Goal: Task Accomplishment & Management: Manage account settings

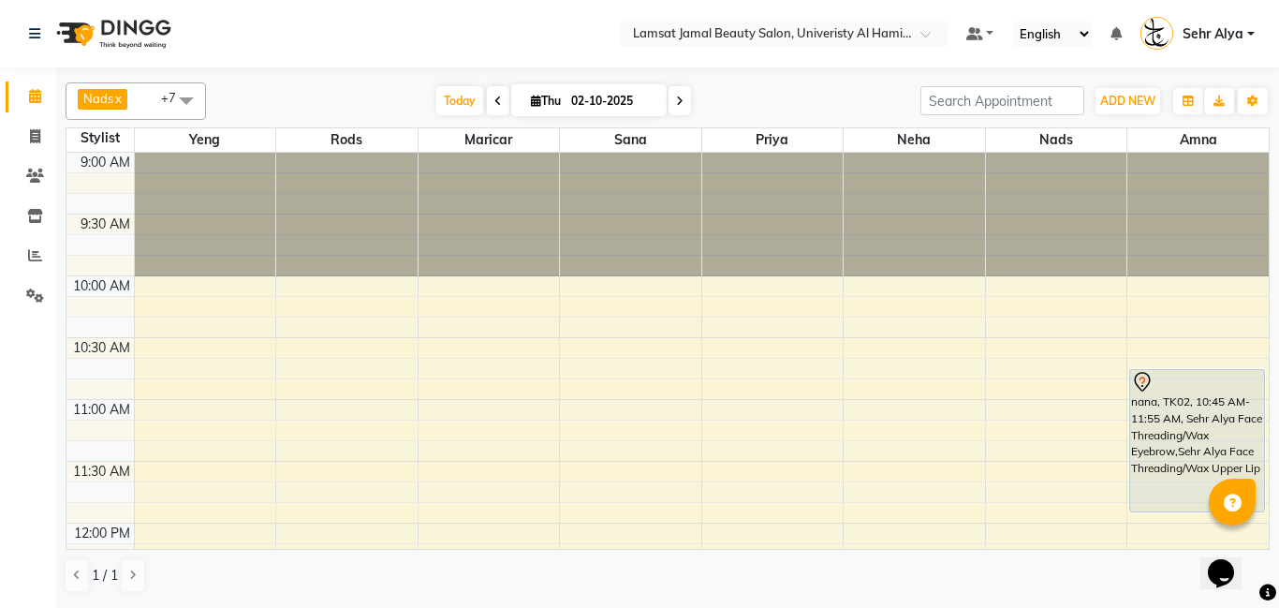
click at [33, 96] on icon at bounding box center [35, 96] width 12 height 14
click at [24, 134] on span at bounding box center [35, 137] width 33 height 22
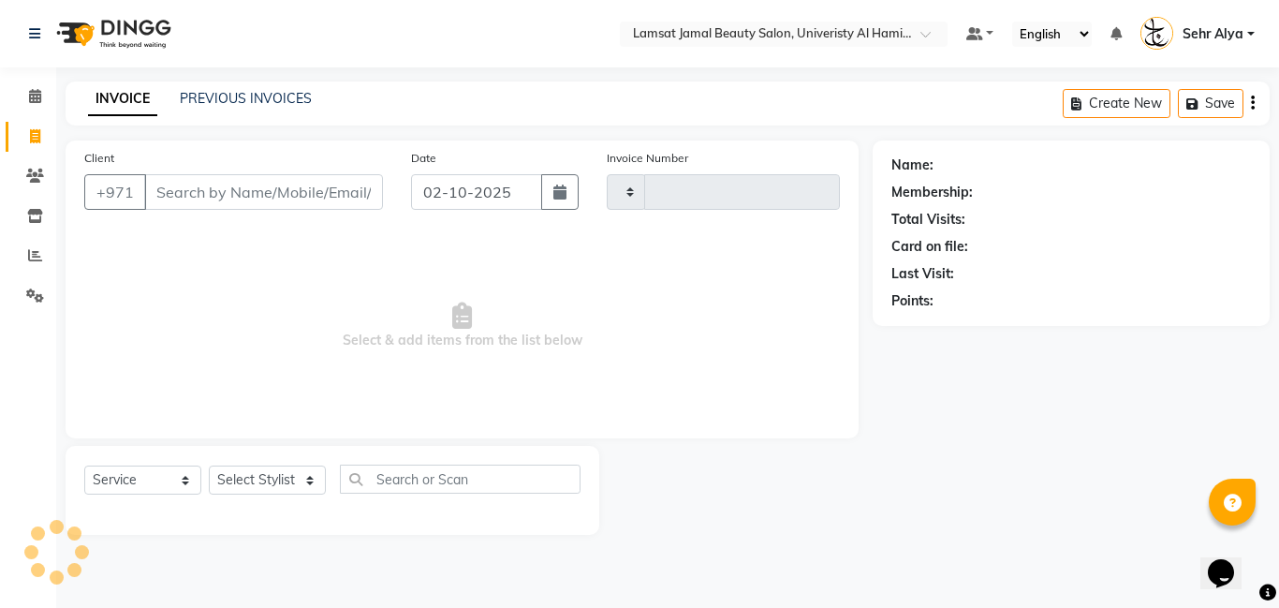
click at [43, 134] on span at bounding box center [35, 137] width 33 height 22
click at [37, 98] on icon at bounding box center [35, 96] width 12 height 14
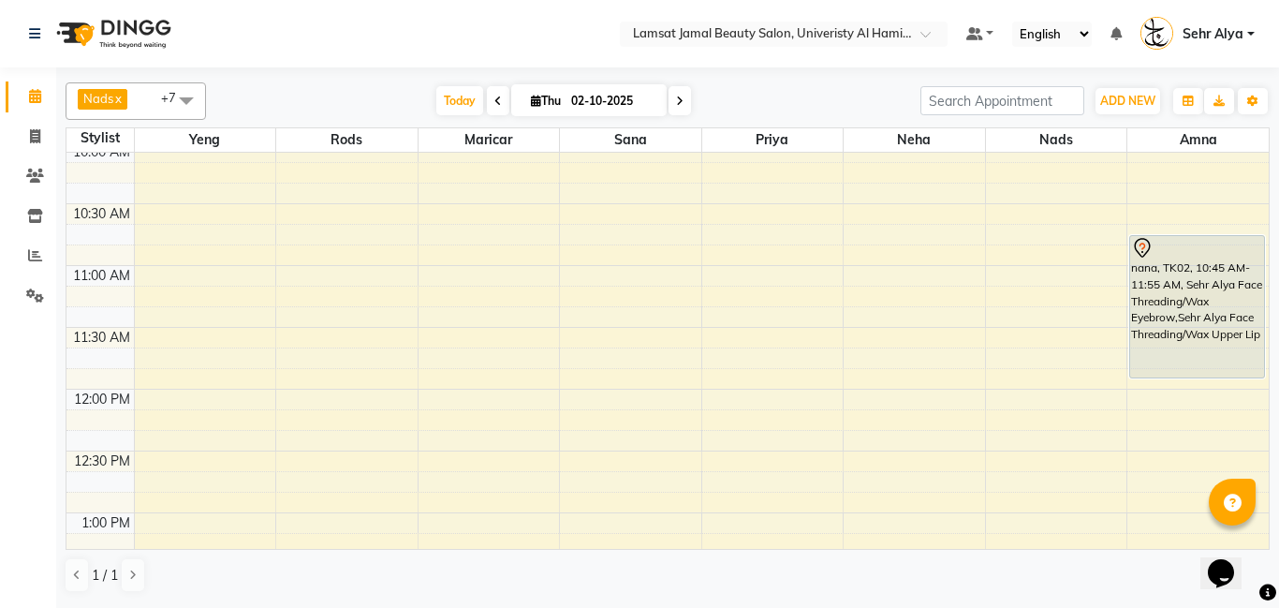
scroll to position [111, 0]
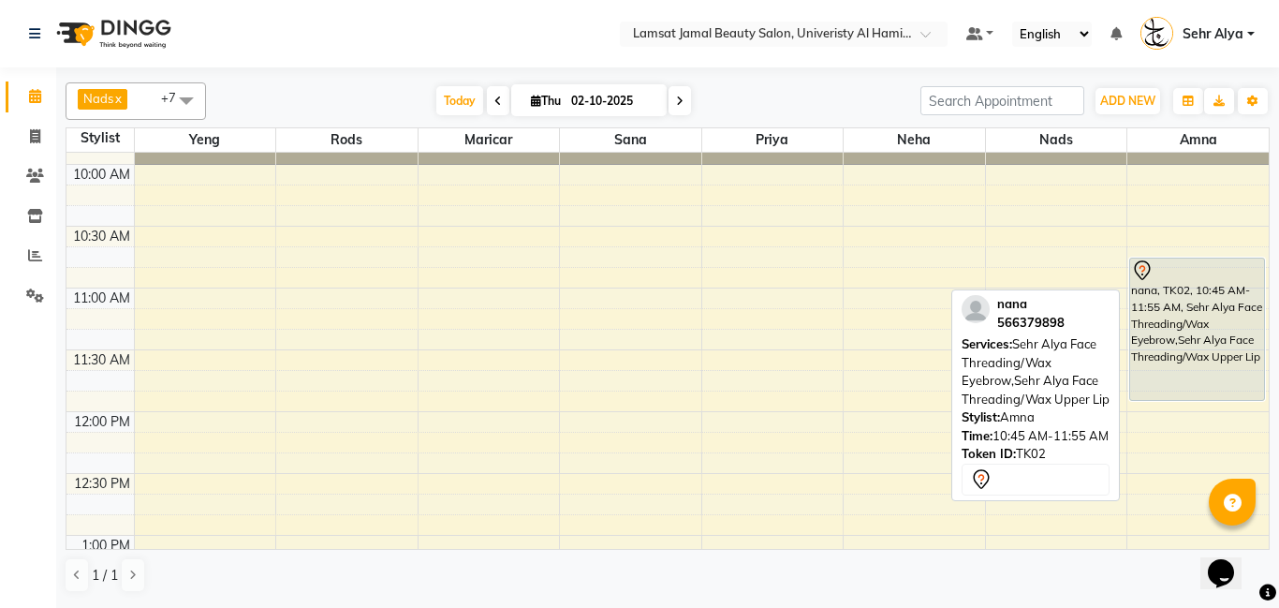
click at [1189, 325] on div "nana, TK02, 10:45 AM-11:55 AM, Sehr Alya Face Threading/Wax Eyebrow,Sehr Alya F…" at bounding box center [1197, 328] width 134 height 141
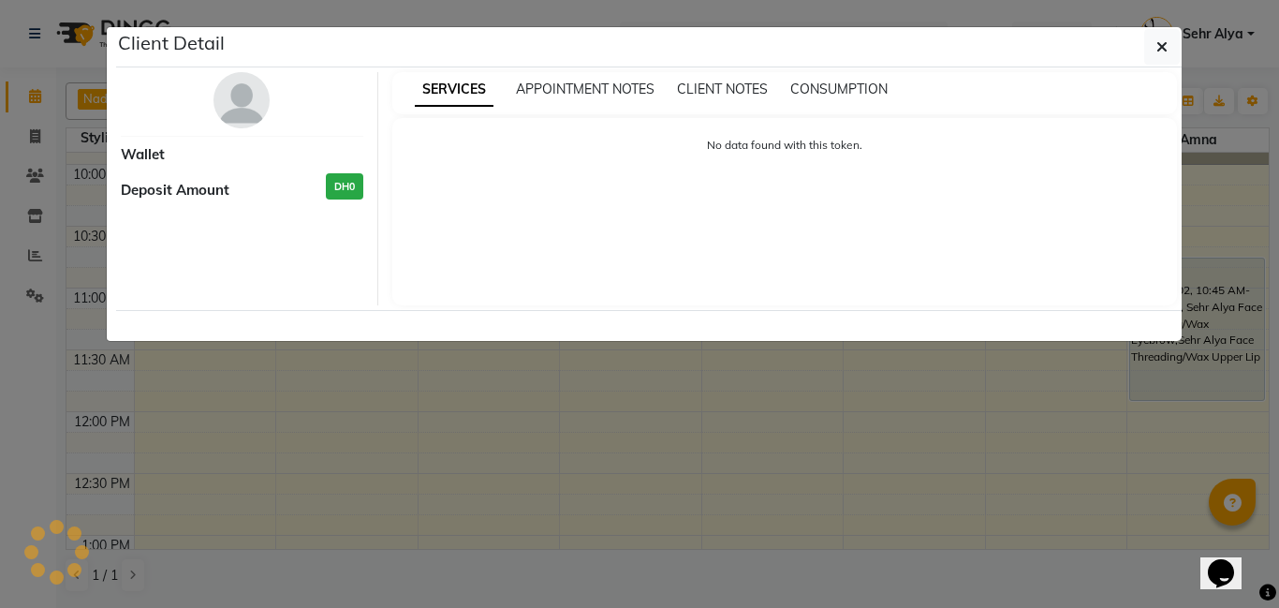
select select "7"
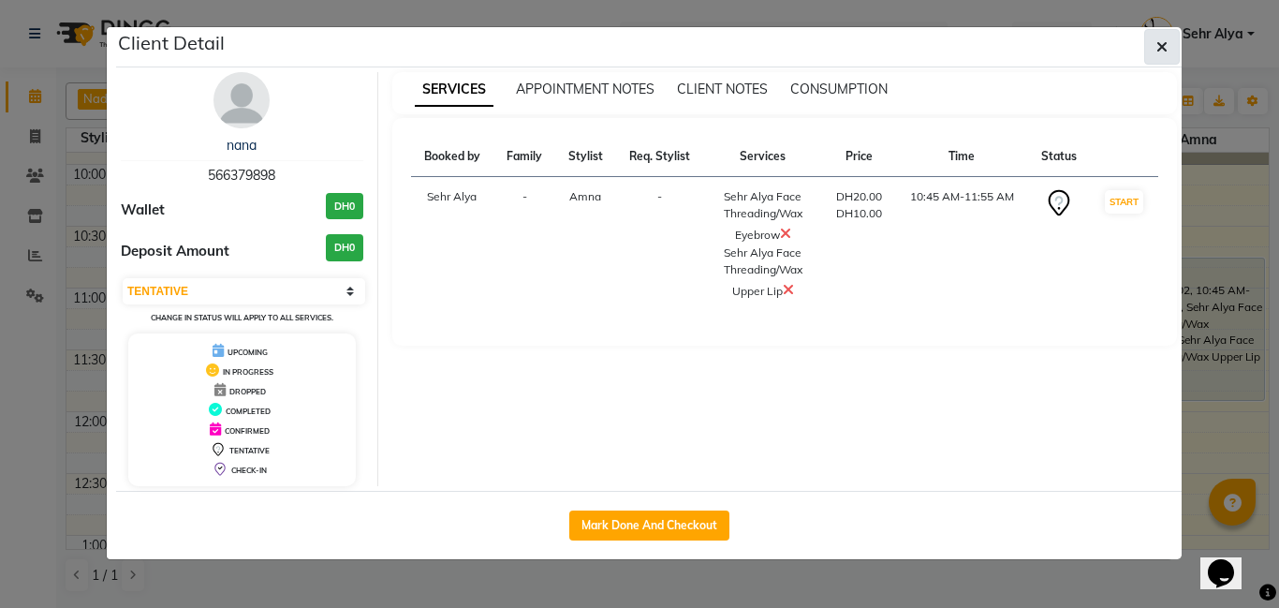
click at [1156, 45] on icon "button" at bounding box center [1161, 46] width 11 height 15
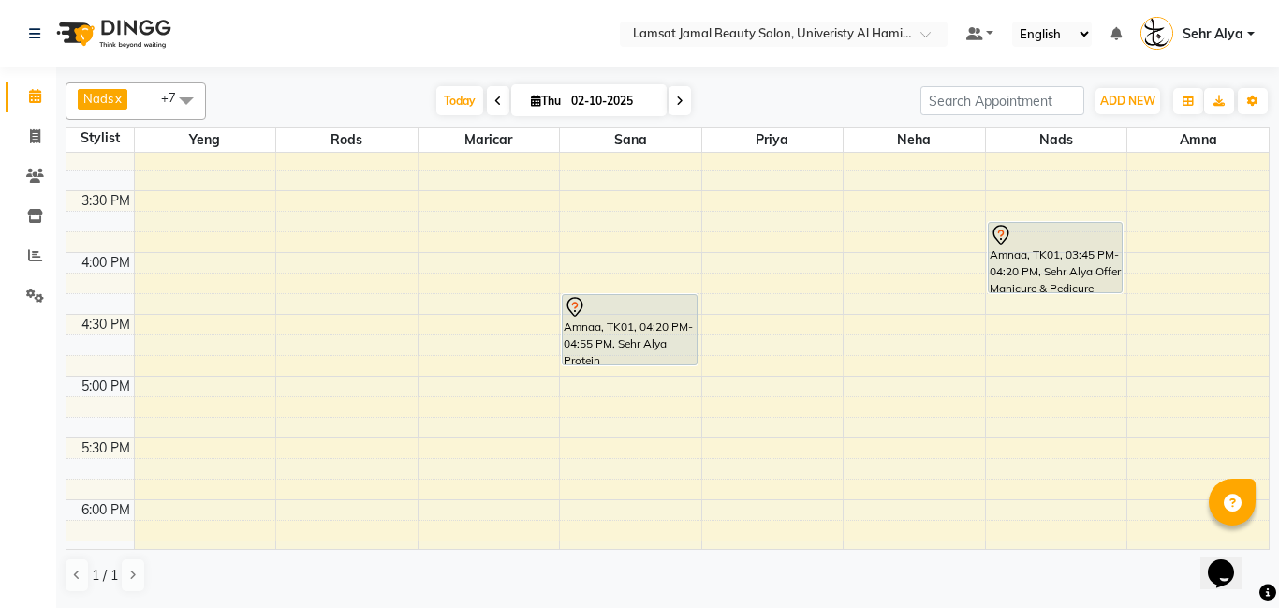
scroll to position [764, 0]
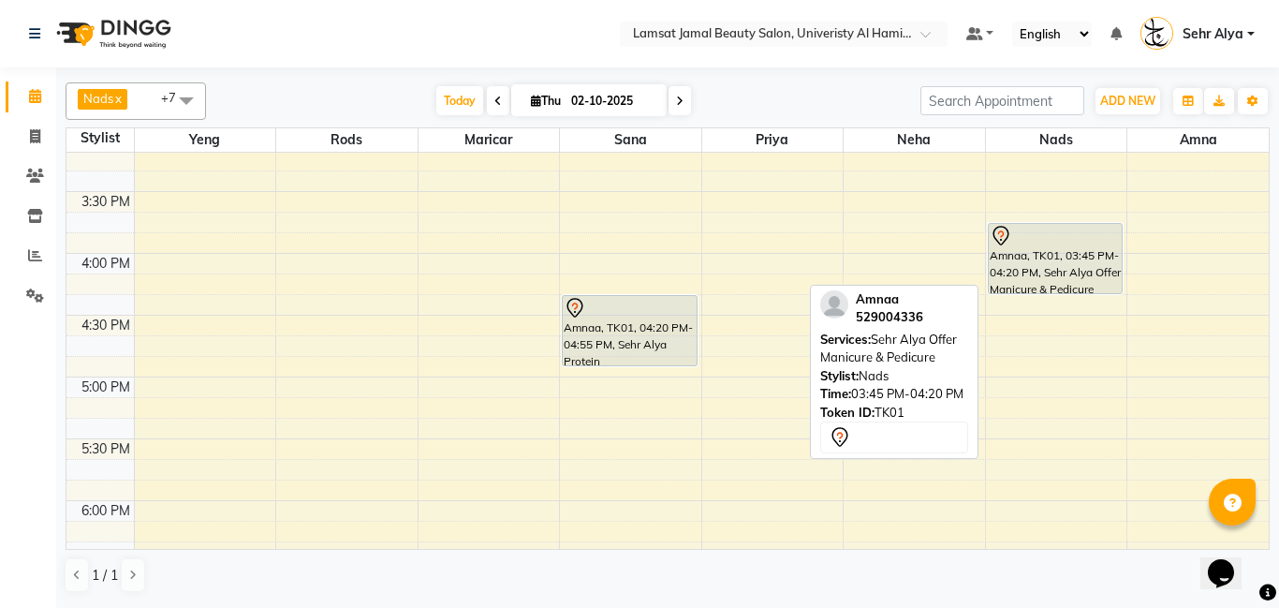
click at [1030, 289] on div at bounding box center [1056, 292] width 134 height 7
select select "7"
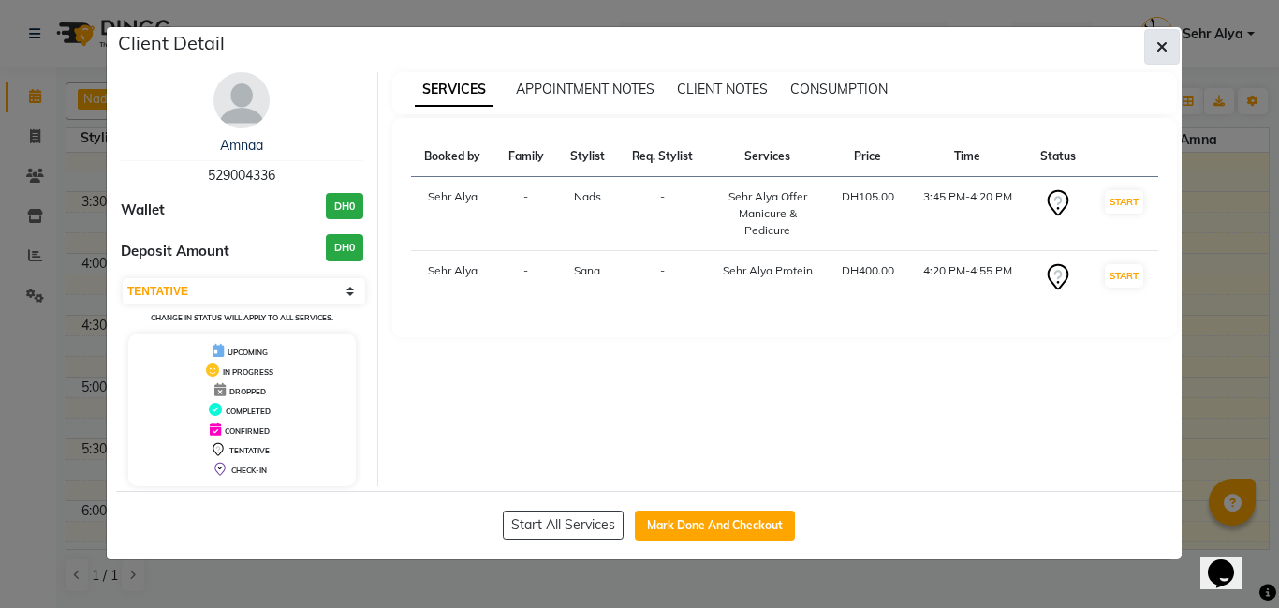
click at [1166, 43] on icon "button" at bounding box center [1161, 46] width 11 height 15
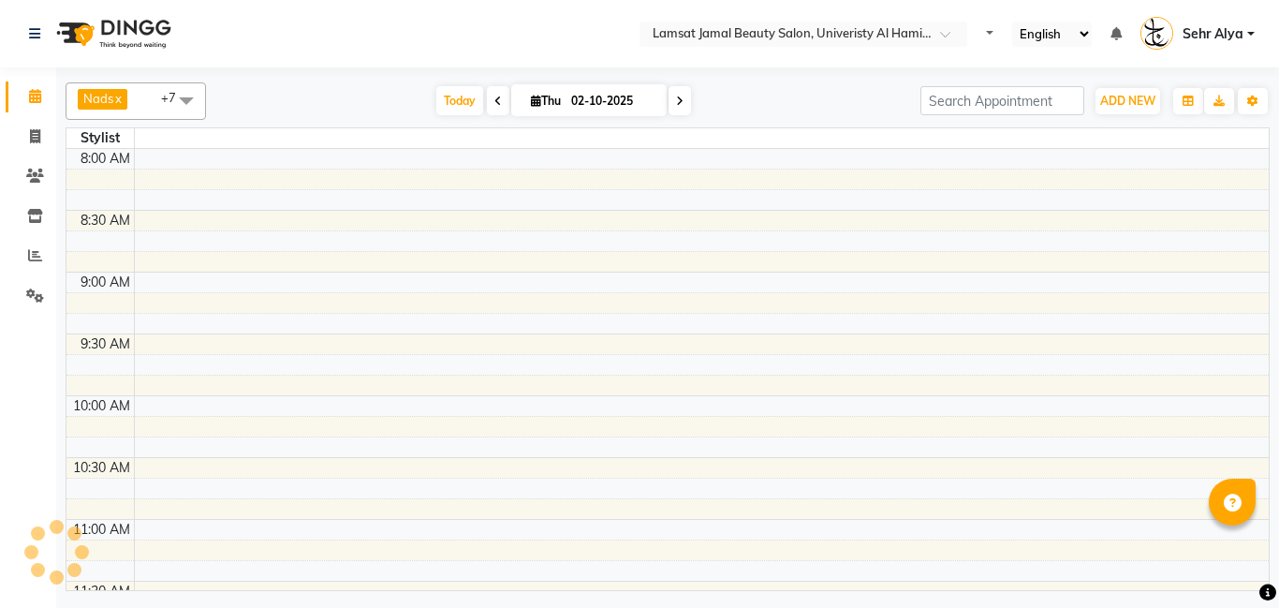
select select "en"
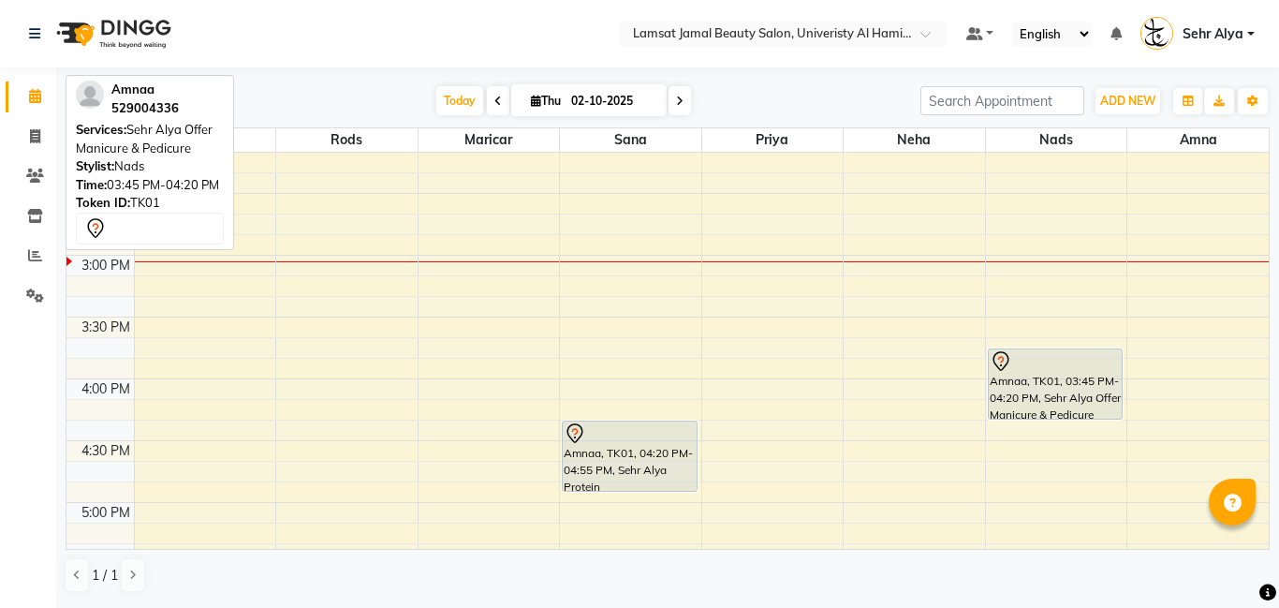
scroll to position [638, 0]
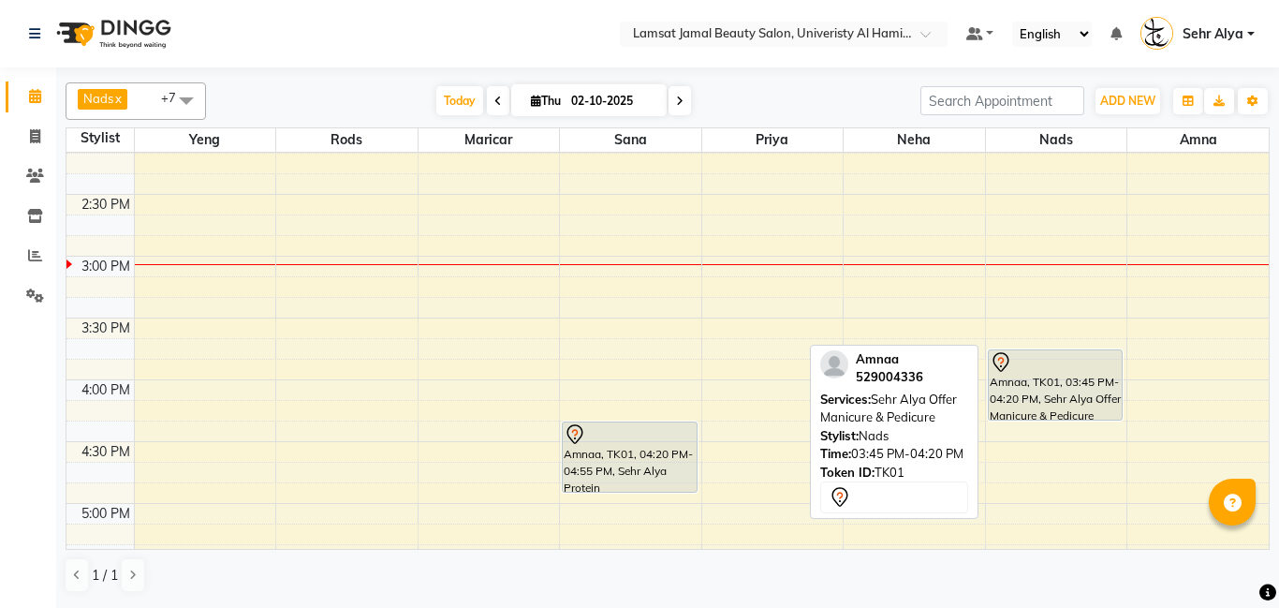
click at [1006, 416] on div at bounding box center [1056, 419] width 134 height 7
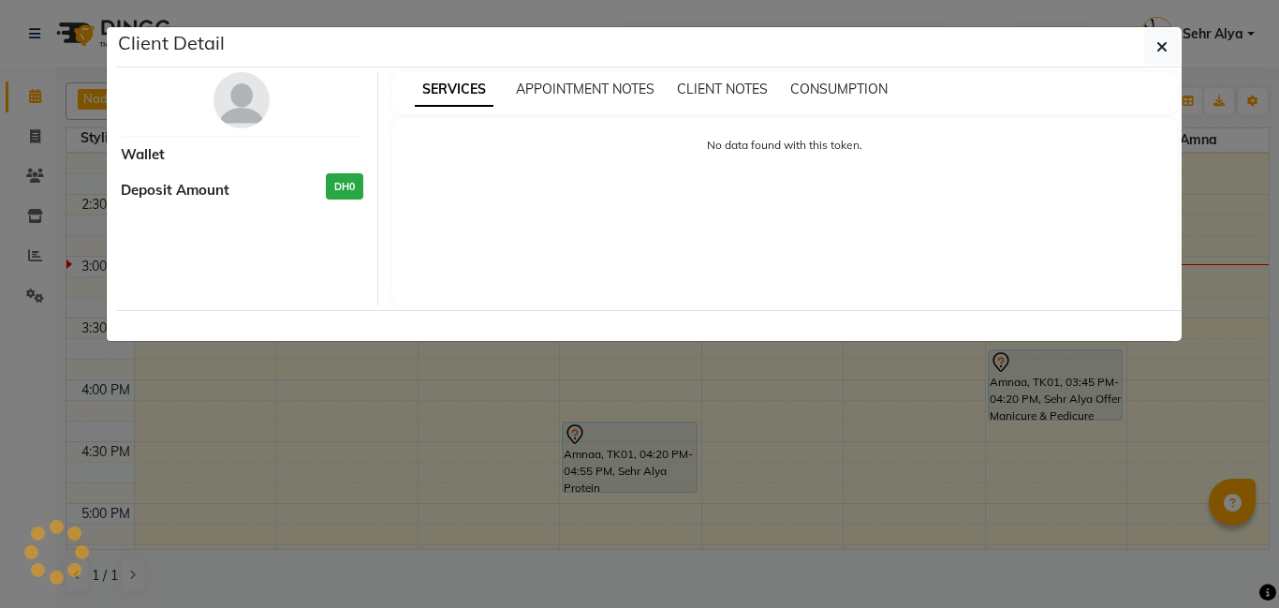
select select "7"
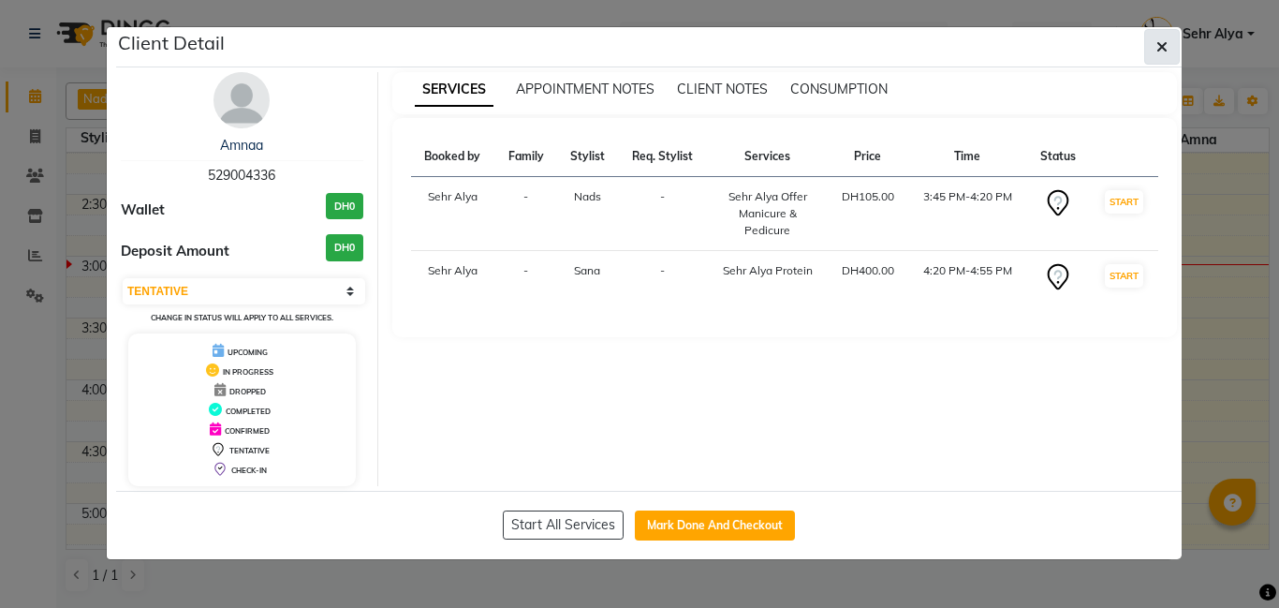
click at [1163, 51] on icon "button" at bounding box center [1161, 46] width 11 height 15
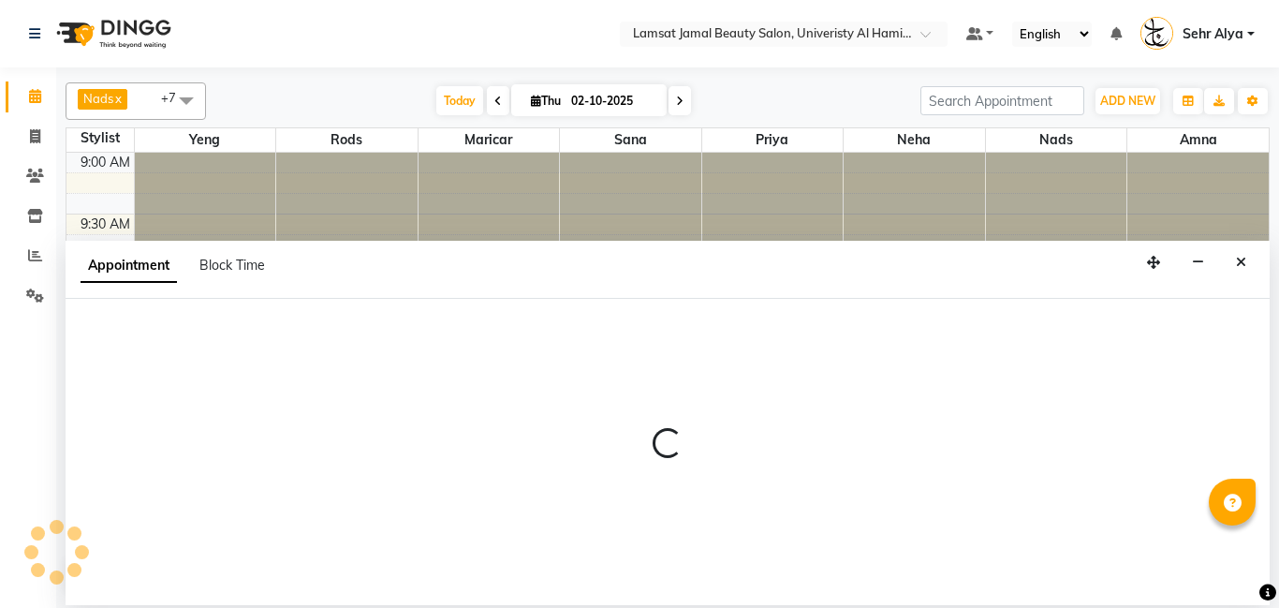
select select "79911"
select select "tentative"
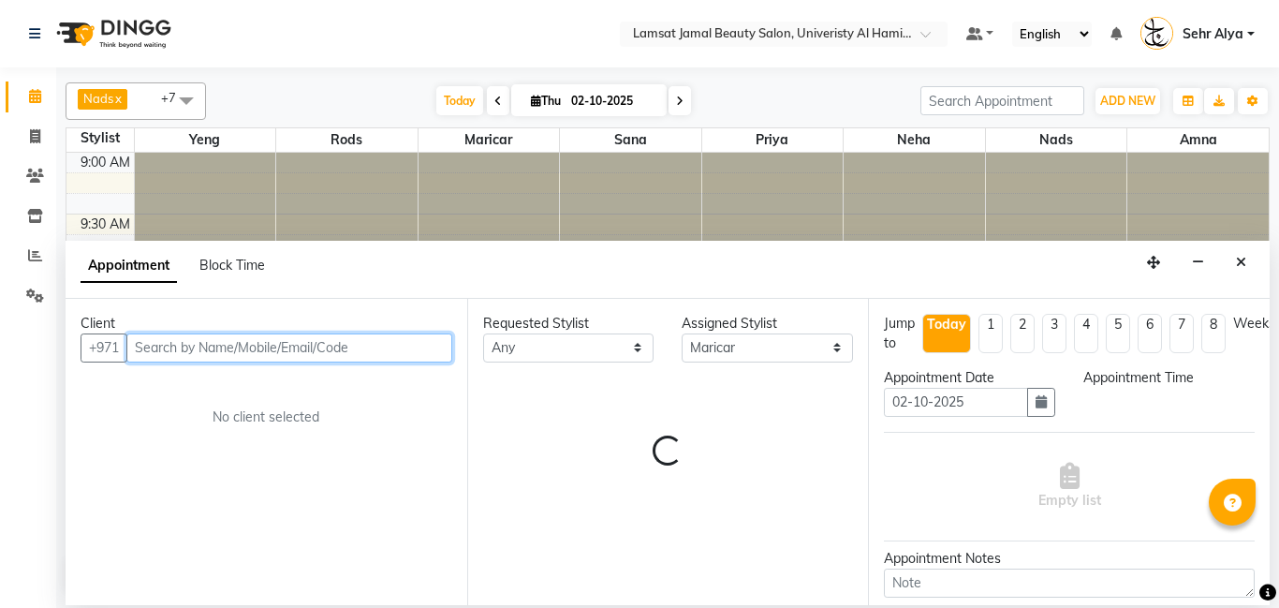
select select "600"
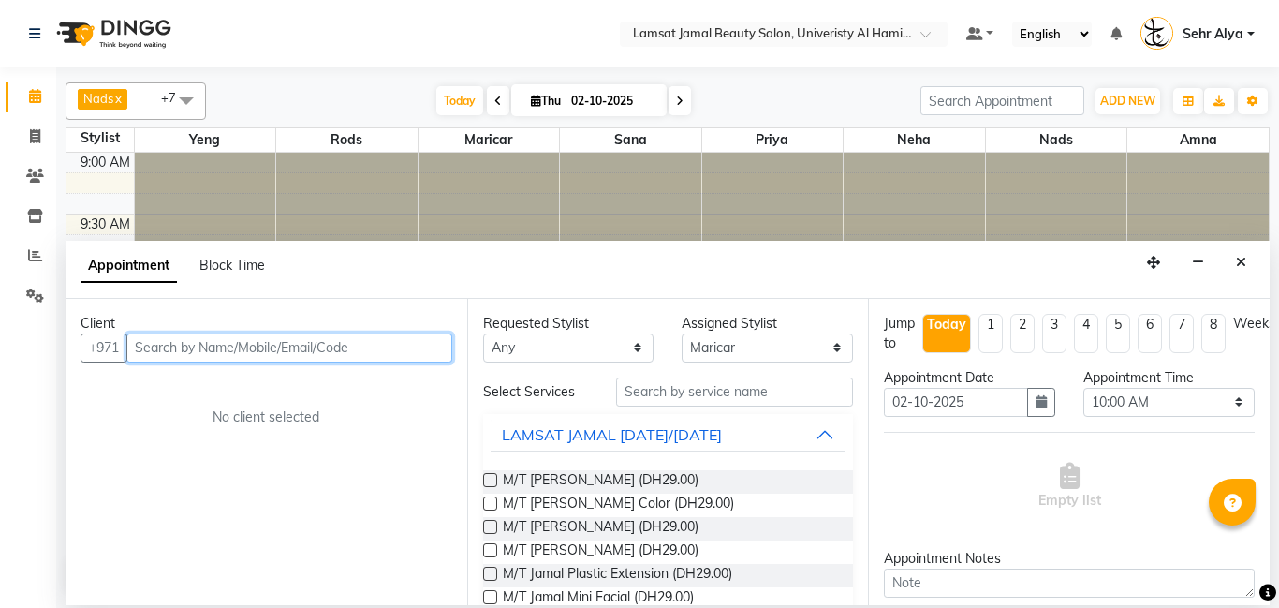
click at [351, 352] on input "text" at bounding box center [289, 347] width 326 height 29
type input "556657030"
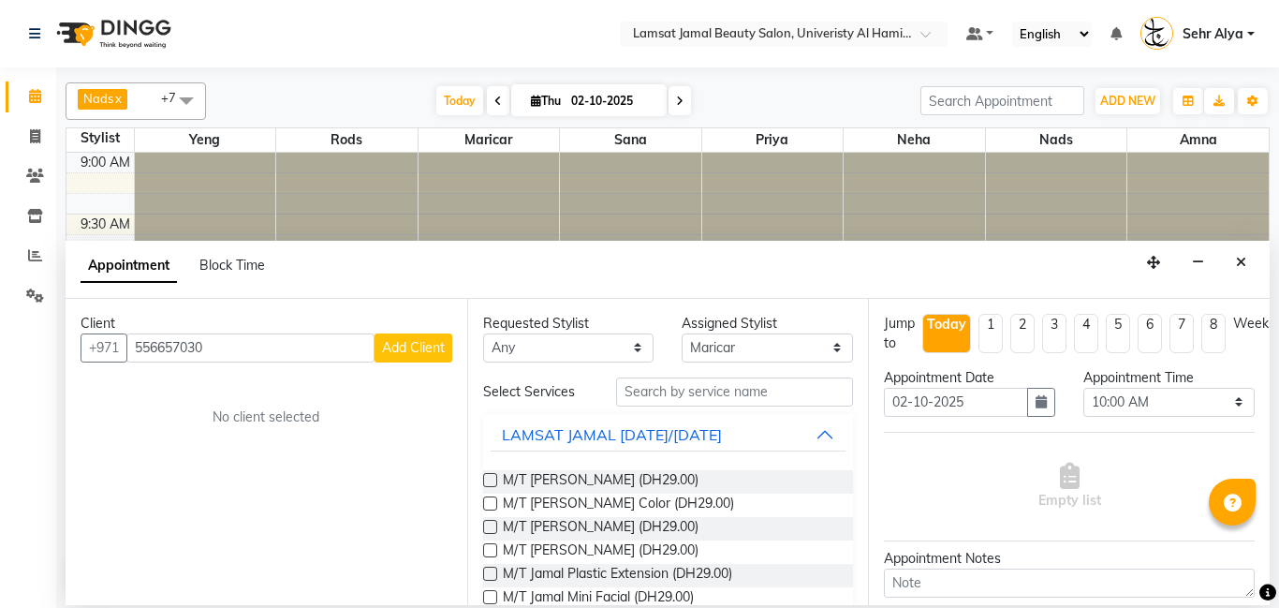
click at [409, 345] on span "Add Client" at bounding box center [413, 347] width 63 height 17
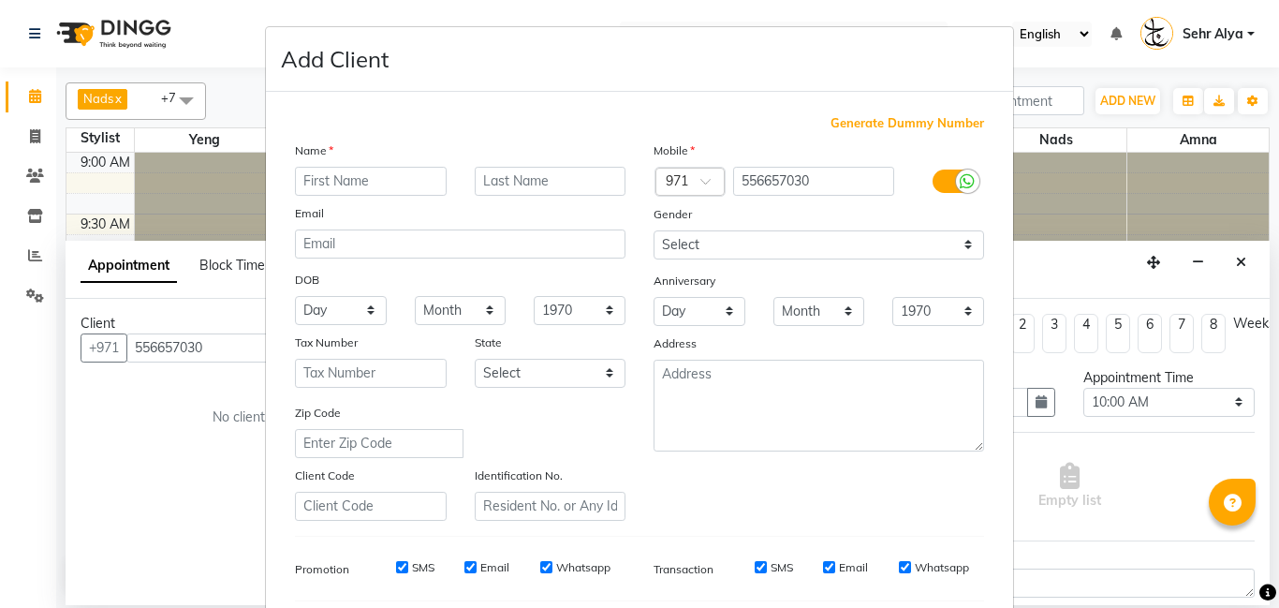
click at [398, 188] on input "text" at bounding box center [371, 181] width 152 height 29
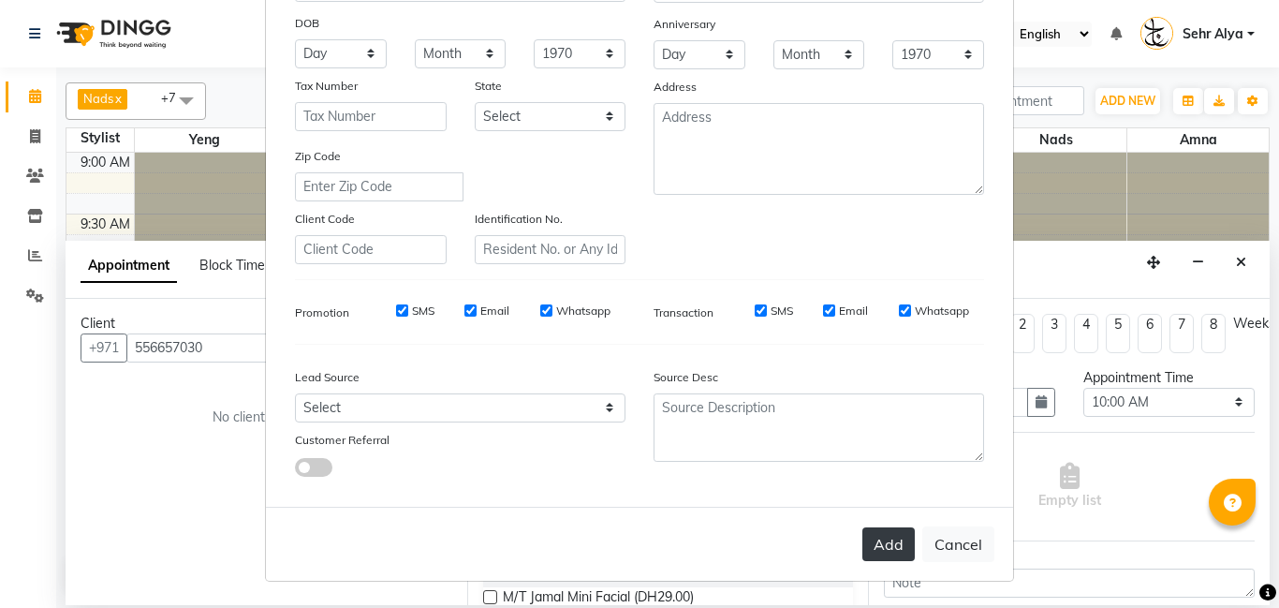
type input "sehr alya"
click at [883, 533] on button "Add" at bounding box center [888, 544] width 52 height 34
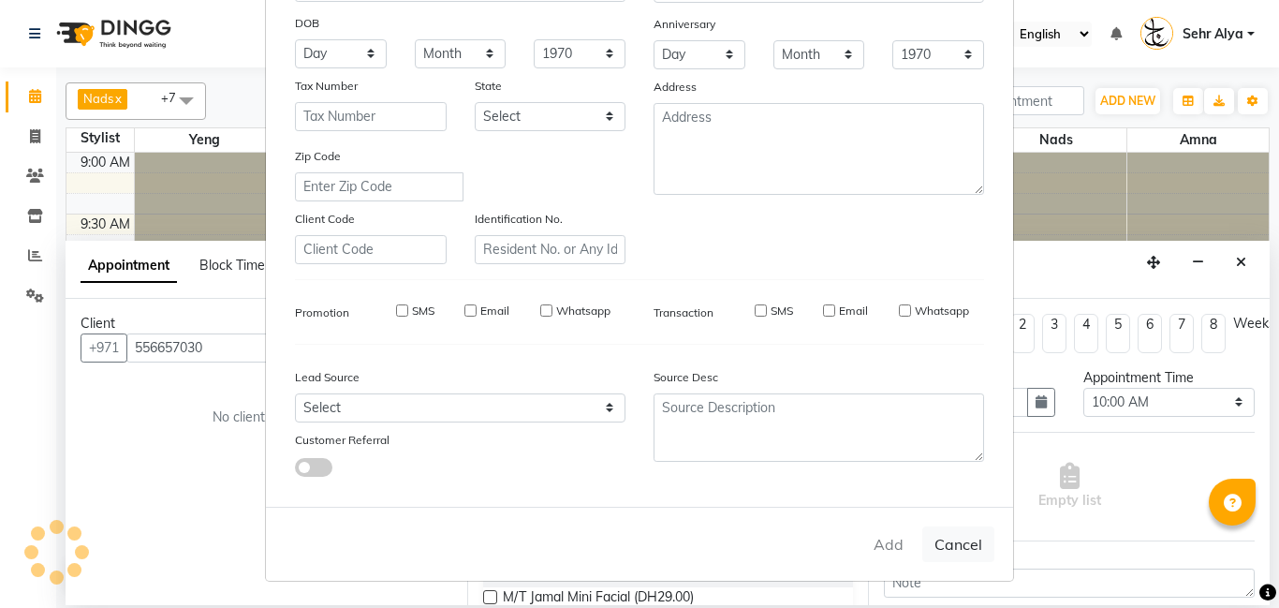
type input "55*****30"
select select
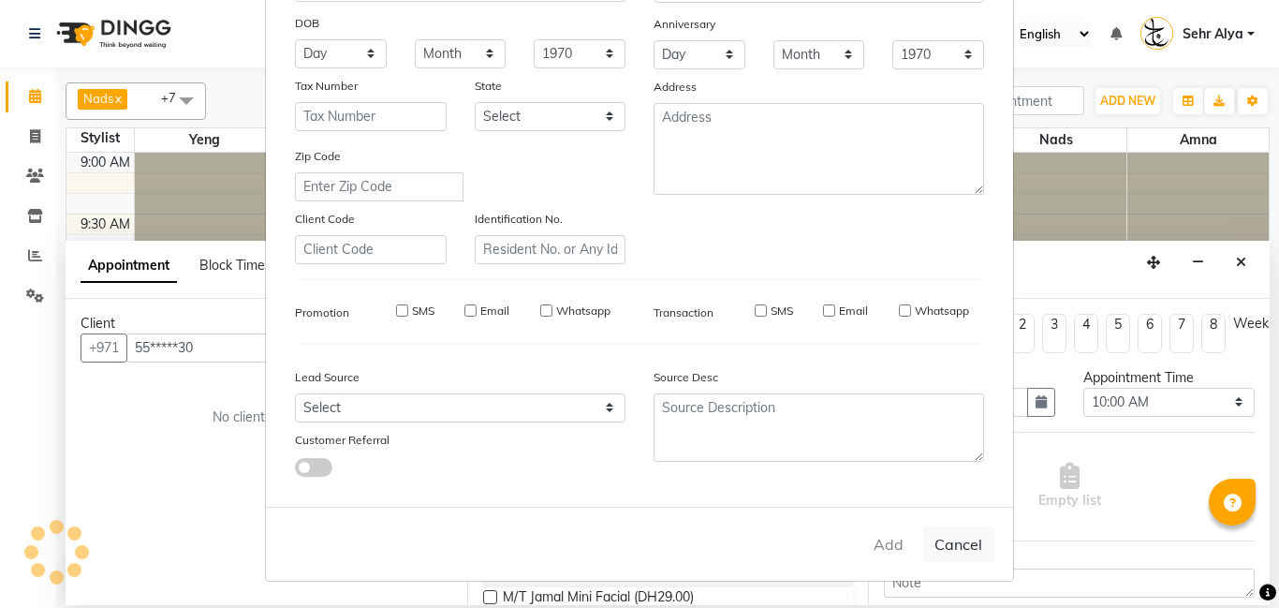
select select
checkbox input "false"
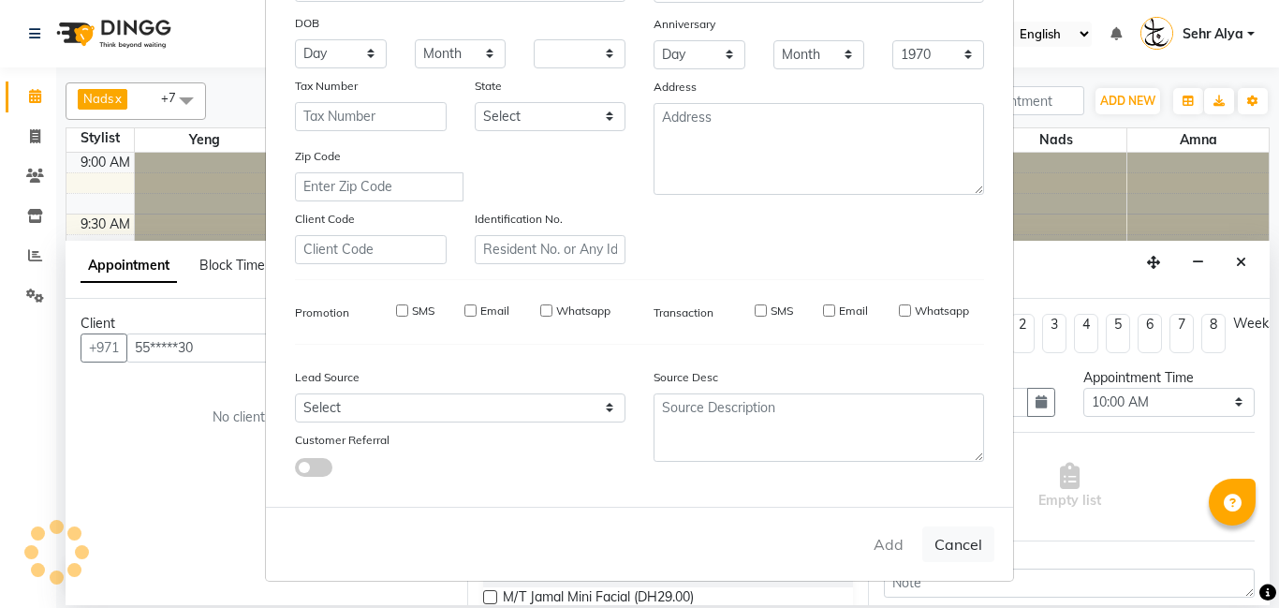
checkbox input "false"
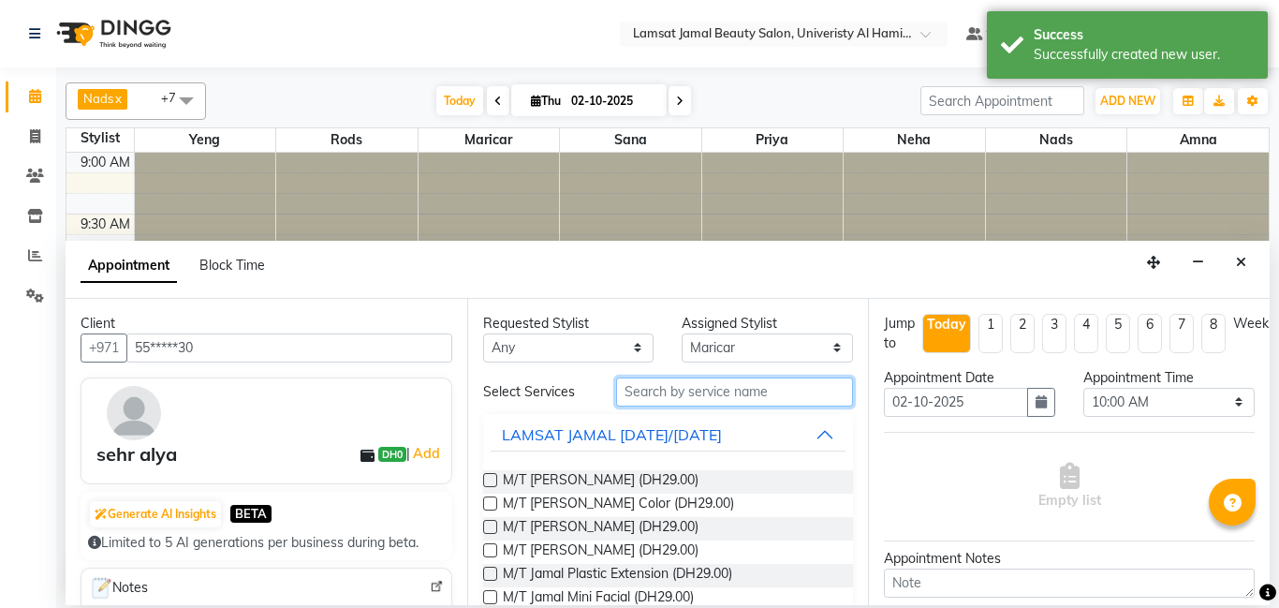
click at [690, 389] on input "text" at bounding box center [735, 391] width 238 height 29
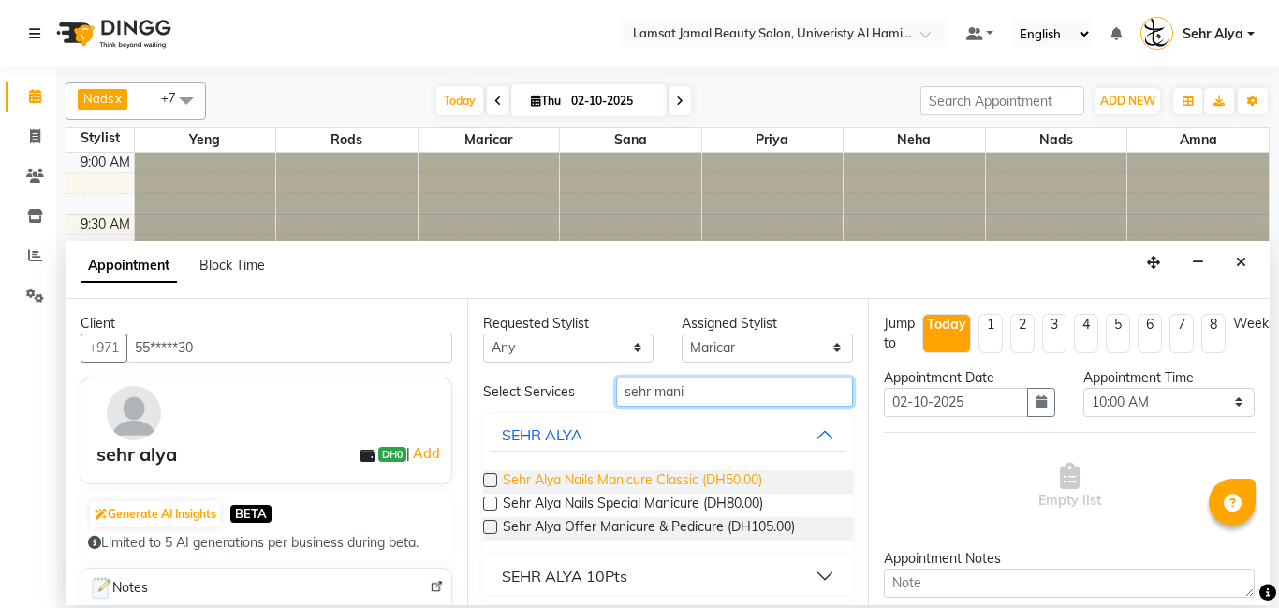
type input "sehr mani"
click at [698, 478] on span "Sehr Alya Nails Manicure Classic (DH50.00)" at bounding box center [632, 481] width 259 height 23
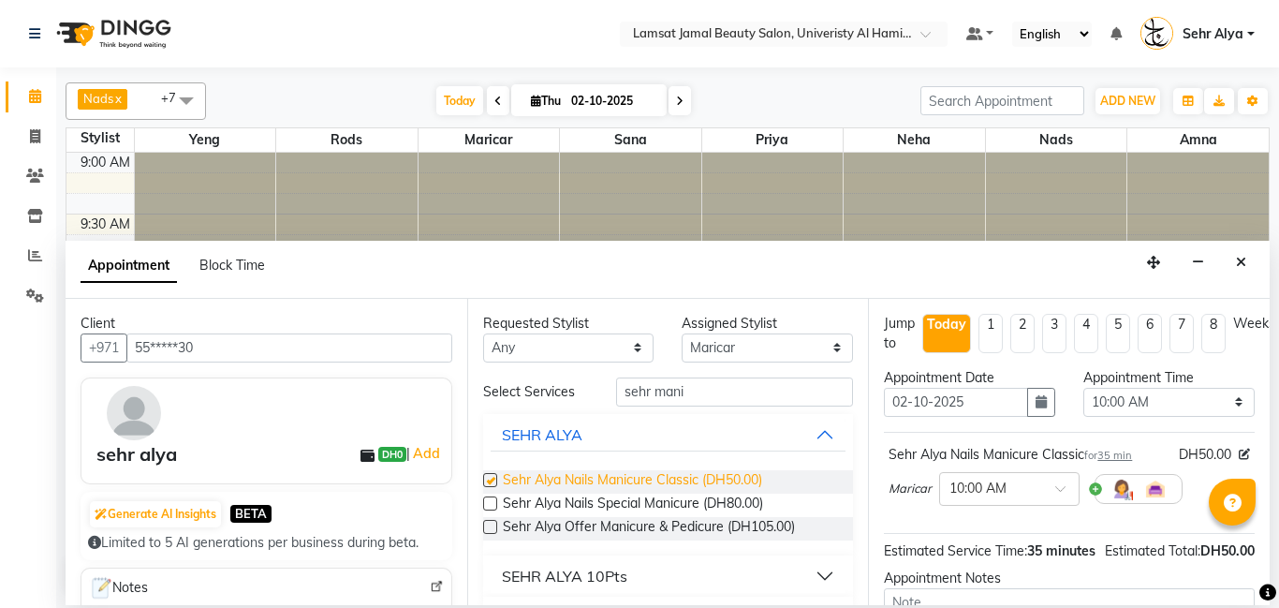
checkbox input "false"
click at [1239, 261] on icon "Close" at bounding box center [1241, 262] width 10 height 13
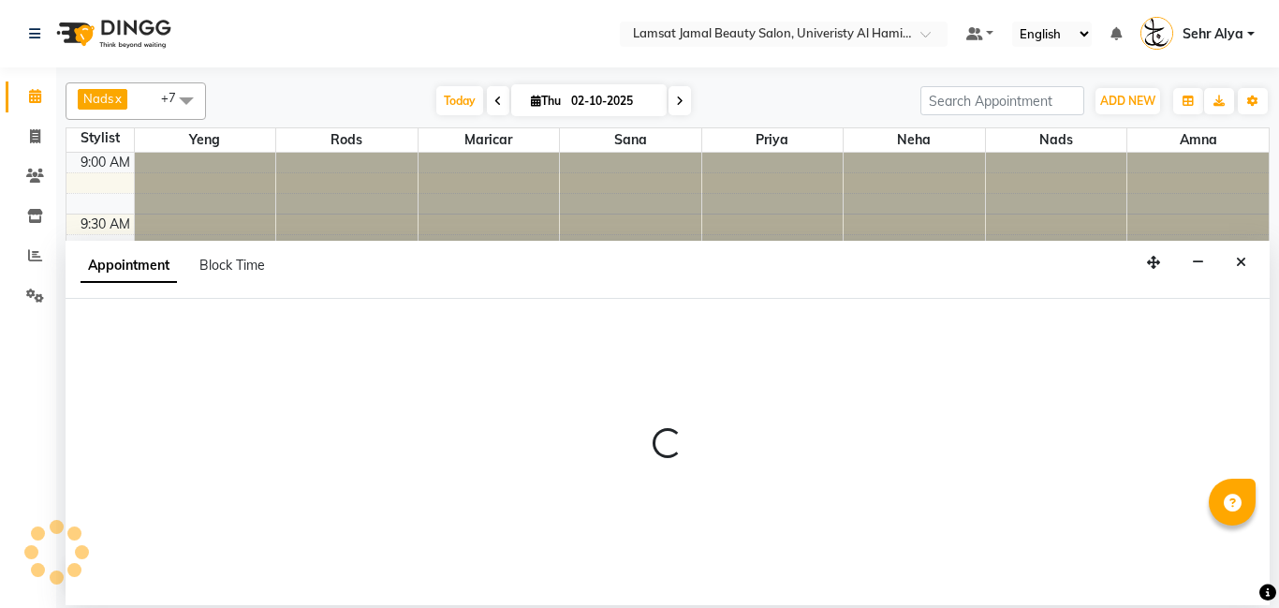
select select "79911"
select select "tentative"
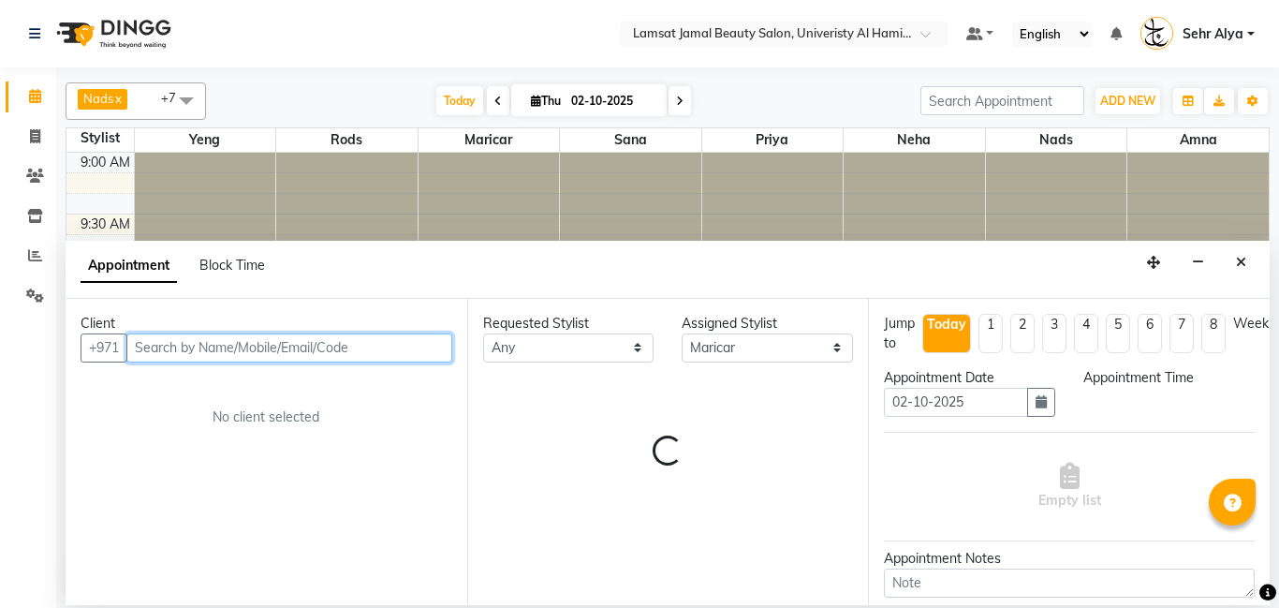
select select "615"
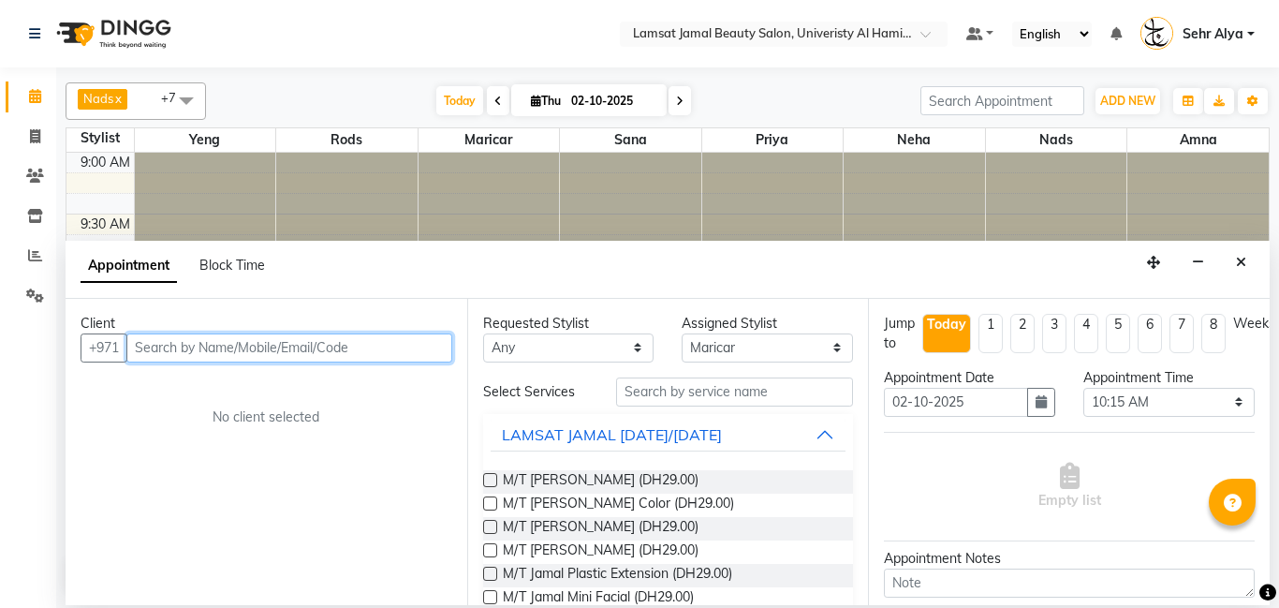
click at [241, 346] on input "text" at bounding box center [289, 347] width 326 height 29
type input "55667039"
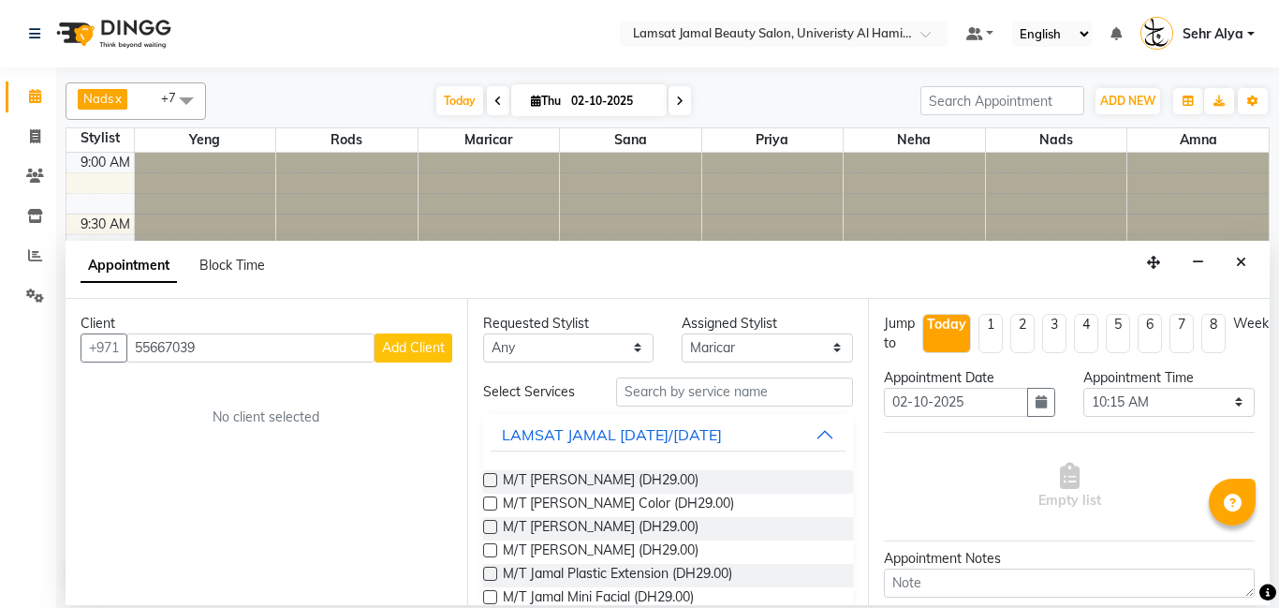
click at [425, 350] on span "Add Client" at bounding box center [413, 347] width 63 height 17
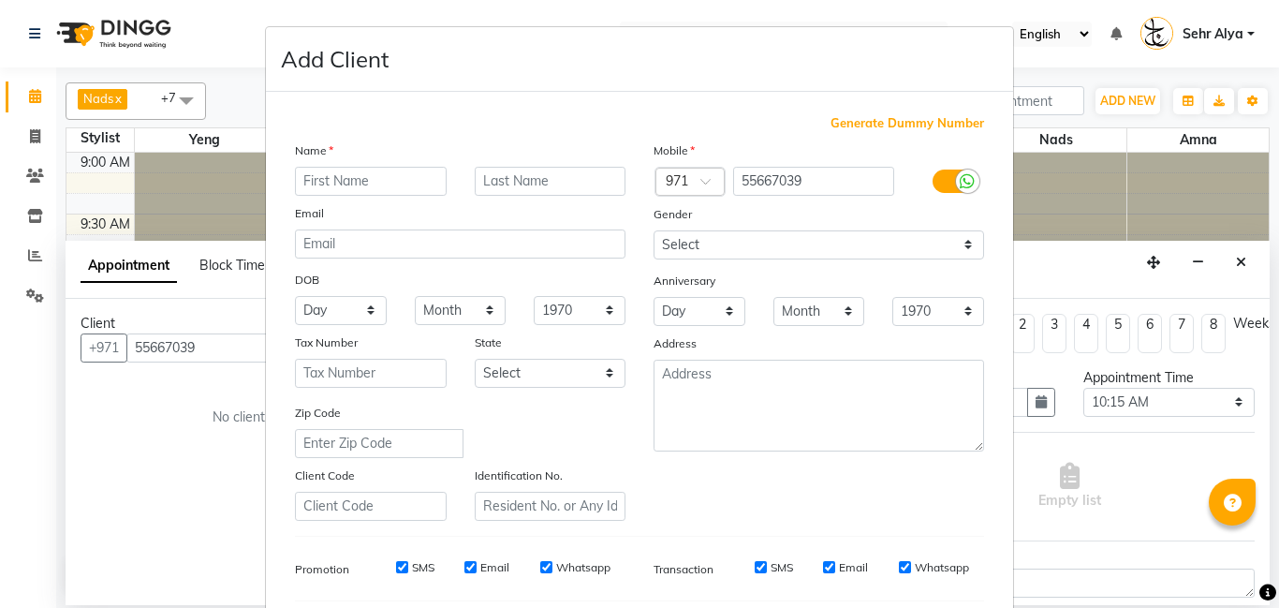
click at [322, 172] on input "text" at bounding box center [371, 181] width 152 height 29
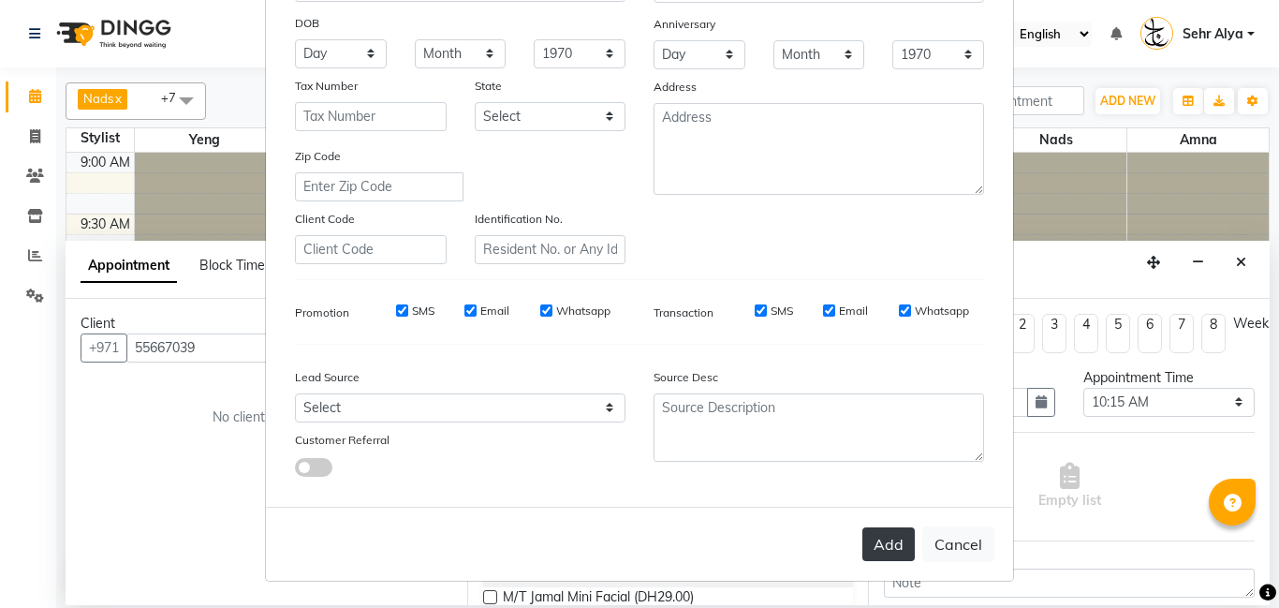
type input "sehr omal"
click at [883, 536] on button "Add" at bounding box center [888, 544] width 52 height 34
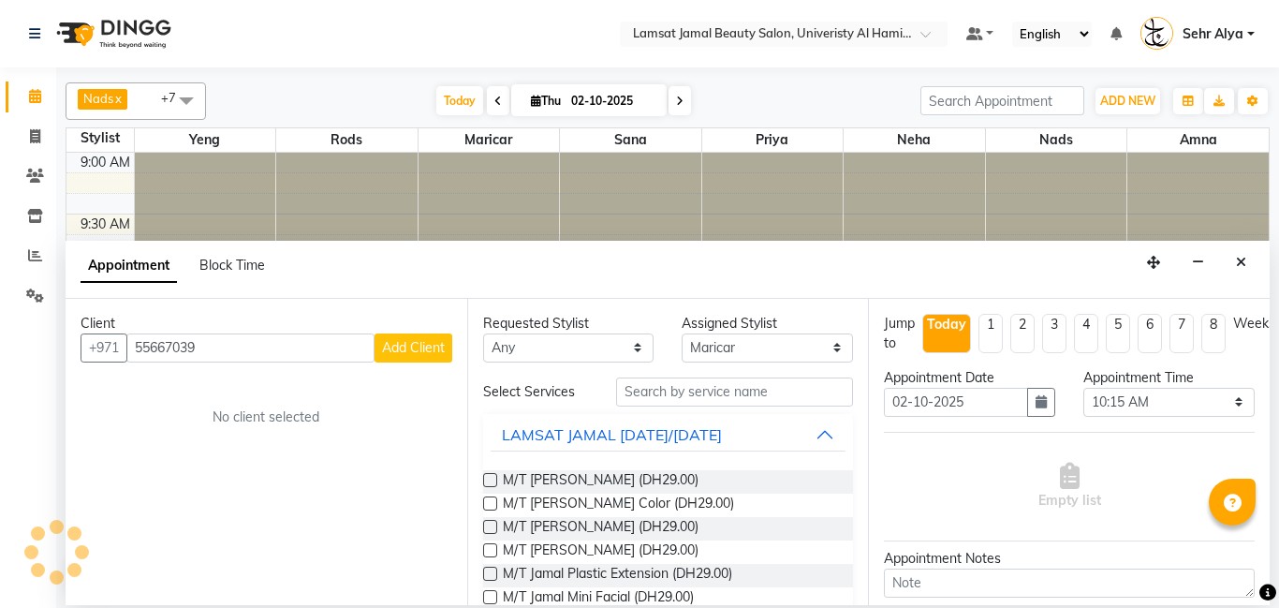
type input "55****39"
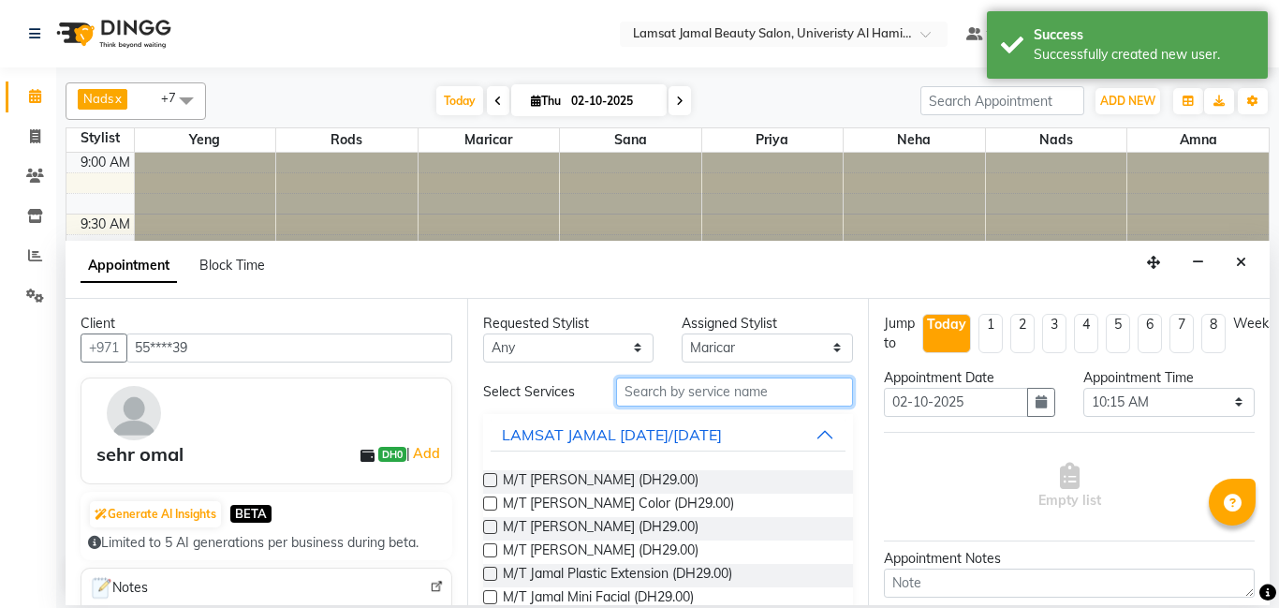
click at [737, 387] on input "text" at bounding box center [735, 391] width 238 height 29
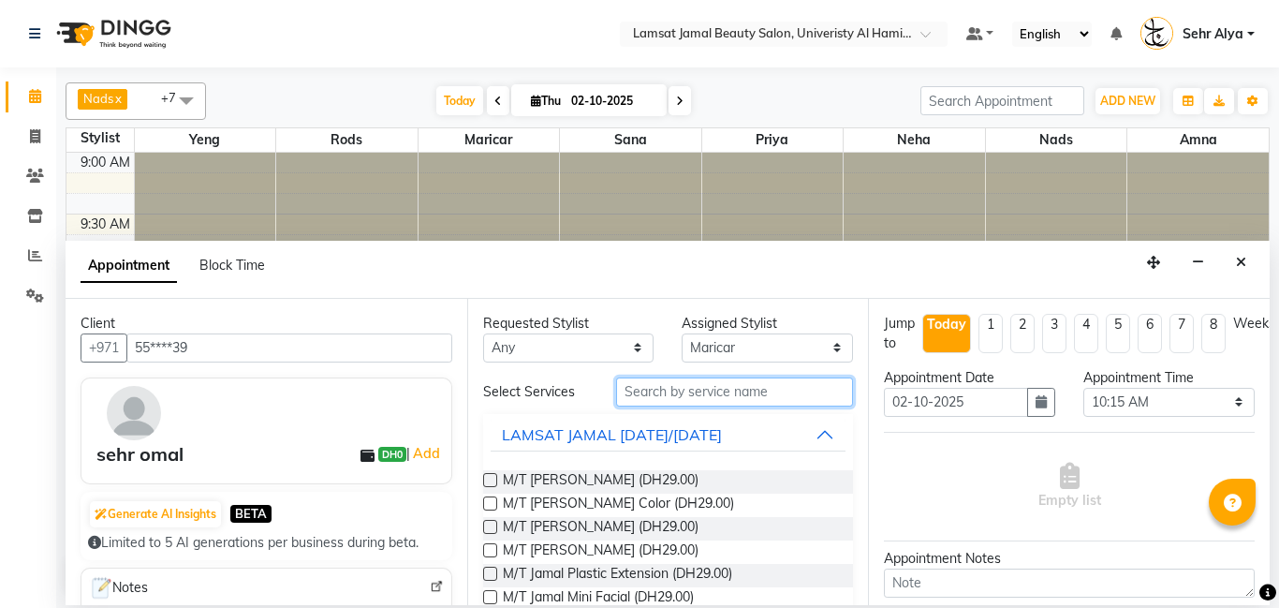
click at [681, 394] on input "text" at bounding box center [735, 391] width 238 height 29
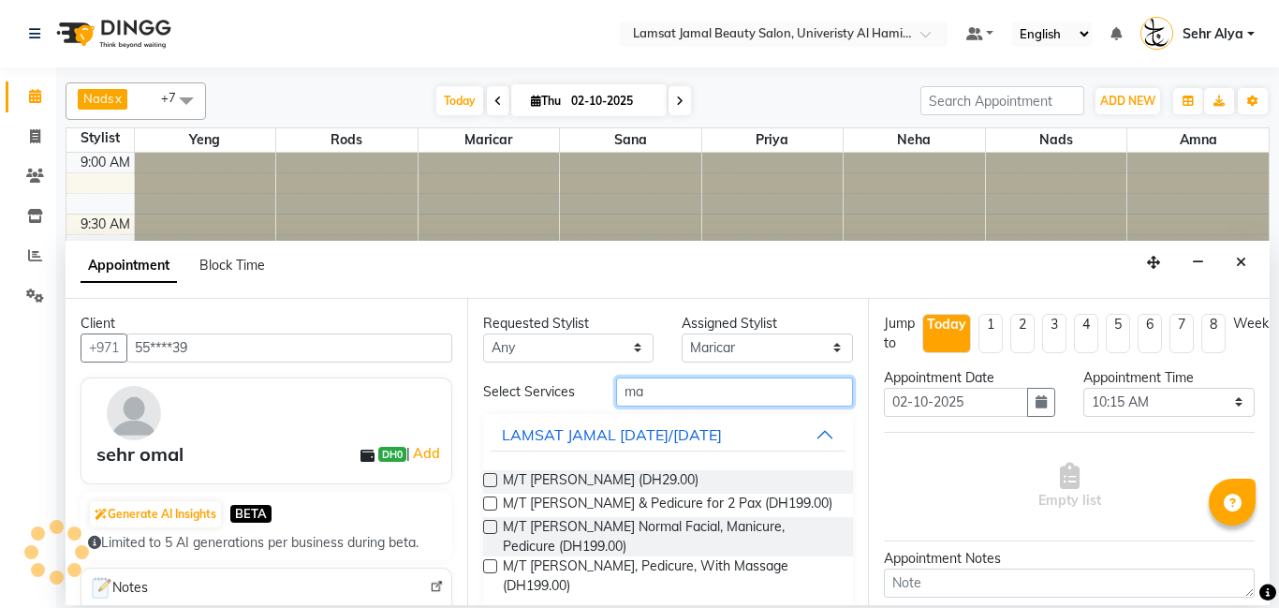
type input "m"
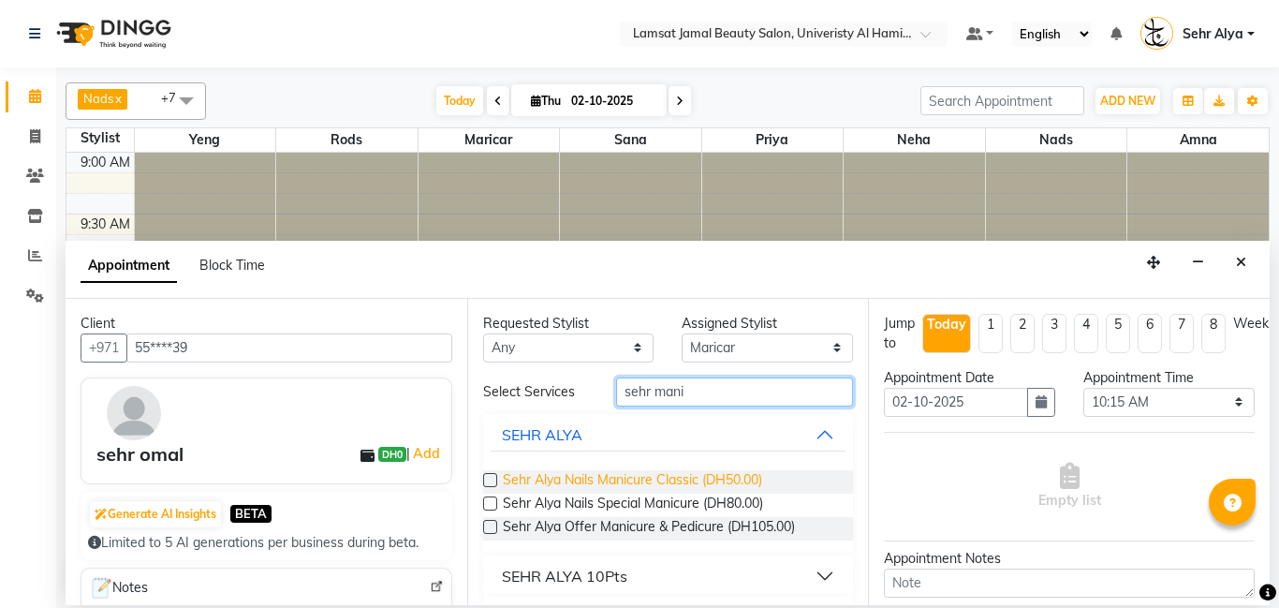
type input "sehr mani"
click at [759, 476] on span "Sehr Alya Nails Manicure Classic (DH50.00)" at bounding box center [632, 481] width 259 height 23
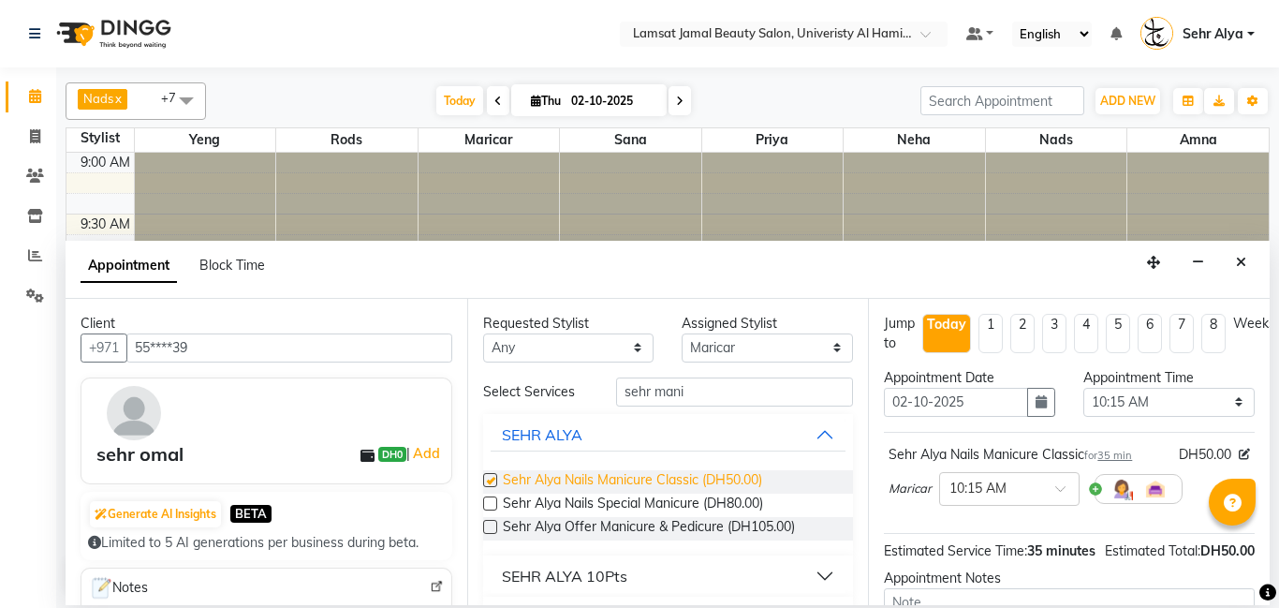
checkbox input "false"
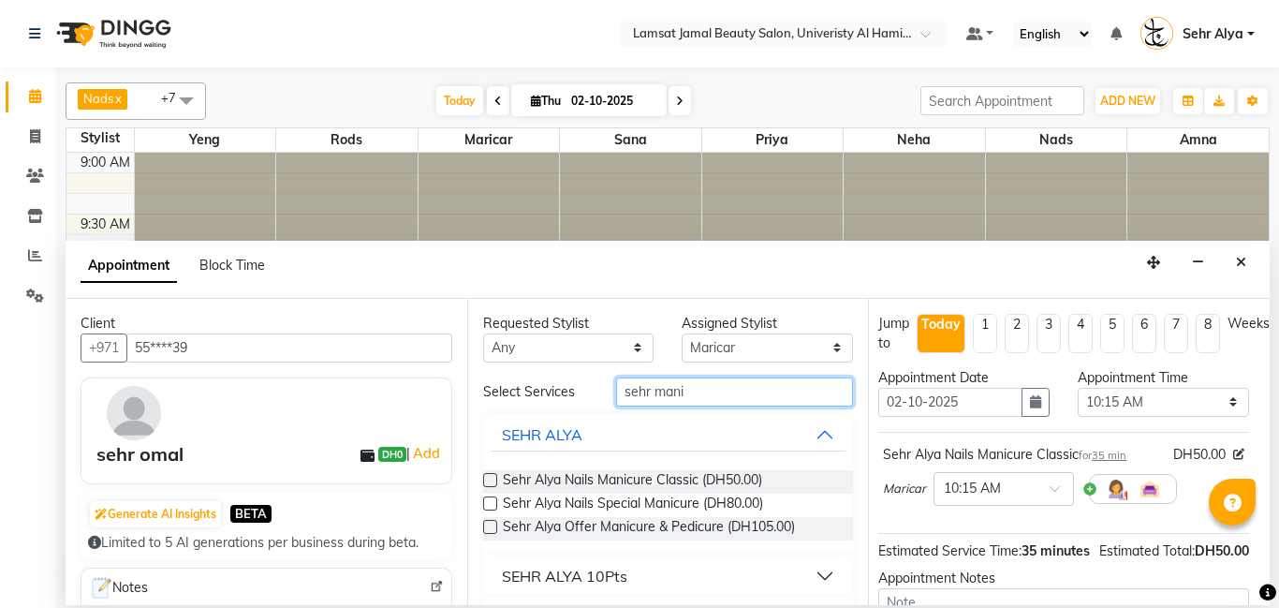
click at [724, 394] on input "sehr mani" at bounding box center [735, 391] width 238 height 29
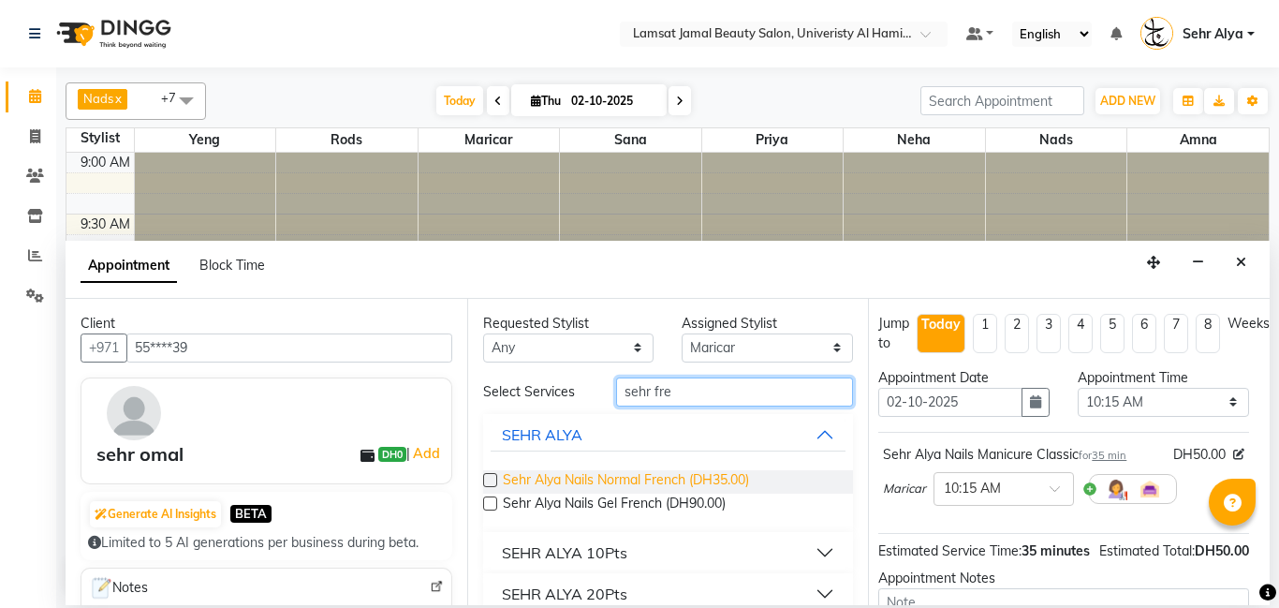
type input "sehr fre"
click at [699, 476] on span "Sehr Alya Nails Normal French (DH35.00)" at bounding box center [626, 481] width 246 height 23
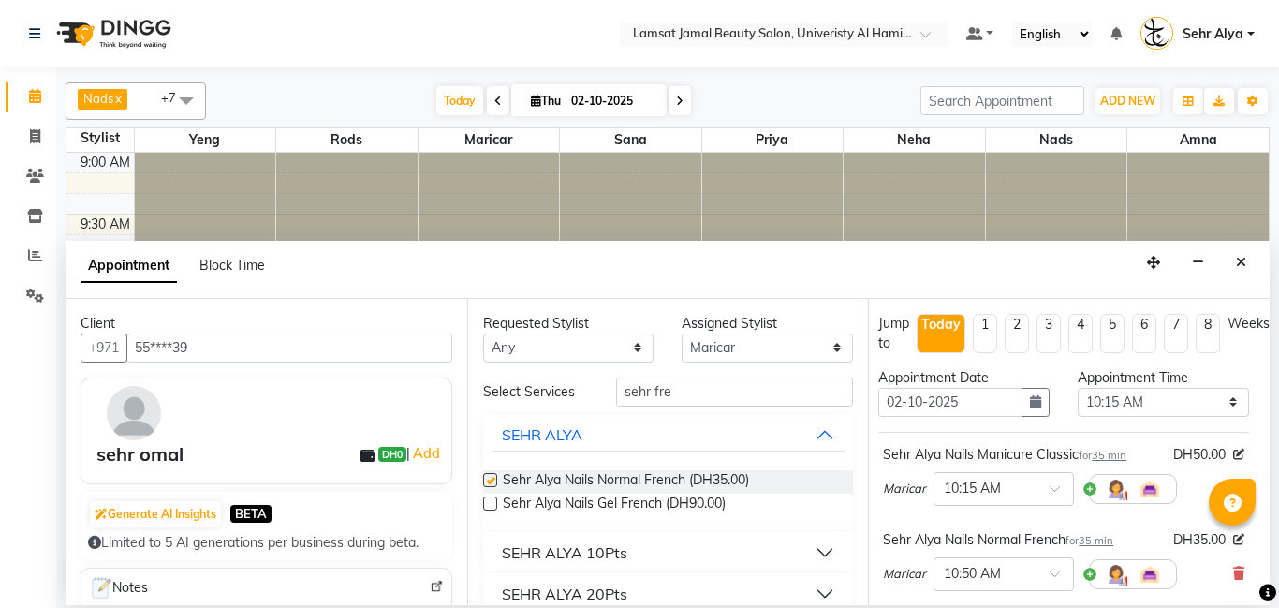
checkbox input "false"
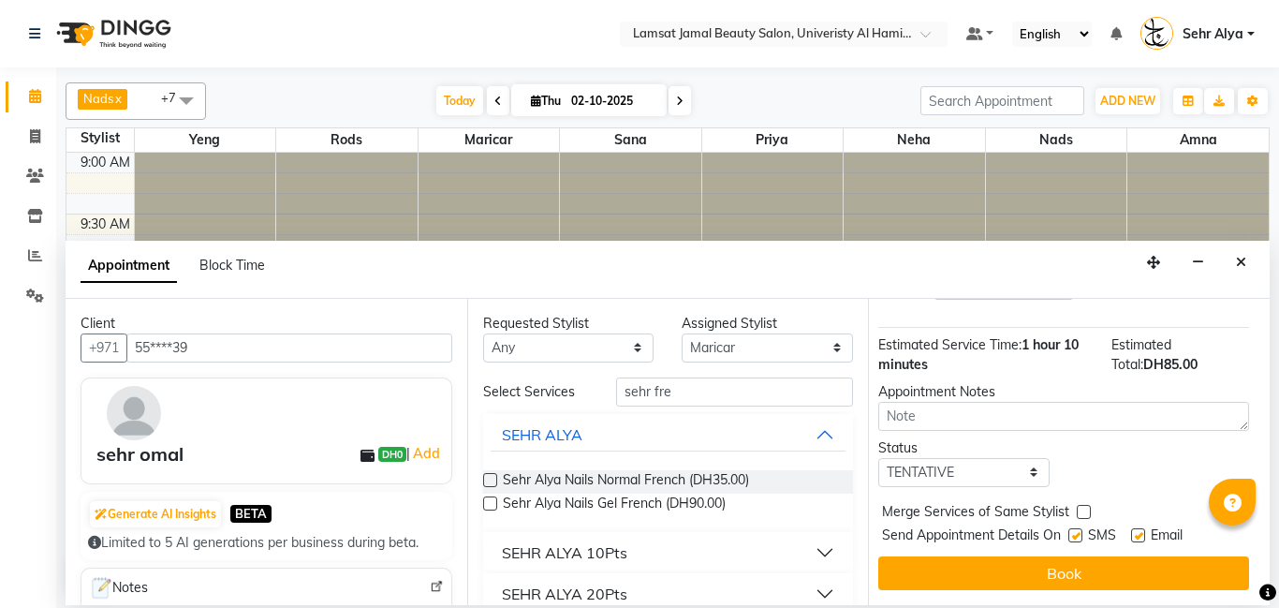
click at [1084, 510] on label at bounding box center [1084, 512] width 14 height 14
click at [1084, 510] on input "checkbox" at bounding box center [1083, 513] width 12 height 12
checkbox input "true"
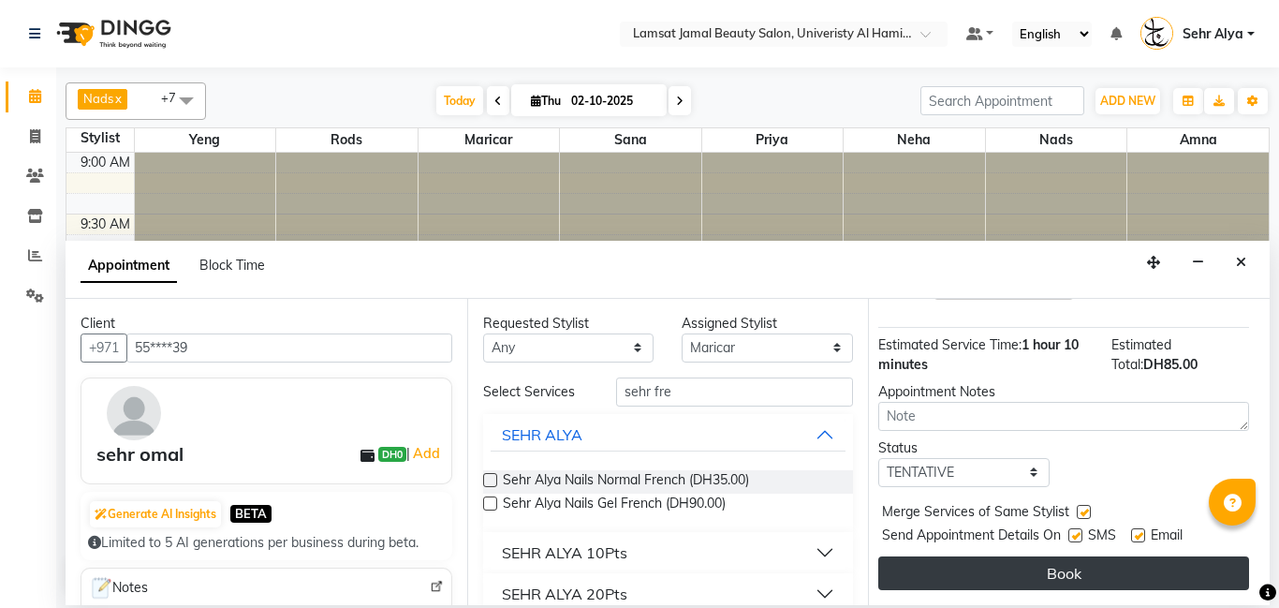
click at [1075, 573] on button "Book" at bounding box center [1063, 573] width 371 height 34
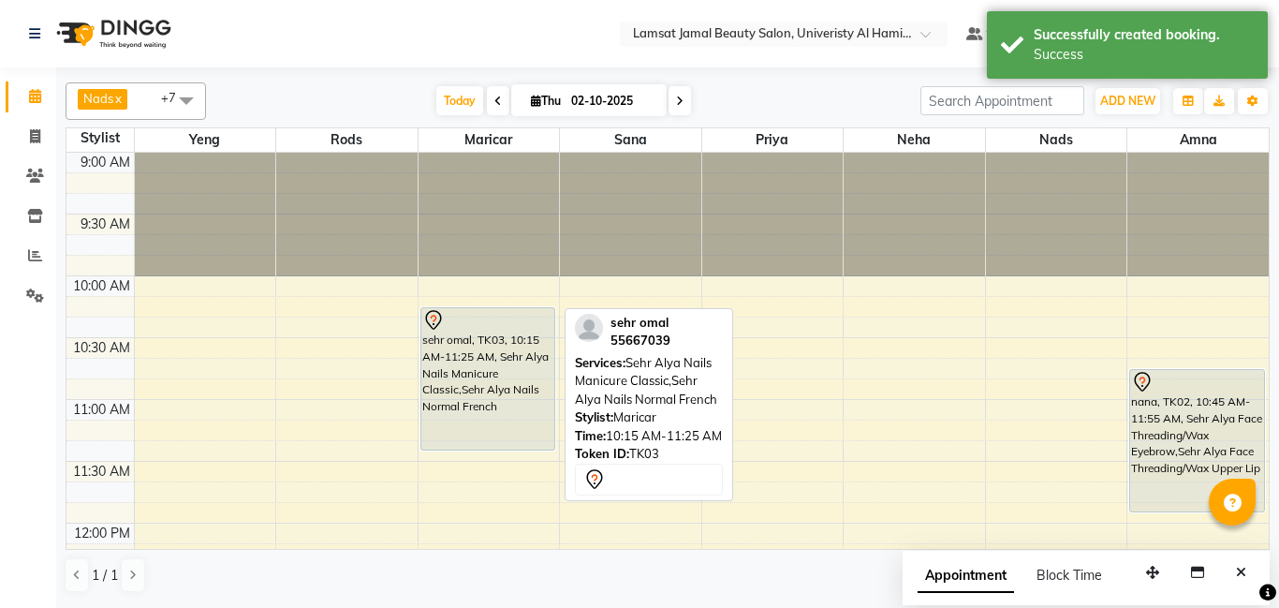
click at [500, 369] on div "sehr omal, TK03, 10:15 AM-11:25 AM, Sehr Alya Nails Manicure Classic,Sehr Alya …" at bounding box center [488, 378] width 134 height 141
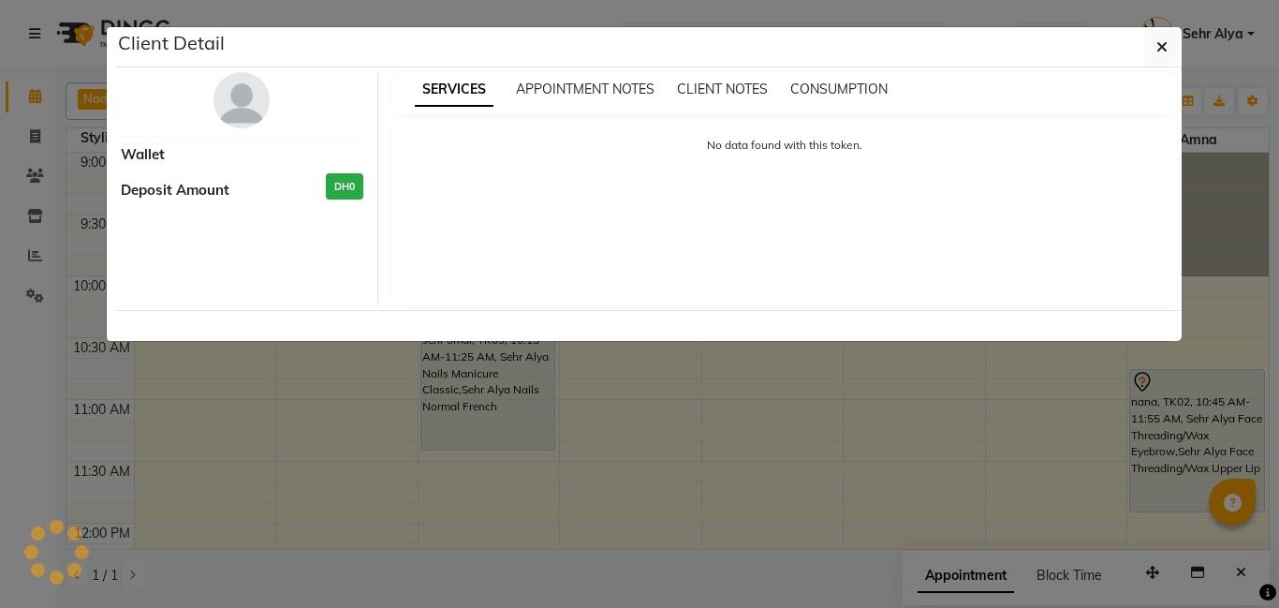
select select "7"
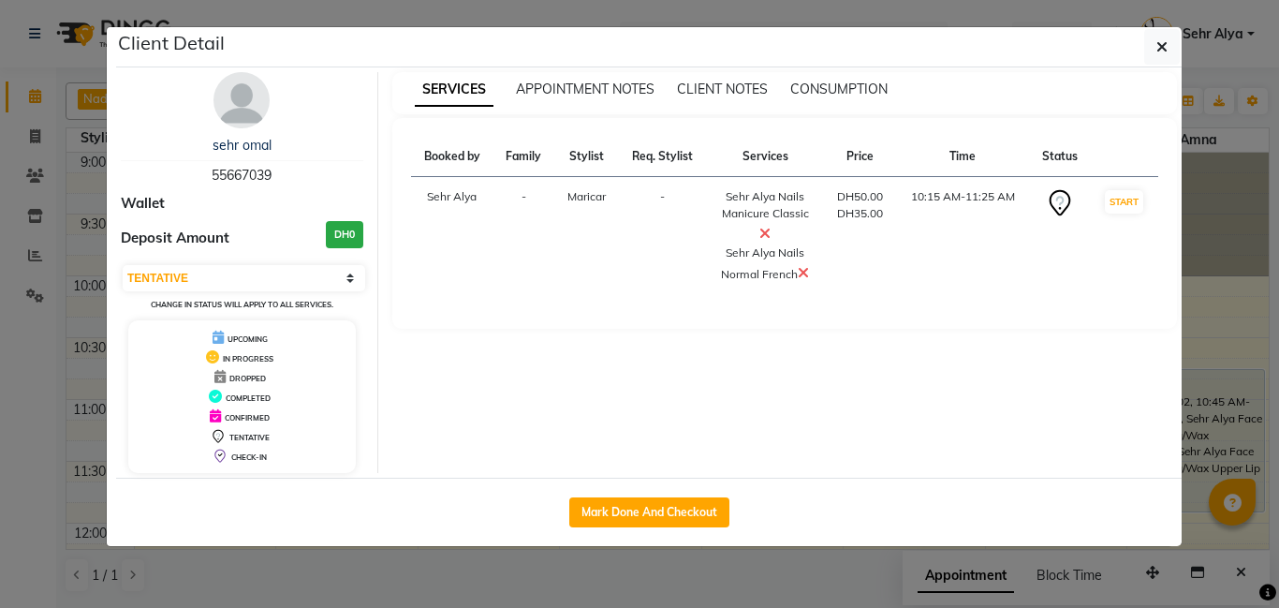
click at [707, 322] on div "Booked by Family Stylist Req. Stylist Services Price Time Status [PERSON_NAME] …" at bounding box center [785, 223] width 786 height 211
click at [635, 497] on button "Mark Done And Checkout" at bounding box center [649, 512] width 160 height 30
select select "service"
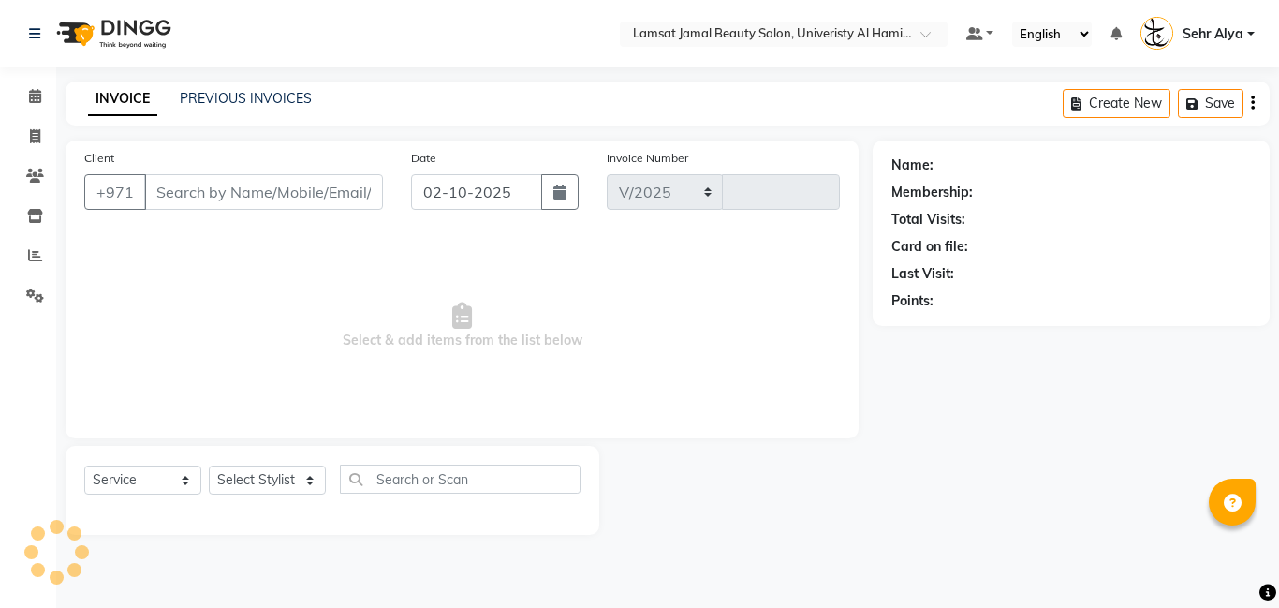
select select "8294"
type input "4007"
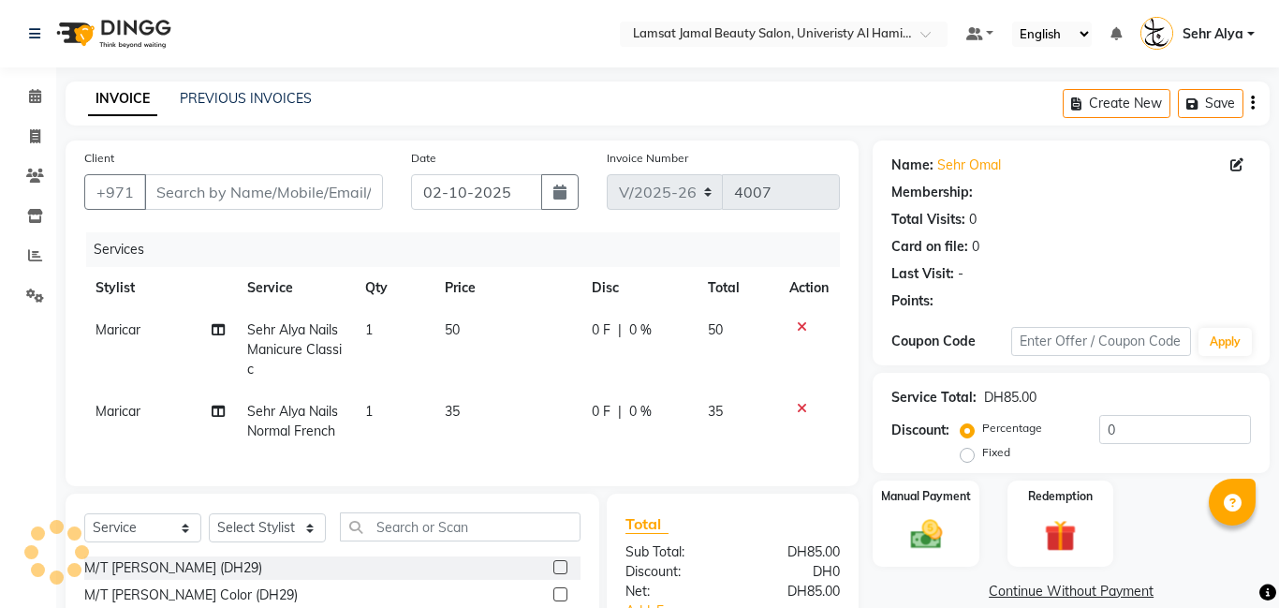
type input "55****39"
select select "79911"
click at [456, 408] on span "35" at bounding box center [452, 411] width 15 height 17
select select "79911"
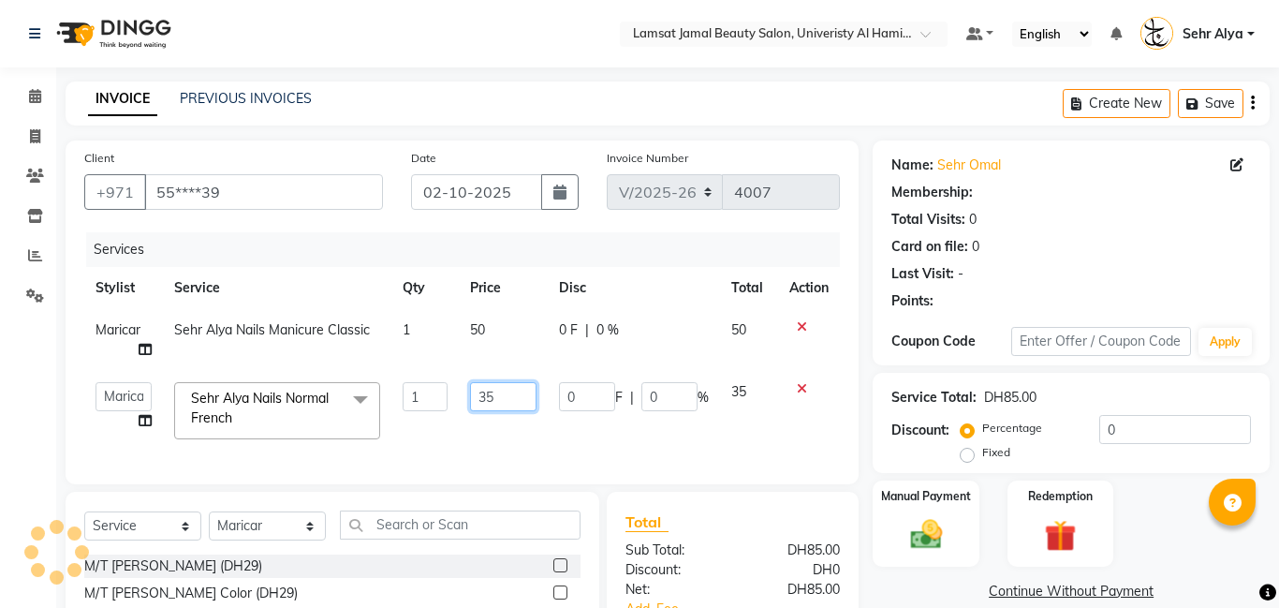
click at [512, 399] on input "35" at bounding box center [503, 396] width 66 height 29
type input "30"
click at [916, 505] on div "Manual Payment" at bounding box center [926, 523] width 110 height 90
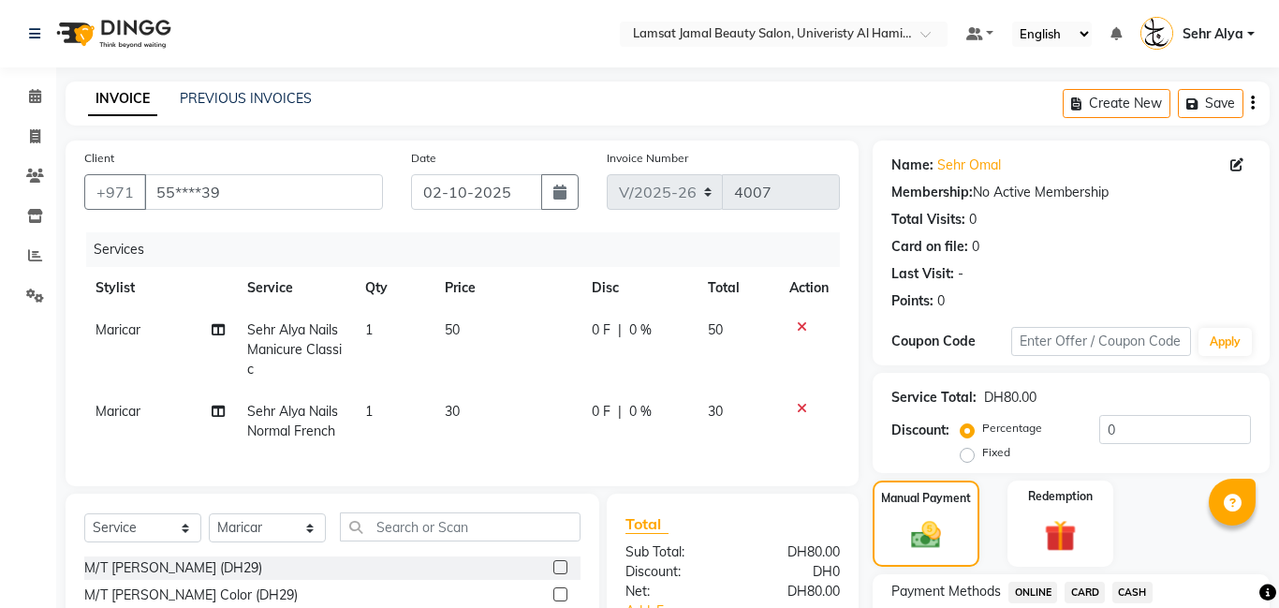
click at [1086, 584] on span "CARD" at bounding box center [1085, 592] width 40 height 22
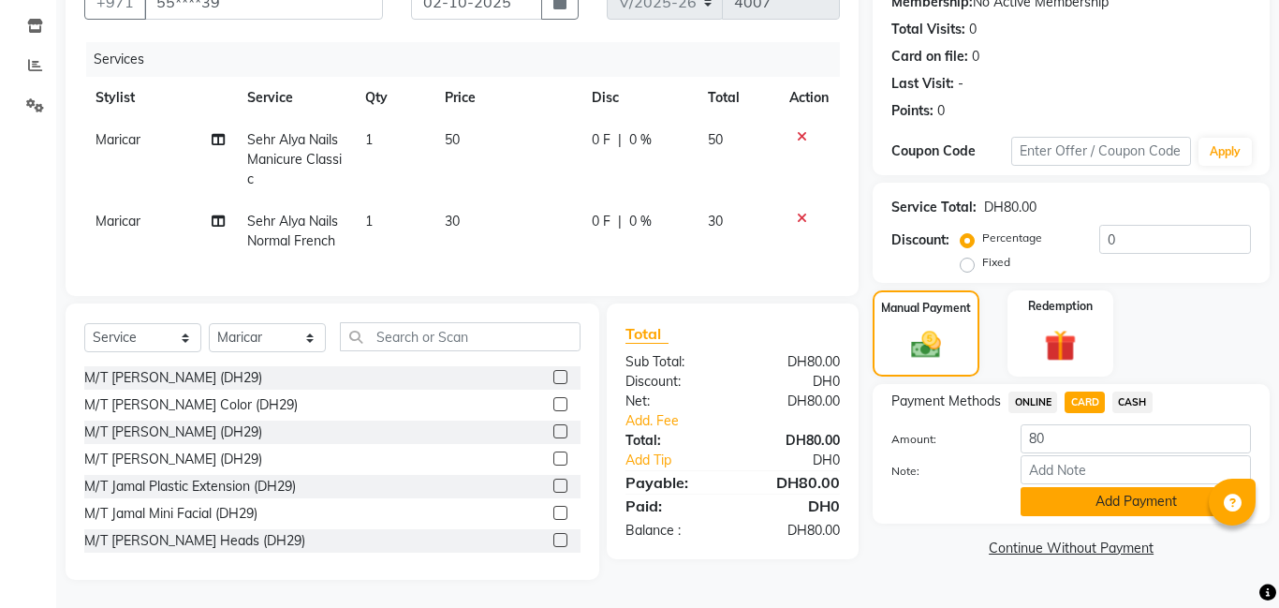
click at [1110, 494] on button "Add Payment" at bounding box center [1136, 501] width 230 height 29
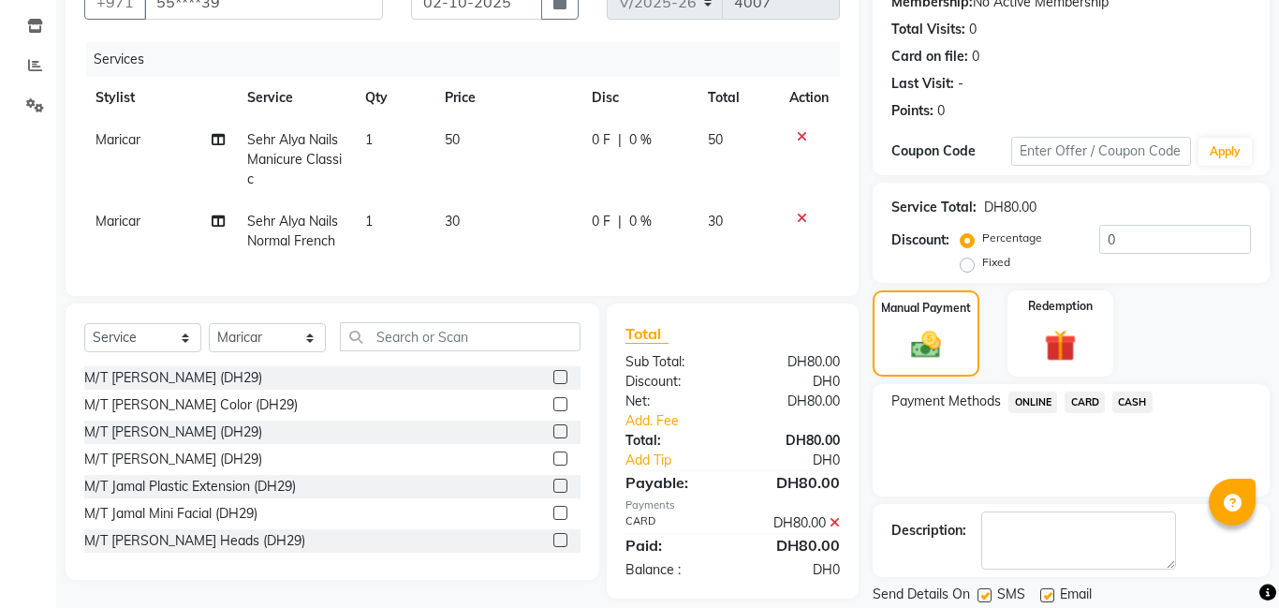
scroll to position [251, 0]
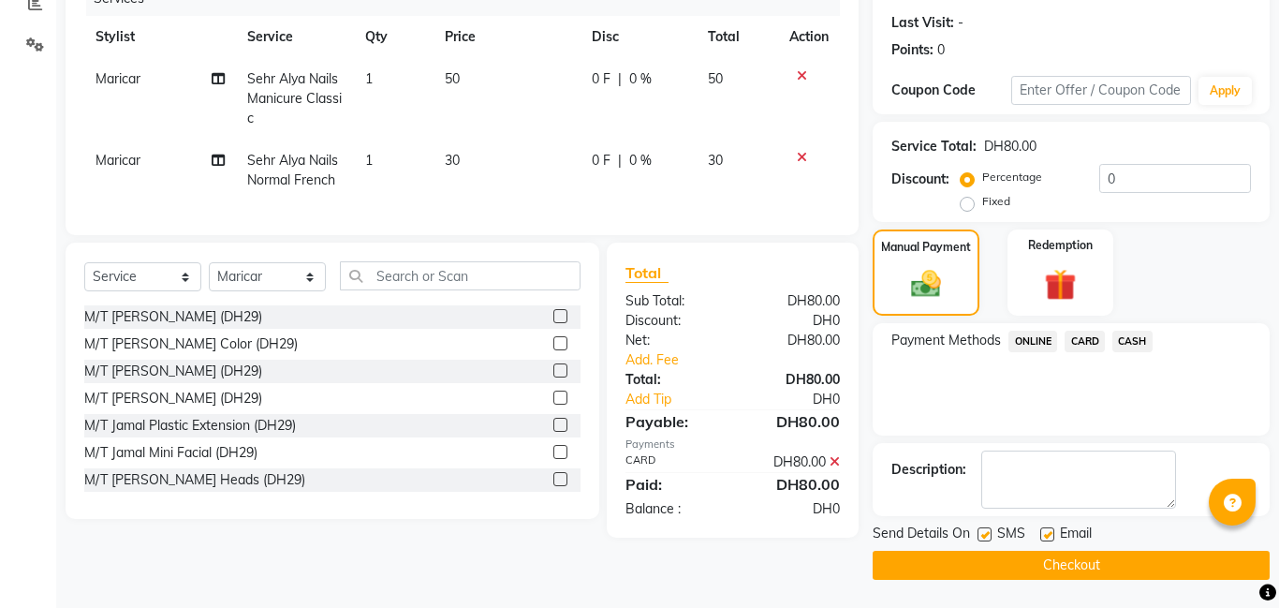
click at [1085, 562] on button "Checkout" at bounding box center [1071, 565] width 397 height 29
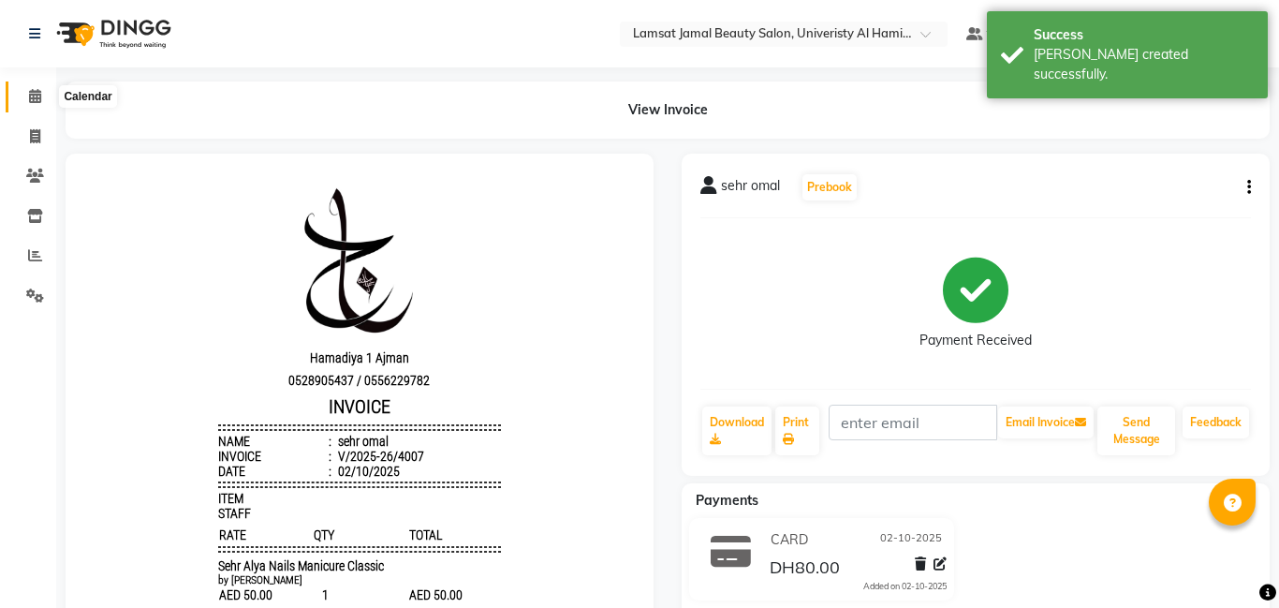
click at [31, 97] on icon at bounding box center [35, 96] width 12 height 14
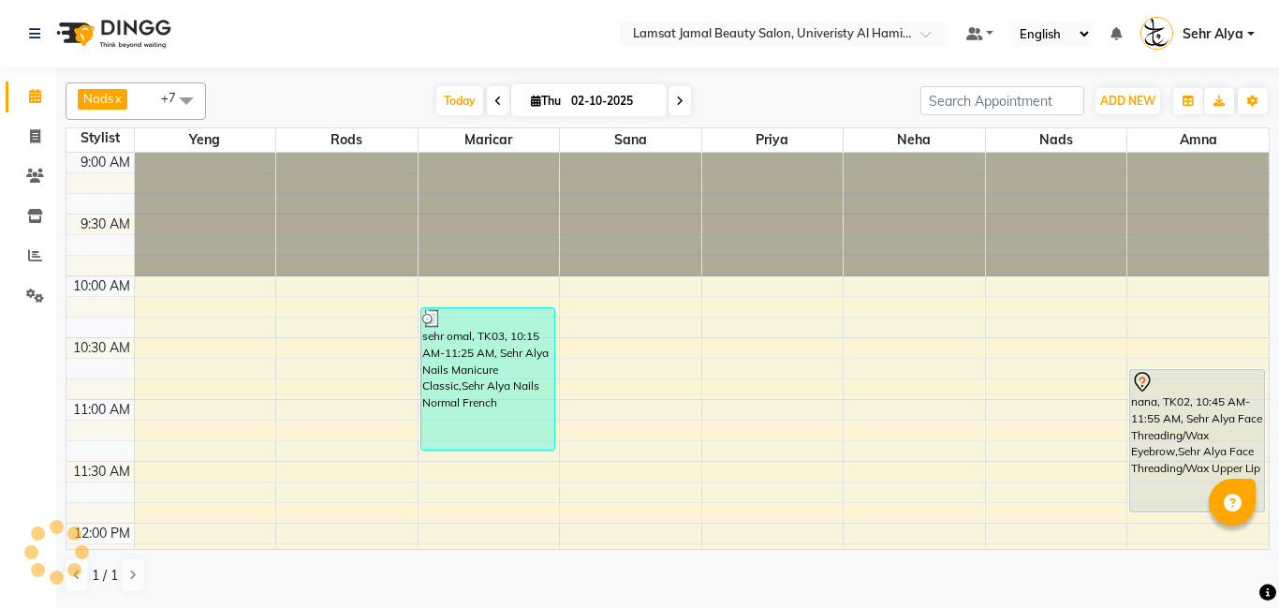
scroll to position [185, 0]
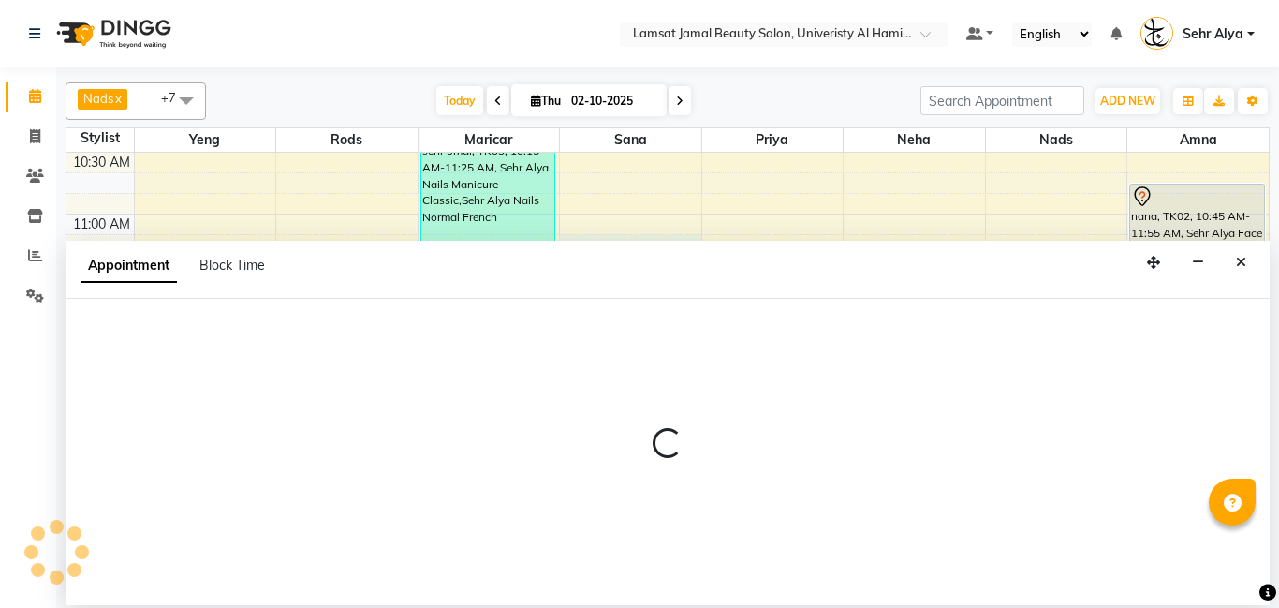
select select "79912"
select select "tentative"
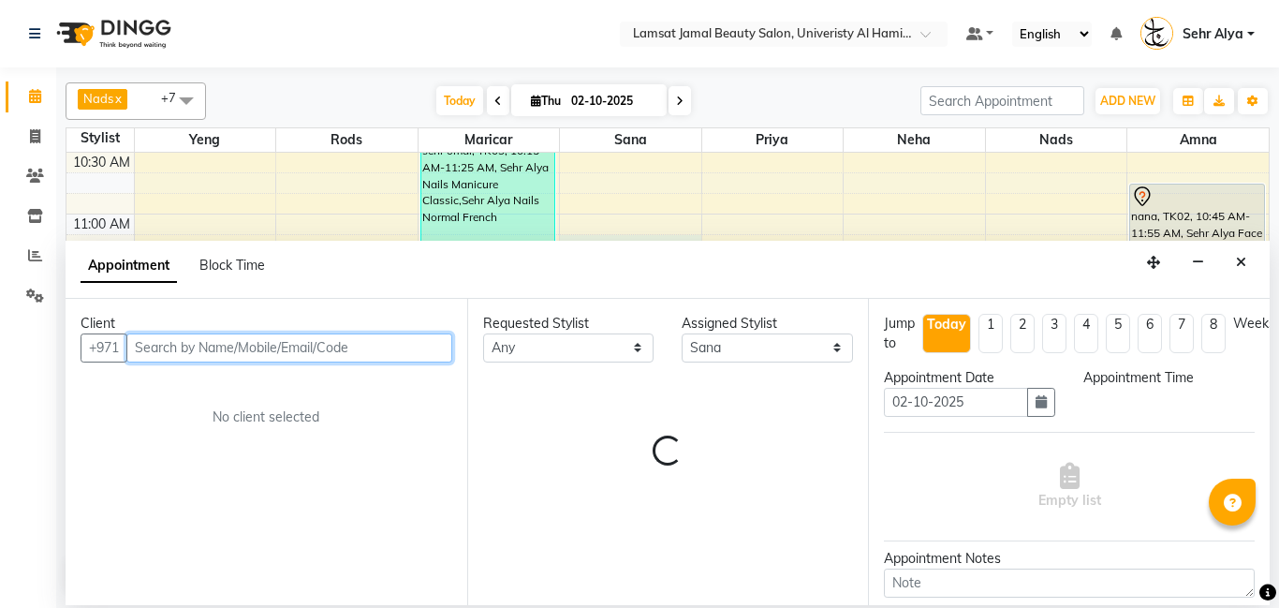
select select "675"
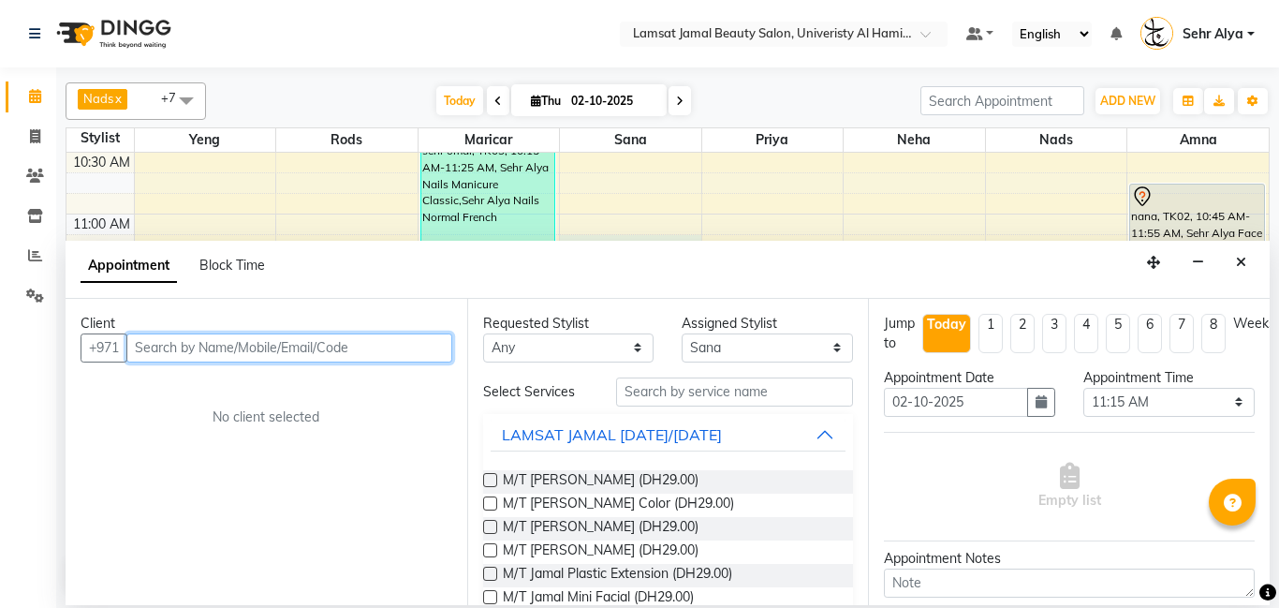
click at [181, 347] on input "text" at bounding box center [289, 347] width 326 height 29
type input "588322953"
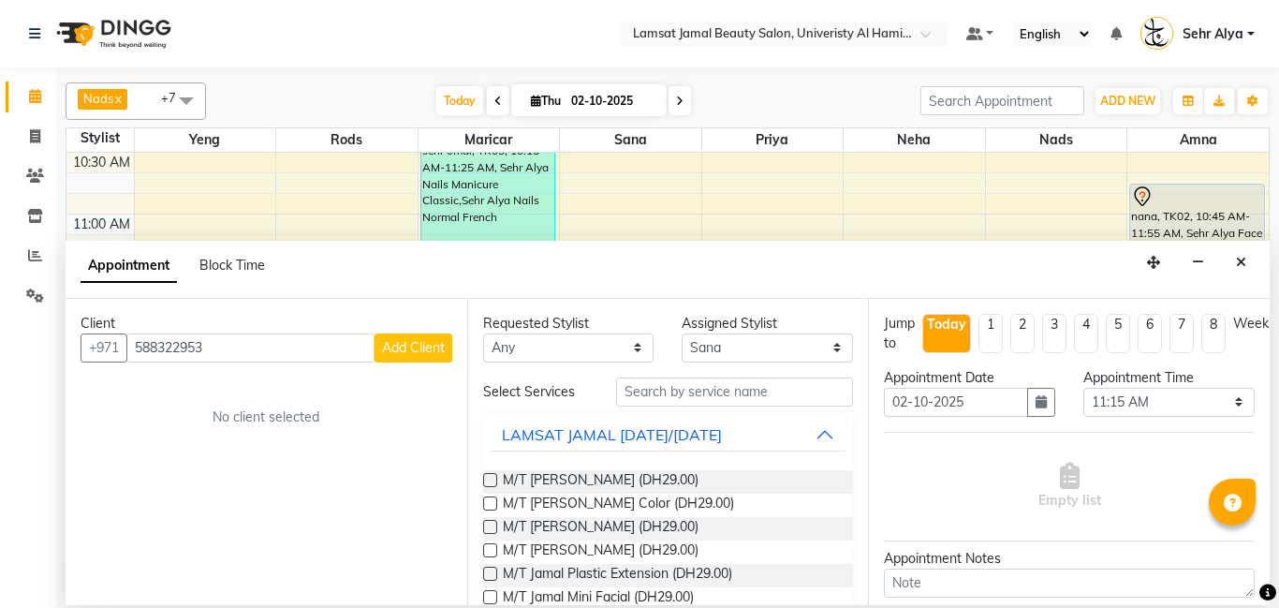
click at [421, 348] on span "Add Client" at bounding box center [413, 347] width 63 height 17
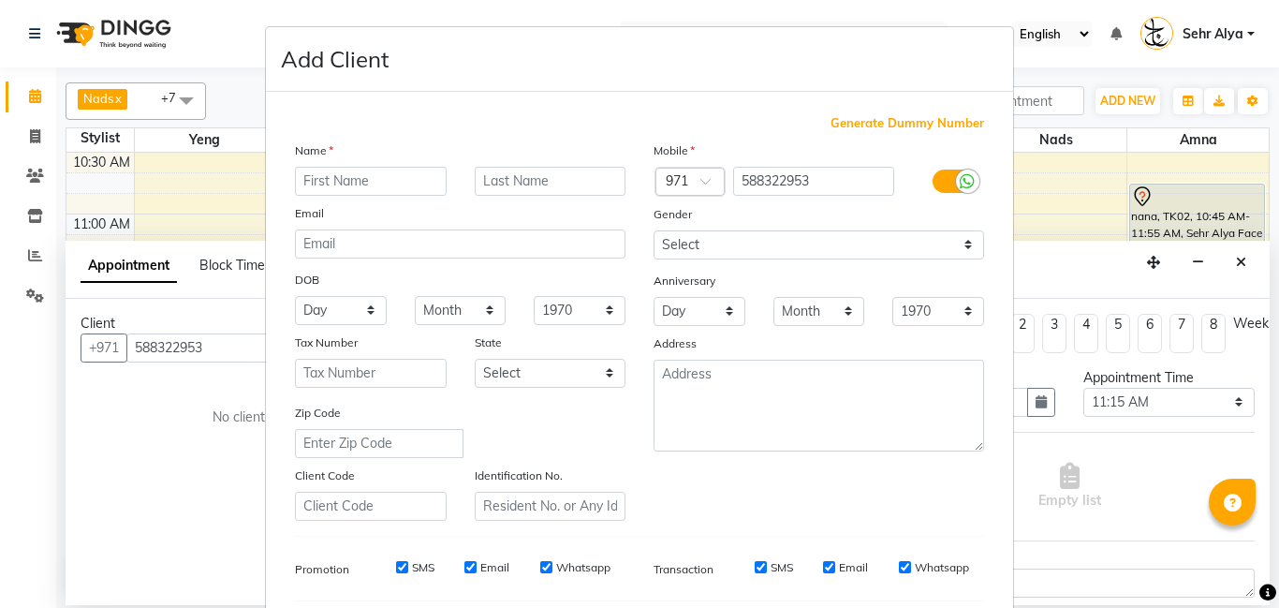
click at [329, 177] on input "text" at bounding box center [371, 181] width 152 height 29
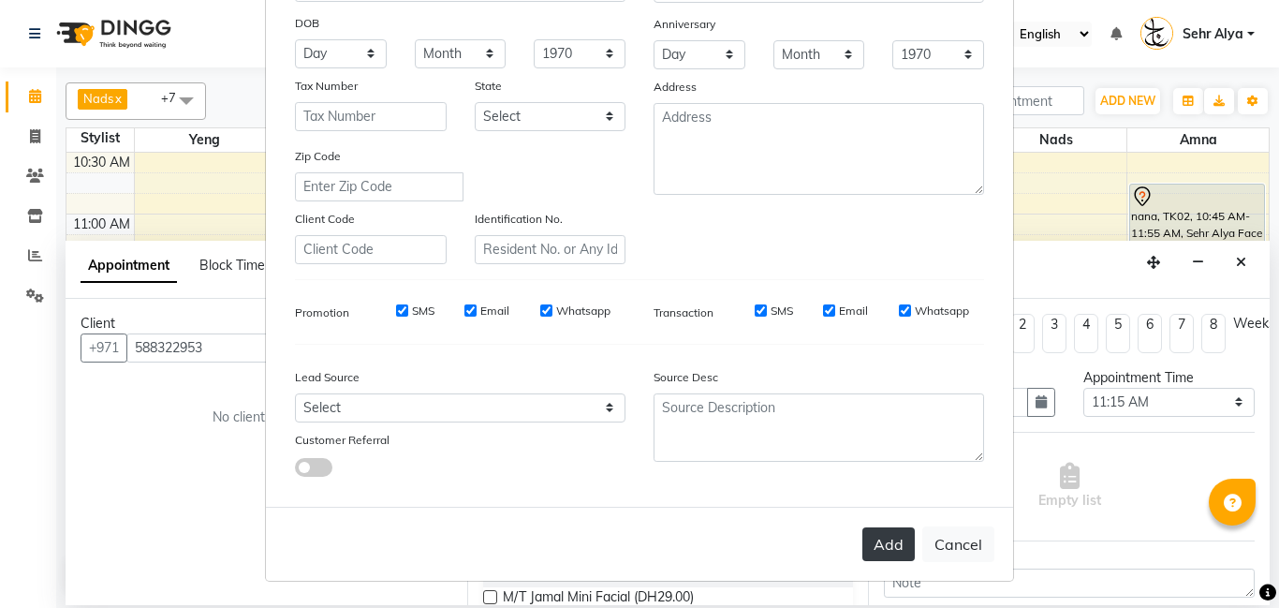
type input "sehr basura sana #"
click at [879, 549] on button "Add" at bounding box center [888, 544] width 52 height 34
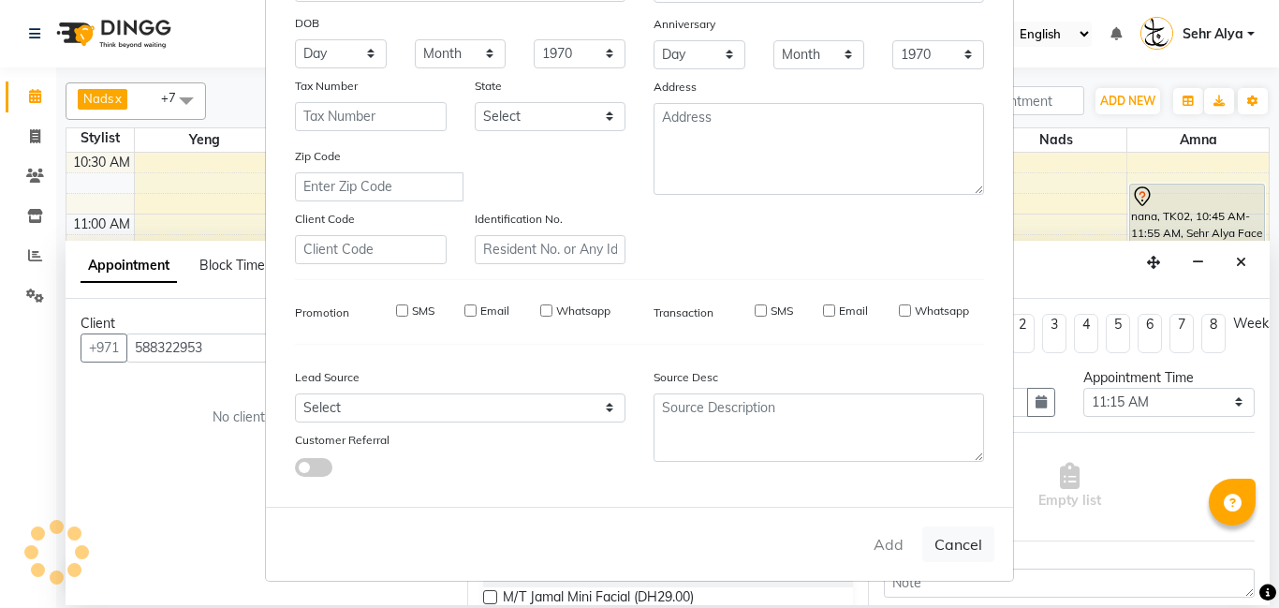
type input "58*****53"
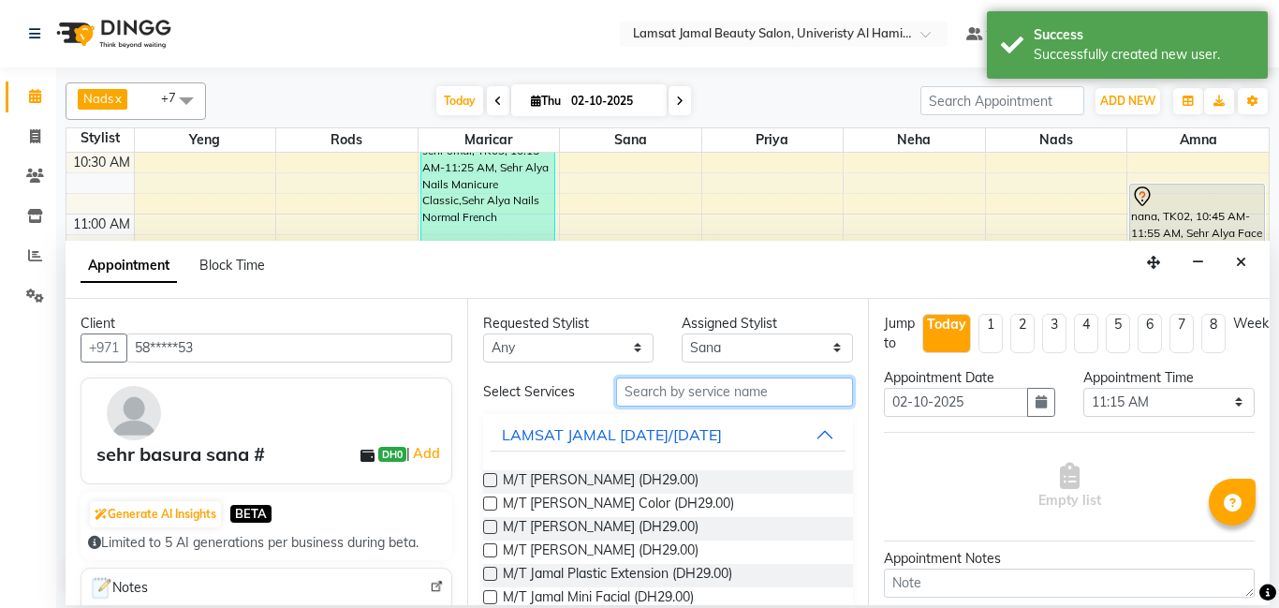
click at [665, 398] on input "text" at bounding box center [735, 391] width 238 height 29
type input "a"
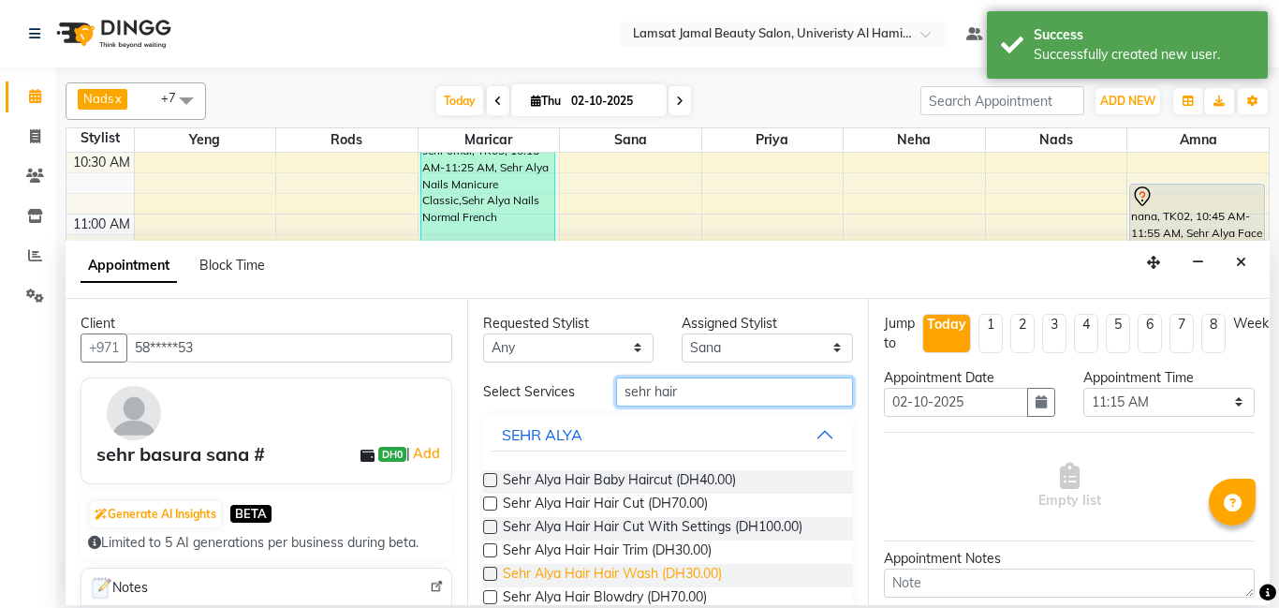
type input "sehr hair"
click at [647, 568] on span "Sehr Alya Hair Hair Wash (DH30.00)" at bounding box center [612, 575] width 219 height 23
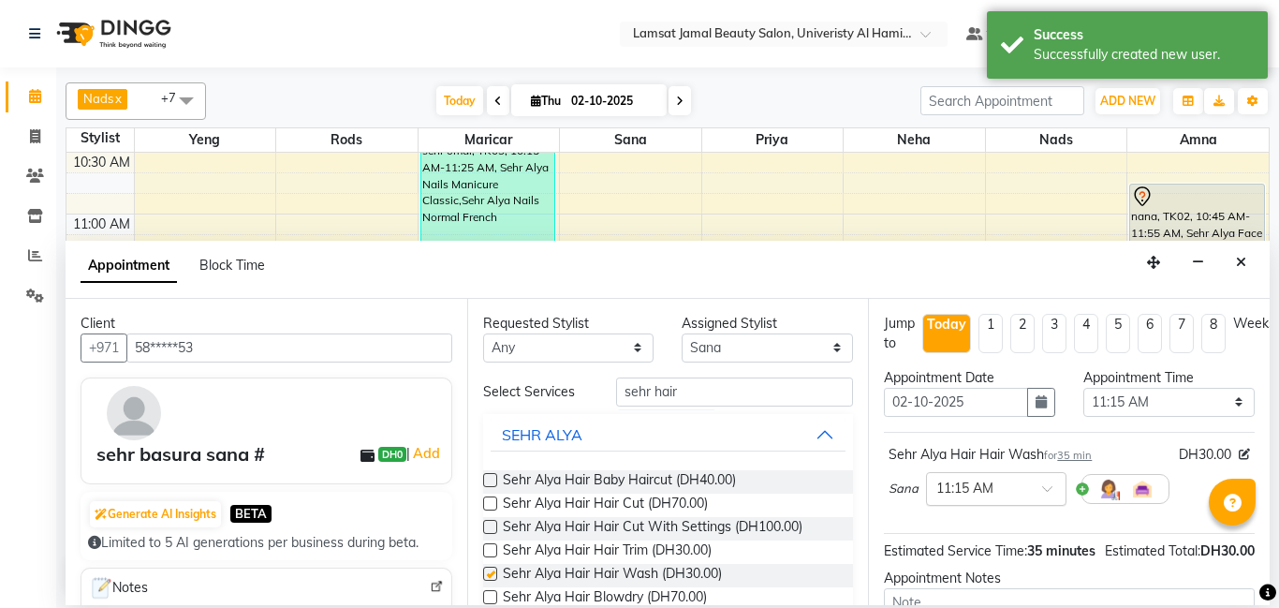
checkbox input "false"
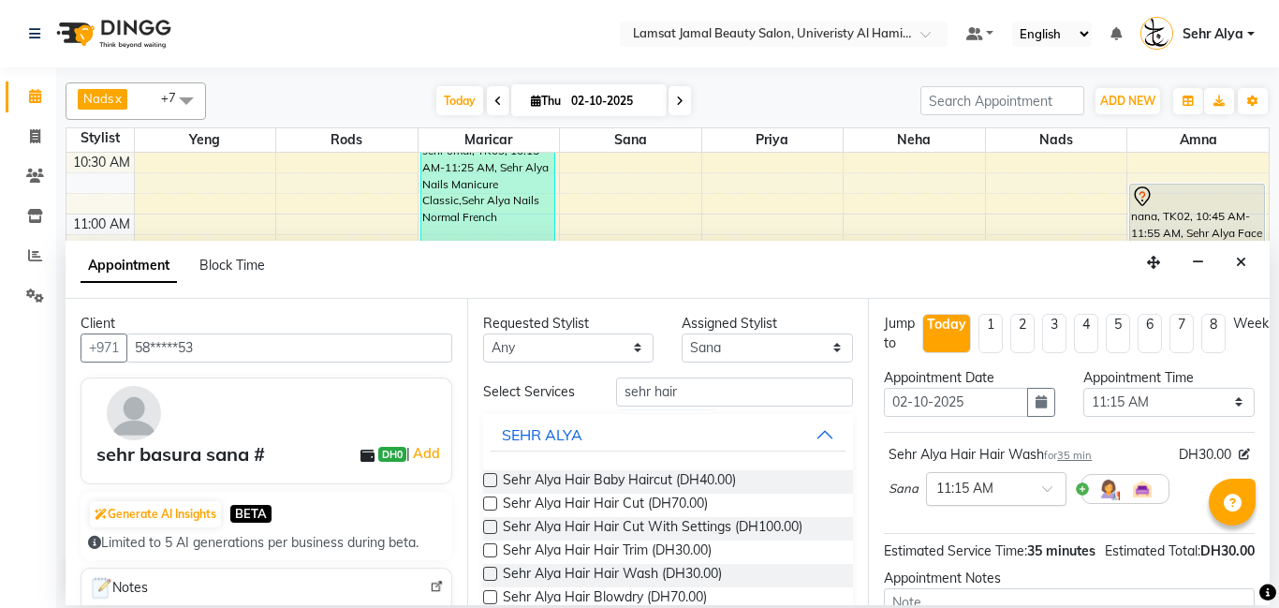
scroll to position [206, 0]
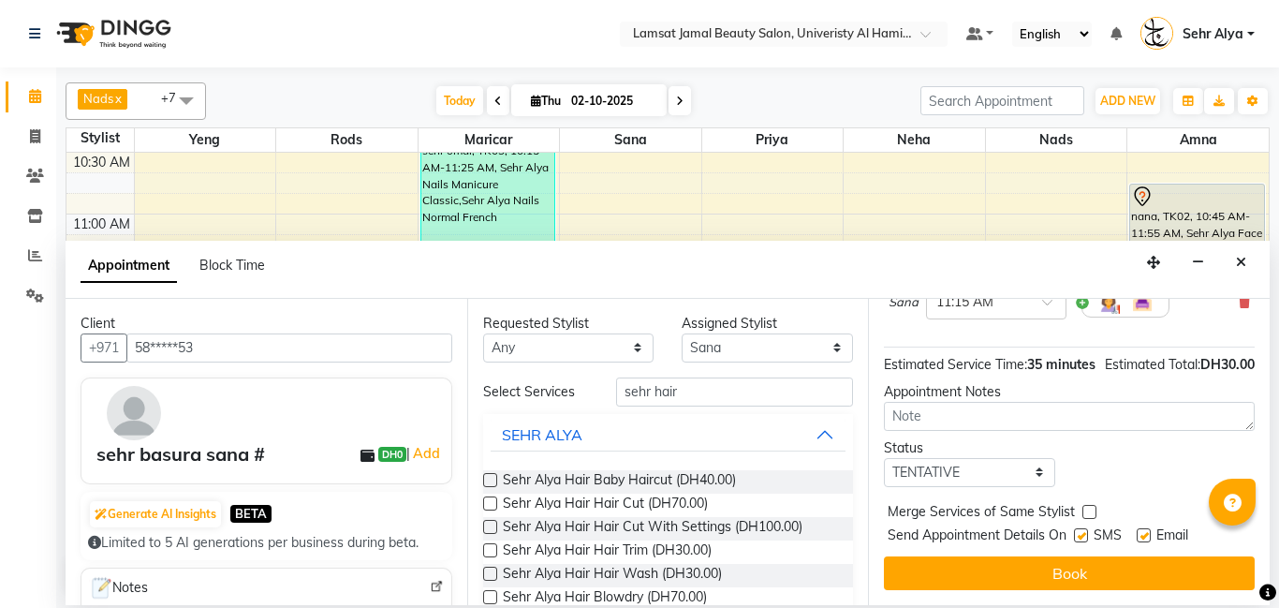
click at [1090, 511] on label at bounding box center [1089, 512] width 14 height 14
click at [1090, 511] on input "checkbox" at bounding box center [1088, 513] width 12 height 12
checkbox input "true"
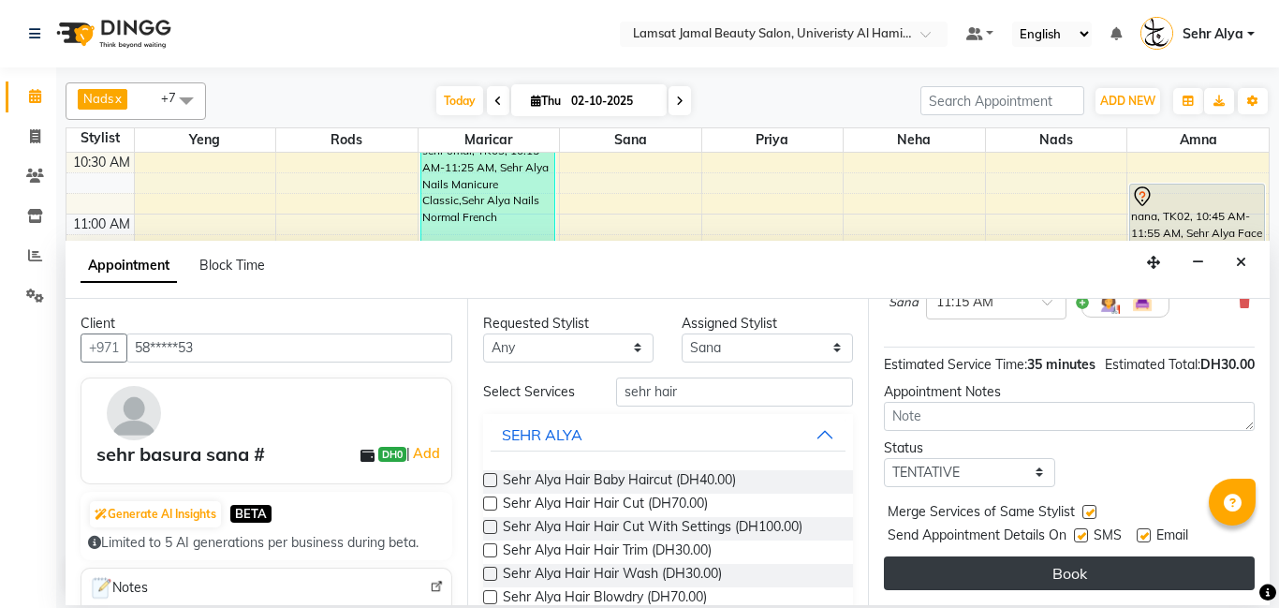
click at [1071, 575] on button "Book" at bounding box center [1069, 573] width 371 height 34
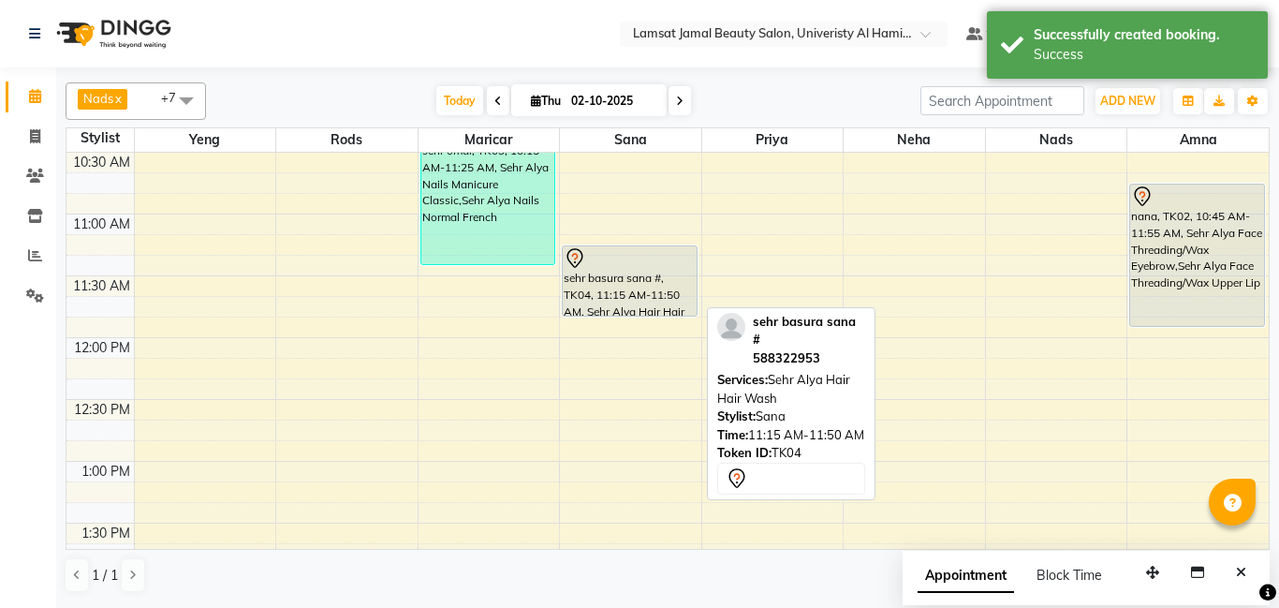
click at [630, 304] on div "sehr basura sana #, TK04, 11:15 AM-11:50 AM, Sehr Alya Hair Hair Wash" at bounding box center [630, 280] width 134 height 69
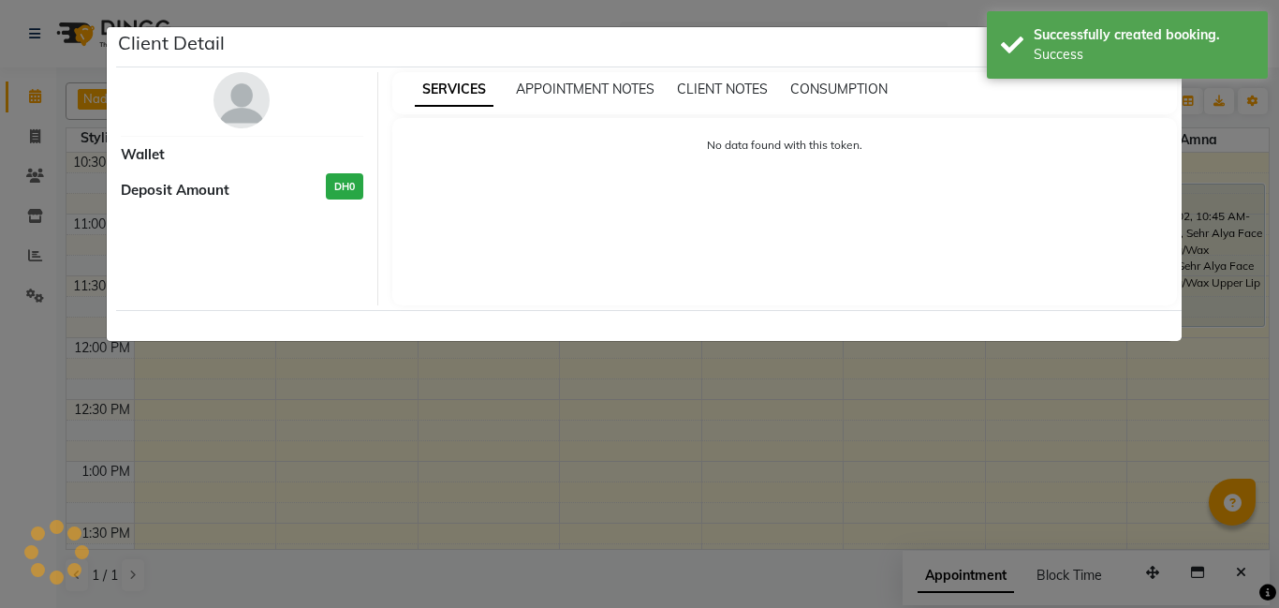
select select "7"
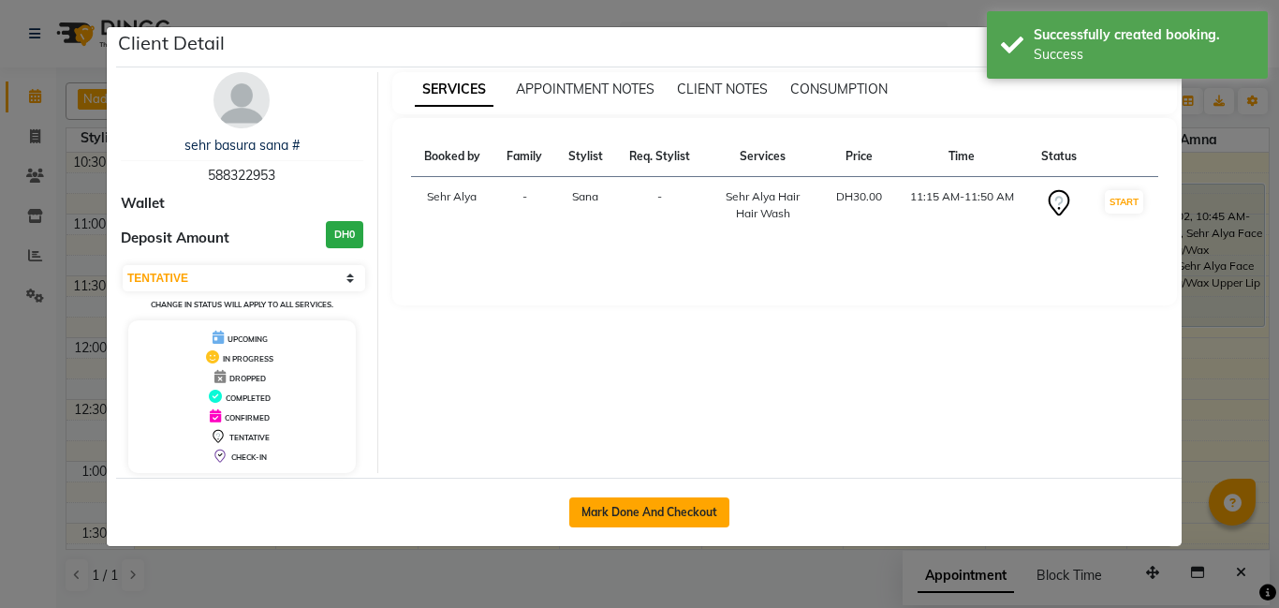
click at [645, 498] on button "Mark Done And Checkout" at bounding box center [649, 512] width 160 height 30
select select "service"
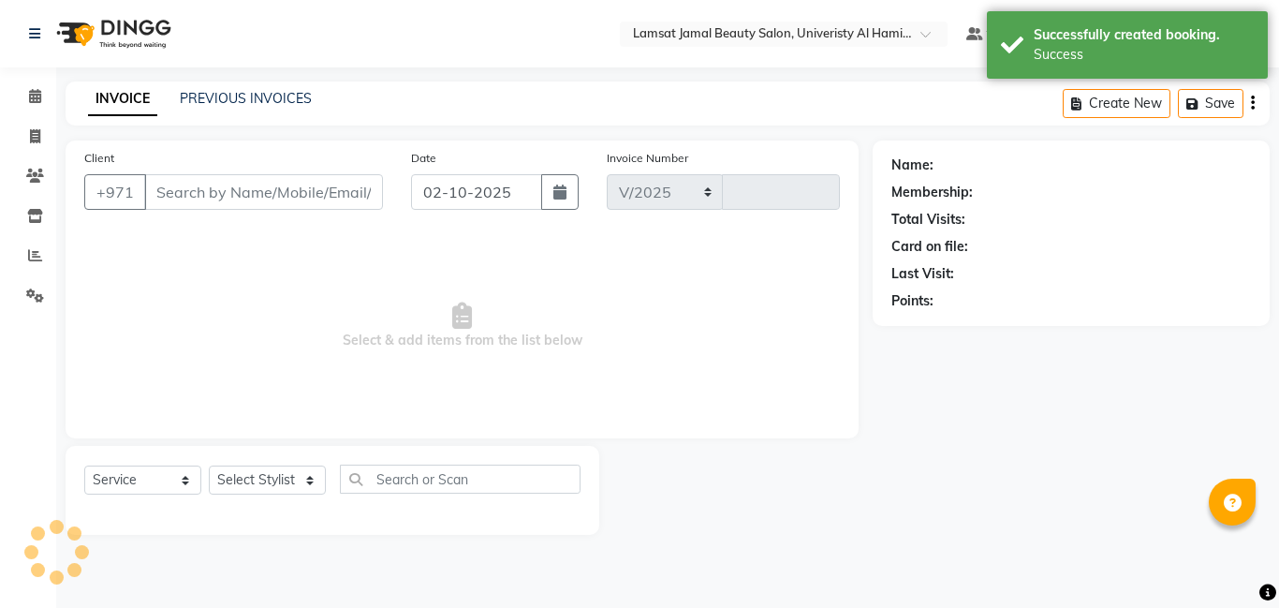
select select "8294"
type input "4008"
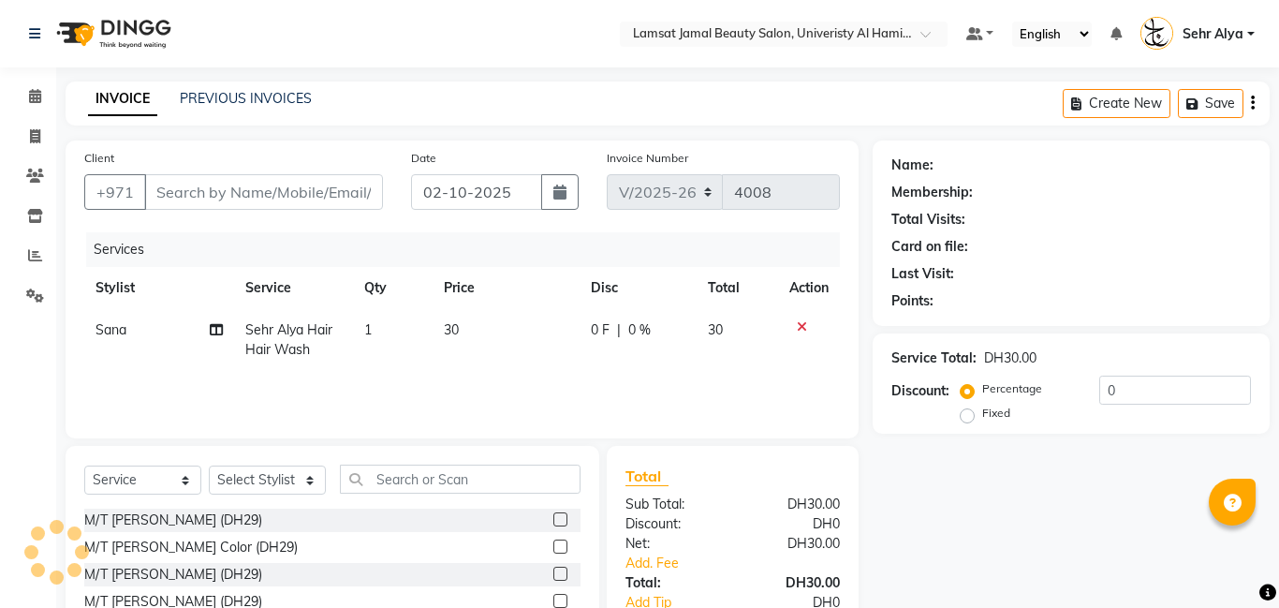
type input "58*****53"
select select "79912"
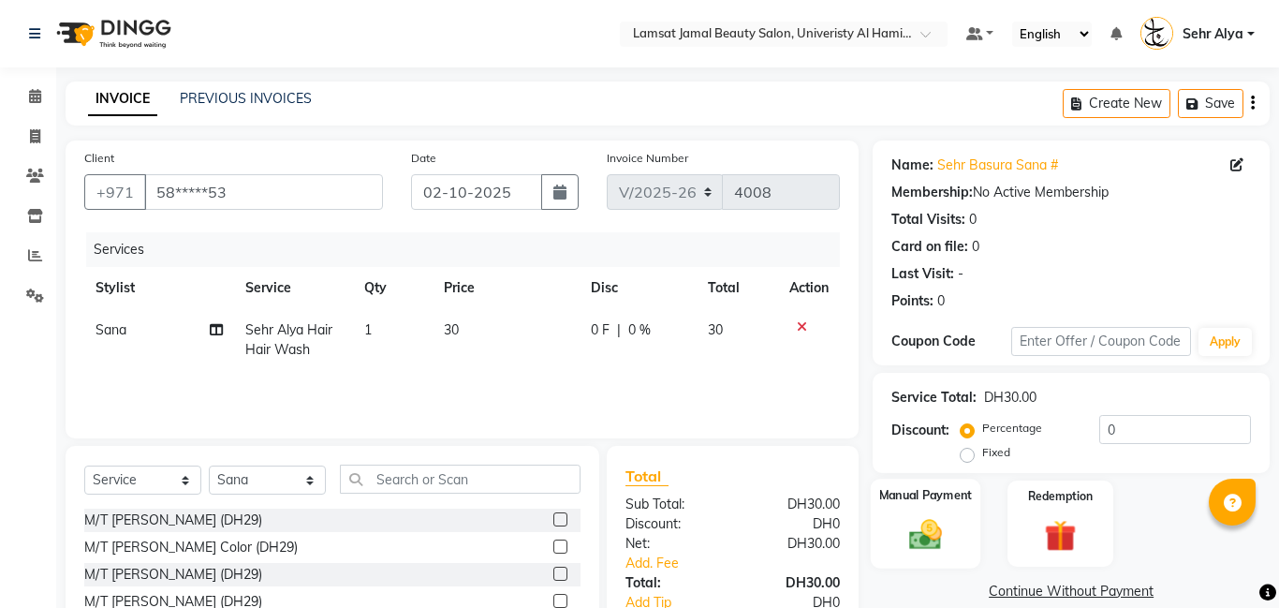
click at [949, 524] on img at bounding box center [925, 534] width 53 height 38
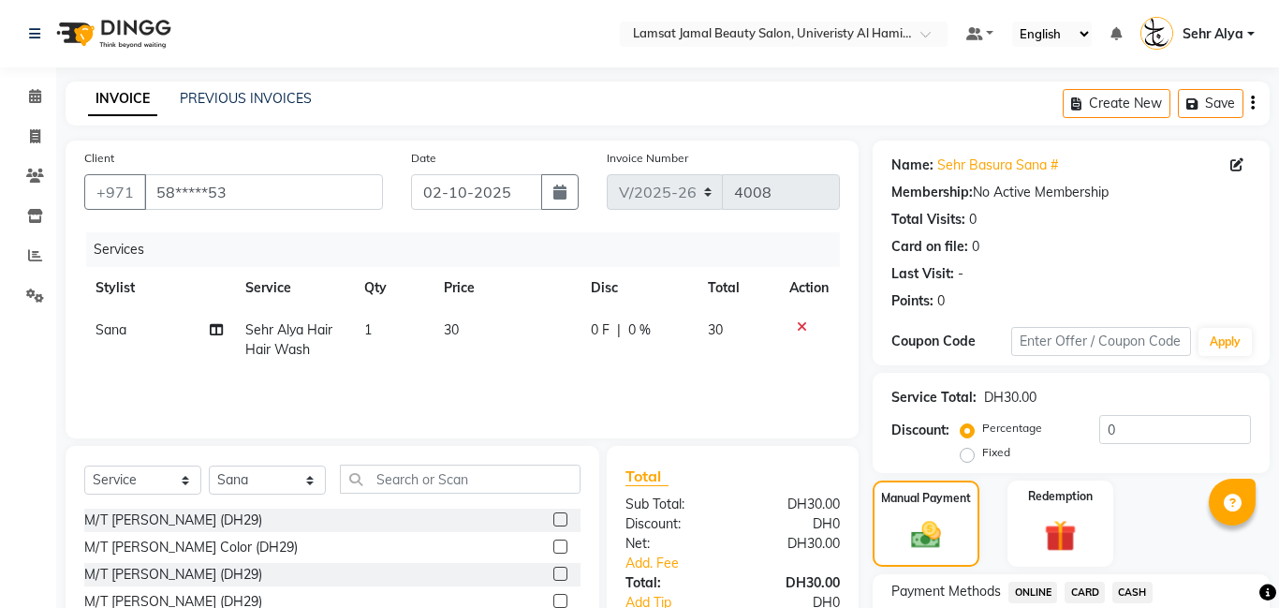
click at [1098, 588] on span "CARD" at bounding box center [1085, 592] width 40 height 22
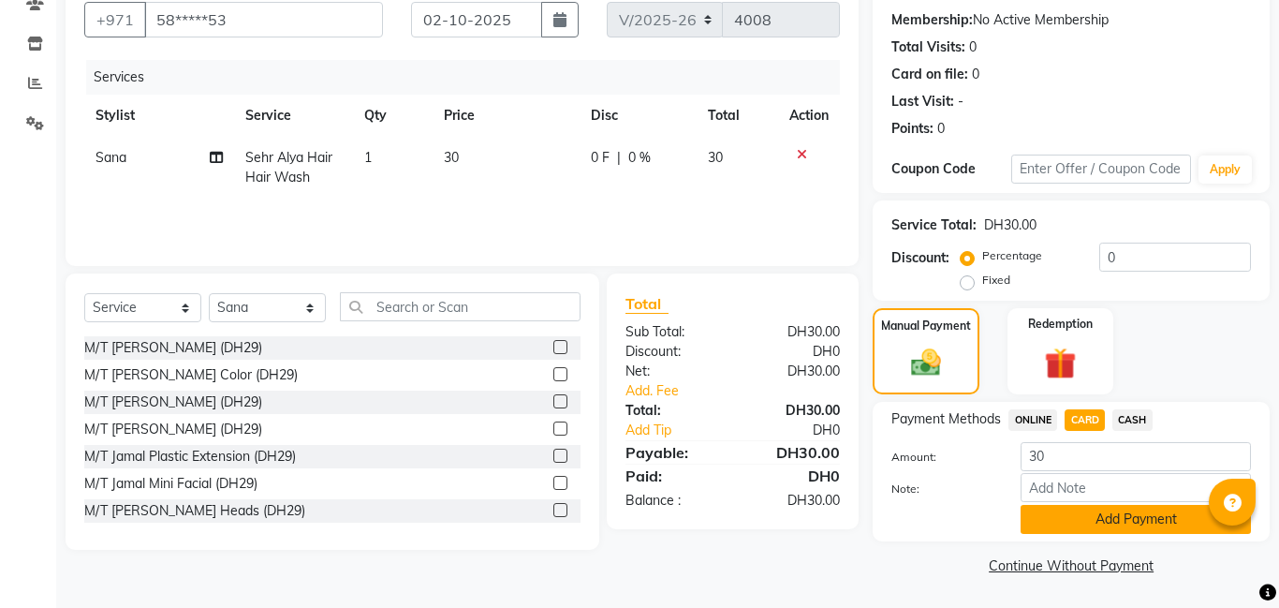
click at [1136, 520] on button "Add Payment" at bounding box center [1136, 519] width 230 height 29
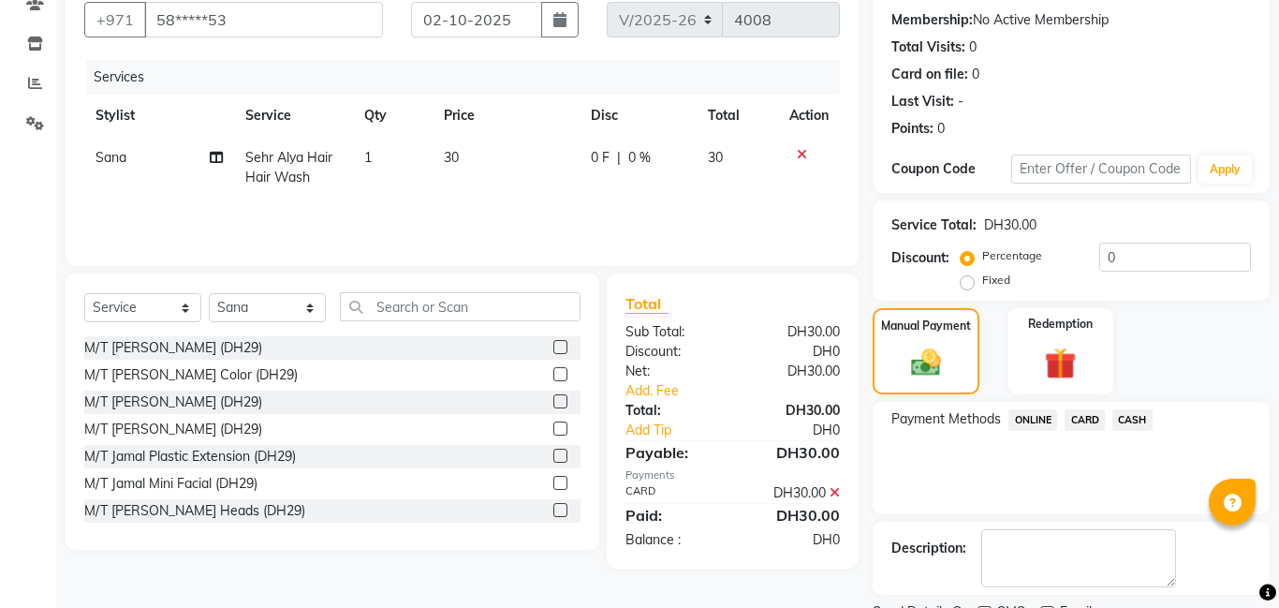
scroll to position [251, 0]
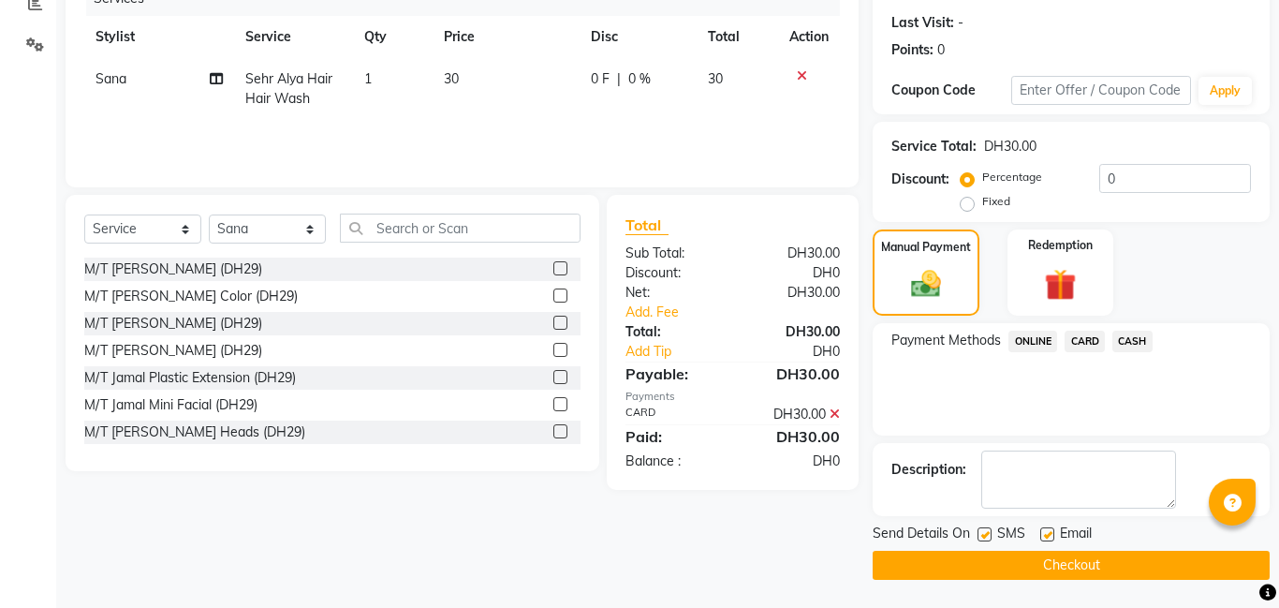
click at [1080, 562] on button "Checkout" at bounding box center [1071, 565] width 397 height 29
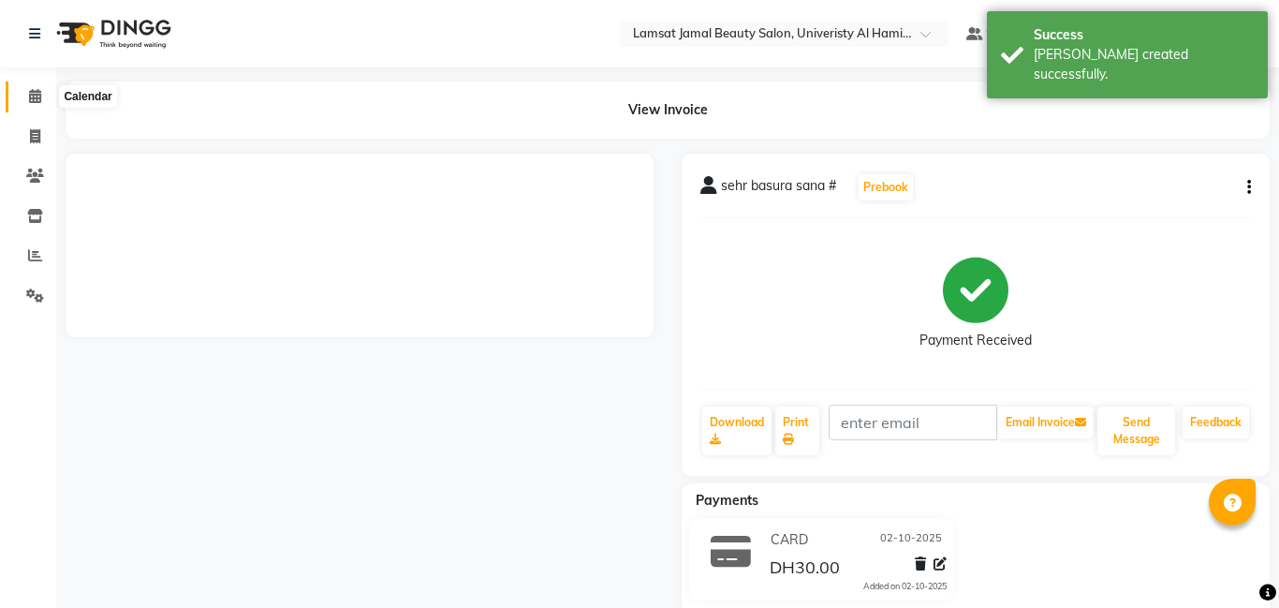
click at [29, 92] on icon at bounding box center [35, 96] width 12 height 14
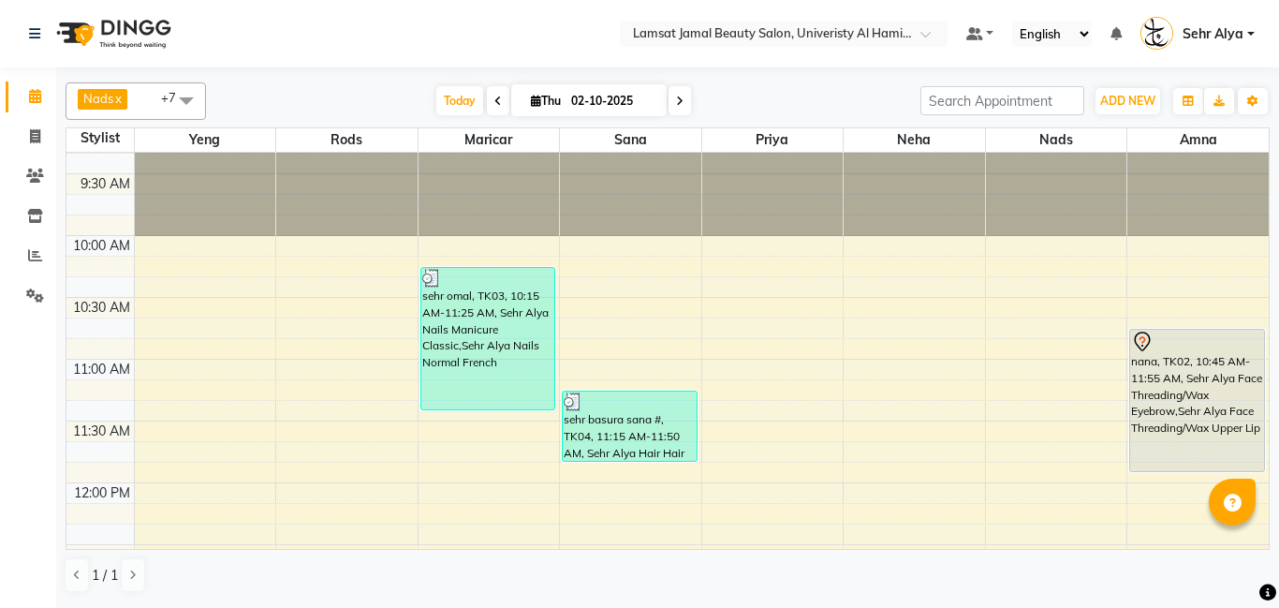
scroll to position [42, 0]
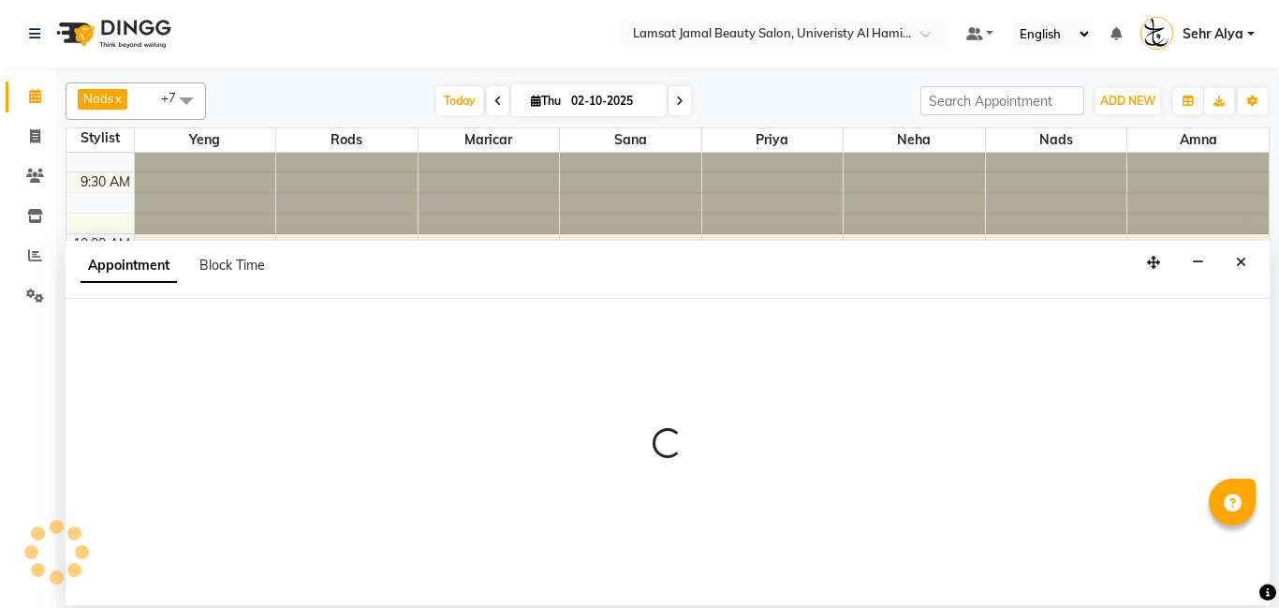
select select "79910"
select select "tentative"
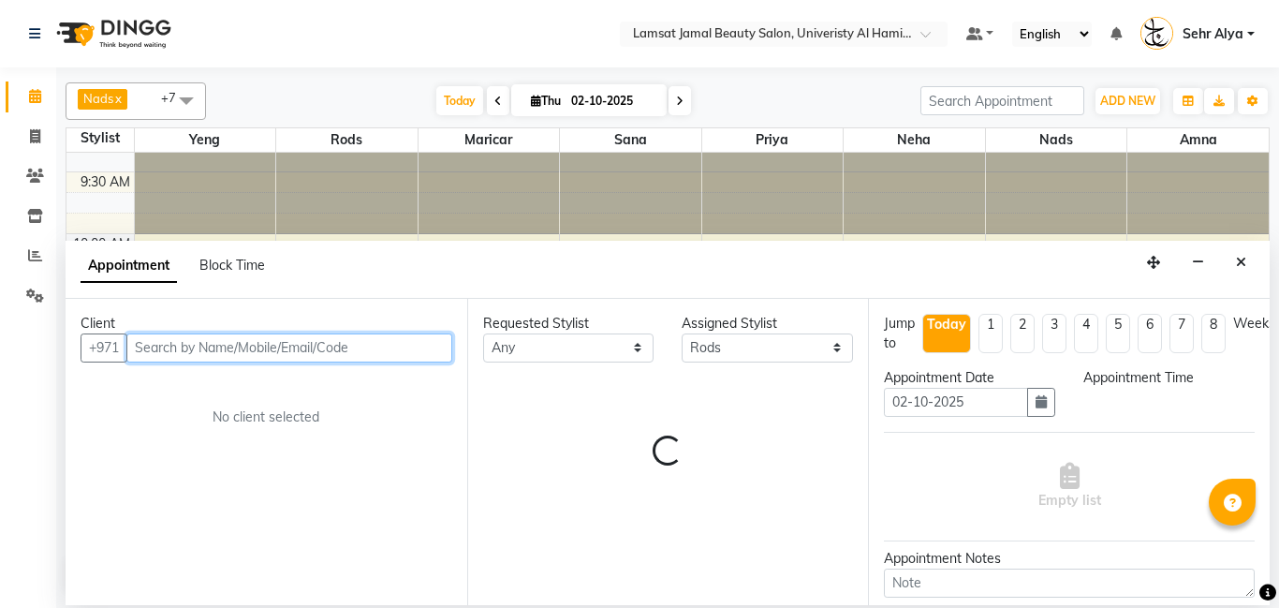
select select "690"
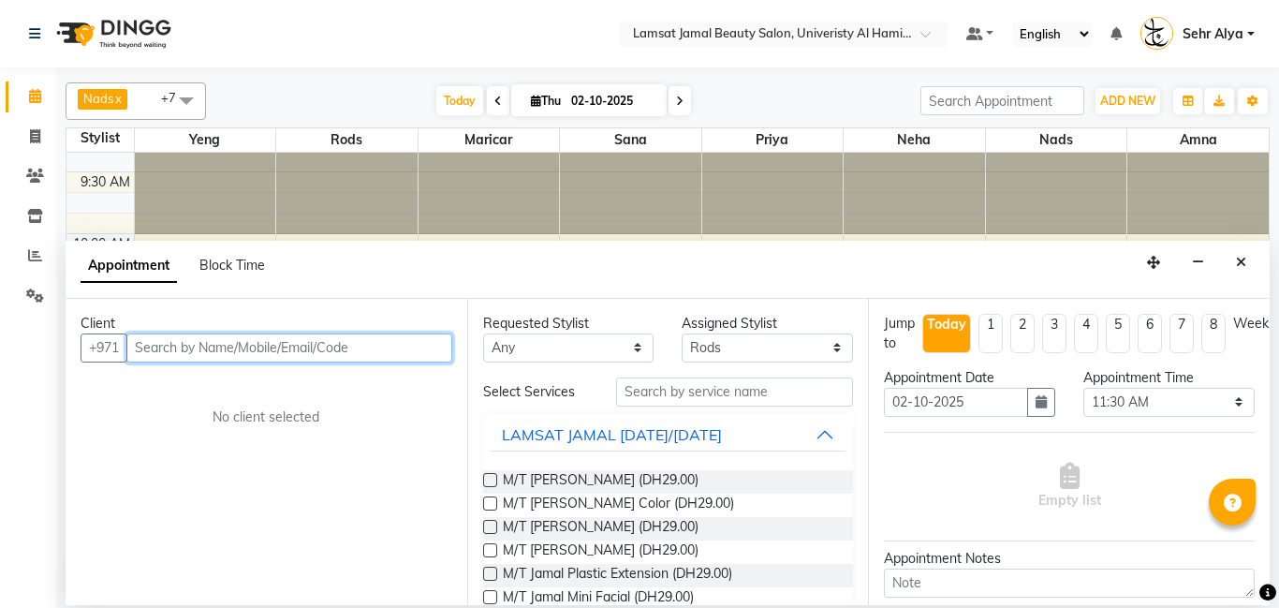
click at [252, 351] on input "text" at bounding box center [289, 347] width 326 height 29
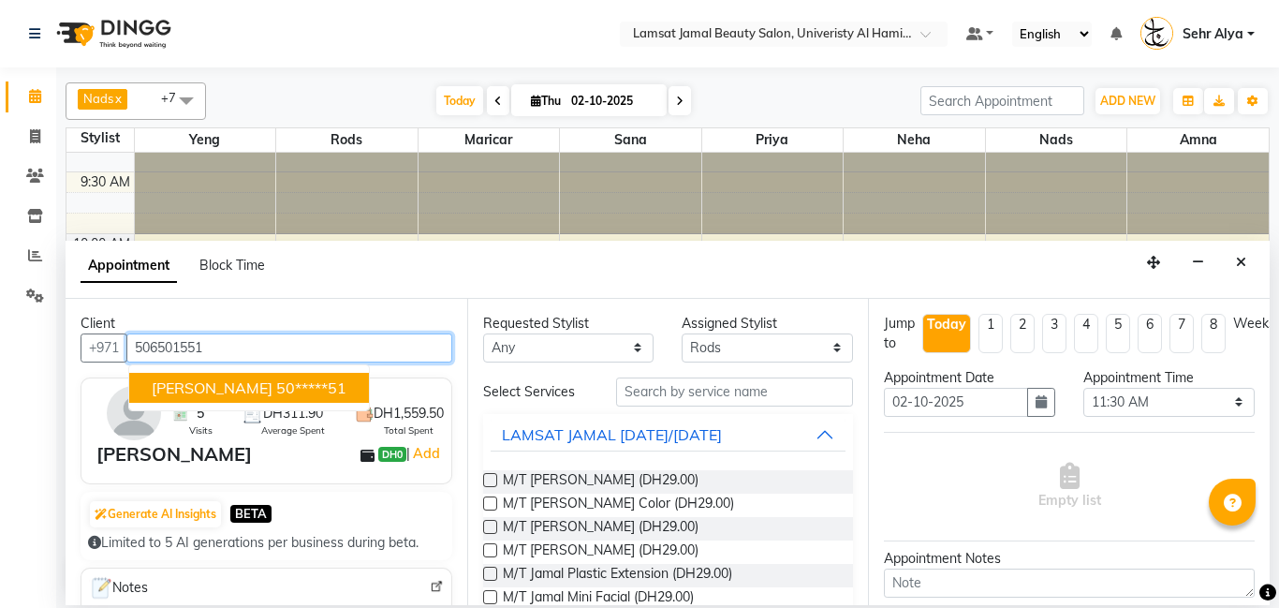
click at [276, 380] on ngb-highlight "50*****51" at bounding box center [311, 387] width 70 height 19
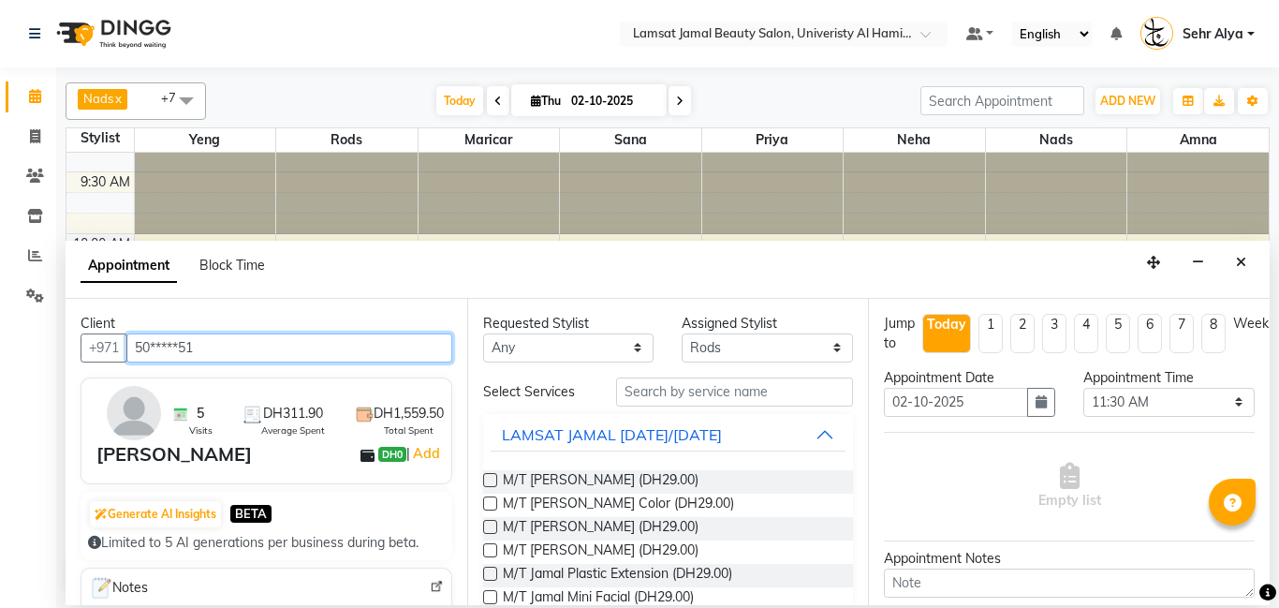
type input "50*****51"
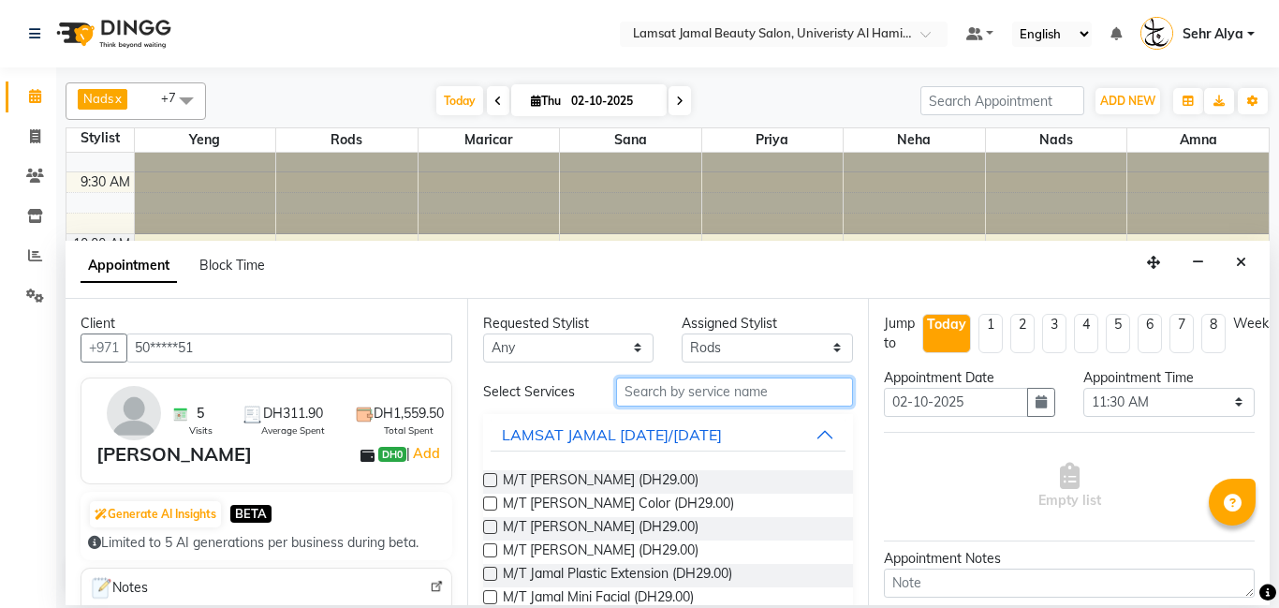
click at [678, 394] on input "text" at bounding box center [735, 391] width 238 height 29
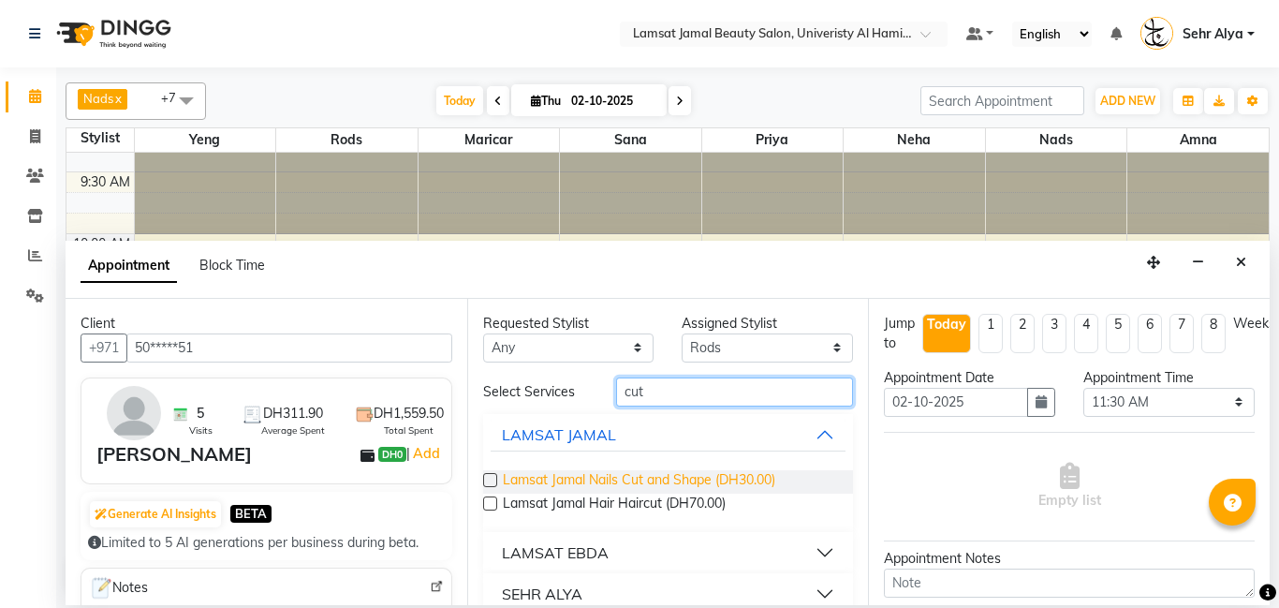
type input "cut"
click at [635, 472] on span "Lamsat Jamal Nails Cut and Shape (DH30.00)" at bounding box center [639, 481] width 272 height 23
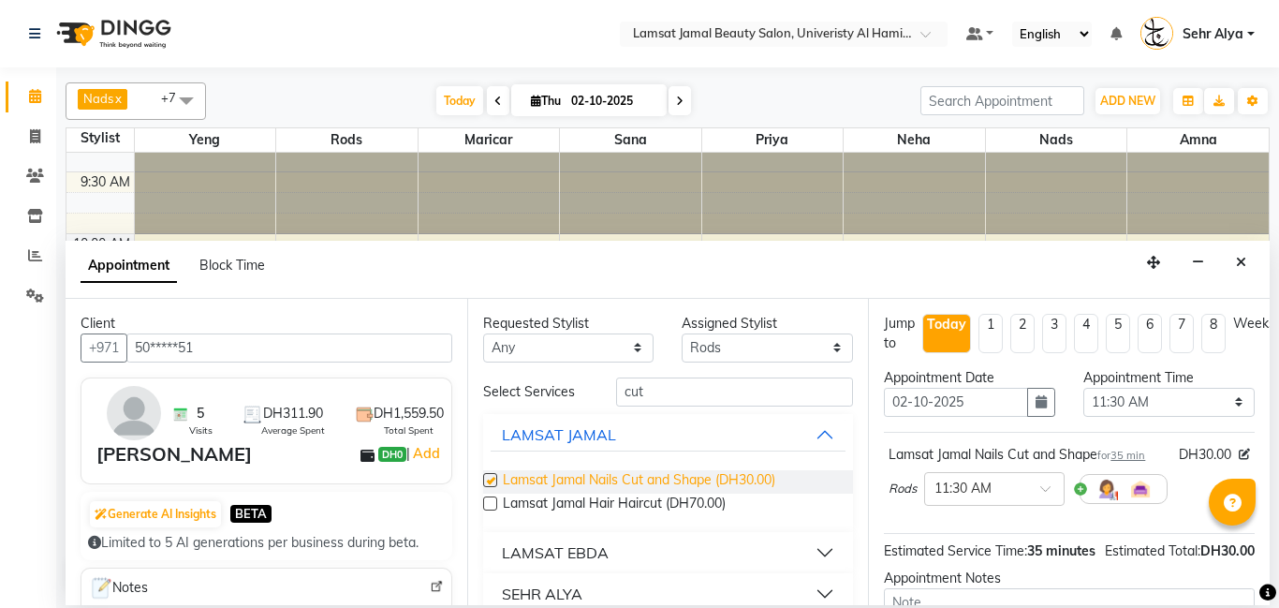
checkbox input "false"
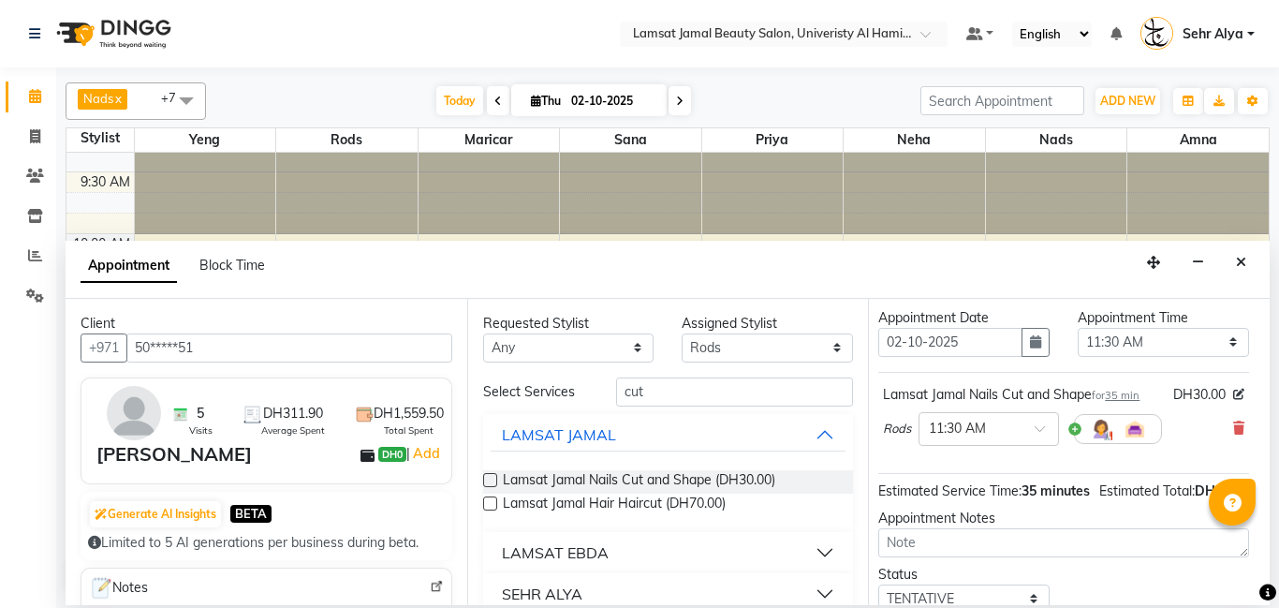
scroll to position [60, 6]
click at [1238, 425] on icon at bounding box center [1238, 427] width 11 height 13
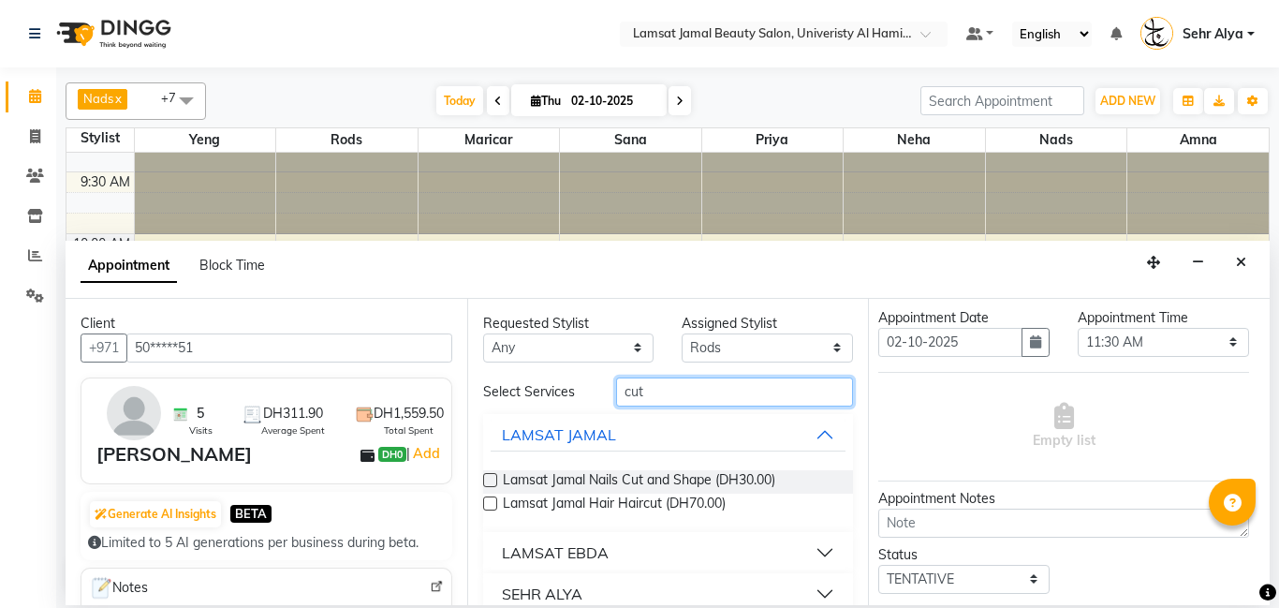
click at [759, 379] on input "cut" at bounding box center [735, 391] width 238 height 29
click at [758, 384] on input "cut" at bounding box center [735, 391] width 238 height 29
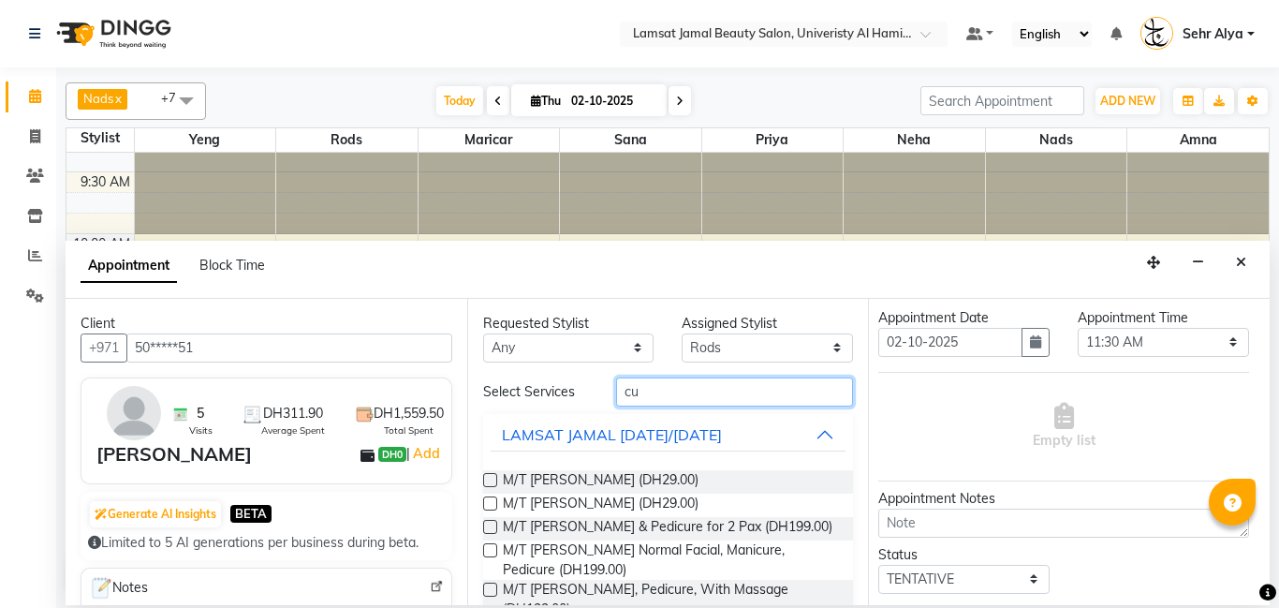
type input "c"
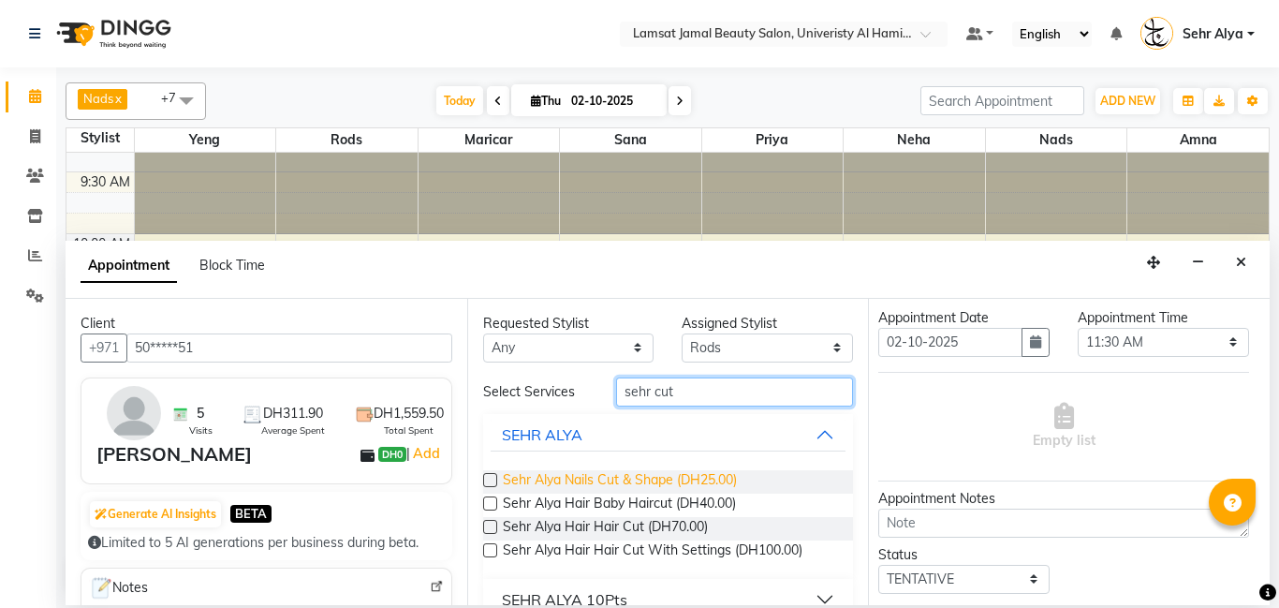
type input "sehr cut"
click at [696, 483] on span "Sehr Alya Nails Cut & Shape (DH25.00)" at bounding box center [620, 481] width 234 height 23
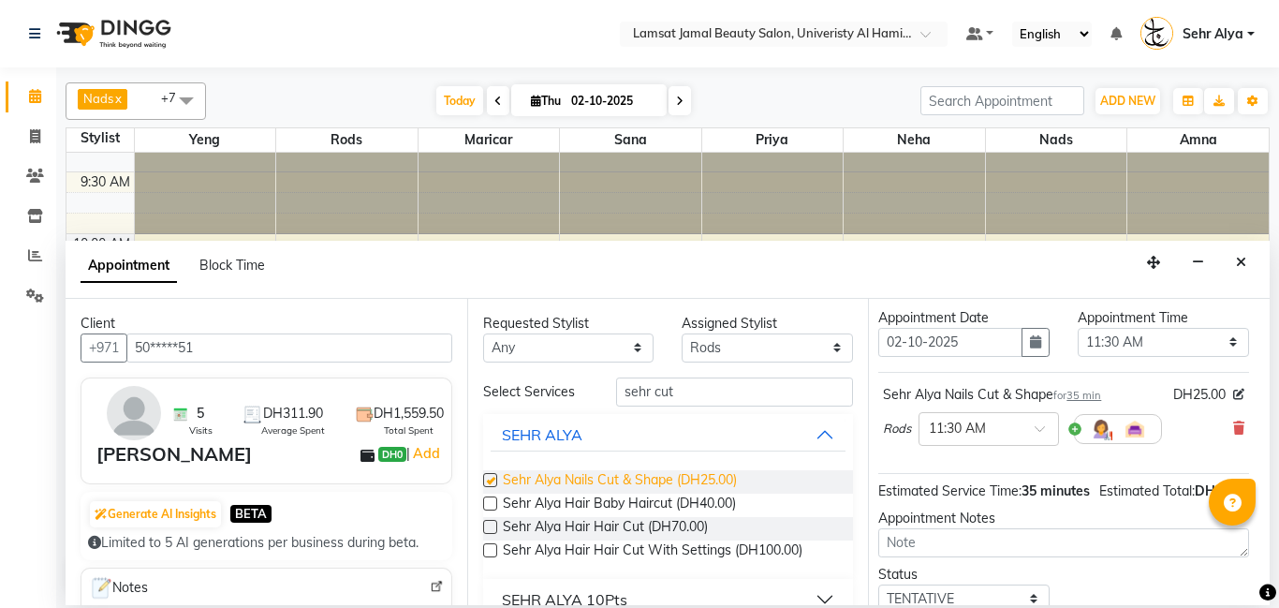
checkbox input "false"
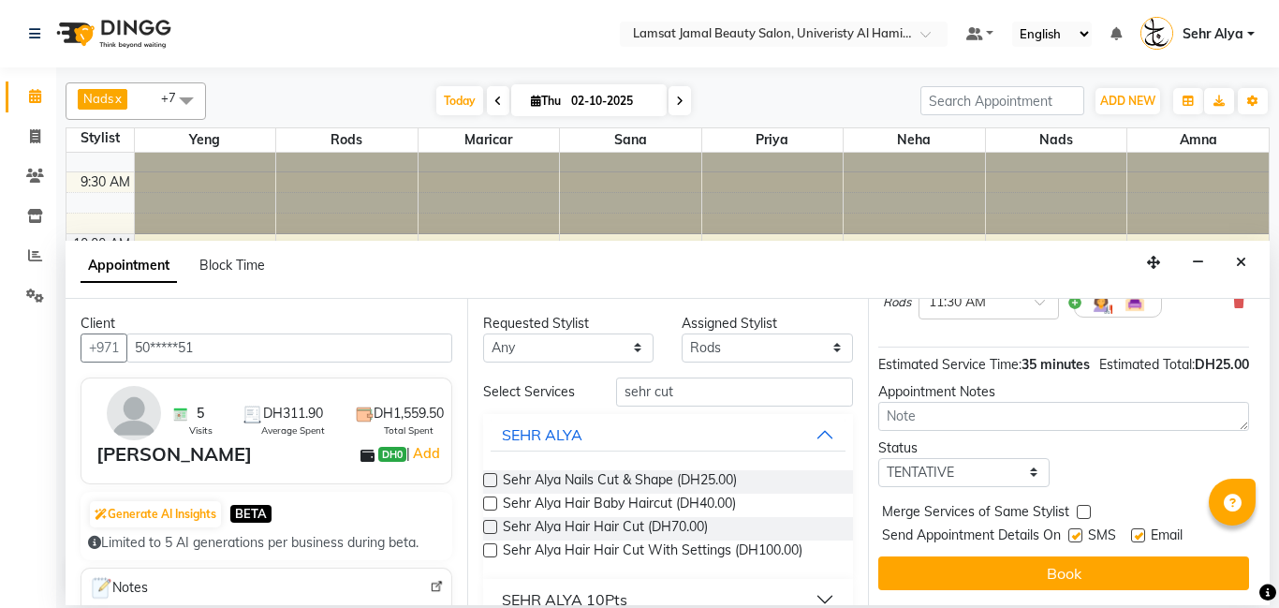
click at [1086, 508] on label at bounding box center [1084, 512] width 14 height 14
click at [1086, 508] on input "checkbox" at bounding box center [1083, 513] width 12 height 12
checkbox input "true"
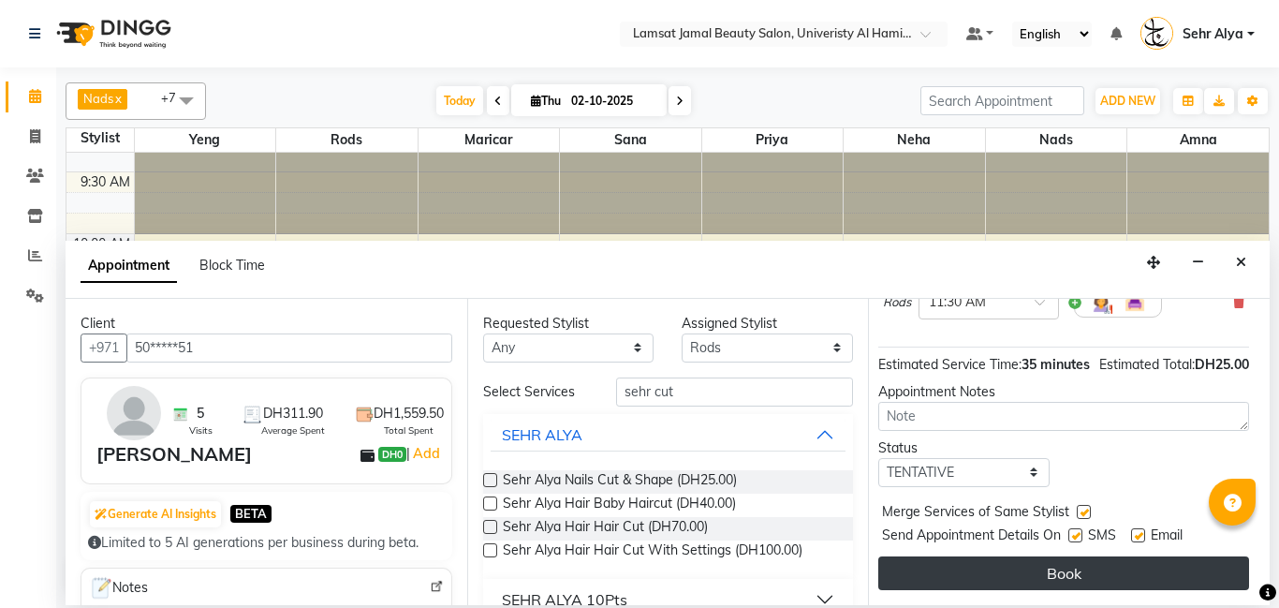
click at [1080, 568] on button "Book" at bounding box center [1063, 573] width 371 height 34
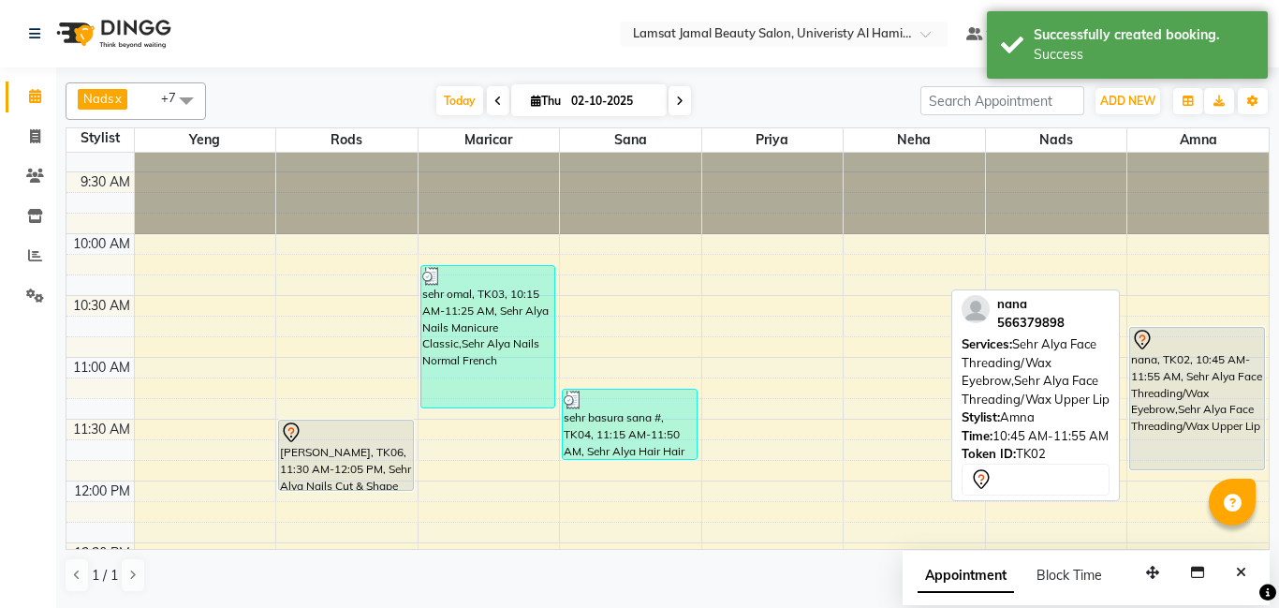
click at [1198, 397] on div "nana, TK02, 10:45 AM-11:55 AM, Sehr Alya Face Threading/Wax Eyebrow,Sehr Alya F…" at bounding box center [1197, 398] width 134 height 141
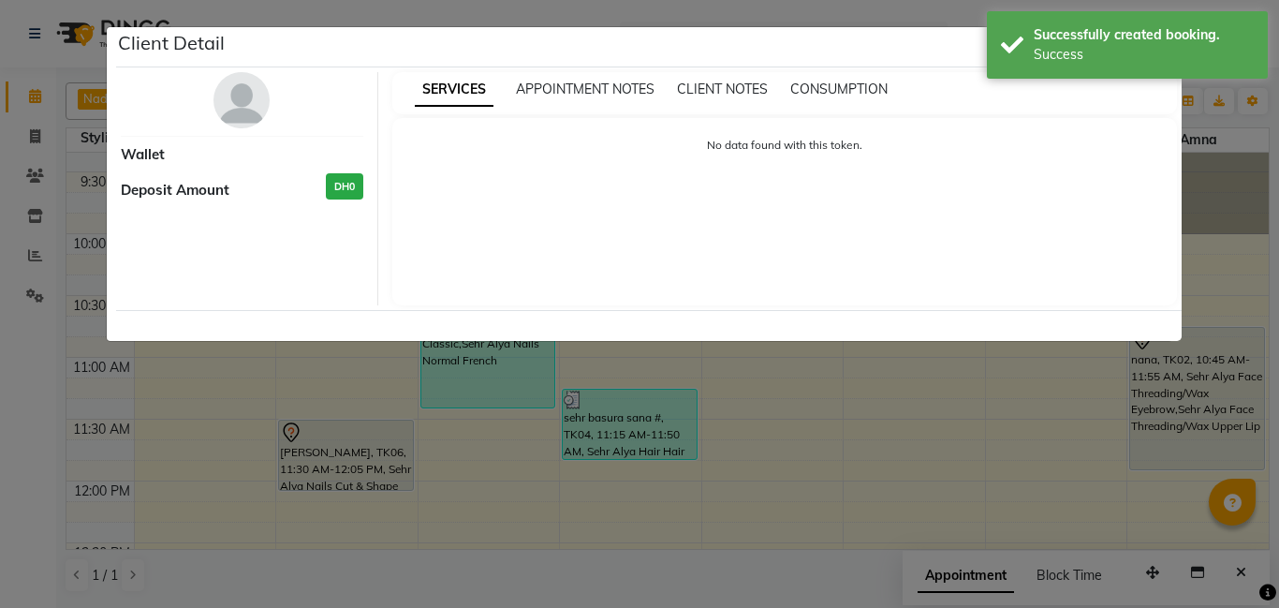
select select "7"
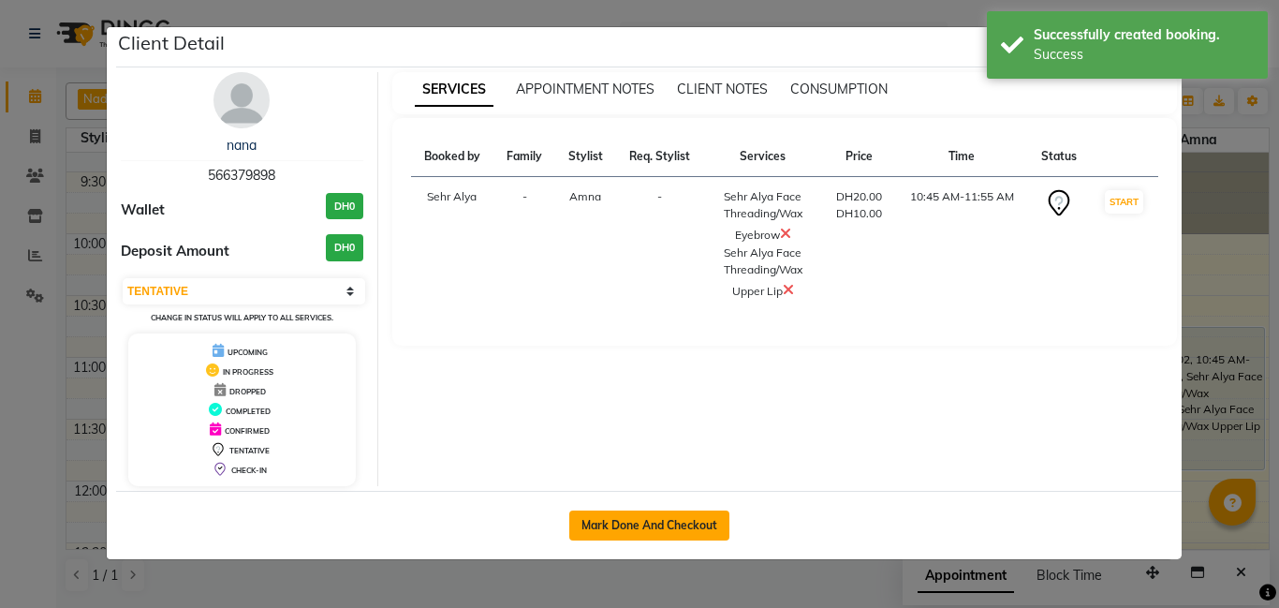
click at [648, 521] on button "Mark Done And Checkout" at bounding box center [649, 525] width 160 height 30
select select "service"
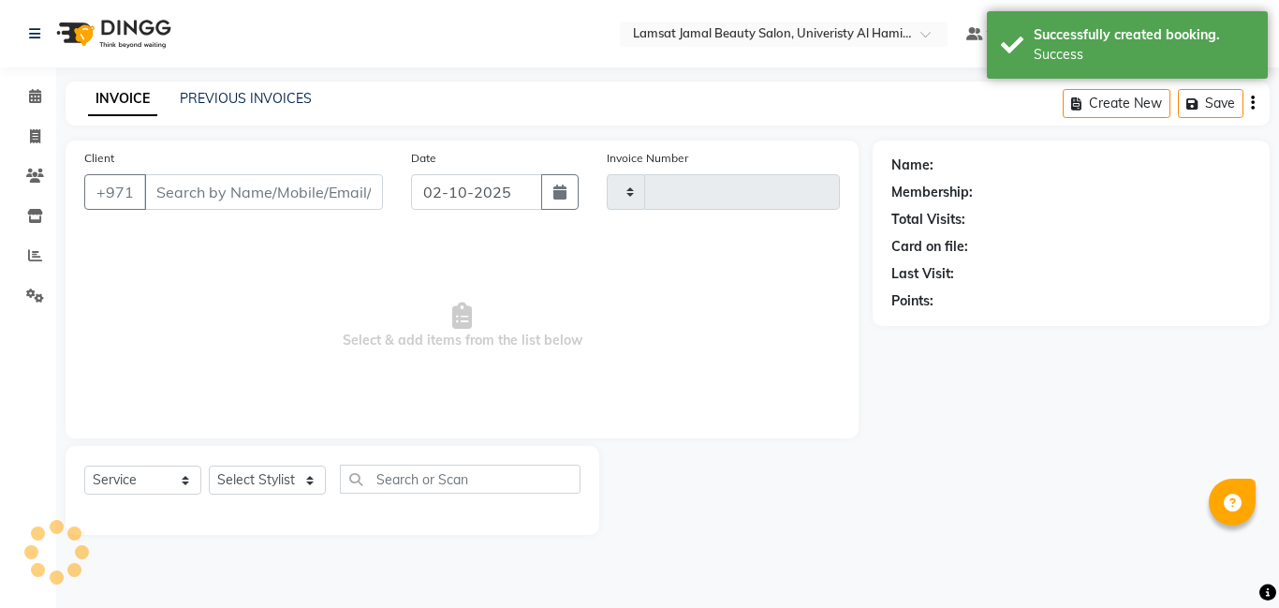
type input "4009"
select select "8294"
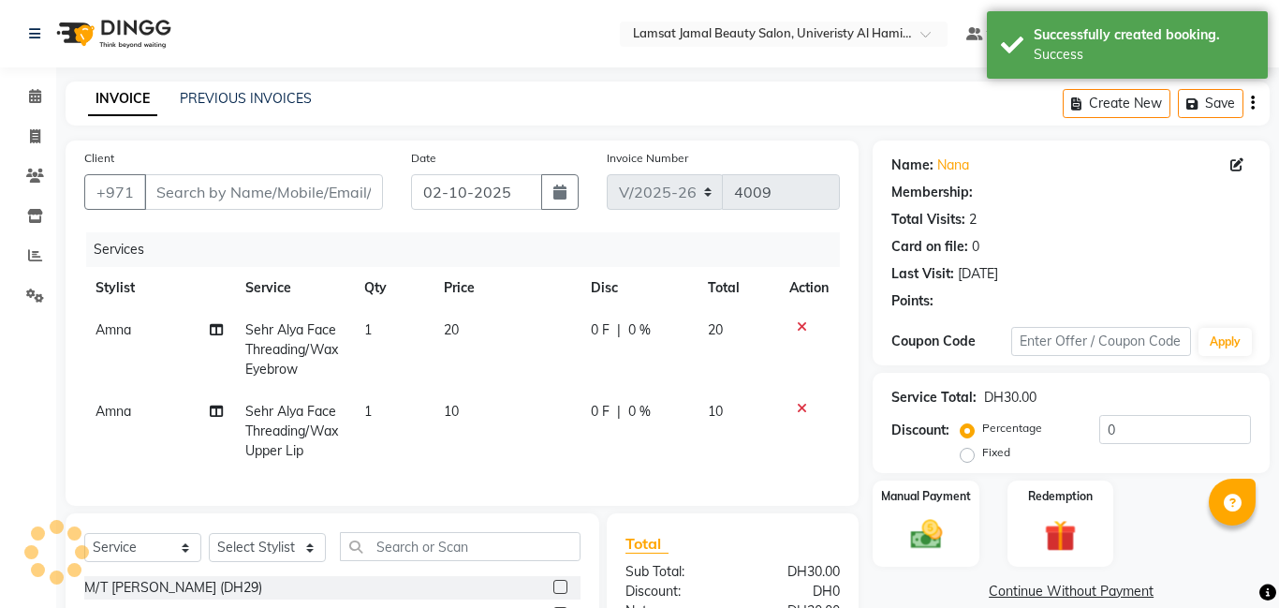
type input "56*****98"
select select "79916"
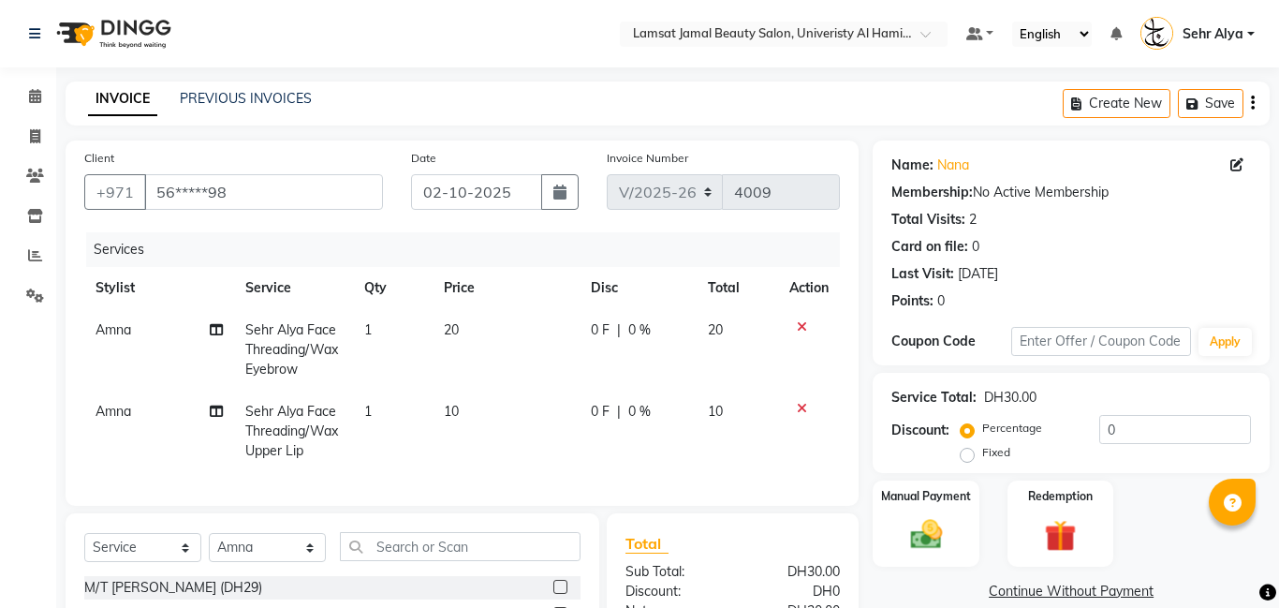
click at [799, 408] on icon at bounding box center [802, 408] width 10 height 13
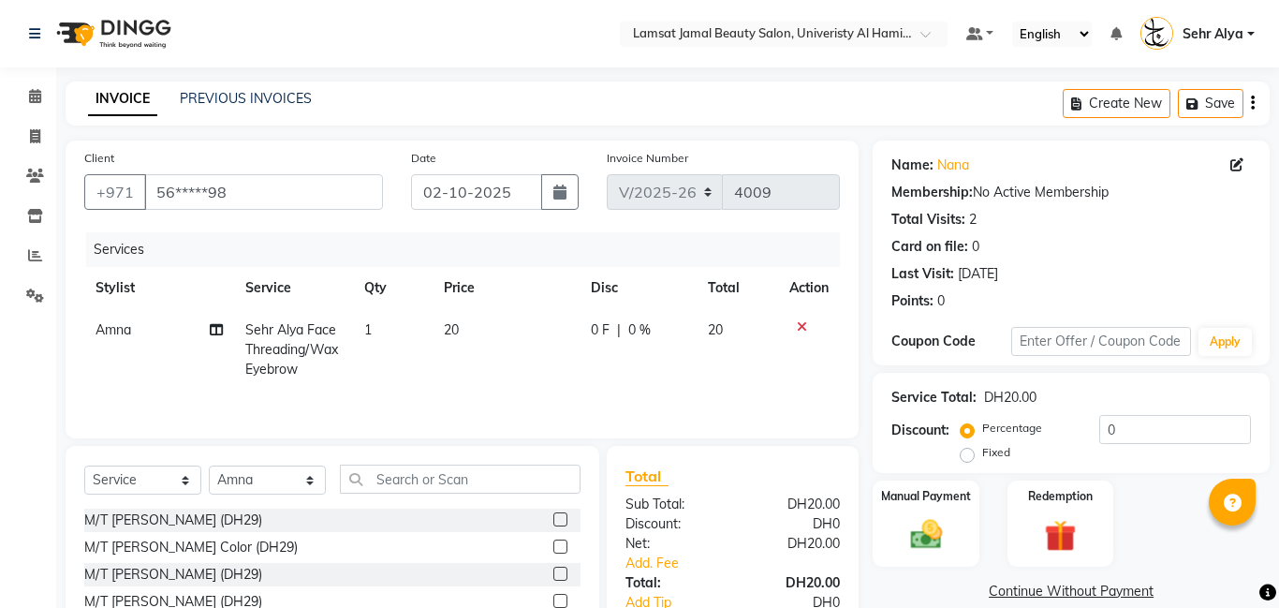
click at [797, 326] on icon at bounding box center [802, 326] width 10 height 13
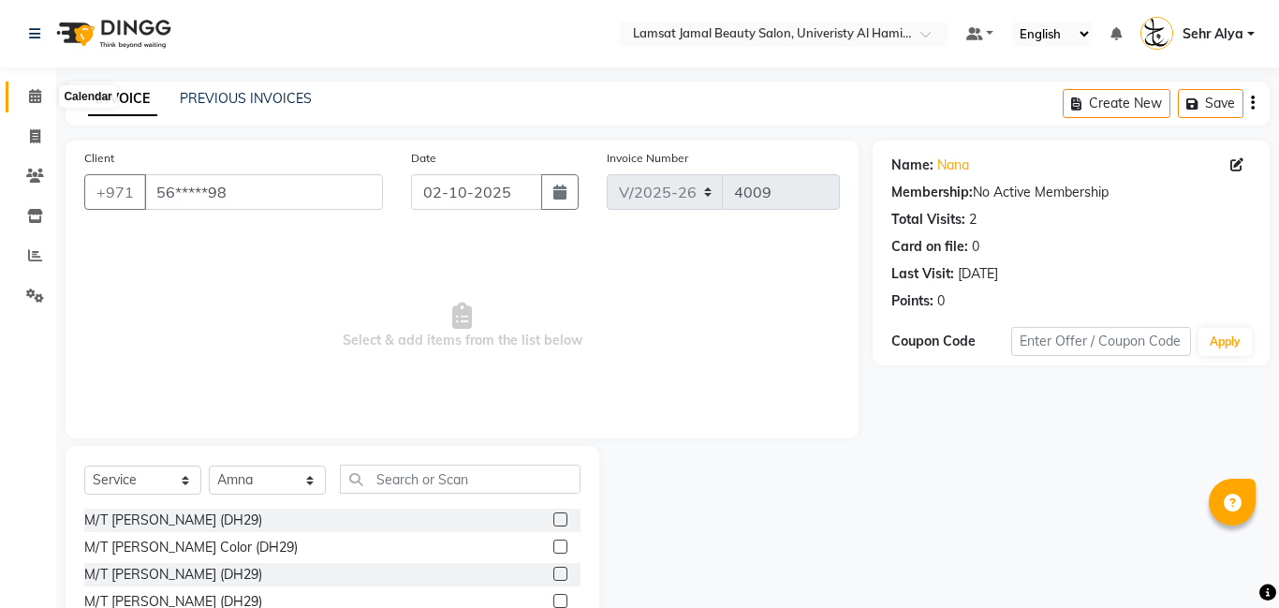
click at [41, 95] on span at bounding box center [35, 97] width 33 height 22
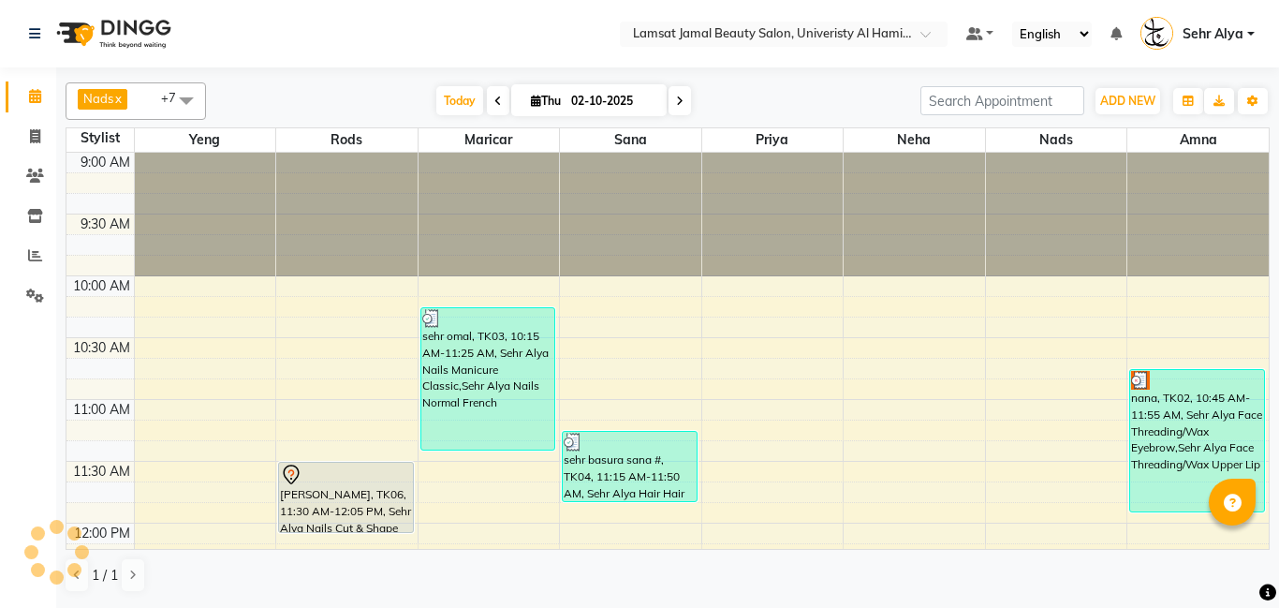
click at [350, 495] on div "[PERSON_NAME], TK06, 11:30 AM-12:05 PM, Sehr Alya Nails Cut & Shape" at bounding box center [346, 497] width 134 height 69
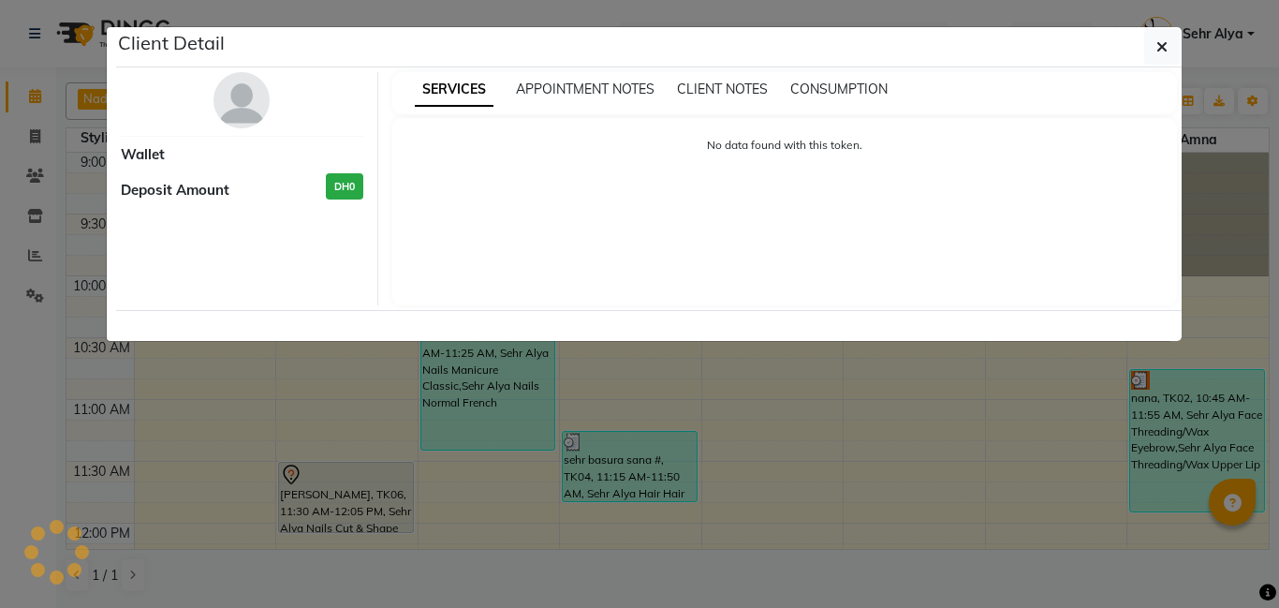
select select "7"
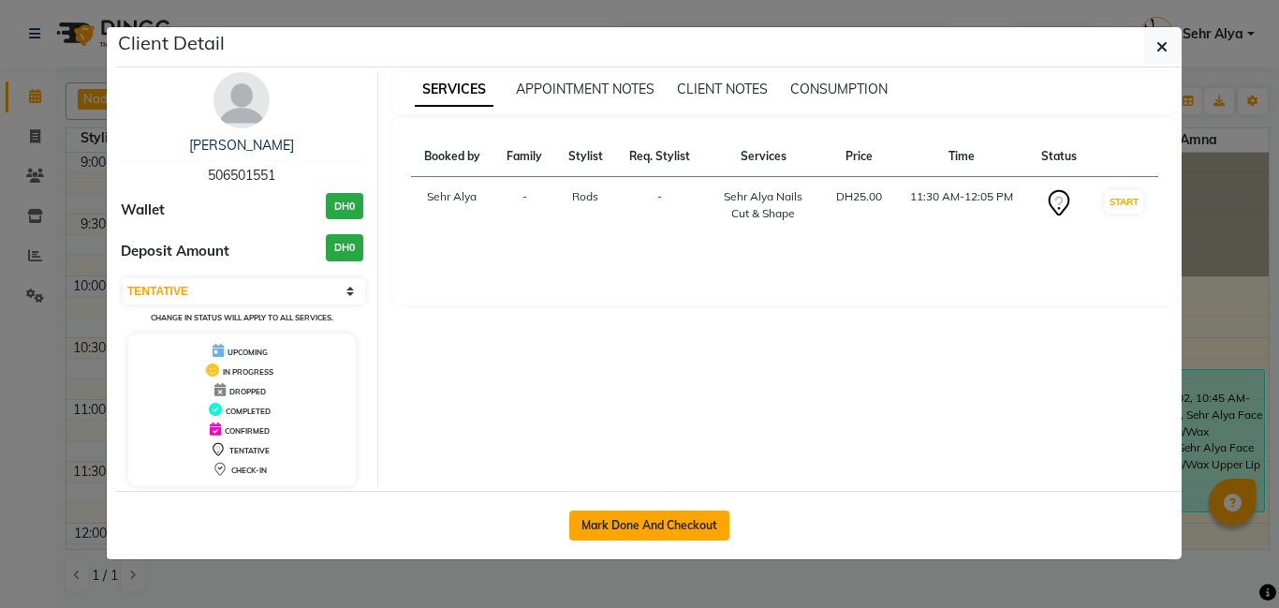
click at [643, 519] on button "Mark Done And Checkout" at bounding box center [649, 525] width 160 height 30
select select "service"
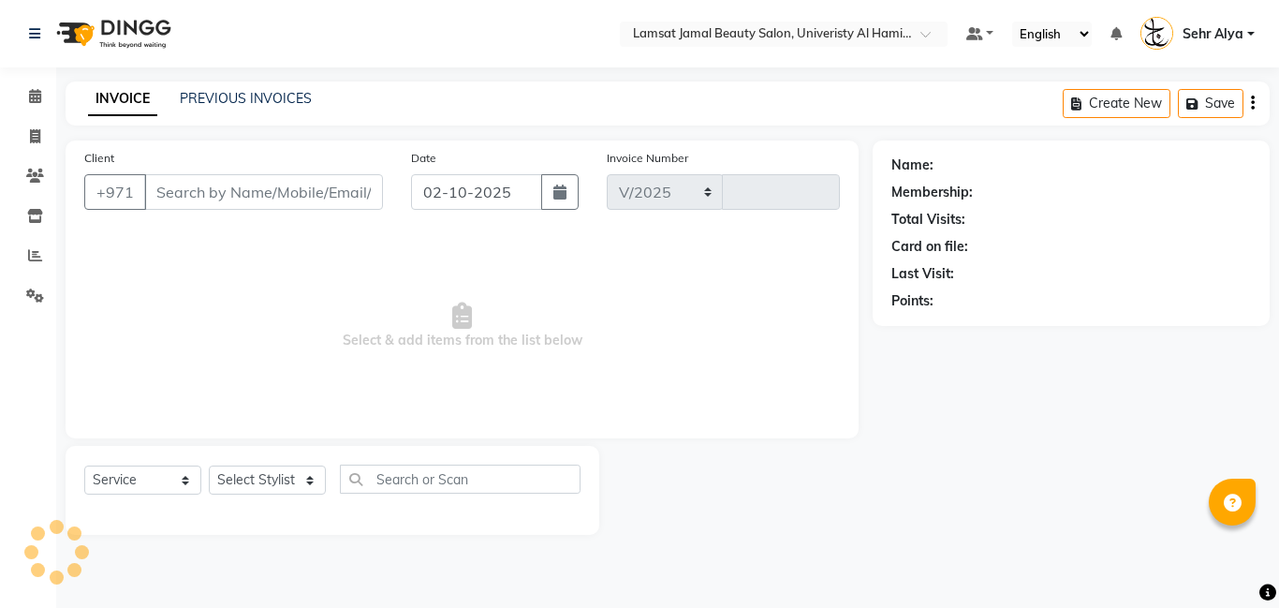
select select "8294"
type input "4009"
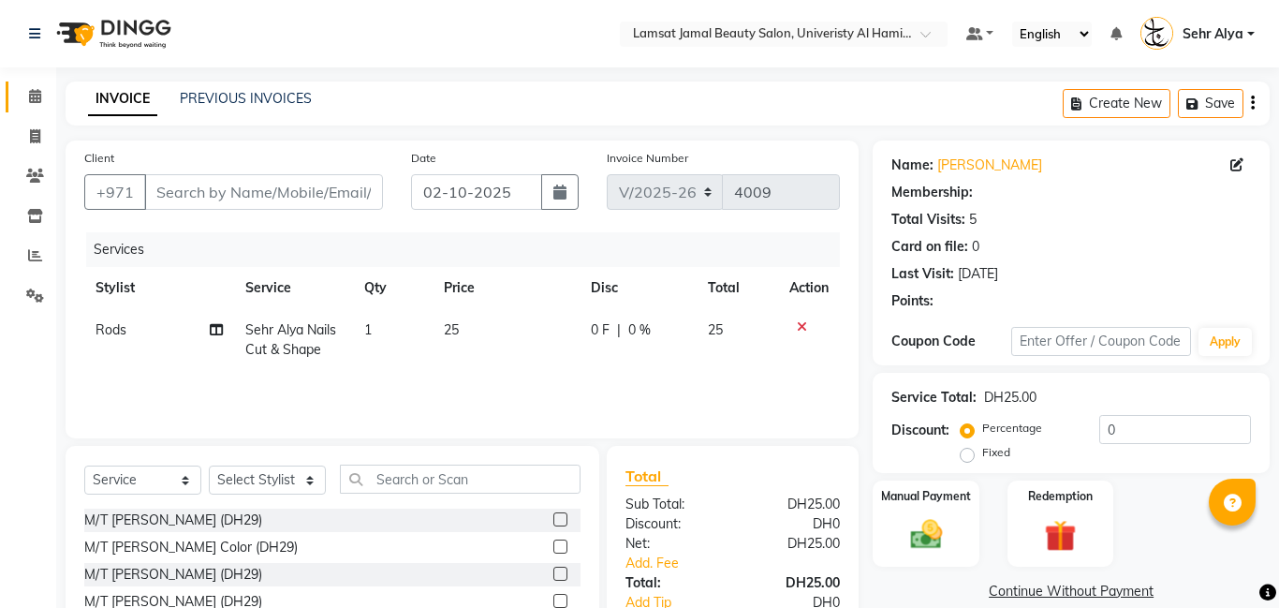
type input "50*****51"
select select "79910"
click at [450, 326] on span "25" at bounding box center [451, 329] width 15 height 17
select select "79910"
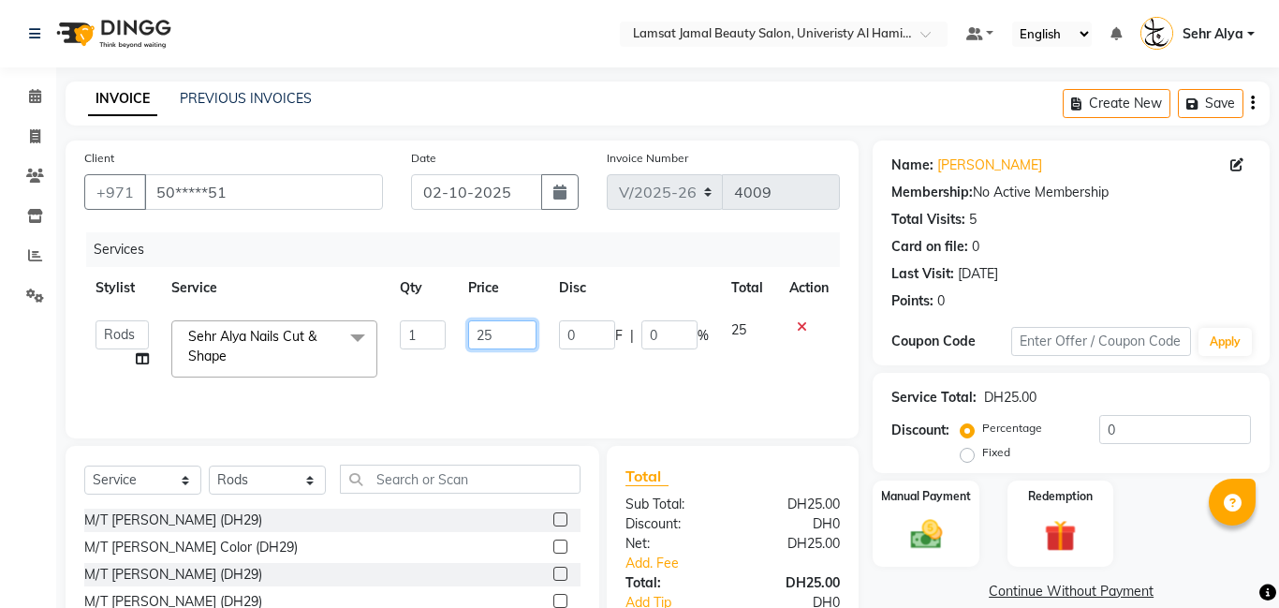
click at [491, 332] on input "25" at bounding box center [502, 334] width 68 height 29
type input "2"
type input "30"
click at [927, 507] on div "Manual Payment" at bounding box center [926, 523] width 110 height 90
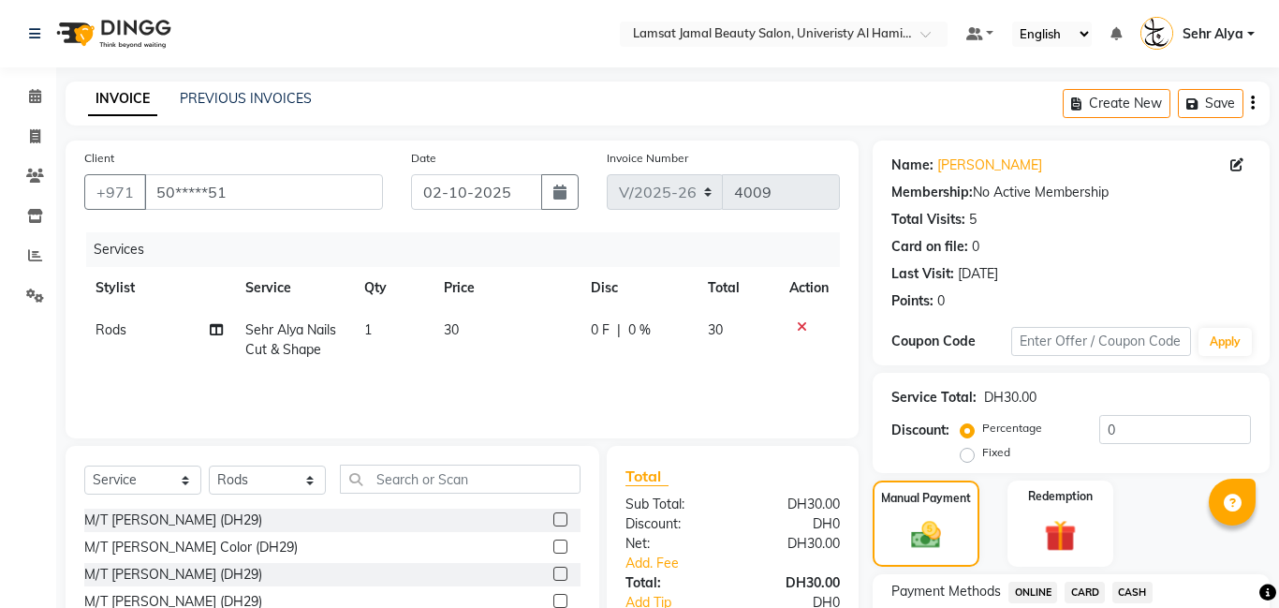
click at [1078, 586] on span "CARD" at bounding box center [1085, 592] width 40 height 22
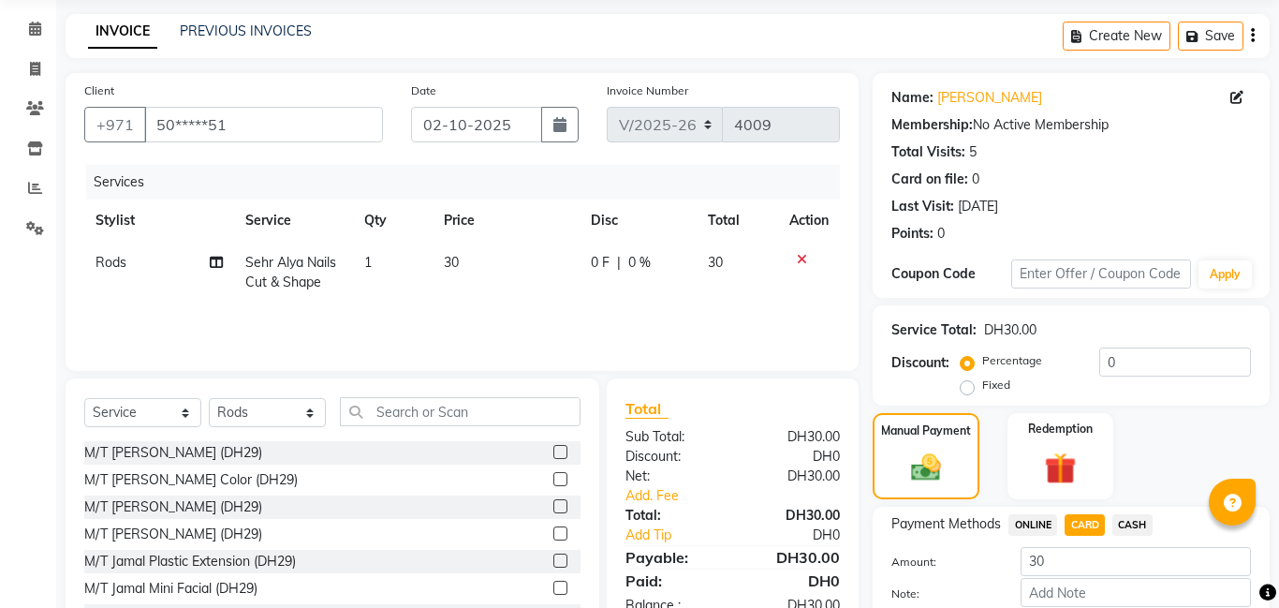
scroll to position [172, 0]
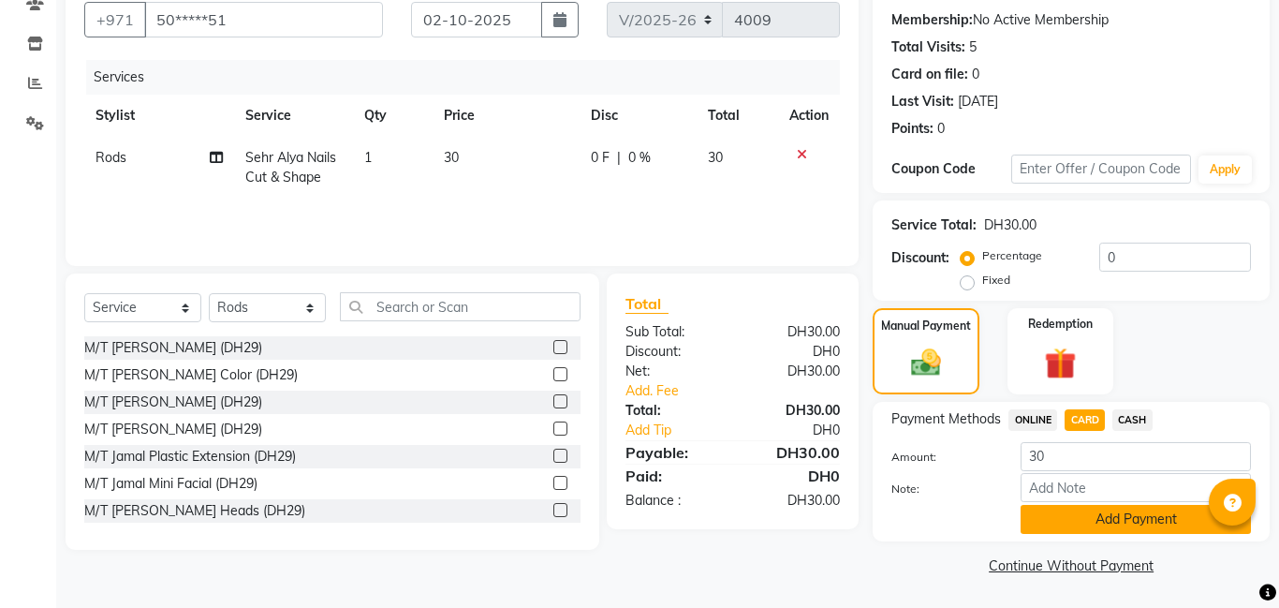
click at [1094, 526] on button "Add Payment" at bounding box center [1136, 519] width 230 height 29
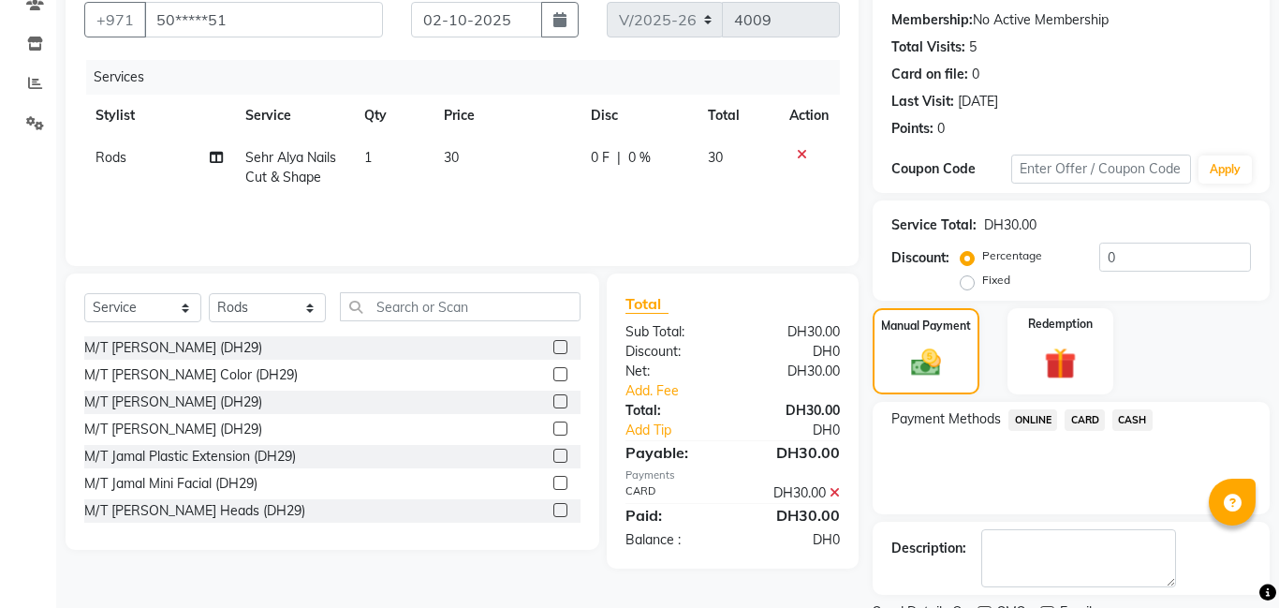
scroll to position [251, 0]
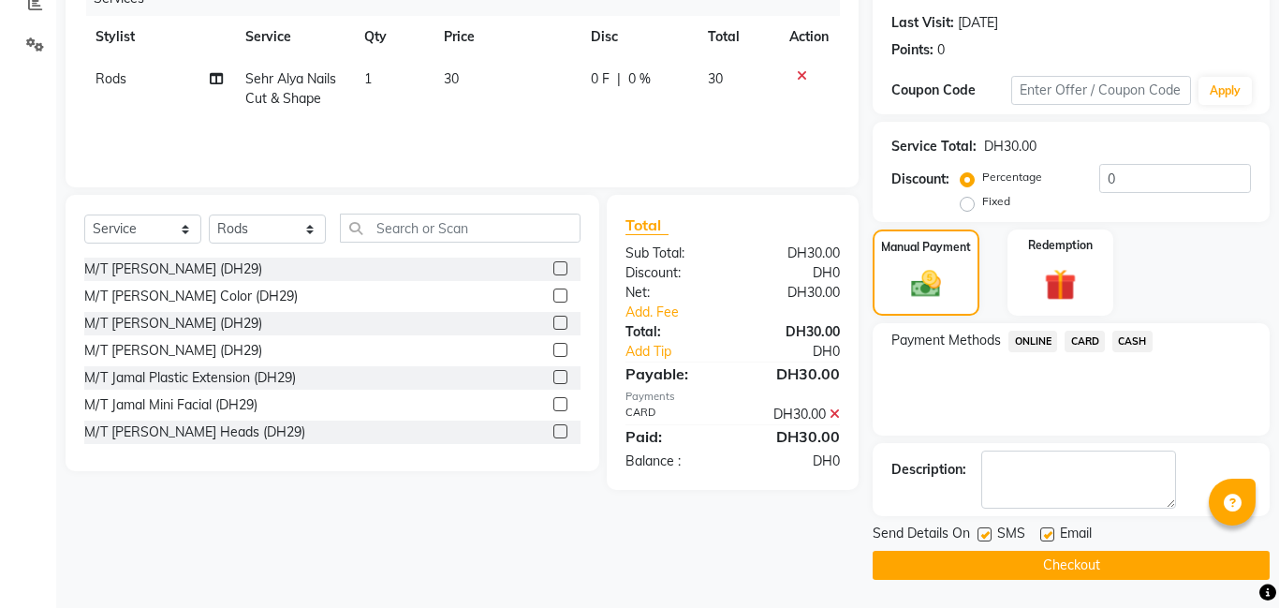
click at [1058, 562] on button "Checkout" at bounding box center [1071, 565] width 397 height 29
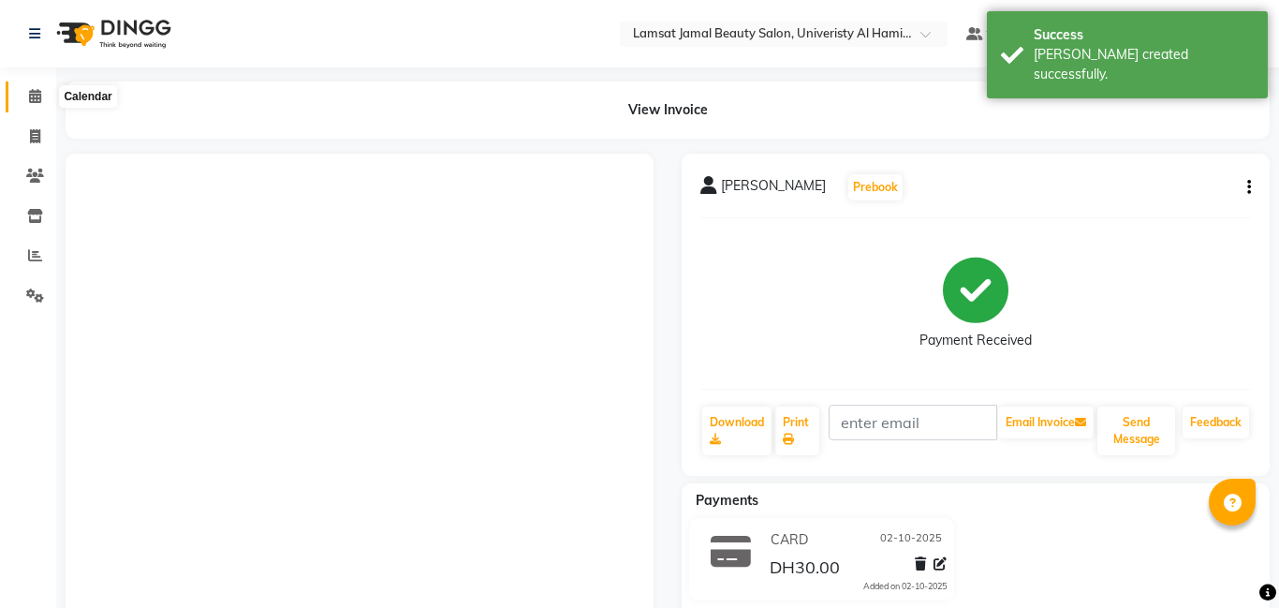
click at [33, 97] on icon at bounding box center [35, 96] width 12 height 14
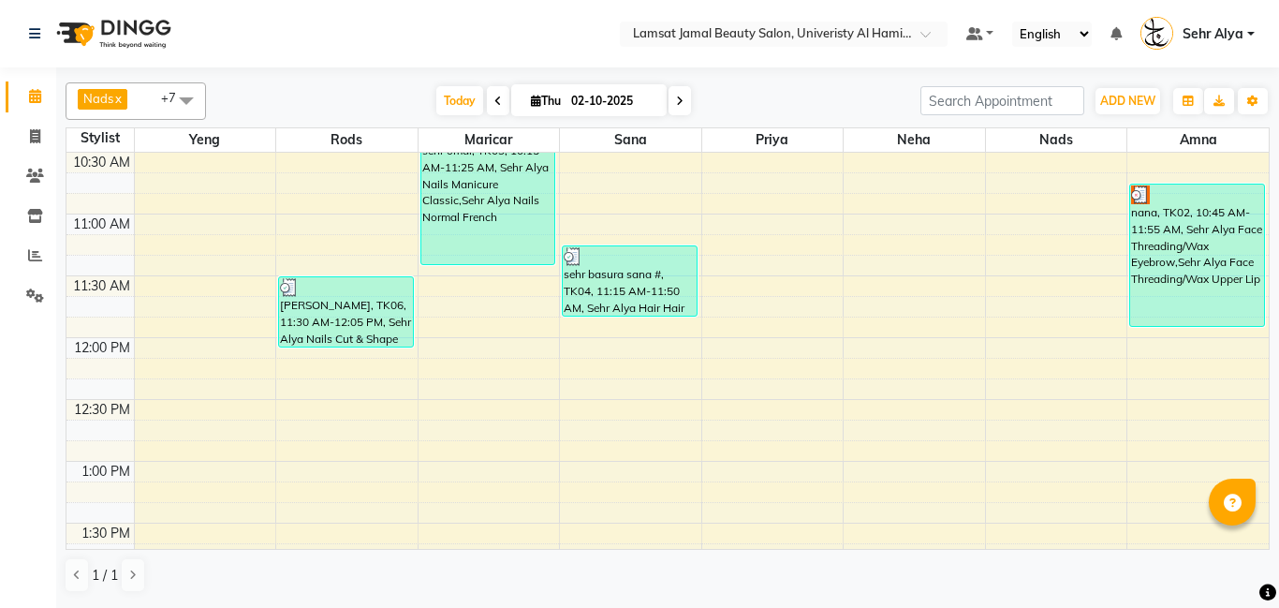
scroll to position [182, 0]
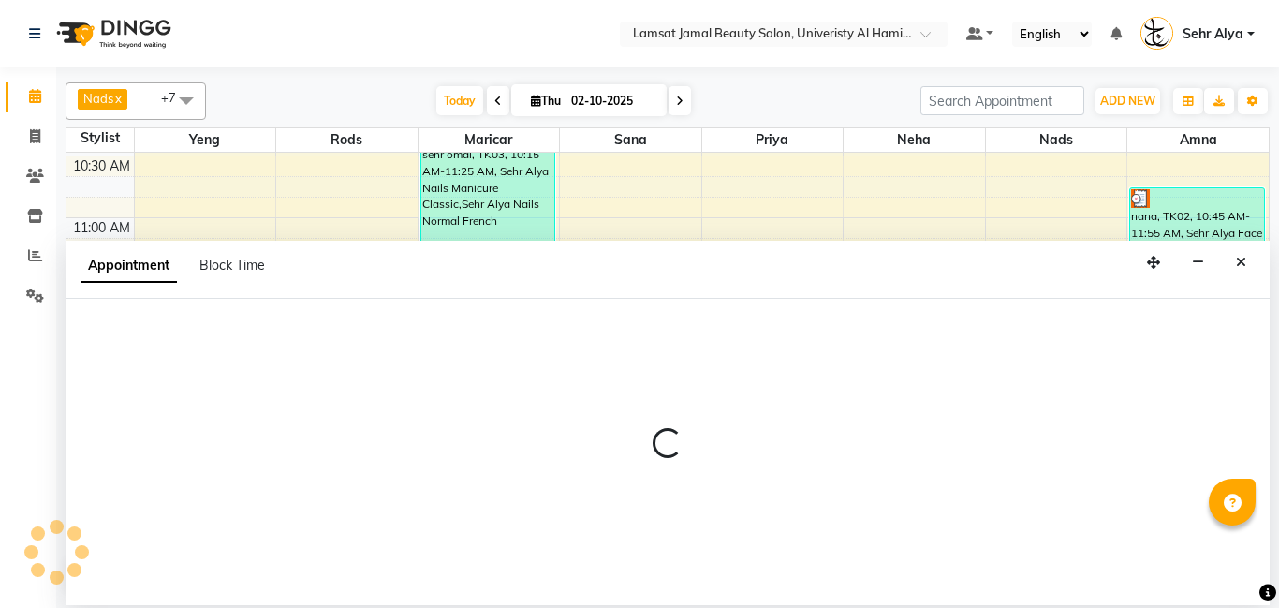
select select "79915"
select select "tentative"
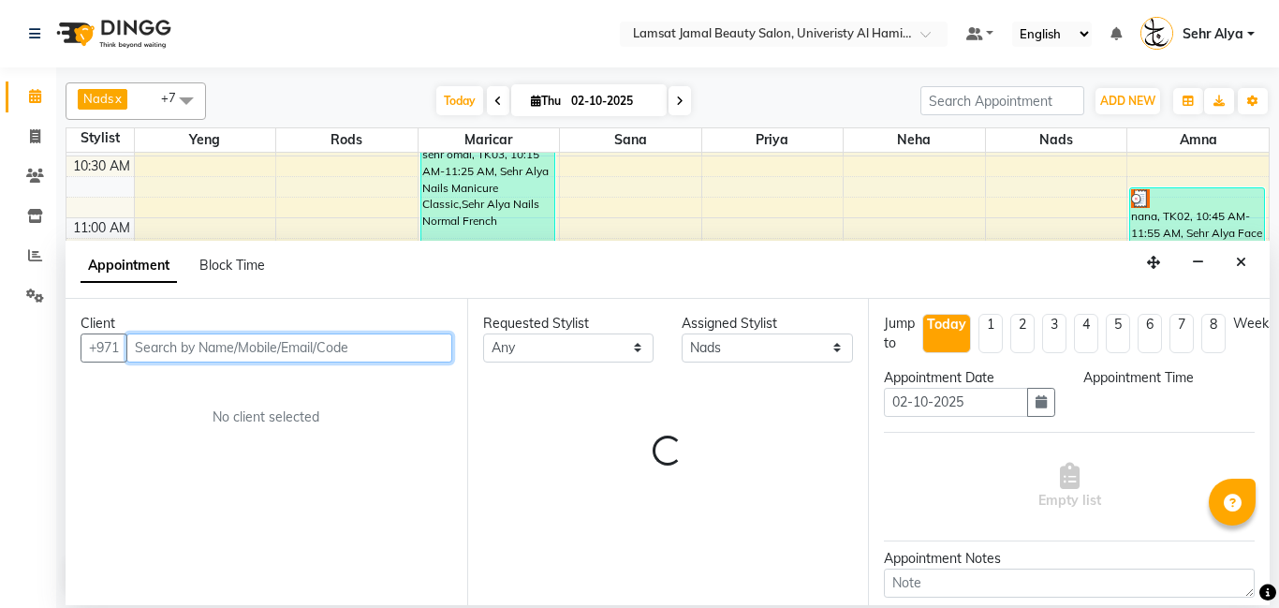
select select "690"
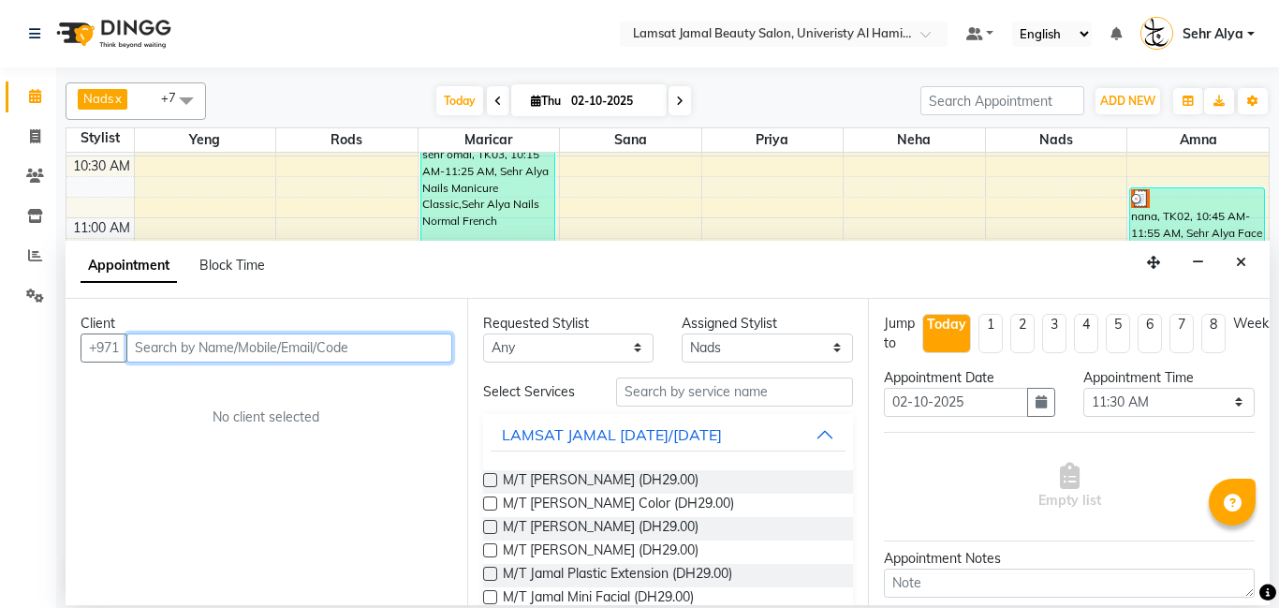
click at [254, 342] on input "text" at bounding box center [289, 347] width 326 height 29
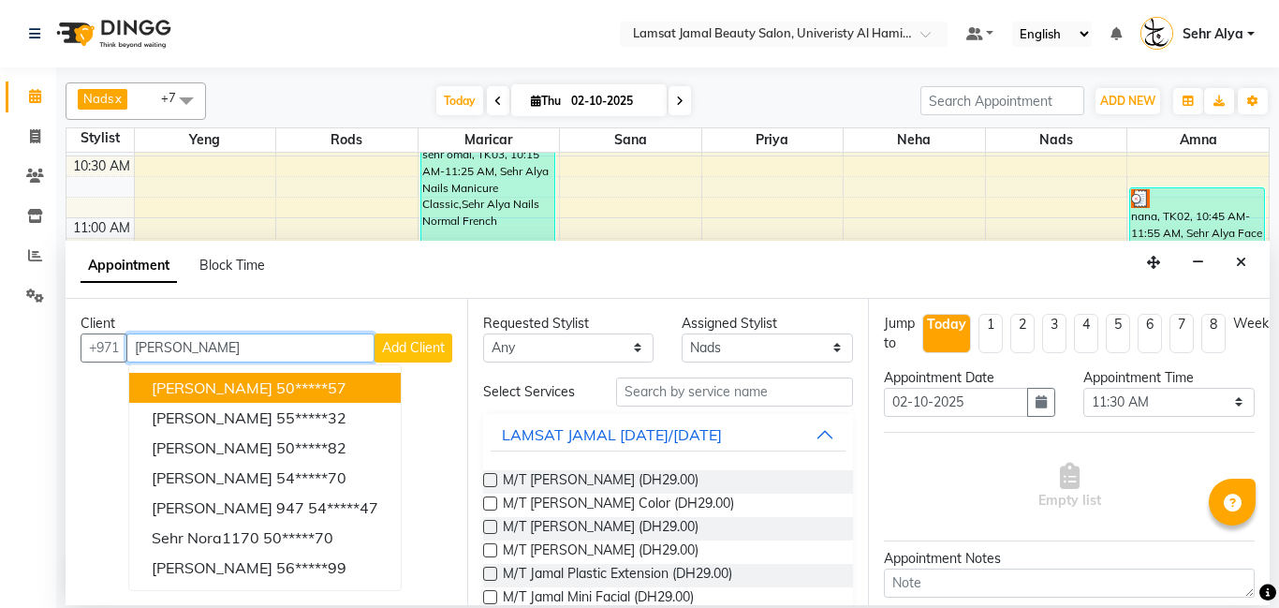
click at [301, 342] on input "[PERSON_NAME]" at bounding box center [250, 347] width 248 height 29
type input "s"
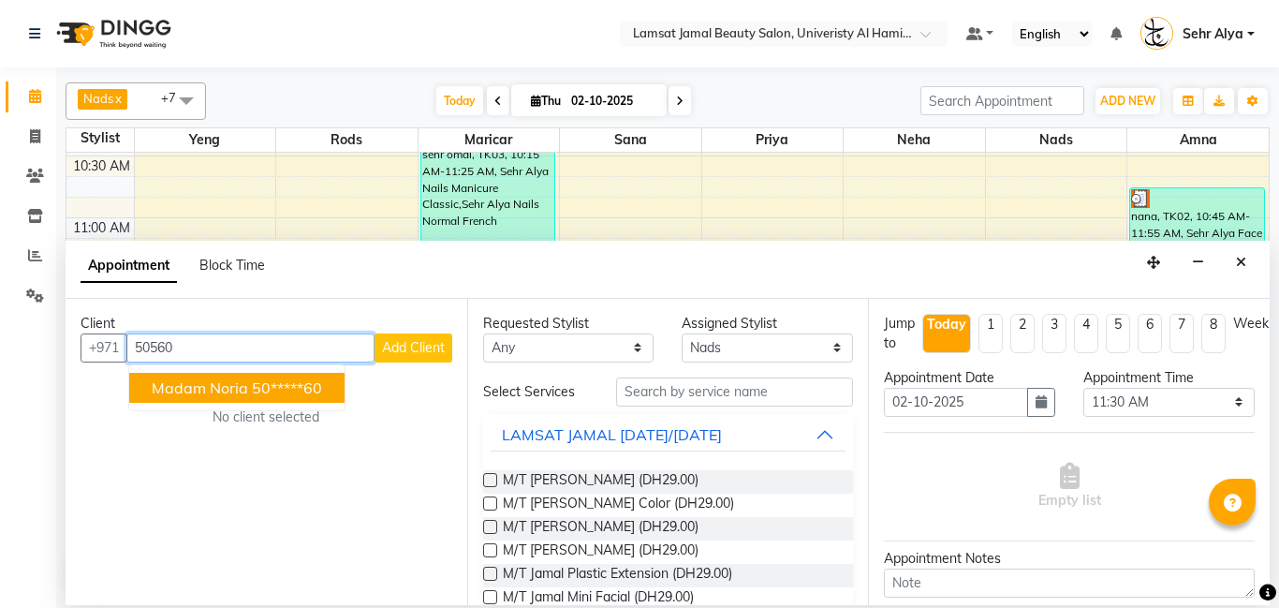
click at [259, 374] on button "madam noria 50*****60" at bounding box center [236, 388] width 215 height 30
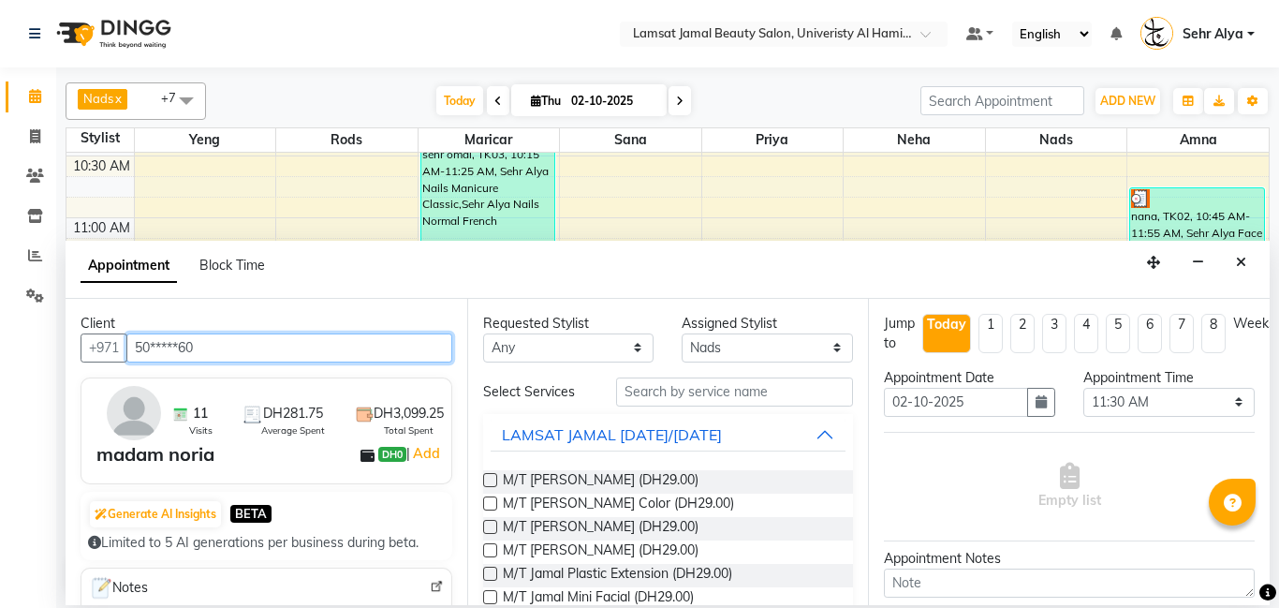
type input "50*****60"
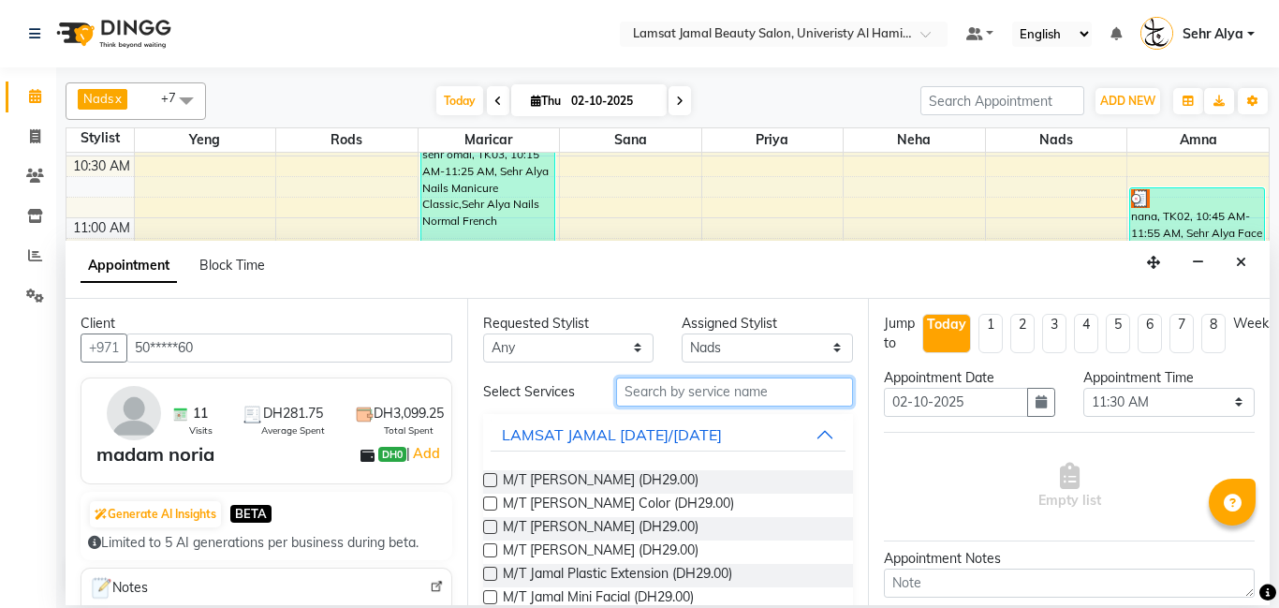
click at [652, 385] on input "text" at bounding box center [735, 391] width 238 height 29
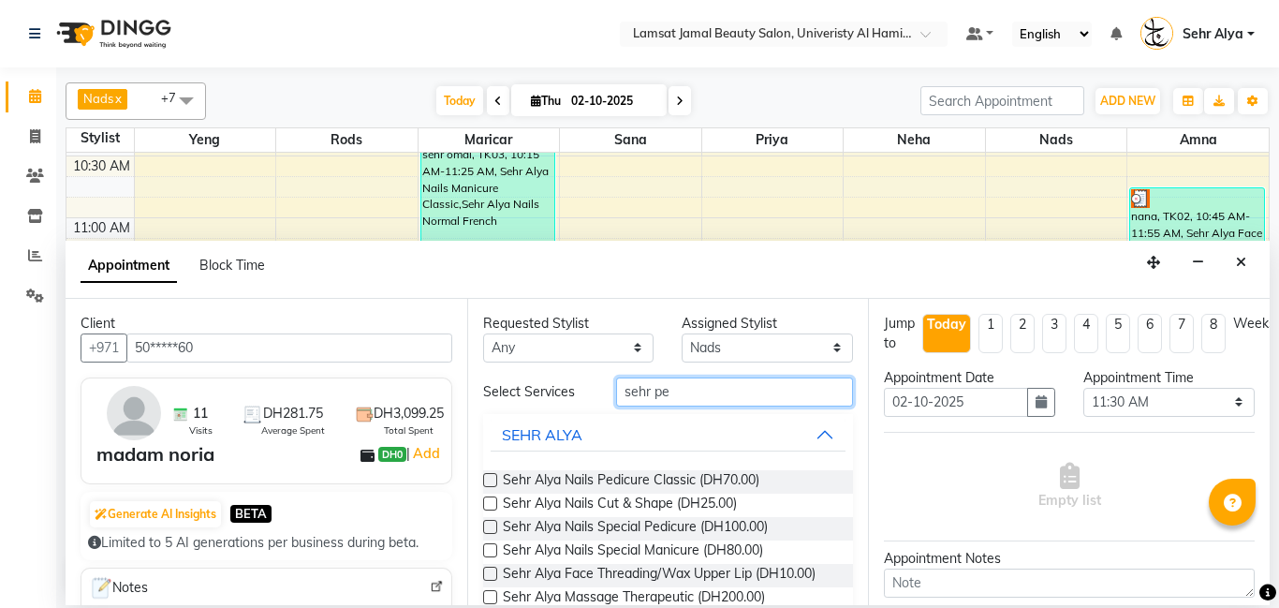
type input "sehr pe"
click at [798, 479] on div "Sehr Alya Nails Pedicure Classic (DH70.00)" at bounding box center [668, 481] width 371 height 23
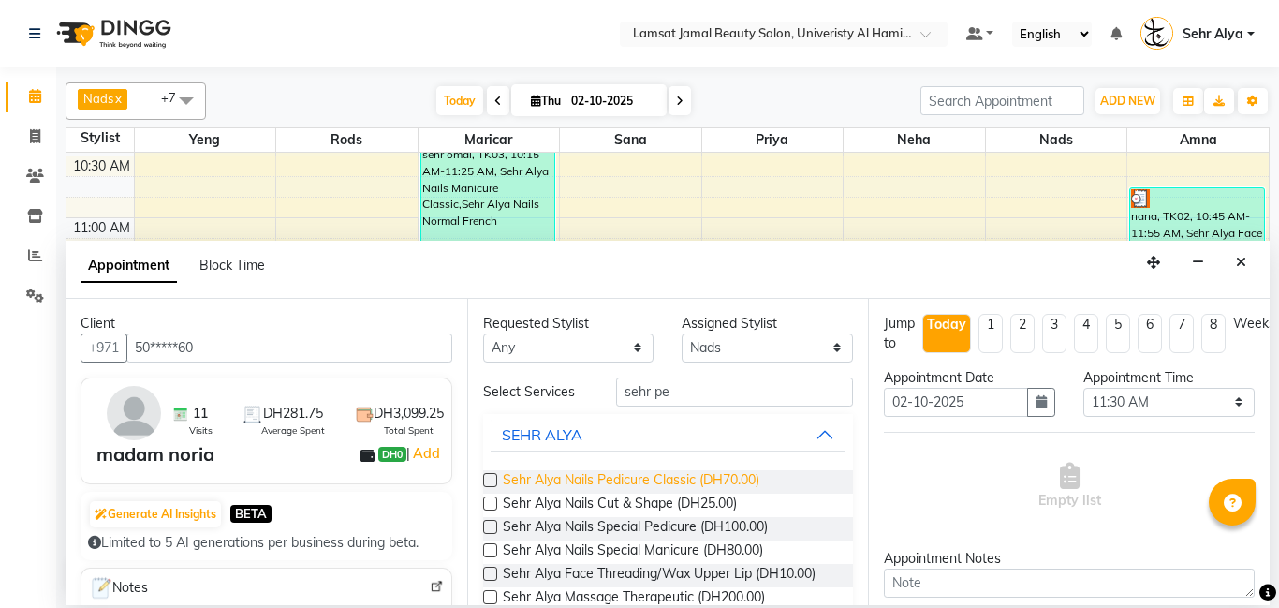
click at [646, 473] on span "Sehr Alya Nails Pedicure Classic (DH70.00)" at bounding box center [631, 481] width 257 height 23
checkbox input "false"
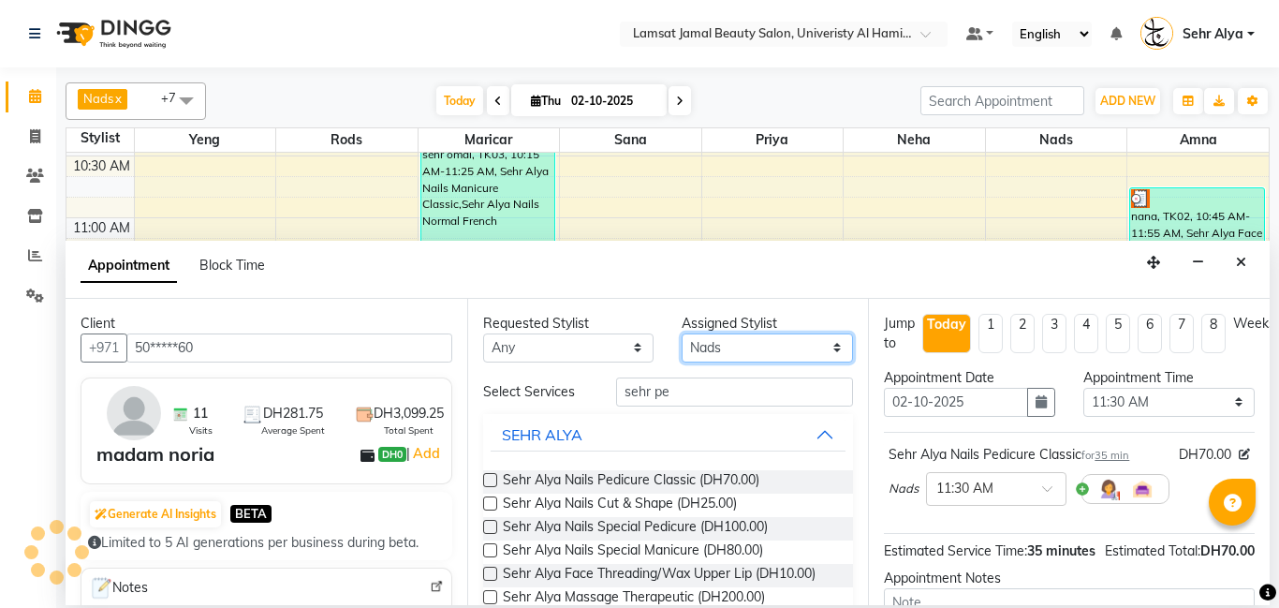
click at [739, 346] on select "Select [PERSON_NAME] Amna [PERSON_NAME] [PERSON_NAME] Ebda Lamsat [PERSON_NAME]…" at bounding box center [767, 347] width 171 height 29
select select "79910"
click at [682, 333] on select "Select [PERSON_NAME] Amna [PERSON_NAME] [PERSON_NAME] Ebda Lamsat [PERSON_NAME]…" at bounding box center [767, 347] width 171 height 29
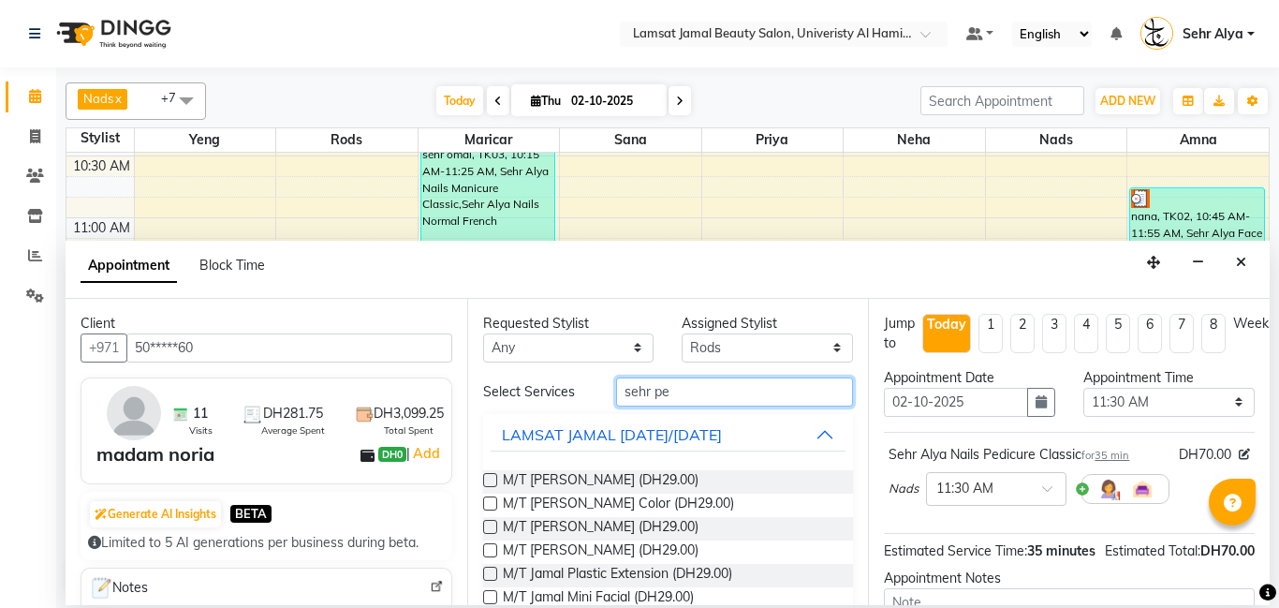
click at [697, 394] on input "sehr pe" at bounding box center [735, 391] width 238 height 29
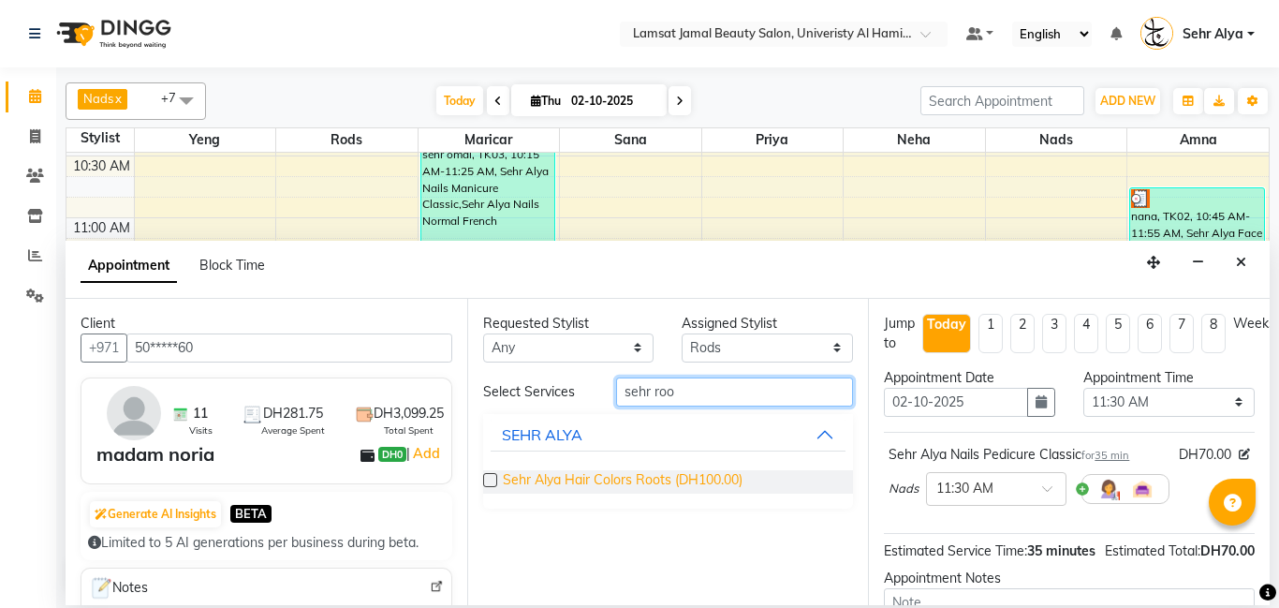
type input "sehr roo"
click at [652, 478] on span "Sehr Alya Hair Colors Roots (DH100.00)" at bounding box center [623, 481] width 240 height 23
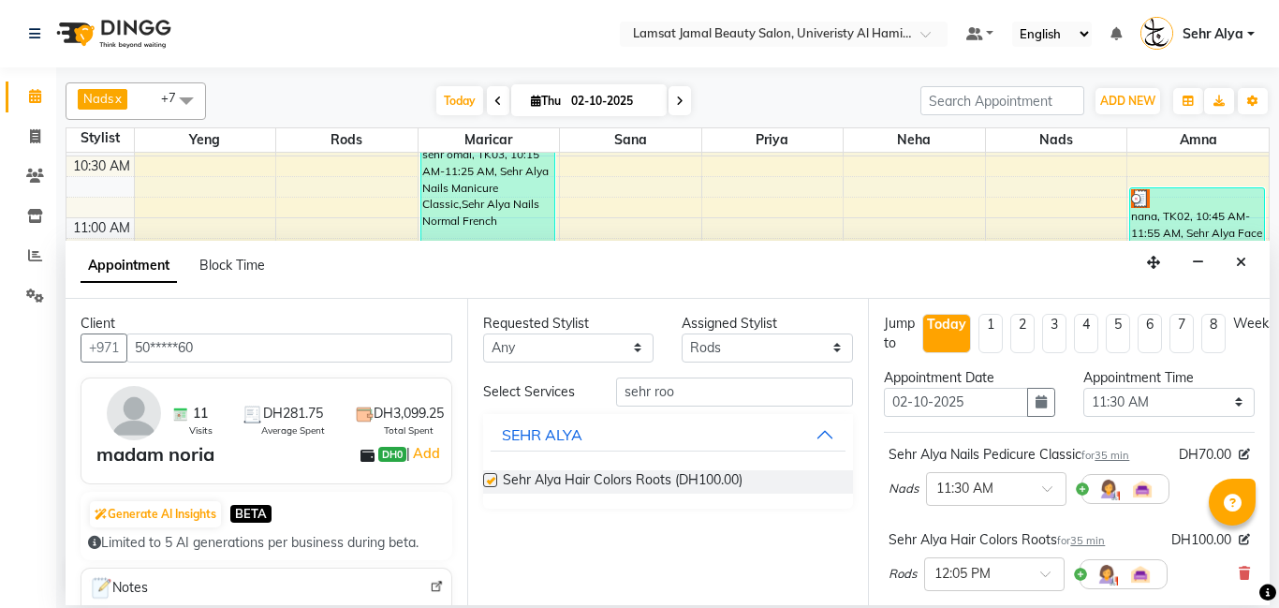
checkbox input "false"
click at [699, 390] on input "sehr roo" at bounding box center [735, 391] width 238 height 29
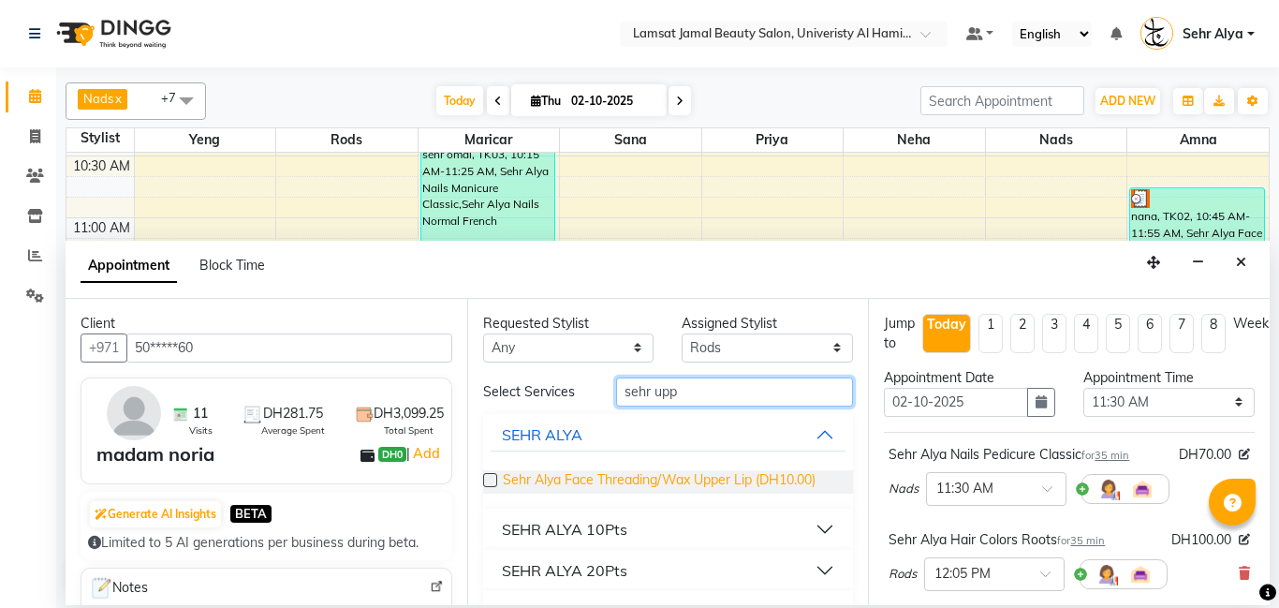
type input "sehr upp"
click at [679, 475] on span "Sehr Alya Face Threading/Wax Upper Lip (DH10.00)" at bounding box center [659, 481] width 313 height 23
checkbox input "false"
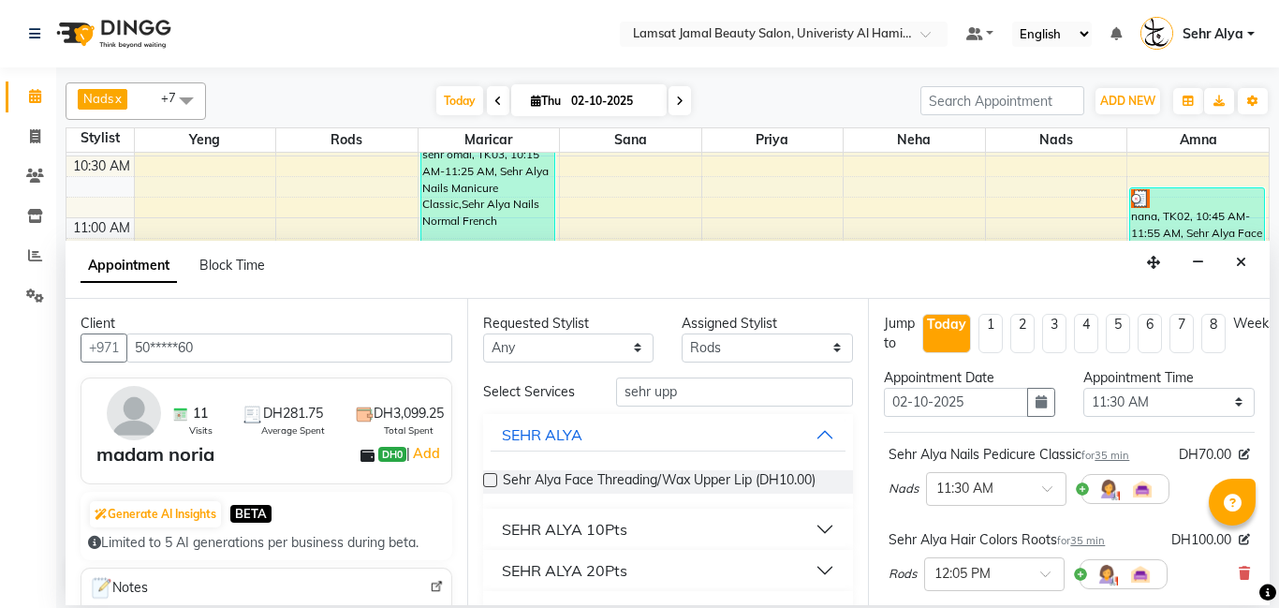
scroll to position [396, 0]
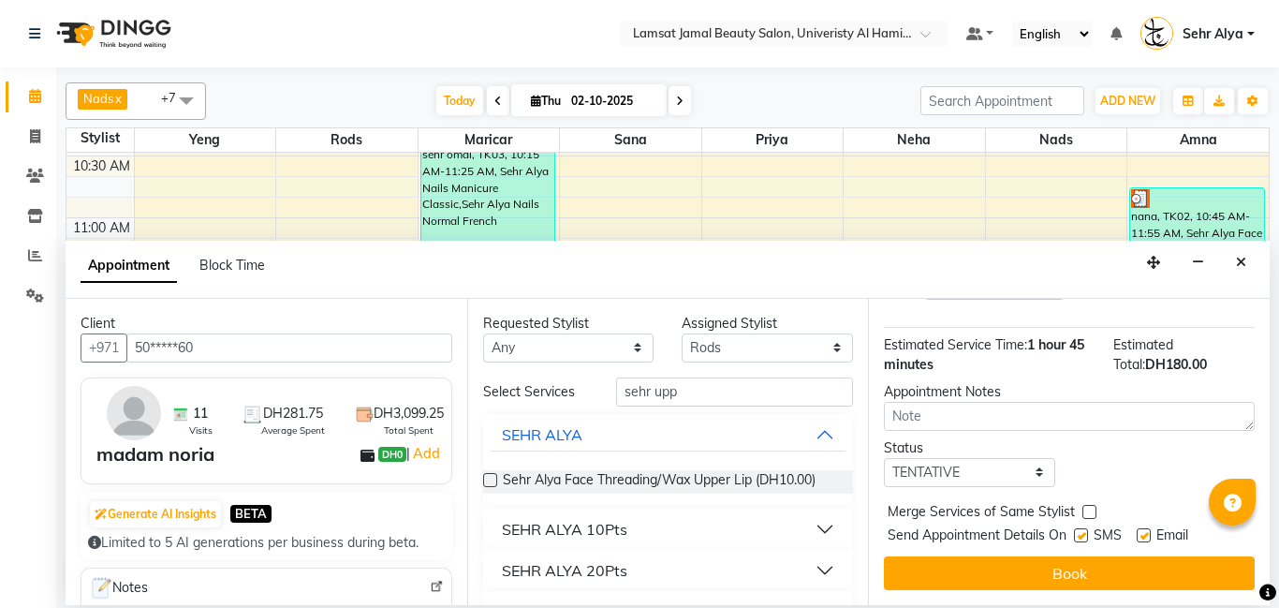
click at [1089, 510] on label at bounding box center [1089, 512] width 14 height 14
click at [1089, 510] on input "checkbox" at bounding box center [1088, 513] width 12 height 12
checkbox input "true"
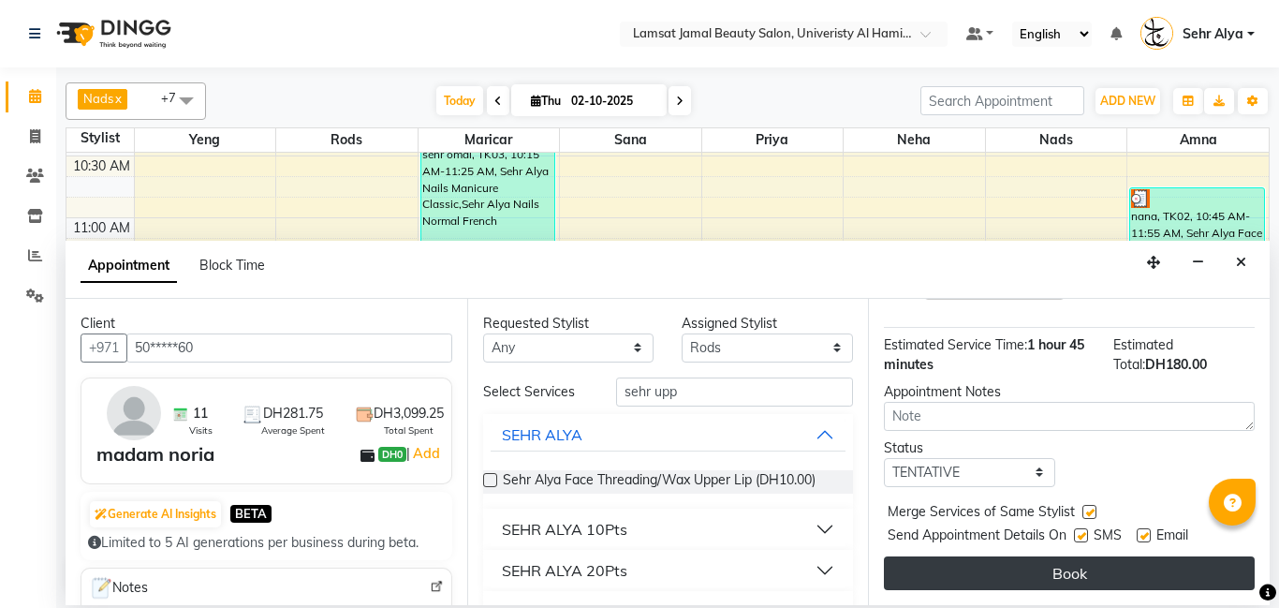
click at [1072, 574] on button "Book" at bounding box center [1069, 573] width 371 height 34
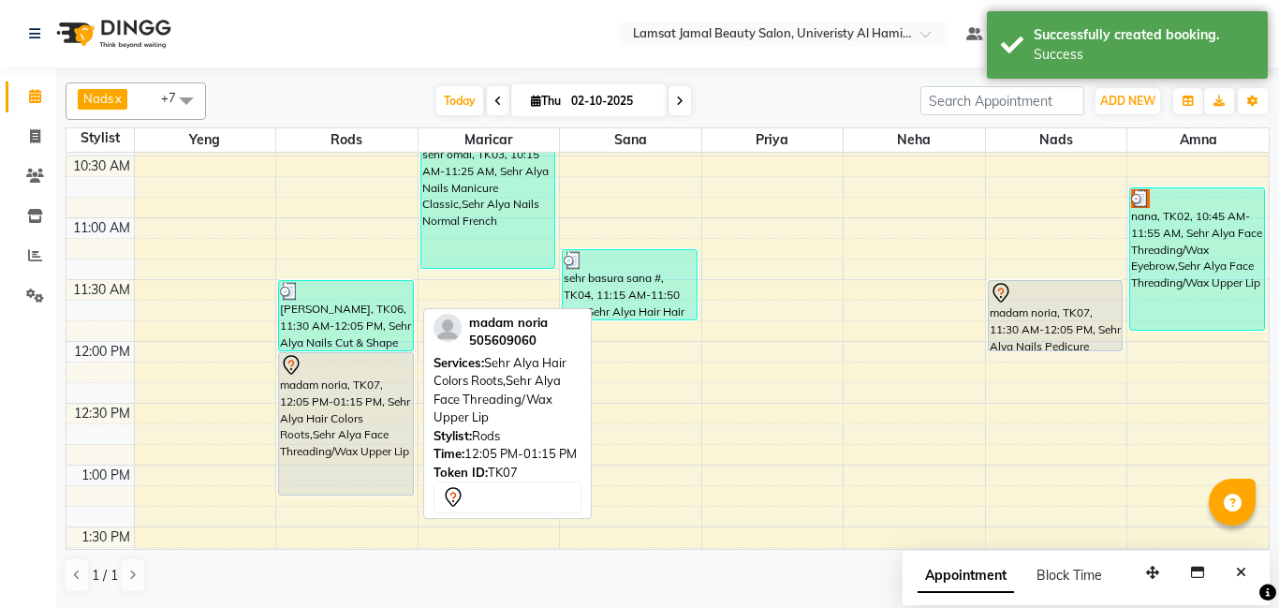
click at [375, 449] on div "madam noria, TK07, 12:05 PM-01:15 PM, Sehr Alya Hair Colors Roots,Sehr Alya Fac…" at bounding box center [346, 423] width 134 height 141
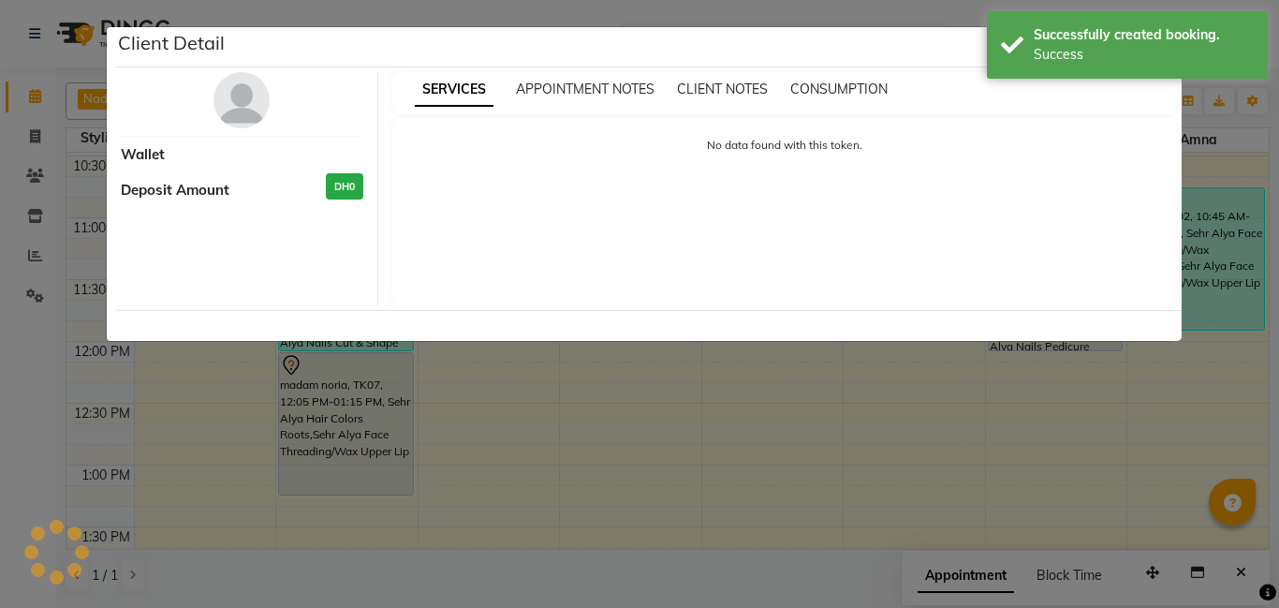
select select "7"
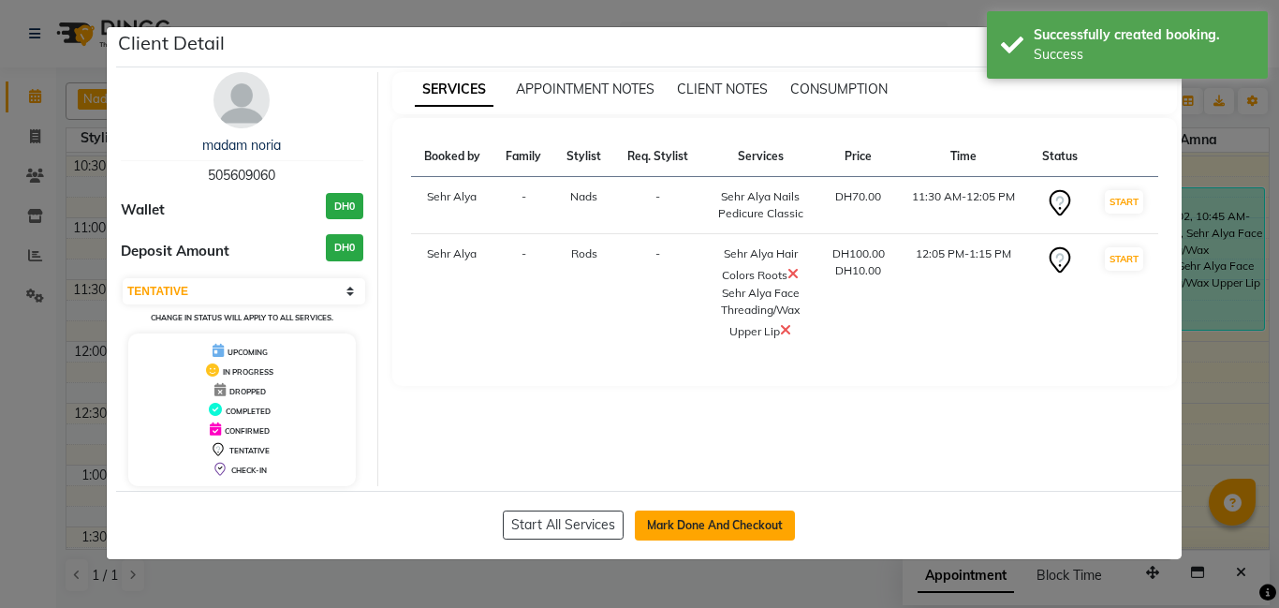
click at [680, 517] on button "Mark Done And Checkout" at bounding box center [715, 525] width 160 height 30
select select "service"
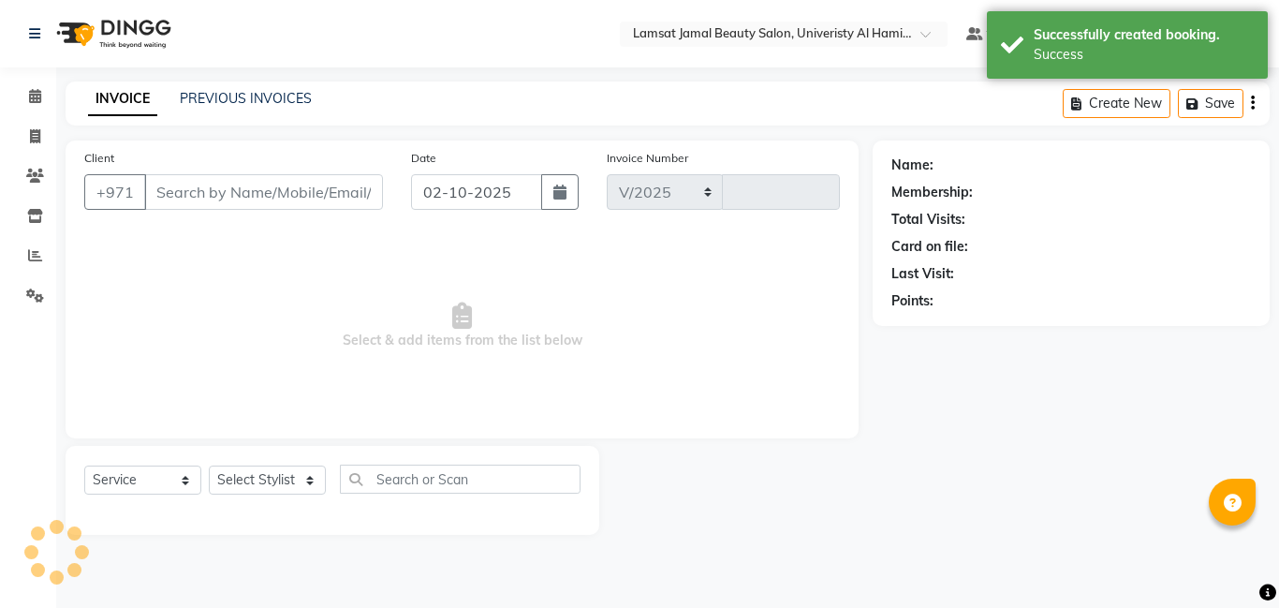
select select "8294"
type input "4011"
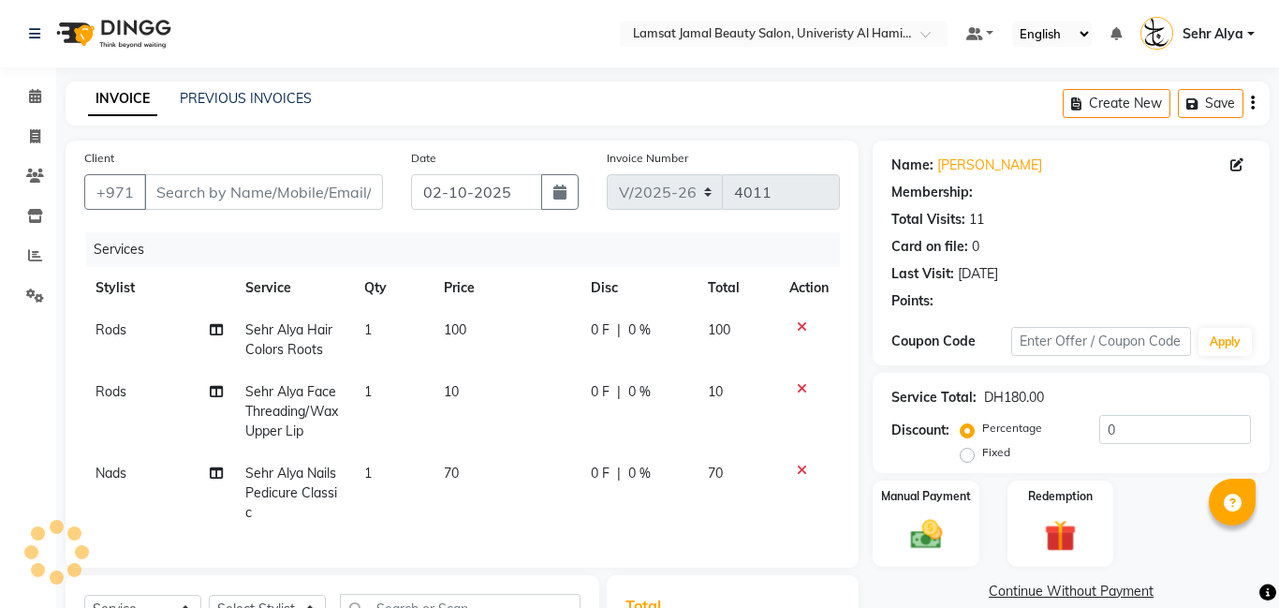
type input "50*****60"
select select "79915"
click at [905, 499] on label "Manual Payment" at bounding box center [926, 495] width 94 height 18
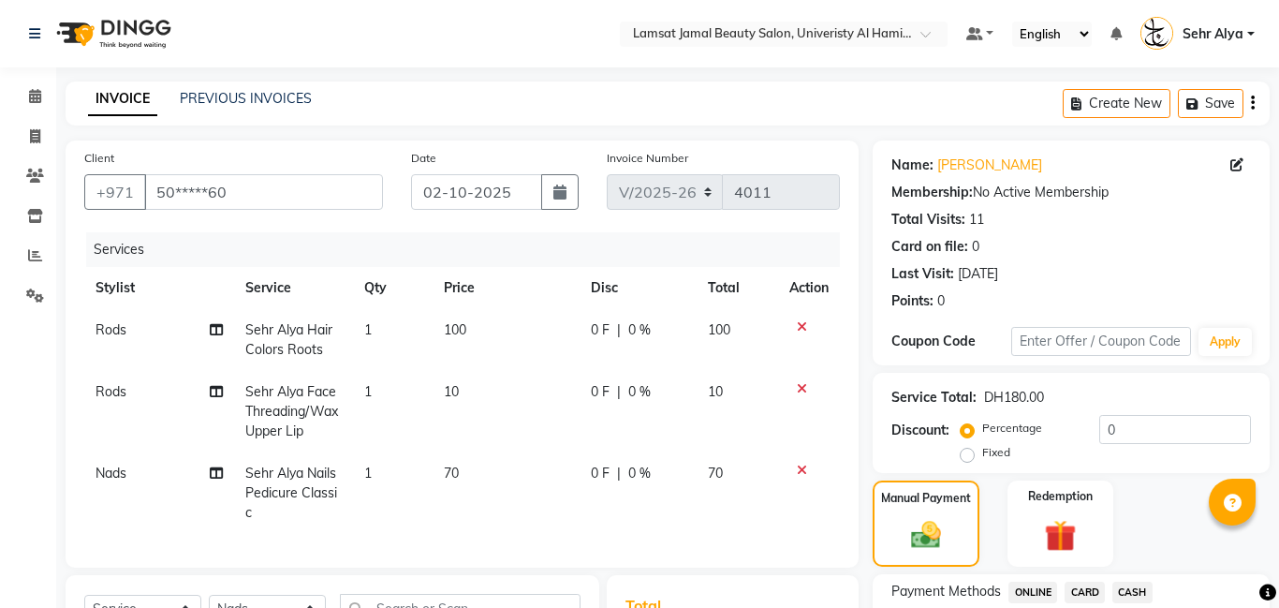
click at [1085, 592] on span "CARD" at bounding box center [1085, 592] width 40 height 22
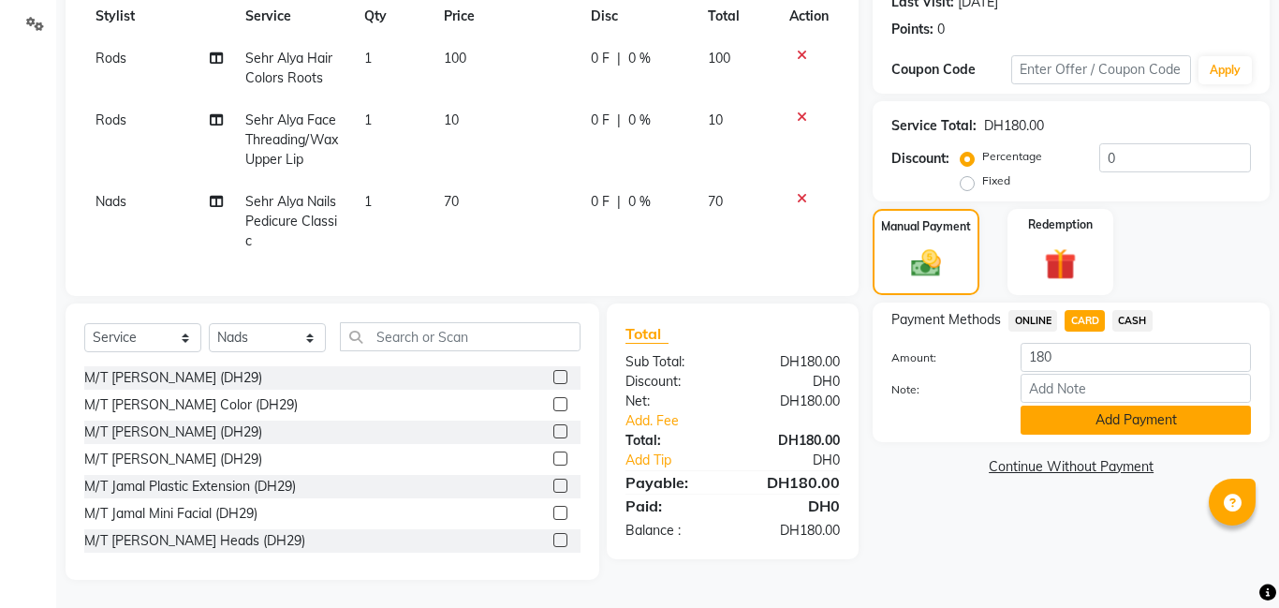
click at [1155, 424] on button "Add Payment" at bounding box center [1136, 419] width 230 height 29
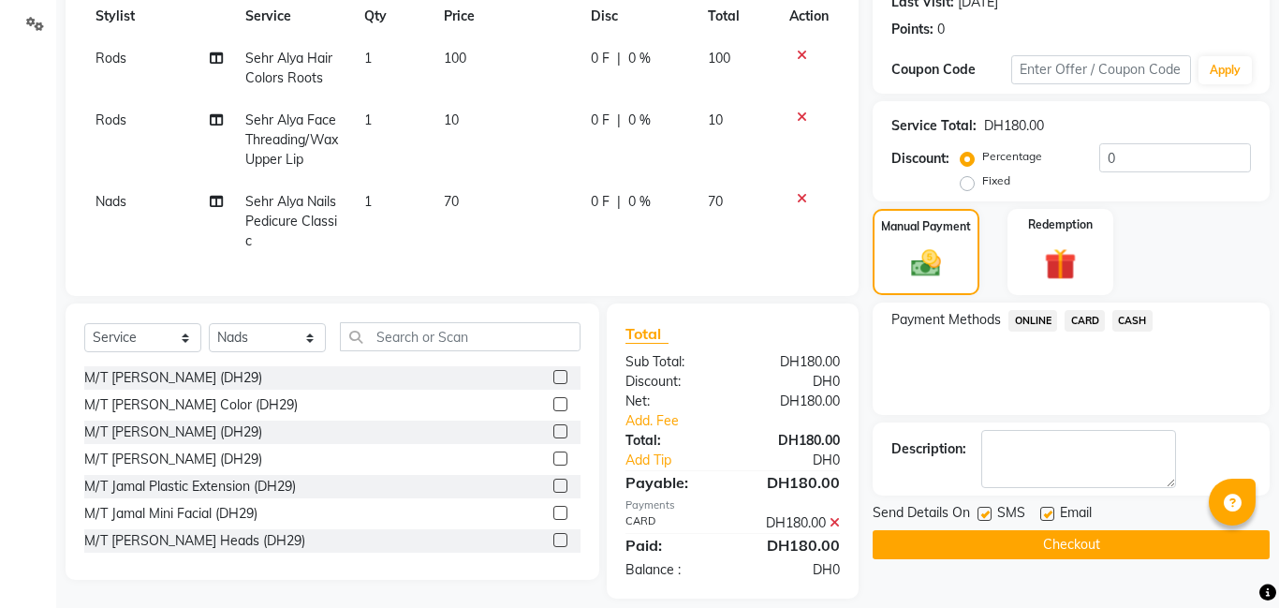
scroll to position [290, 0]
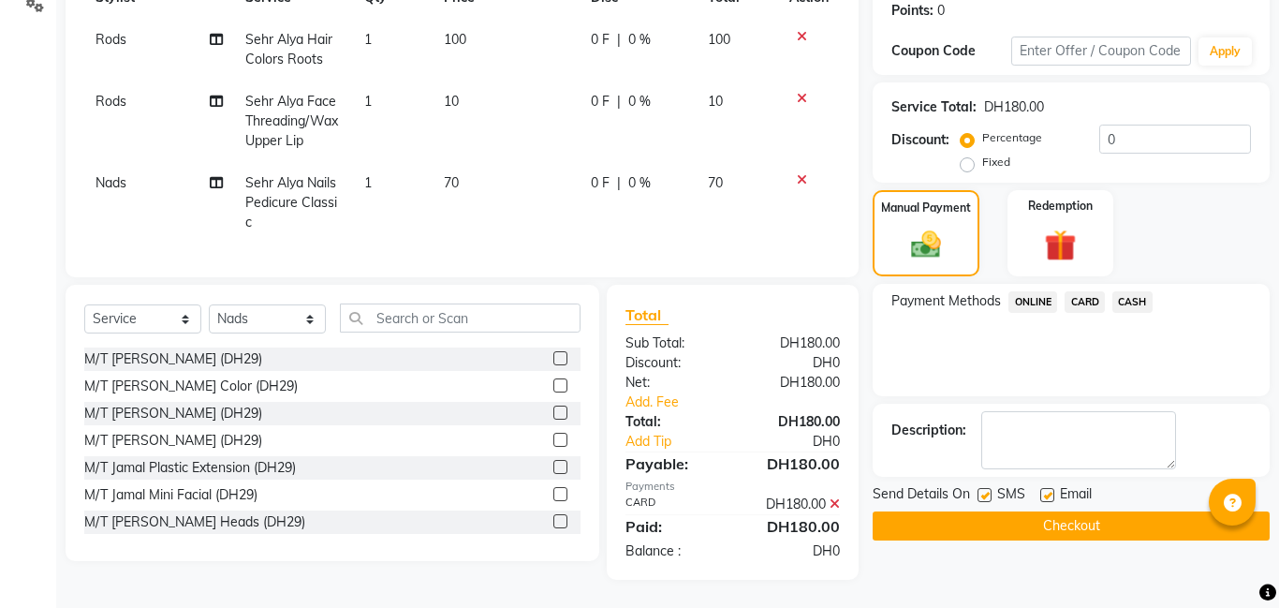
click at [1034, 513] on button "Checkout" at bounding box center [1071, 525] width 397 height 29
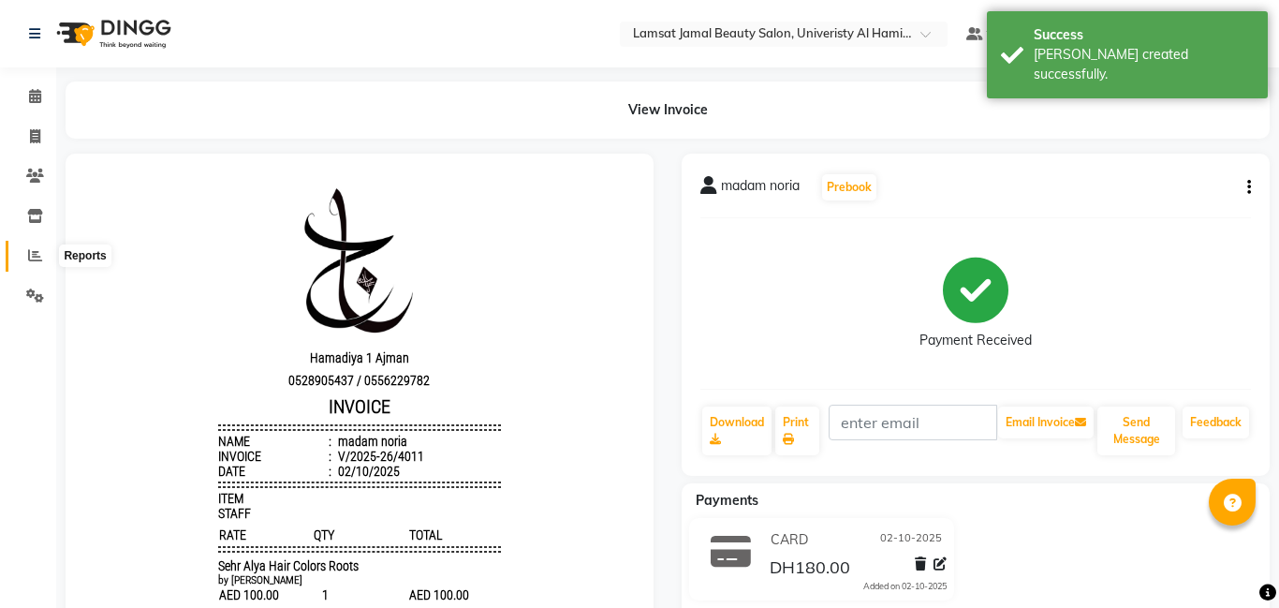
click at [34, 254] on icon at bounding box center [35, 255] width 14 height 14
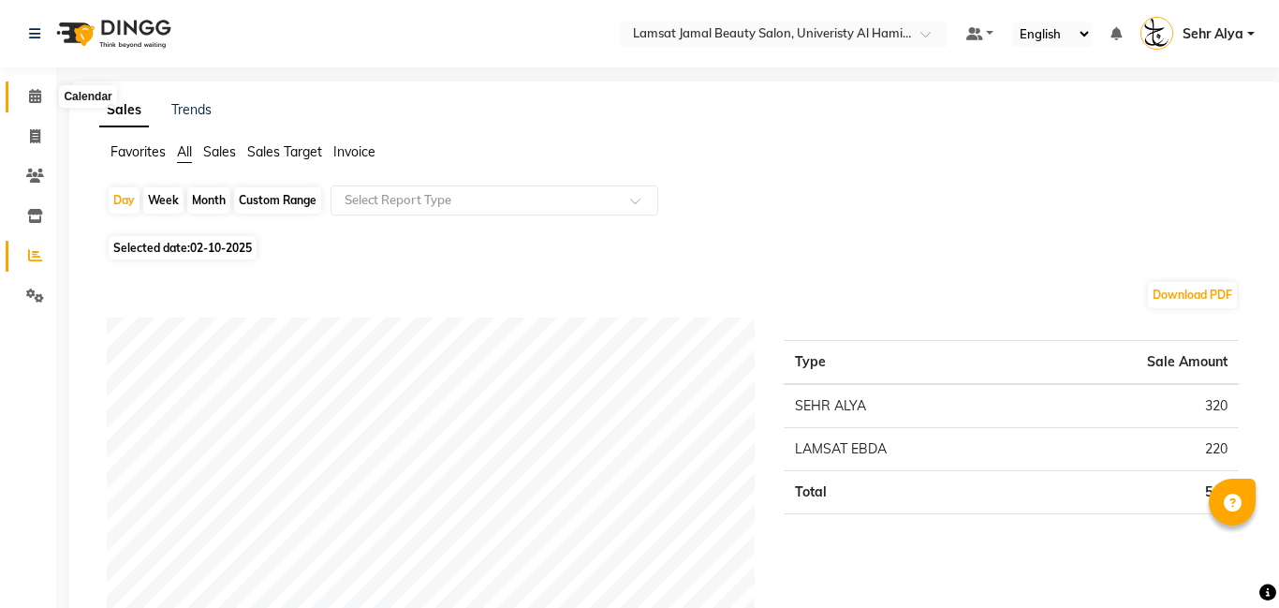
click at [36, 89] on icon at bounding box center [35, 96] width 12 height 14
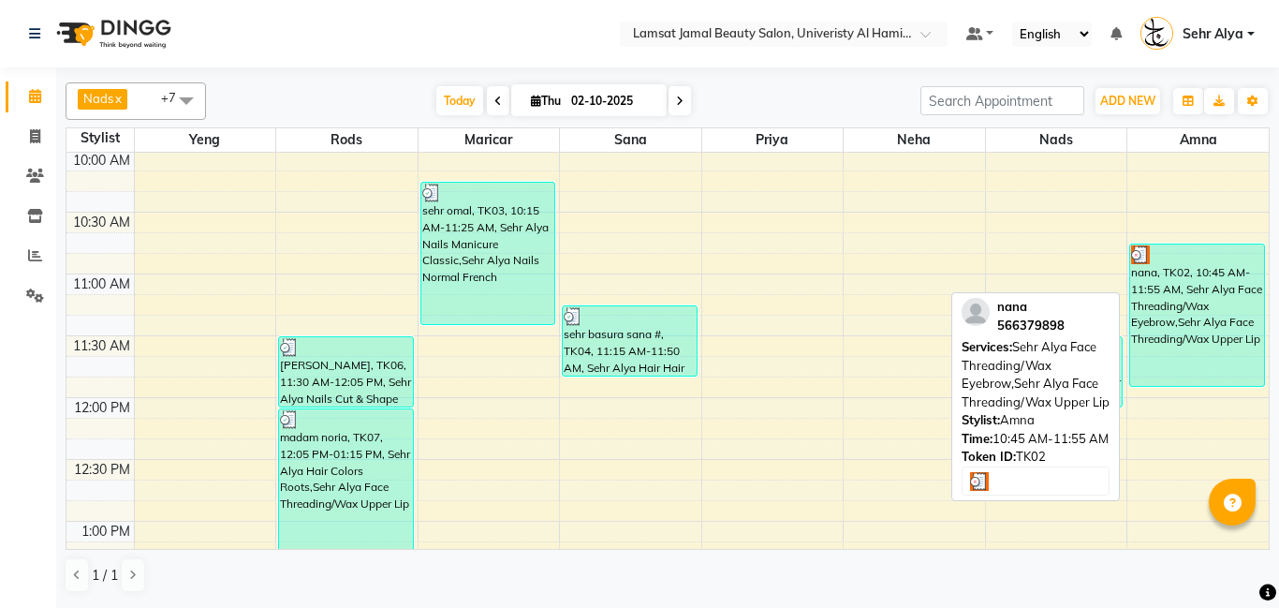
scroll to position [163, 0]
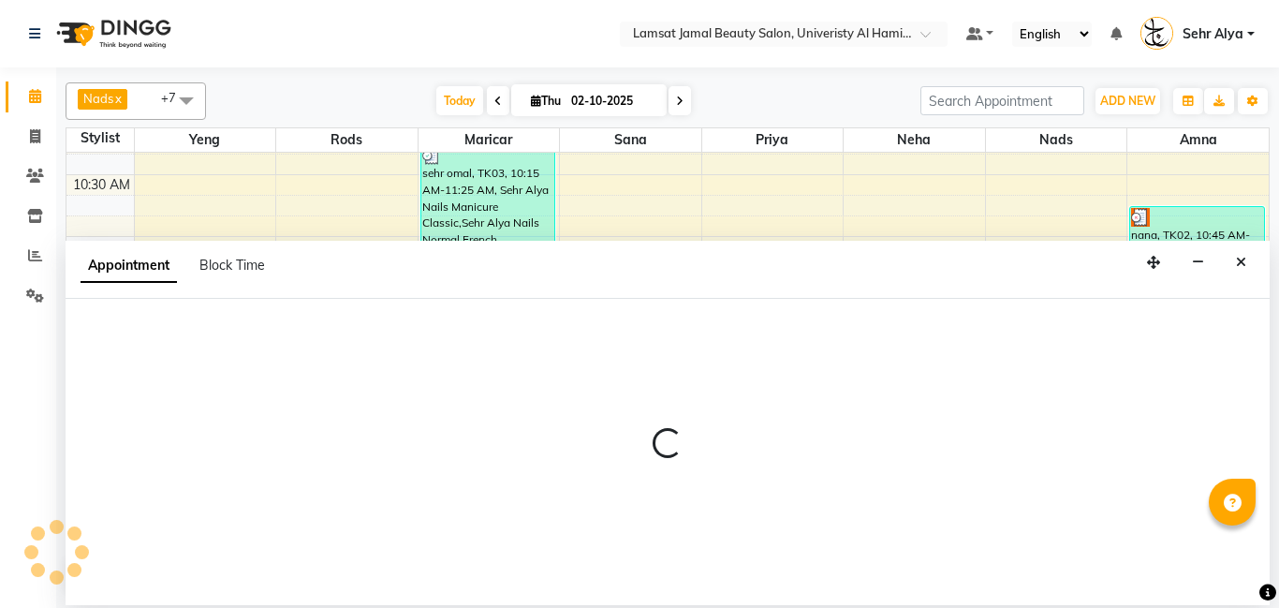
select select "79916"
select select "tentative"
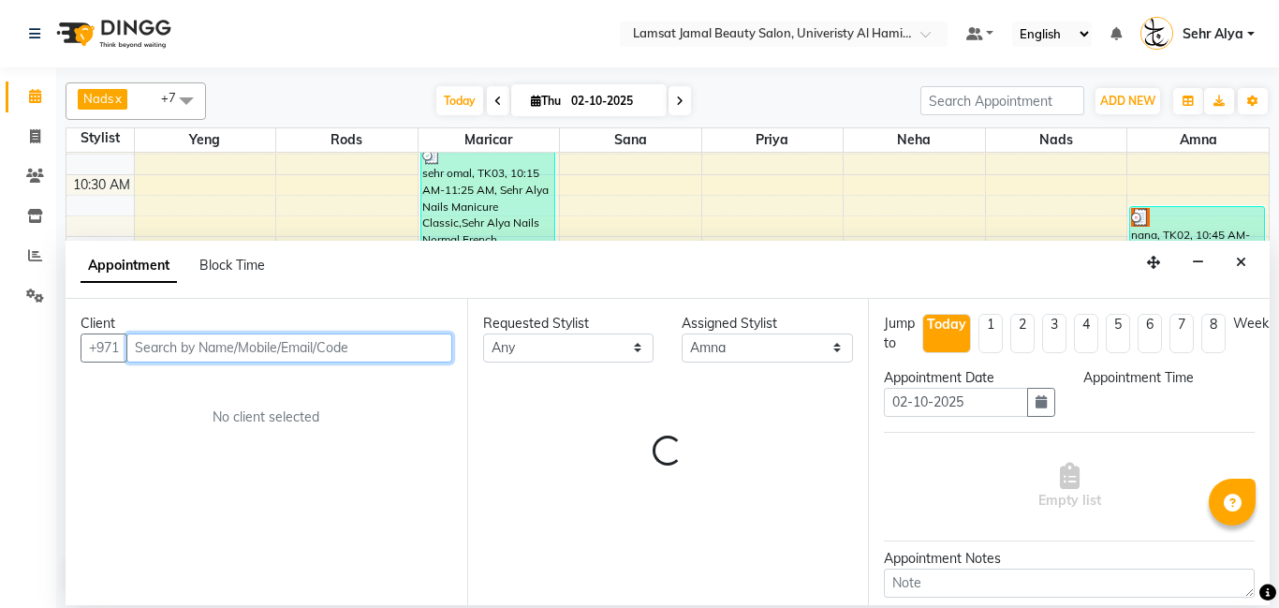
select select "750"
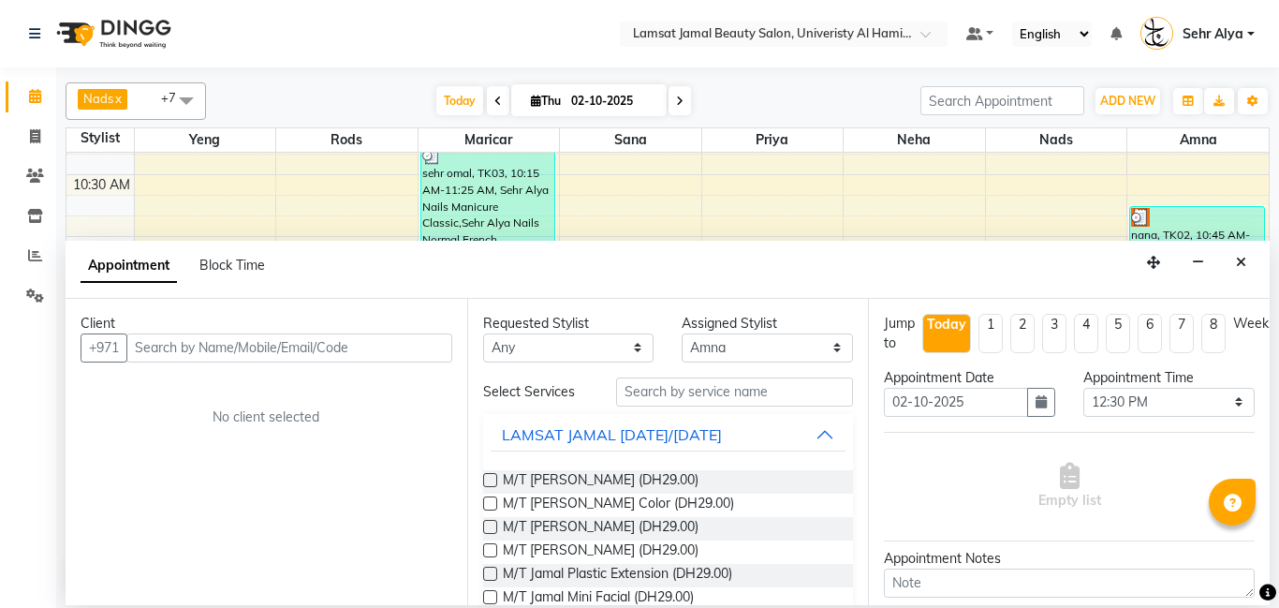
click at [1181, 424] on div "Appointment Time Select 10:00 AM 10:05 AM 10:10 AM 10:15 AM 10:20 AM 10:25 AM 1…" at bounding box center [1168, 400] width 199 height 64
click at [1242, 256] on icon "Close" at bounding box center [1241, 262] width 10 height 13
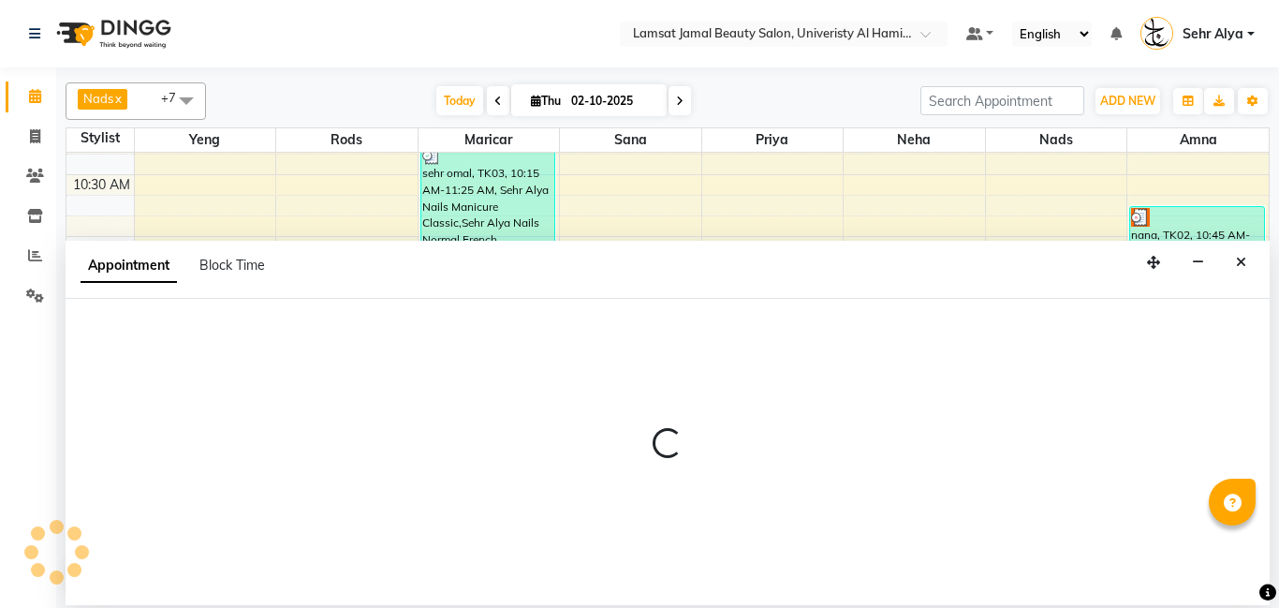
select select "79916"
select select "tentative"
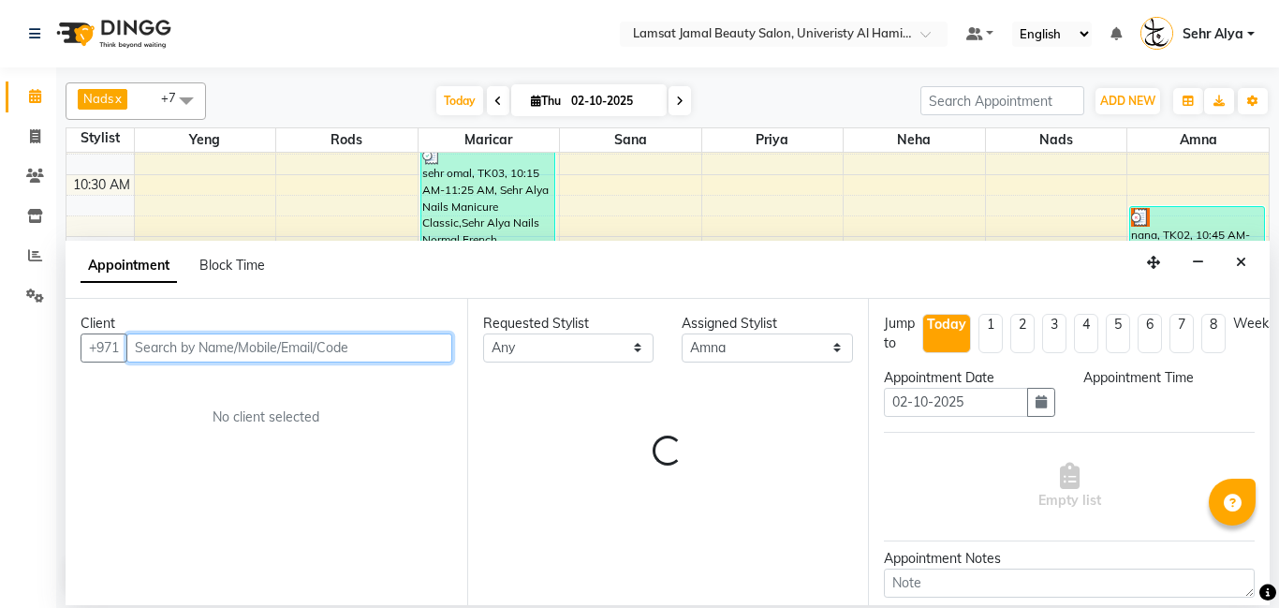
select select "735"
click at [240, 345] on input "text" at bounding box center [289, 347] width 326 height 29
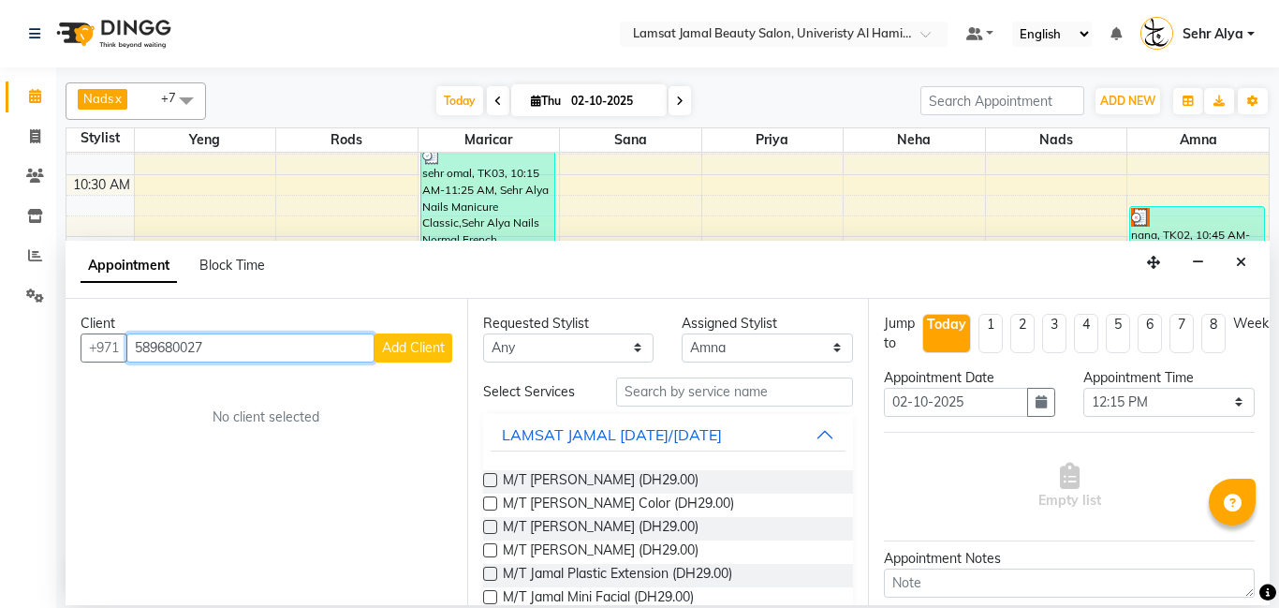
type input "589680027"
click at [408, 344] on span "Add Client" at bounding box center [413, 347] width 63 height 17
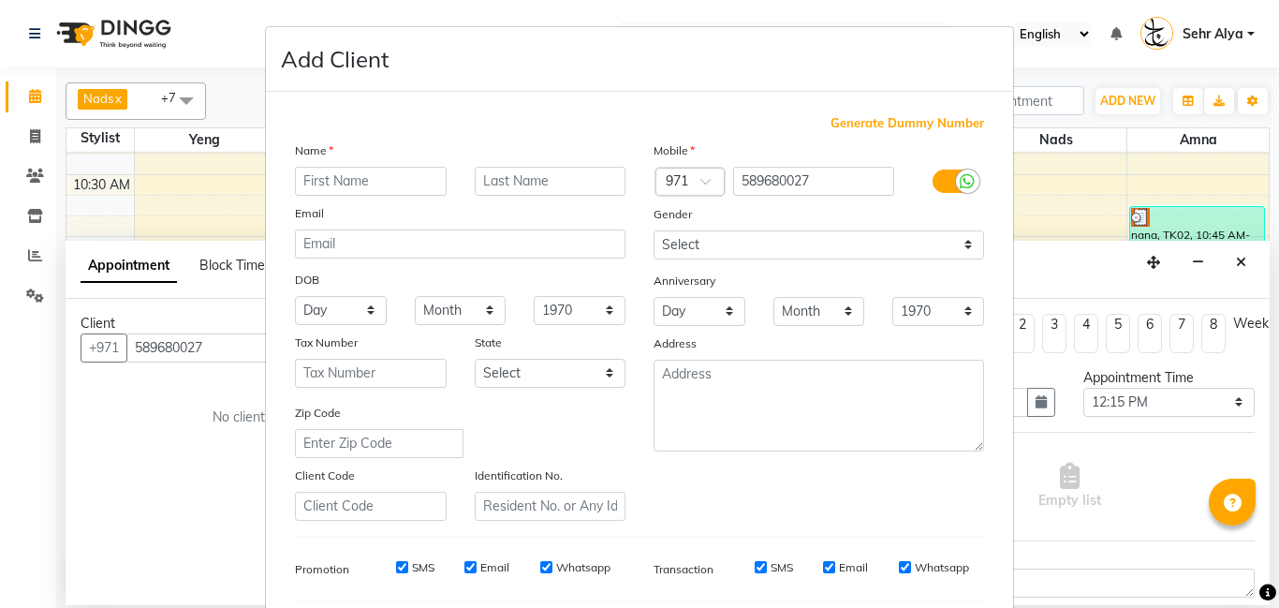
click at [356, 181] on input "text" at bounding box center [371, 181] width 152 height 29
click at [368, 182] on input "sehr mn" at bounding box center [371, 181] width 152 height 29
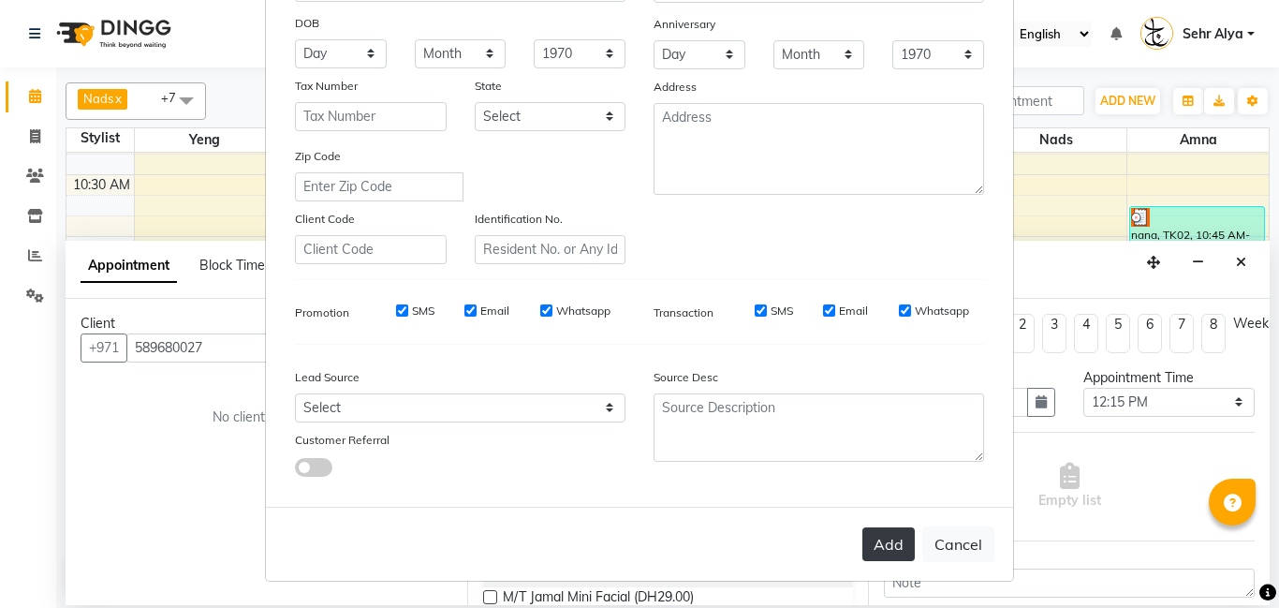
type input "sehr manar"
click at [896, 536] on button "Add" at bounding box center [888, 544] width 52 height 34
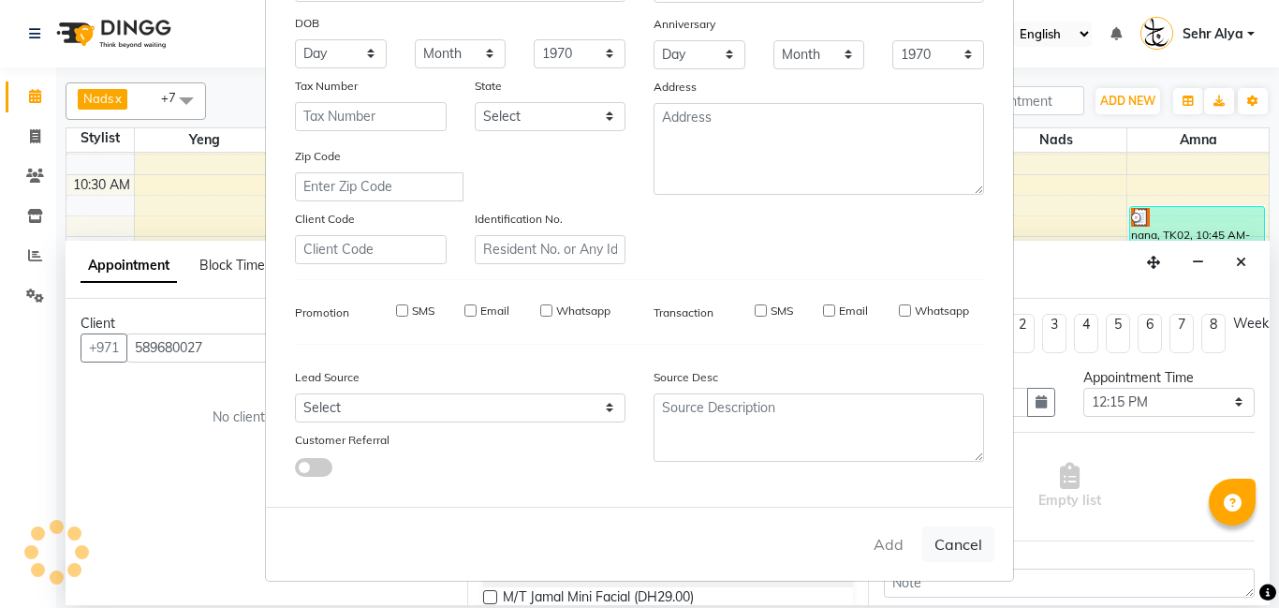
type input "58*****27"
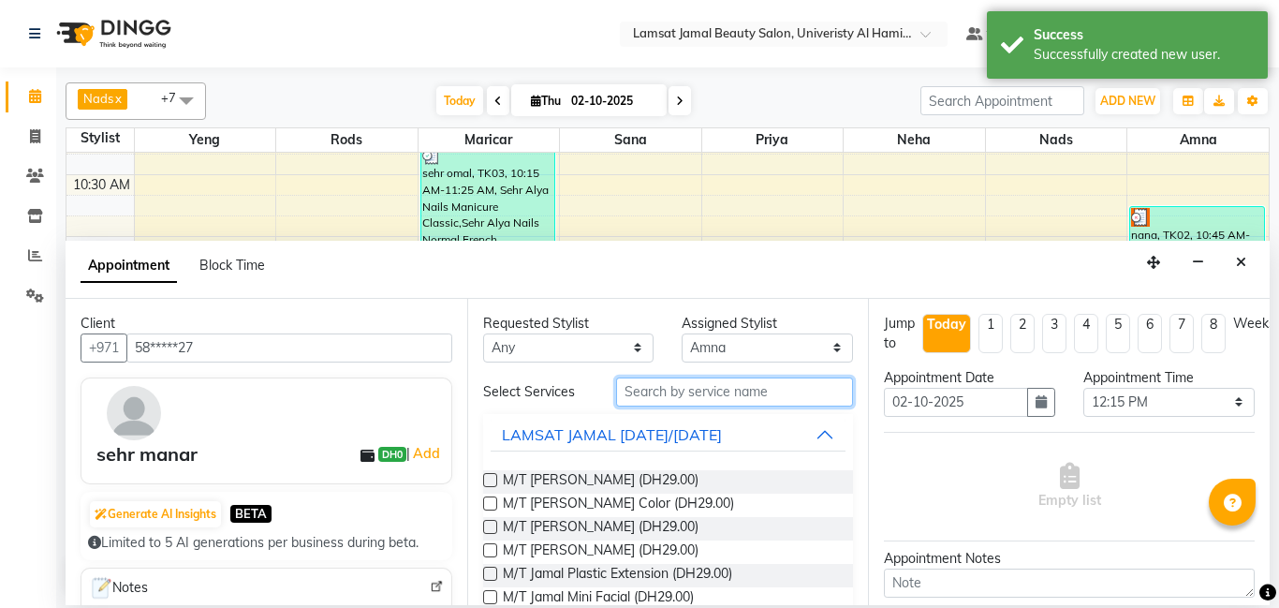
click at [759, 392] on input "text" at bounding box center [735, 391] width 238 height 29
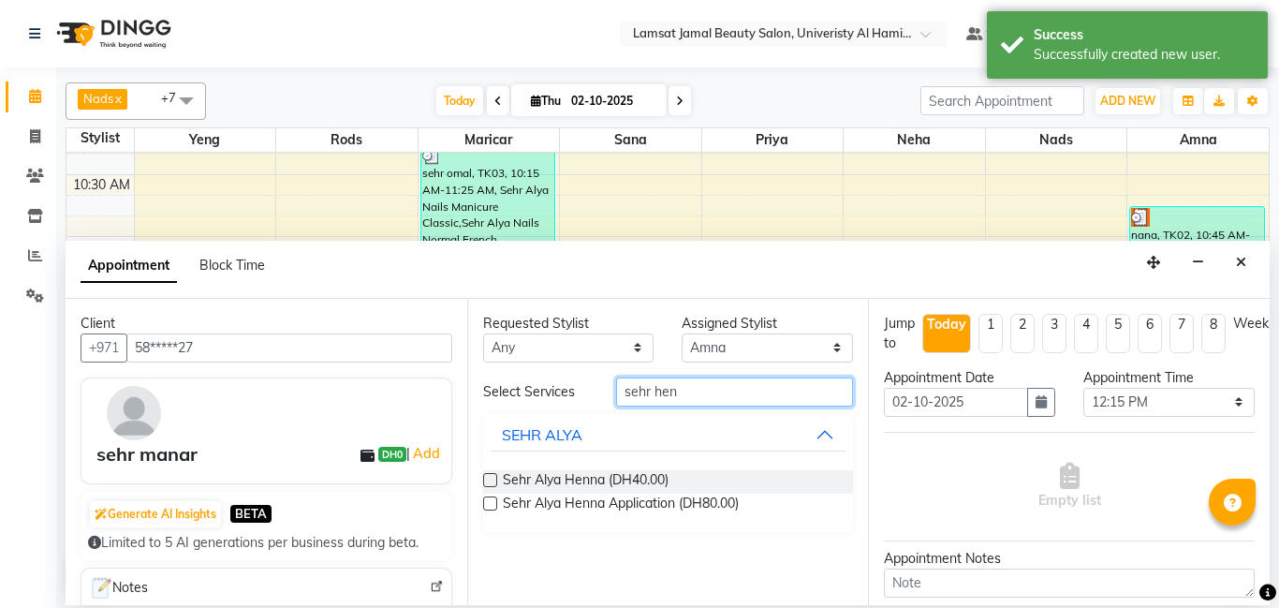
type input "sehr hen"
click at [673, 476] on div "Sehr Alya Henna (DH40.00)" at bounding box center [668, 481] width 371 height 23
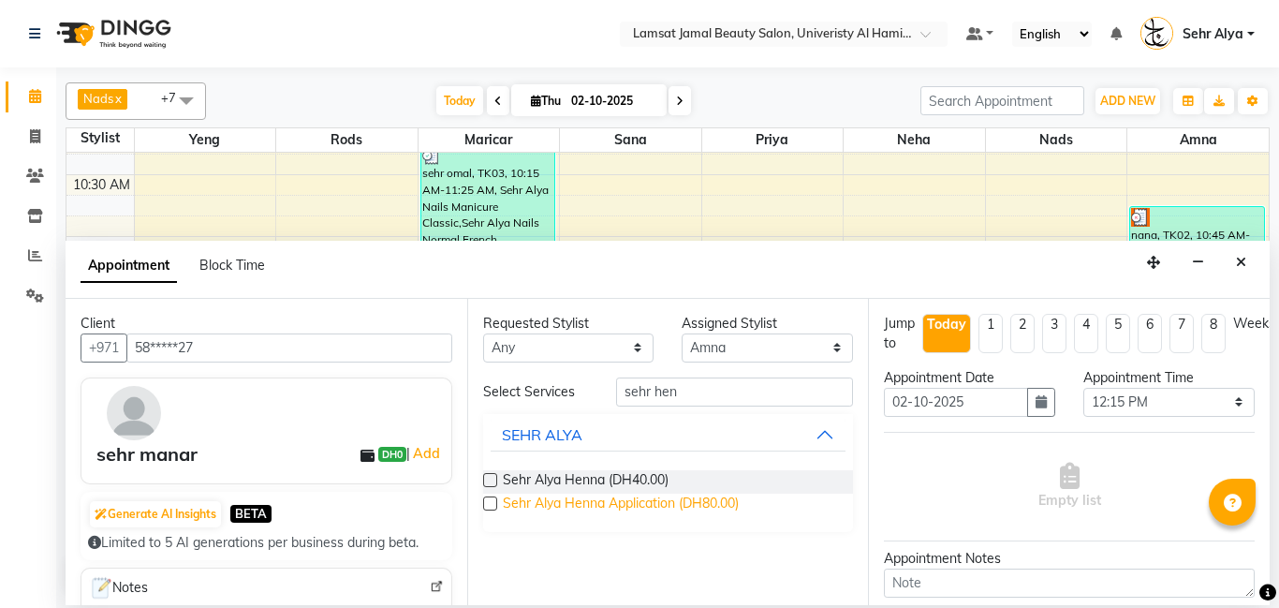
click at [646, 509] on span "Sehr Alya Henna Application (DH80.00)" at bounding box center [621, 504] width 236 height 23
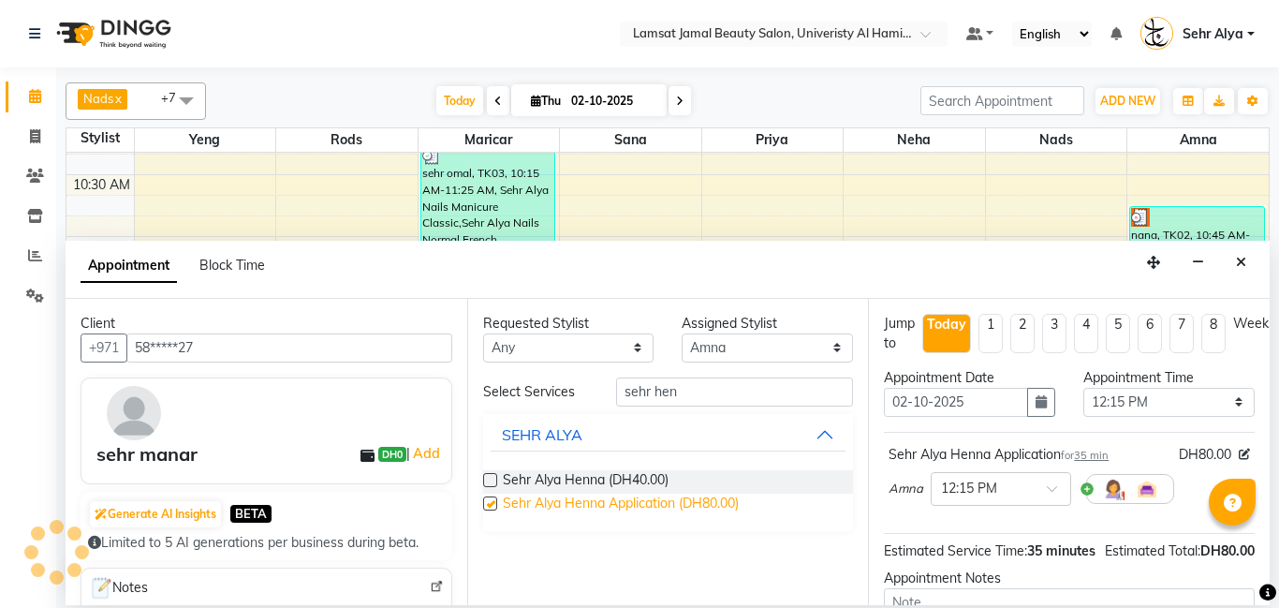
checkbox input "false"
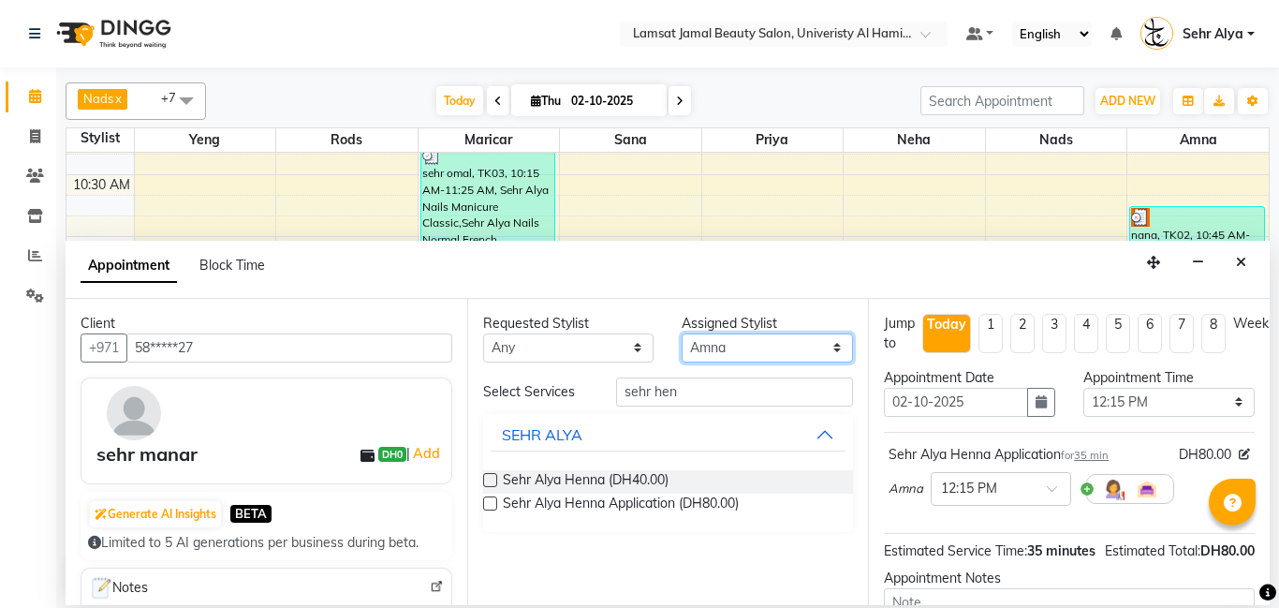
click at [752, 346] on select "Select [PERSON_NAME] Amna [PERSON_NAME] [PERSON_NAME] Ebda Lamsat [PERSON_NAME]…" at bounding box center [767, 347] width 171 height 29
select select "79914"
click at [682, 333] on select "Select [PERSON_NAME] Amna [PERSON_NAME] [PERSON_NAME] Ebda Lamsat [PERSON_NAME]…" at bounding box center [767, 347] width 171 height 29
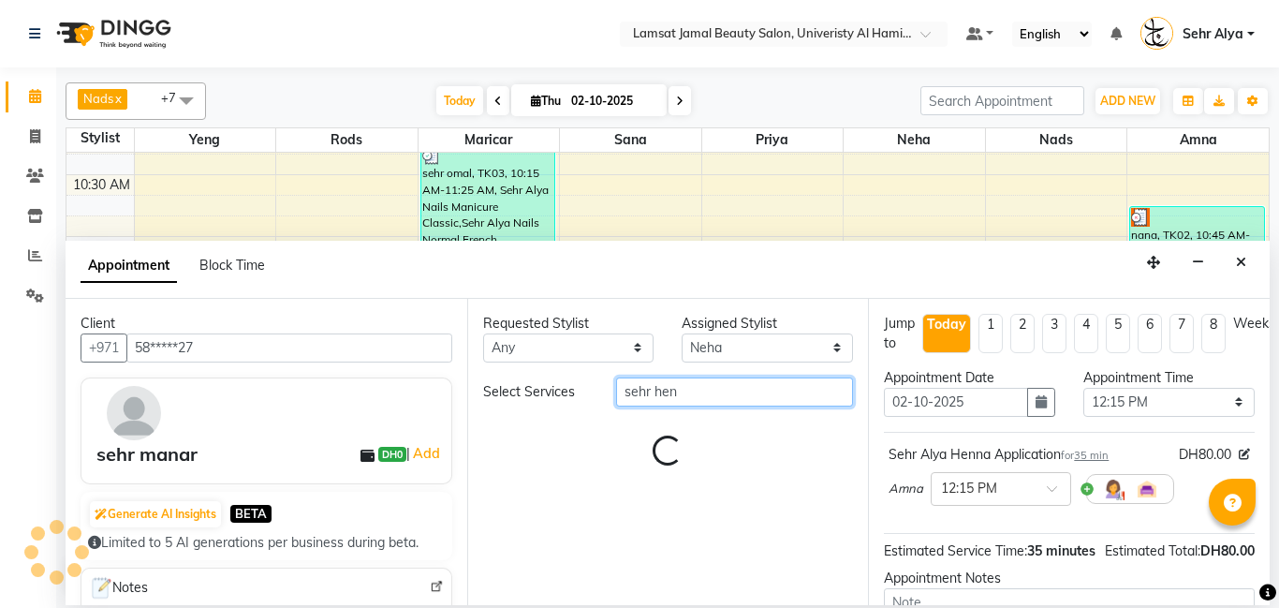
click at [718, 396] on input "sehr hen" at bounding box center [735, 391] width 238 height 29
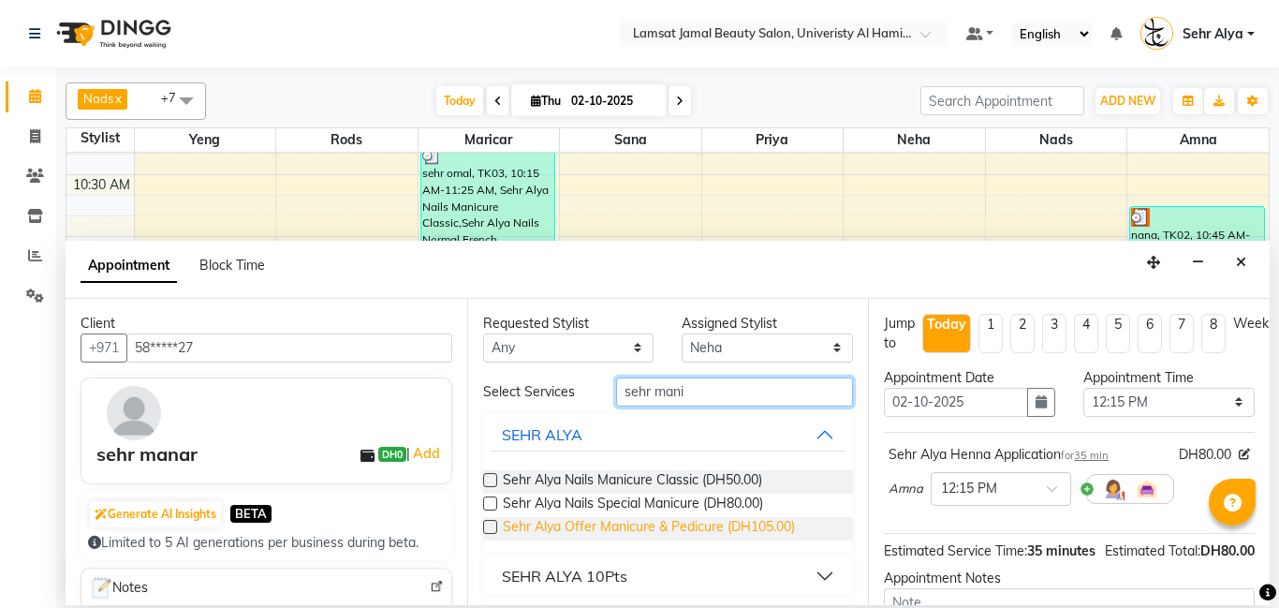
type input "sehr mani"
click at [699, 522] on span "Sehr Alya Offer Manicure & Pedicure (DH105.00)" at bounding box center [649, 528] width 292 height 23
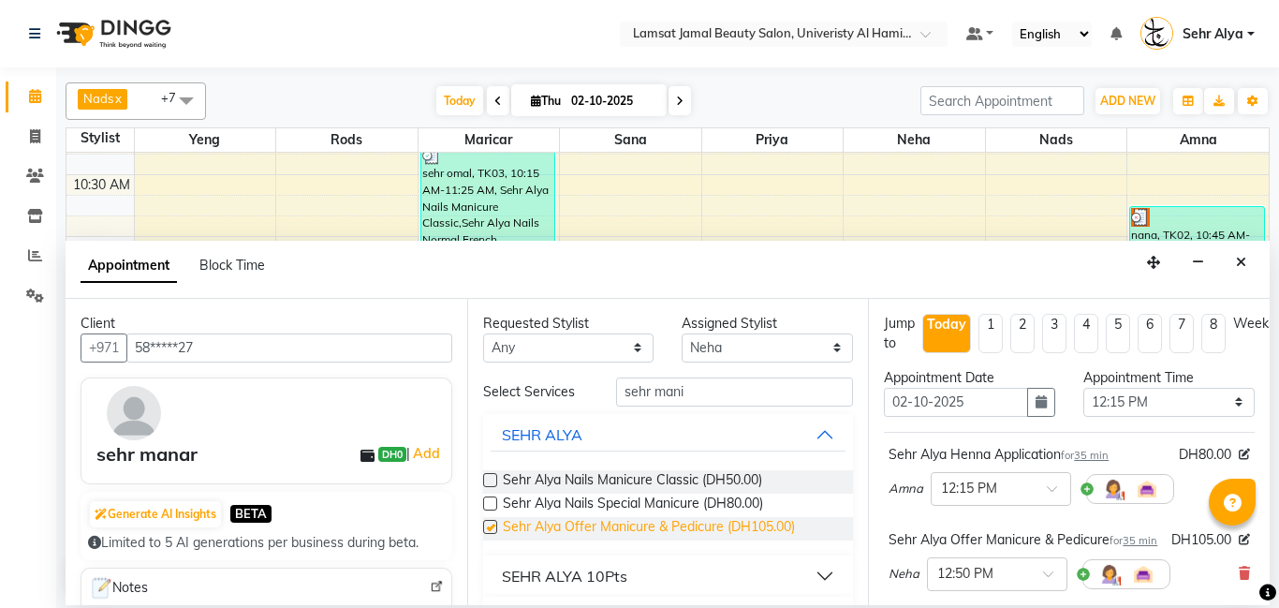
checkbox input "false"
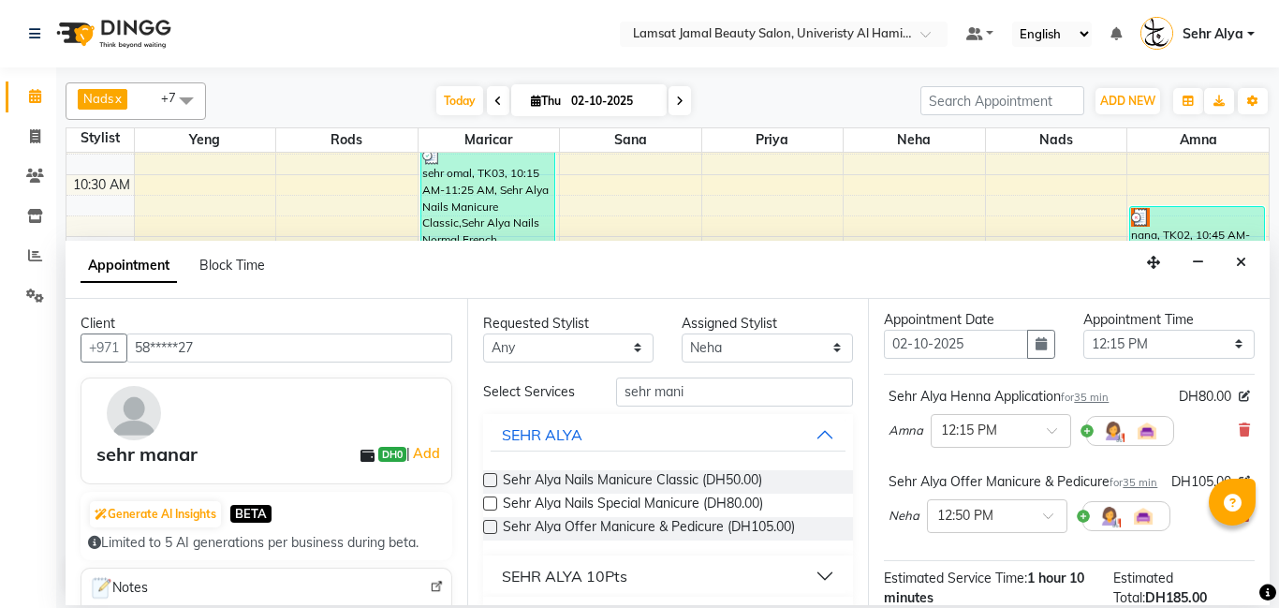
scroll to position [59, 0]
click at [726, 350] on select "Select [PERSON_NAME] Amna [PERSON_NAME] [PERSON_NAME] Ebda Lamsat [PERSON_NAME]…" at bounding box center [767, 347] width 171 height 29
select select "79912"
click at [682, 333] on select "Select [PERSON_NAME] Amna [PERSON_NAME] [PERSON_NAME] Ebda Lamsat [PERSON_NAME]…" at bounding box center [767, 347] width 171 height 29
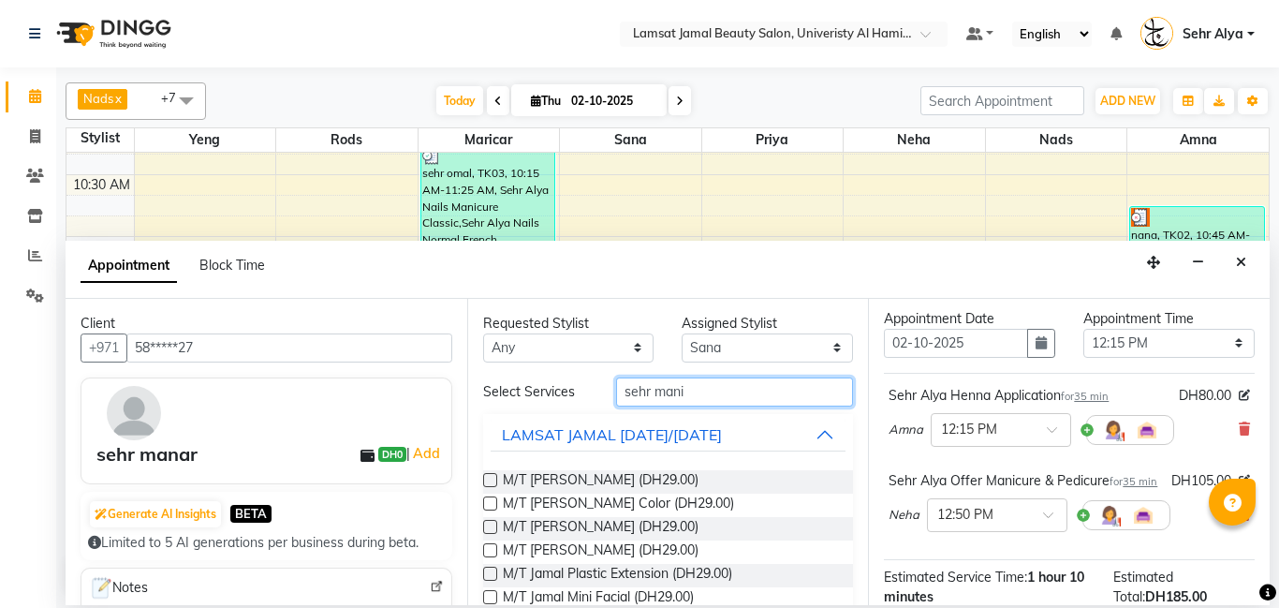
click at [720, 387] on input "sehr mani" at bounding box center [735, 391] width 238 height 29
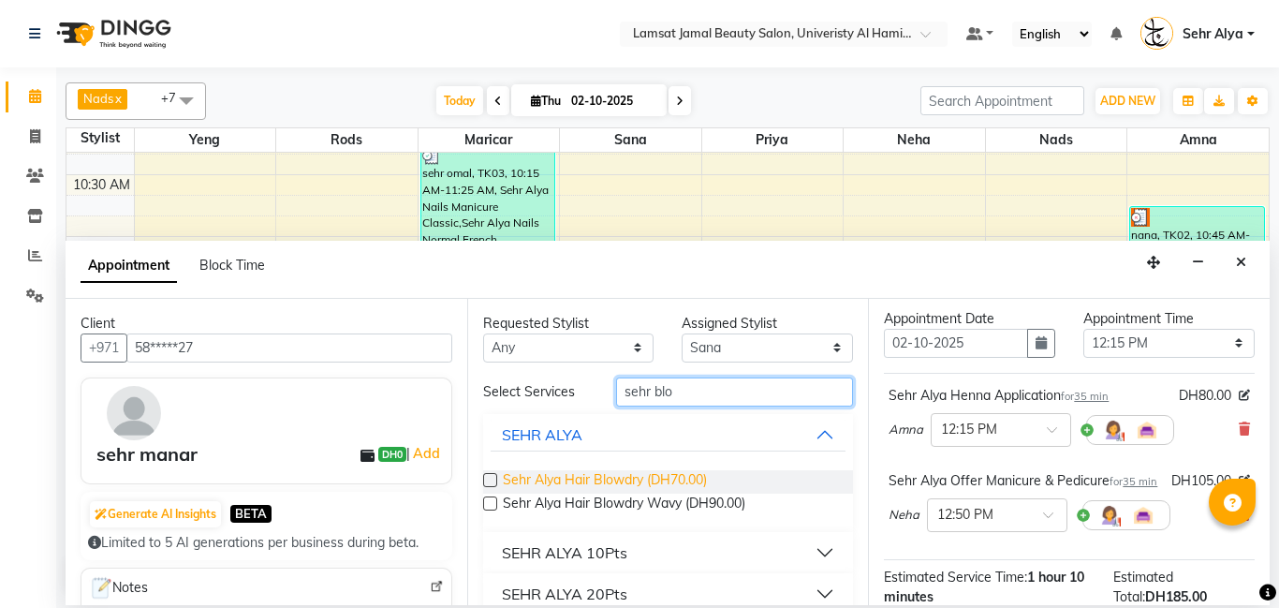
type input "sehr blo"
click at [653, 479] on span "Sehr Alya Hair Blowdry (DH70.00)" at bounding box center [605, 481] width 204 height 23
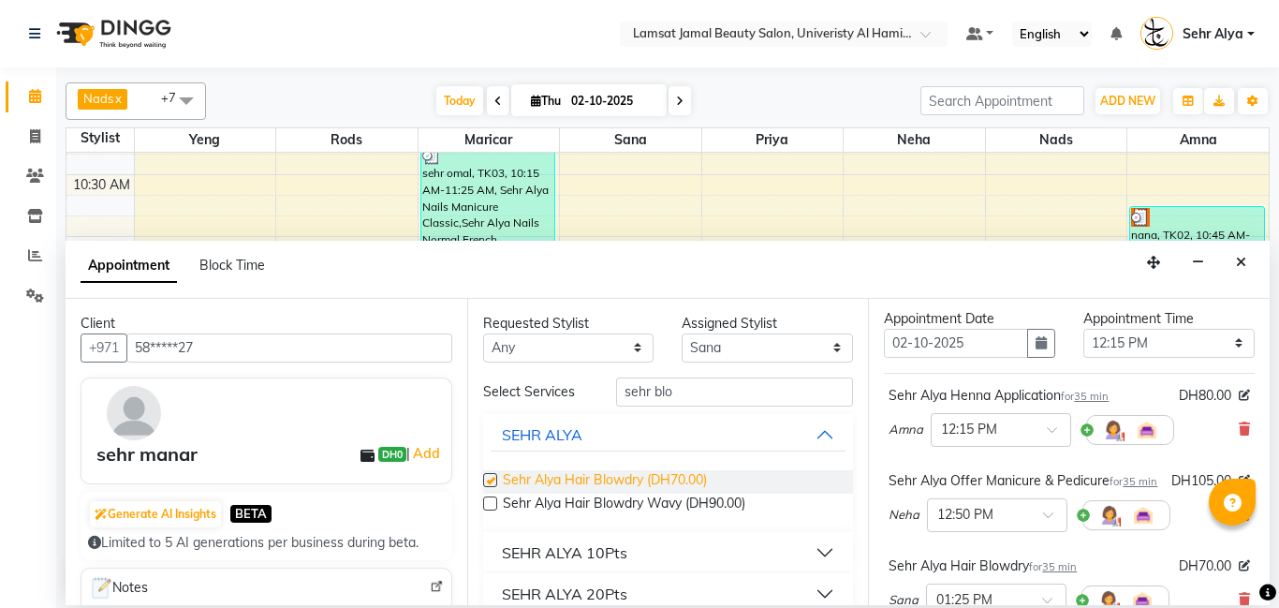
checkbox input "false"
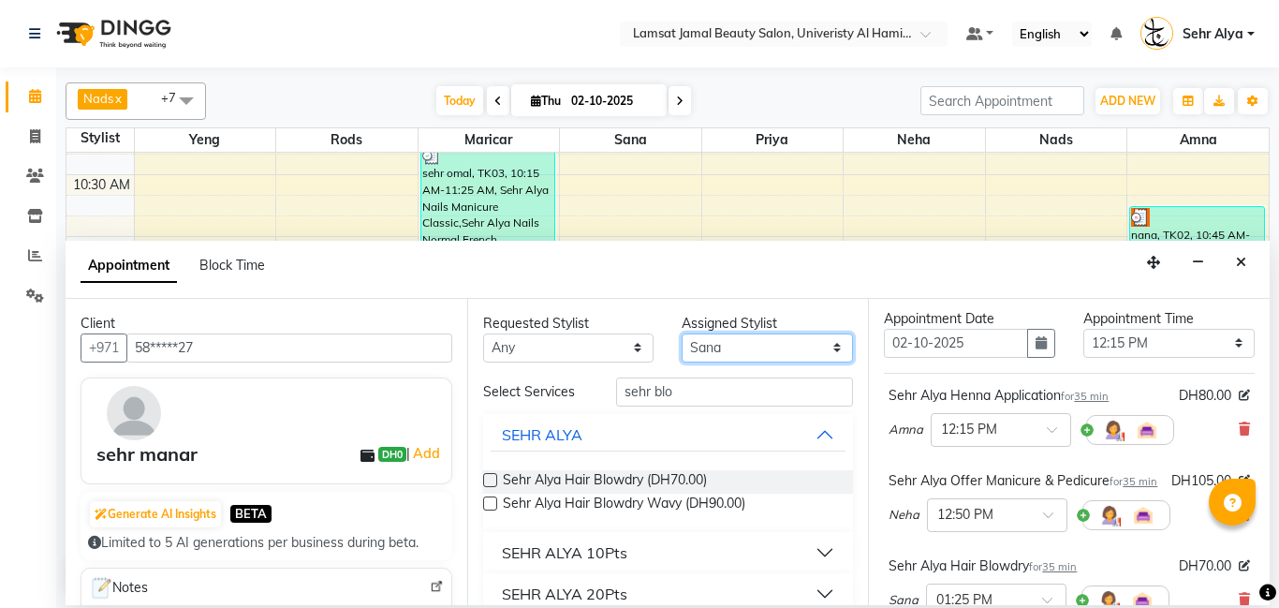
click at [772, 352] on select "Select [PERSON_NAME] Amna [PERSON_NAME] [PERSON_NAME] Ebda Lamsat [PERSON_NAME]…" at bounding box center [767, 347] width 171 height 29
select select "79910"
click at [682, 333] on select "Select [PERSON_NAME] Amna [PERSON_NAME] [PERSON_NAME] Ebda Lamsat [PERSON_NAME]…" at bounding box center [767, 347] width 171 height 29
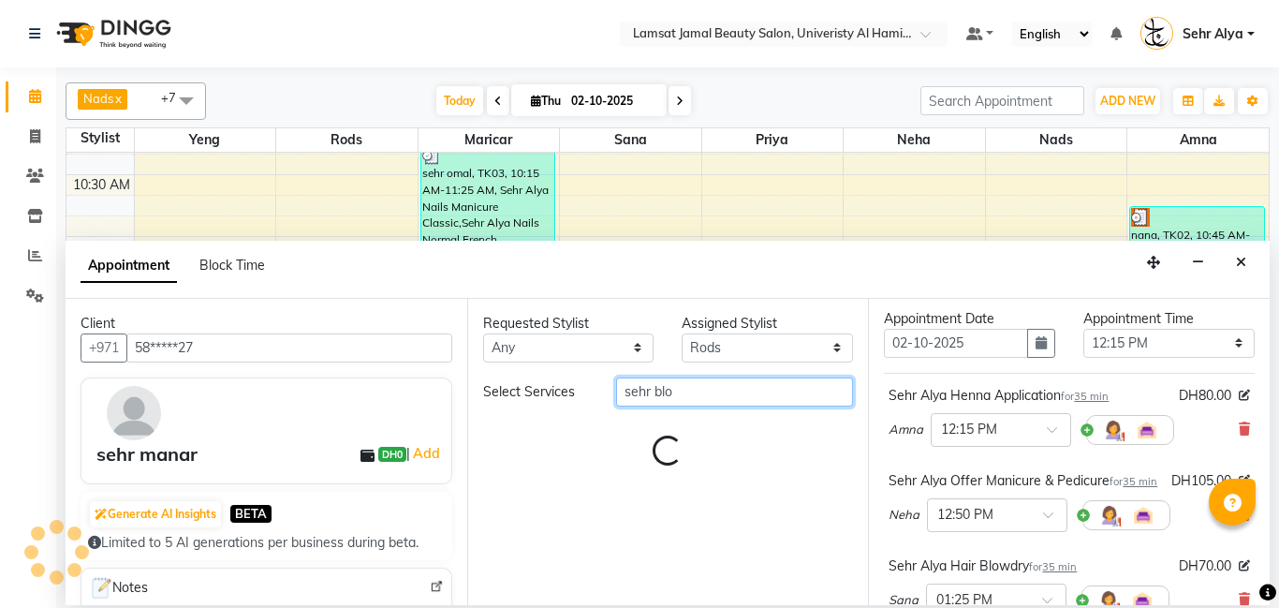
click at [730, 396] on input "sehr blo" at bounding box center [735, 391] width 238 height 29
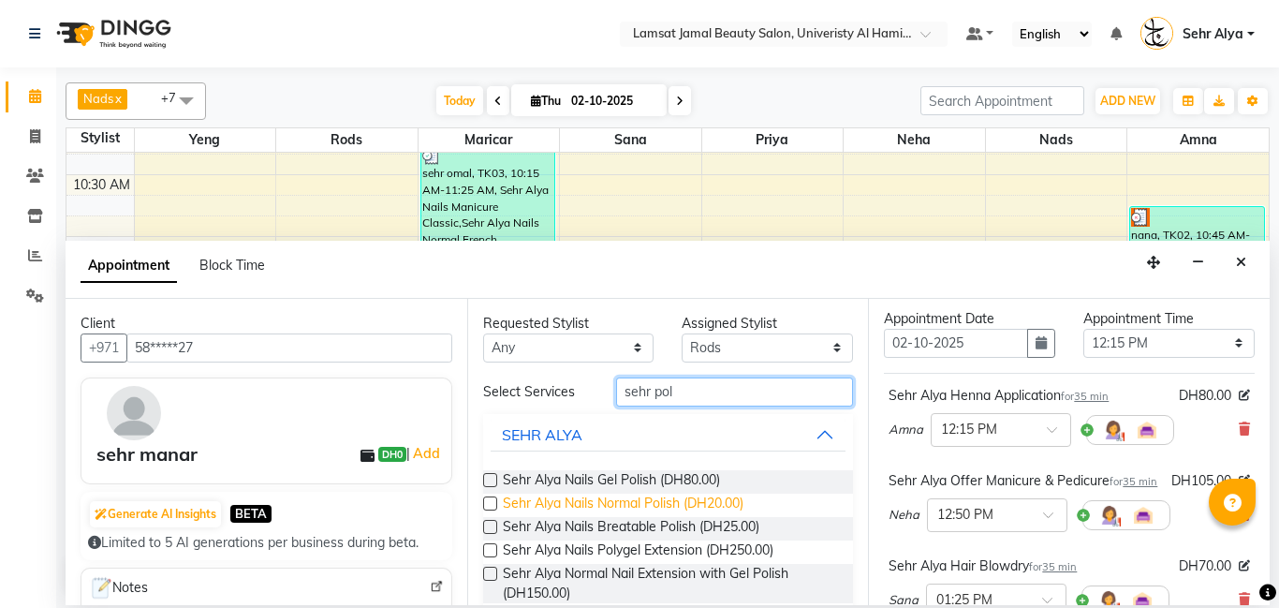
type input "sehr pol"
click at [653, 499] on span "Sehr Alya Nails Normal Polish (DH20.00)" at bounding box center [623, 504] width 241 height 23
checkbox input "false"
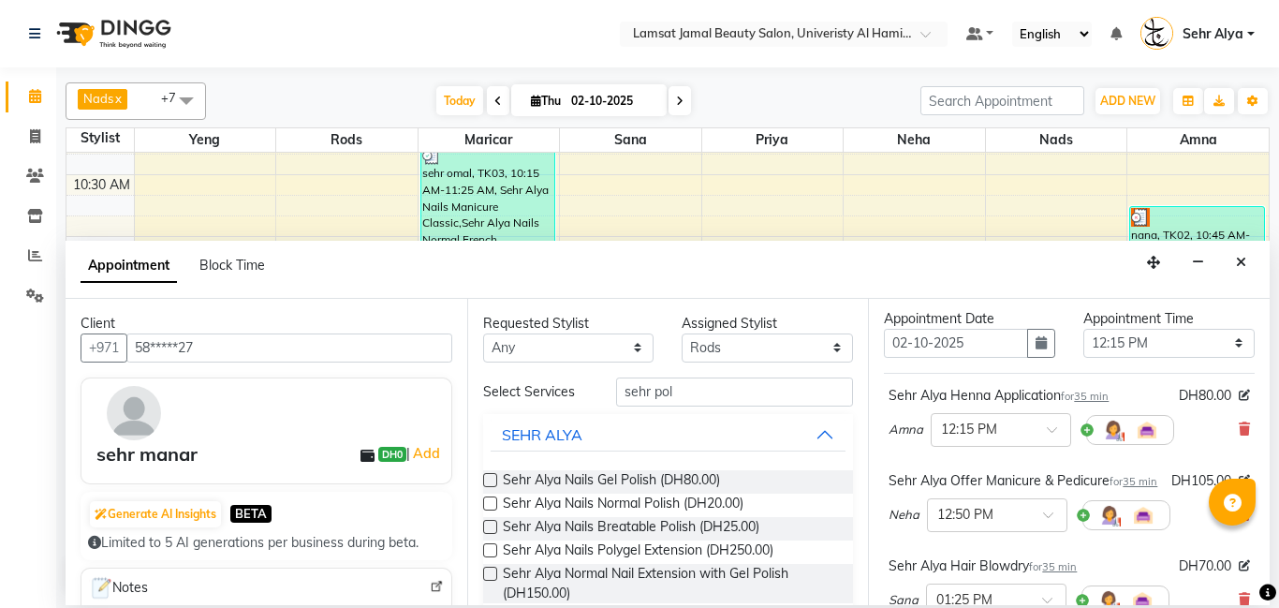
scroll to position [462, 0]
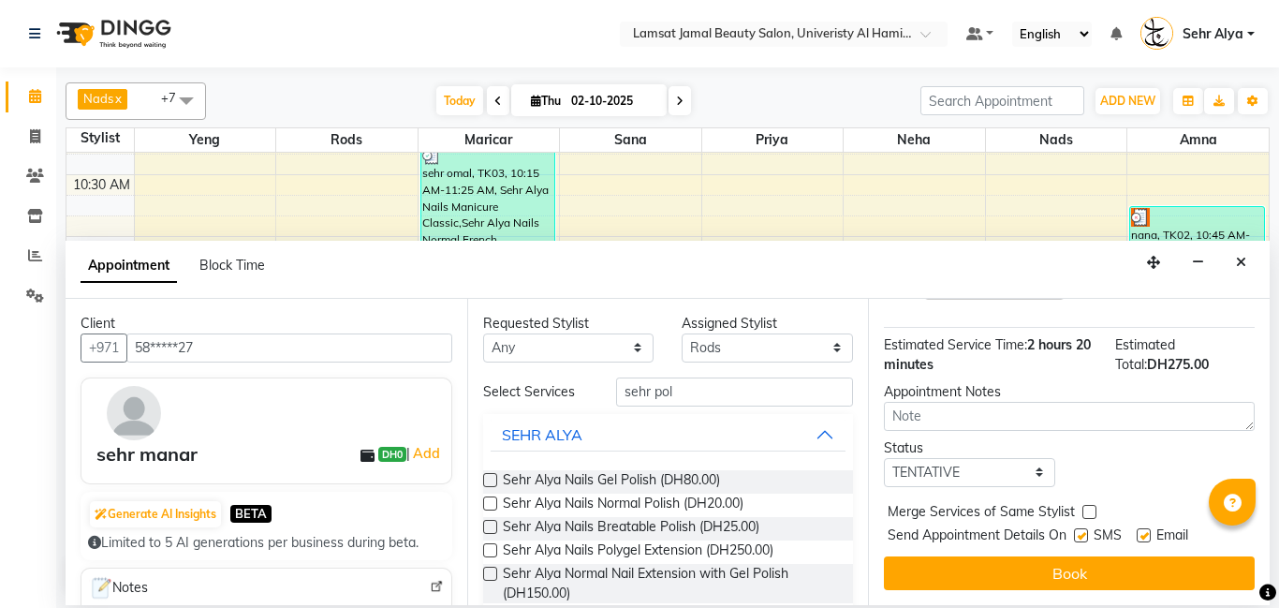
click at [1092, 509] on label at bounding box center [1089, 512] width 14 height 14
click at [1092, 509] on input "checkbox" at bounding box center [1088, 513] width 12 height 12
checkbox input "true"
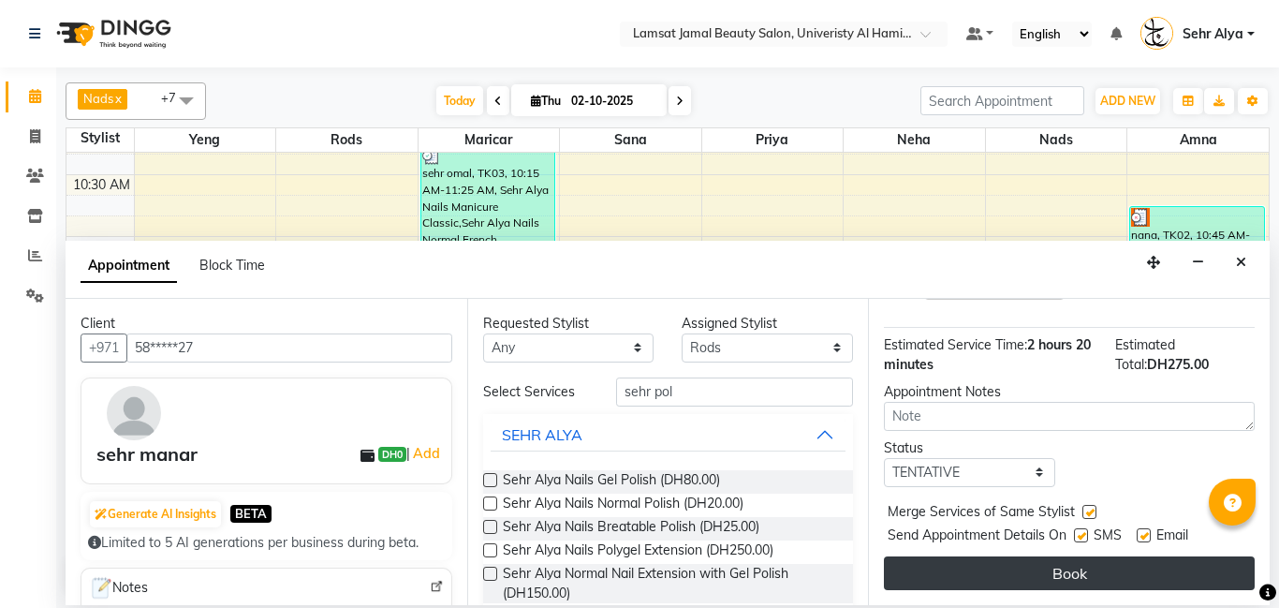
click at [1031, 577] on button "Book" at bounding box center [1069, 573] width 371 height 34
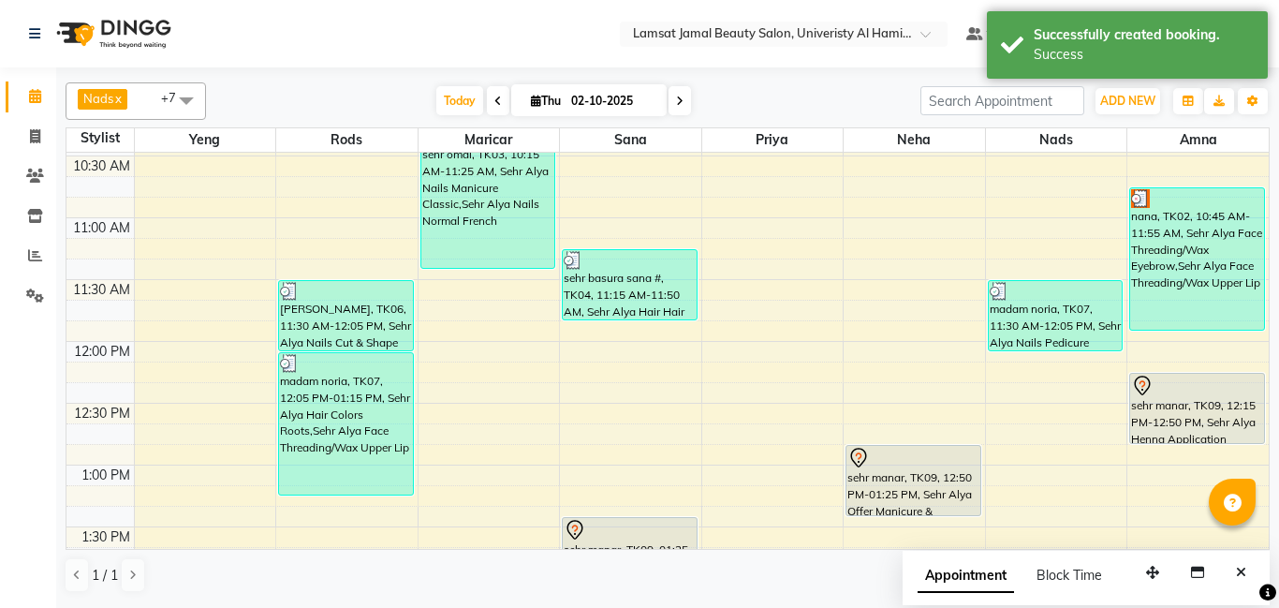
scroll to position [184, 0]
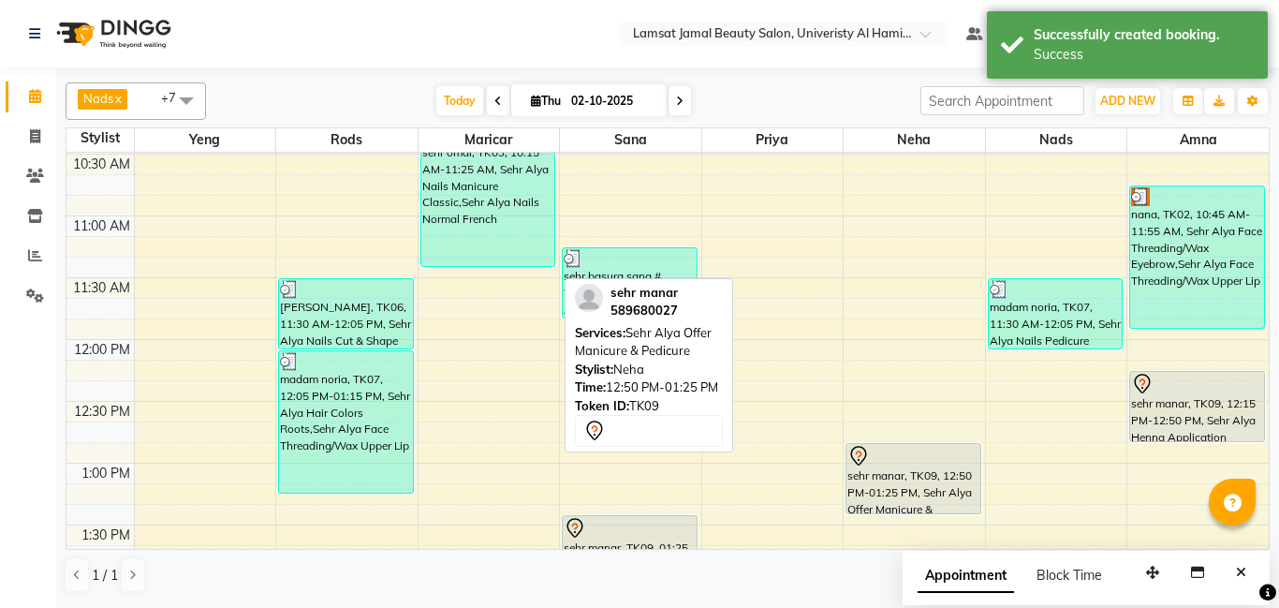
click at [885, 465] on div at bounding box center [913, 456] width 132 height 22
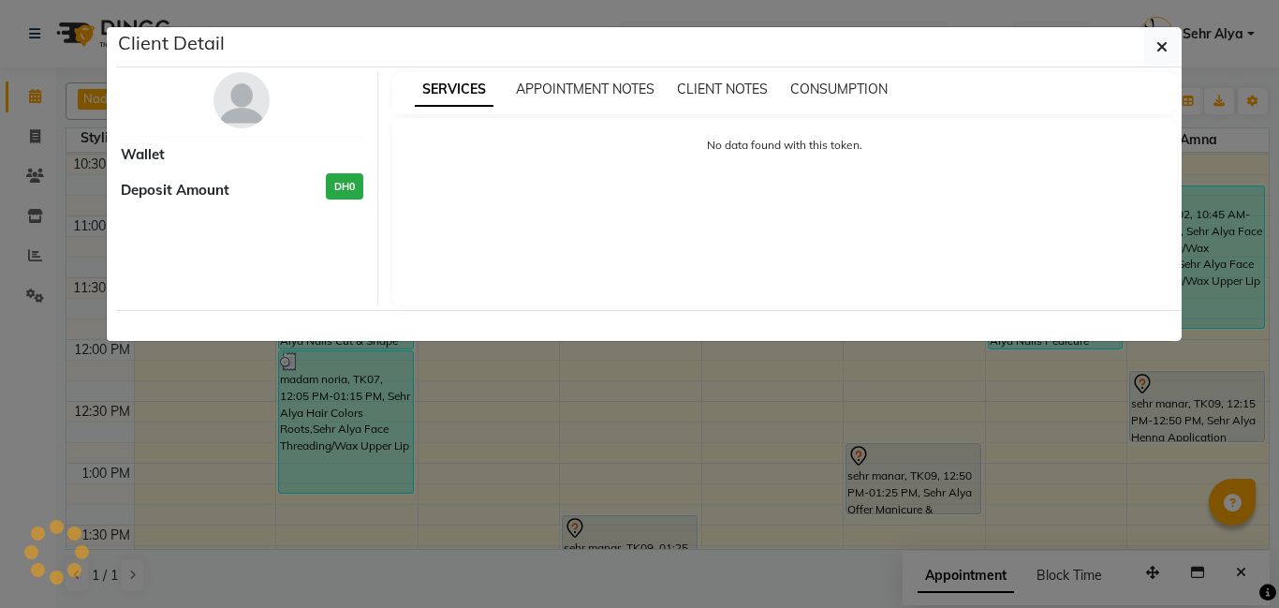
select select "7"
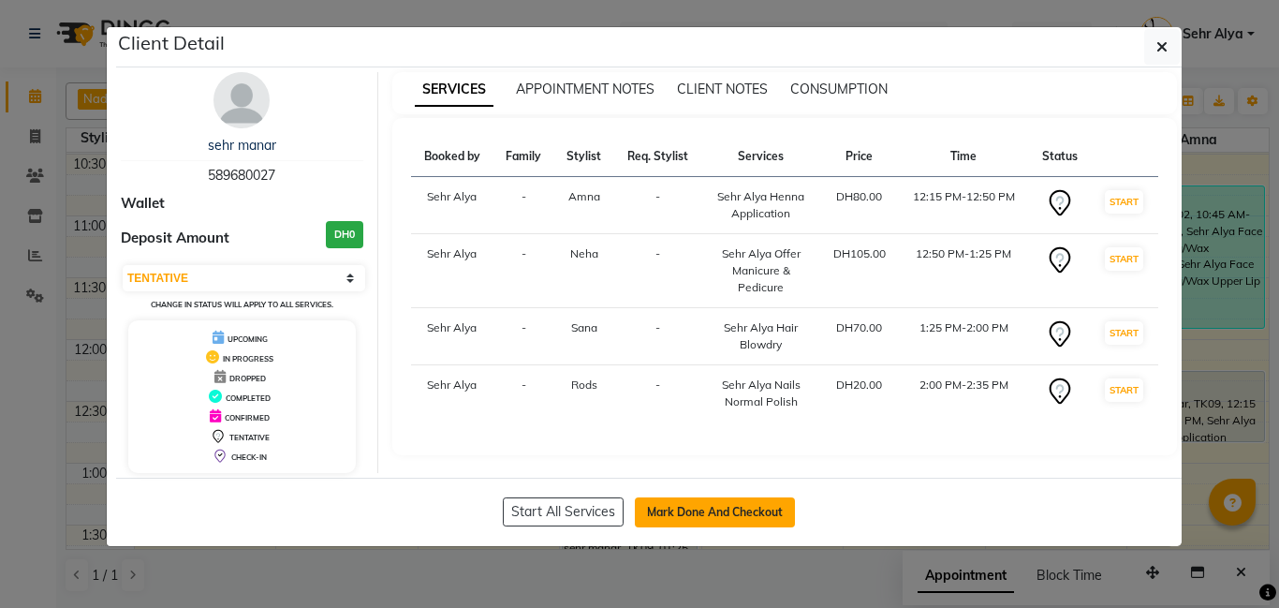
click at [737, 525] on button "Mark Done And Checkout" at bounding box center [715, 512] width 160 height 30
select select "service"
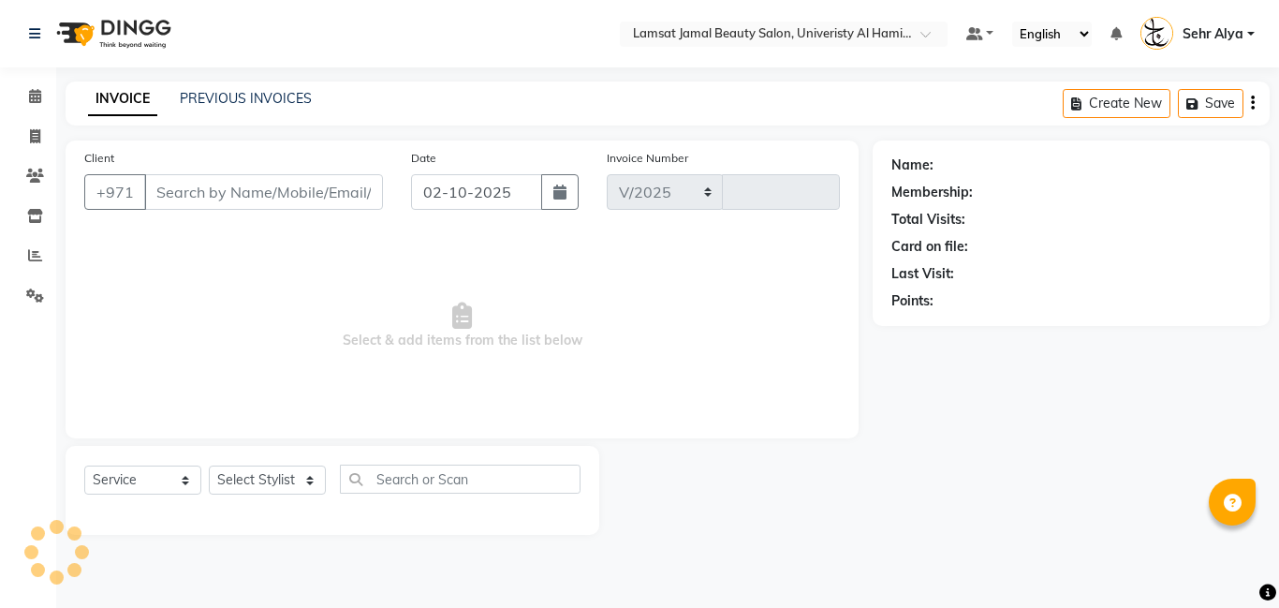
select select "8294"
type input "4013"
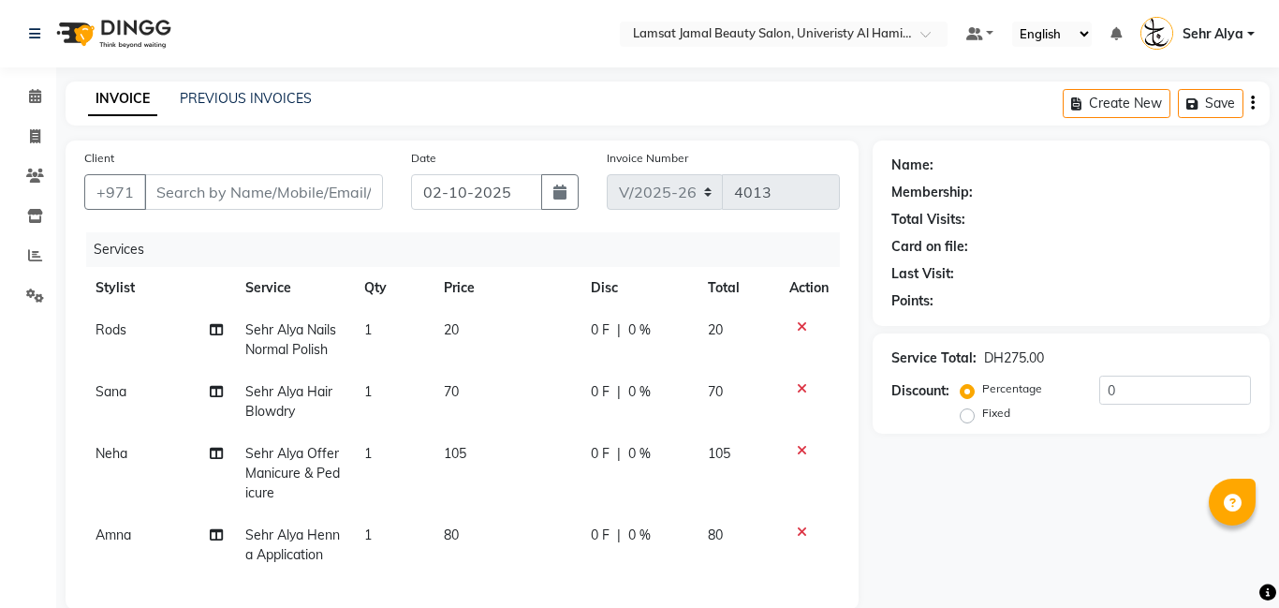
type input "58*****27"
select select "79916"
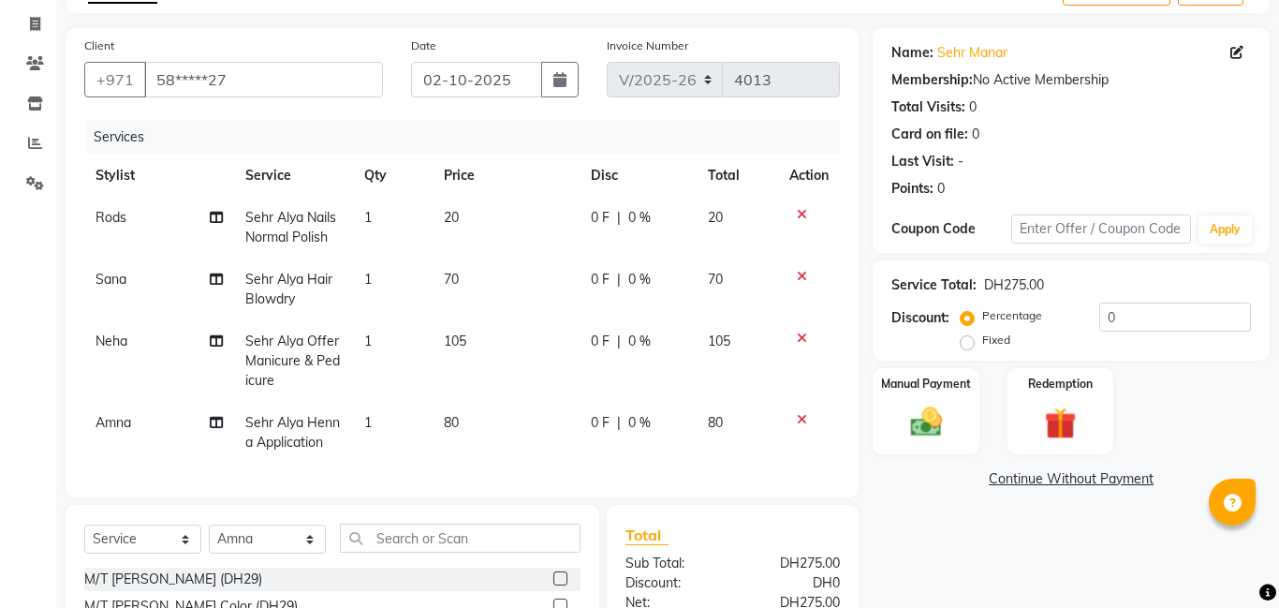
scroll to position [135, 0]
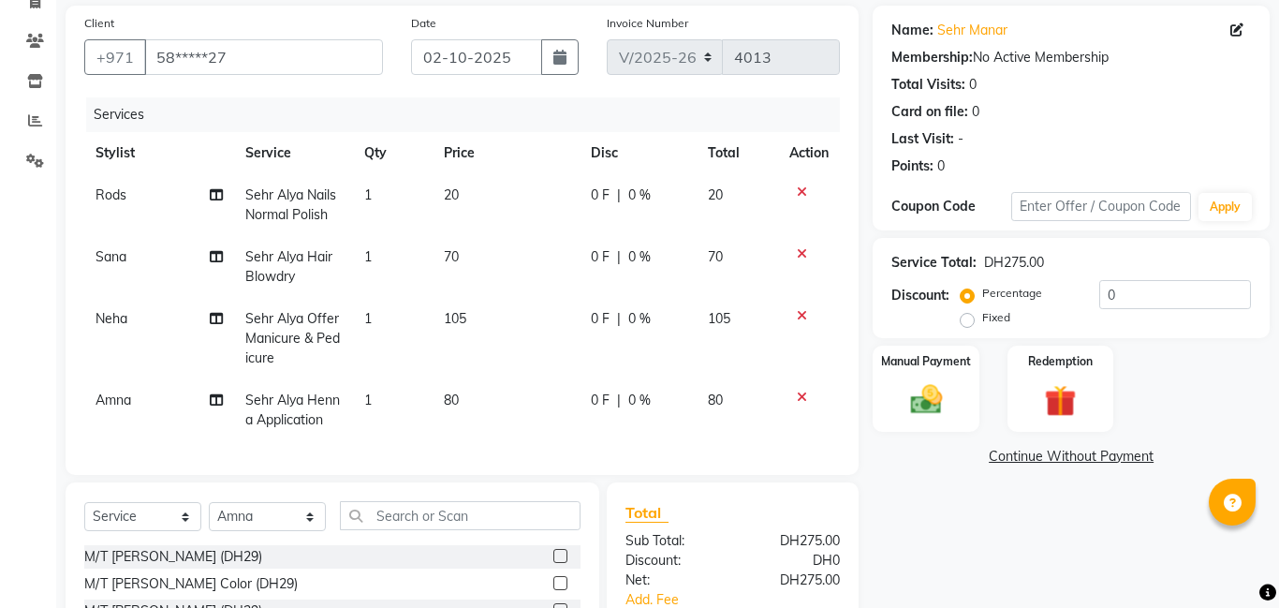
click at [454, 315] on span "105" at bounding box center [455, 318] width 22 height 17
select select "79914"
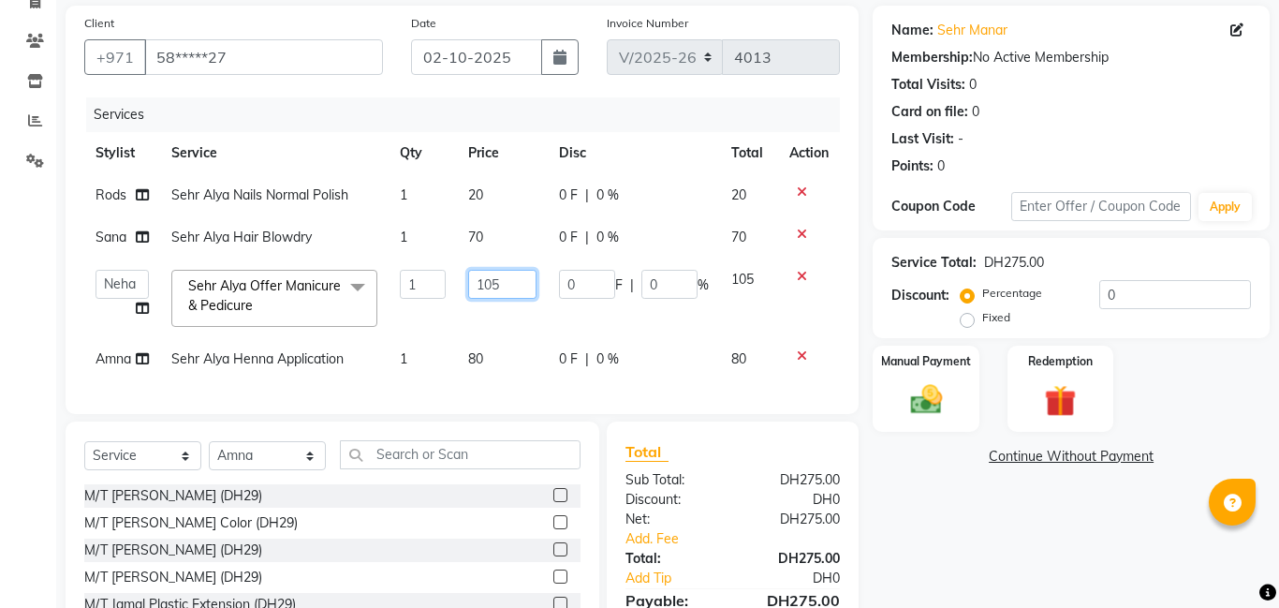
click at [522, 285] on input "105" at bounding box center [502, 284] width 68 height 29
type input "1"
type input "100"
click at [937, 393] on img at bounding box center [925, 399] width 53 height 38
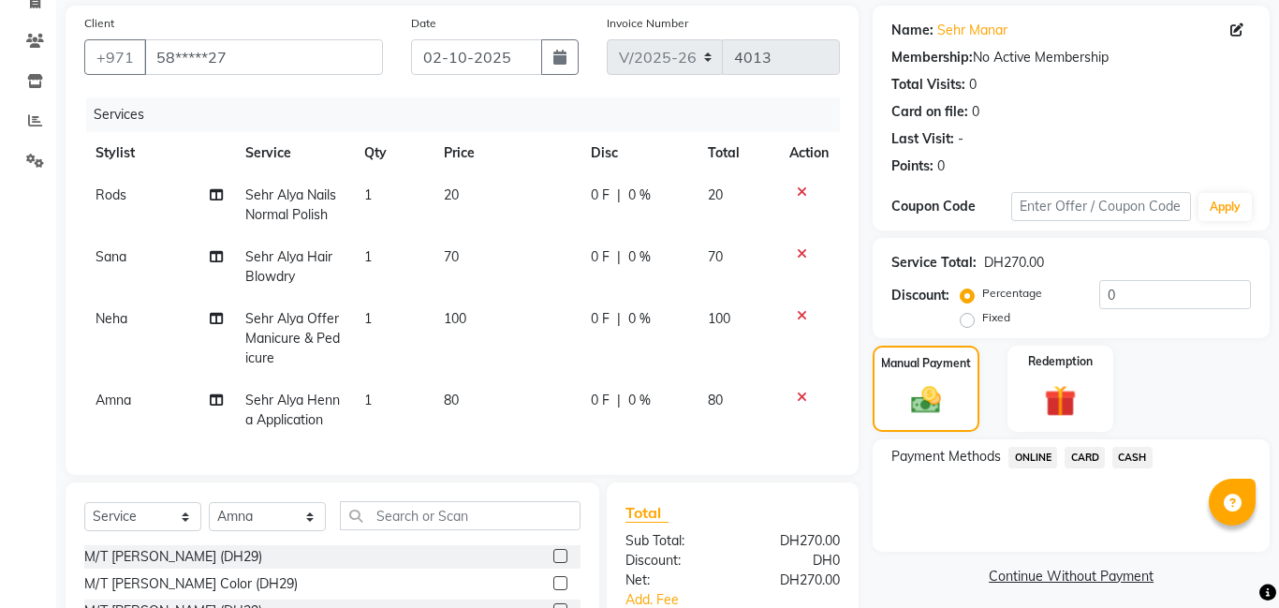
click at [447, 198] on span "20" at bounding box center [451, 194] width 15 height 17
select select "79910"
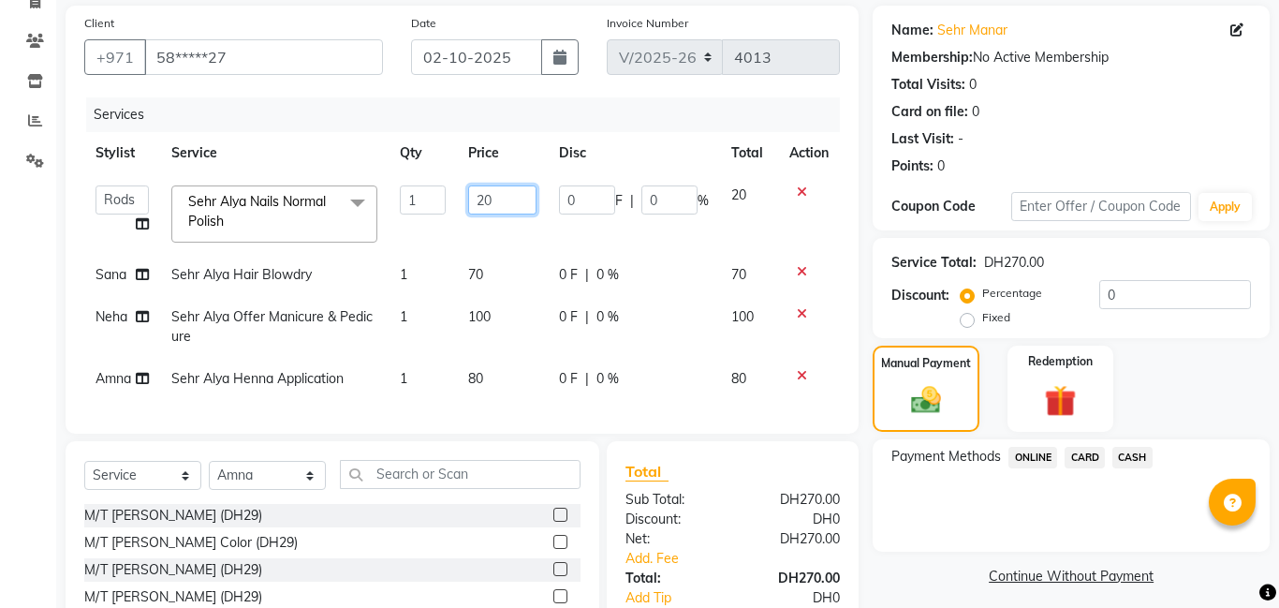
click at [502, 196] on input "20" at bounding box center [502, 199] width 68 height 29
type input "2"
type input "10"
click at [266, 487] on div "Select Service Product Membership Package Voucher Prepaid Gift Card Select Styl…" at bounding box center [333, 579] width 534 height 276
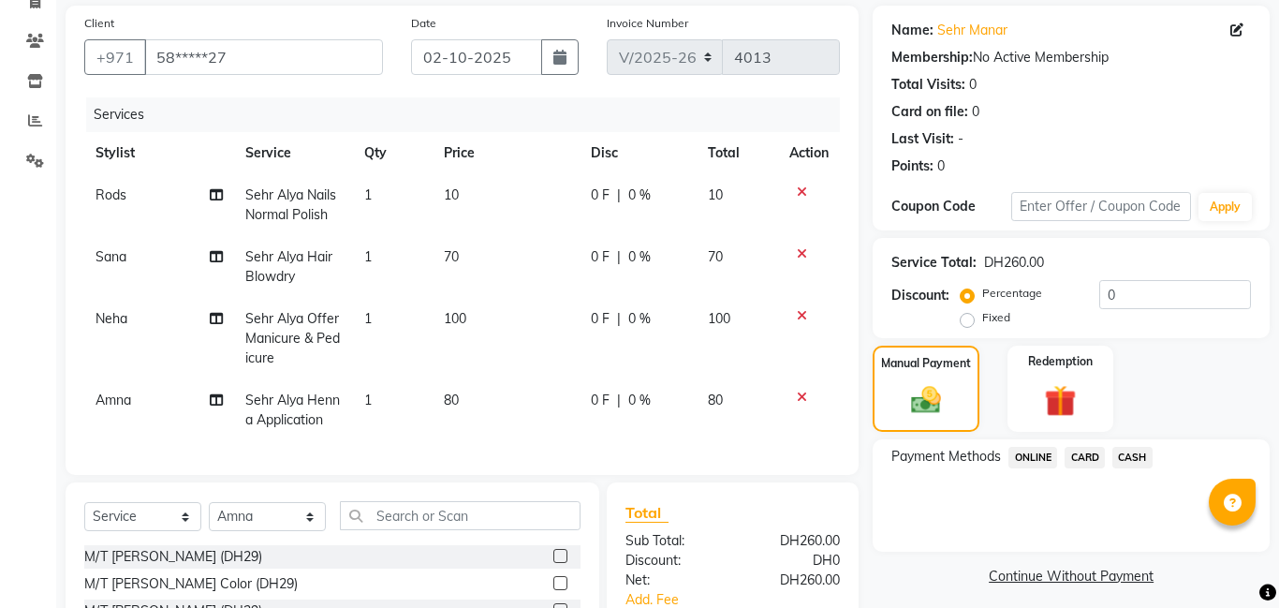
click at [432, 487] on div "Select Service Product Membership Package Voucher Prepaid Gift Card Select Styl…" at bounding box center [333, 620] width 534 height 276
click at [414, 517] on input "text" at bounding box center [460, 515] width 241 height 29
click at [171, 505] on select "Select Service Product Membership Package Voucher Prepaid Gift Card" at bounding box center [142, 516] width 117 height 29
select select "product"
click at [84, 502] on select "Select Service Product Membership Package Voucher Prepaid Gift Card" at bounding box center [142, 516] width 117 height 29
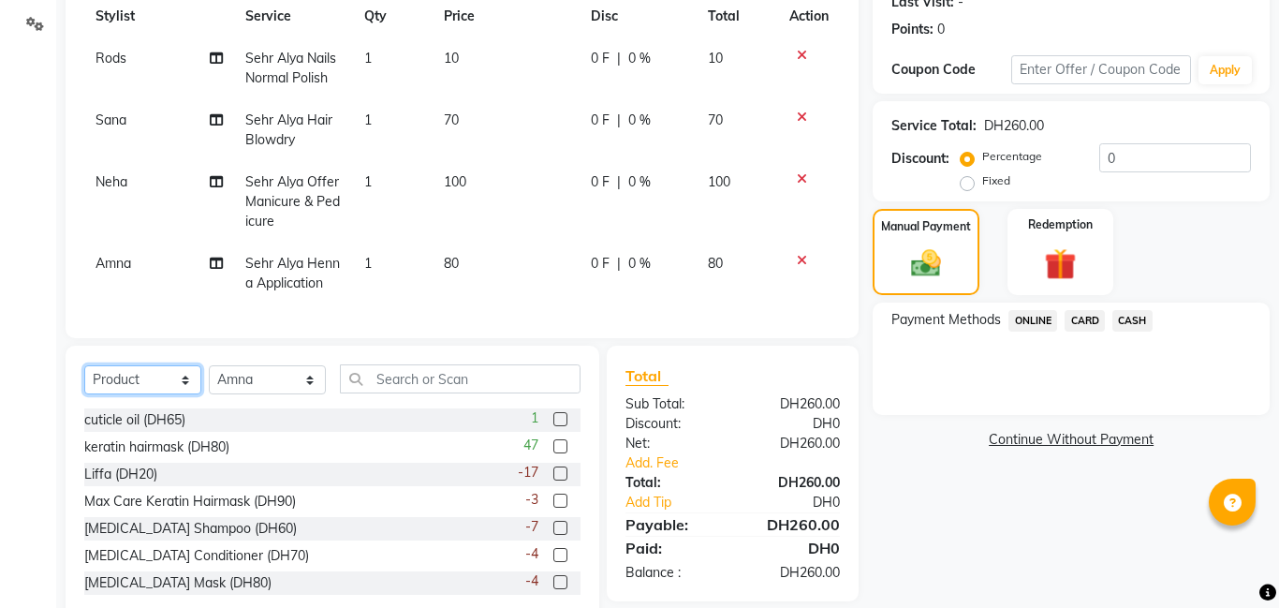
scroll to position [280, 0]
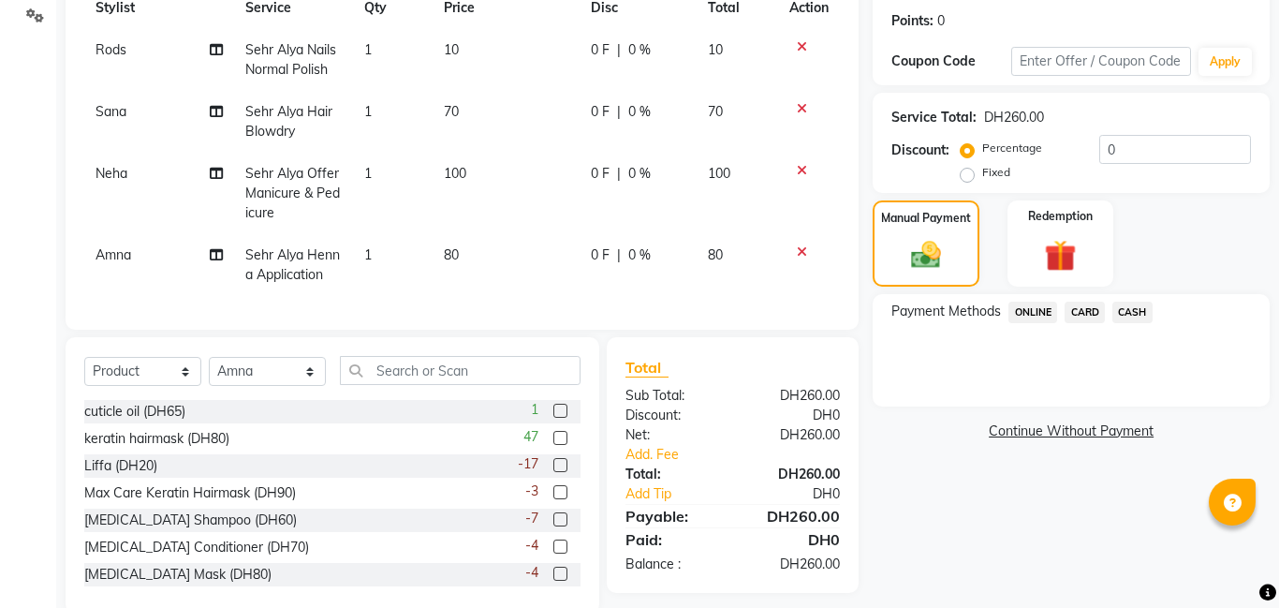
click at [563, 576] on label at bounding box center [560, 573] width 14 height 14
click at [563, 576] on input "checkbox" at bounding box center [559, 574] width 12 height 12
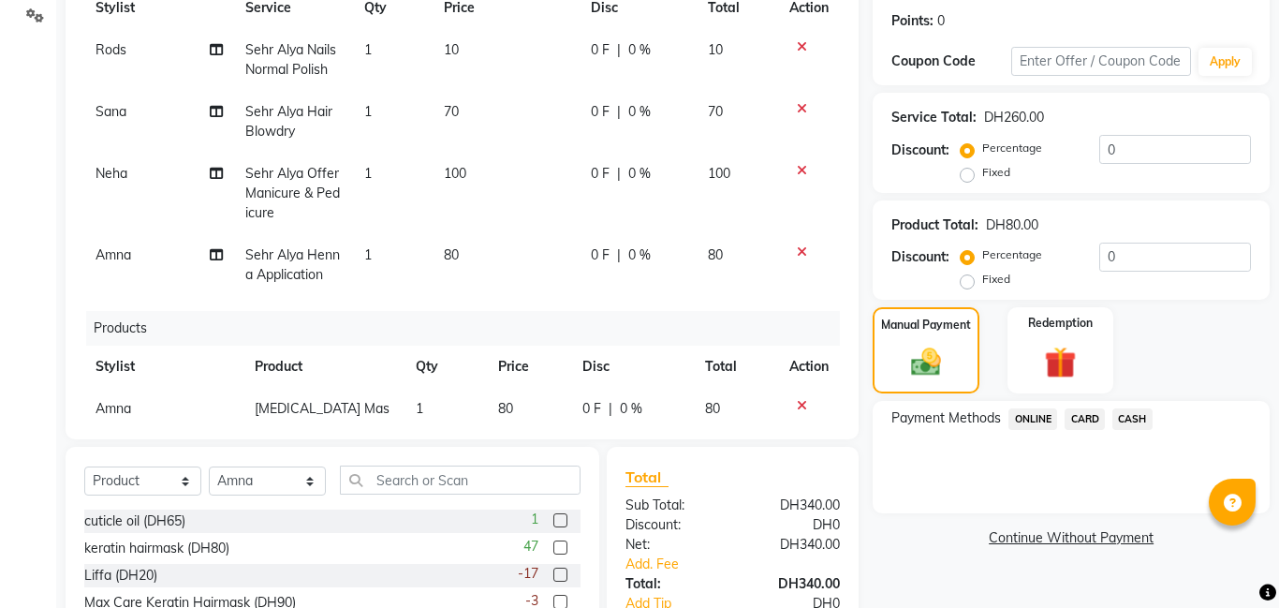
checkbox input "false"
click at [1090, 418] on span "CARD" at bounding box center [1085, 419] width 40 height 22
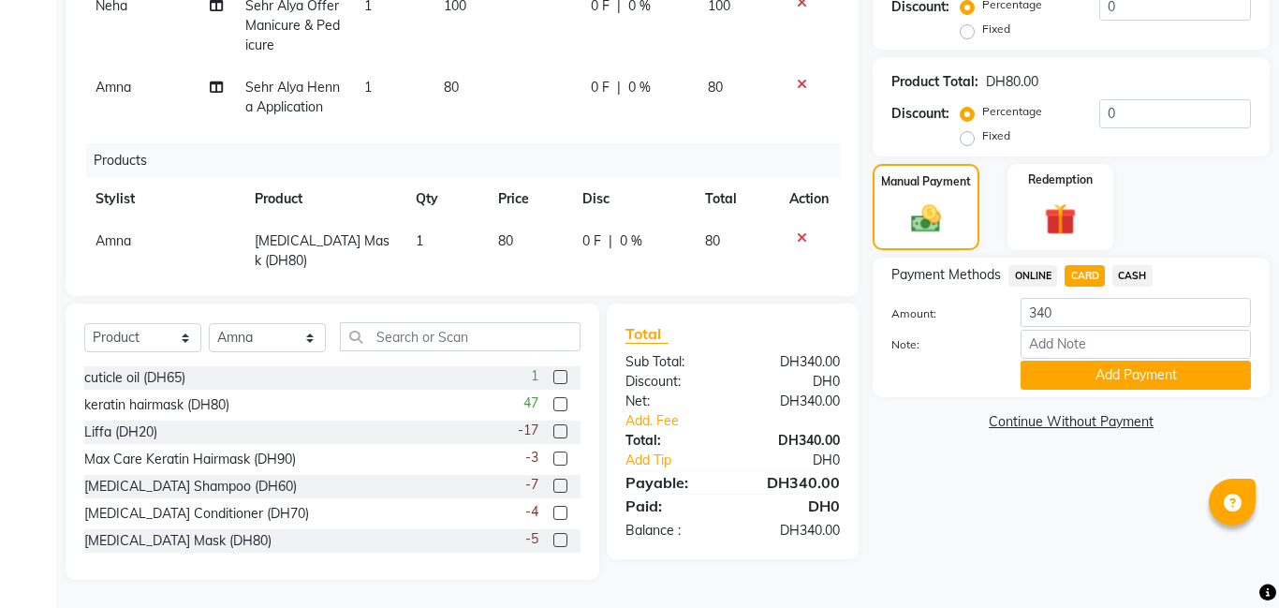
scroll to position [24, 0]
click at [1106, 364] on button "Add Payment" at bounding box center [1136, 374] width 230 height 29
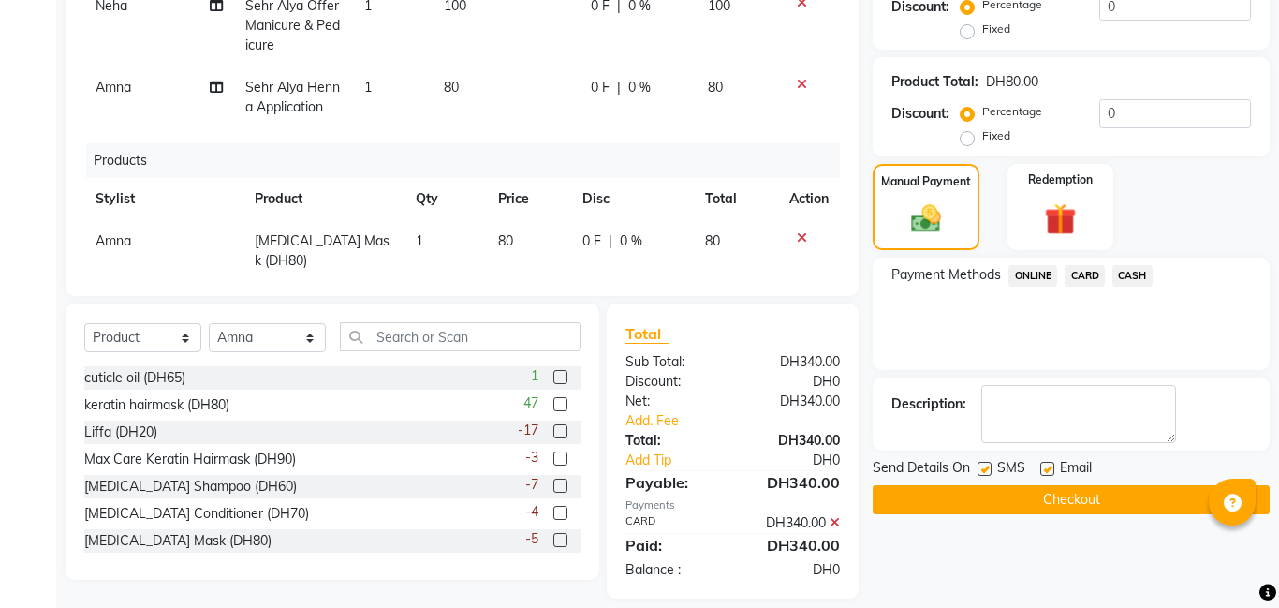
click at [1004, 493] on button "Checkout" at bounding box center [1071, 499] width 397 height 29
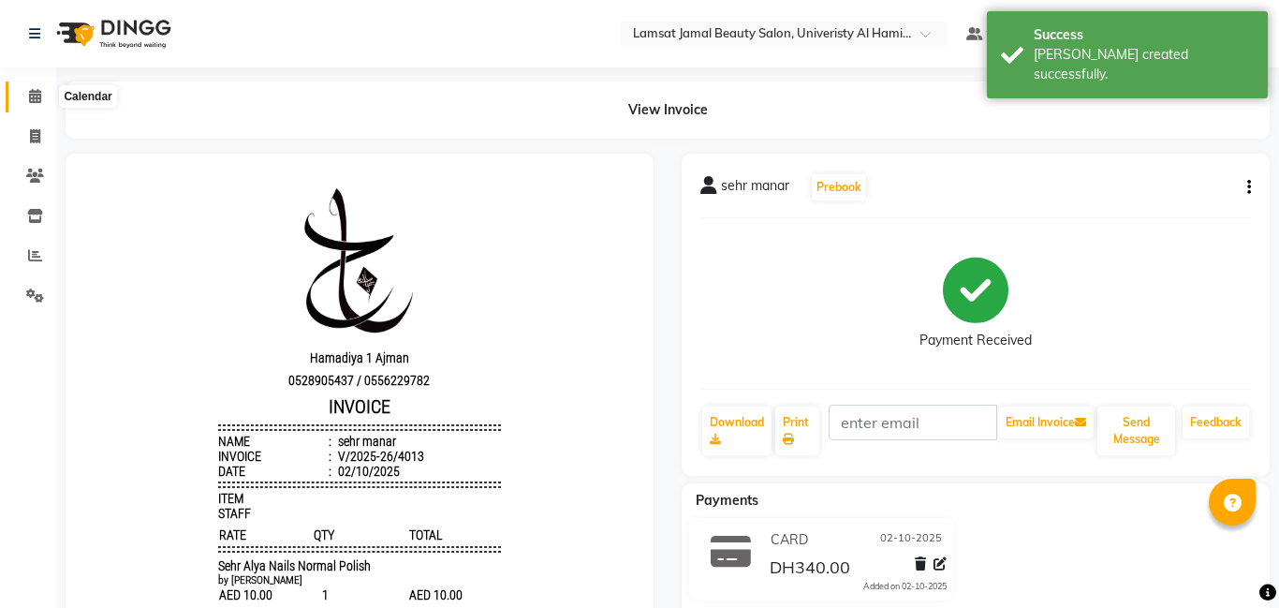
click at [35, 99] on icon at bounding box center [35, 96] width 12 height 14
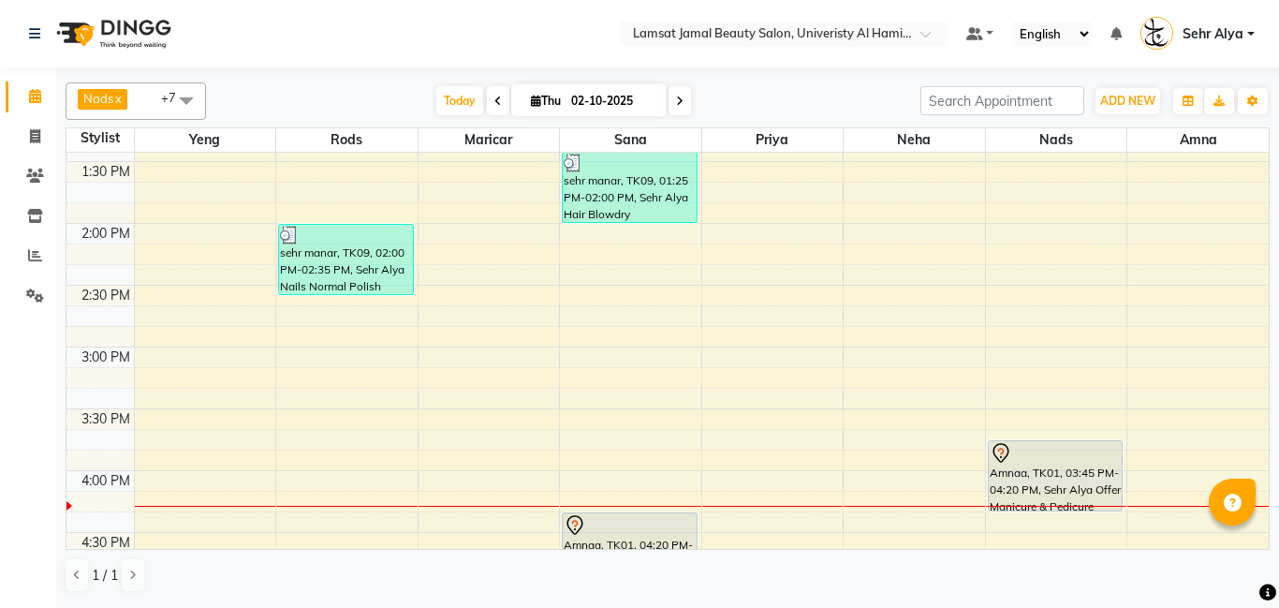
scroll to position [548, 0]
click at [916, 200] on div "9:00 AM 9:30 AM 10:00 AM 10:30 AM 11:00 AM 11:30 AM 12:00 PM 12:30 PM 1:00 PM 1…" at bounding box center [667, 531] width 1202 height 1853
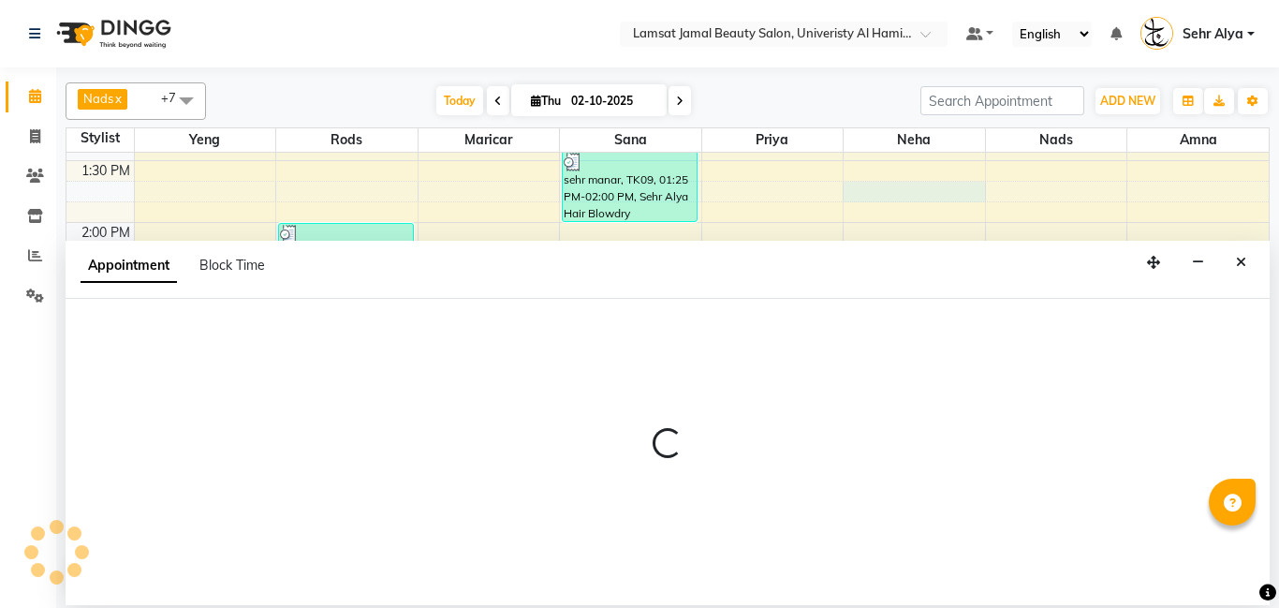
select select "79914"
select select "tentative"
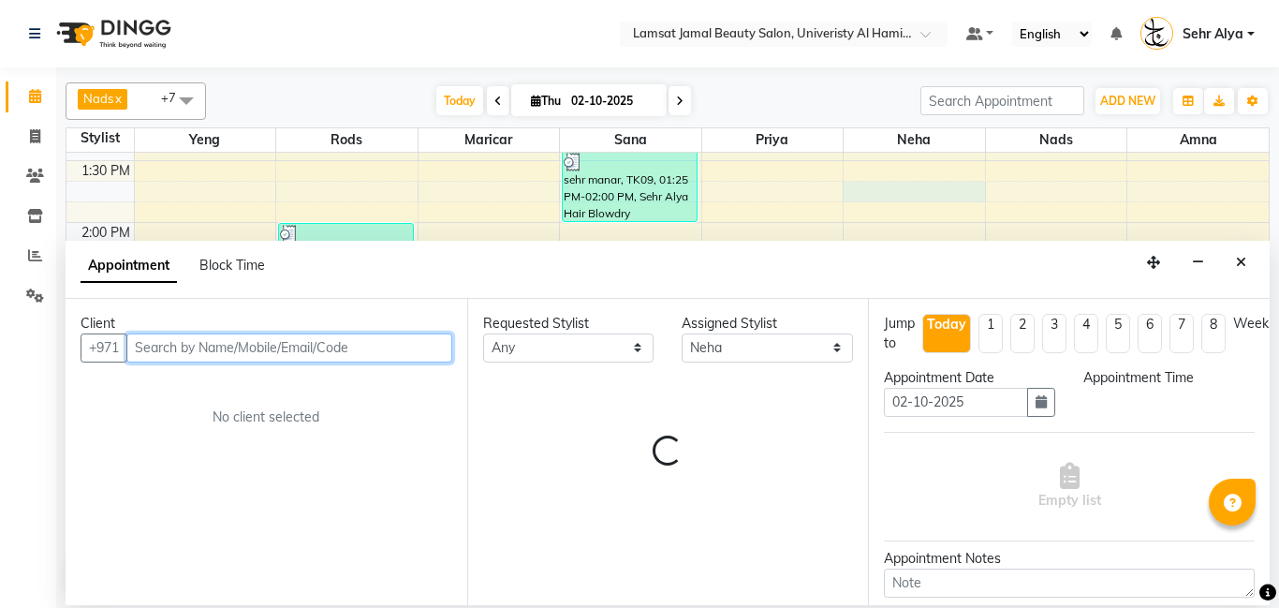
select select "825"
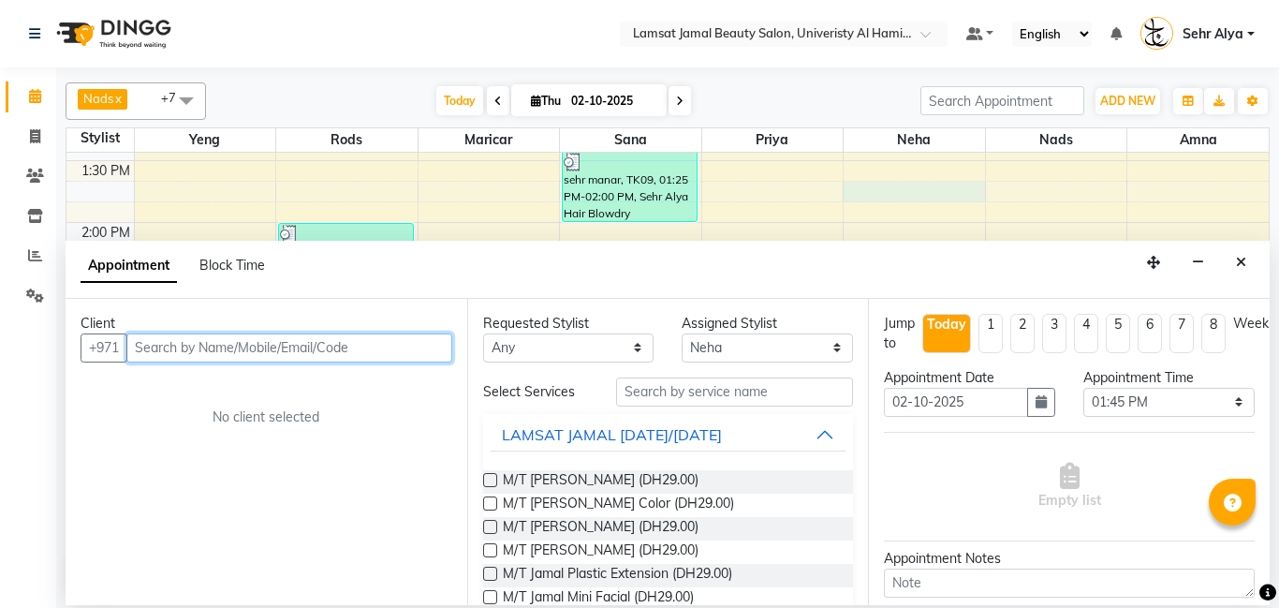
click at [350, 340] on input "text" at bounding box center [289, 347] width 326 height 29
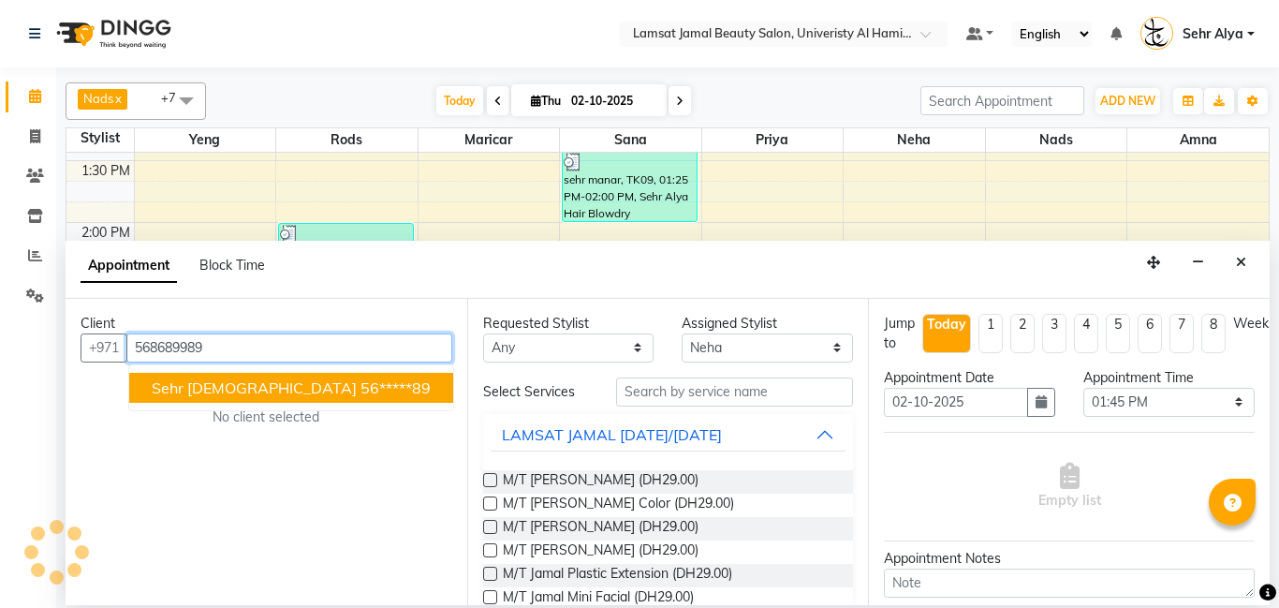
click at [360, 387] on ngb-highlight "56*****89" at bounding box center [395, 387] width 70 height 19
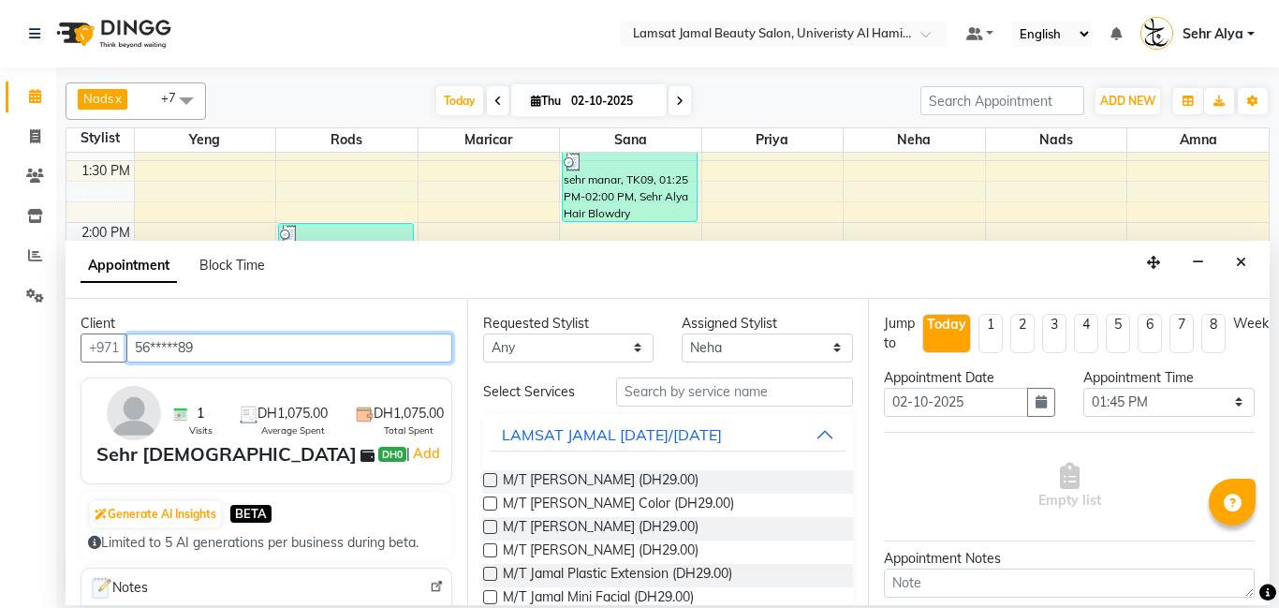
type input "56*****89"
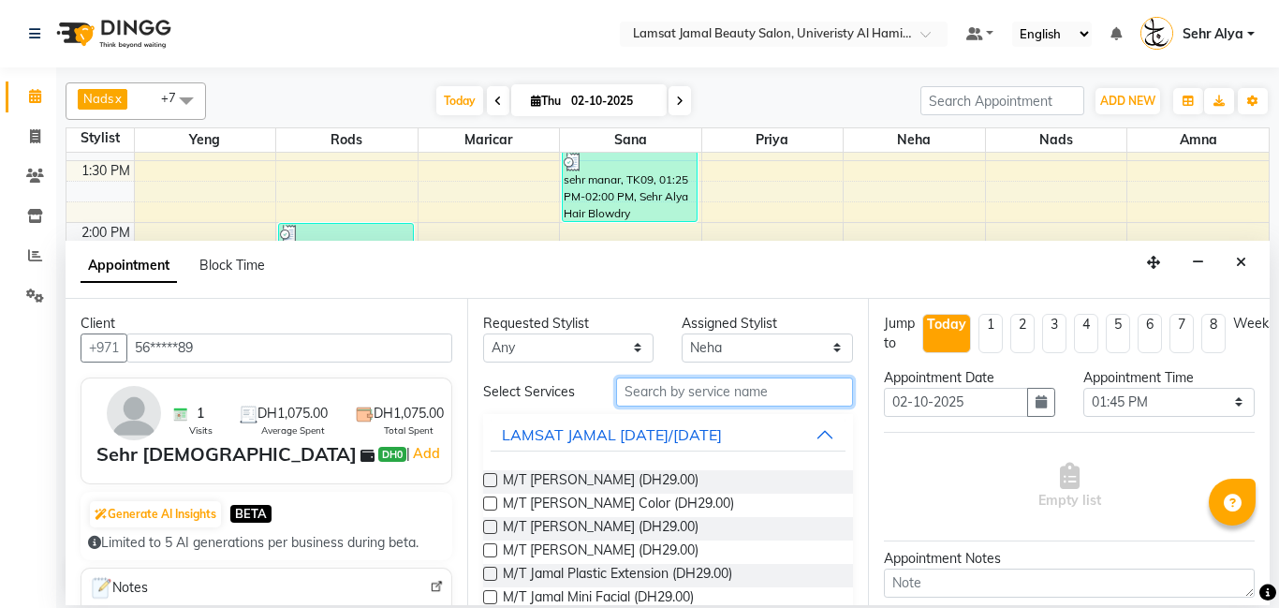
click at [661, 392] on input "text" at bounding box center [735, 391] width 238 height 29
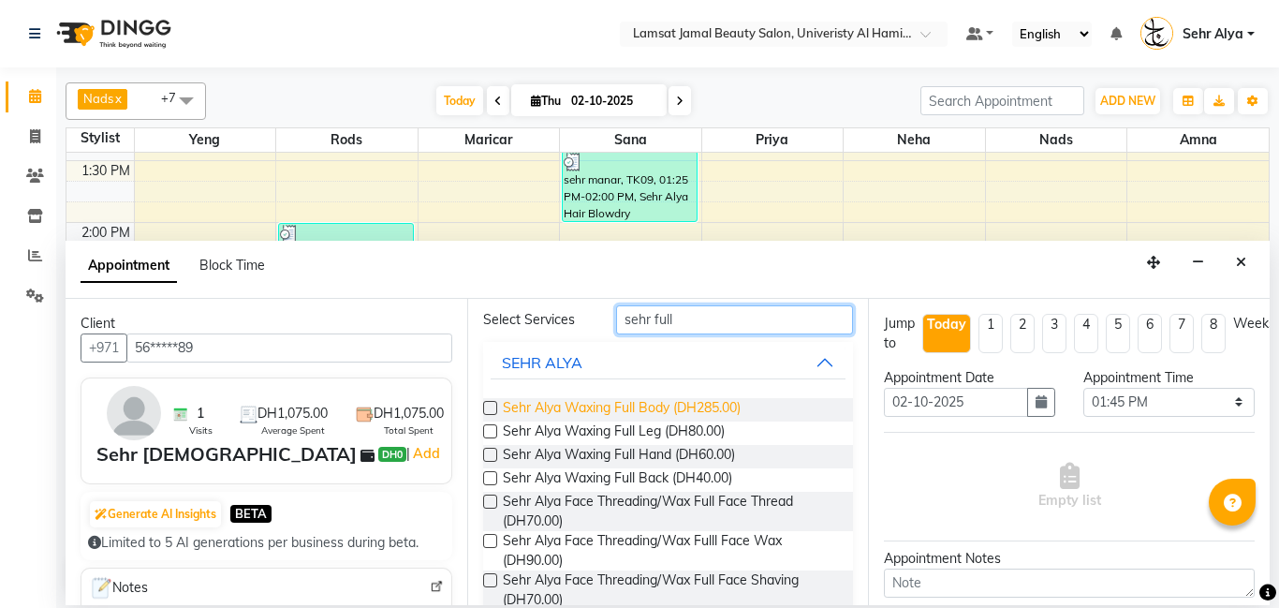
scroll to position [0, 0]
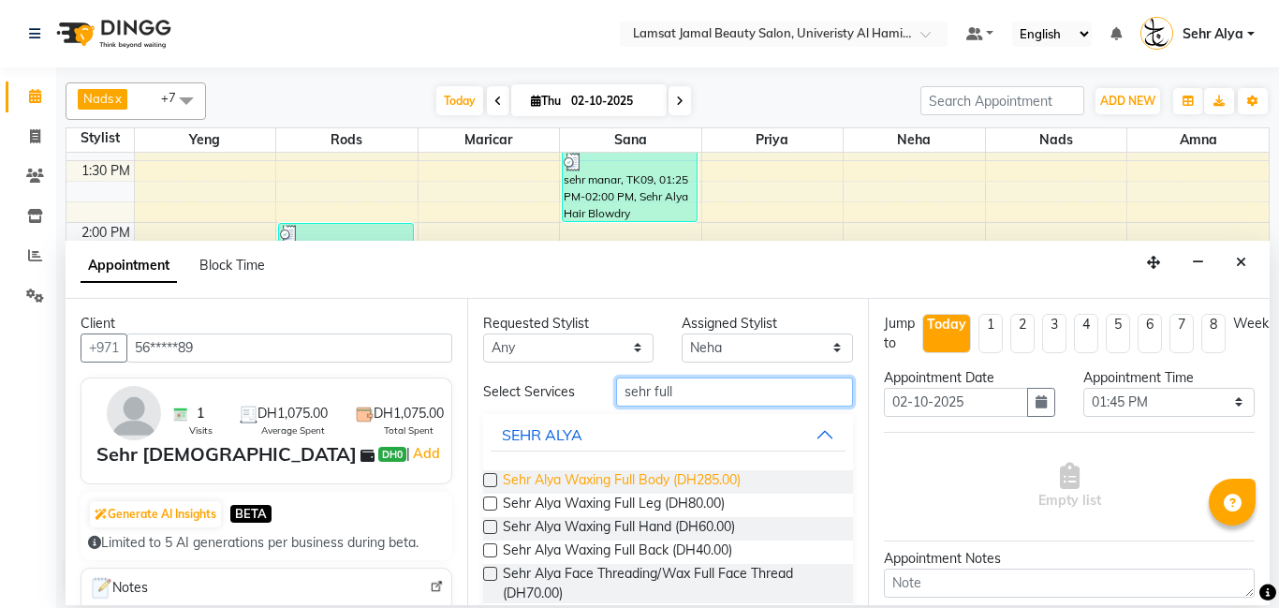
type input "sehr full"
click at [665, 478] on span "Sehr Alya Waxing Full Body (DH285.00)" at bounding box center [622, 481] width 238 height 23
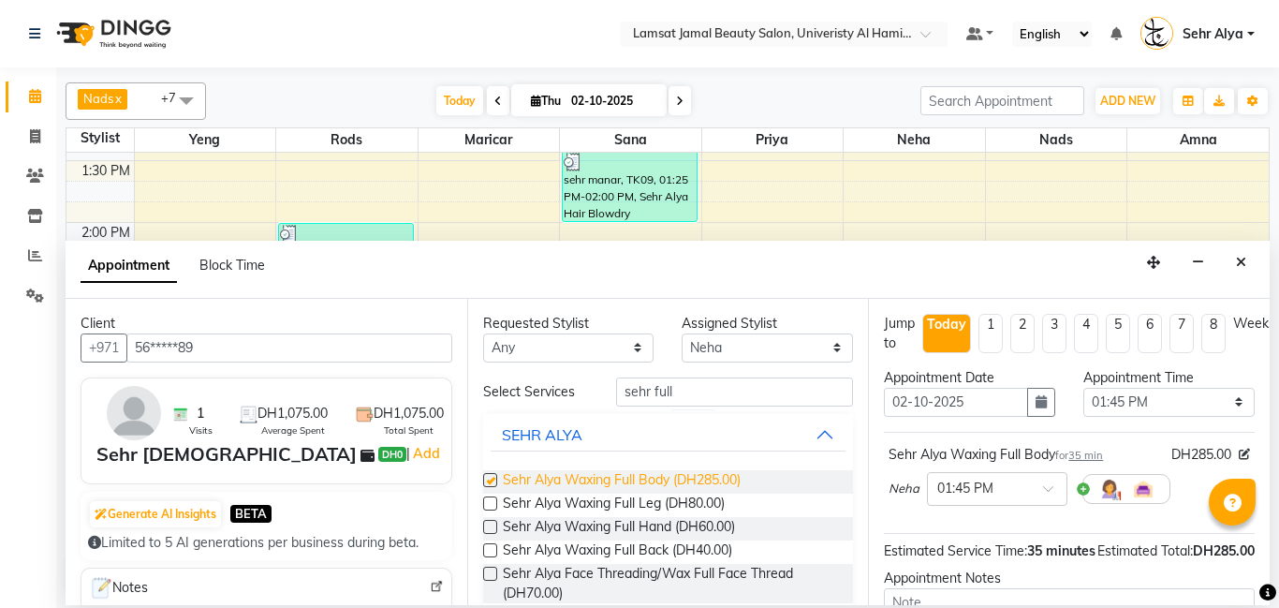
checkbox input "false"
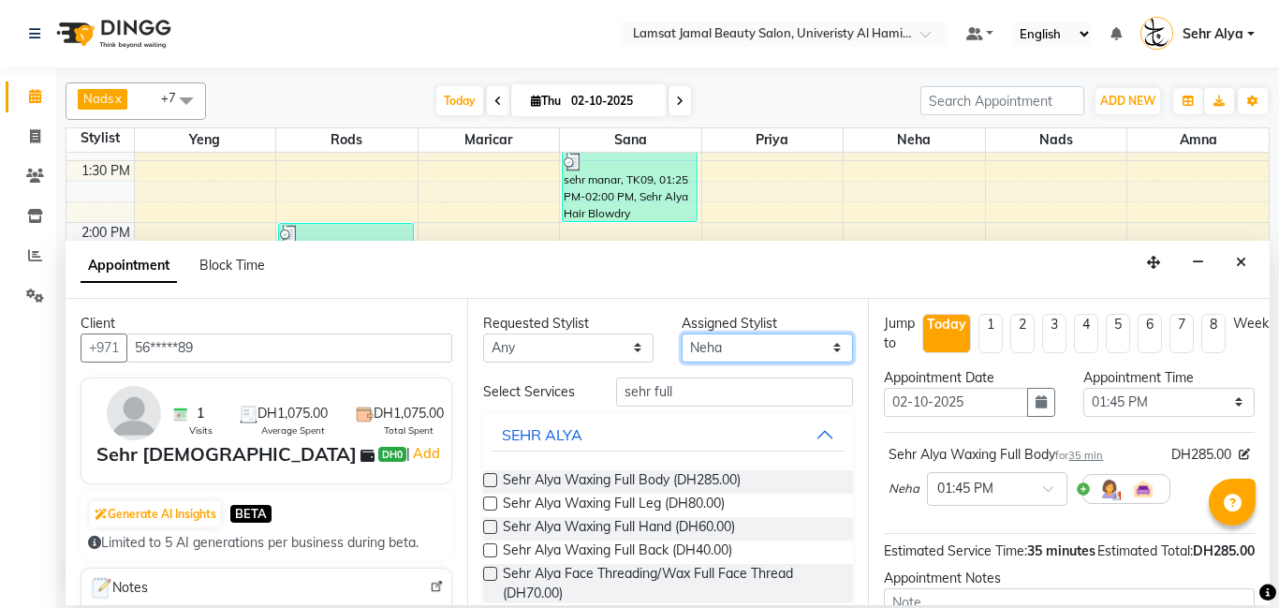
click at [749, 346] on select "Select [PERSON_NAME] Amna [PERSON_NAME] [PERSON_NAME] Ebda Lamsat [PERSON_NAME]…" at bounding box center [767, 347] width 171 height 29
select select "79913"
click at [682, 333] on select "Select [PERSON_NAME] Amna [PERSON_NAME] [PERSON_NAME] Ebda Lamsat [PERSON_NAME]…" at bounding box center [767, 347] width 171 height 29
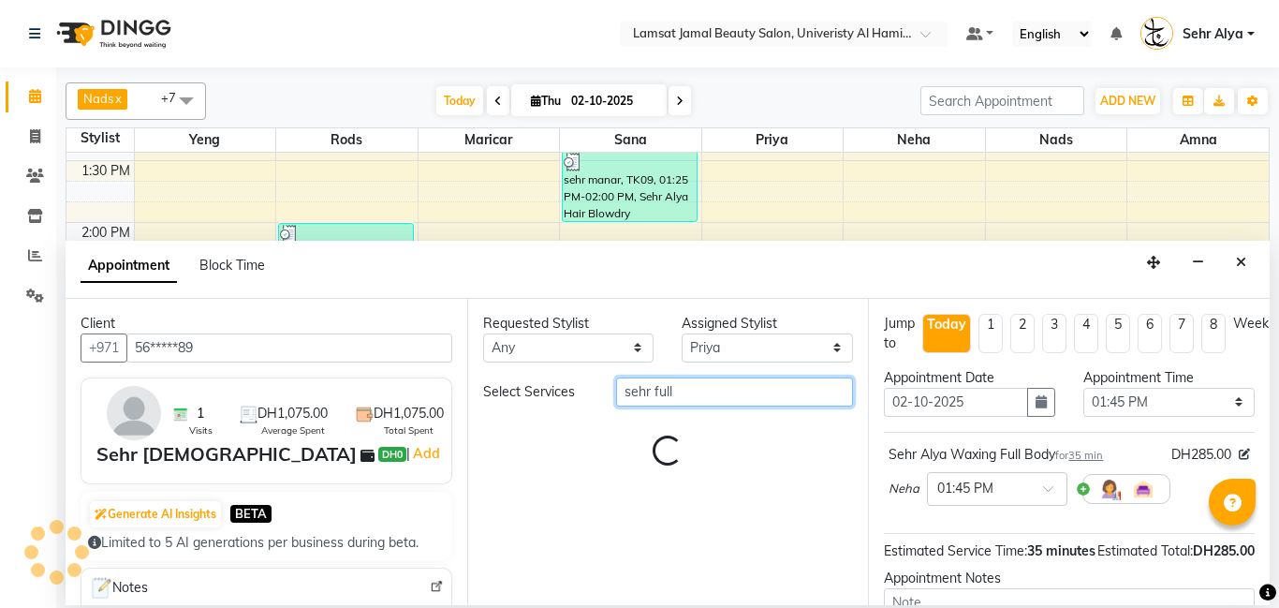
click at [718, 391] on input "sehr full" at bounding box center [735, 391] width 238 height 29
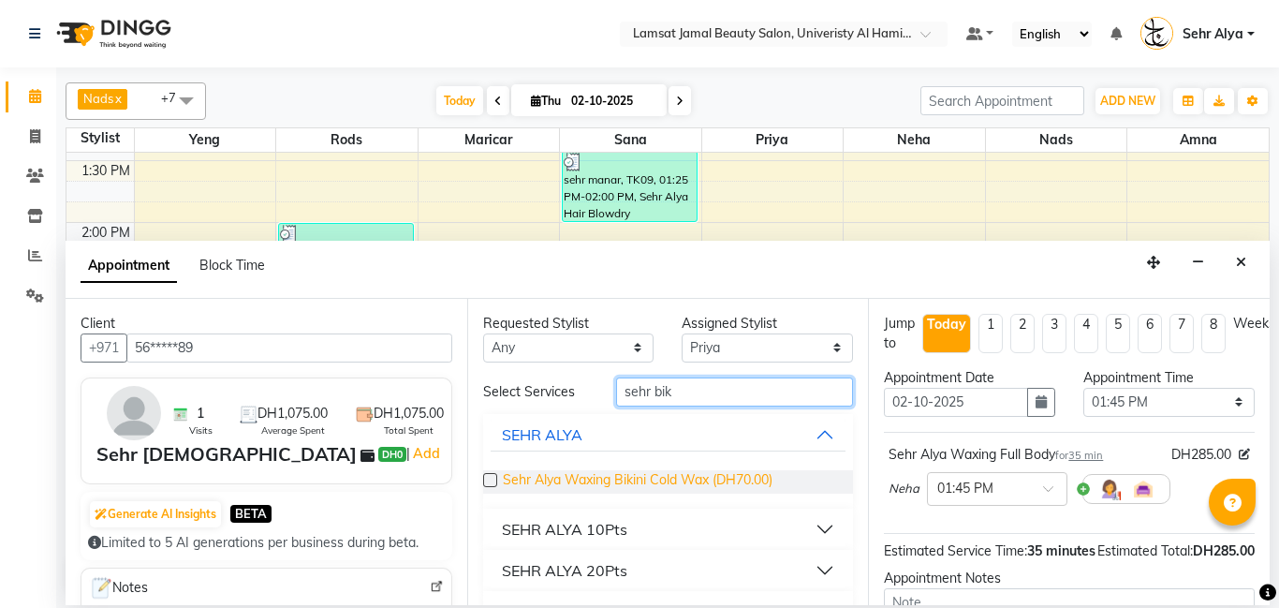
type input "sehr bik"
click at [674, 472] on span "Sehr Alya Waxing Bikini Cold Wax (DH70.00)" at bounding box center [638, 481] width 270 height 23
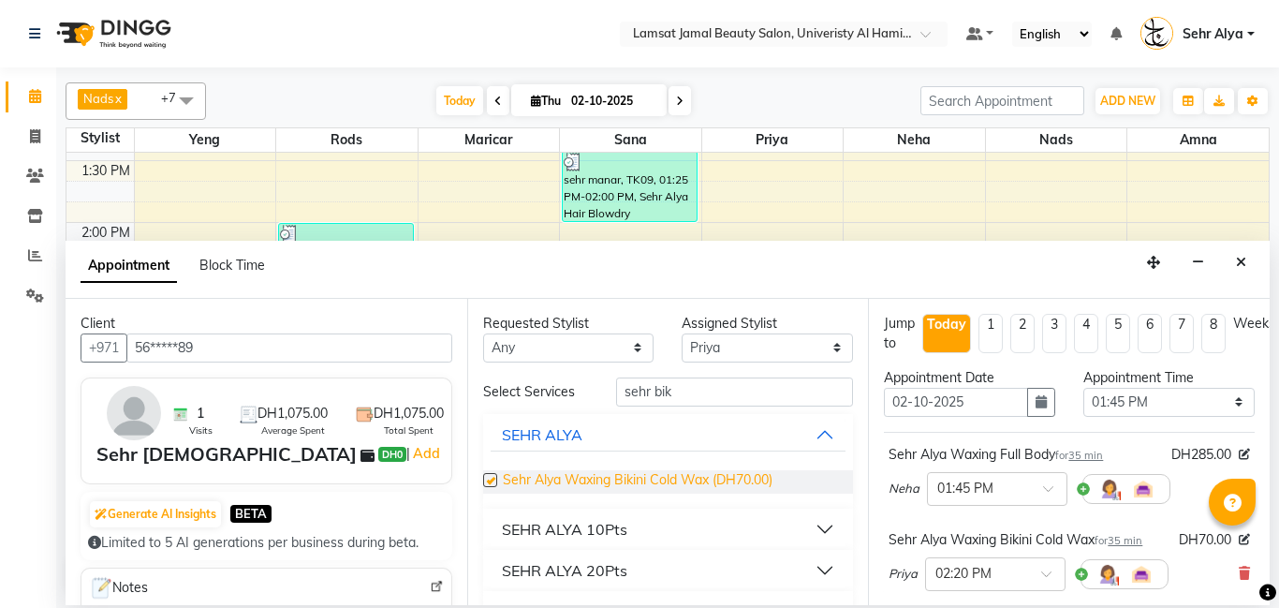
checkbox input "false"
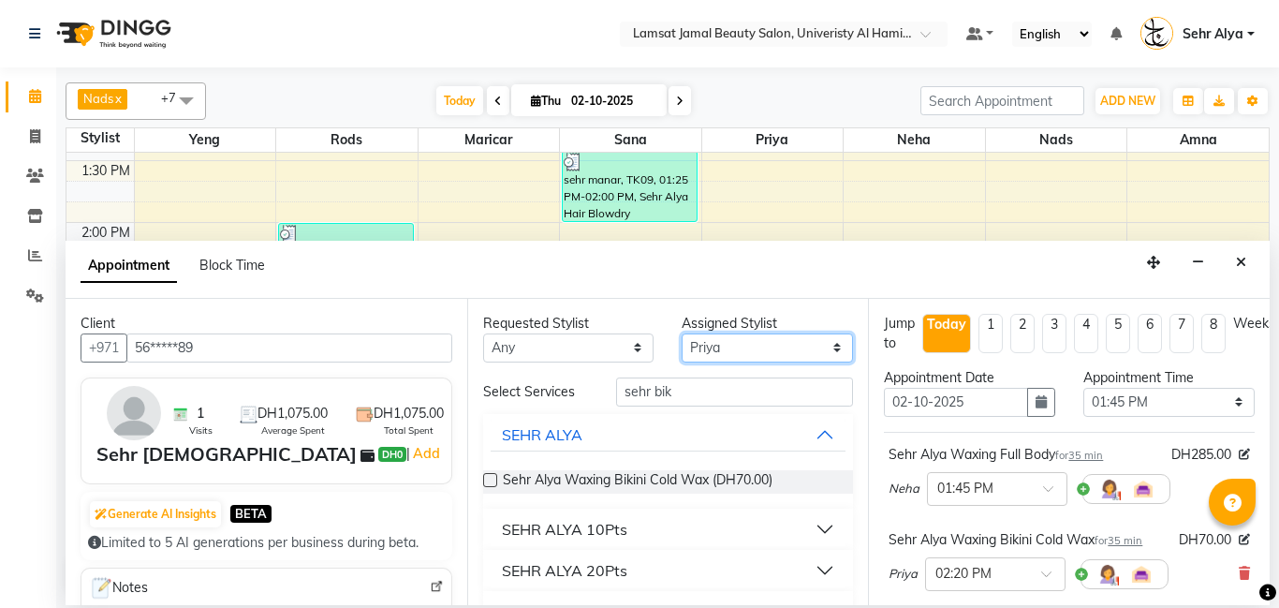
click at [759, 346] on select "Select [PERSON_NAME] Amna [PERSON_NAME] [PERSON_NAME] Ebda Lamsat [PERSON_NAME]…" at bounding box center [767, 347] width 171 height 29
select select "79911"
click at [682, 333] on select "Select [PERSON_NAME] Amna [PERSON_NAME] [PERSON_NAME] Ebda Lamsat [PERSON_NAME]…" at bounding box center [767, 347] width 171 height 29
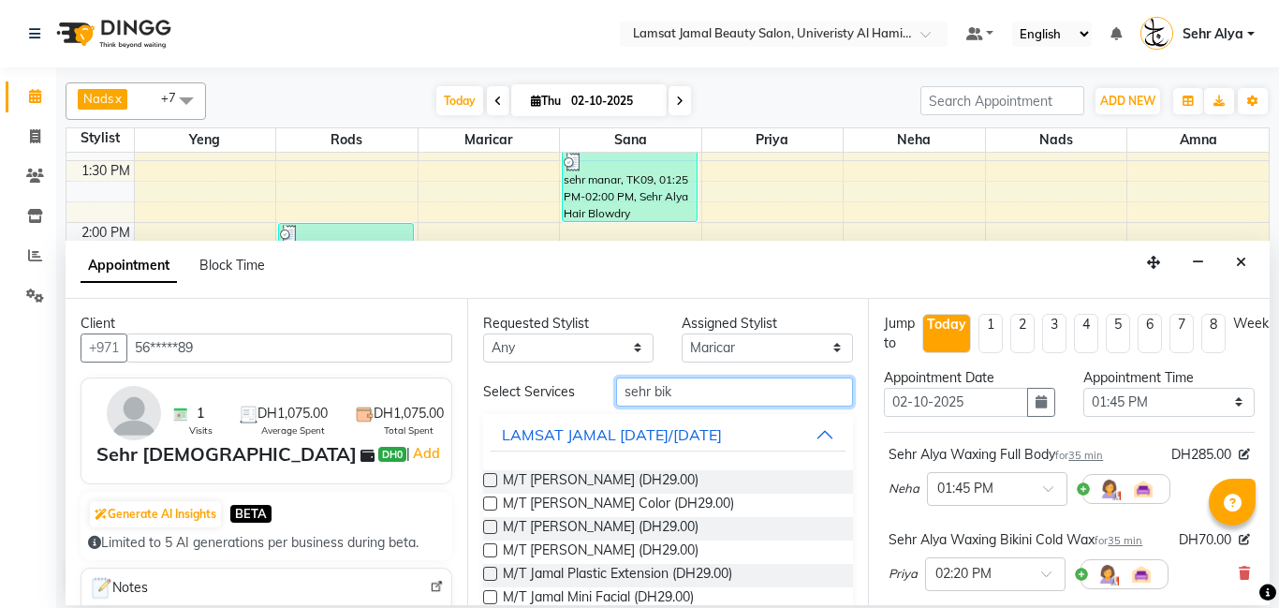
click at [696, 383] on input "sehr bik" at bounding box center [735, 391] width 238 height 29
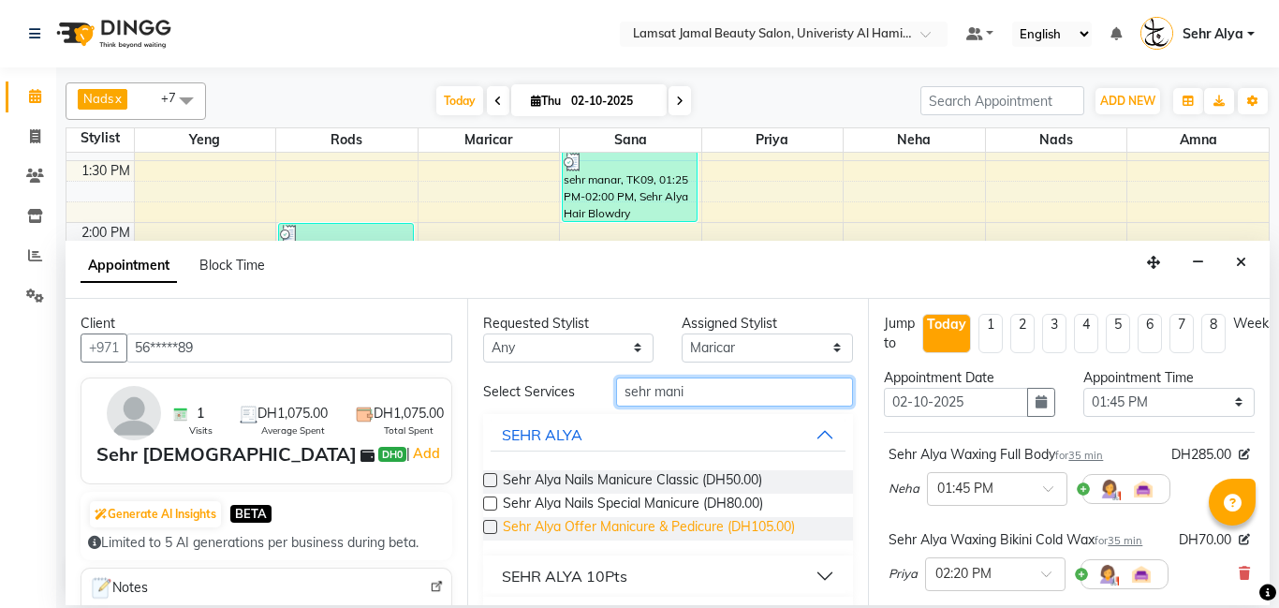
type input "sehr mani"
click at [604, 518] on span "Sehr Alya Offer Manicure & Pedicure (DH105.00)" at bounding box center [649, 528] width 292 height 23
checkbox input "false"
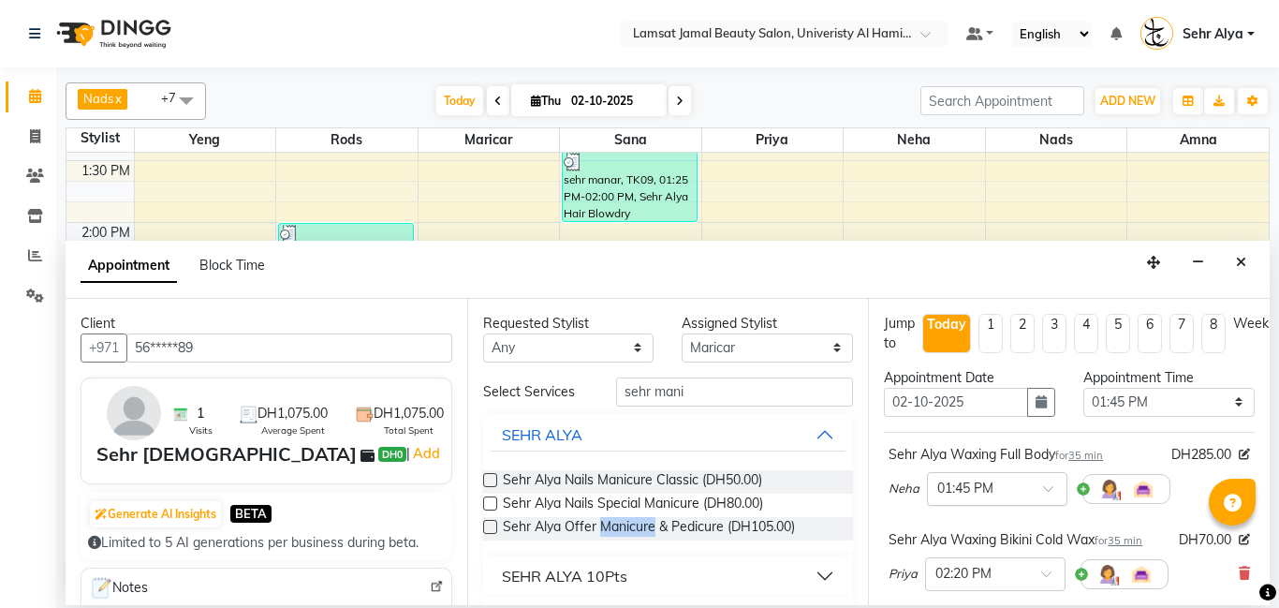
scroll to position [462, 0]
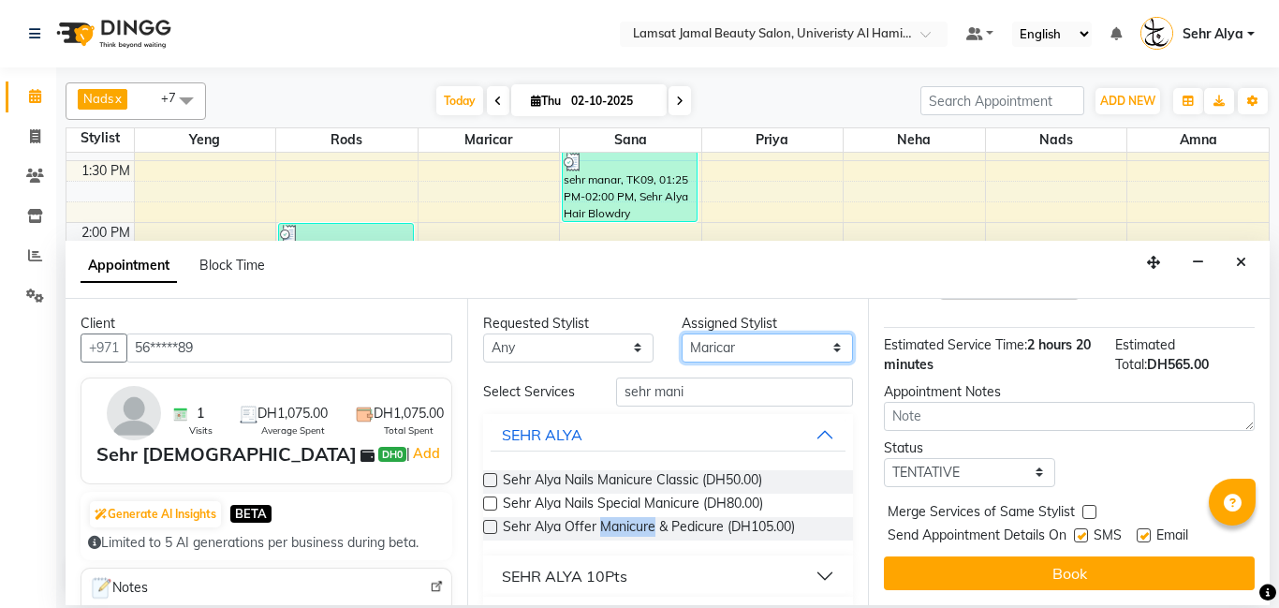
click at [800, 354] on select "Select [PERSON_NAME] Amna [PERSON_NAME] [PERSON_NAME] Ebda Lamsat [PERSON_NAME]…" at bounding box center [767, 347] width 171 height 29
select select "79913"
click at [682, 333] on select "Select [PERSON_NAME] Amna [PERSON_NAME] [PERSON_NAME] Ebda Lamsat [PERSON_NAME]…" at bounding box center [767, 347] width 171 height 29
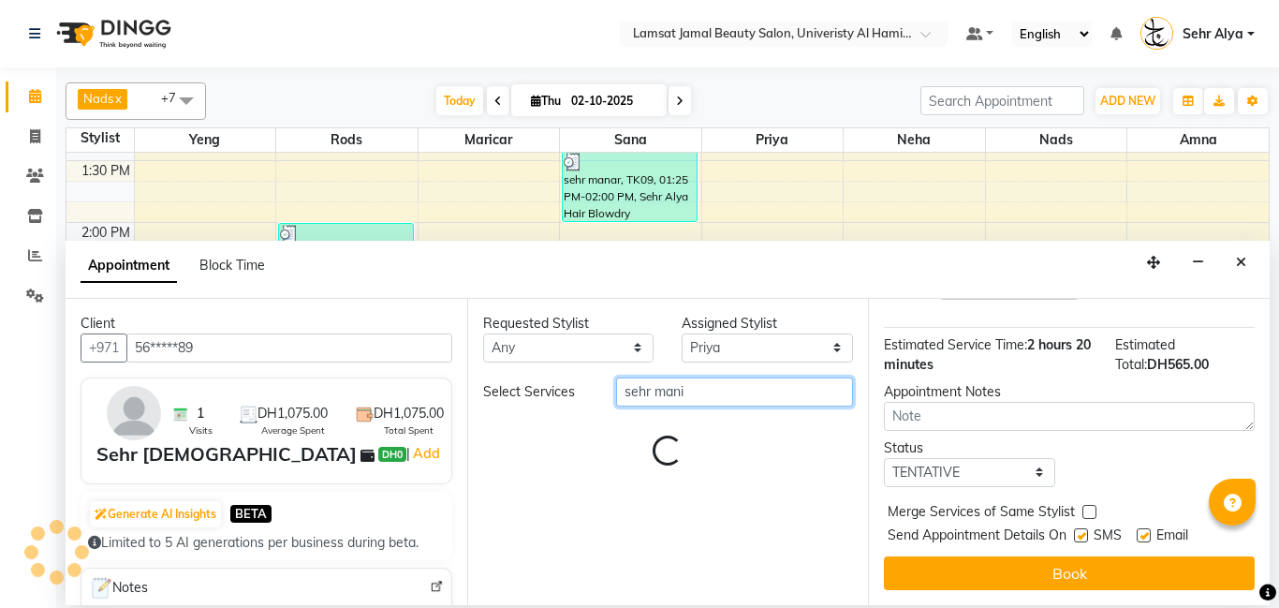
click at [711, 388] on input "sehr mani" at bounding box center [735, 391] width 238 height 29
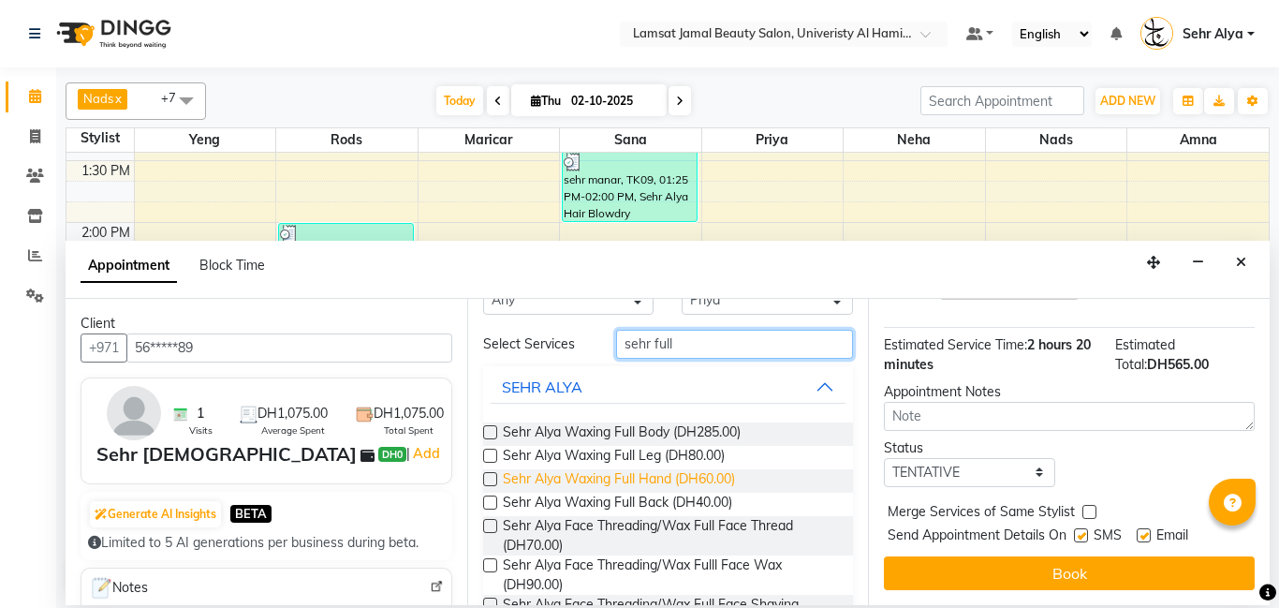
scroll to position [49, 0]
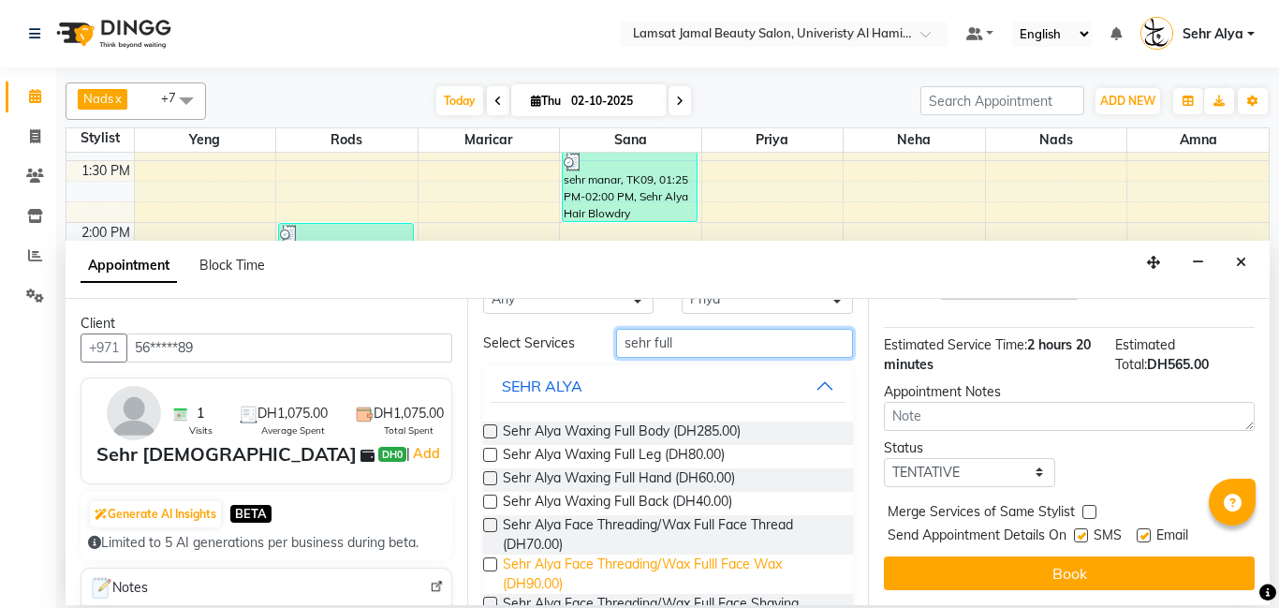
type input "sehr full"
click at [729, 562] on span "Sehr Alya Face Threading/Wax Fulll Face Wax (DH90.00)" at bounding box center [671, 573] width 336 height 39
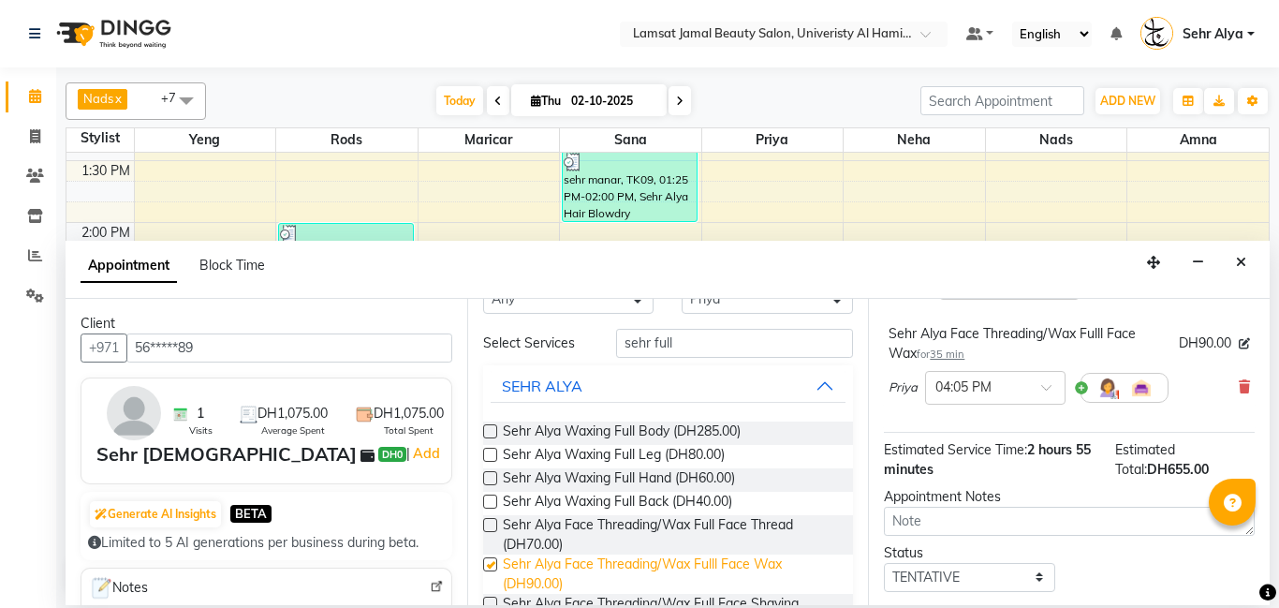
checkbox input "false"
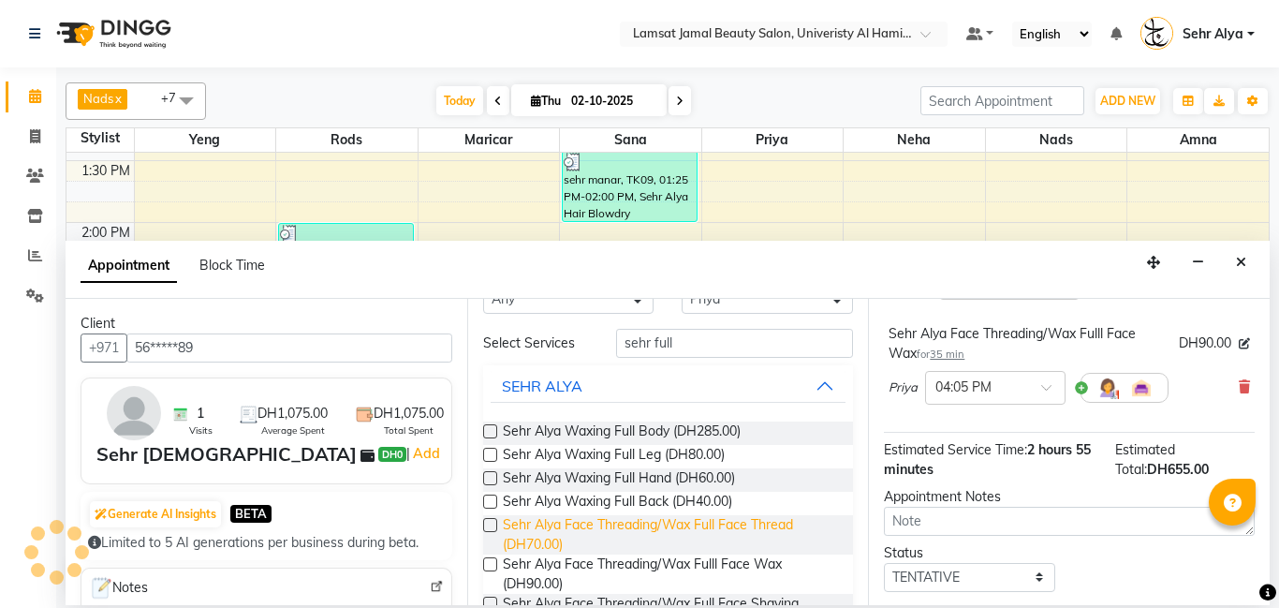
click at [736, 547] on span "Sehr Alya Face Threading/Wax Full Face Thread (DH70.00)" at bounding box center [671, 534] width 336 height 39
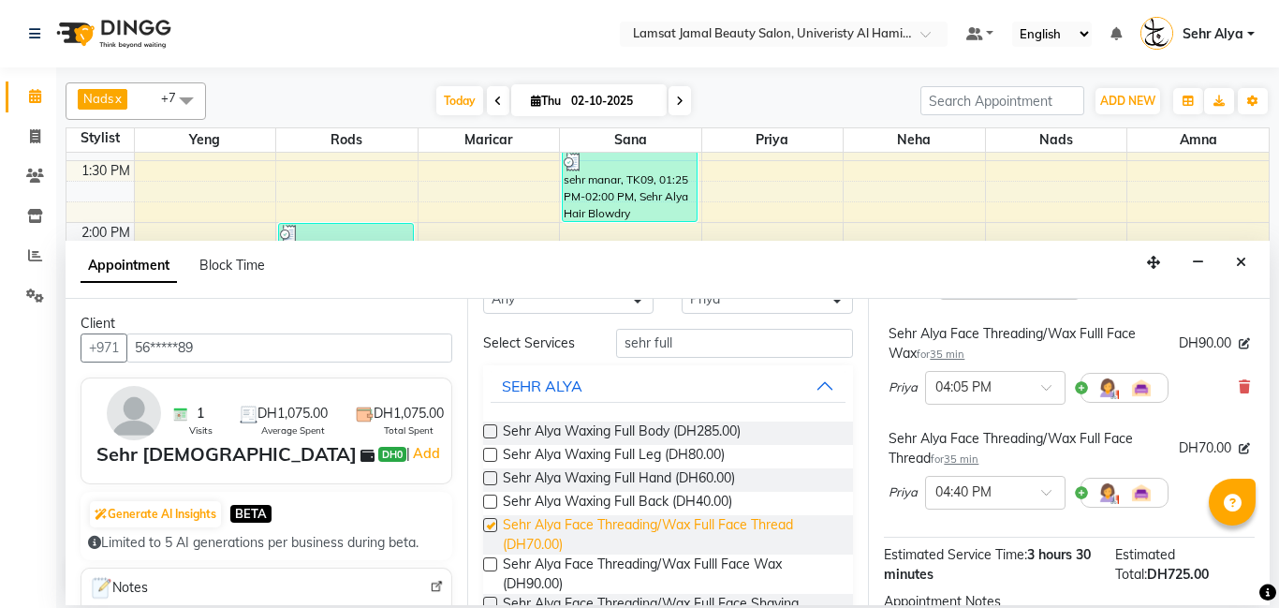
checkbox input "false"
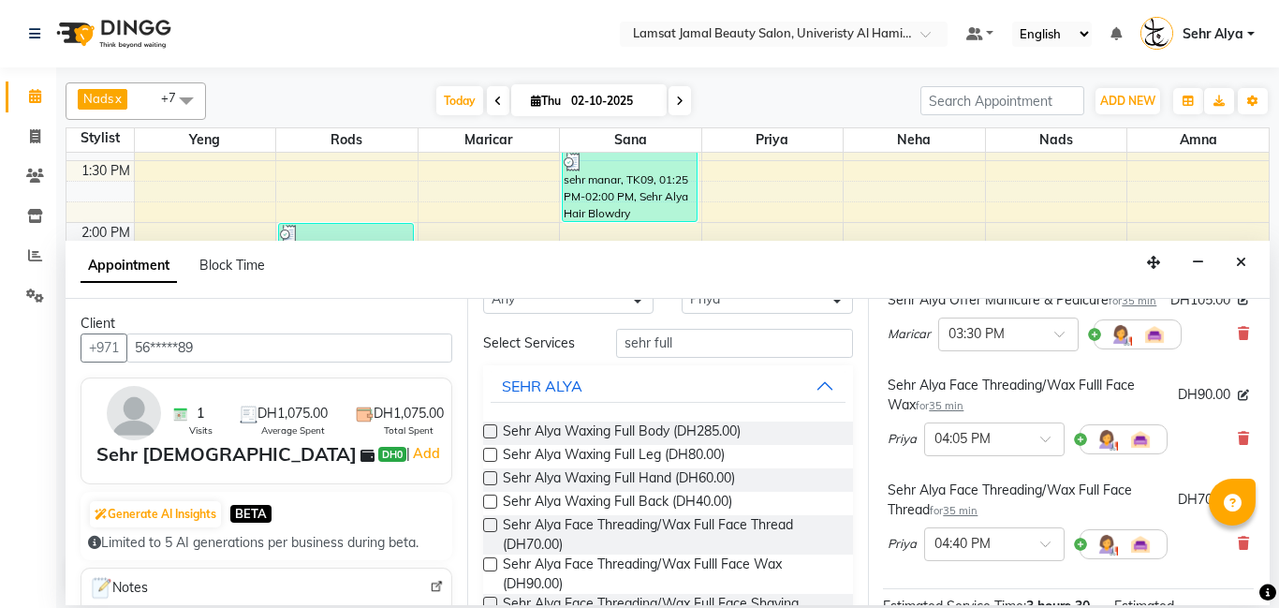
scroll to position [407, 1]
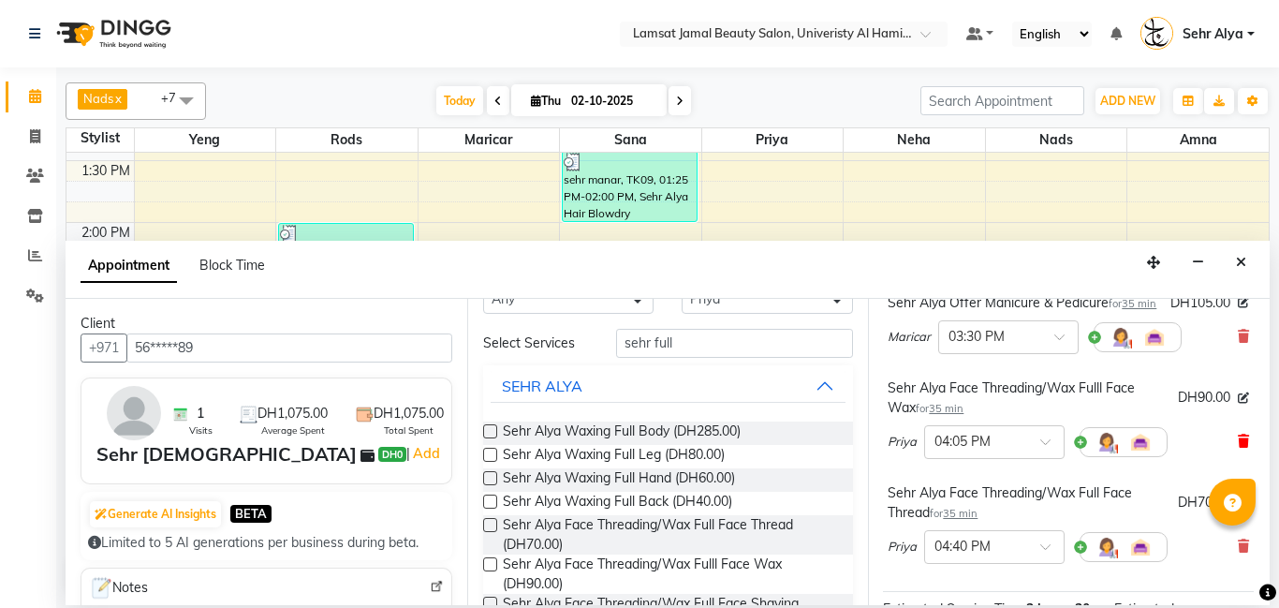
click at [1243, 437] on icon at bounding box center [1243, 440] width 11 height 13
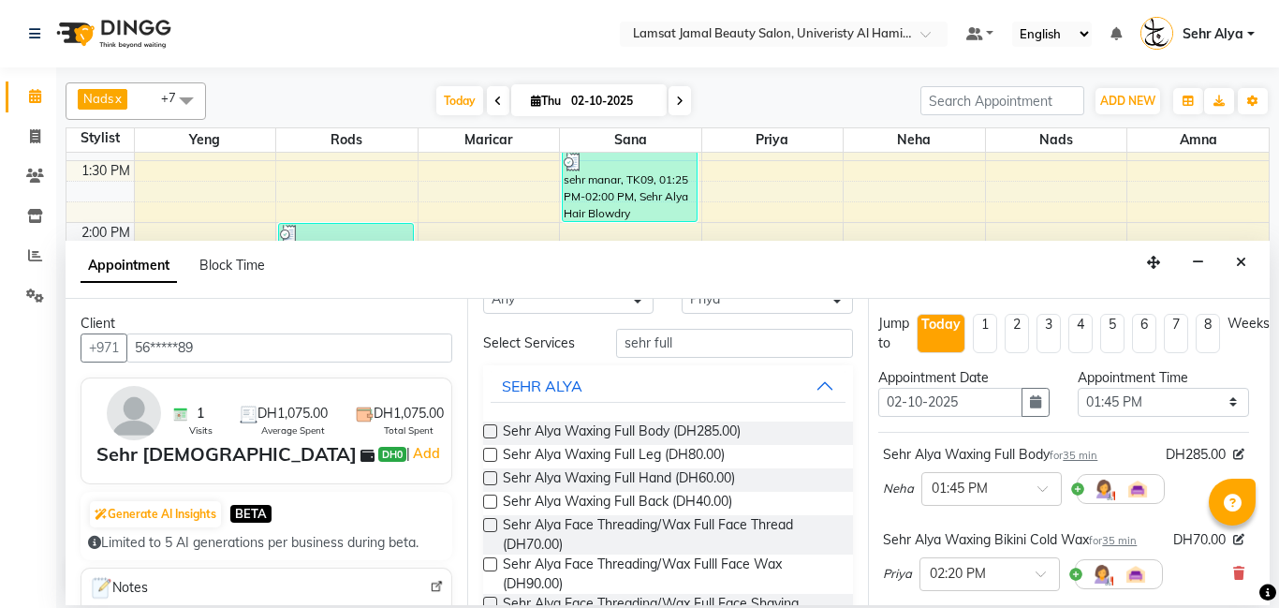
scroll to position [566, 7]
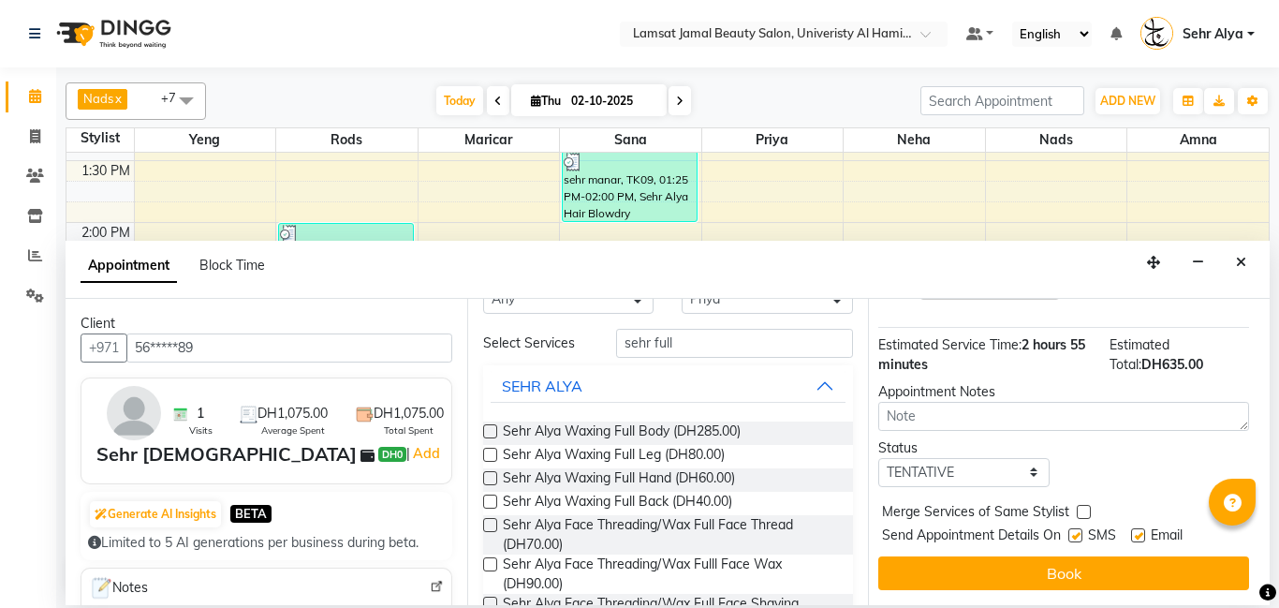
click at [1083, 514] on label at bounding box center [1084, 512] width 14 height 14
click at [1083, 514] on input "checkbox" at bounding box center [1083, 513] width 12 height 12
checkbox input "true"
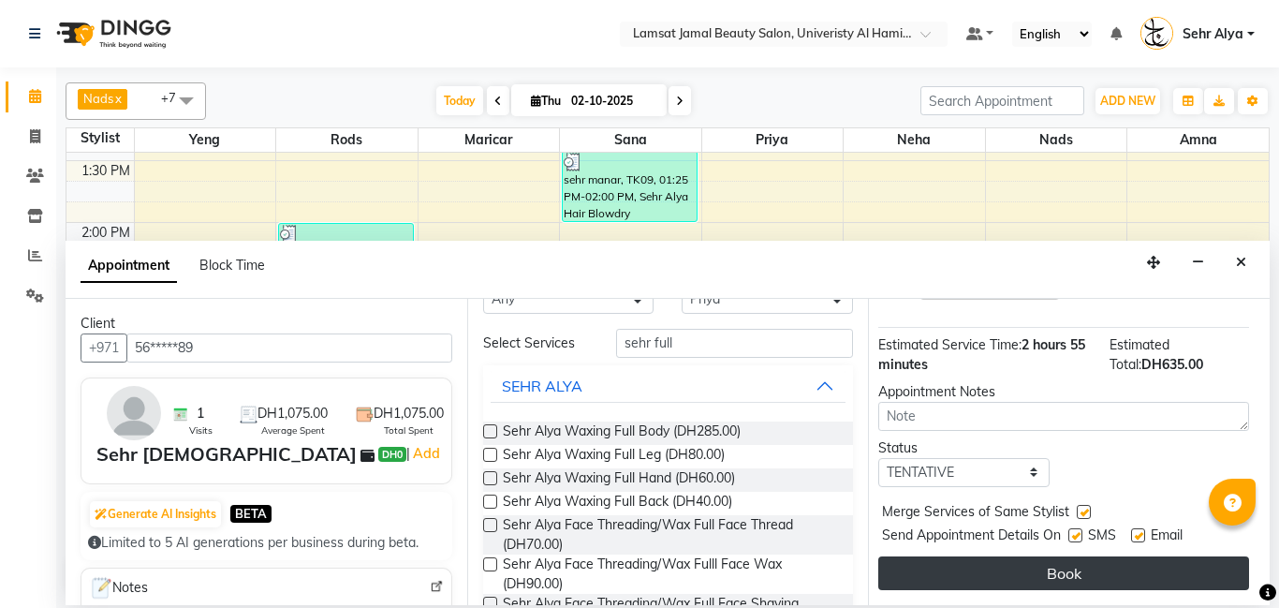
click at [1068, 565] on button "Book" at bounding box center [1063, 573] width 371 height 34
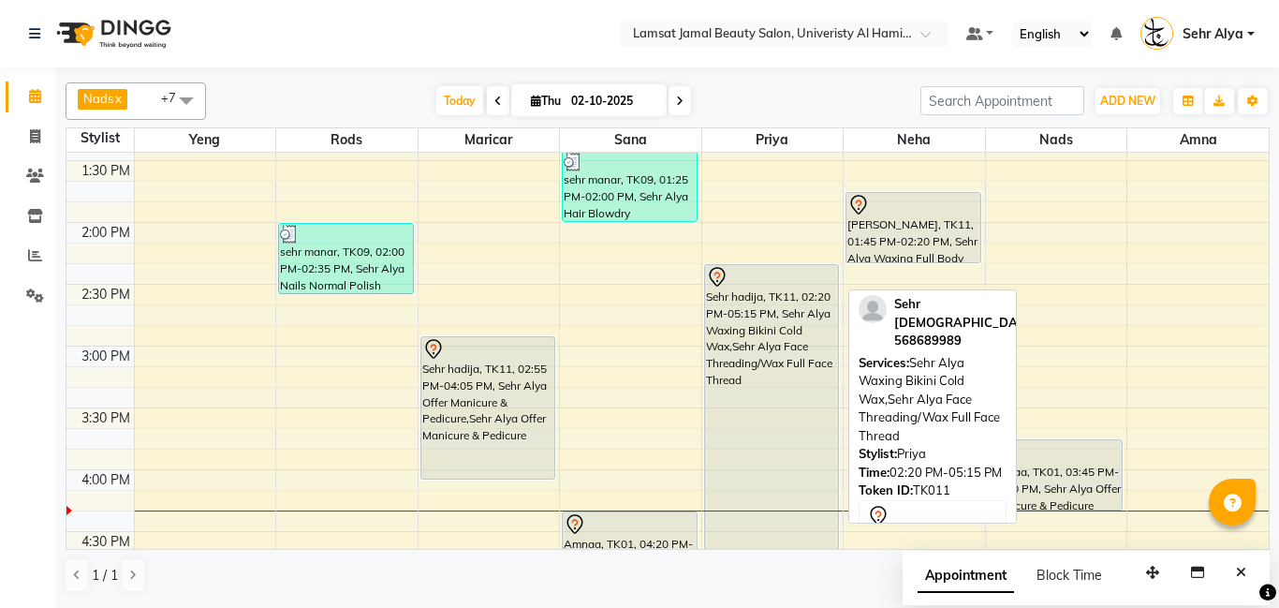
click at [785, 358] on div "Sehr hadija, TK11, 02:20 PM-05:15 PM, Sehr Alya Waxing Bikini Cold Wax,Sehr Aly…" at bounding box center [772, 444] width 134 height 358
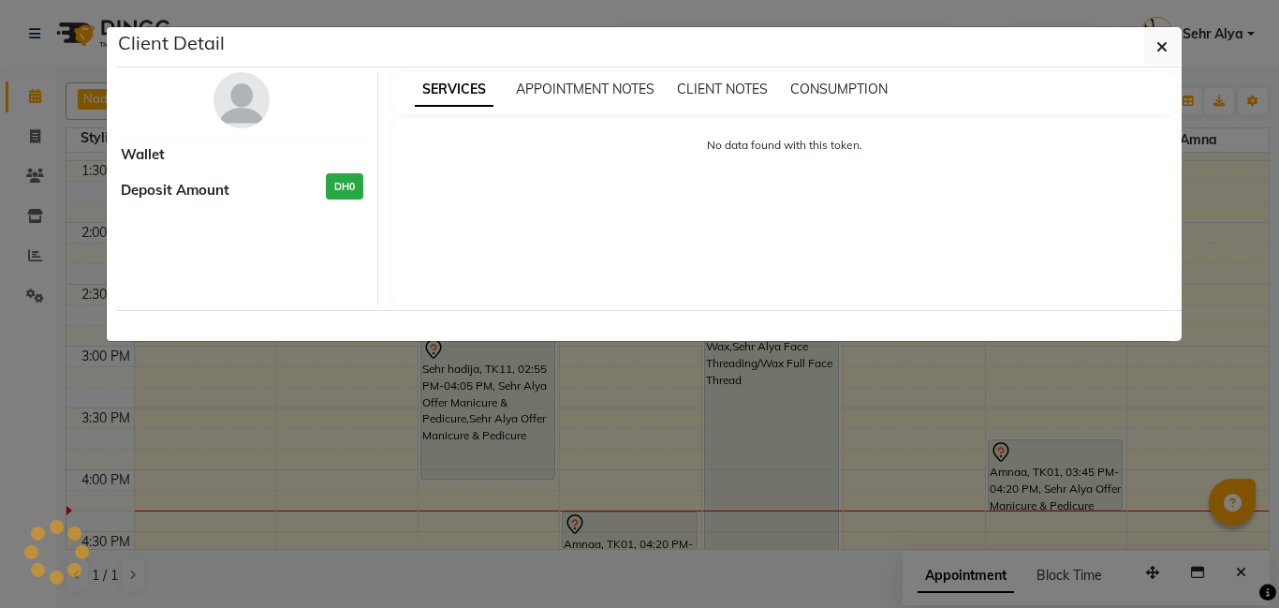
select select "7"
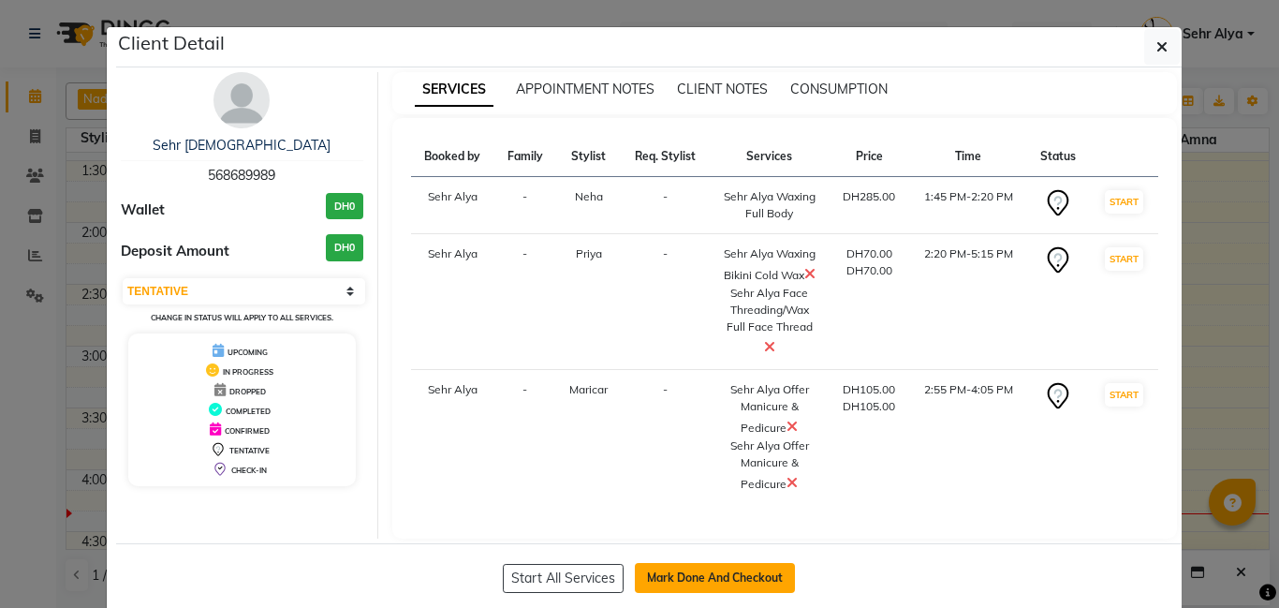
click at [702, 580] on button "Mark Done And Checkout" at bounding box center [715, 578] width 160 height 30
select select "service"
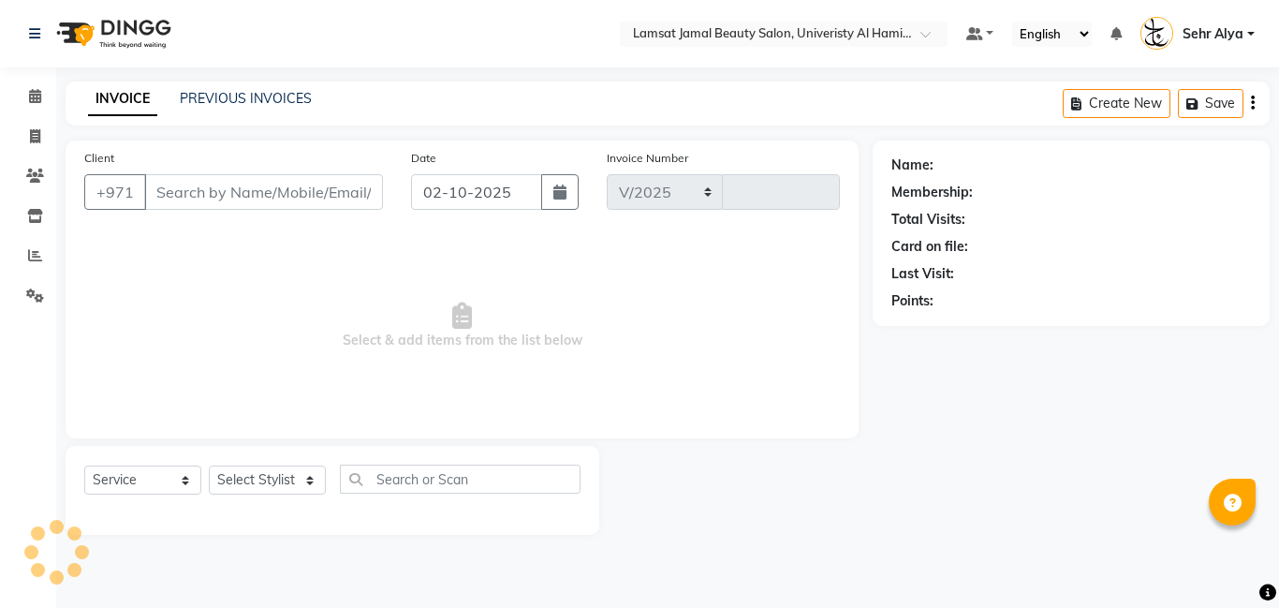
select select "8294"
type input "4015"
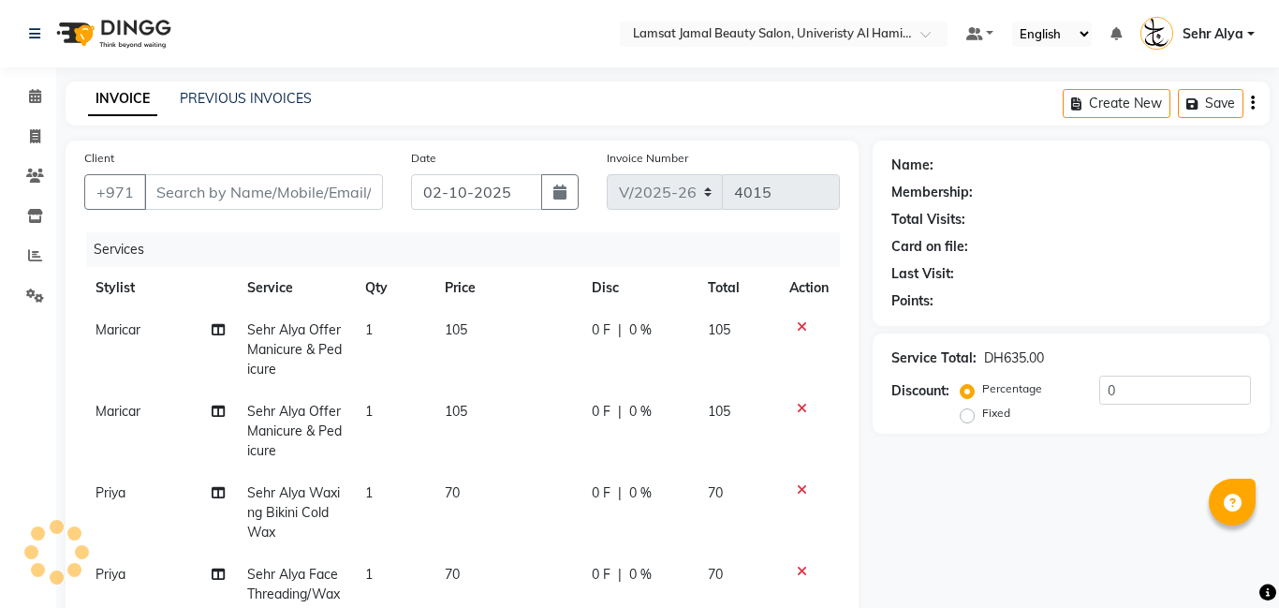
type input "56*****89"
select select "79914"
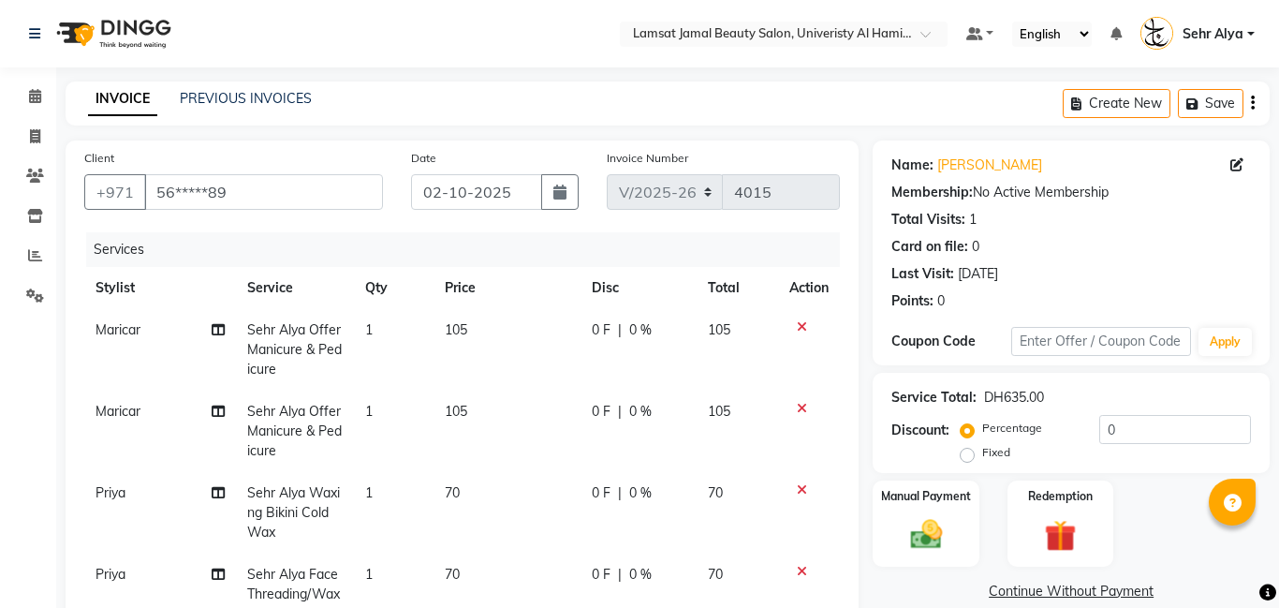
click at [801, 406] on icon at bounding box center [802, 408] width 10 height 13
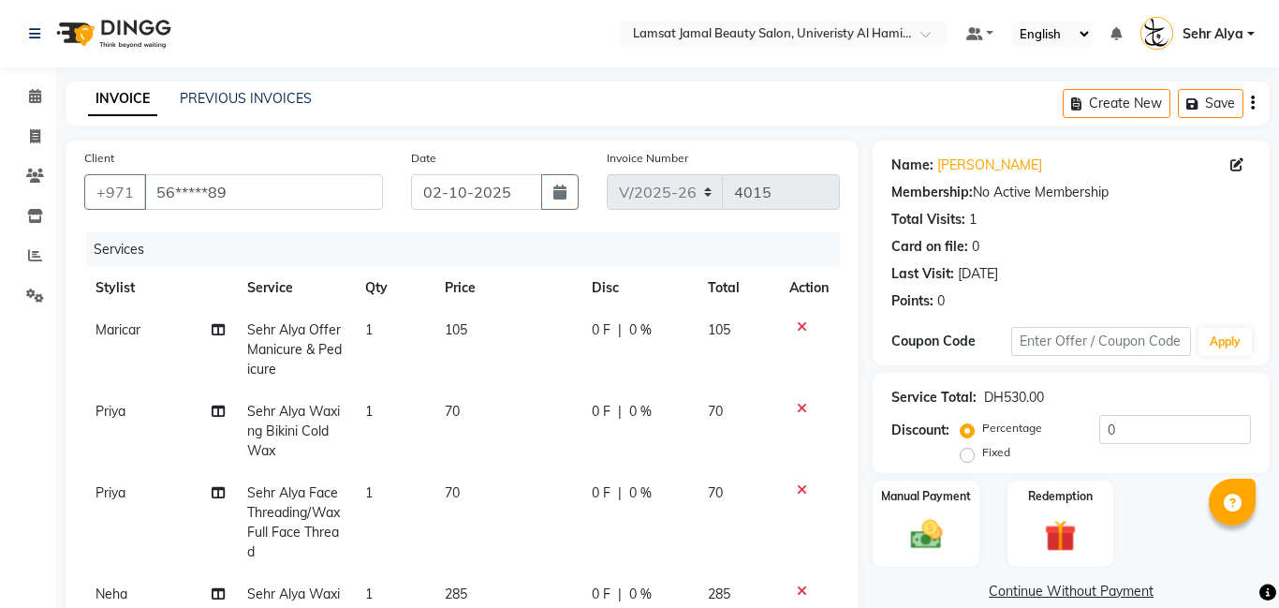
scroll to position [298, 0]
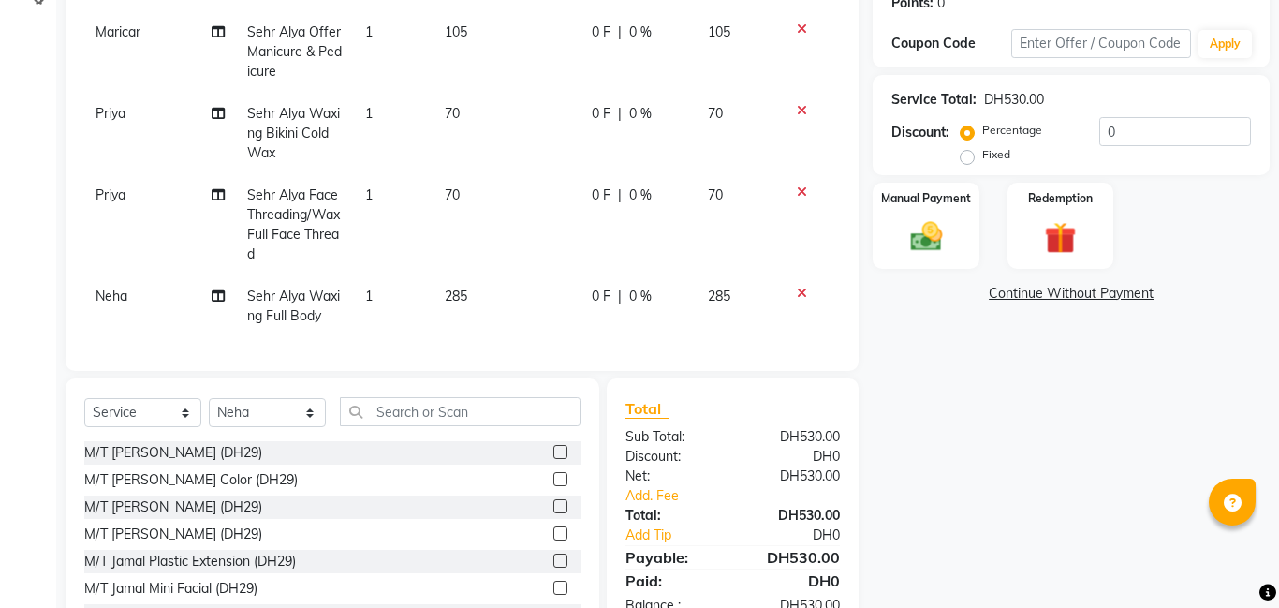
click at [460, 296] on span "285" at bounding box center [456, 295] width 22 height 17
select select "79914"
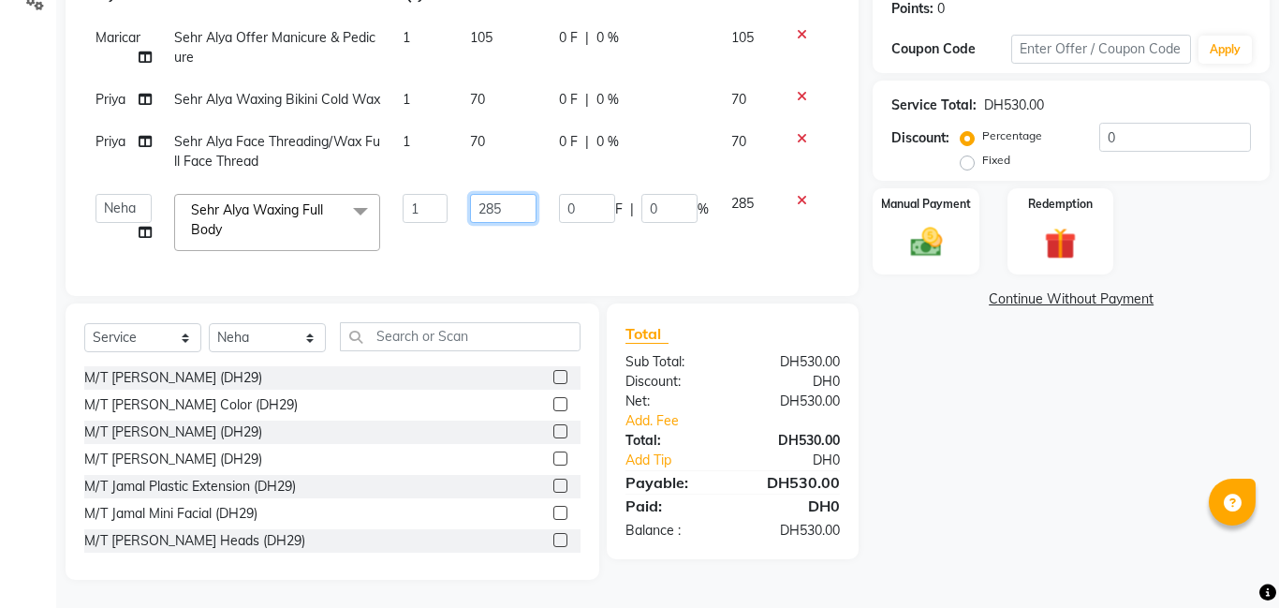
click at [511, 223] on input "285" at bounding box center [503, 208] width 66 height 29
type input "200"
click at [128, 237] on tbody "[PERSON_NAME] Alya Offer Manicure & Pedicure 1 105 0 F | 0 % 105 Priya Sehr Aly…" at bounding box center [462, 139] width 756 height 245
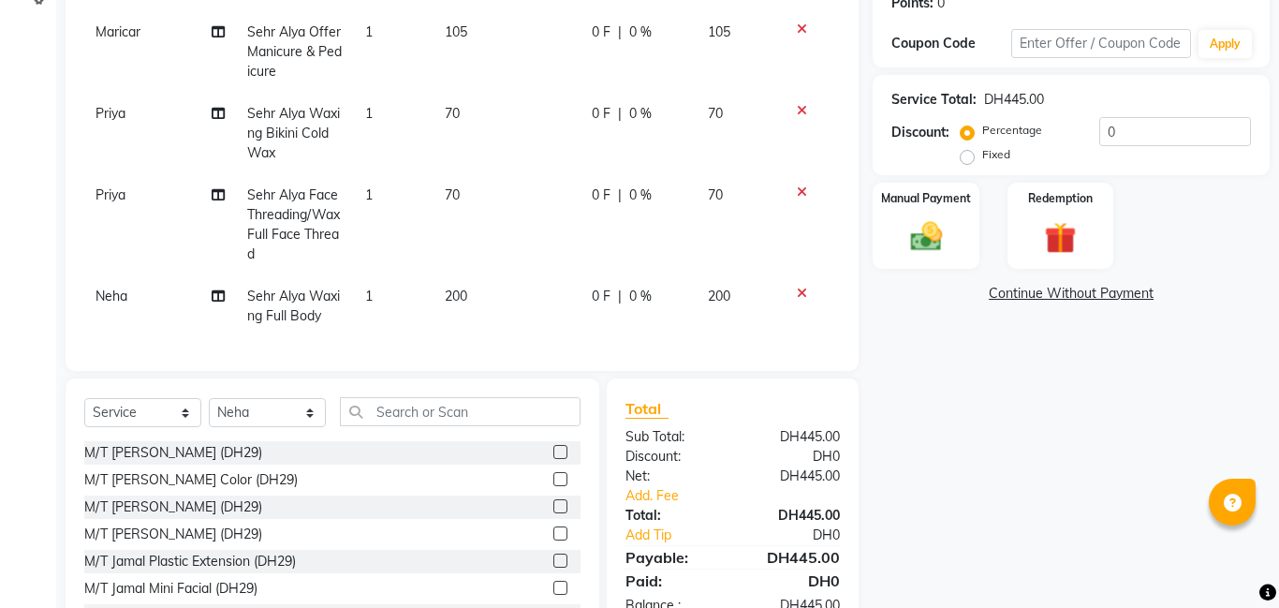
scroll to position [342, 0]
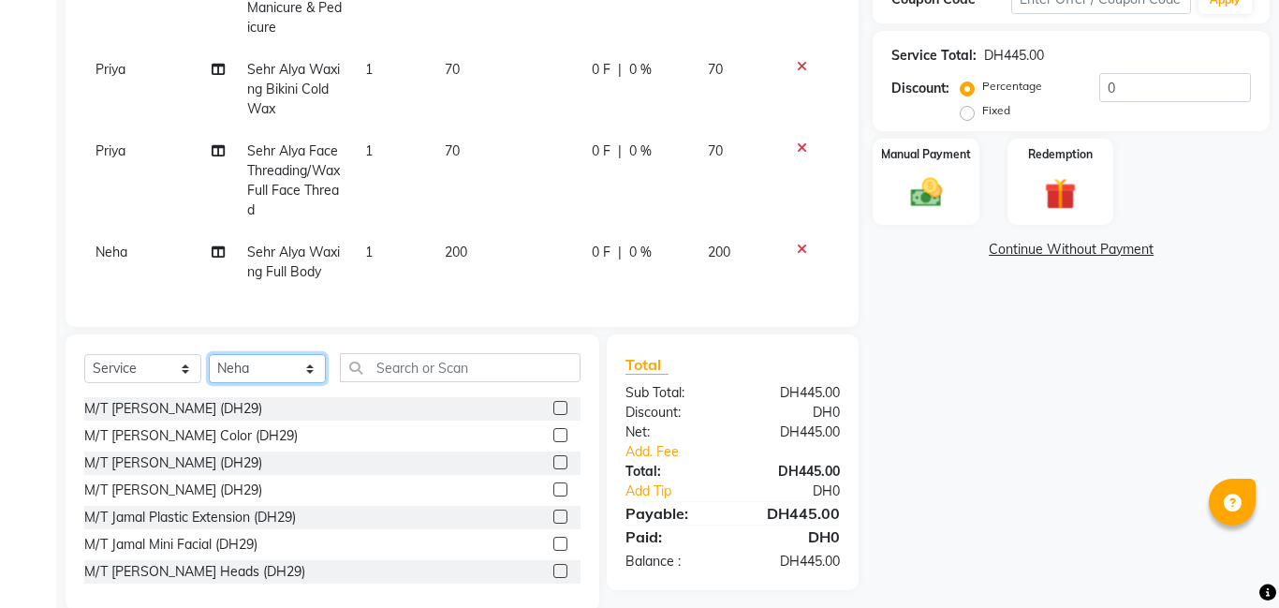
click at [281, 368] on select "Select Stylist [PERSON_NAME] [PERSON_NAME] [PERSON_NAME] Ebda Lamsat [PERSON_NA…" at bounding box center [267, 368] width 117 height 29
select select "79913"
click at [209, 354] on select "Select Stylist [PERSON_NAME] [PERSON_NAME] [PERSON_NAME] Ebda Lamsat [PERSON_NA…" at bounding box center [267, 368] width 117 height 29
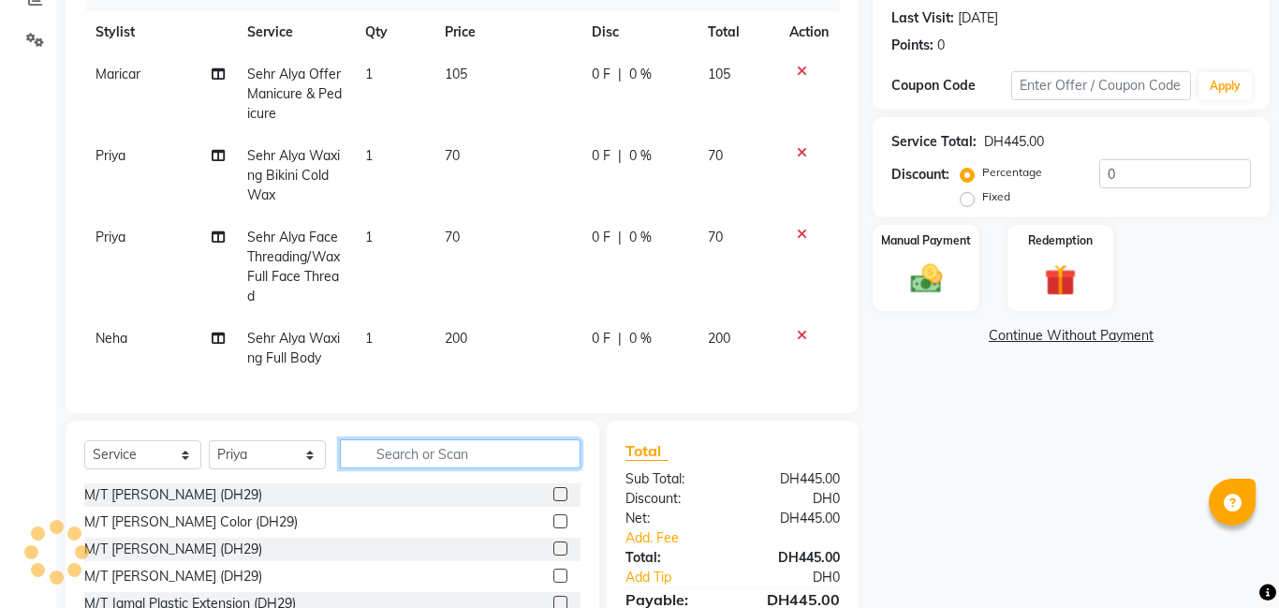
click at [397, 451] on input "text" at bounding box center [460, 453] width 241 height 29
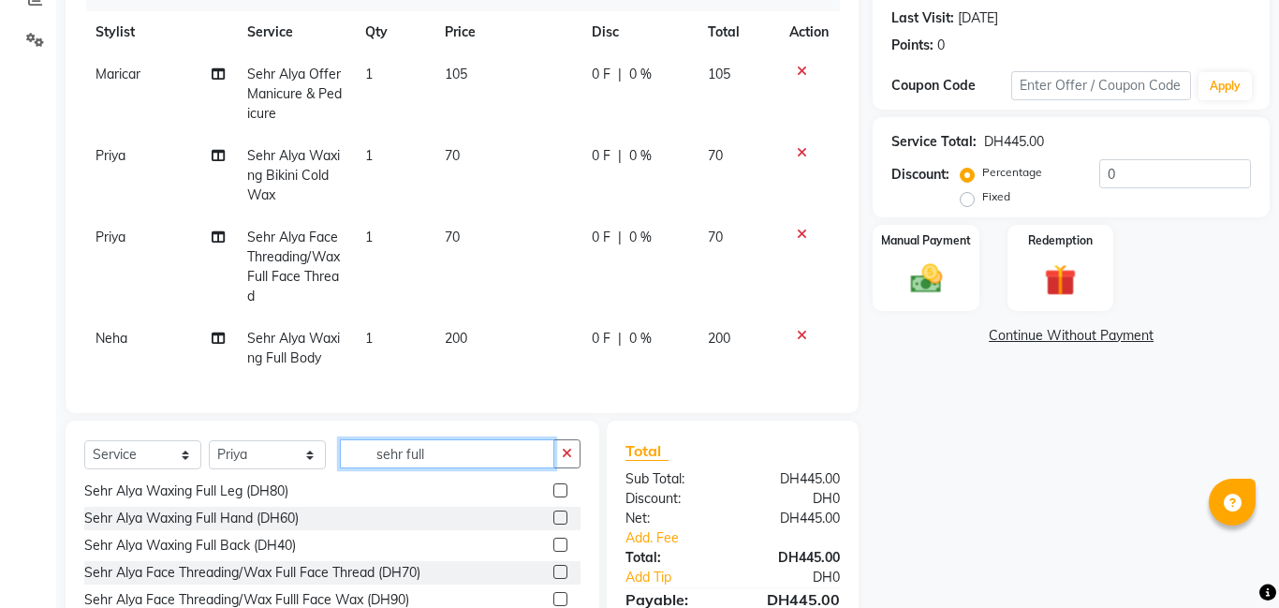
scroll to position [27, 0]
type input "sehr full"
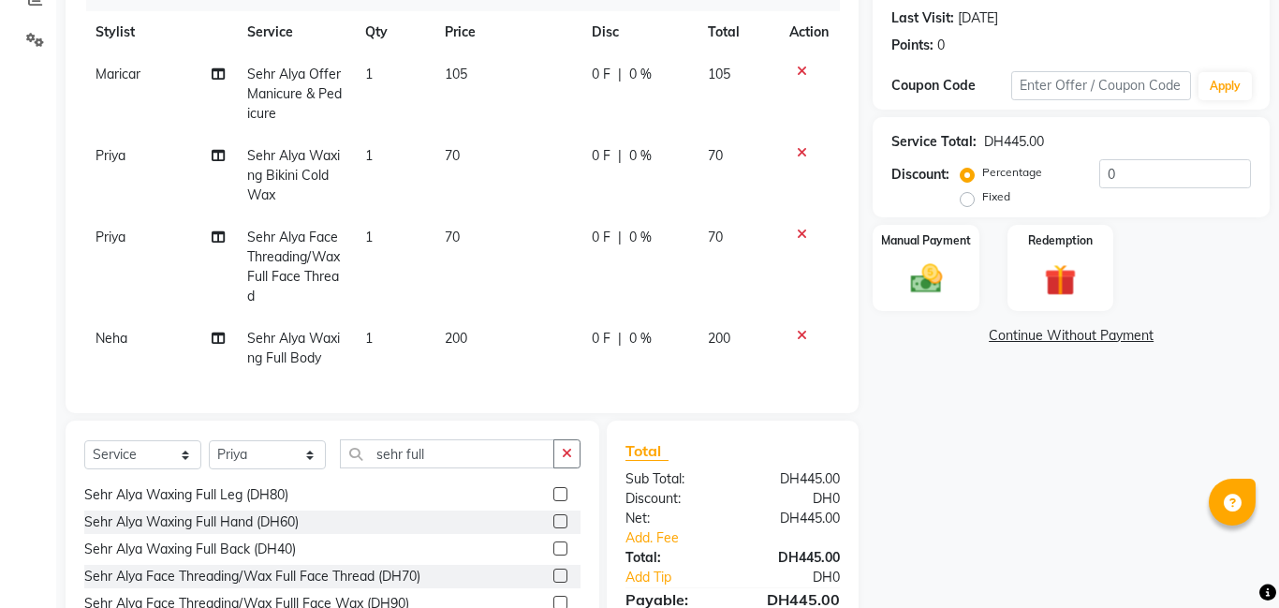
click at [612, 600] on div "Payable:" at bounding box center [672, 599] width 122 height 22
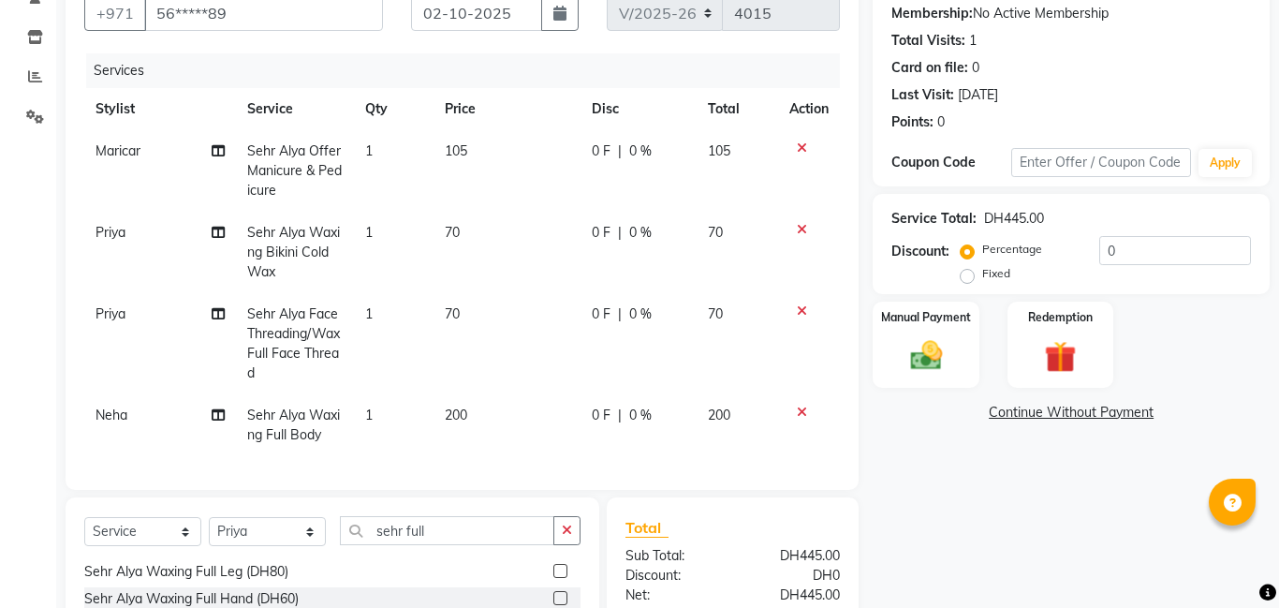
scroll to position [373, 0]
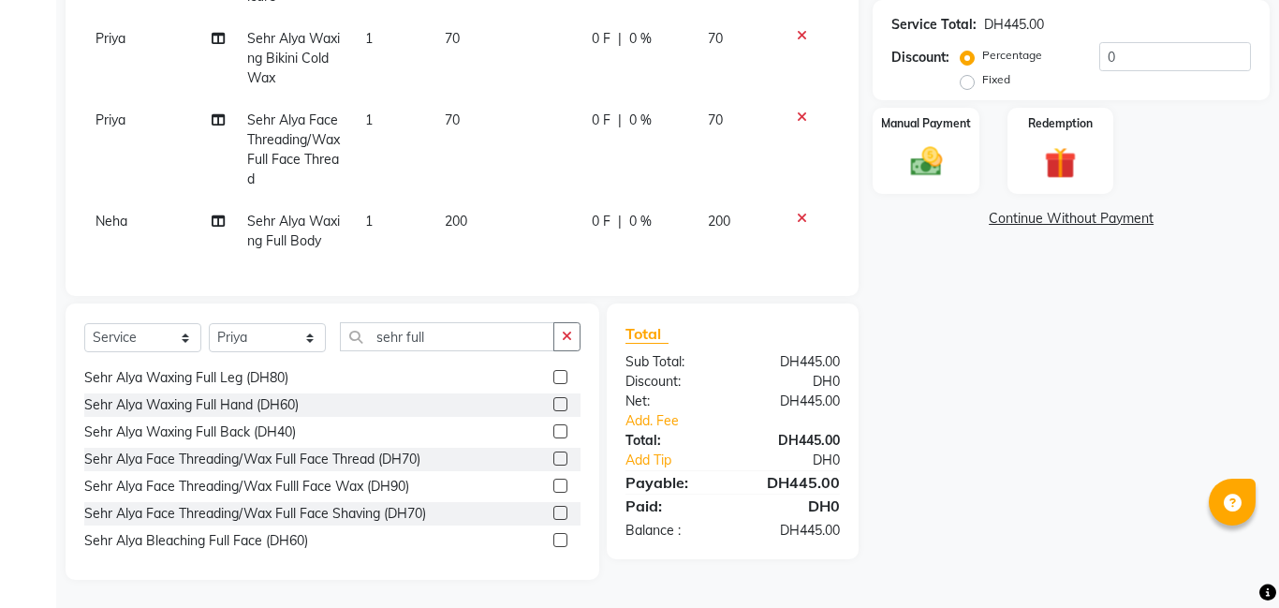
click at [560, 456] on label at bounding box center [560, 458] width 14 height 14
click at [560, 456] on input "checkbox" at bounding box center [559, 459] width 12 height 12
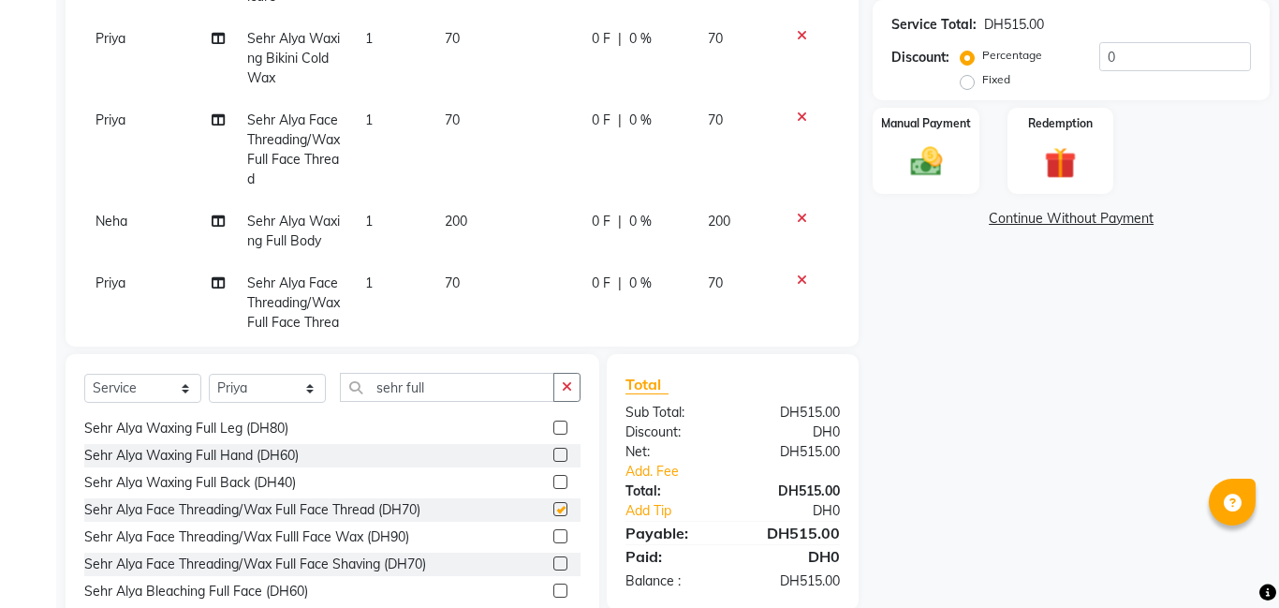
checkbox input "false"
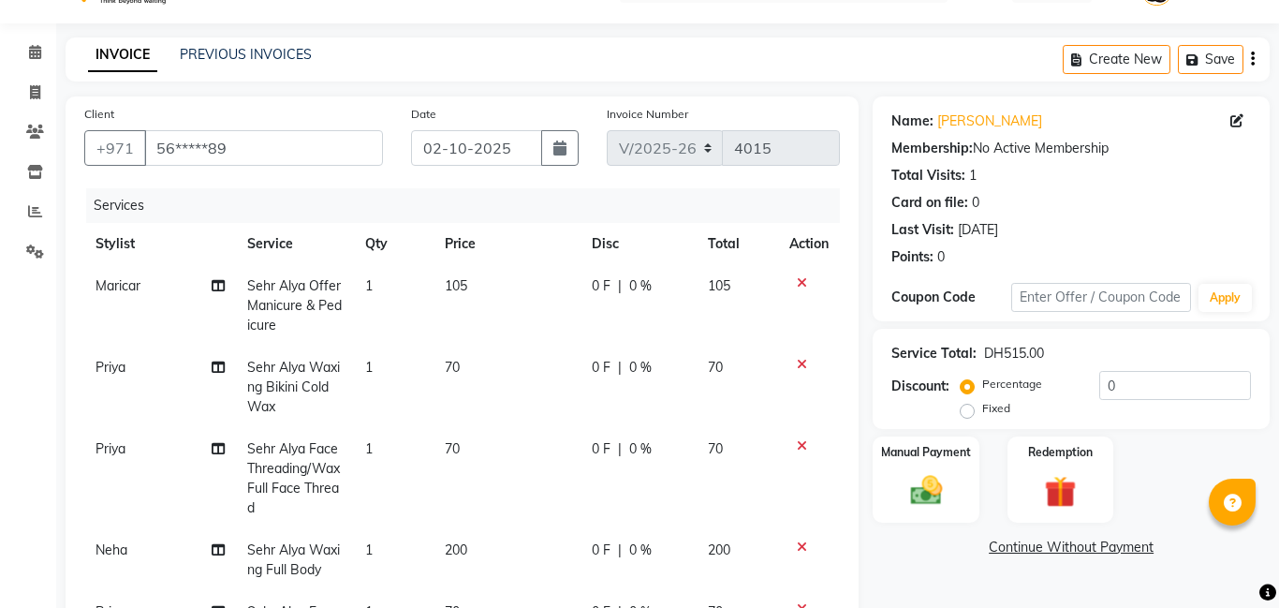
scroll to position [51, 0]
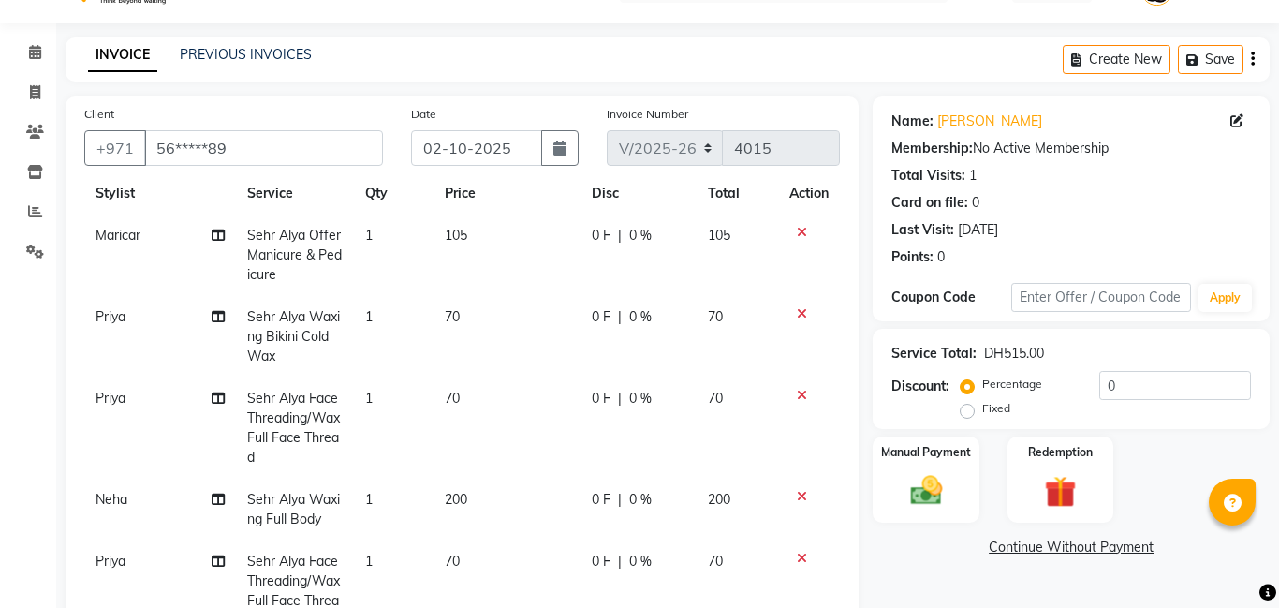
click at [799, 560] on icon at bounding box center [802, 558] width 10 height 13
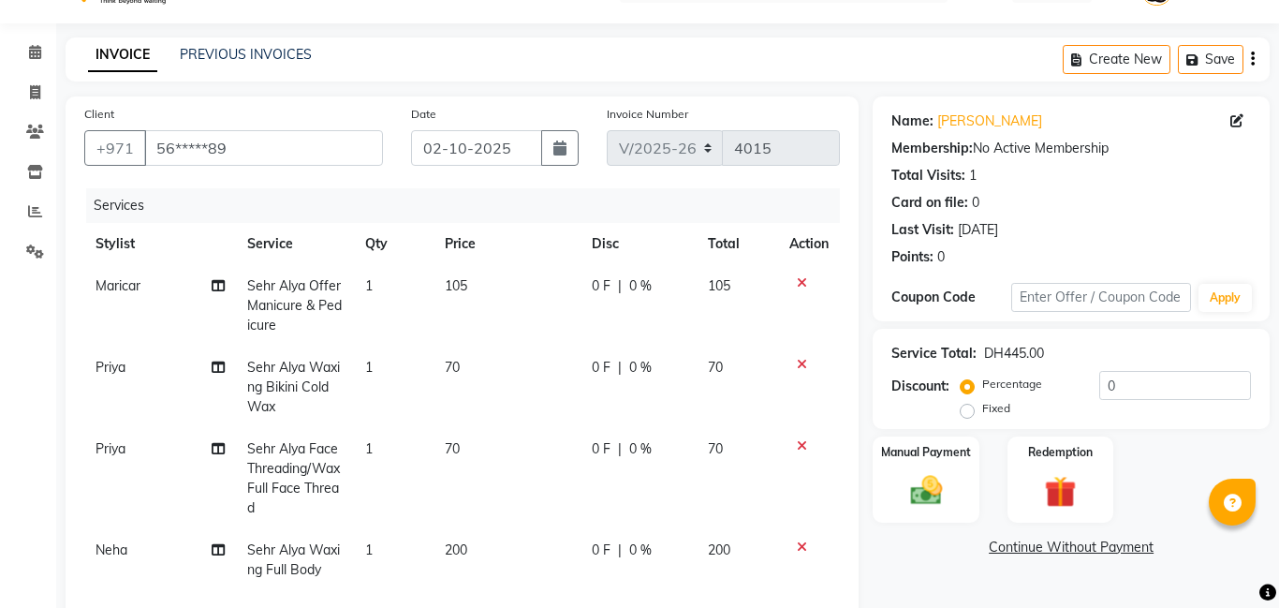
scroll to position [0, 0]
click at [455, 449] on span "70" at bounding box center [452, 448] width 15 height 17
select select "79913"
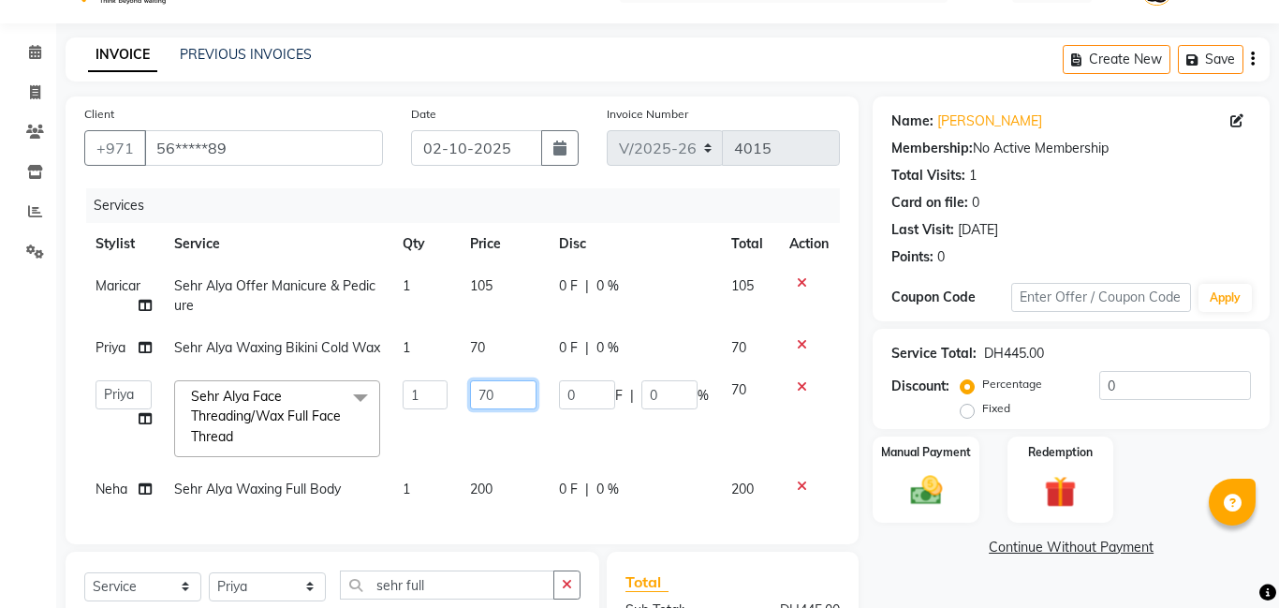
click at [502, 409] on input "70" at bounding box center [503, 394] width 66 height 29
type input "7"
type input "90"
click at [904, 450] on label "Manual Payment" at bounding box center [926, 451] width 94 height 18
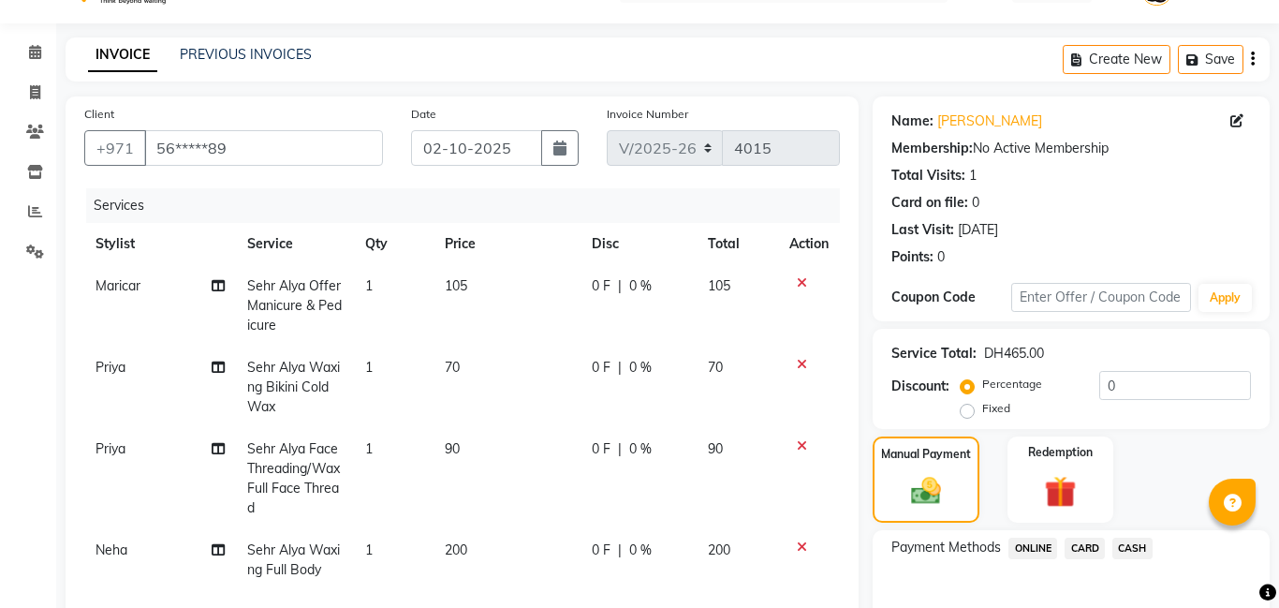
scroll to position [373, 0]
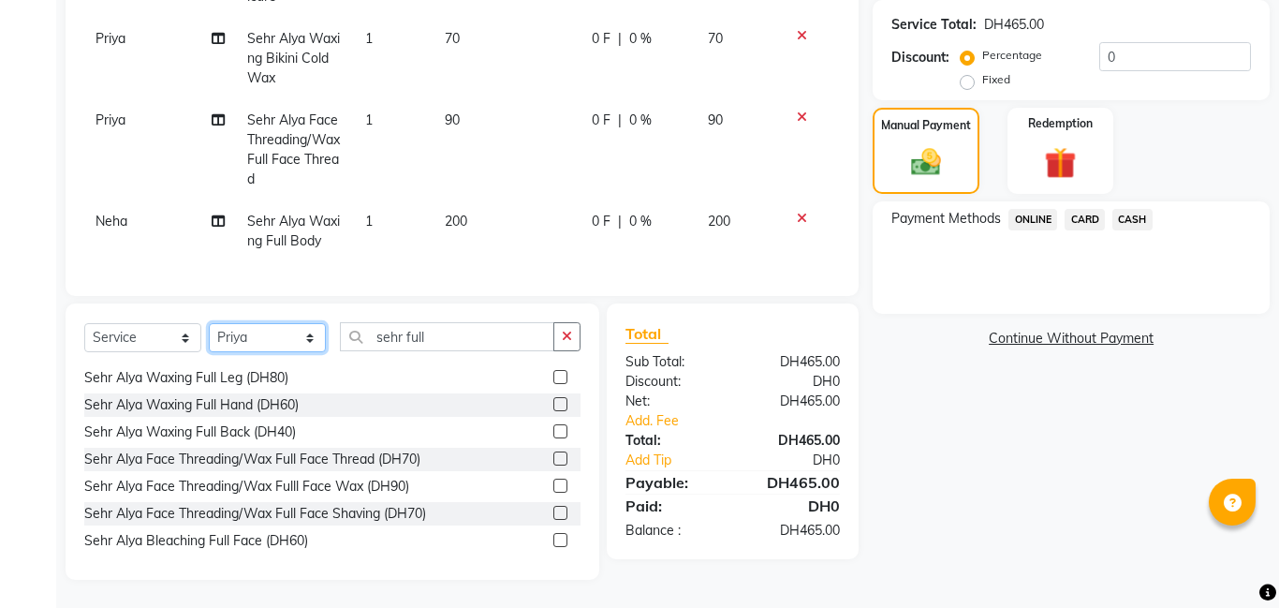
click at [284, 335] on select "Select Stylist [PERSON_NAME] [PERSON_NAME] [PERSON_NAME] Ebda Lamsat [PERSON_NA…" at bounding box center [267, 337] width 117 height 29
select select "79914"
click at [209, 323] on select "Select Stylist [PERSON_NAME] [PERSON_NAME] [PERSON_NAME] Ebda Lamsat [PERSON_NA…" at bounding box center [267, 337] width 117 height 29
click at [489, 323] on input "sehr full" at bounding box center [447, 336] width 214 height 29
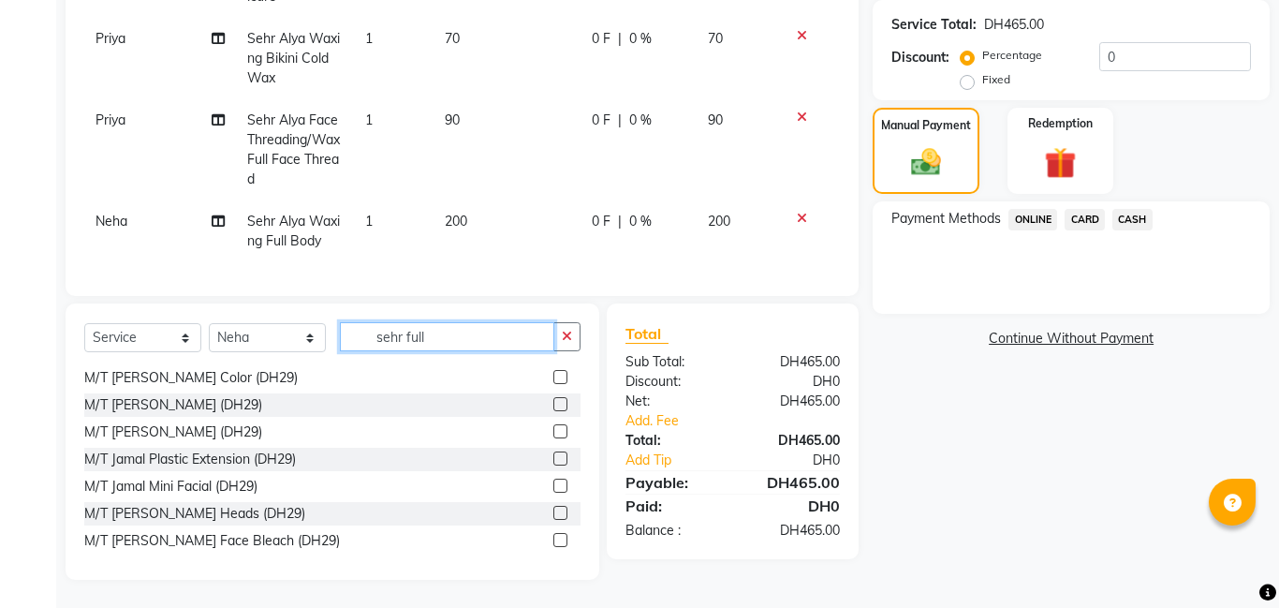
click at [482, 344] on input "sehr full" at bounding box center [447, 336] width 214 height 29
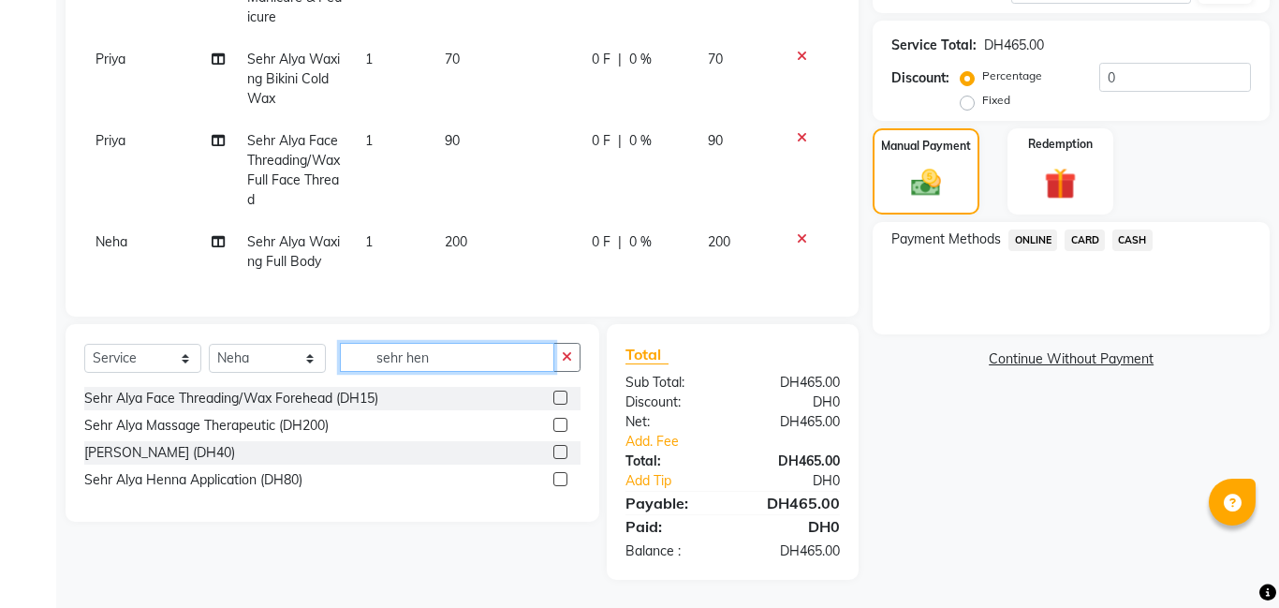
scroll to position [0, 0]
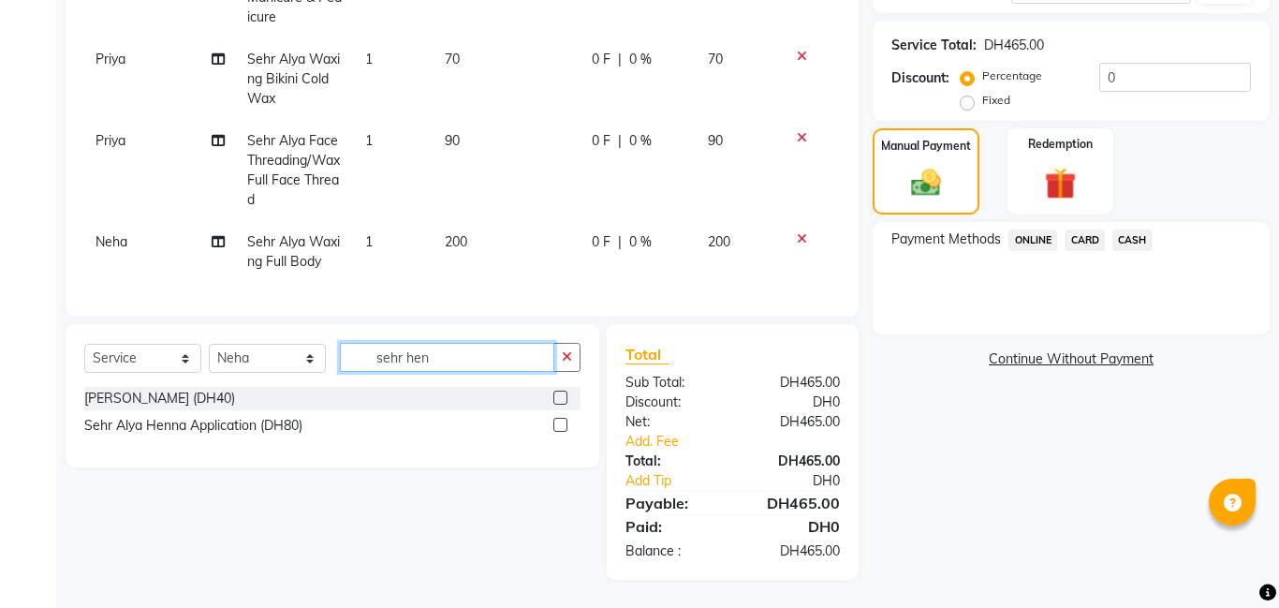
type input "sehr hen"
click at [559, 396] on label at bounding box center [560, 397] width 14 height 14
click at [559, 396] on input "checkbox" at bounding box center [559, 398] width 12 height 12
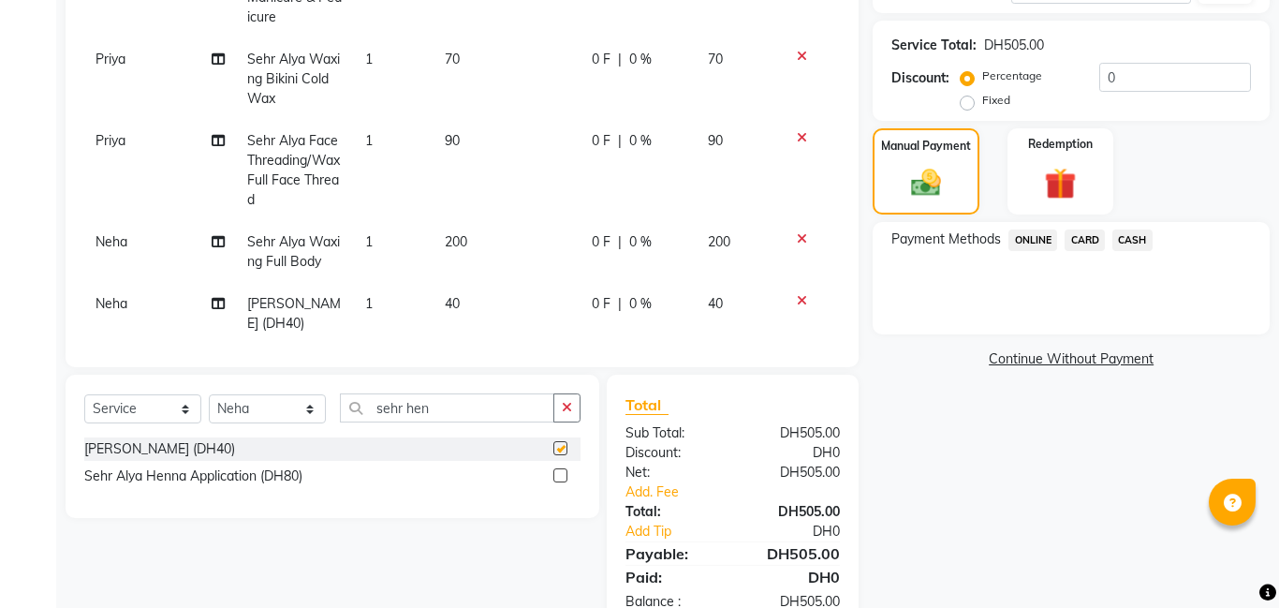
checkbox input "false"
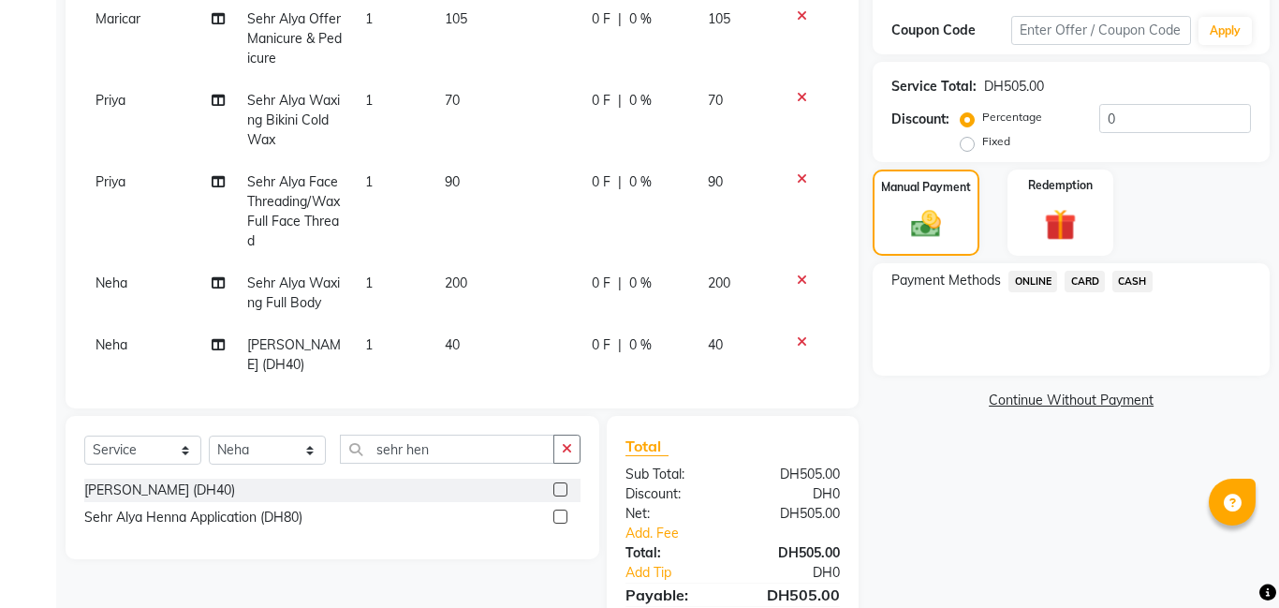
click at [453, 184] on span "90" at bounding box center [452, 181] width 15 height 17
select select "79913"
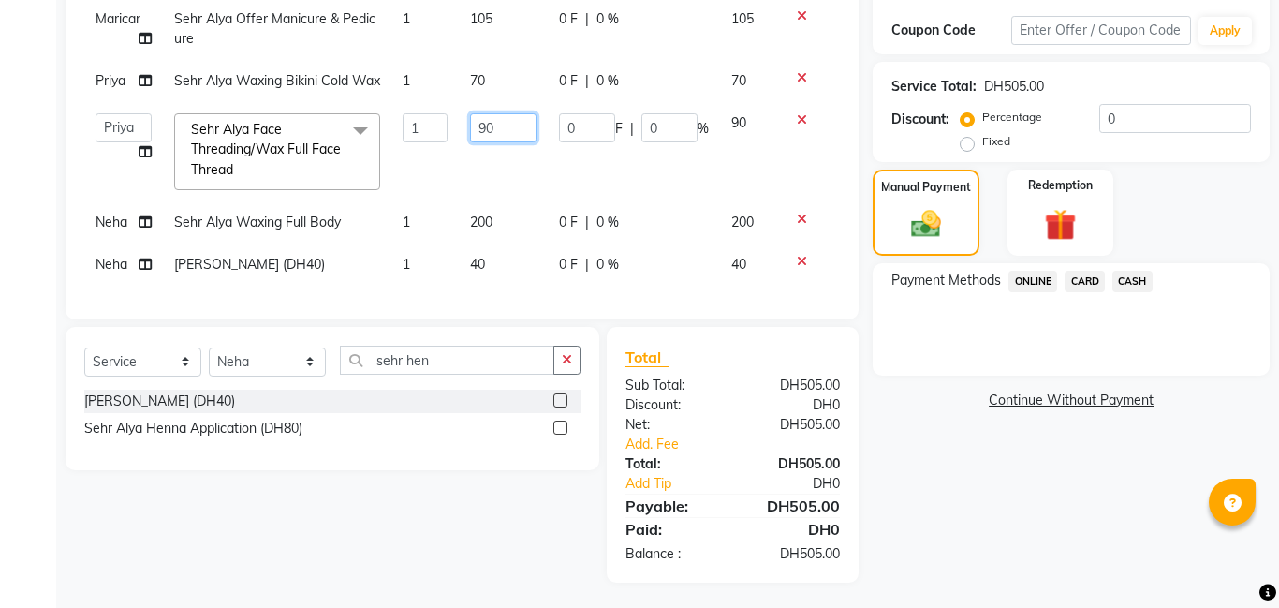
click at [516, 142] on input "90" at bounding box center [503, 127] width 66 height 29
type input "9"
type input "8"
type input "90"
click at [1134, 276] on span "CASH" at bounding box center [1132, 282] width 40 height 22
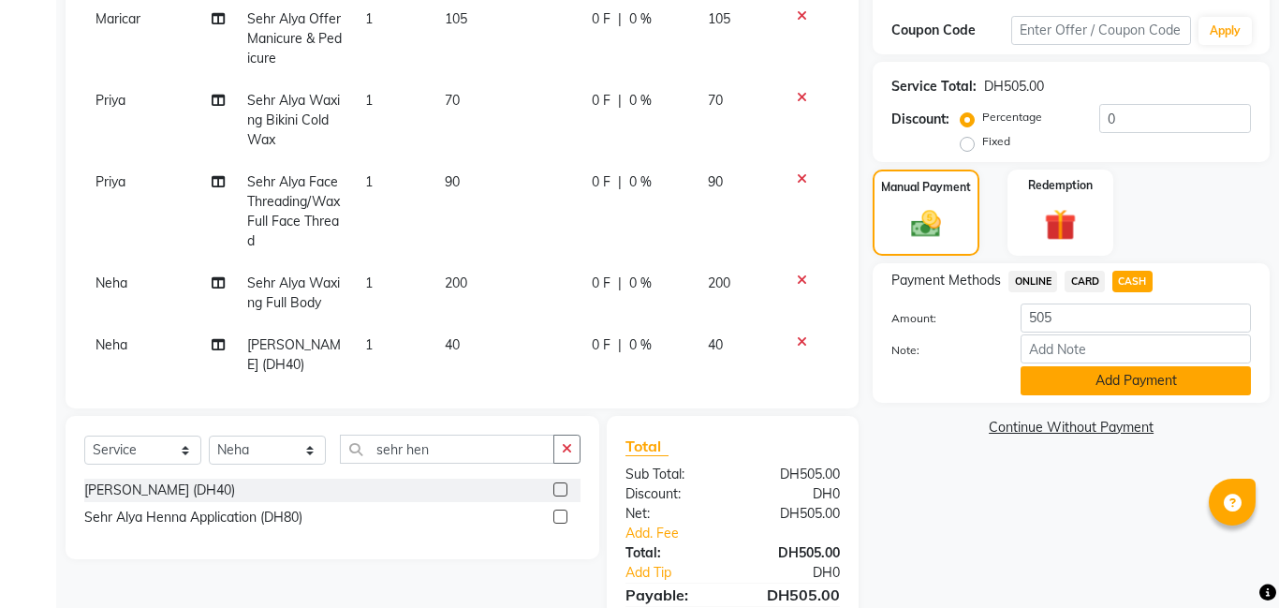
click at [1084, 384] on button "Add Payment" at bounding box center [1136, 380] width 230 height 29
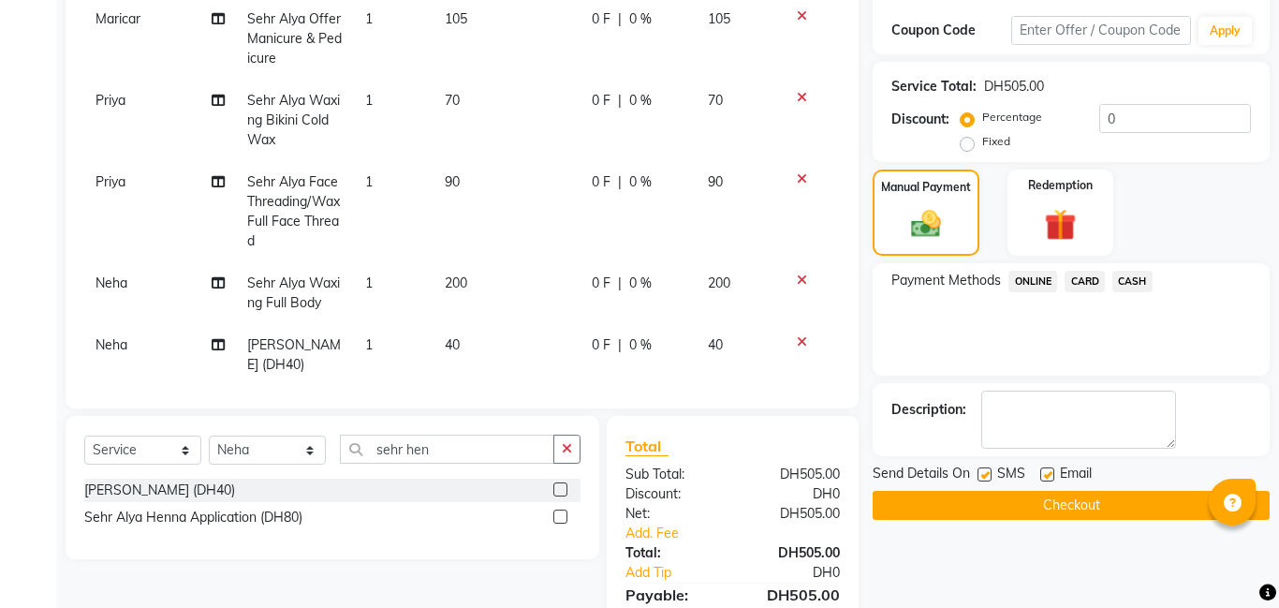
scroll to position [469, 0]
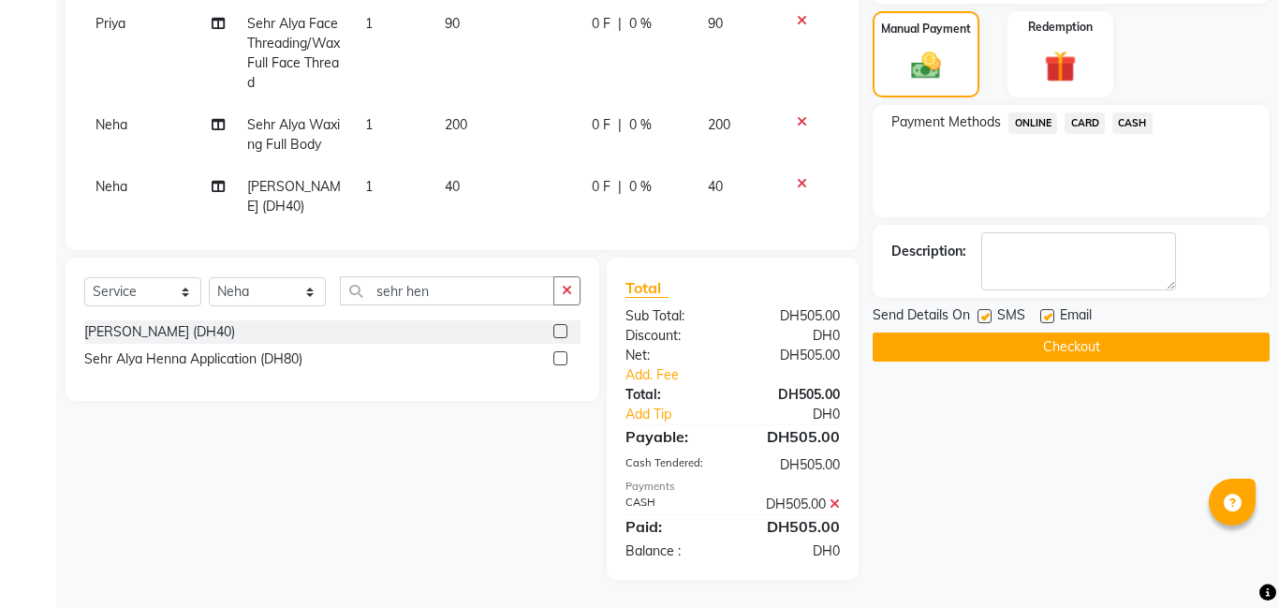
click at [140, 189] on td "Neha" at bounding box center [160, 197] width 152 height 62
select select "79914"
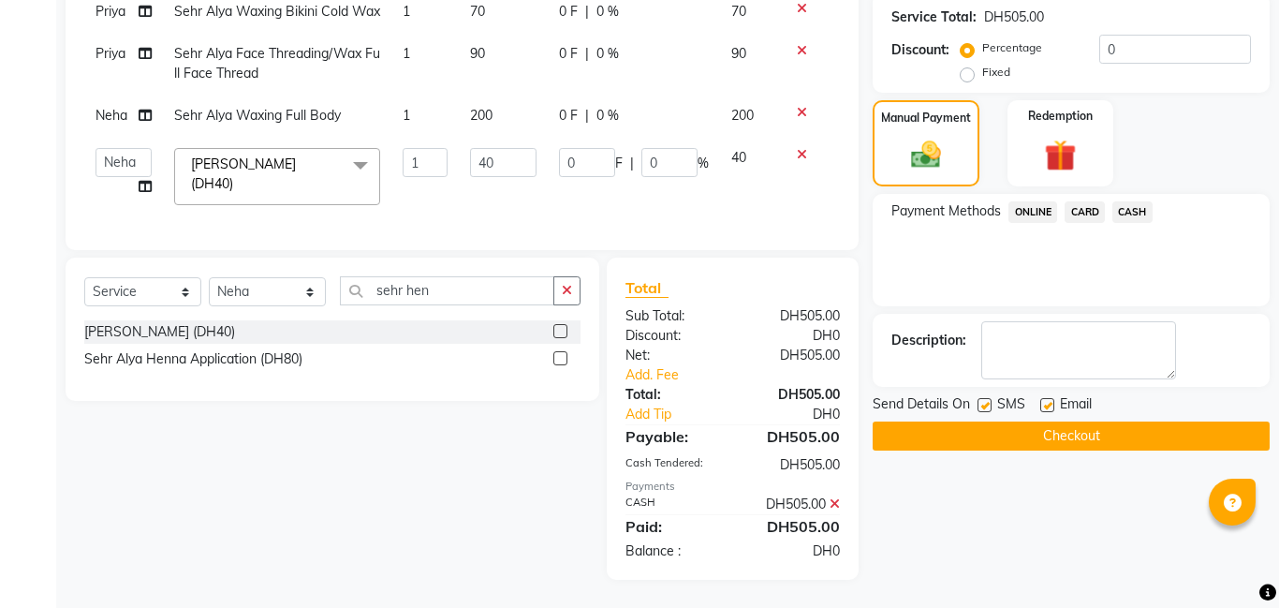
scroll to position [400, 0]
click at [126, 173] on select "[PERSON_NAME] Amna [PERSON_NAME] [PERSON_NAME] Ebda Lamsat [PERSON_NAME] [PERSO…" at bounding box center [124, 162] width 56 height 29
select select "79916"
click at [146, 117] on icon at bounding box center [145, 115] width 13 height 13
select select "79914"
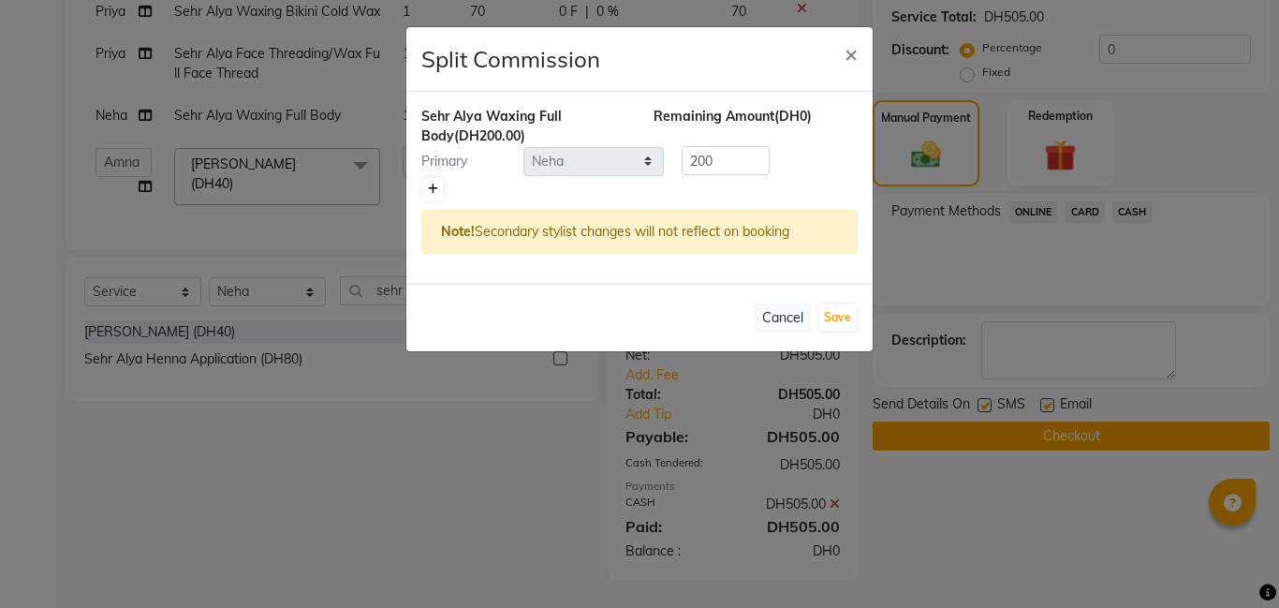
click at [430, 189] on icon at bounding box center [433, 189] width 10 height 11
type input "100"
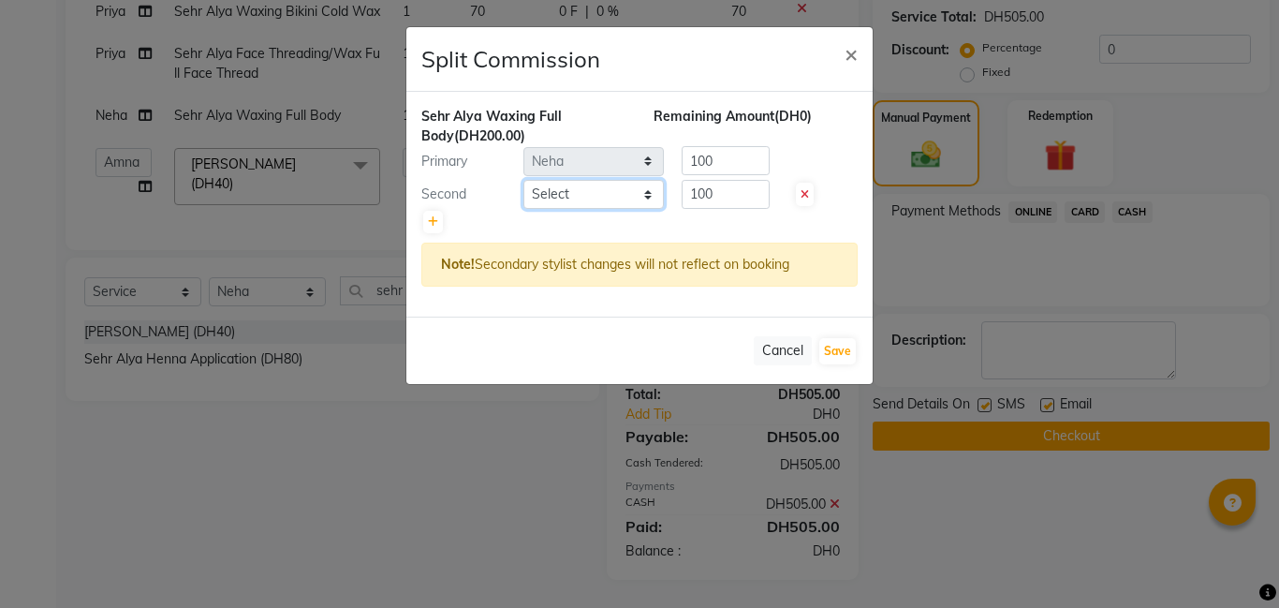
click at [559, 189] on select "Select [PERSON_NAME] Amna [PERSON_NAME] [PERSON_NAME] Ebda Lamsat [PERSON_NAME]…" at bounding box center [593, 194] width 140 height 29
select select "79914"
click at [523, 180] on select "Select [PERSON_NAME] Amna [PERSON_NAME] [PERSON_NAME] Ebda Lamsat [PERSON_NAME]…" at bounding box center [593, 194] width 140 height 29
click at [827, 346] on button "Save" at bounding box center [837, 351] width 37 height 26
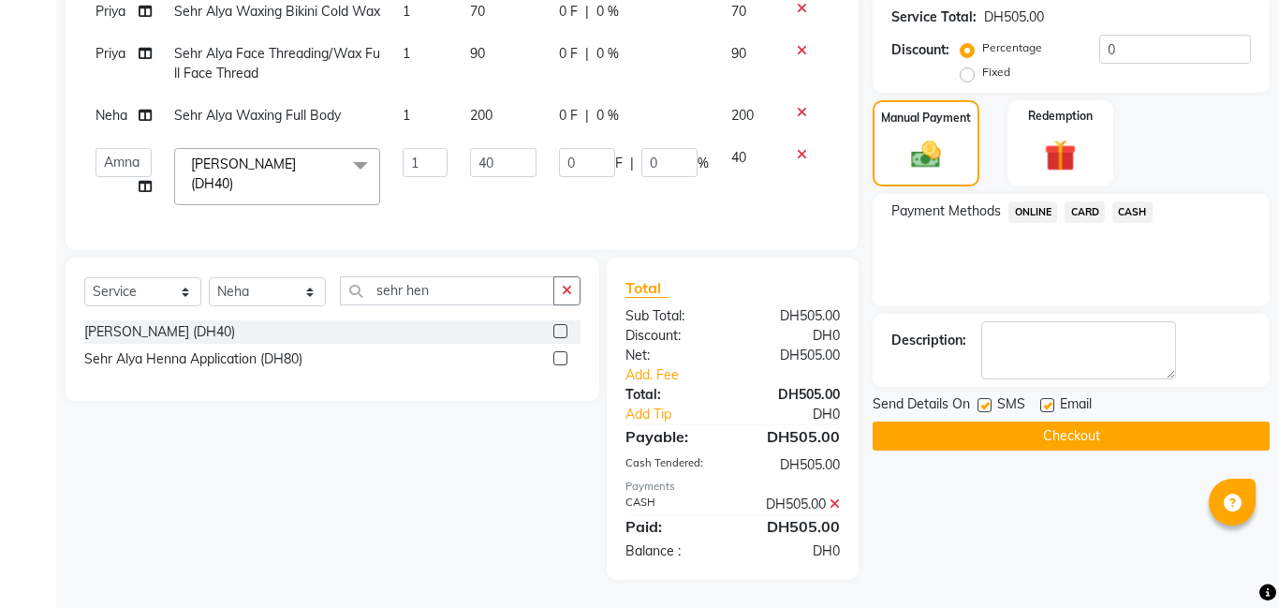
scroll to position [229, 0]
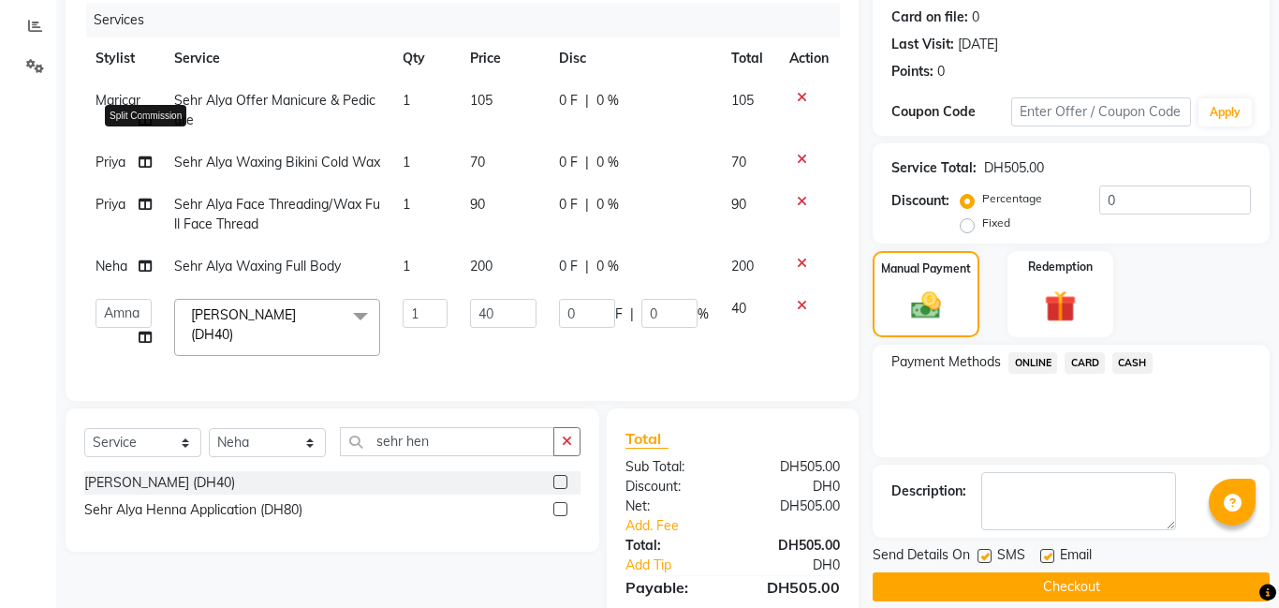
click at [143, 164] on icon at bounding box center [145, 161] width 13 height 13
select select "79913"
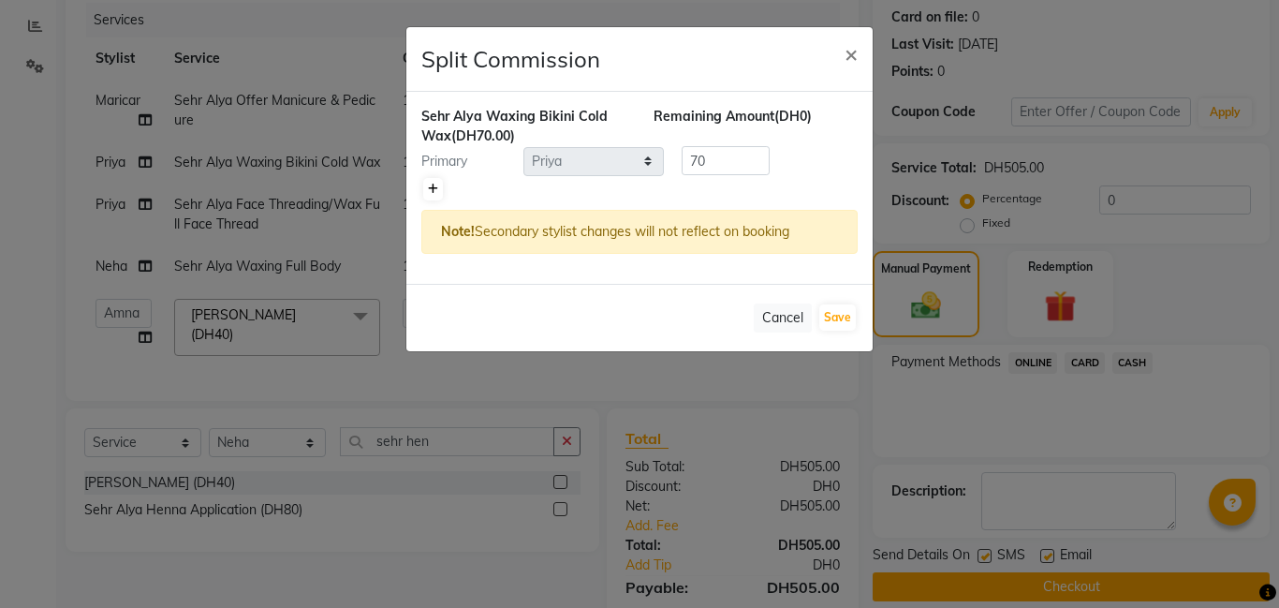
click at [430, 188] on icon at bounding box center [433, 189] width 10 height 11
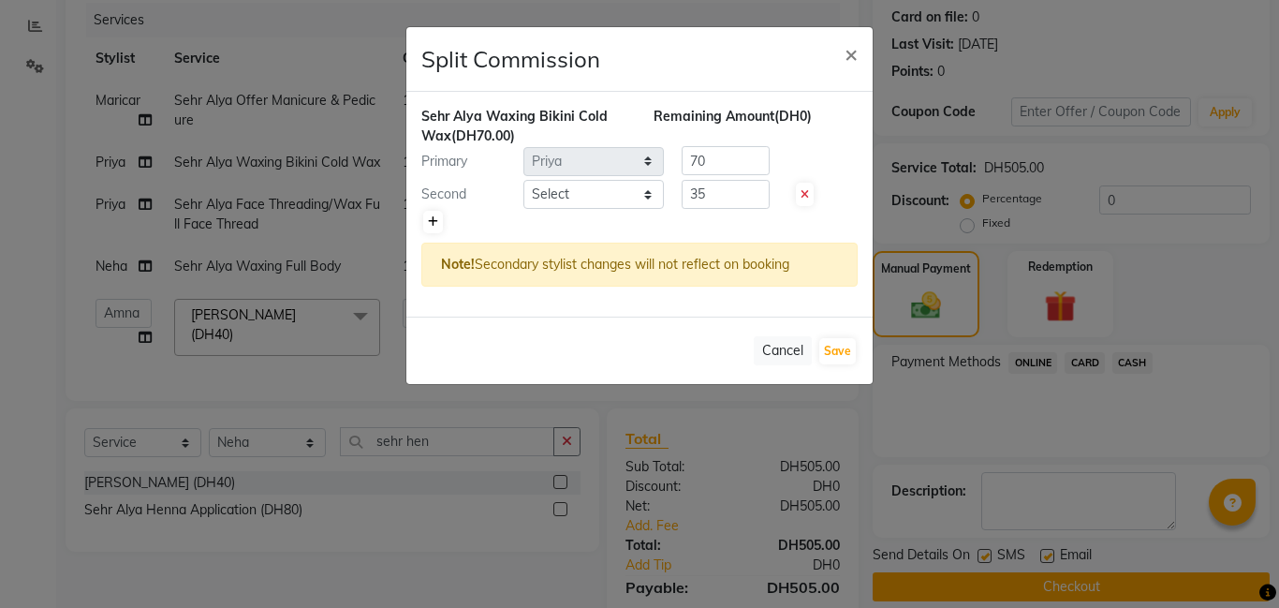
type input "35"
click at [618, 191] on select "Select [PERSON_NAME] Amna [PERSON_NAME] [PERSON_NAME] Ebda Lamsat [PERSON_NAME]…" at bounding box center [593, 194] width 140 height 29
select select "79914"
click at [523, 180] on select "Select [PERSON_NAME] Amna [PERSON_NAME] [PERSON_NAME] Ebda Lamsat [PERSON_NAME]…" at bounding box center [593, 194] width 140 height 29
click at [854, 346] on button "Save" at bounding box center [837, 351] width 37 height 26
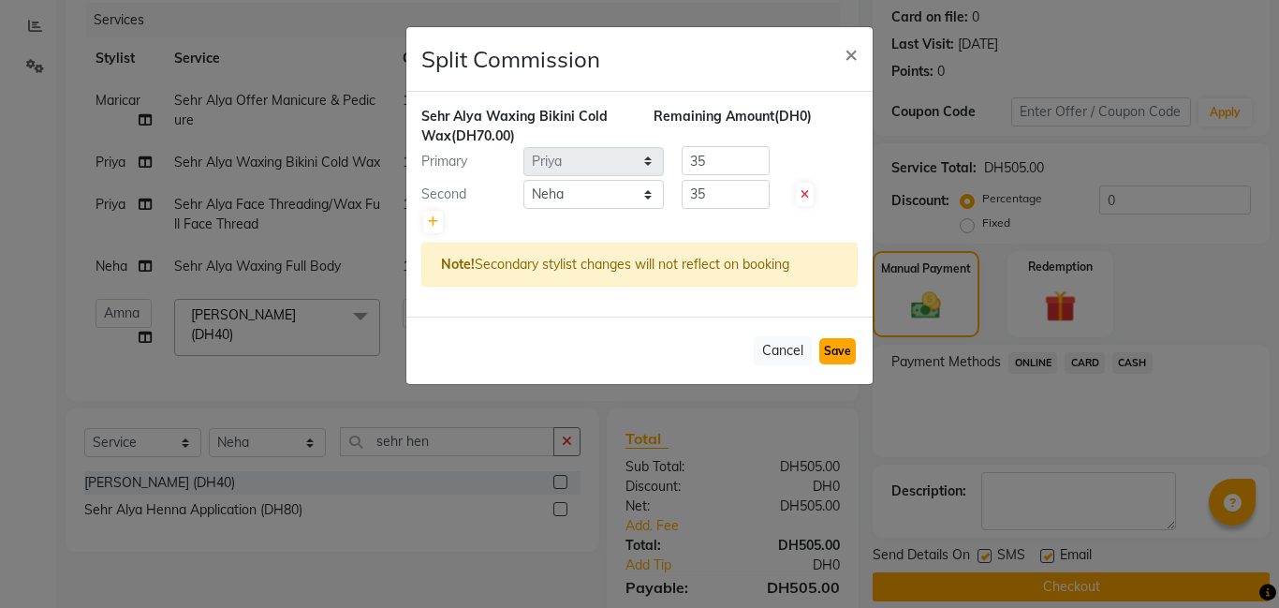
select select "Select"
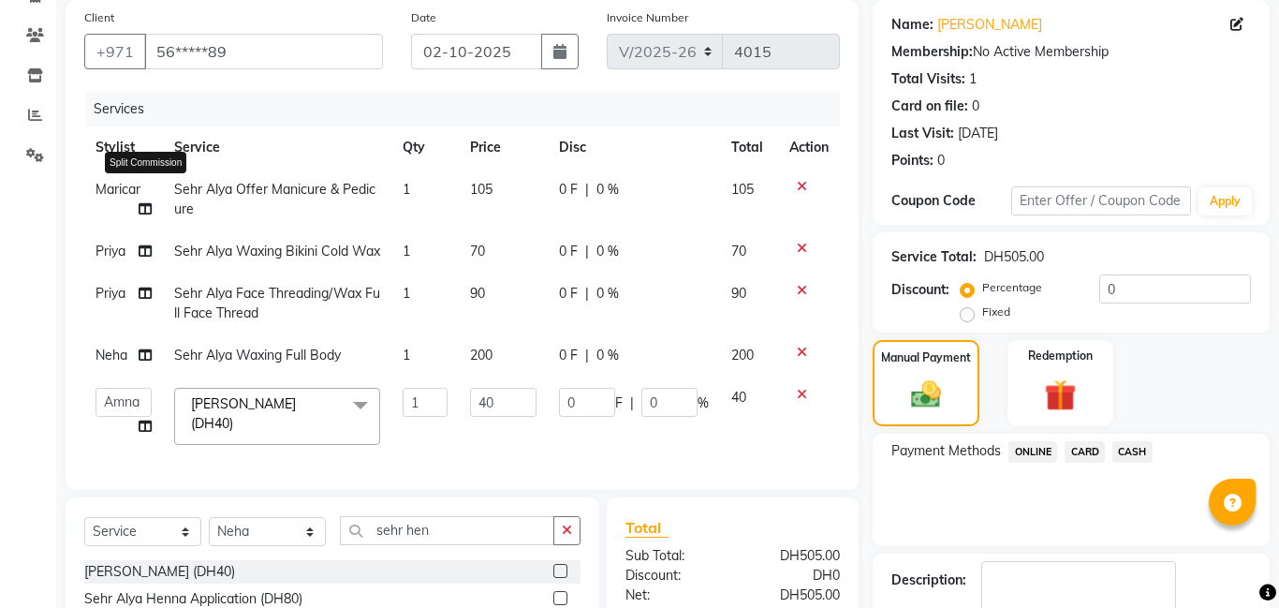
scroll to position [140, 0]
click at [143, 212] on icon at bounding box center [145, 209] width 13 height 13
select select "79911"
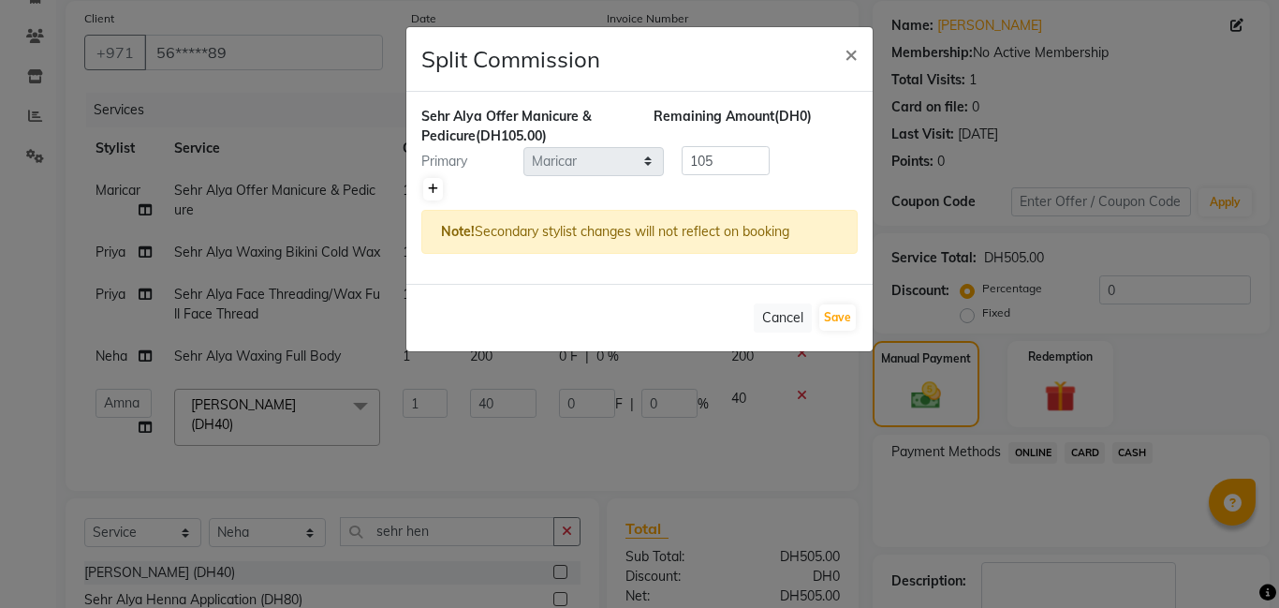
click at [434, 186] on icon at bounding box center [433, 189] width 10 height 11
type input "52.5"
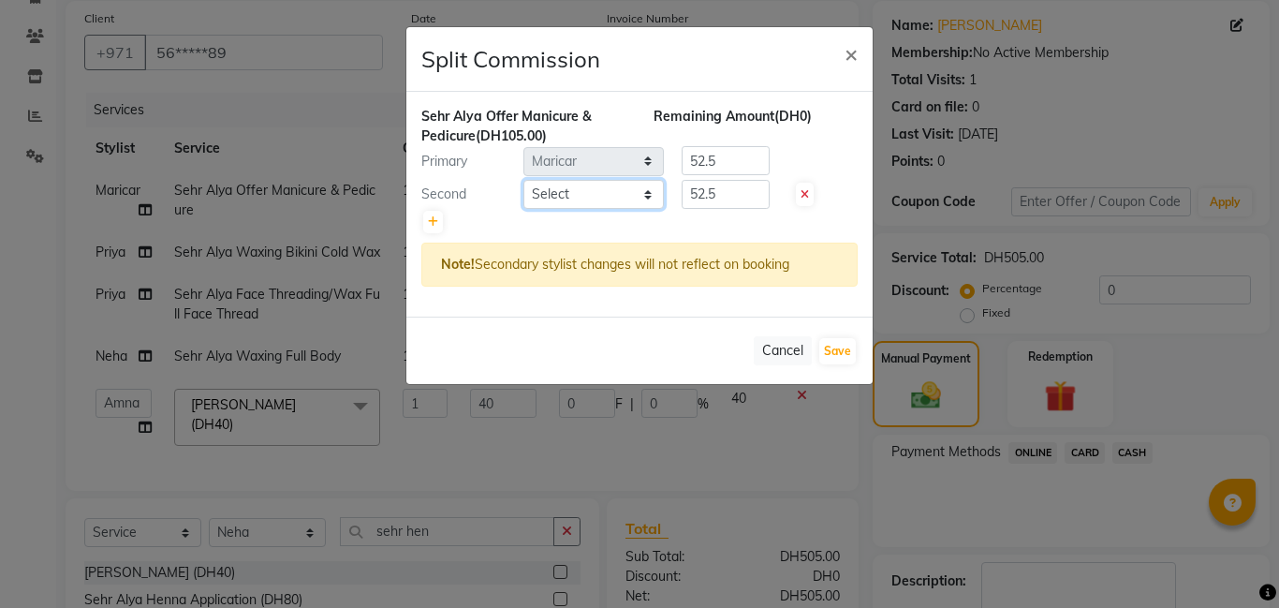
click at [557, 200] on select "Select [PERSON_NAME] Amna [PERSON_NAME] [PERSON_NAME] Ebda Lamsat [PERSON_NAME]…" at bounding box center [593, 194] width 140 height 29
select select "79913"
click at [523, 180] on select "Select [PERSON_NAME] Amna [PERSON_NAME] [PERSON_NAME] Ebda Lamsat [PERSON_NAME]…" at bounding box center [593, 194] width 140 height 29
click at [739, 167] on input "52.5" at bounding box center [726, 160] width 88 height 29
type input "5"
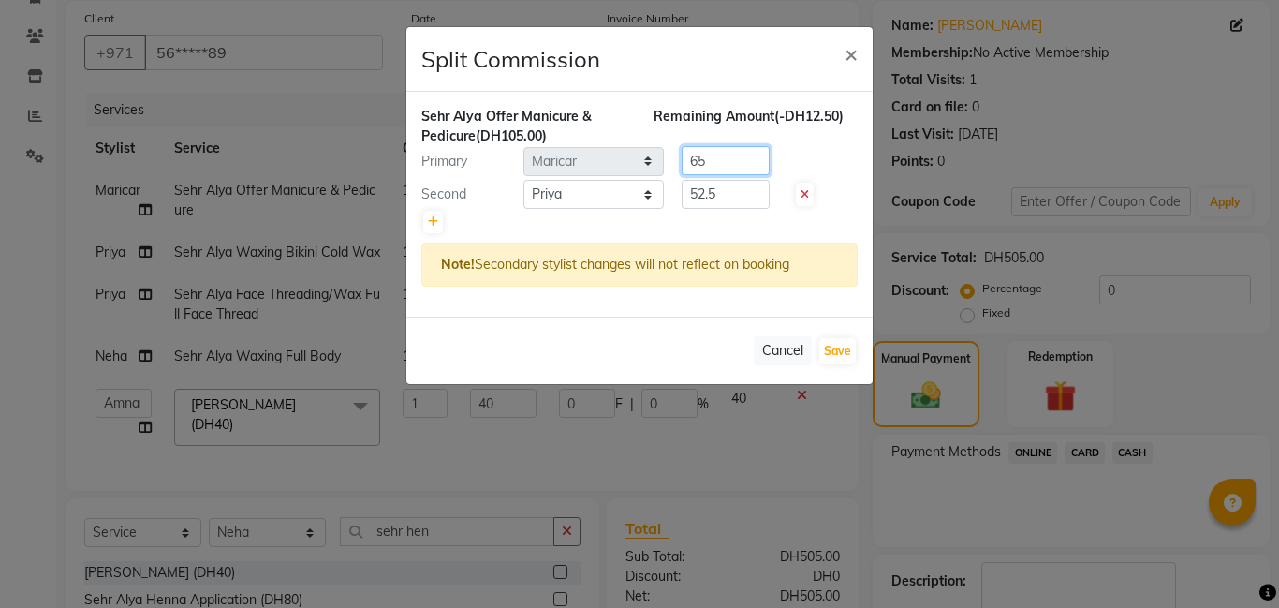
type input "65"
click at [743, 196] on input "52.5" at bounding box center [726, 194] width 88 height 29
type input "5"
type input "40"
click at [838, 349] on button "Save" at bounding box center [837, 351] width 37 height 26
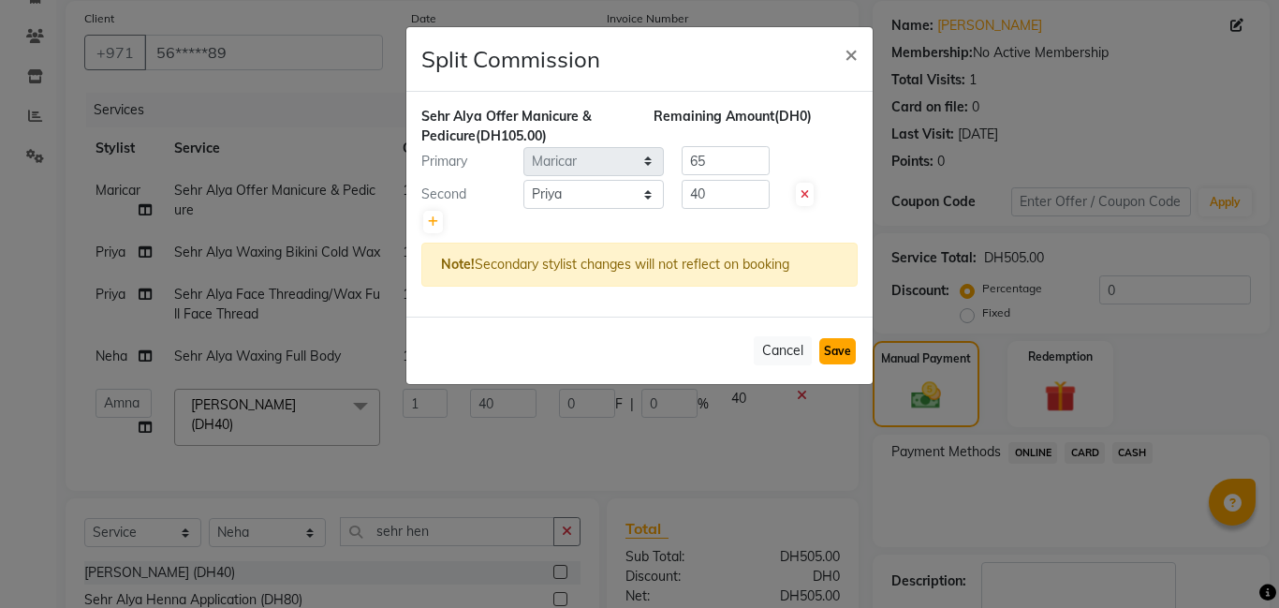
select select "Select"
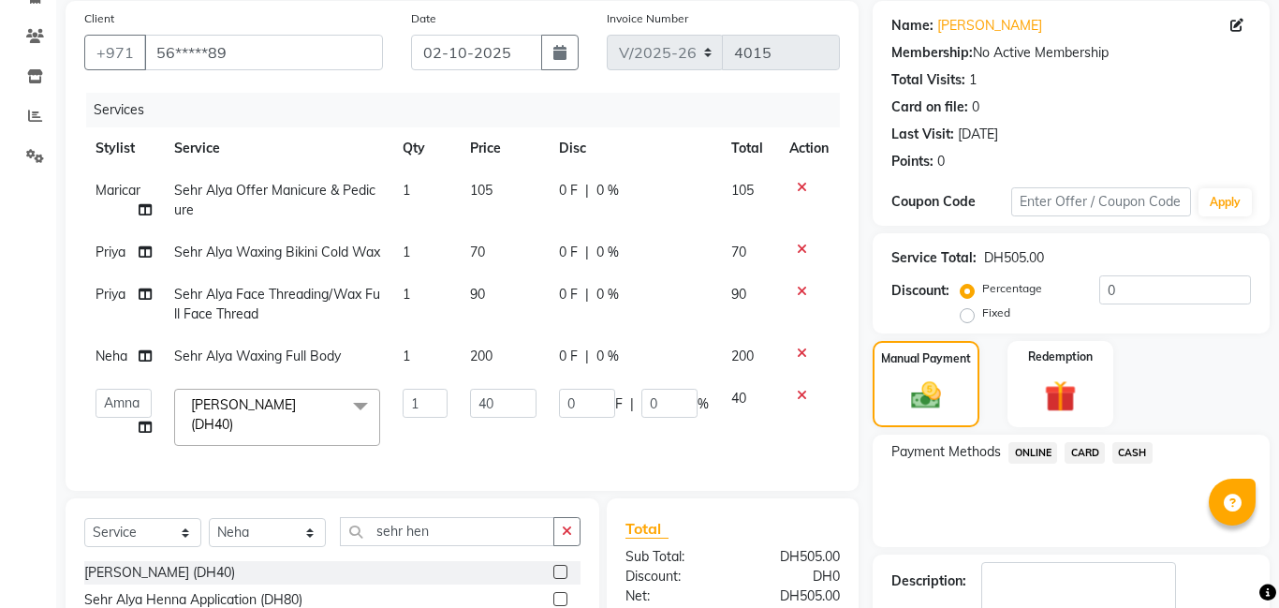
click at [1082, 451] on span "CARD" at bounding box center [1085, 453] width 40 height 22
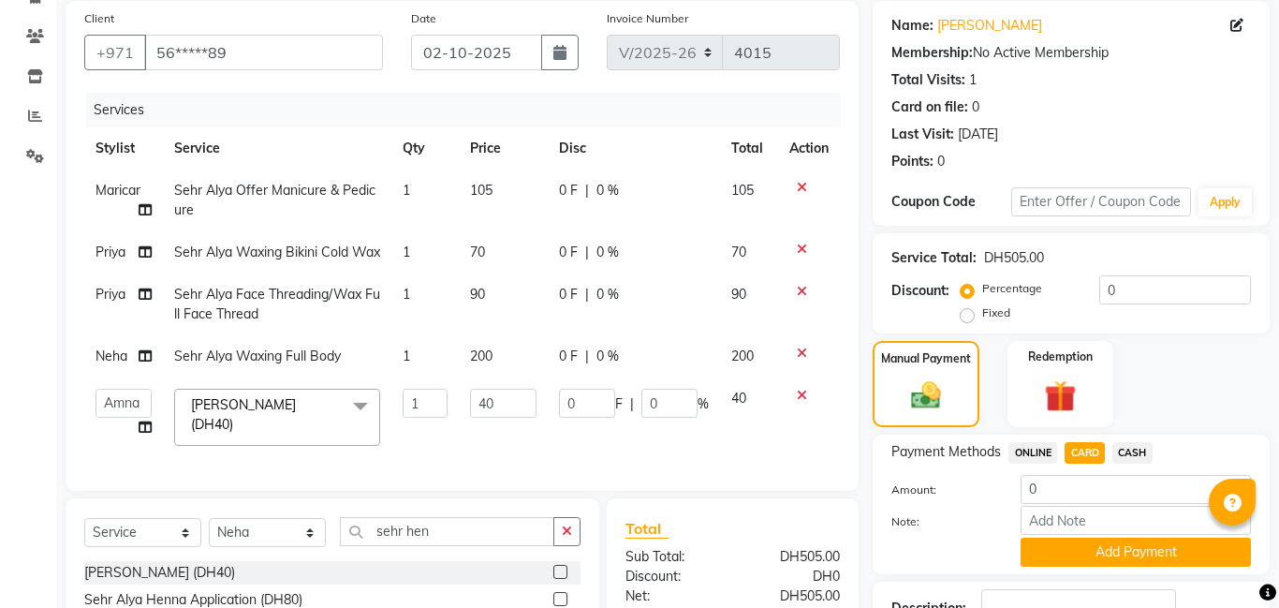
click at [1141, 450] on span "CASH" at bounding box center [1132, 453] width 40 height 22
click at [1131, 561] on button "Add Payment" at bounding box center [1136, 551] width 230 height 29
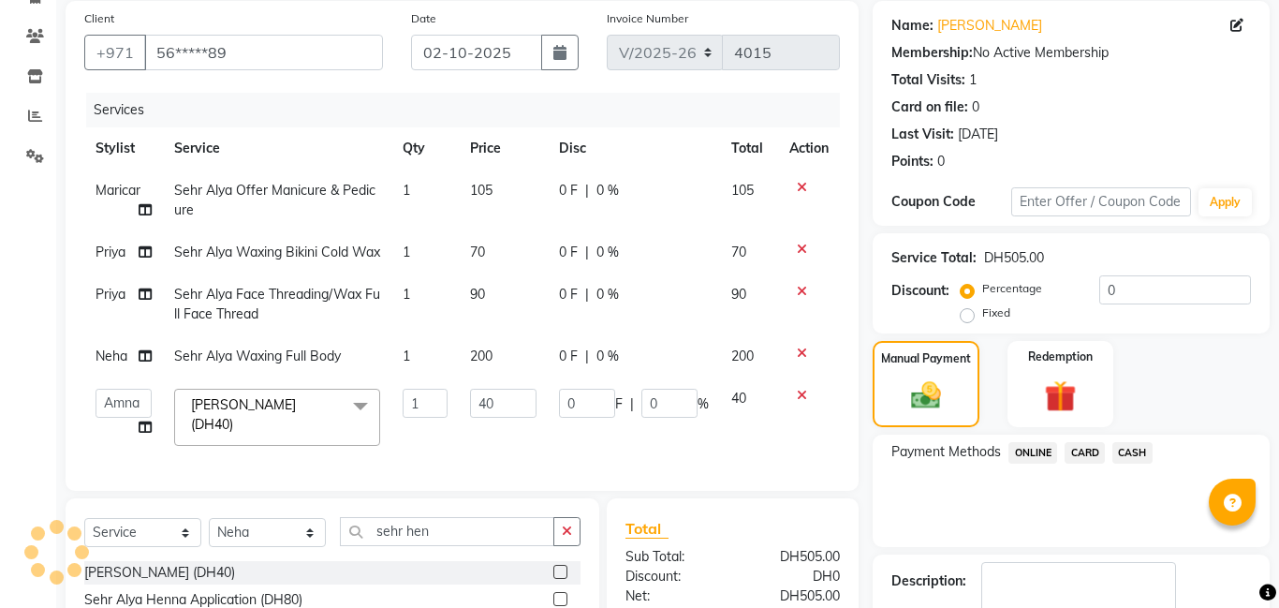
scroll to position [400, 0]
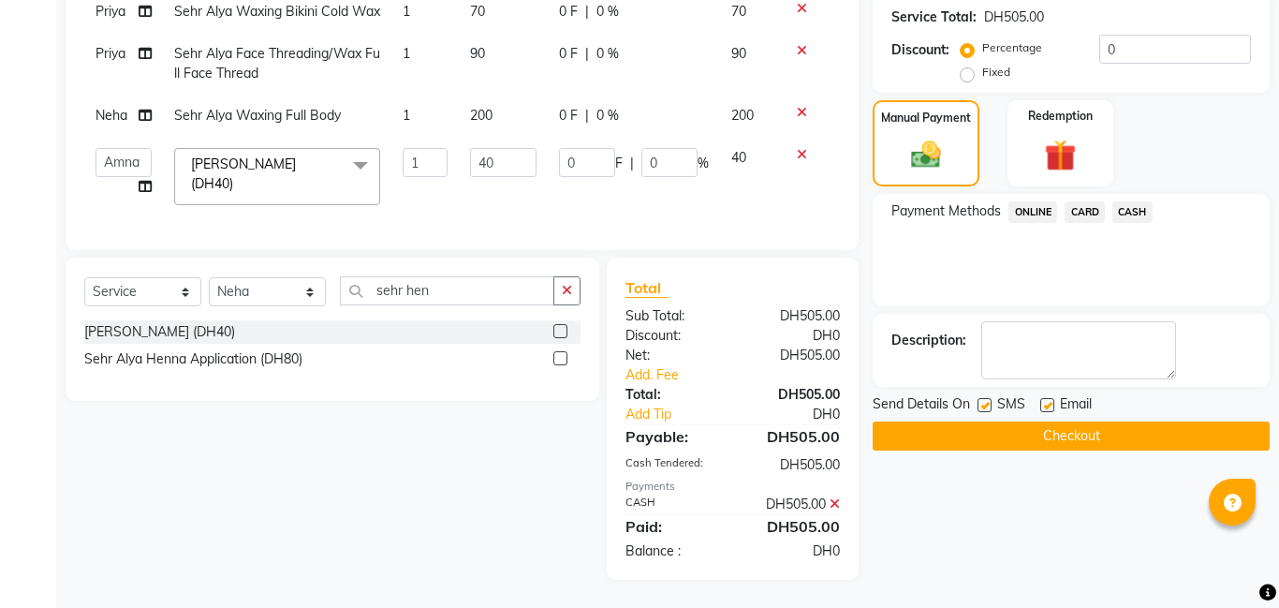
click at [1084, 423] on button "Checkout" at bounding box center [1071, 435] width 397 height 29
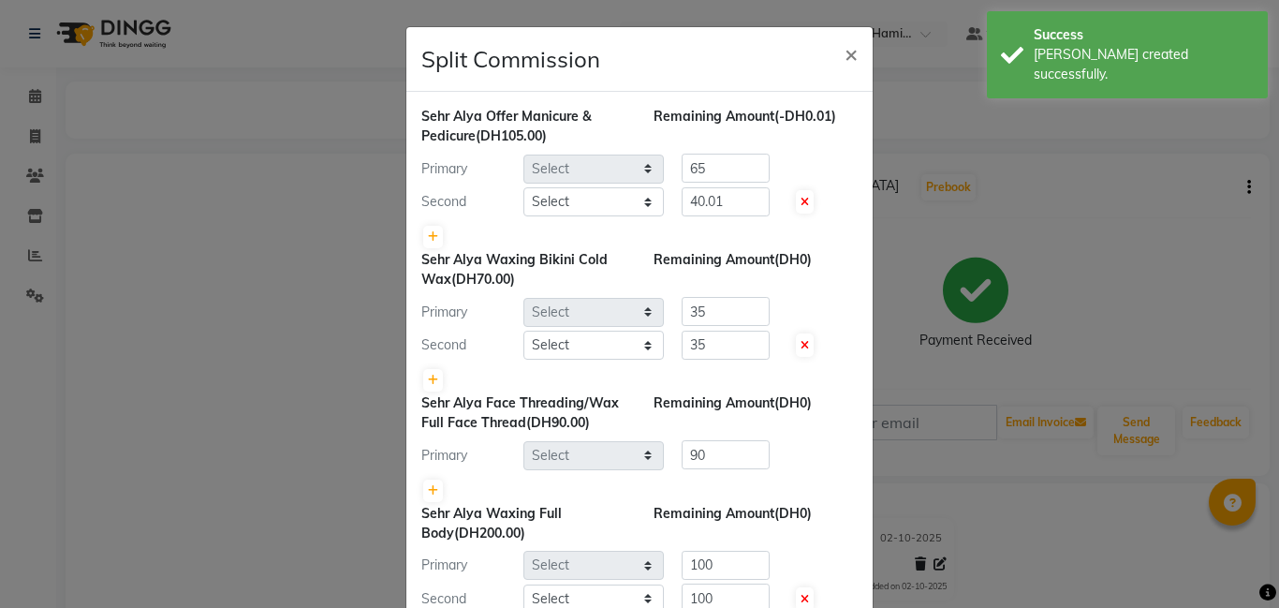
select select "79911"
select select "79913"
select select "79914"
select select "79913"
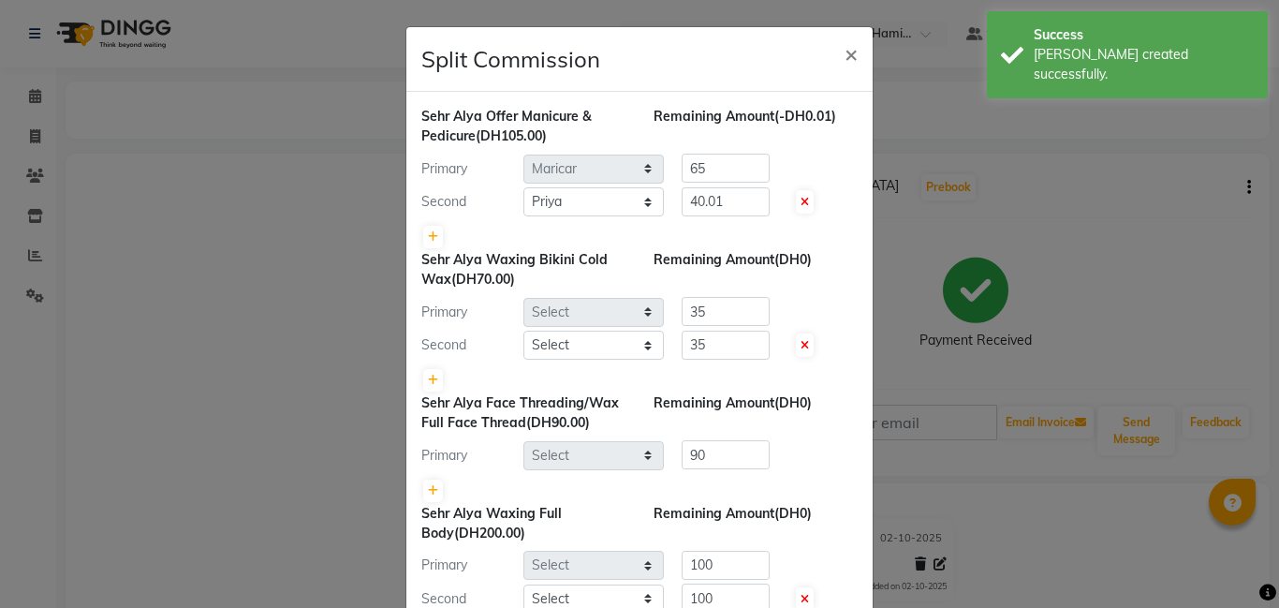
select select "79914"
select select "79916"
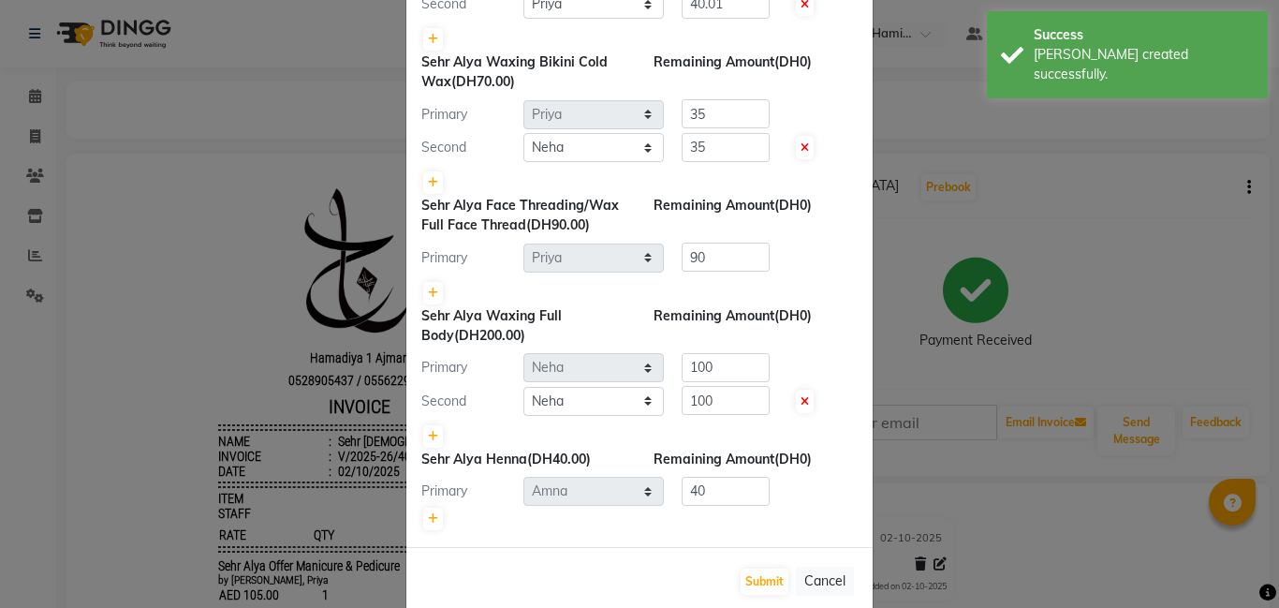
scroll to position [231, 0]
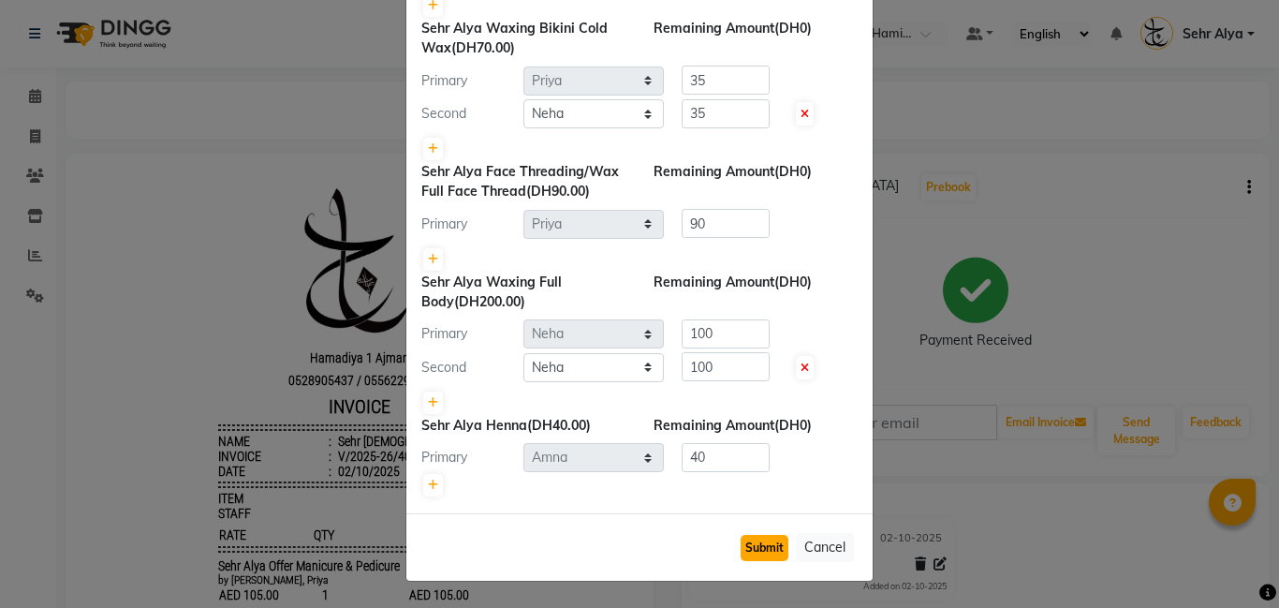
click at [772, 539] on button "Submit" at bounding box center [765, 548] width 48 height 26
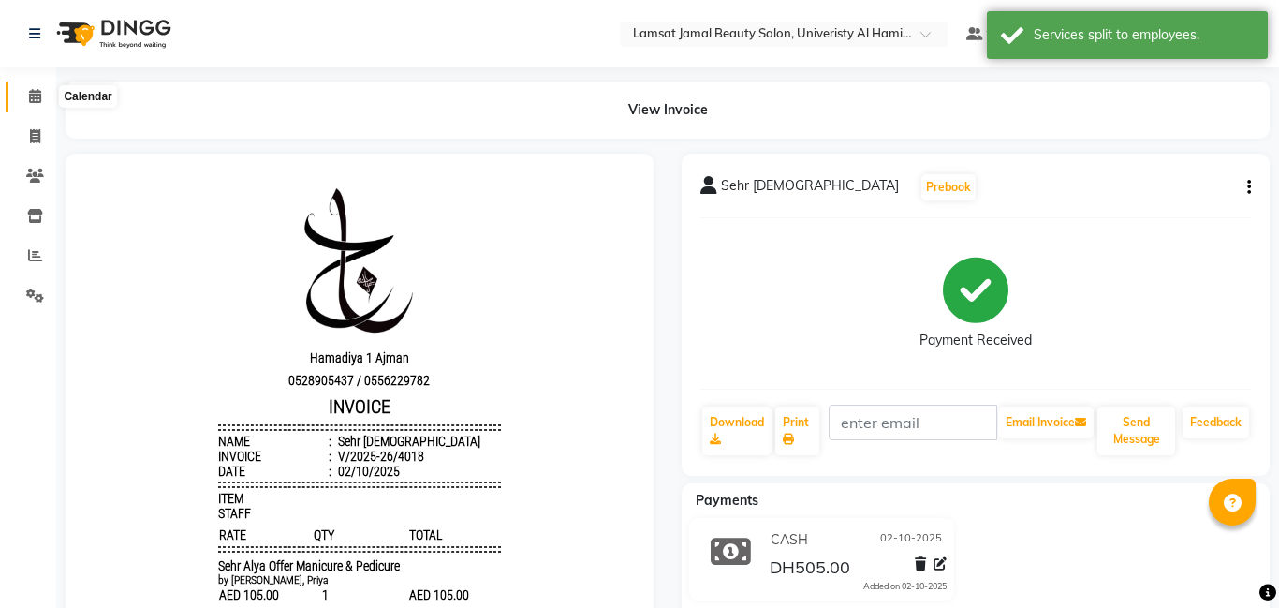
click at [35, 96] on icon at bounding box center [35, 96] width 12 height 14
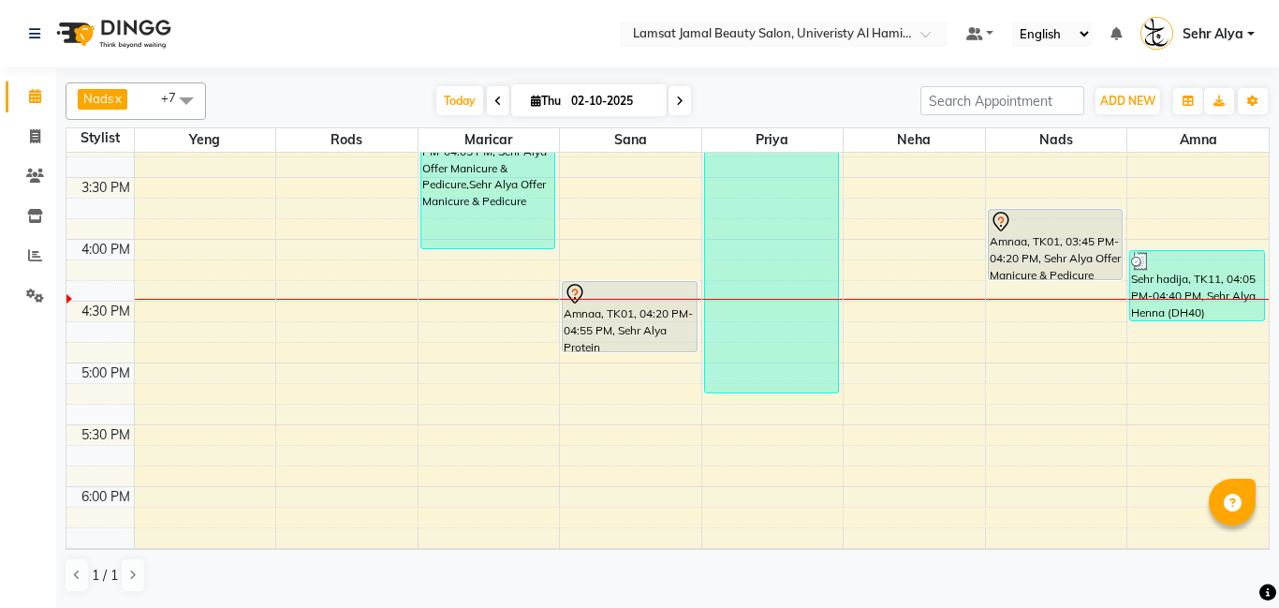
scroll to position [640, 0]
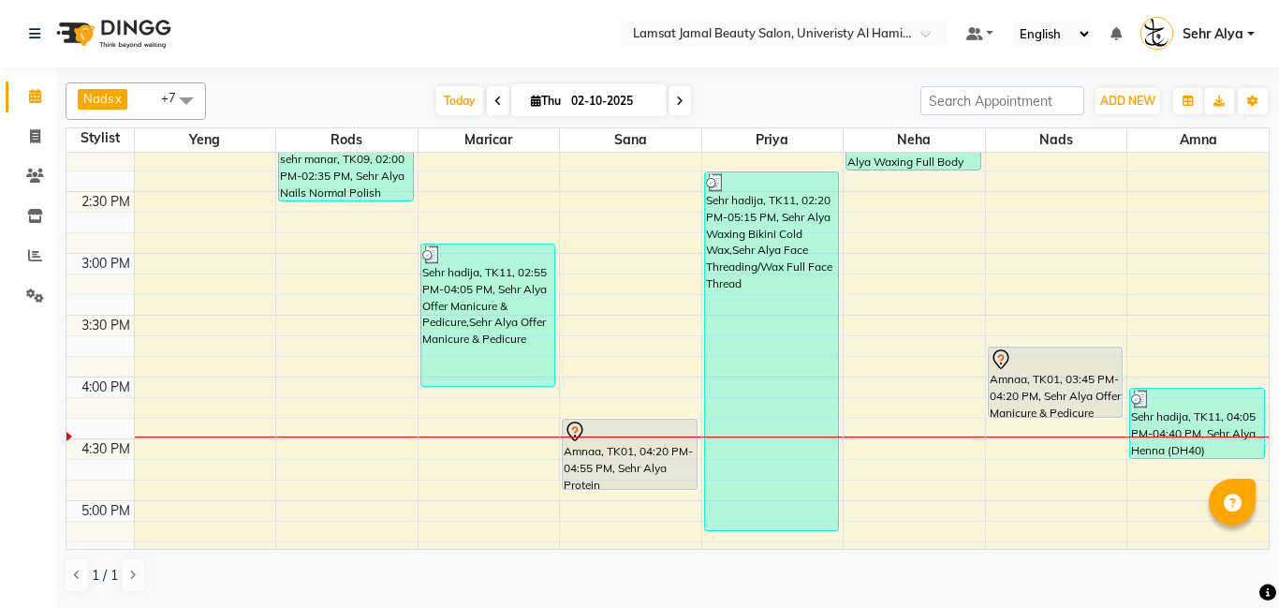
click at [926, 192] on div "9:00 AM 9:30 AM 10:00 AM 10:30 AM 11:00 AM 11:30 AM 12:00 PM 12:30 PM 1:00 PM 1…" at bounding box center [667, 438] width 1202 height 1853
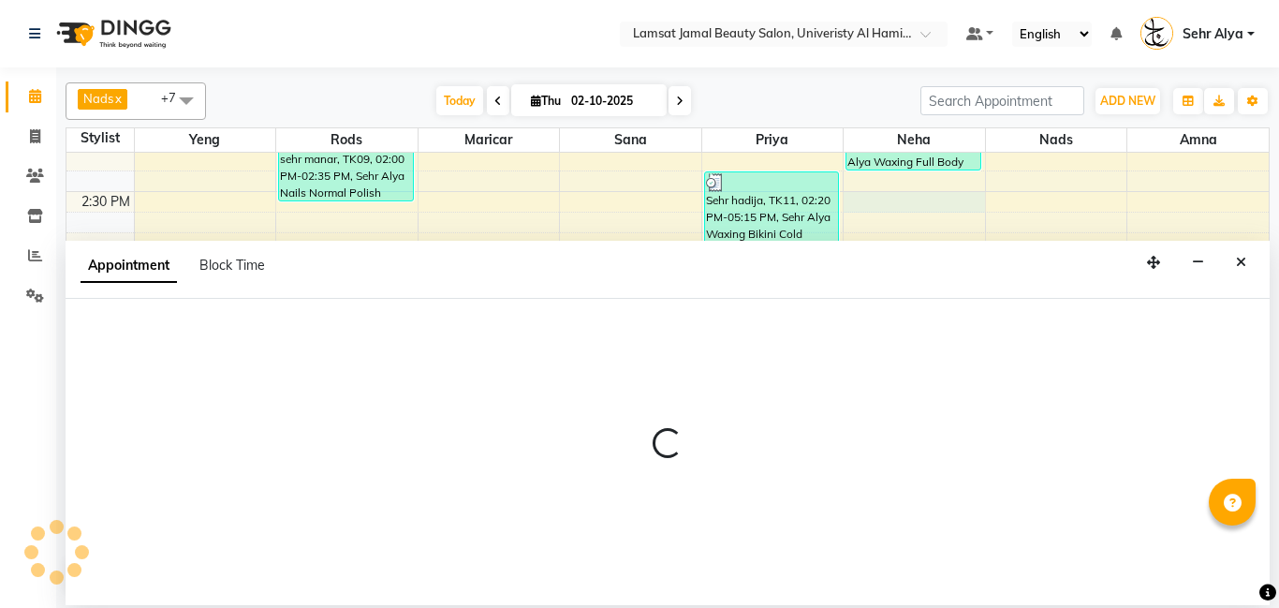
select select "79914"
select select "tentative"
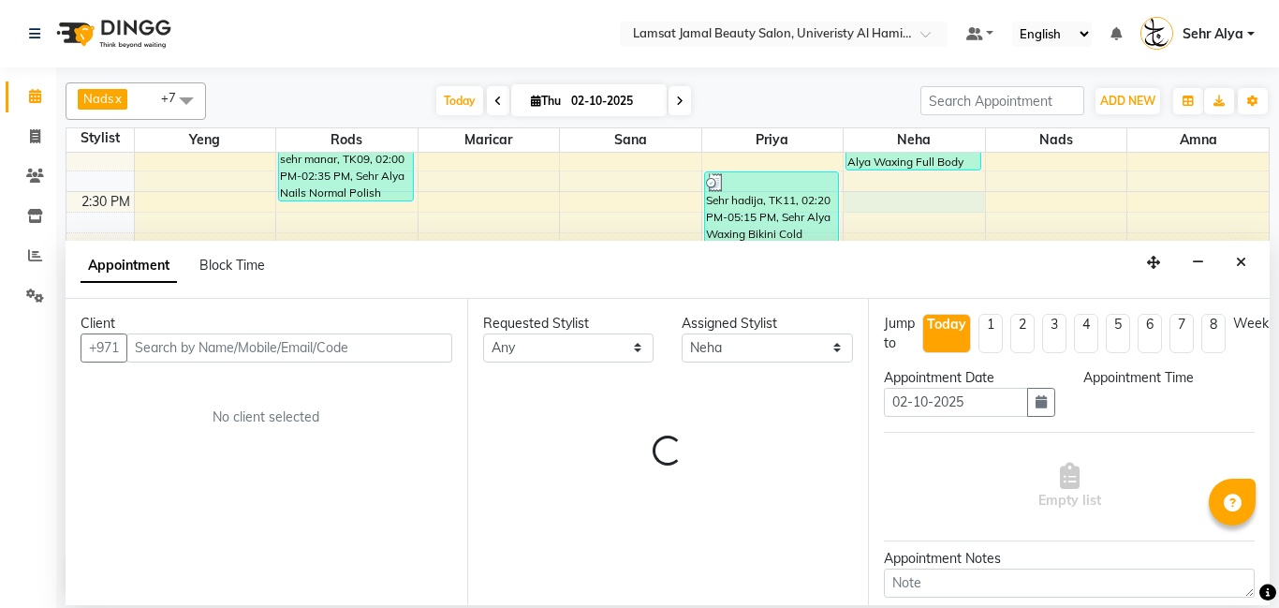
select select "870"
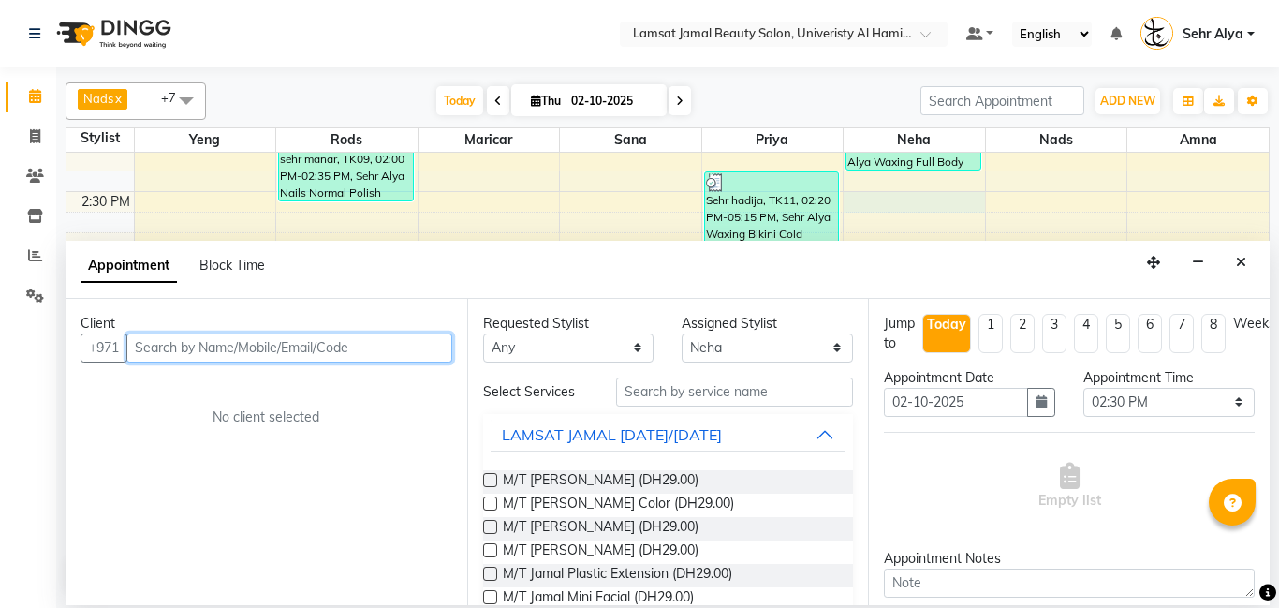
click at [247, 337] on input "text" at bounding box center [289, 347] width 326 height 29
type input "s"
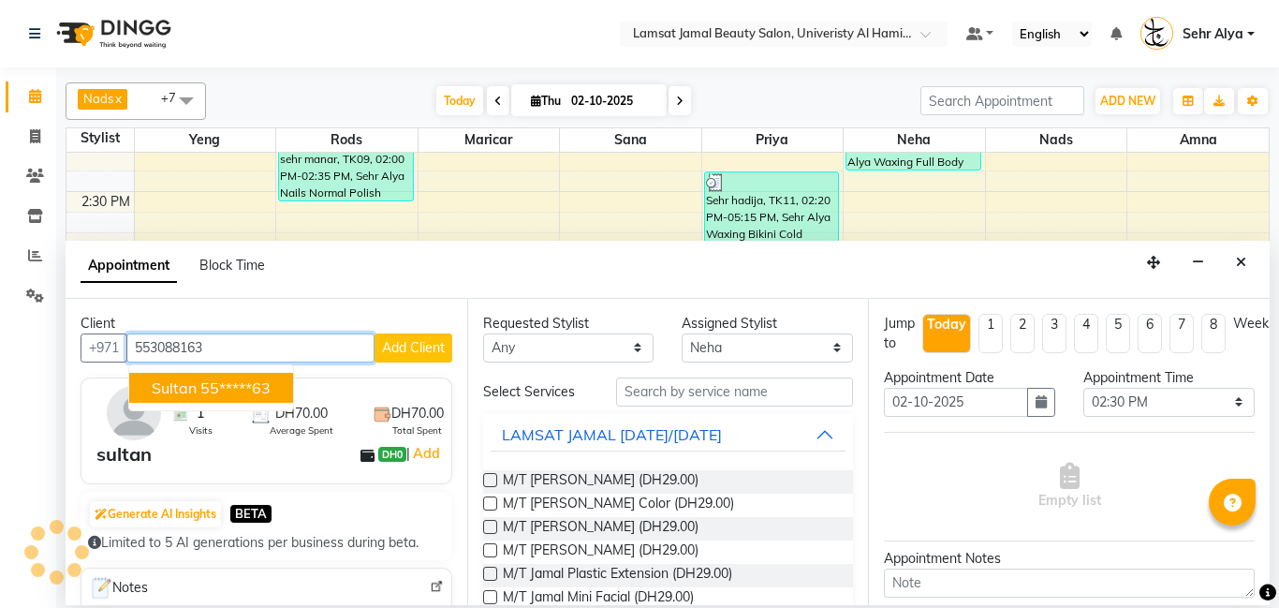
click at [213, 386] on ngb-highlight "55*****63" at bounding box center [235, 387] width 70 height 19
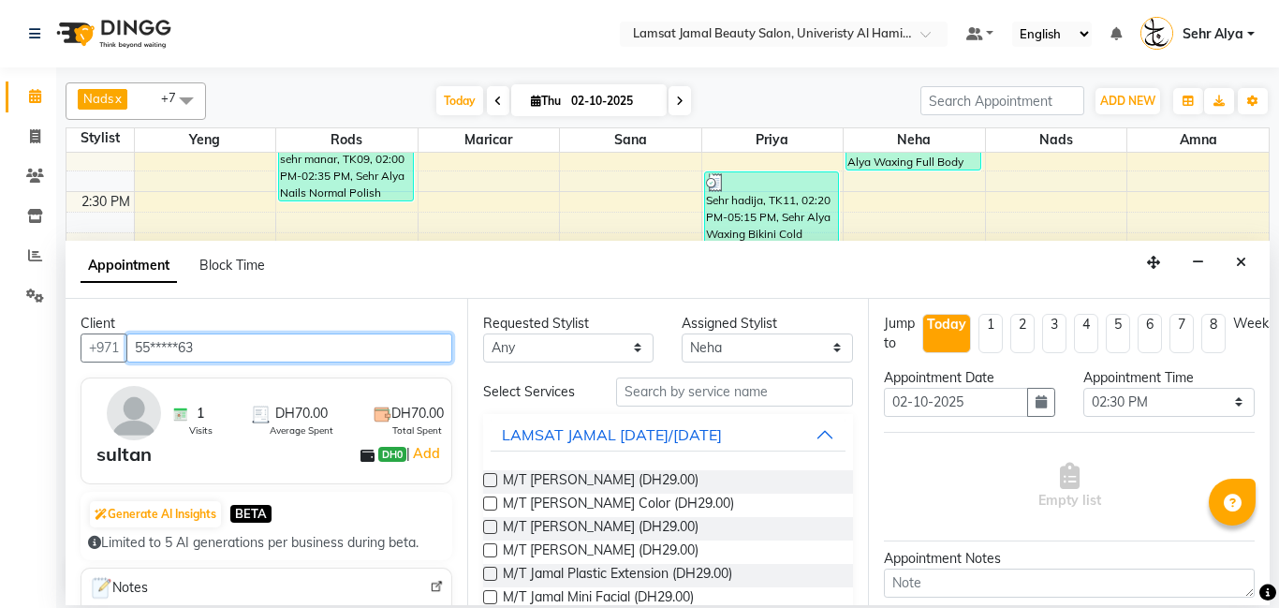
type input "55*****63"
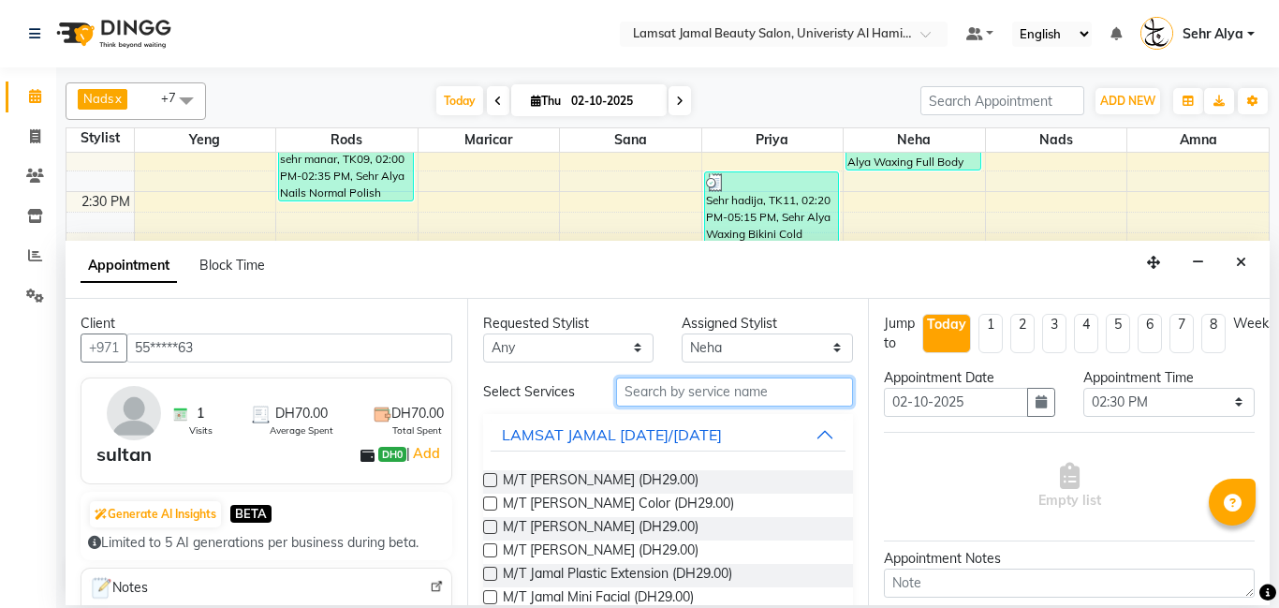
click at [646, 399] on input "text" at bounding box center [735, 391] width 238 height 29
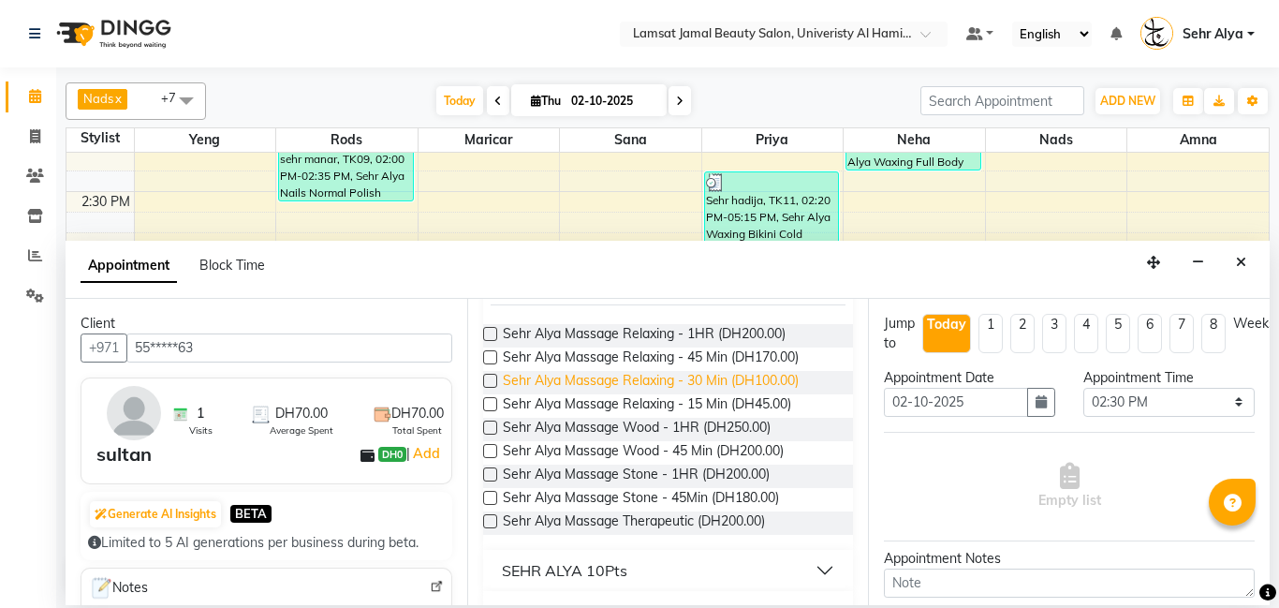
scroll to position [148, 0]
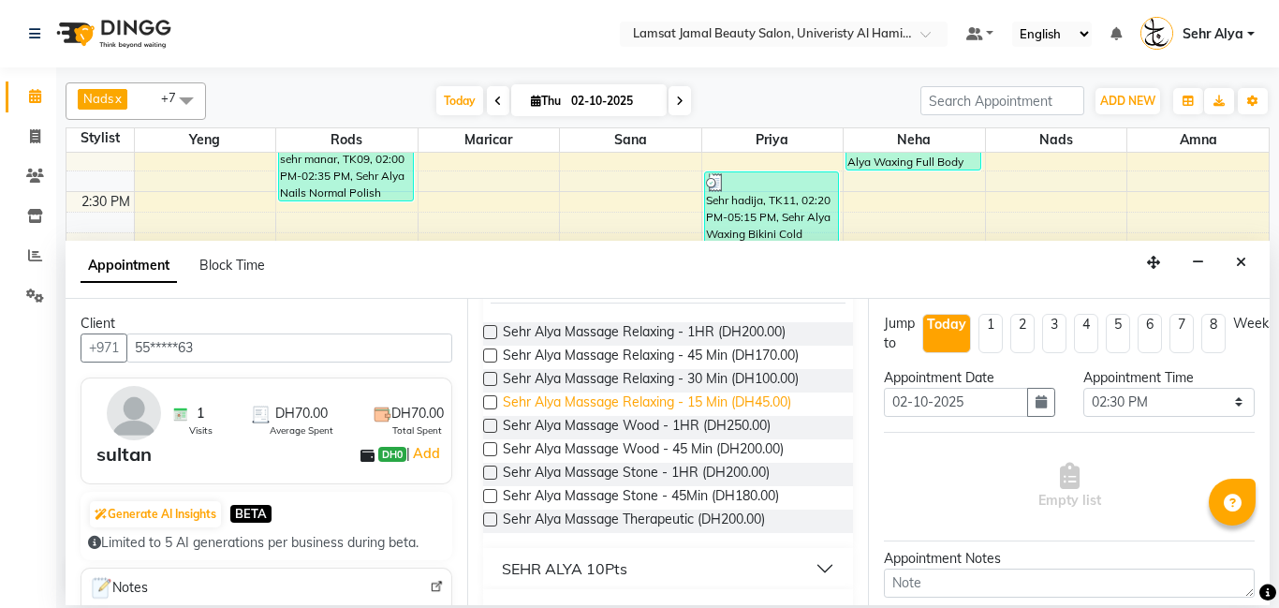
type input "sehr mass"
click at [753, 397] on span "Sehr Alya Massage Relaxing - 15 Min (DH45.00)" at bounding box center [647, 403] width 288 height 23
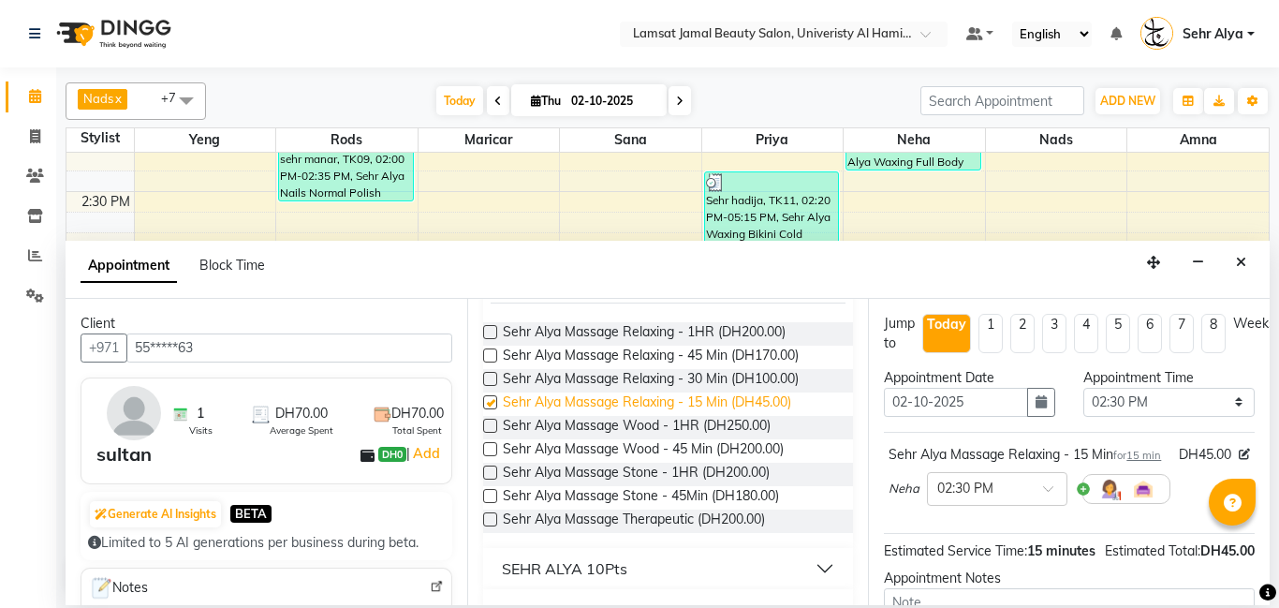
checkbox input "false"
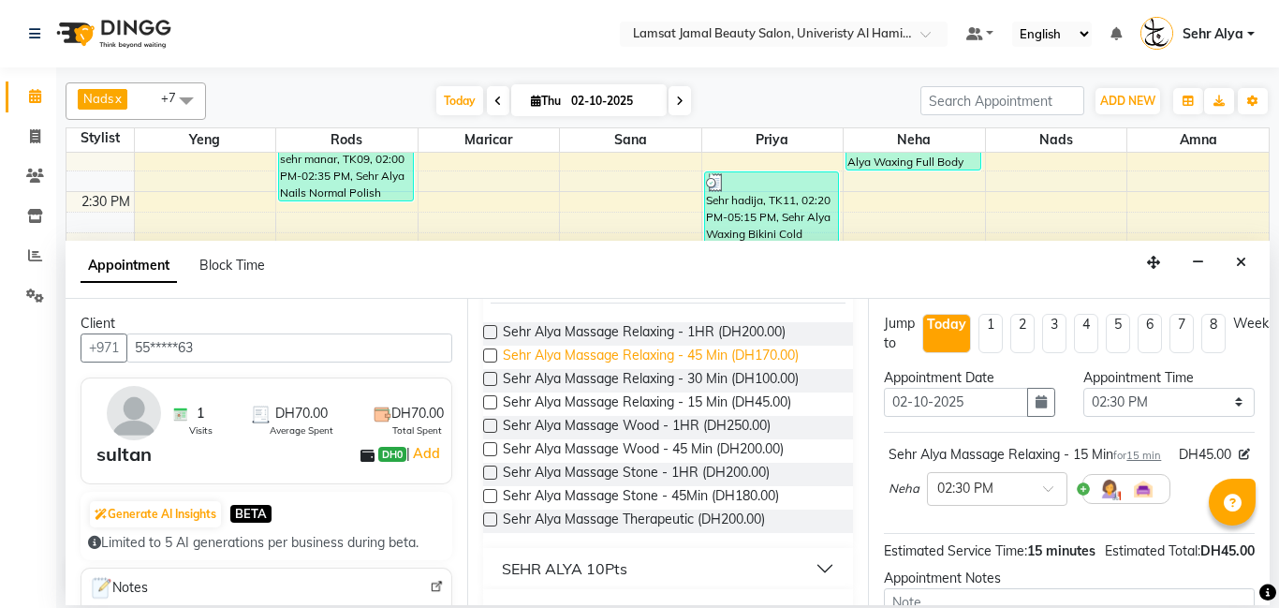
scroll to position [0, 0]
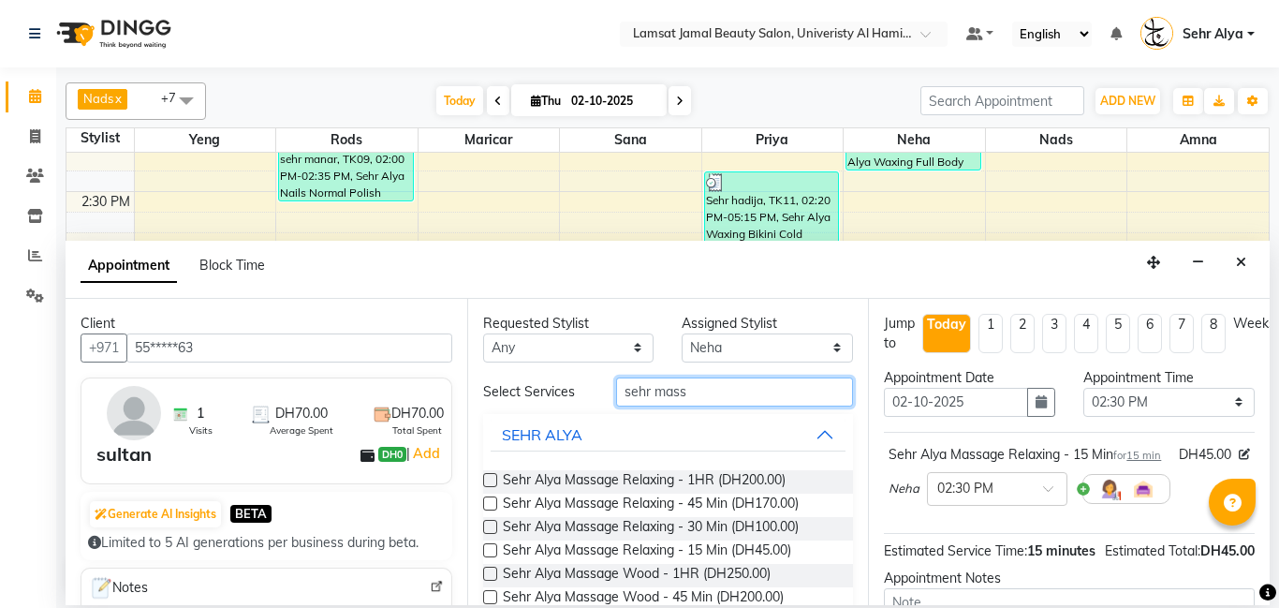
click at [717, 393] on input "sehr mass" at bounding box center [735, 391] width 238 height 29
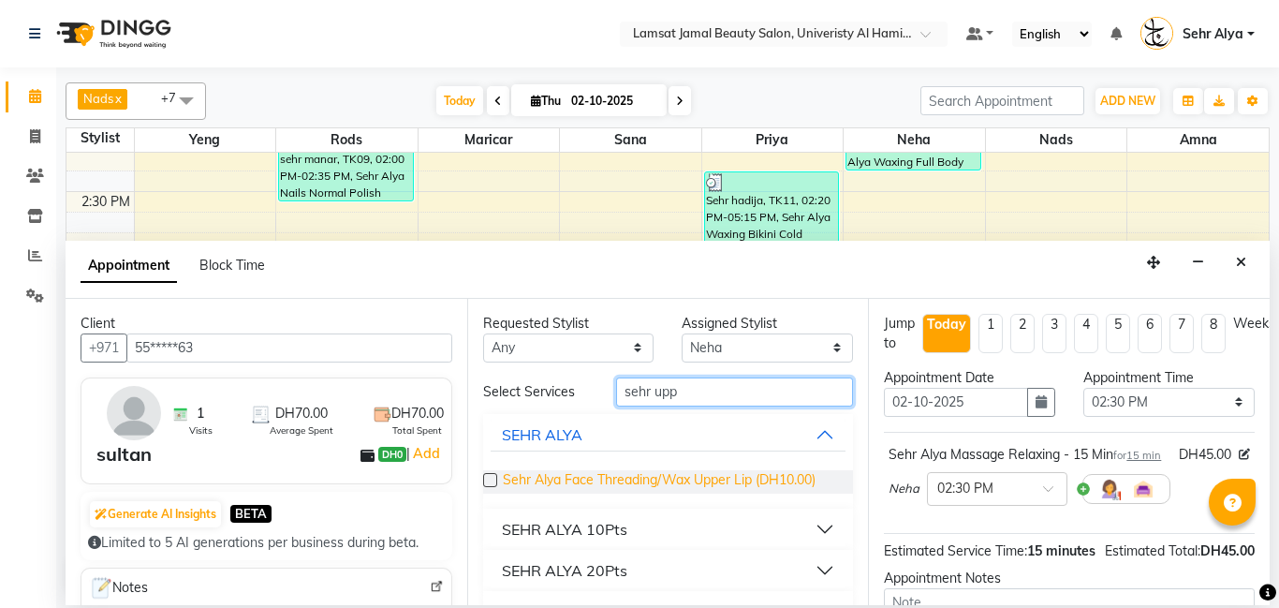
type input "sehr upp"
click at [632, 475] on span "Sehr Alya Face Threading/Wax Upper Lip (DH10.00)" at bounding box center [659, 481] width 313 height 23
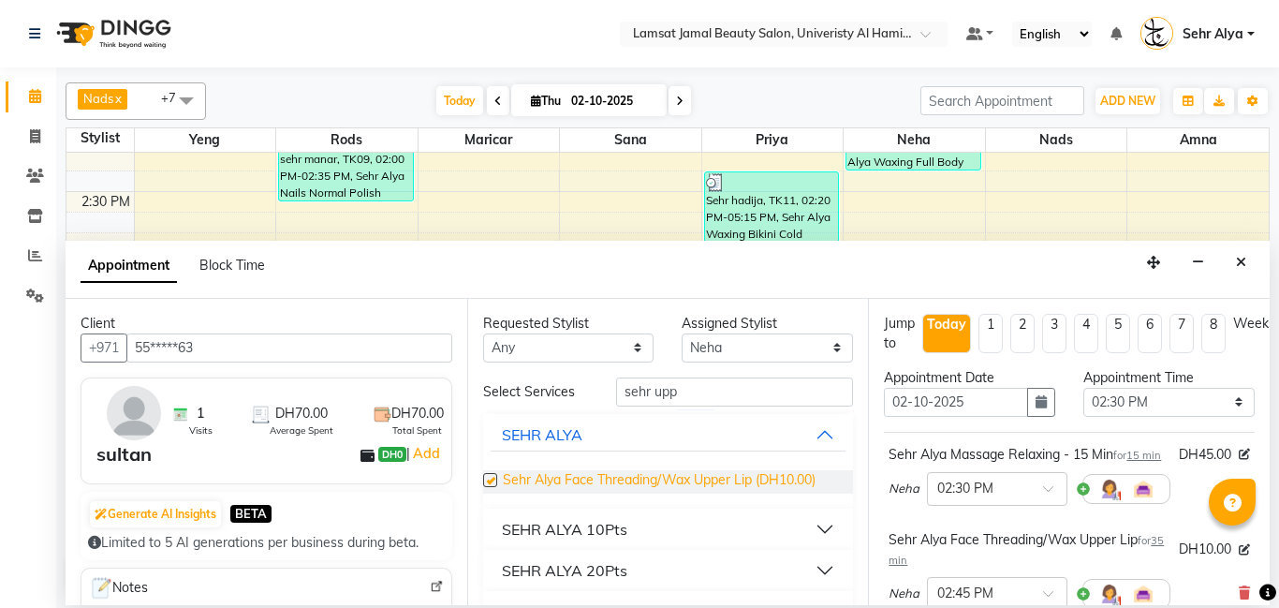
checkbox input "false"
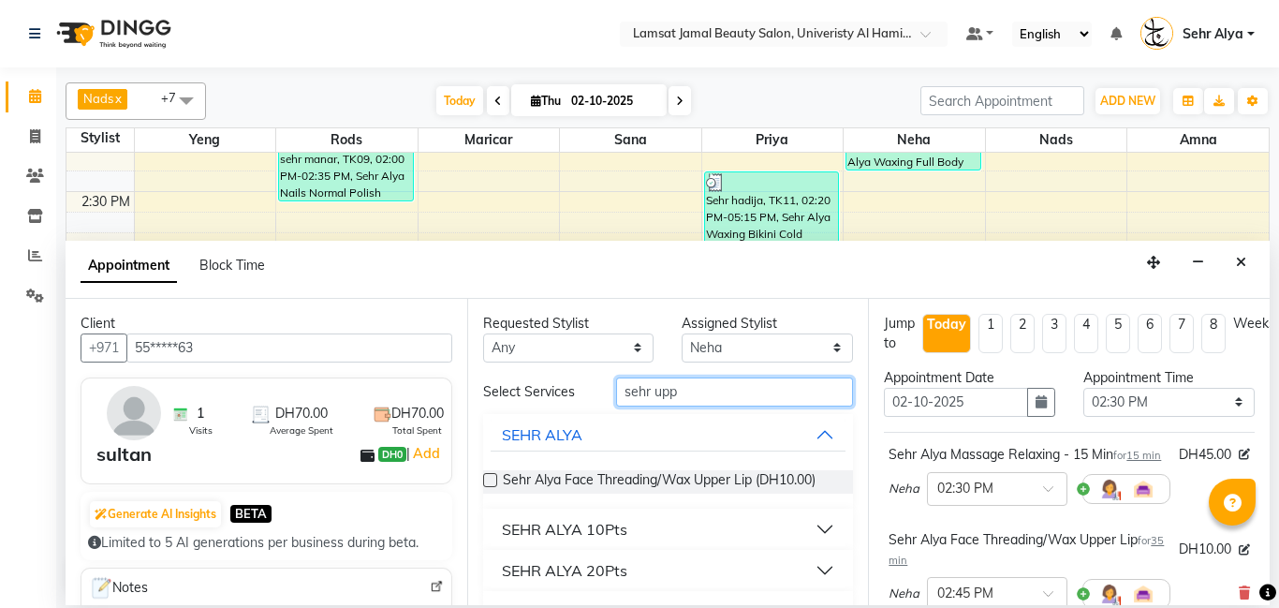
click at [721, 392] on input "sehr upp" at bounding box center [735, 391] width 238 height 29
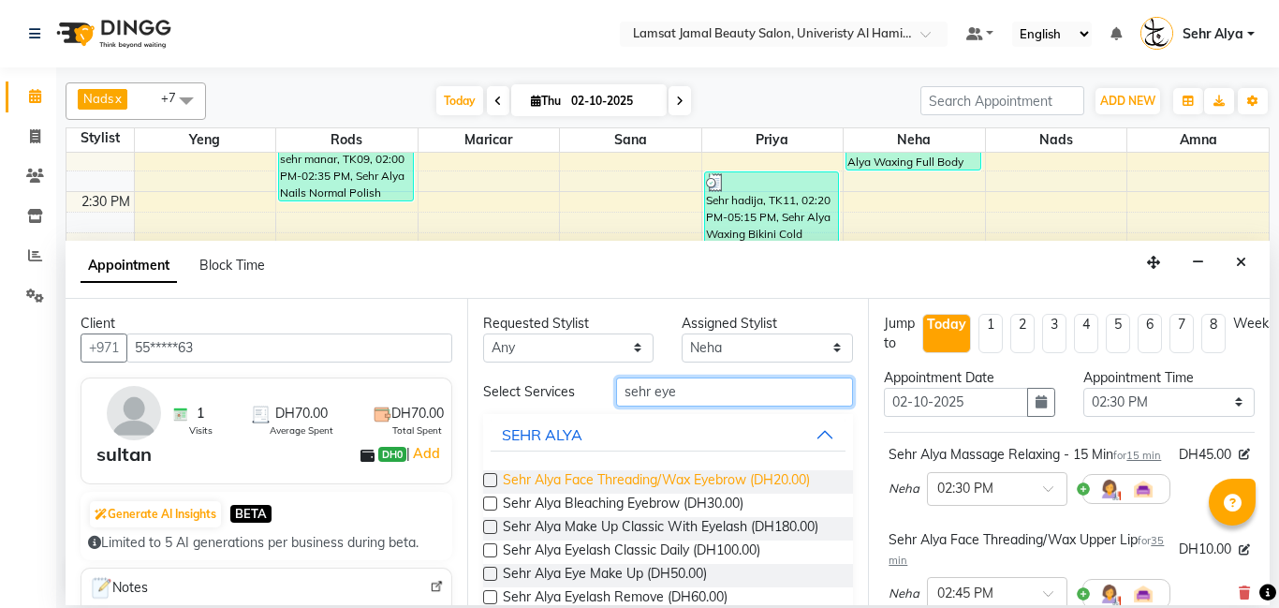
type input "sehr eye"
click at [714, 478] on span "Sehr Alya Face Threading/Wax Eyebrow (DH20.00)" at bounding box center [656, 481] width 307 height 23
checkbox input "false"
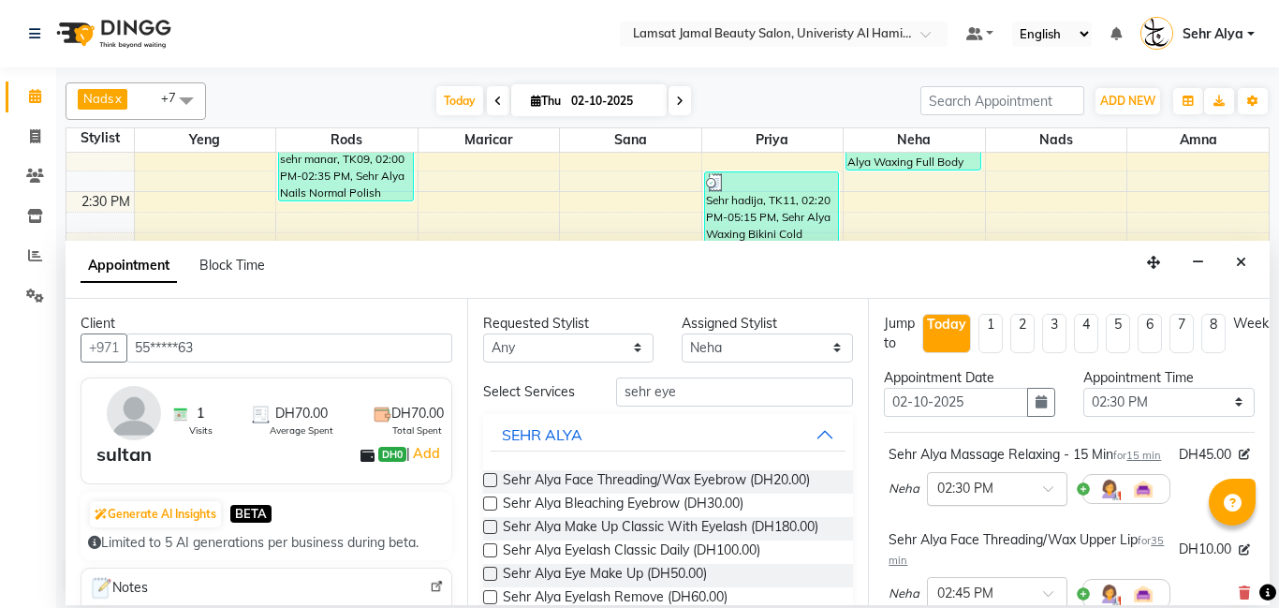
scroll to position [416, 0]
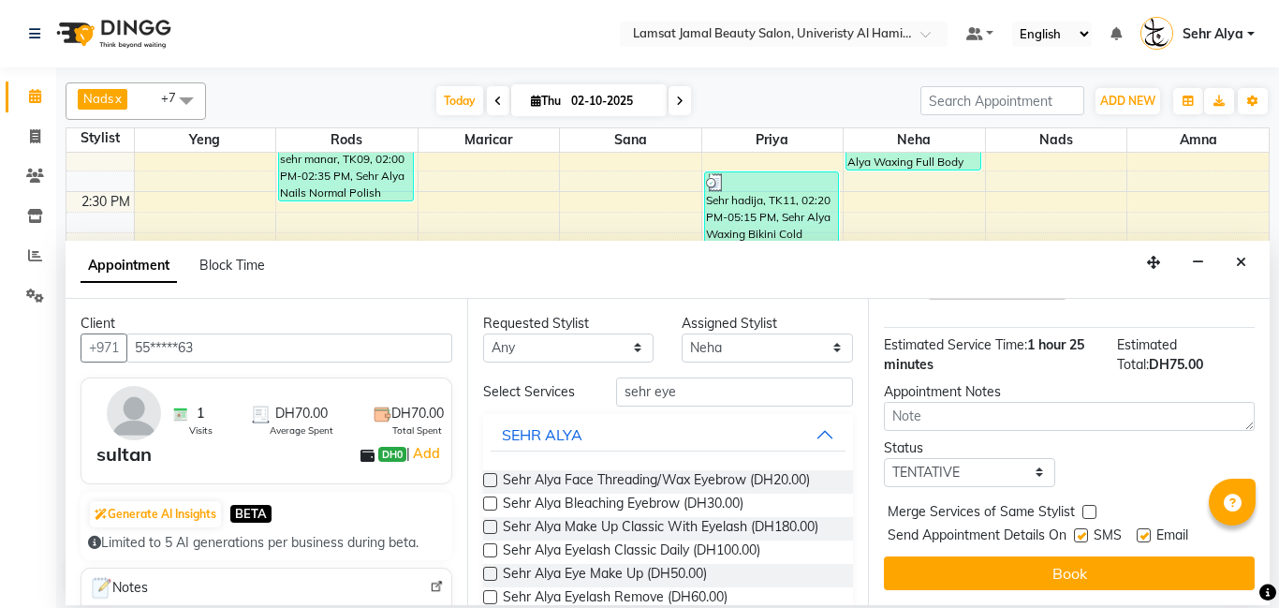
click at [1092, 512] on label at bounding box center [1089, 512] width 14 height 14
click at [1092, 512] on input "checkbox" at bounding box center [1088, 513] width 12 height 12
checkbox input "true"
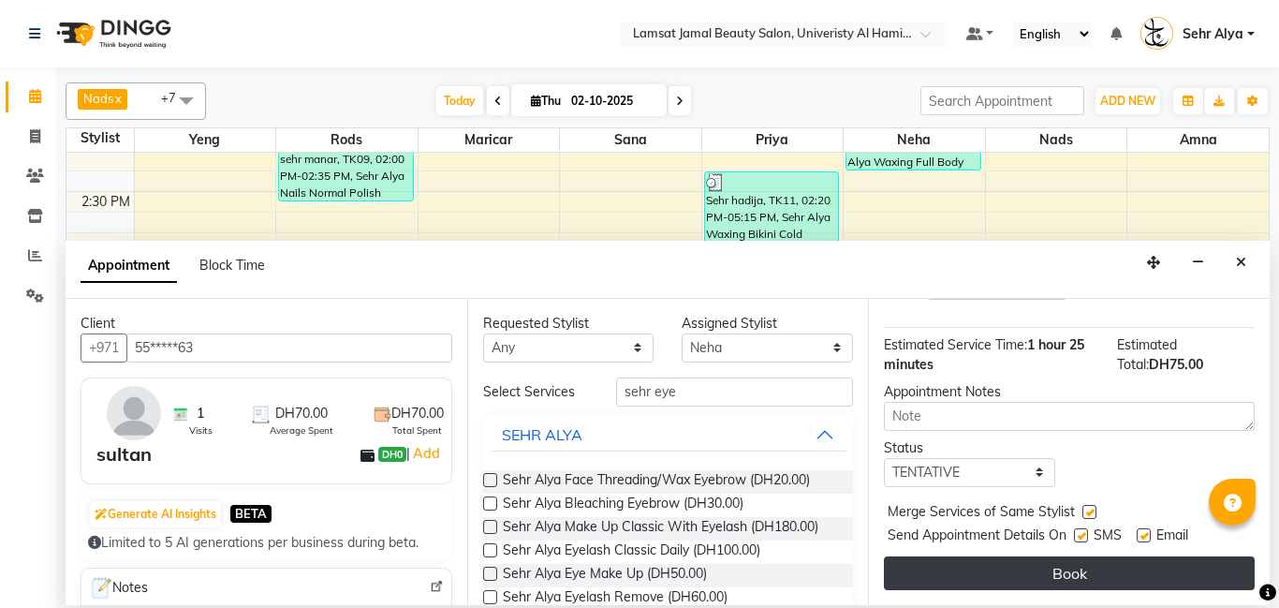
click at [1089, 575] on button "Book" at bounding box center [1069, 573] width 371 height 34
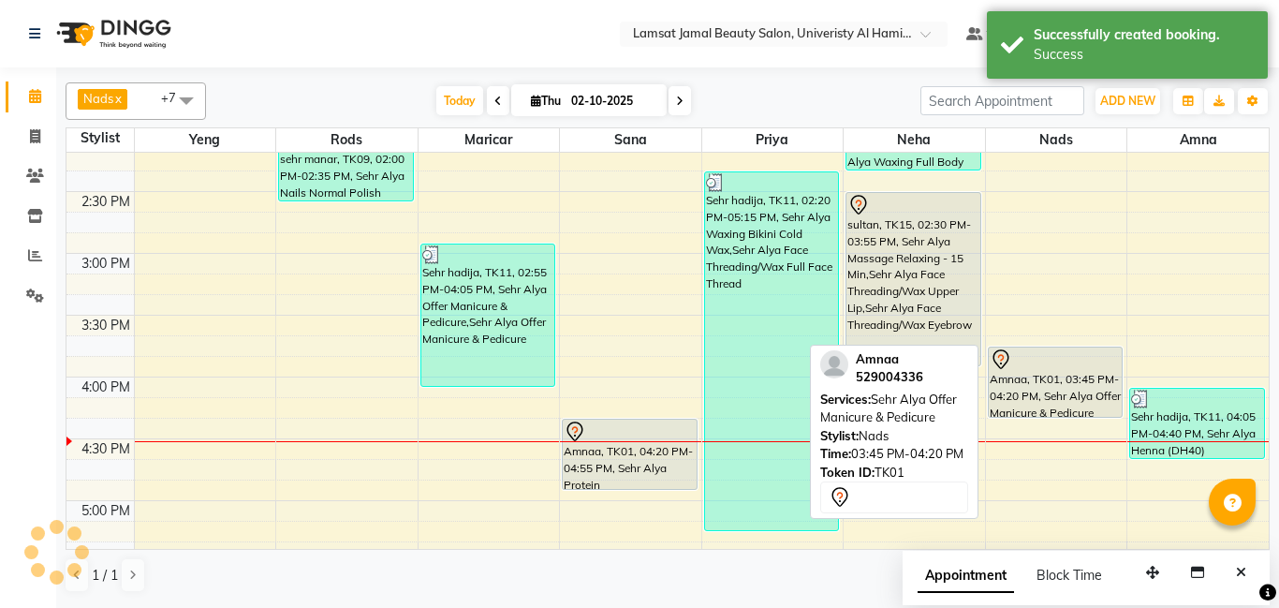
click at [1059, 377] on div "Amnaa, TK01, 03:45 PM-04:20 PM, Sehr Alya Offer Manicure & Pedicure" at bounding box center [1056, 381] width 134 height 69
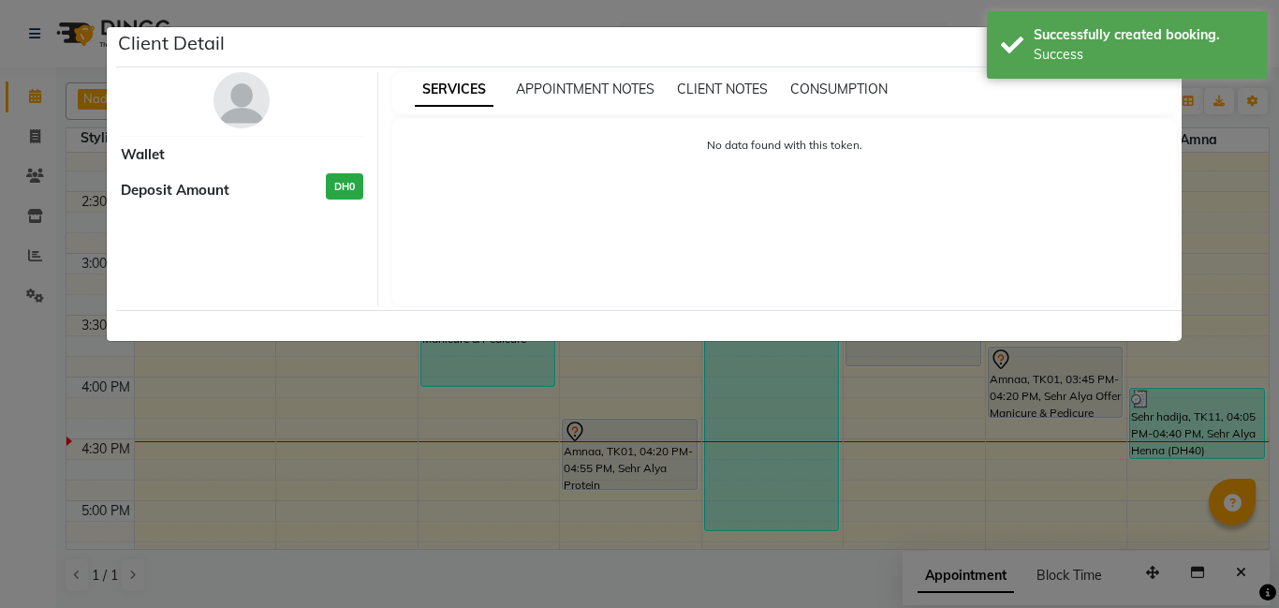
select select "7"
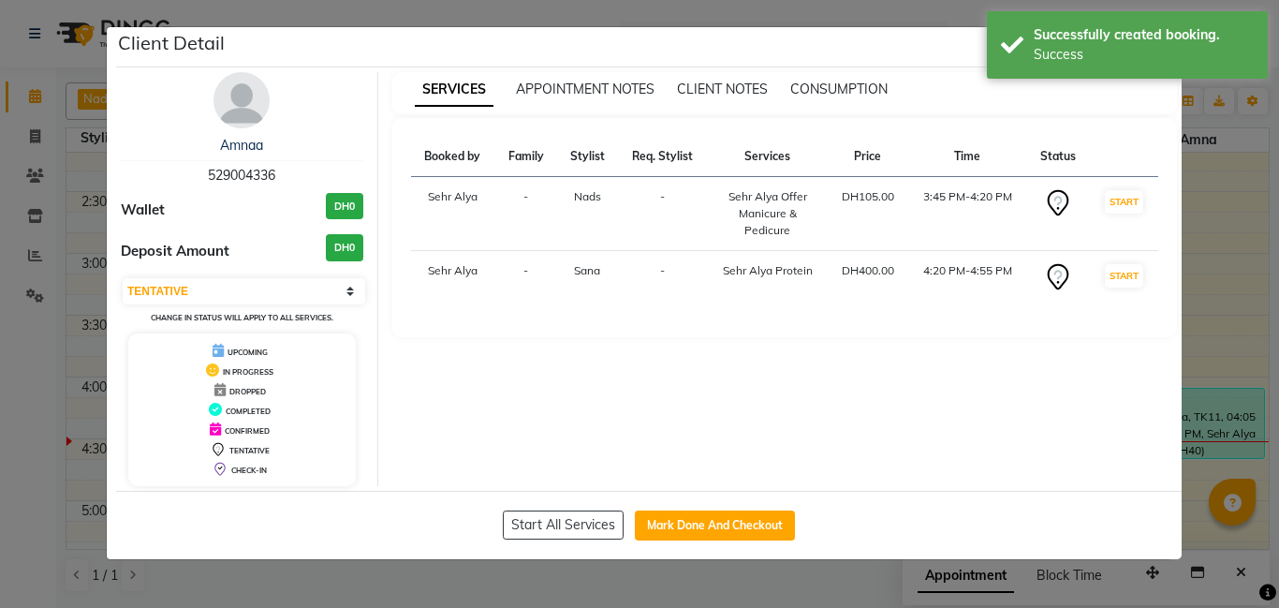
click at [842, 453] on div "SERVICES APPOINTMENT NOTES CLIENT NOTES CONSUMPTION Booked by Family Stylist Re…" at bounding box center [785, 279] width 814 height 414
click at [1272, 288] on ngb-modal-window "Client Detail Amnaa 529004336 Wallet DH0 Deposit Amount DH0 Select IN SERVICE C…" at bounding box center [639, 304] width 1279 height 608
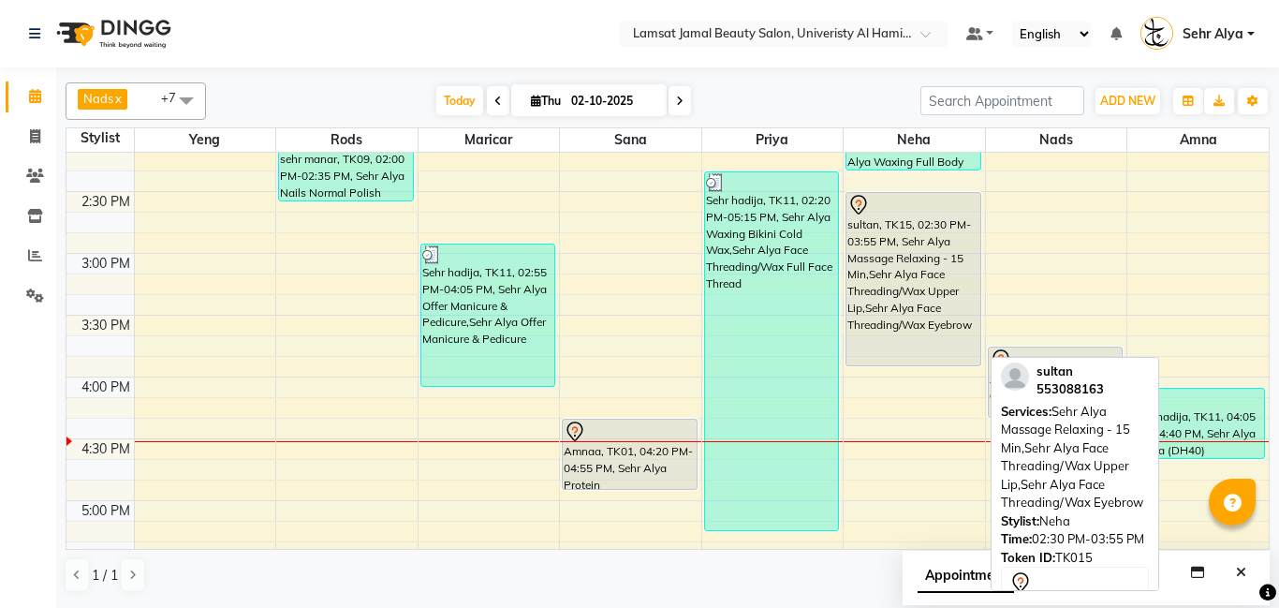
click at [950, 285] on div "sultan, TK15, 02:30 PM-03:55 PM, Sehr Alya Massage Relaxing - 15 Min,Sehr Alya …" at bounding box center [913, 279] width 134 height 172
select select "7"
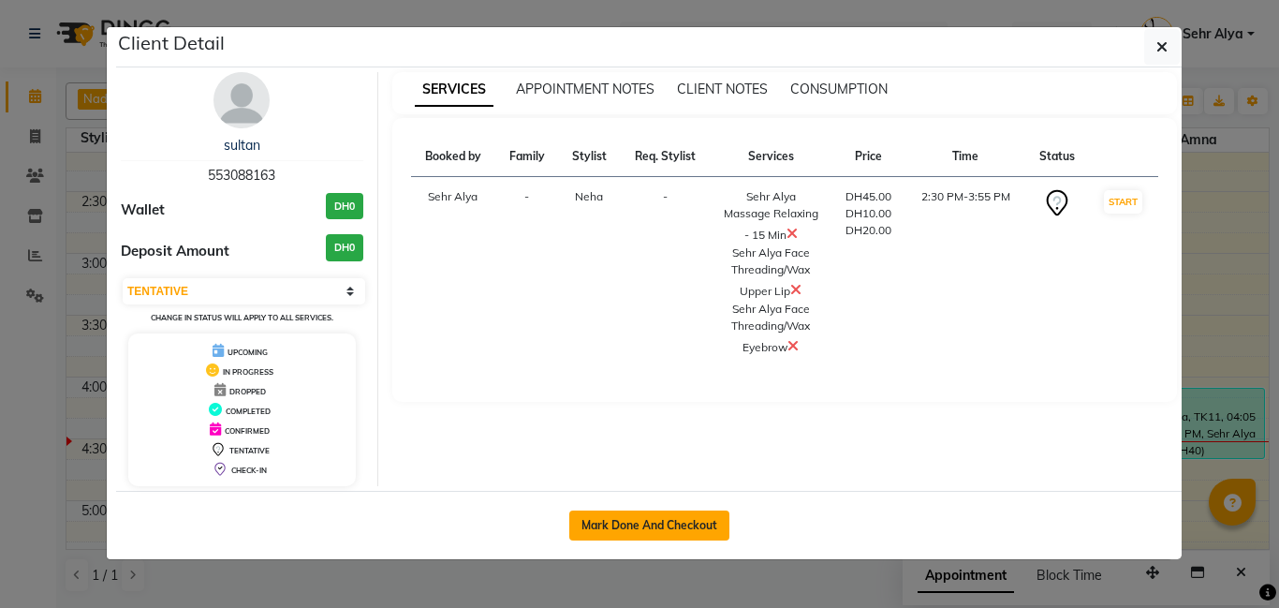
click at [630, 526] on button "Mark Done And Checkout" at bounding box center [649, 525] width 160 height 30
select select "service"
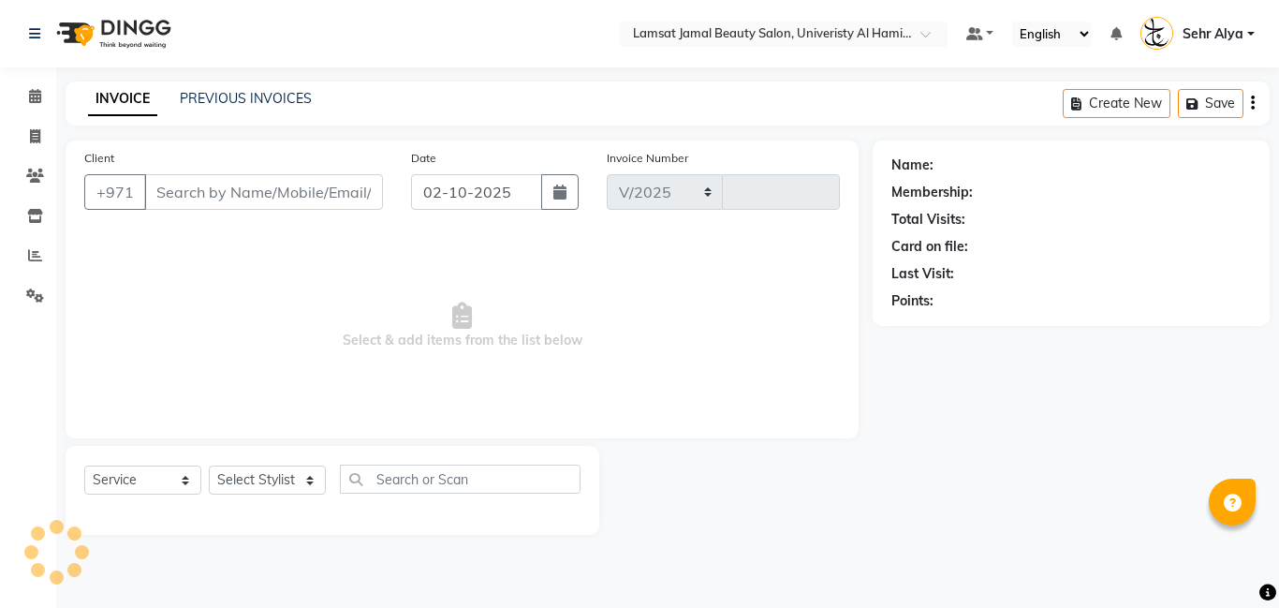
select select "8294"
type input "4019"
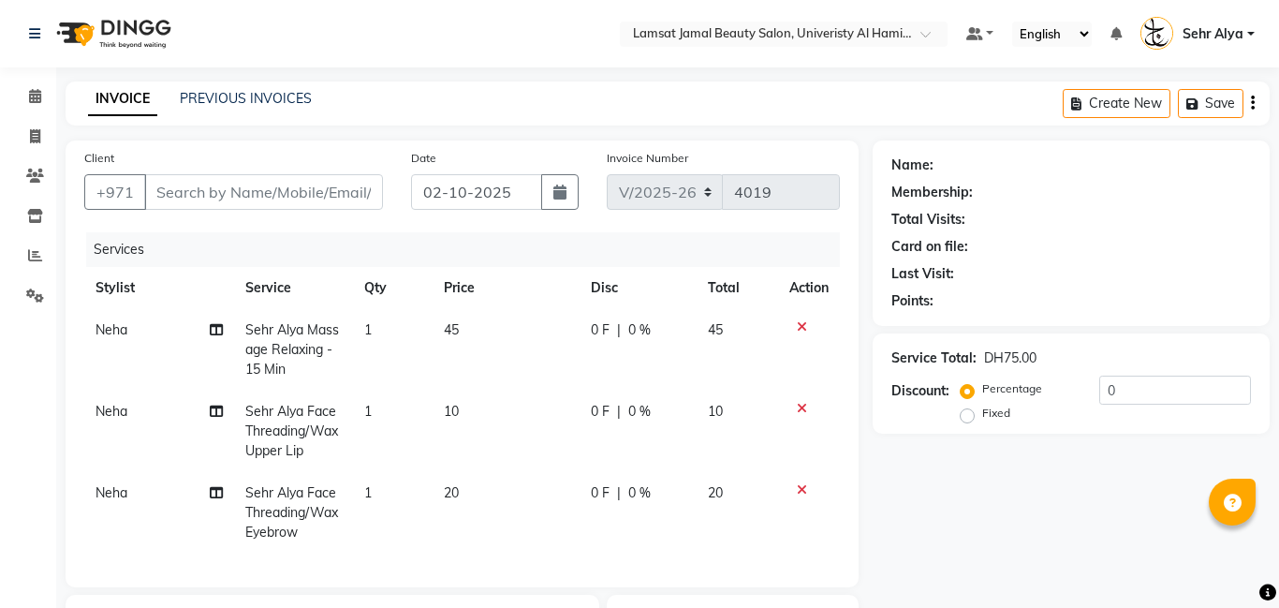
type input "55*****63"
select select "79914"
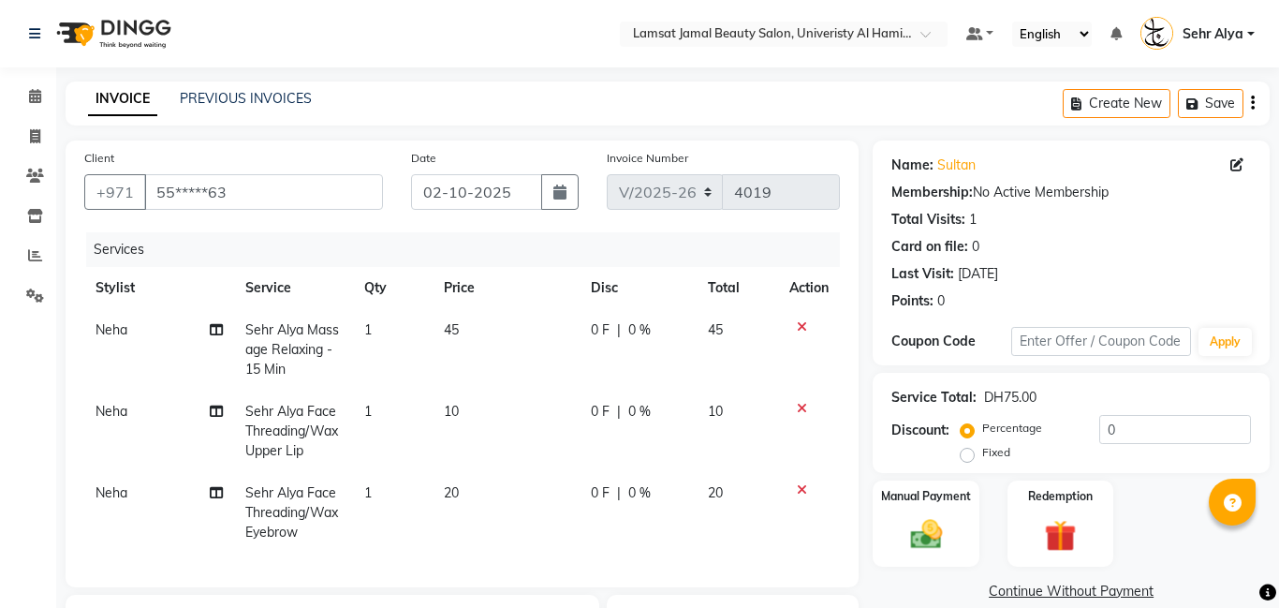
click at [460, 324] on td "45" at bounding box center [507, 349] width 148 height 81
select select "79914"
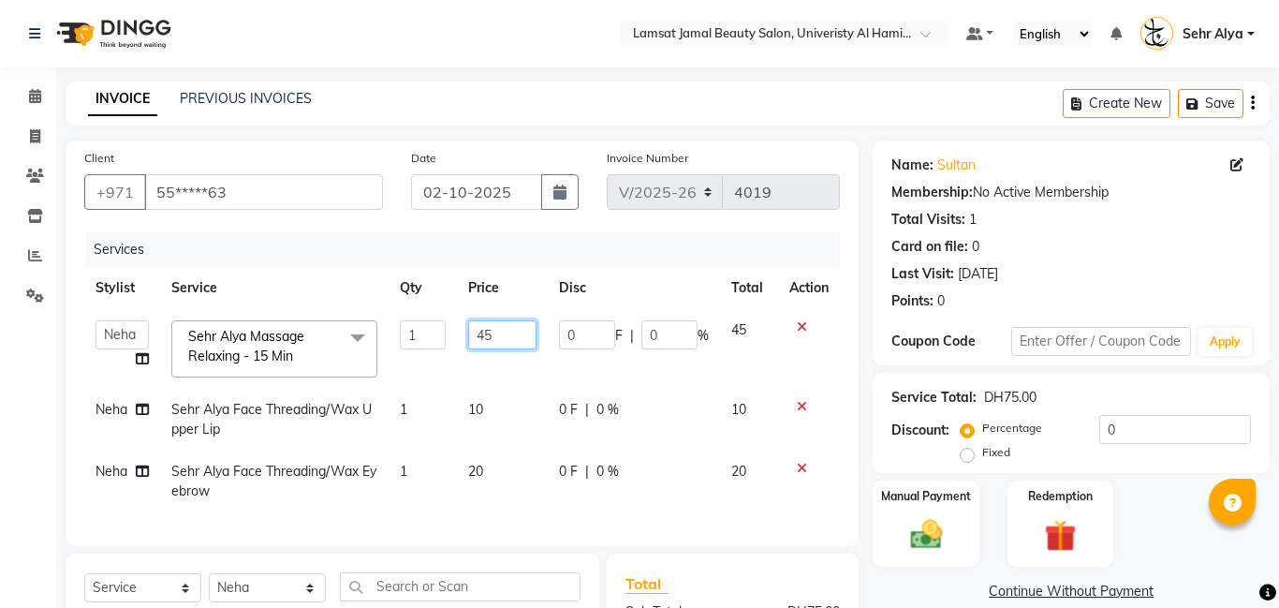
click at [500, 341] on input "45" at bounding box center [502, 334] width 68 height 29
click at [952, 498] on label "Manual Payment" at bounding box center [926, 495] width 94 height 18
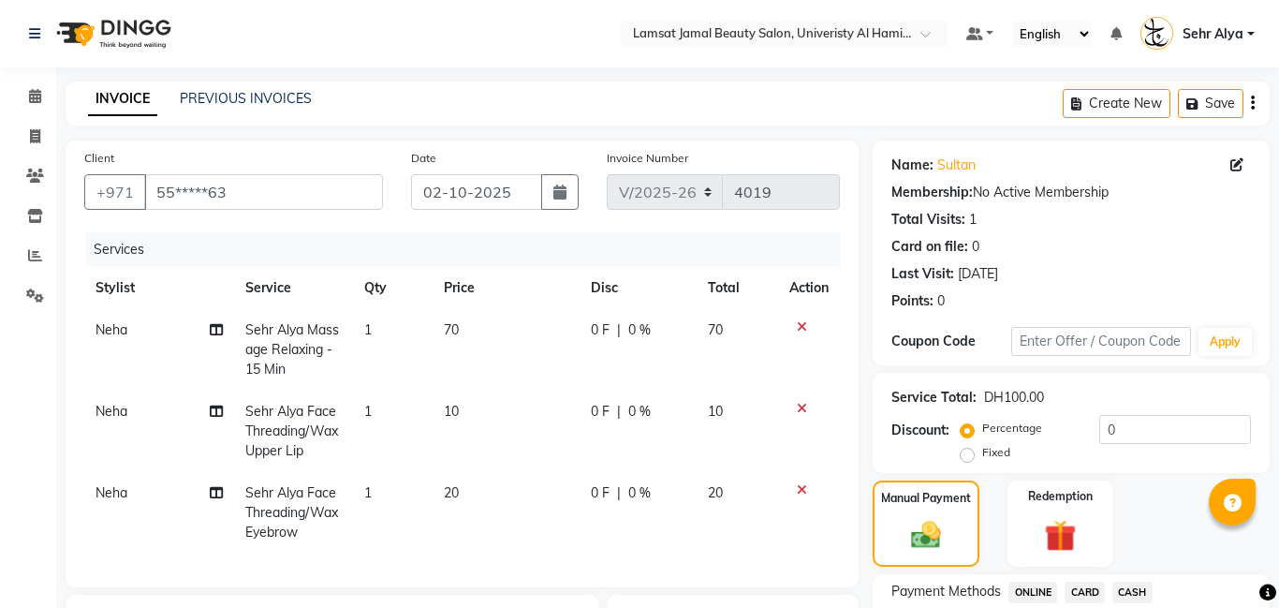
scroll to position [268, 0]
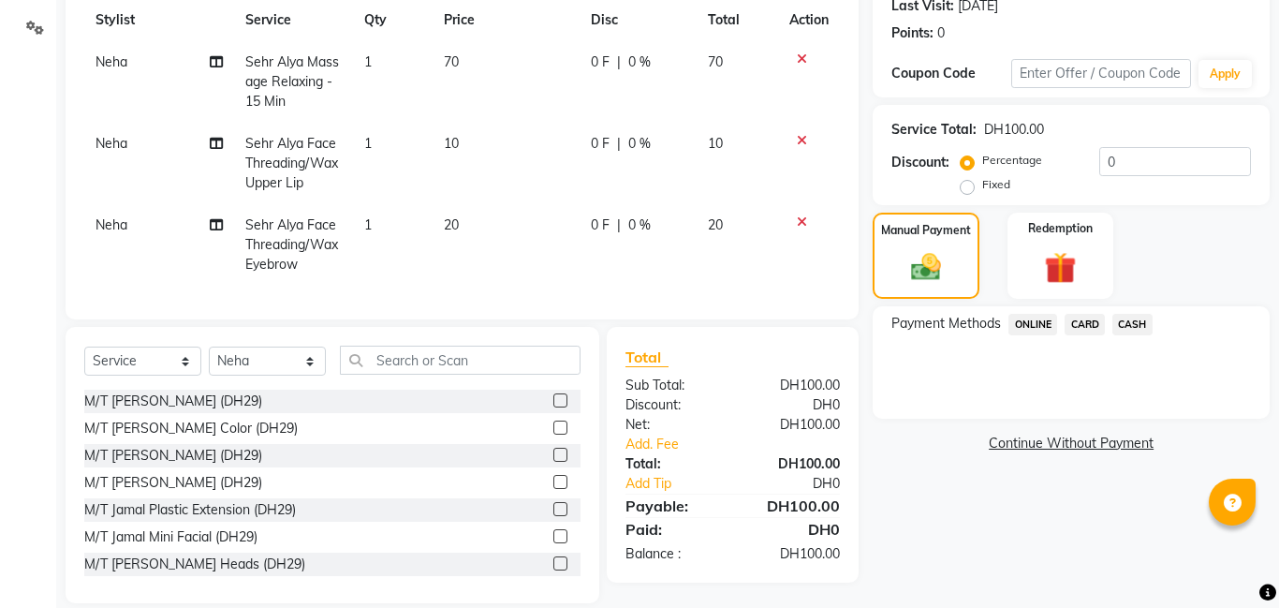
click at [1132, 319] on span "CASH" at bounding box center [1132, 325] width 40 height 22
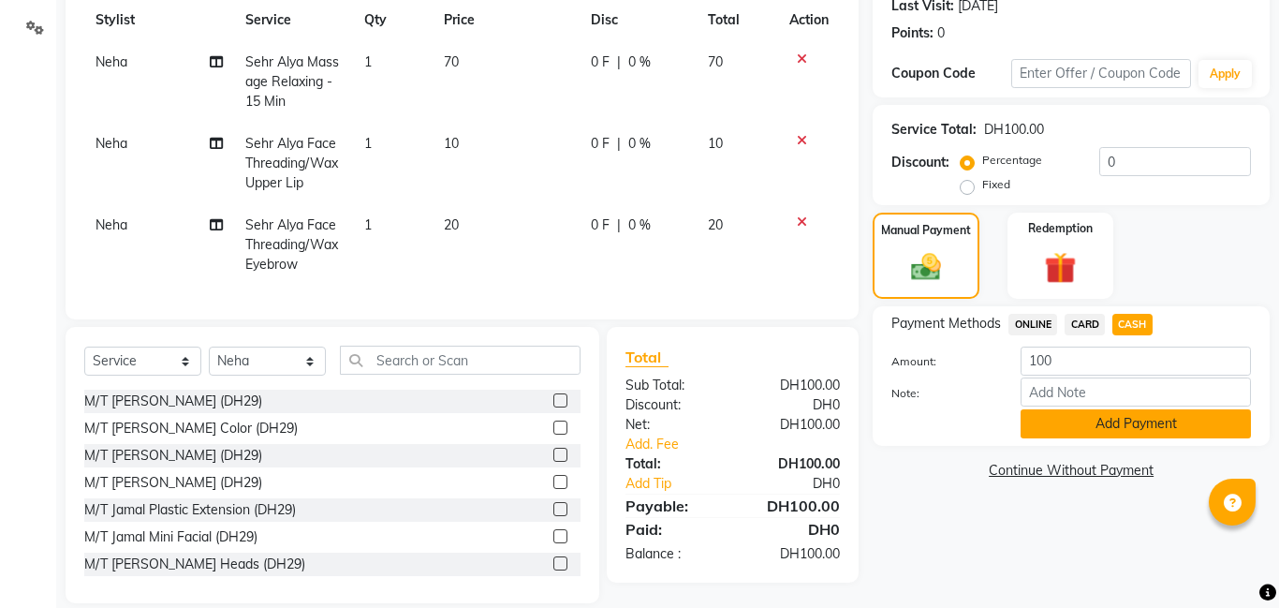
click at [1094, 423] on button "Add Payment" at bounding box center [1136, 423] width 230 height 29
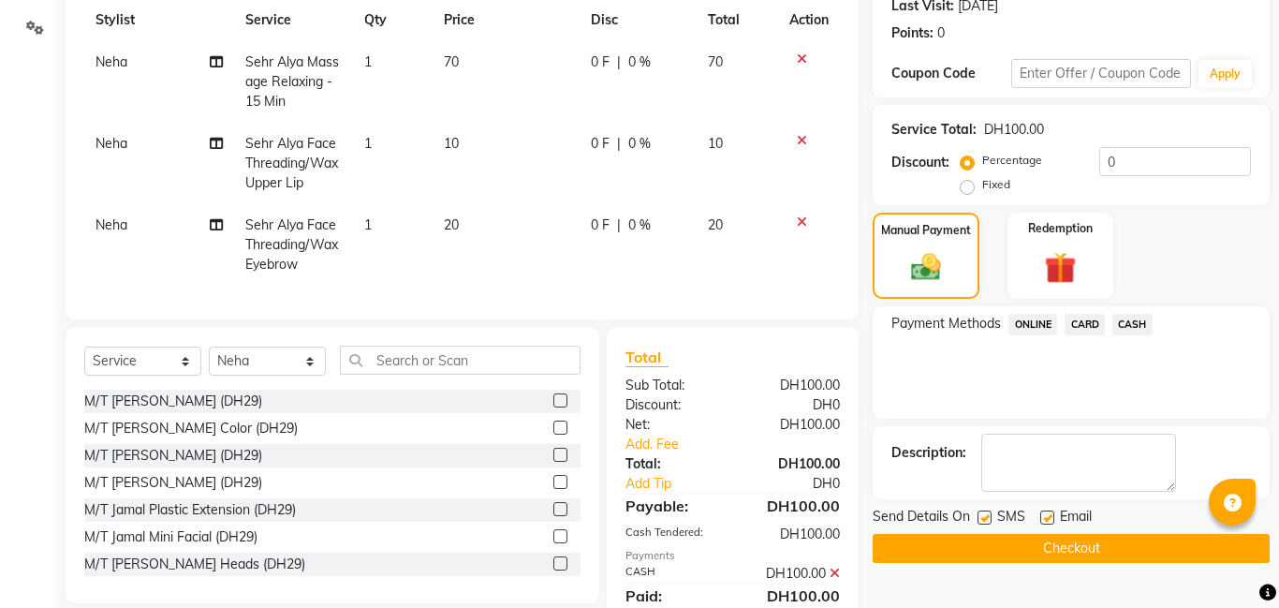
click at [1072, 544] on button "Checkout" at bounding box center [1071, 548] width 397 height 29
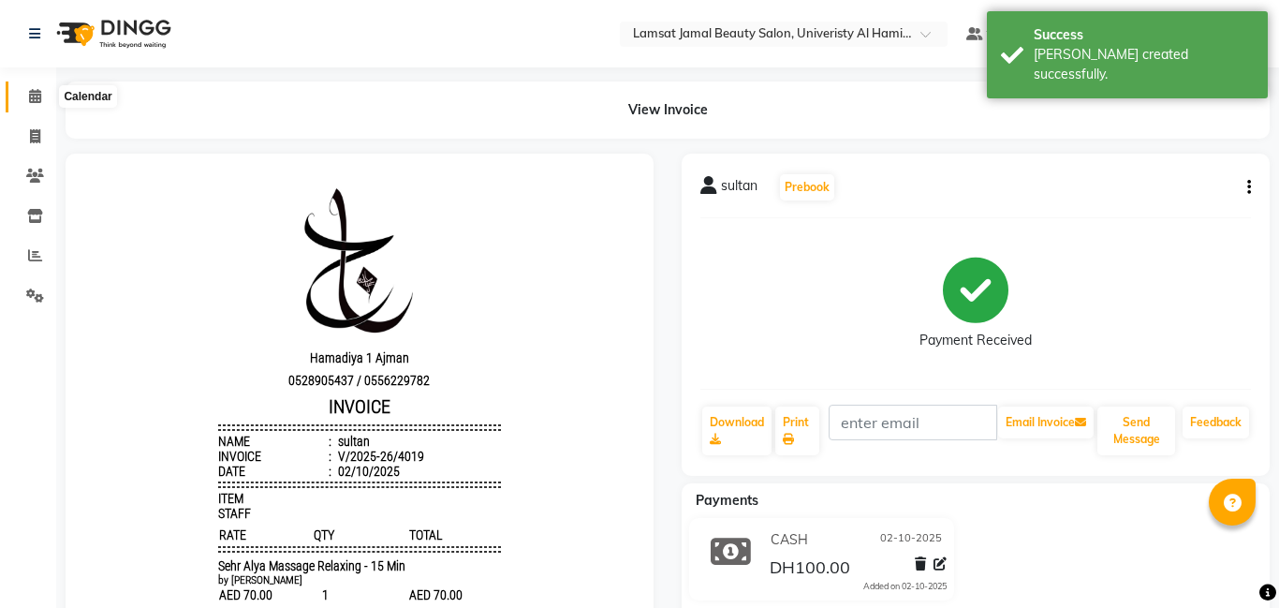
click at [29, 94] on icon at bounding box center [35, 96] width 12 height 14
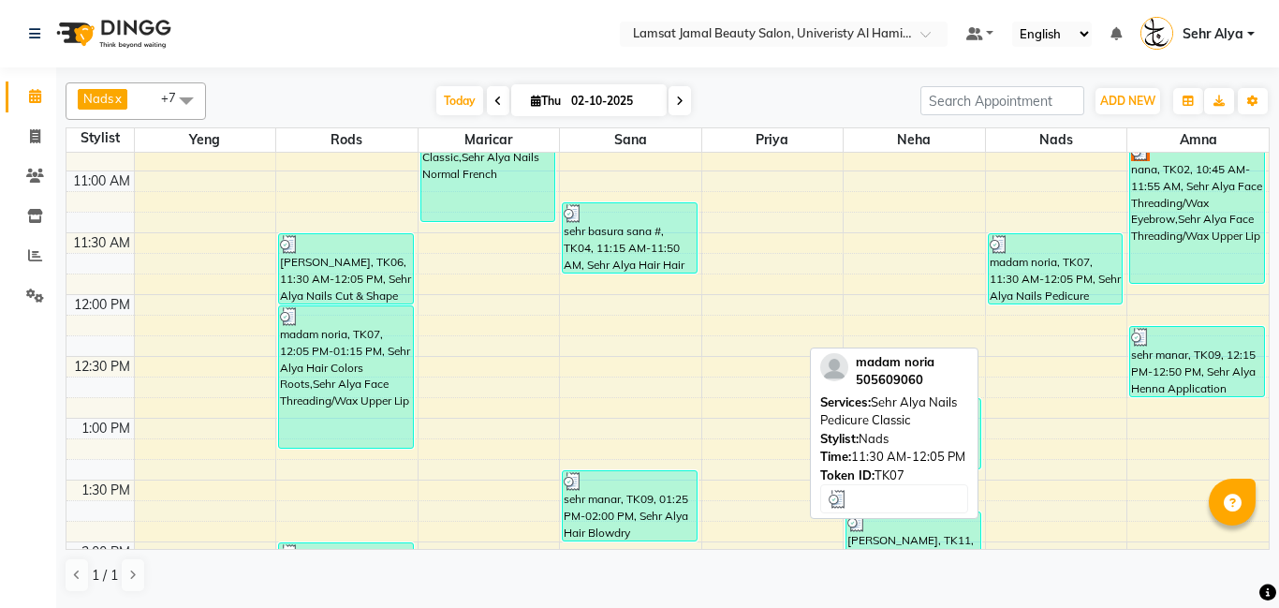
scroll to position [239, 0]
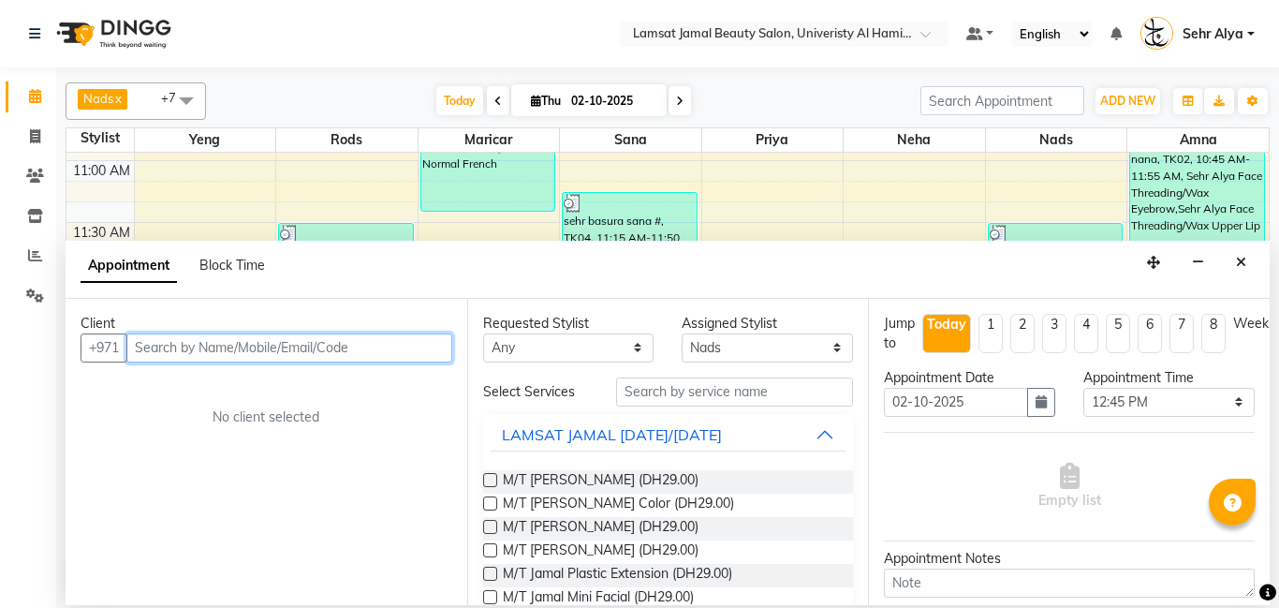
click at [401, 348] on input "text" at bounding box center [289, 347] width 326 height 29
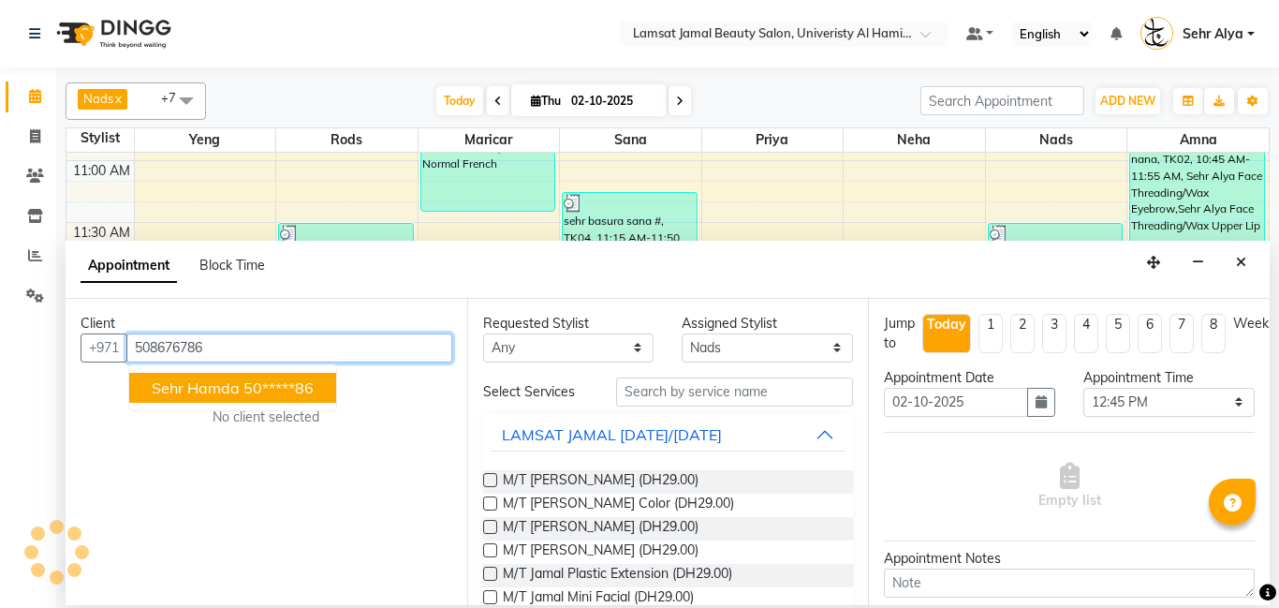
click at [256, 386] on ngb-highlight "50*****86" at bounding box center [278, 387] width 70 height 19
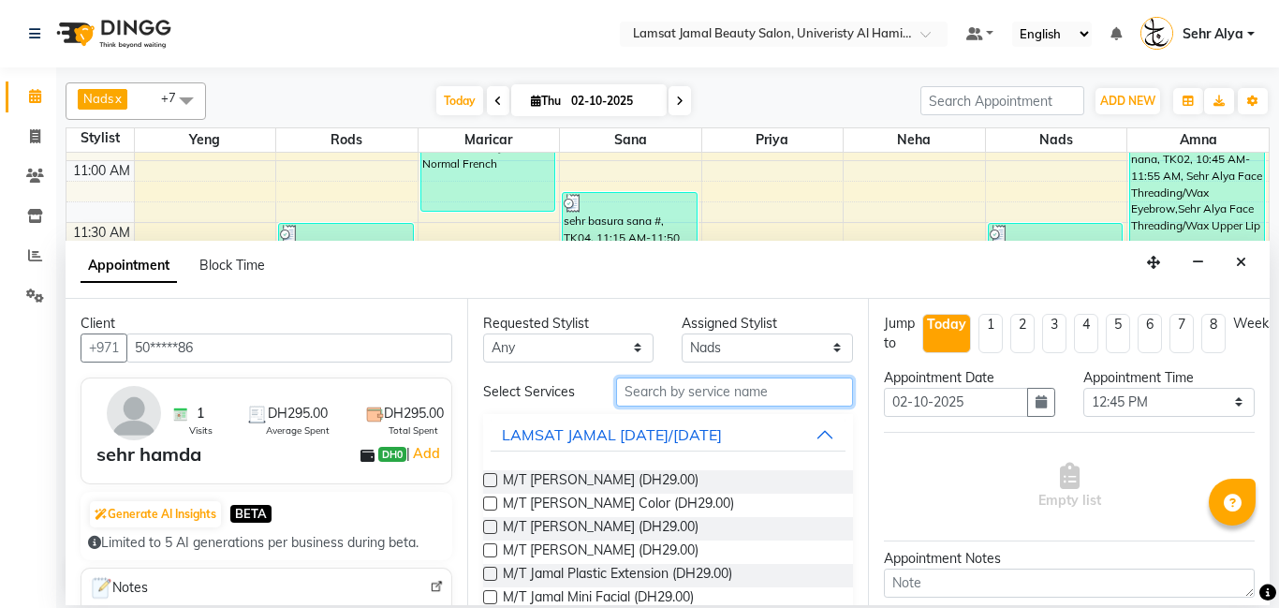
click at [681, 395] on input "text" at bounding box center [735, 391] width 238 height 29
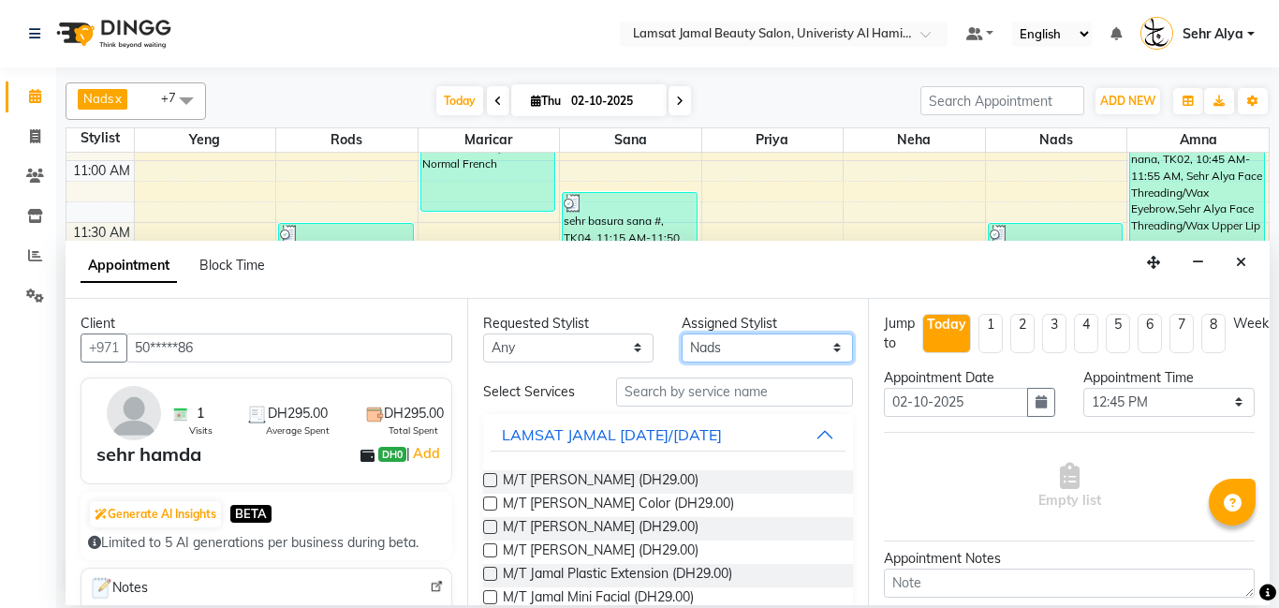
click at [749, 344] on select "Select [PERSON_NAME] Amna [PERSON_NAME] [PERSON_NAME] Ebda Lamsat [PERSON_NAME]…" at bounding box center [767, 347] width 171 height 29
click at [682, 333] on select "Select [PERSON_NAME] Amna [PERSON_NAME] [PERSON_NAME] Ebda Lamsat [PERSON_NAME]…" at bounding box center [767, 347] width 171 height 29
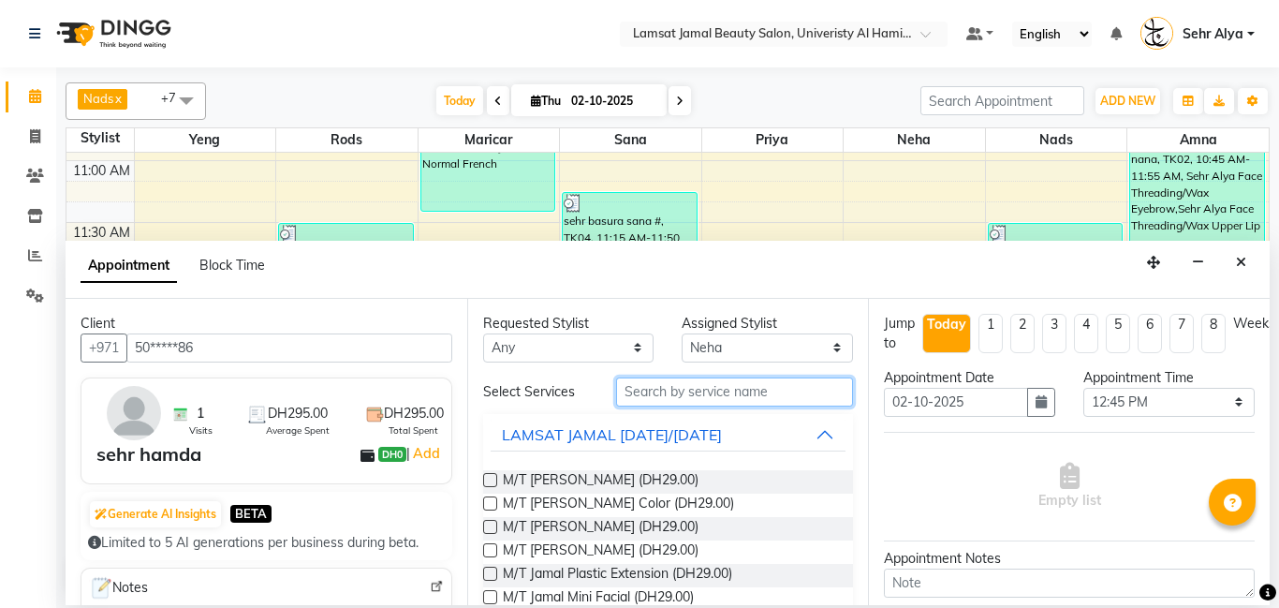
click at [731, 390] on input "text" at bounding box center [735, 391] width 238 height 29
click at [691, 396] on input "text" at bounding box center [735, 391] width 238 height 29
click at [714, 380] on input "text" at bounding box center [735, 391] width 238 height 29
click at [657, 401] on input "text" at bounding box center [735, 391] width 238 height 29
click at [658, 393] on input "text" at bounding box center [735, 391] width 238 height 29
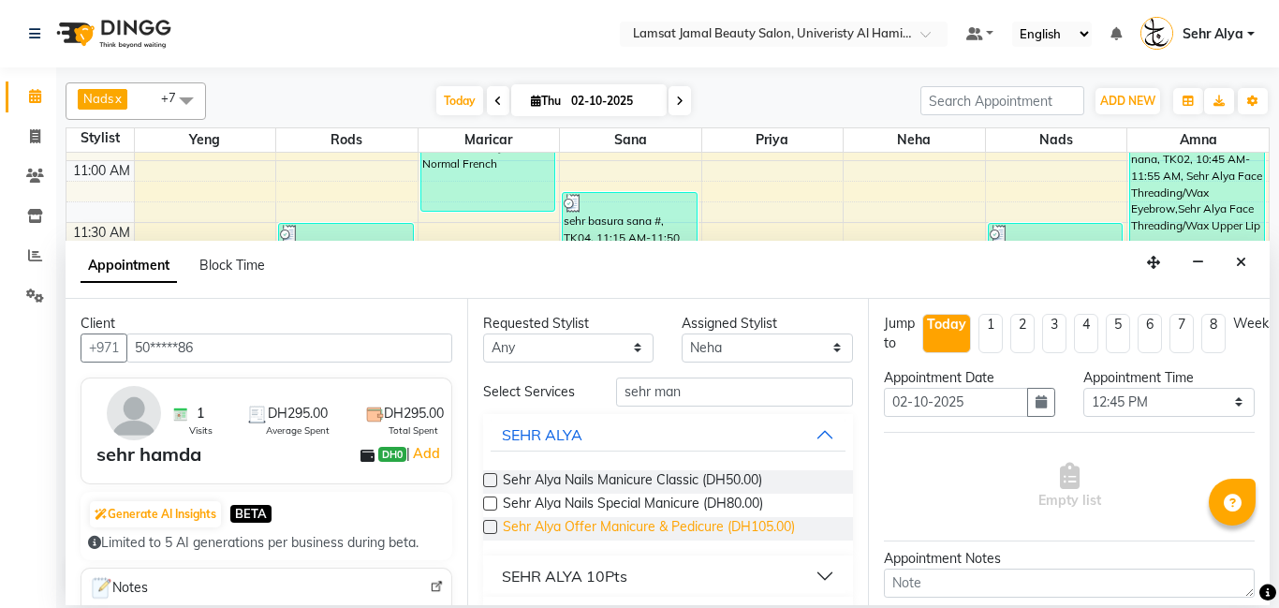
click at [758, 526] on span "Sehr Alya Offer Manicure & Pedicure (DH105.00)" at bounding box center [649, 528] width 292 height 23
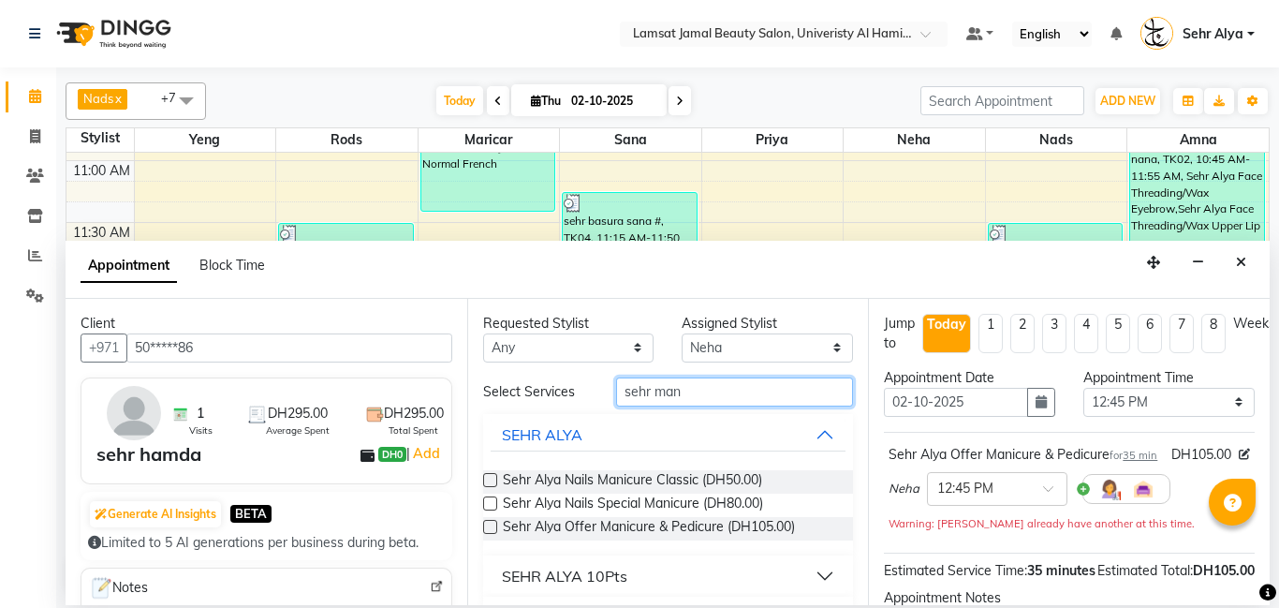
click at [772, 396] on input "sehr man" at bounding box center [735, 391] width 238 height 29
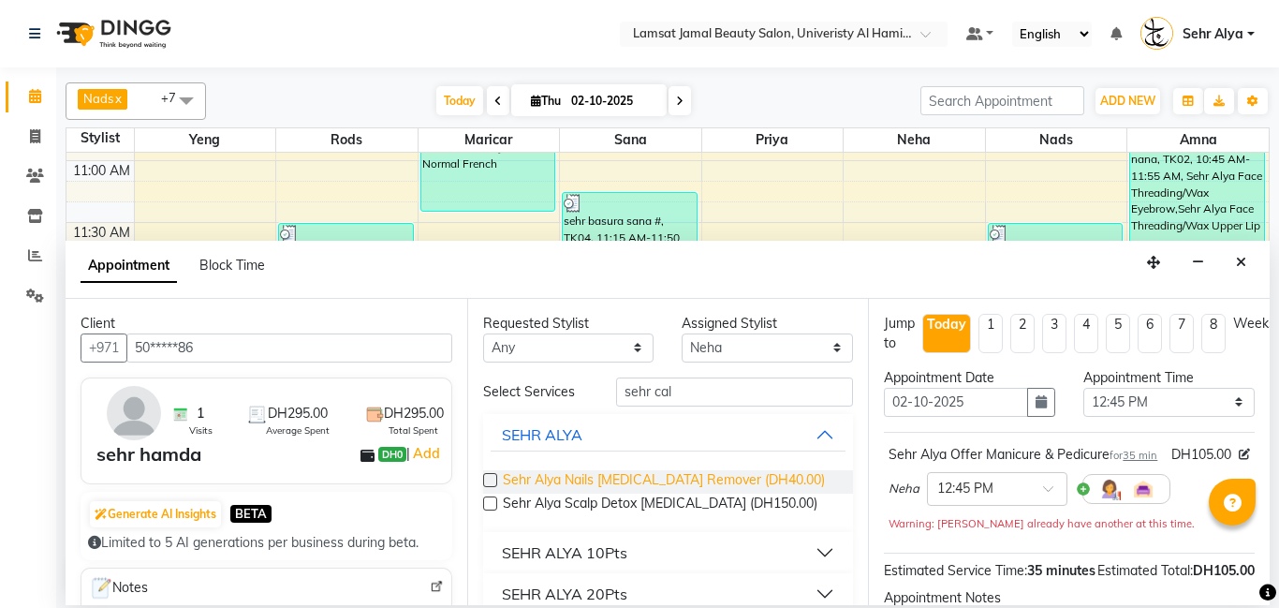
click at [655, 477] on span "Sehr Alya Nails [MEDICAL_DATA] Remover (DH40.00)" at bounding box center [664, 481] width 322 height 23
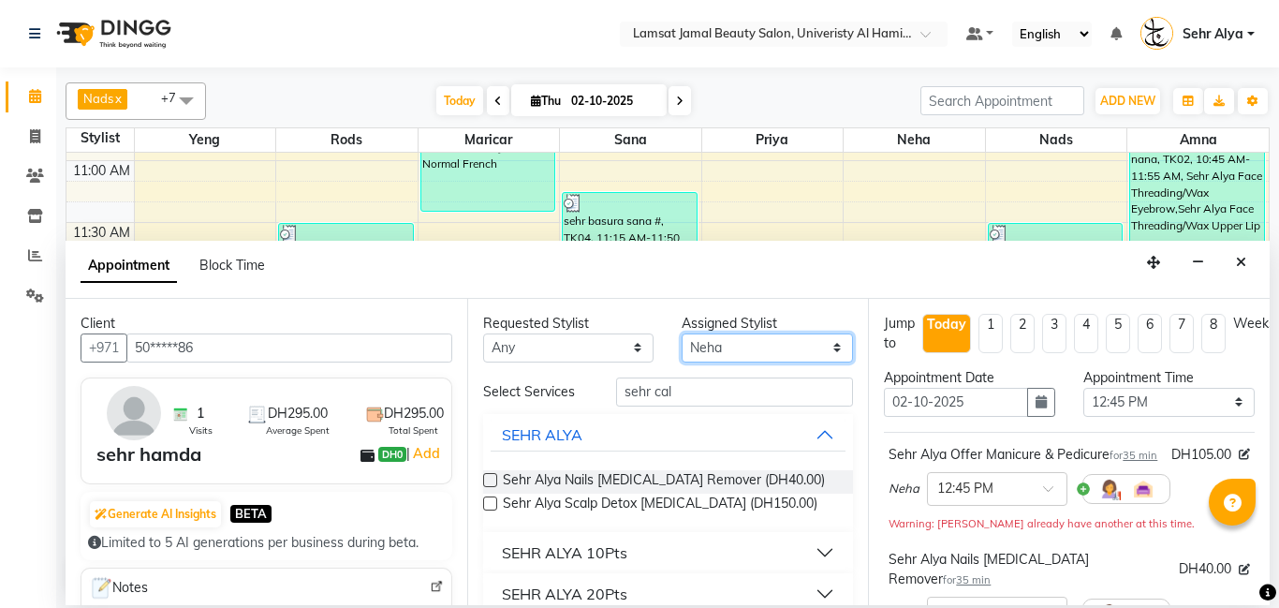
click at [750, 345] on select "Select [PERSON_NAME] Amna [PERSON_NAME] [PERSON_NAME] Ebda Lamsat [PERSON_NAME]…" at bounding box center [767, 347] width 171 height 29
click at [682, 333] on select "Select [PERSON_NAME] Amna [PERSON_NAME] [PERSON_NAME] Ebda Lamsat [PERSON_NAME]…" at bounding box center [767, 347] width 171 height 29
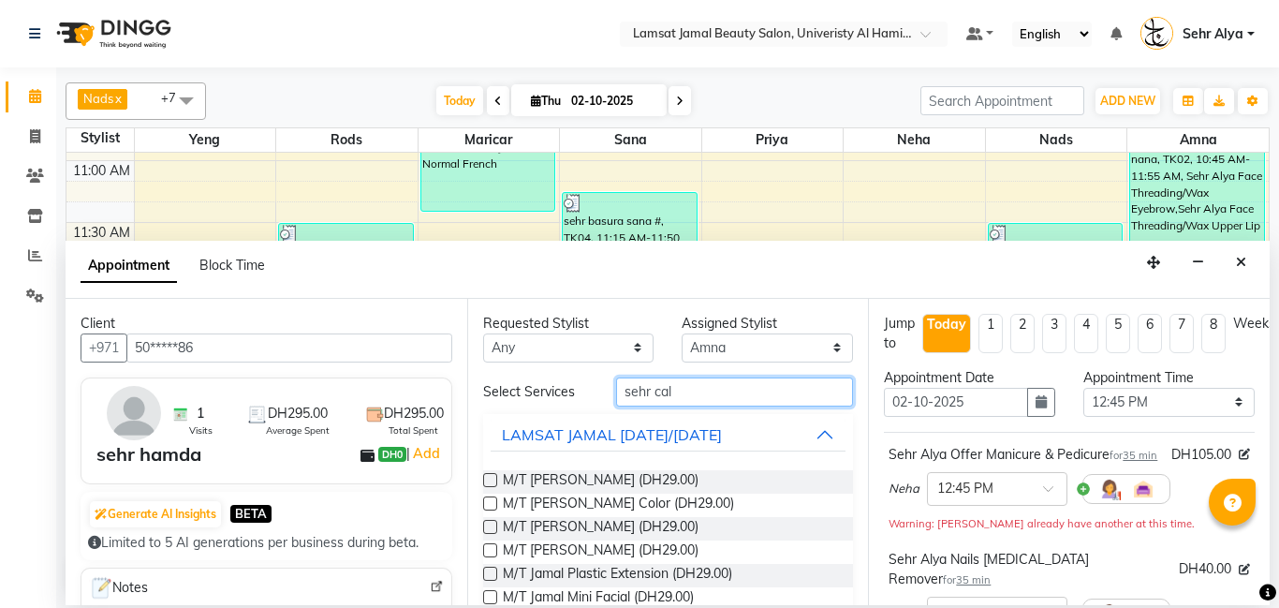
click at [694, 389] on input "sehr cal" at bounding box center [735, 391] width 238 height 29
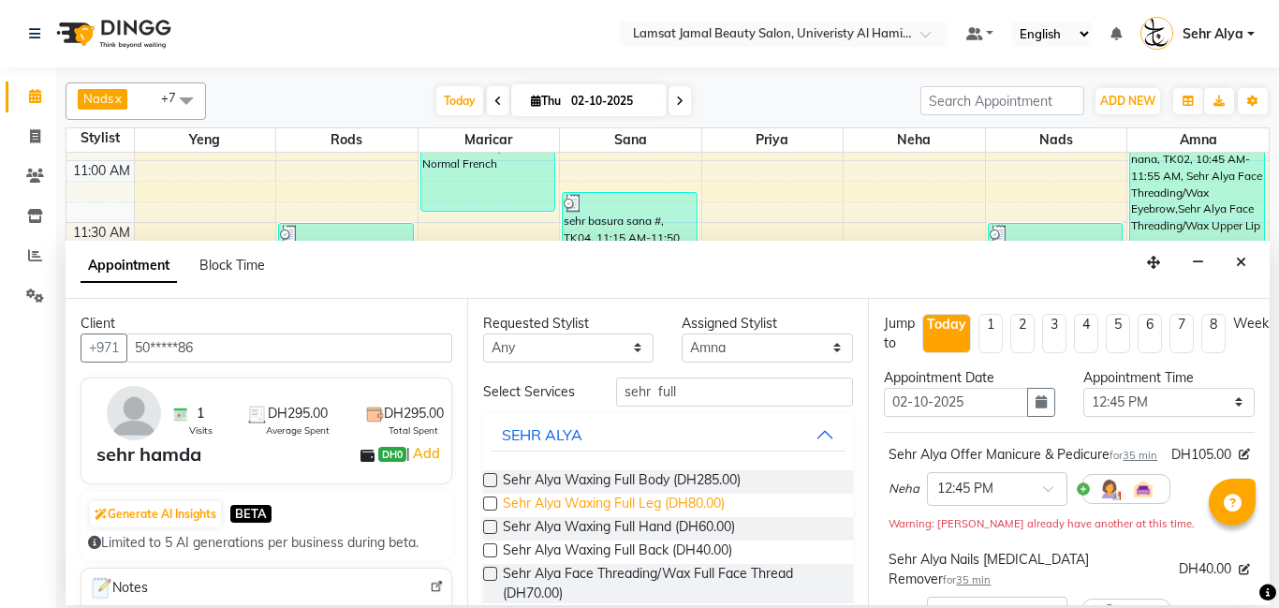
click at [628, 505] on span "Sehr Alya Waxing Full Leg (DH80.00)" at bounding box center [614, 504] width 222 height 23
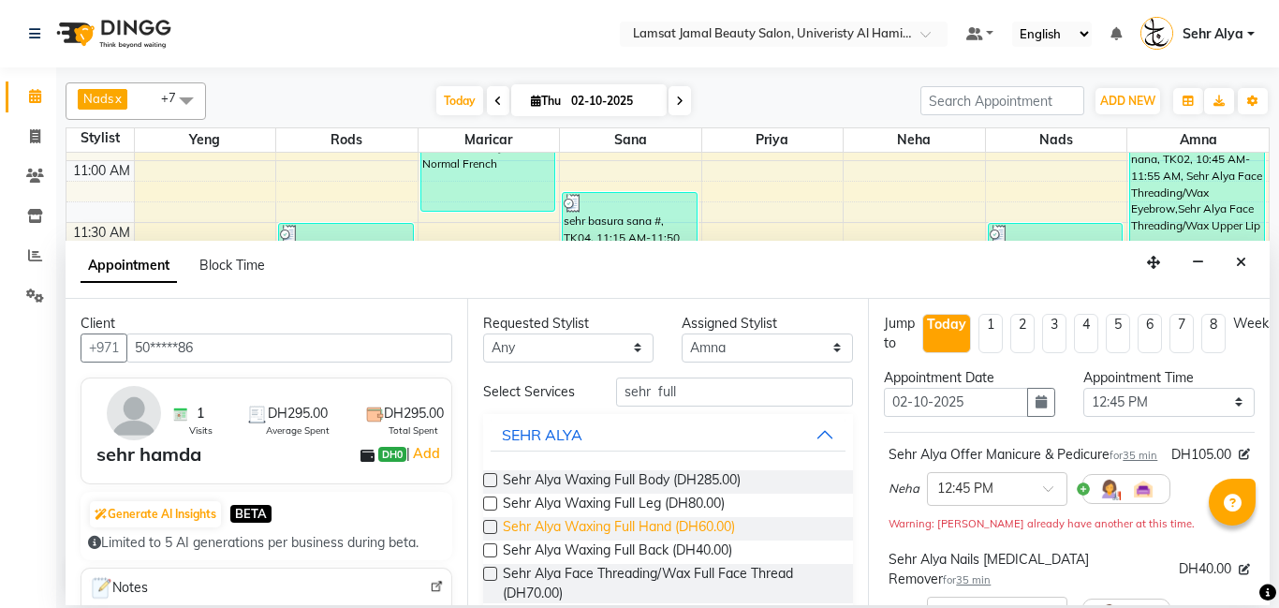
click at [618, 528] on span "Sehr Alya Waxing Full Hand (DH60.00)" at bounding box center [619, 528] width 232 height 23
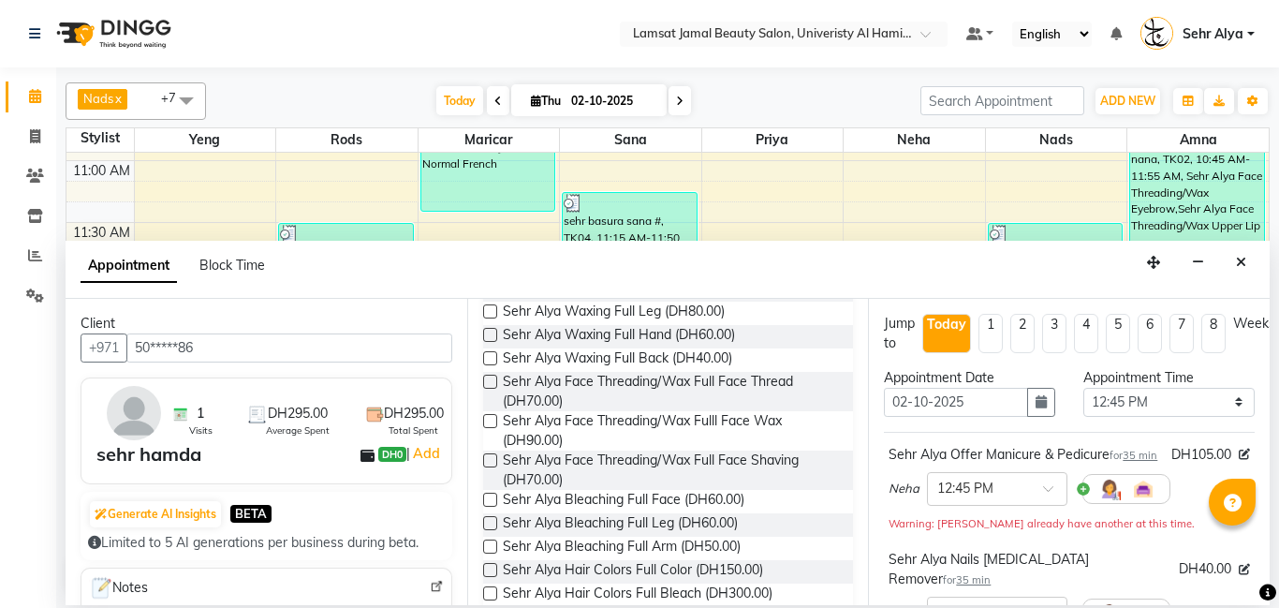
scroll to position [0, 0]
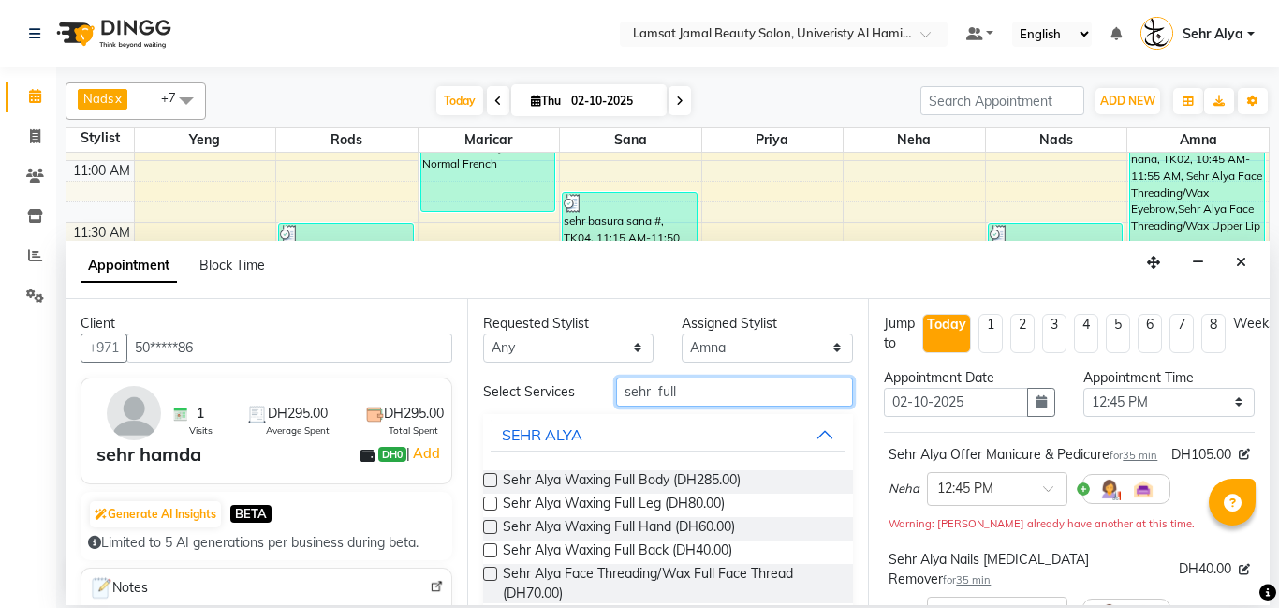
click at [711, 401] on input "sehr full" at bounding box center [735, 391] width 238 height 29
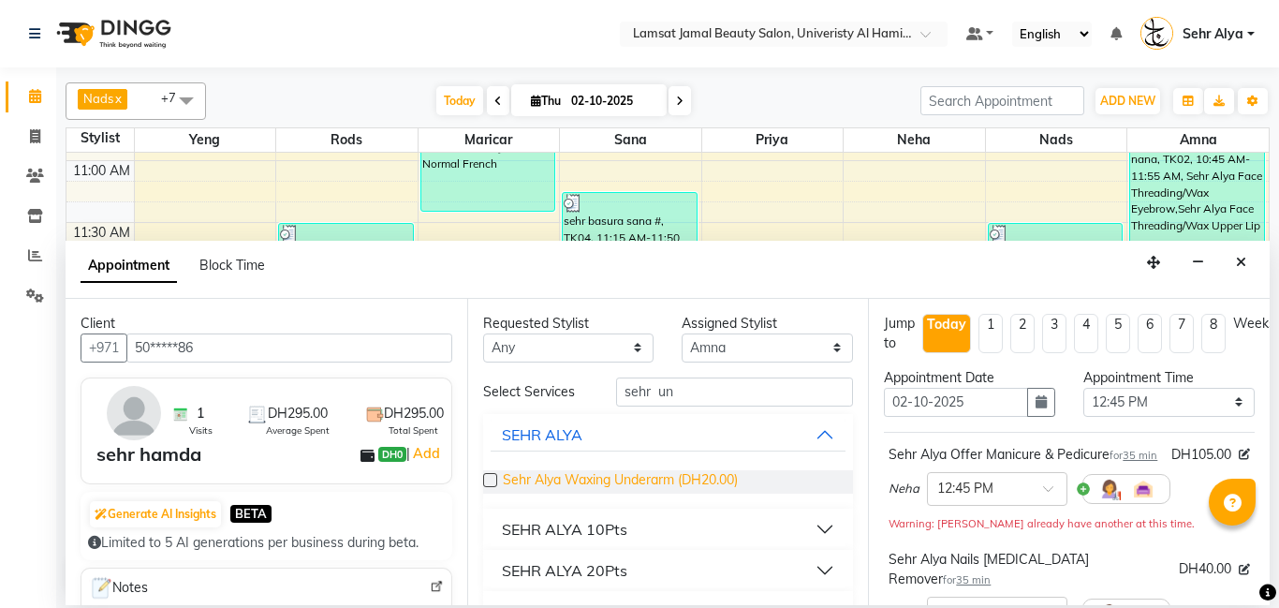
click at [644, 478] on span "Sehr Alya Waxing Underarm (DH20.00)" at bounding box center [620, 481] width 235 height 23
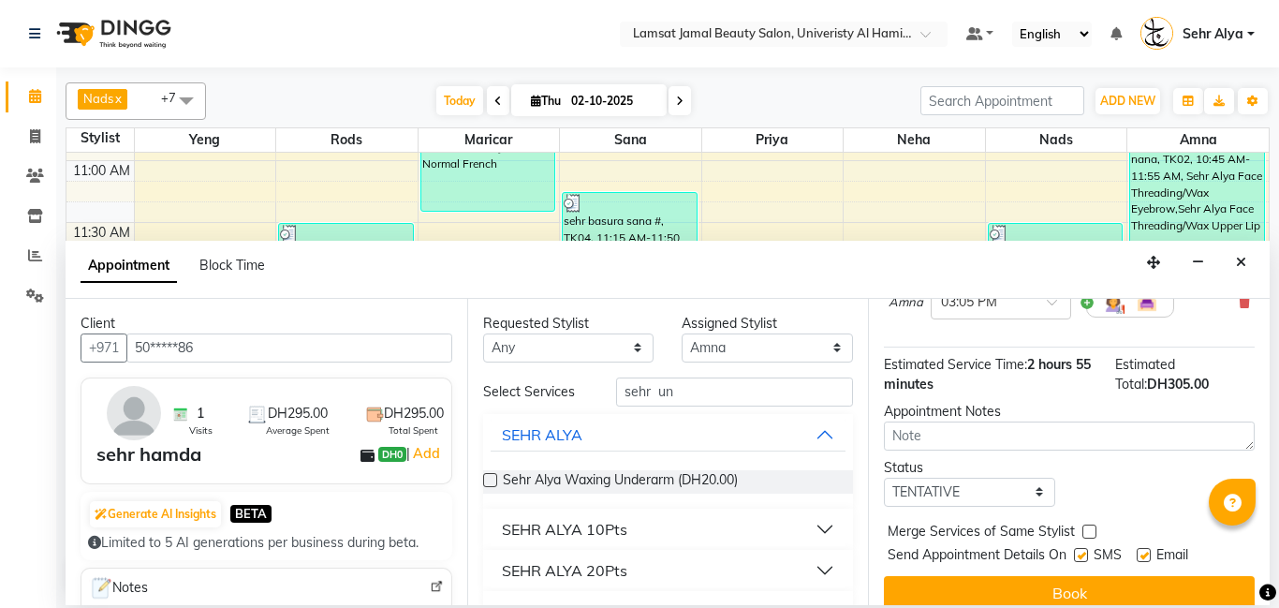
click at [1096, 522] on div "Merge Services of Same Stylist" at bounding box center [1069, 533] width 371 height 23
click at [1087, 524] on label at bounding box center [1089, 531] width 14 height 14
click at [1087, 527] on input "checkbox" at bounding box center [1088, 533] width 12 height 12
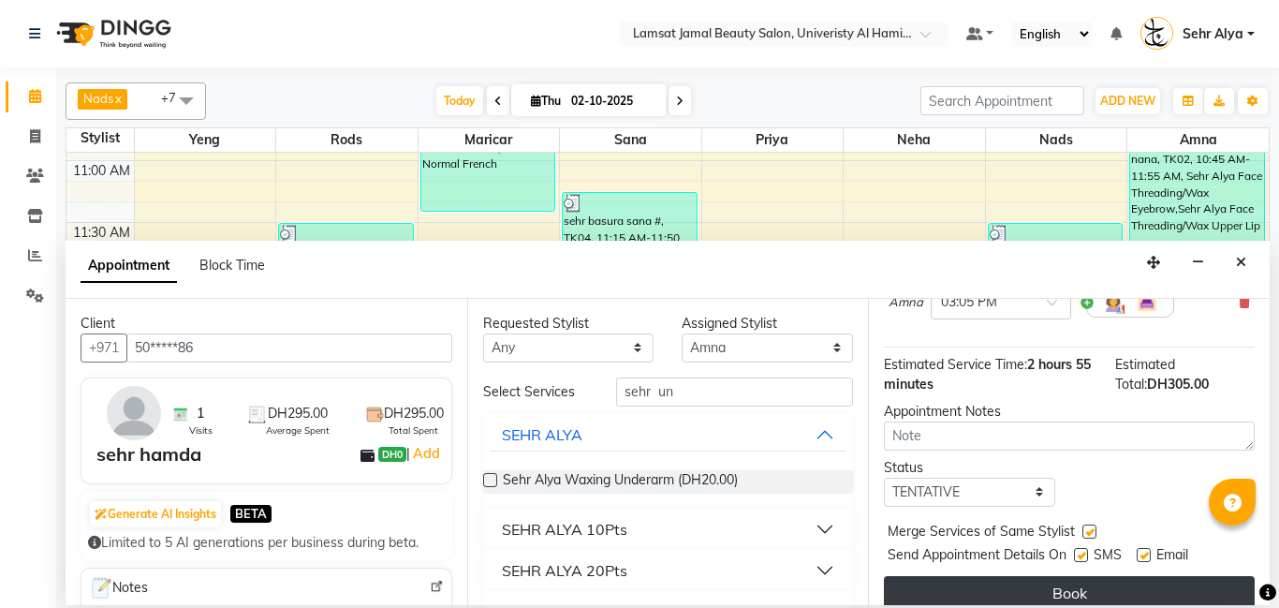
click at [1073, 576] on button "Book" at bounding box center [1069, 593] width 371 height 34
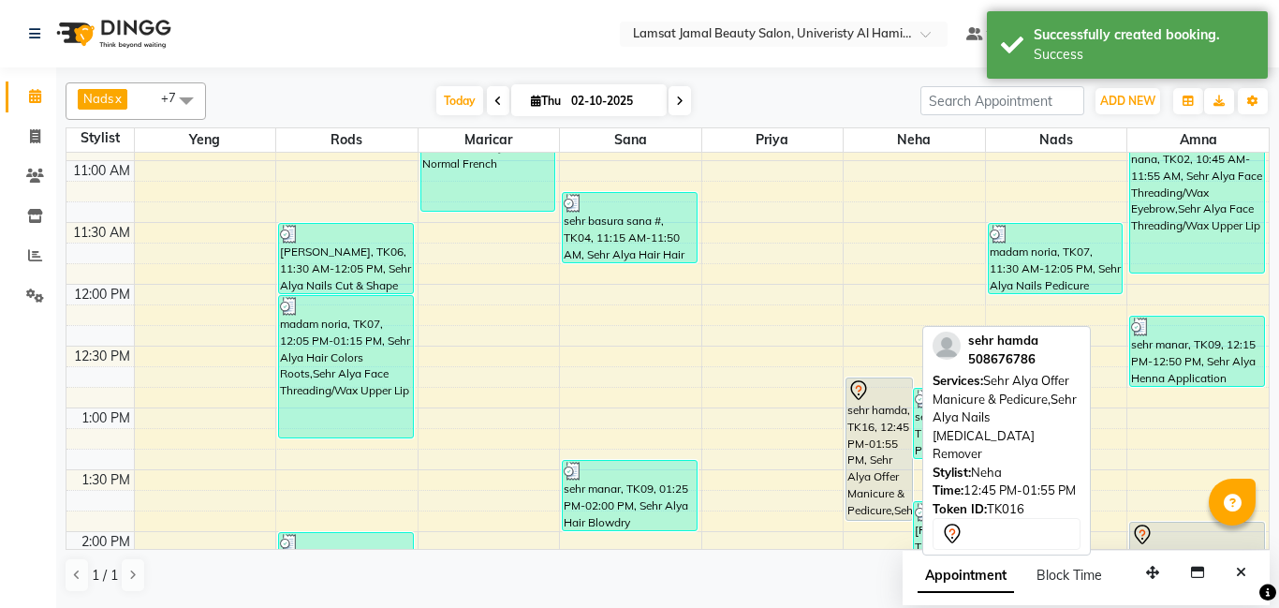
click at [882, 427] on div "sehr hamda, TK16, 12:45 PM-01:55 PM, Sehr Alya Offer Manicure & Pedicure,Sehr A…" at bounding box center [879, 448] width 66 height 141
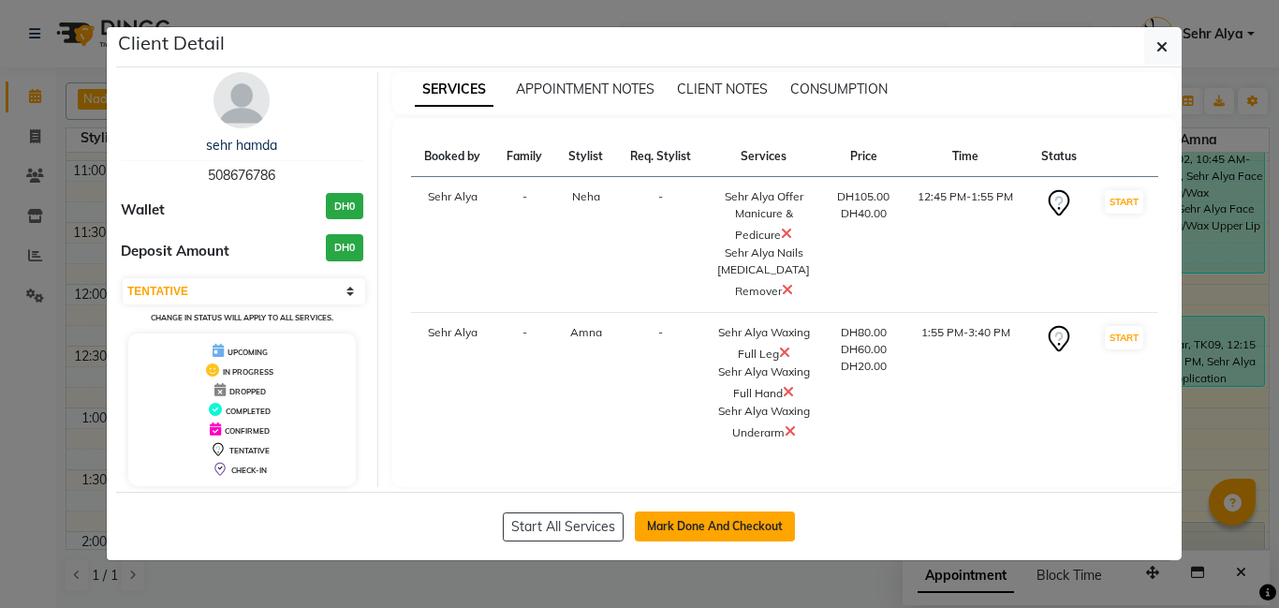
click at [732, 522] on button "Mark Done And Checkout" at bounding box center [715, 526] width 160 height 30
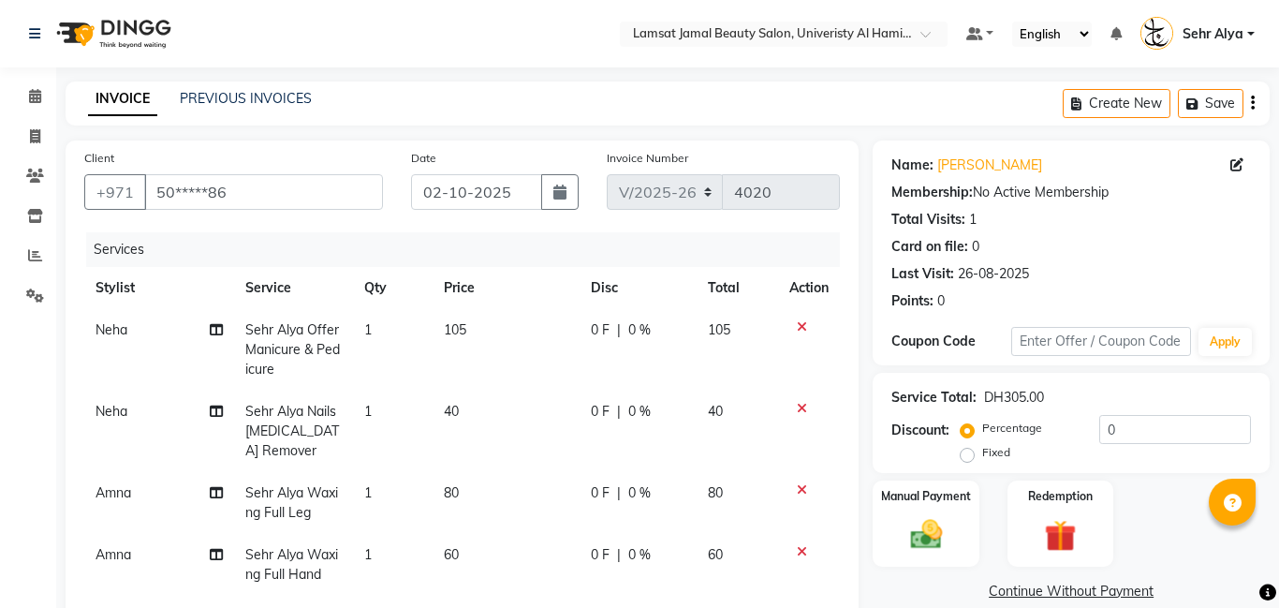
click at [451, 484] on span "80" at bounding box center [451, 492] width 15 height 17
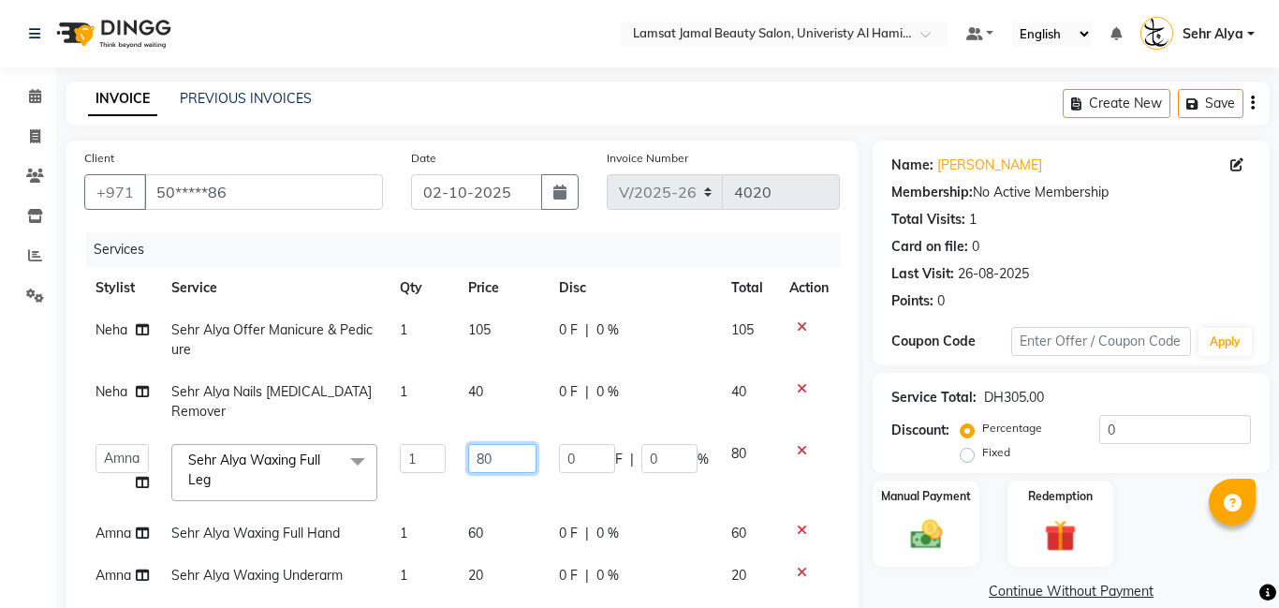
click at [502, 444] on input "80" at bounding box center [502, 458] width 68 height 29
click at [479, 386] on tbody "Neha Sehr Alya Offer Manicure & Pedicure 1 105 0 F | 0 % 105 Neha Sehr Alya Nai…" at bounding box center [462, 452] width 756 height 287
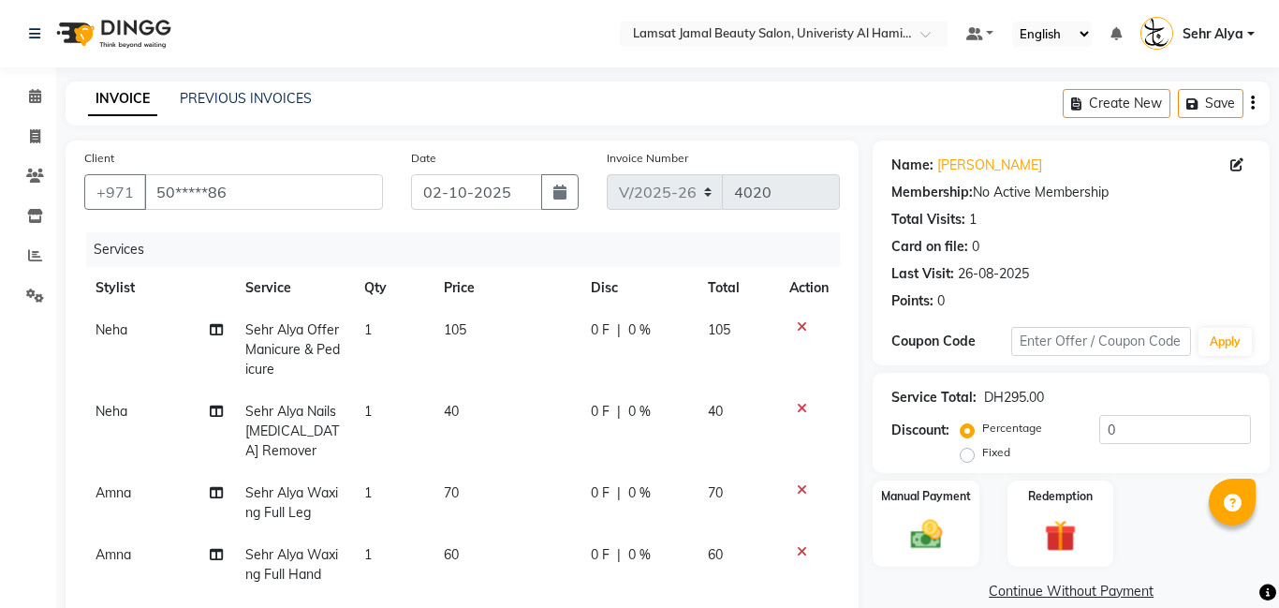
click at [452, 413] on span "40" at bounding box center [451, 411] width 15 height 17
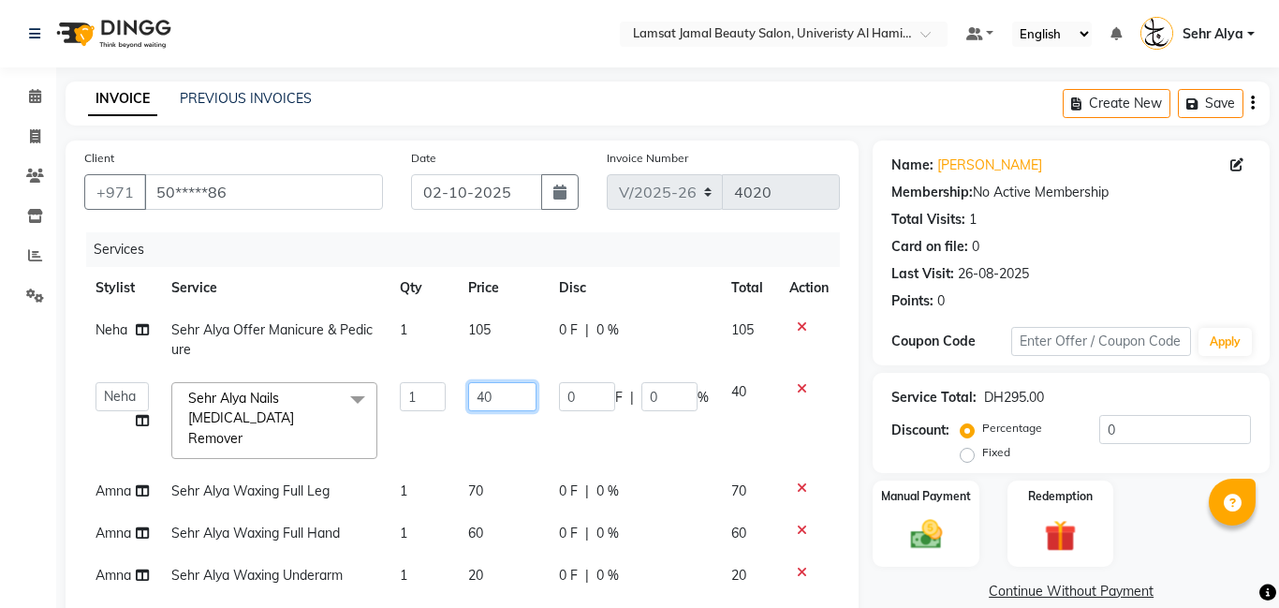
click at [502, 400] on input "40" at bounding box center [502, 396] width 68 height 29
click at [490, 347] on td "105" at bounding box center [502, 340] width 91 height 62
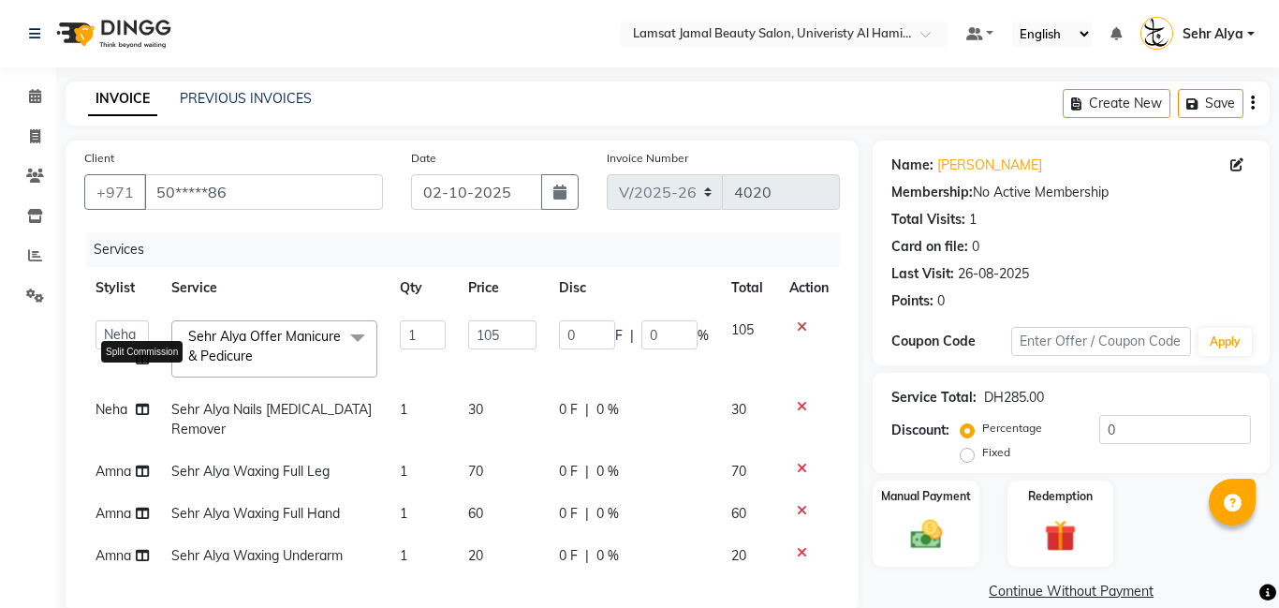
click at [138, 353] on icon at bounding box center [142, 358] width 13 height 13
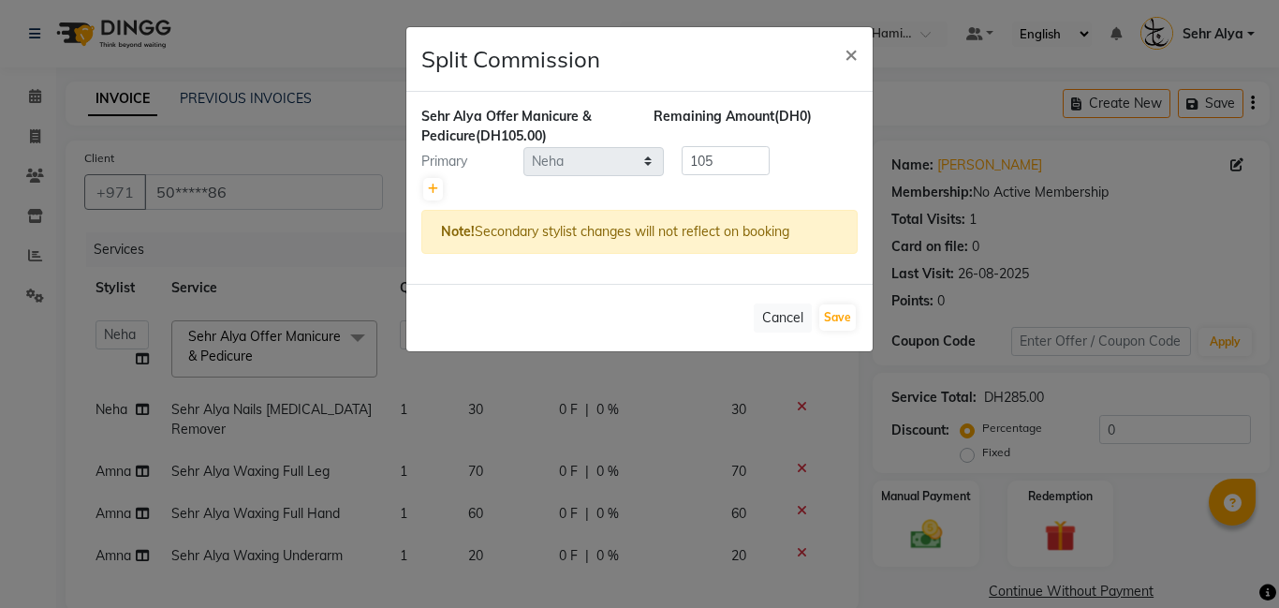
click at [614, 164] on select "Select [PERSON_NAME] Amna [PERSON_NAME] [PERSON_NAME] Ebda Lamsat [PERSON_NAME]…" at bounding box center [593, 161] width 140 height 29
click at [433, 186] on icon at bounding box center [433, 189] width 10 height 11
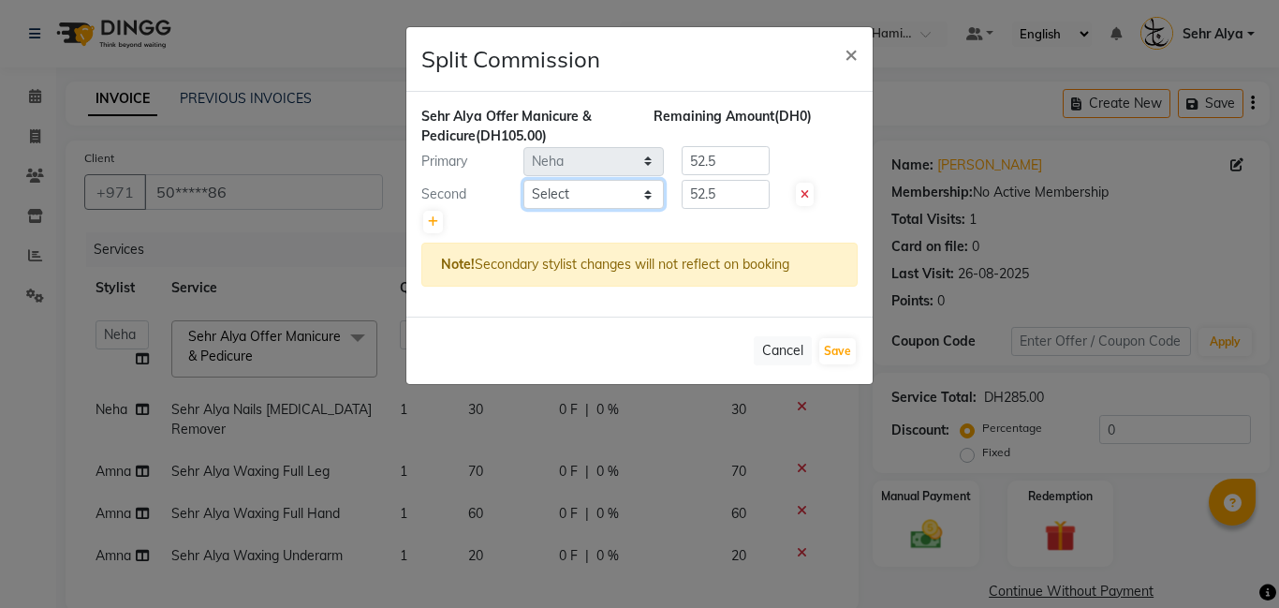
click at [634, 188] on select "Select [PERSON_NAME] Amna [PERSON_NAME] [PERSON_NAME] Ebda Lamsat [PERSON_NAME]…" at bounding box center [593, 194] width 140 height 29
click at [523, 180] on select "Select [PERSON_NAME] Amna [PERSON_NAME] [PERSON_NAME] Ebda Lamsat [PERSON_NAME]…" at bounding box center [593, 194] width 140 height 29
click at [849, 353] on button "Save" at bounding box center [837, 351] width 37 height 26
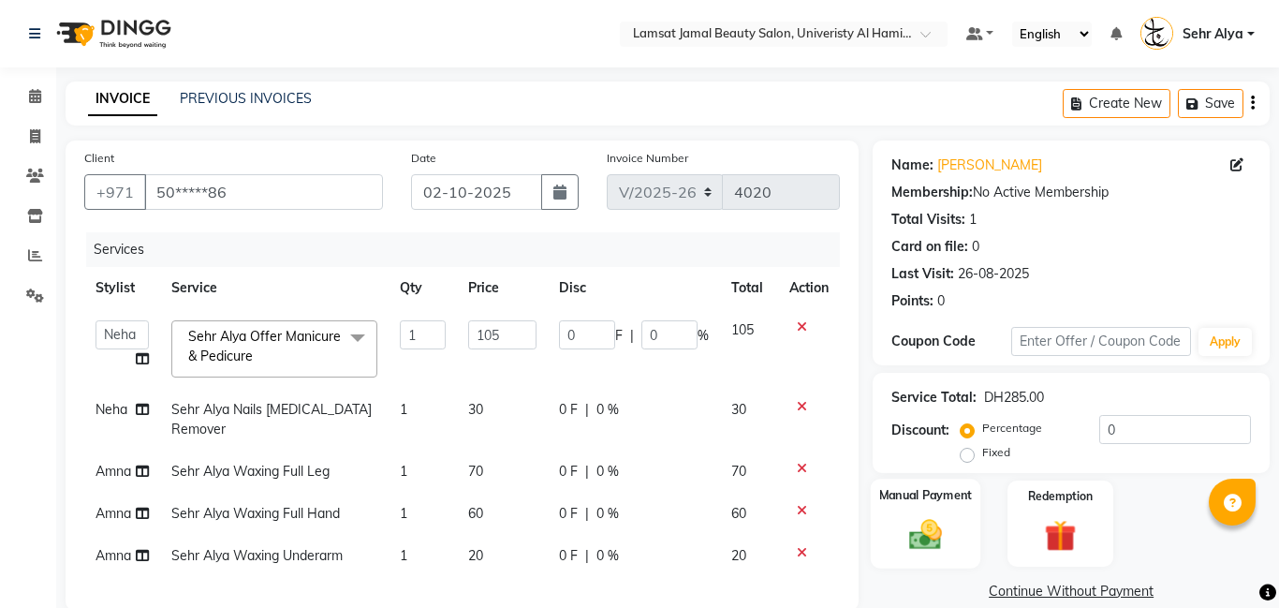
click at [933, 493] on label "Manual Payment" at bounding box center [926, 495] width 94 height 18
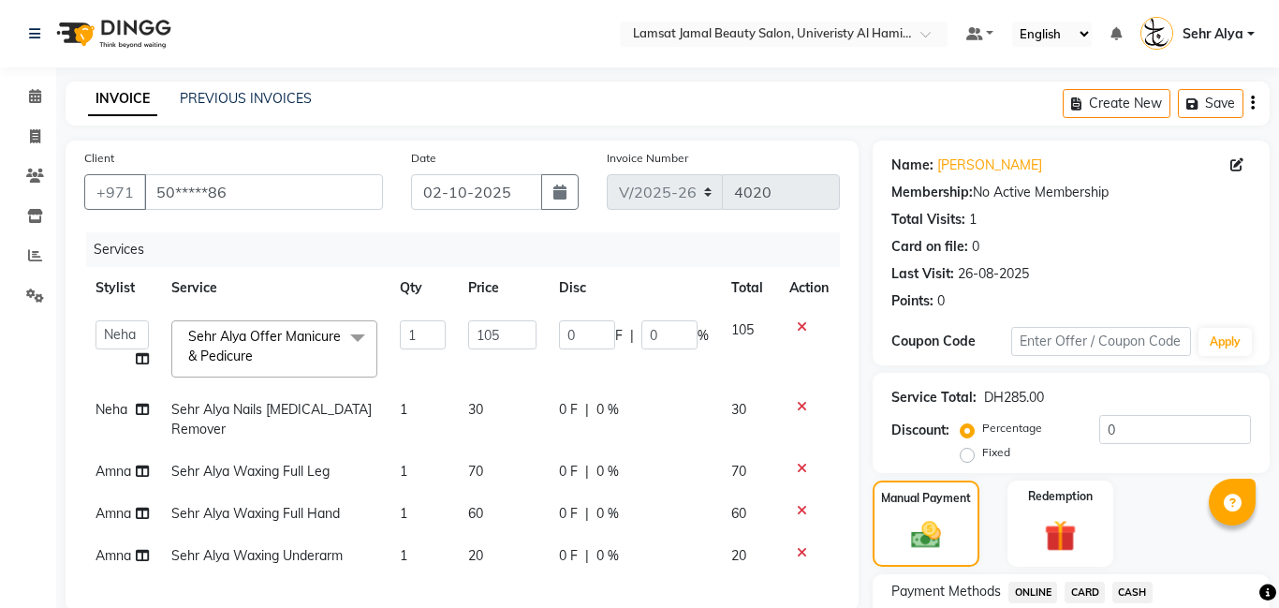
click at [1089, 584] on span "CARD" at bounding box center [1085, 592] width 40 height 22
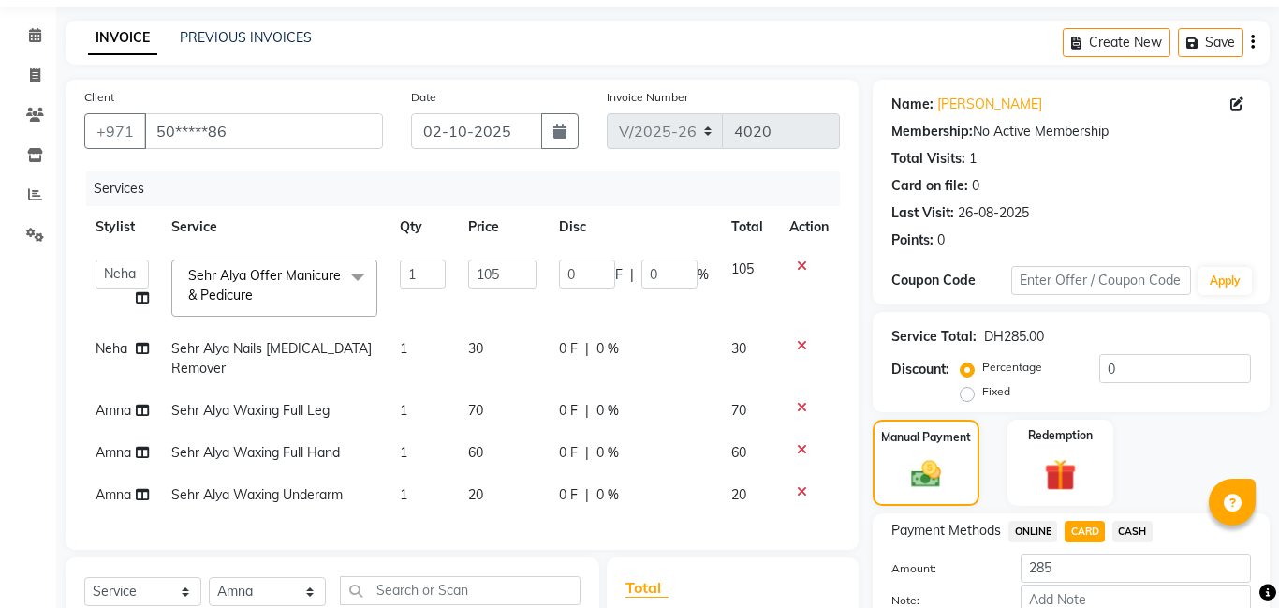
scroll to position [295, 0]
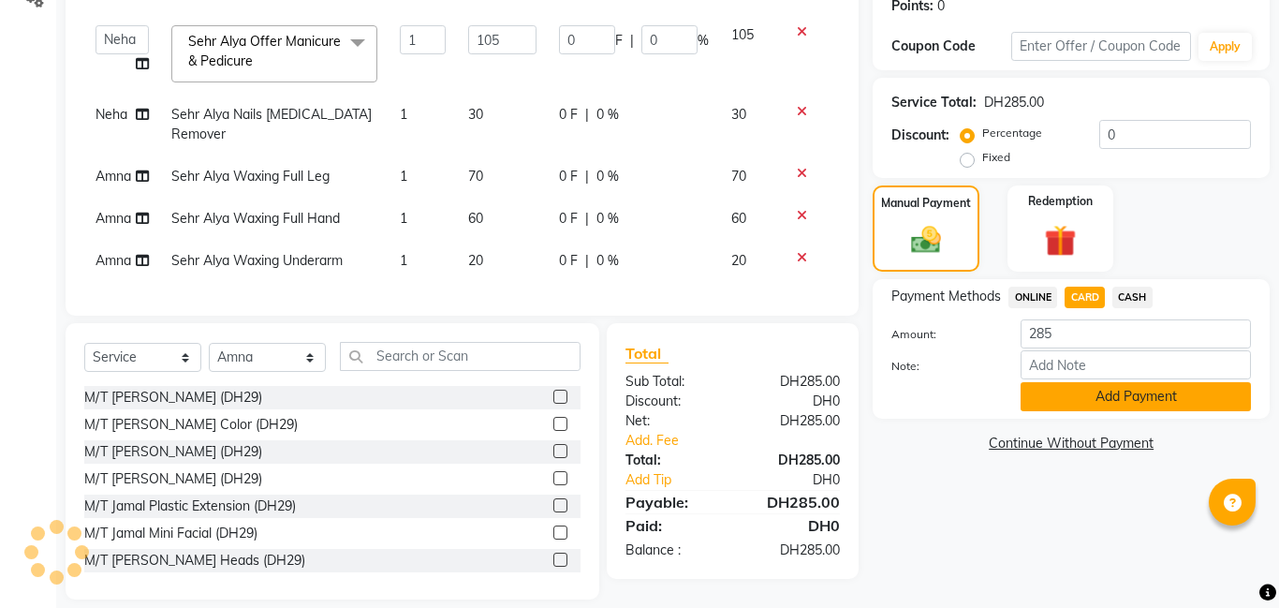
click at [1109, 396] on button "Add Payment" at bounding box center [1136, 396] width 230 height 29
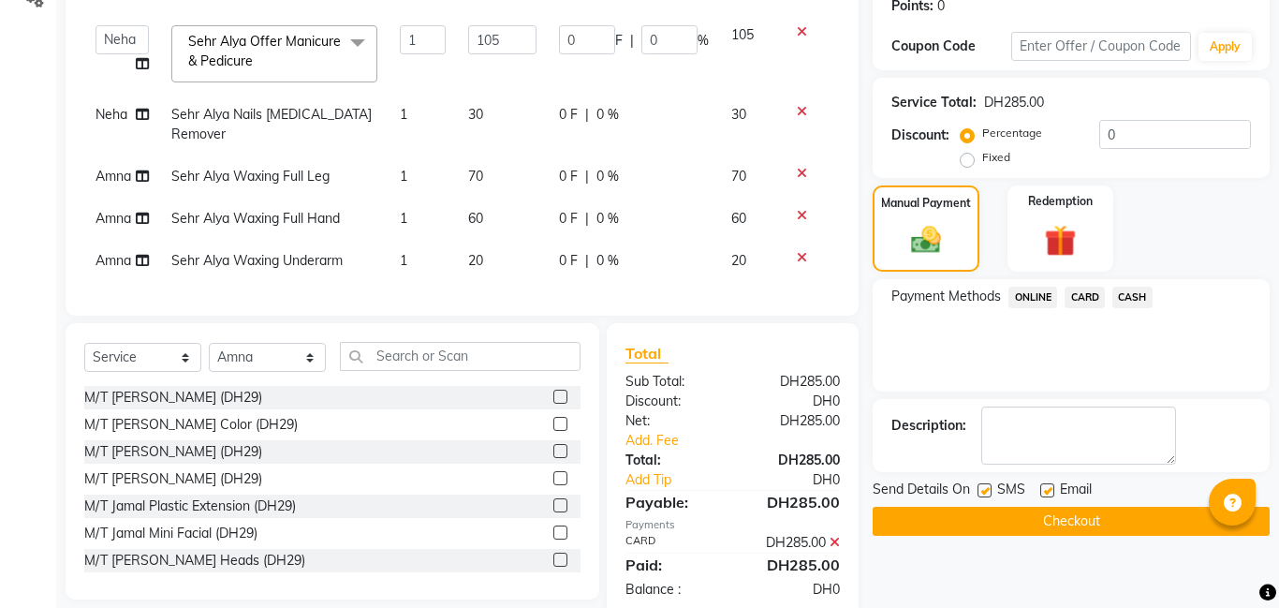
click at [1007, 508] on button "Checkout" at bounding box center [1071, 521] width 397 height 29
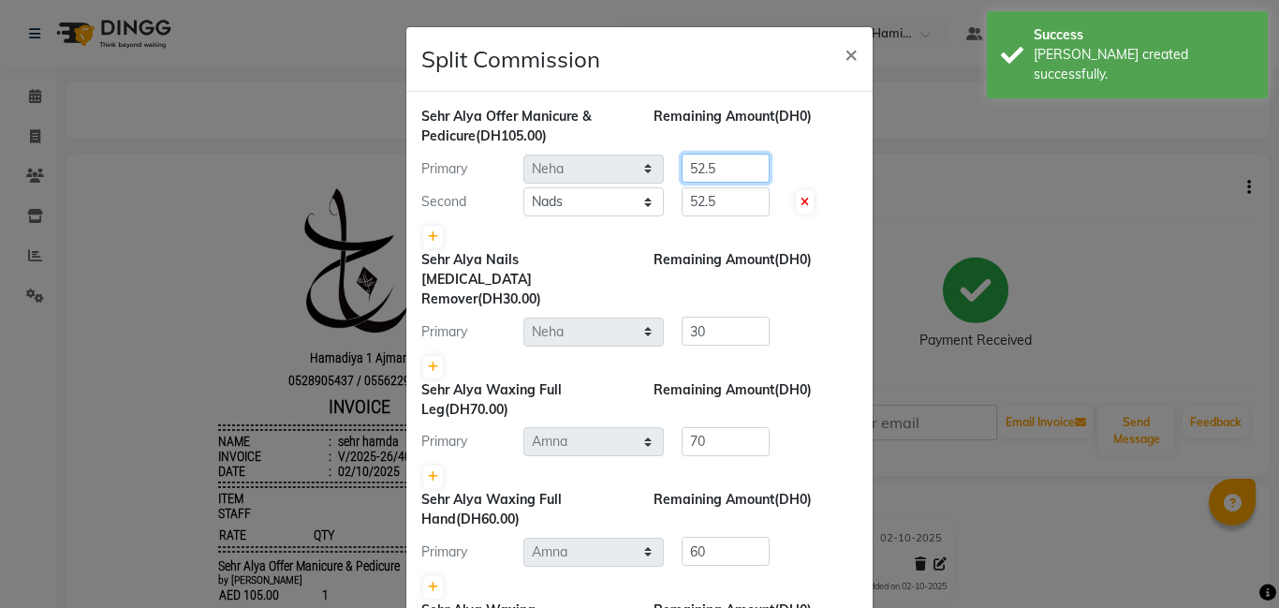
click at [732, 170] on input "52.5" at bounding box center [726, 168] width 88 height 29
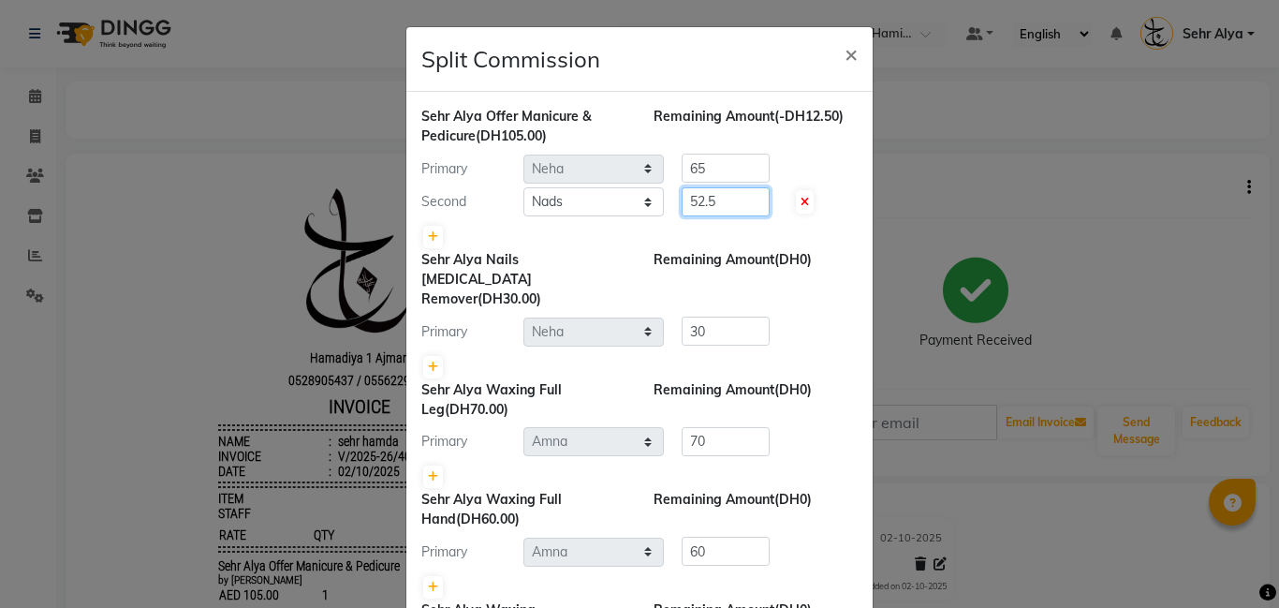
click at [736, 198] on input "52.5" at bounding box center [726, 201] width 88 height 29
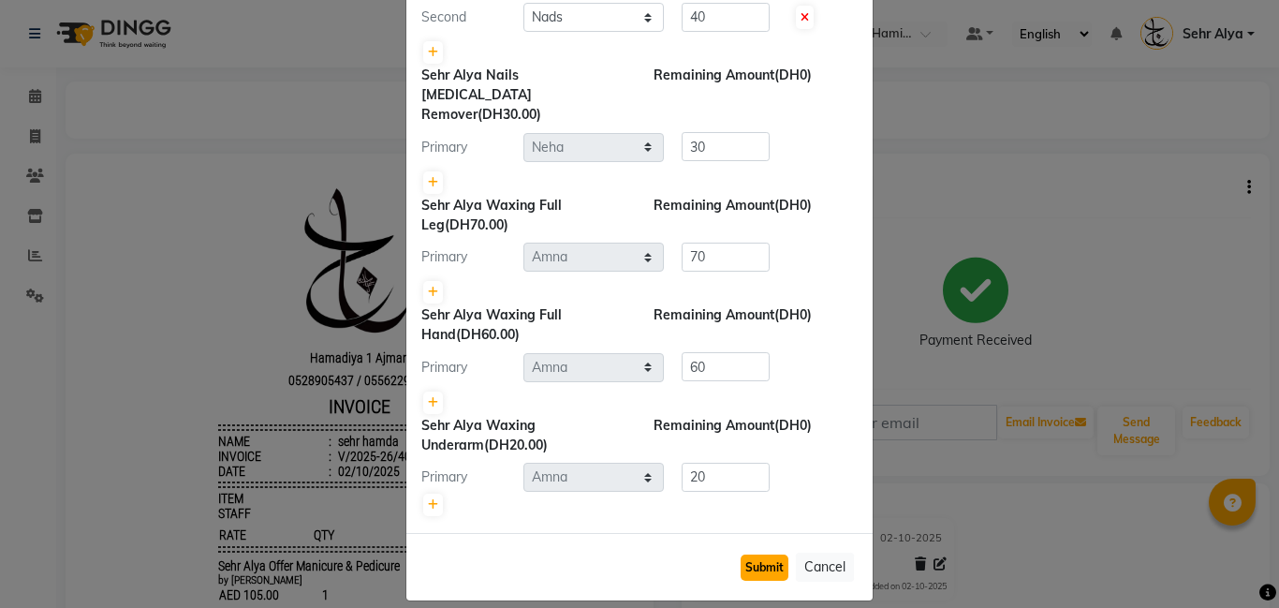
click at [766, 554] on button "Submit" at bounding box center [765, 567] width 48 height 26
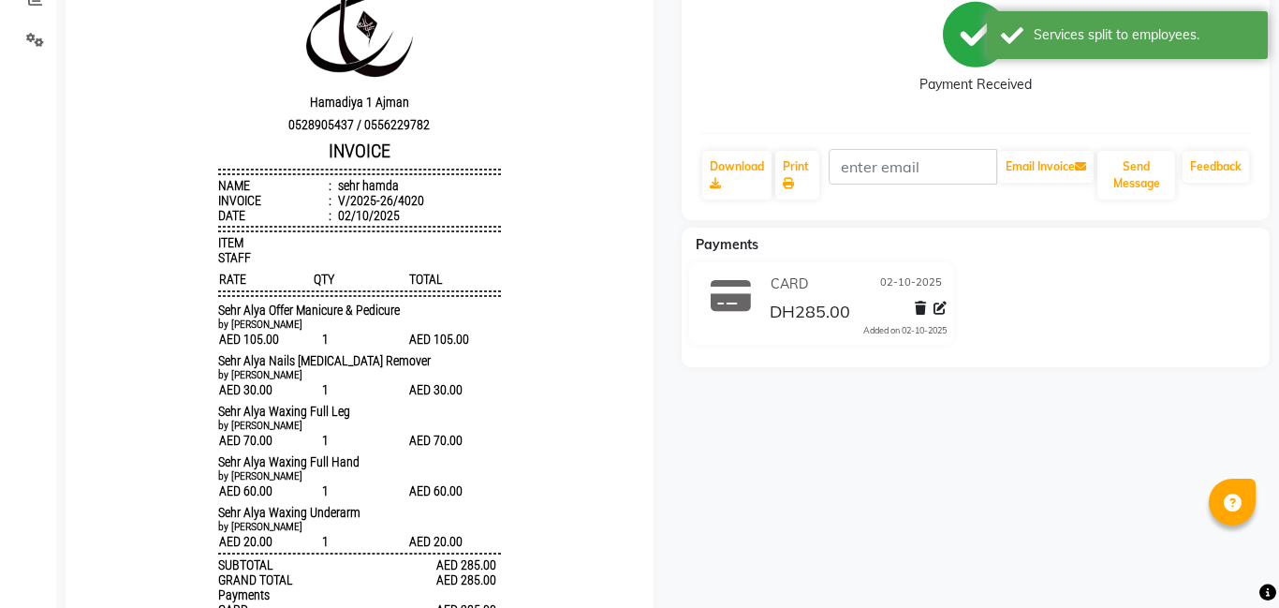
scroll to position [0, 0]
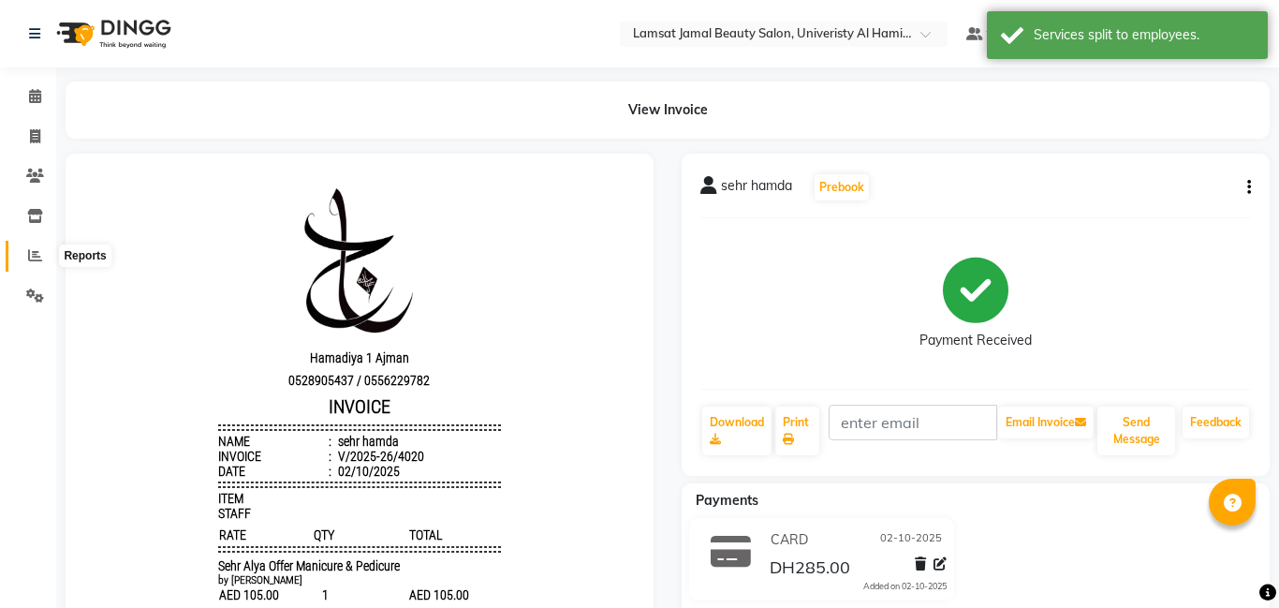
click at [32, 252] on icon at bounding box center [35, 255] width 14 height 14
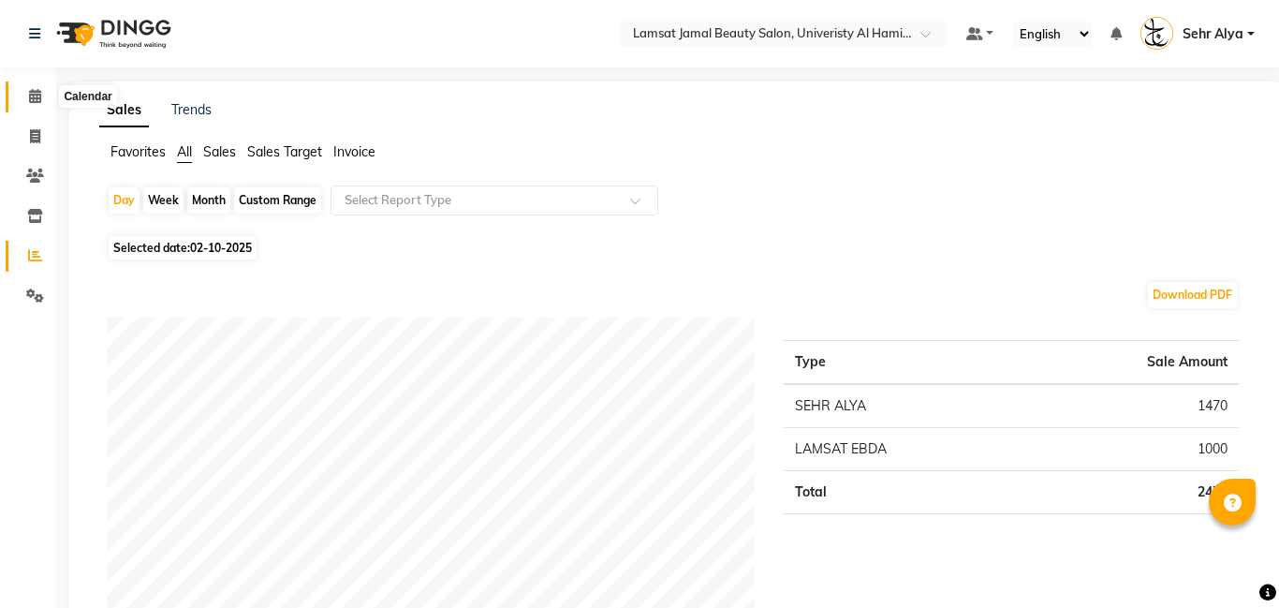
click at [34, 93] on icon at bounding box center [35, 96] width 12 height 14
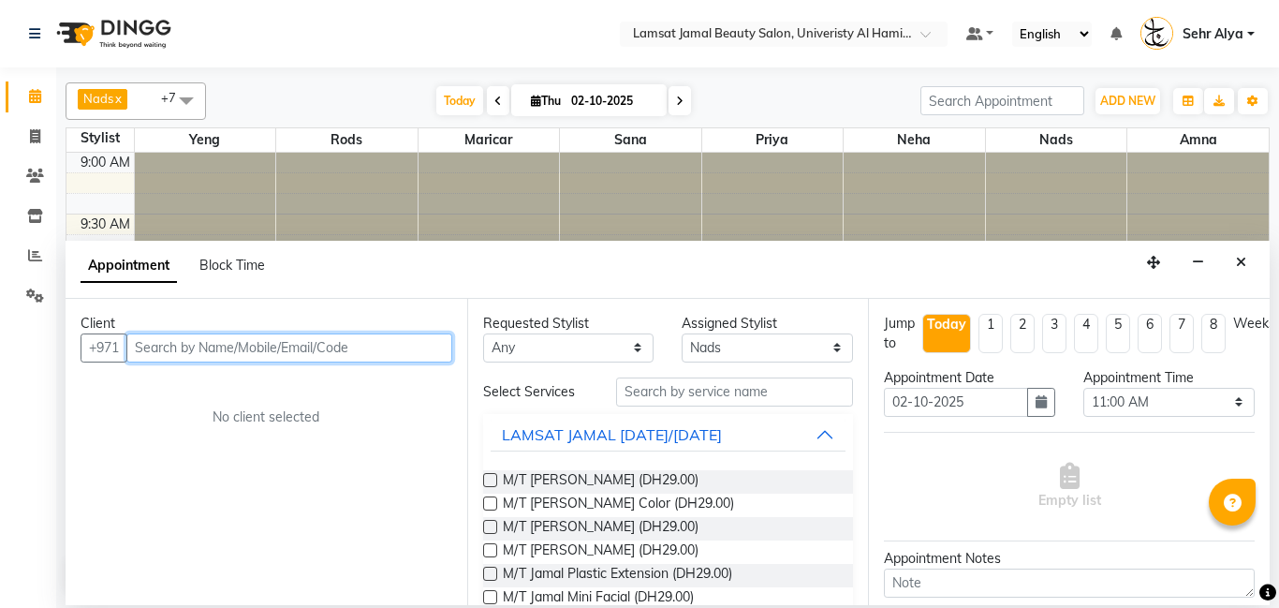
click at [211, 343] on input "text" at bounding box center [289, 347] width 326 height 29
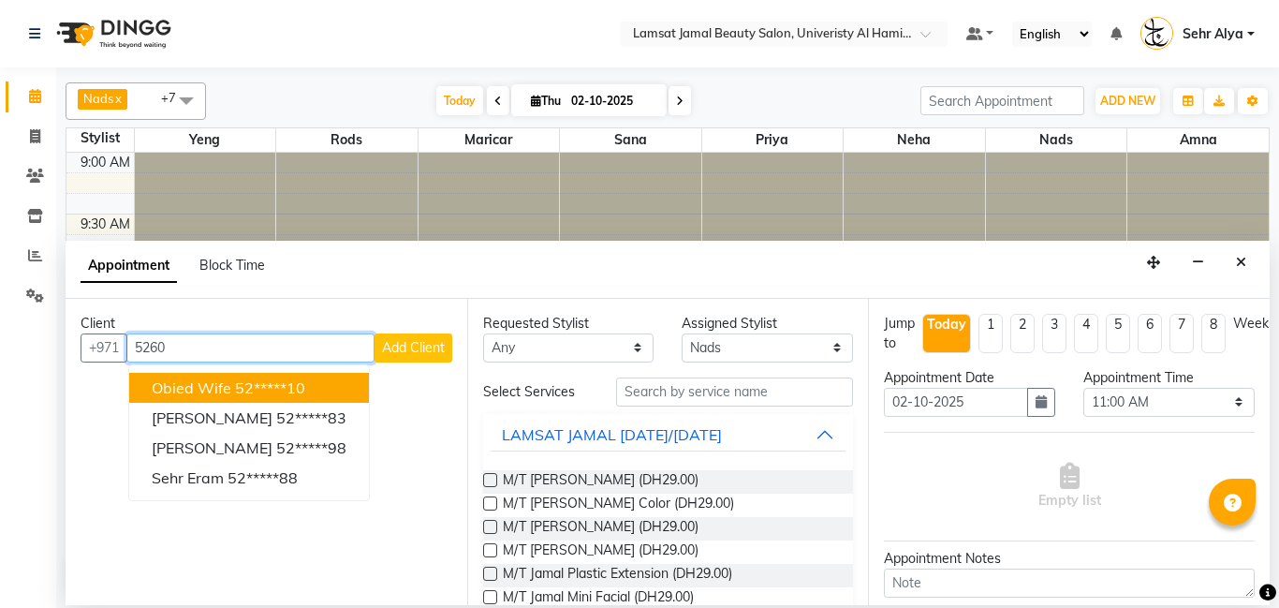
click at [224, 385] on span "obied wife" at bounding box center [192, 387] width 80 height 19
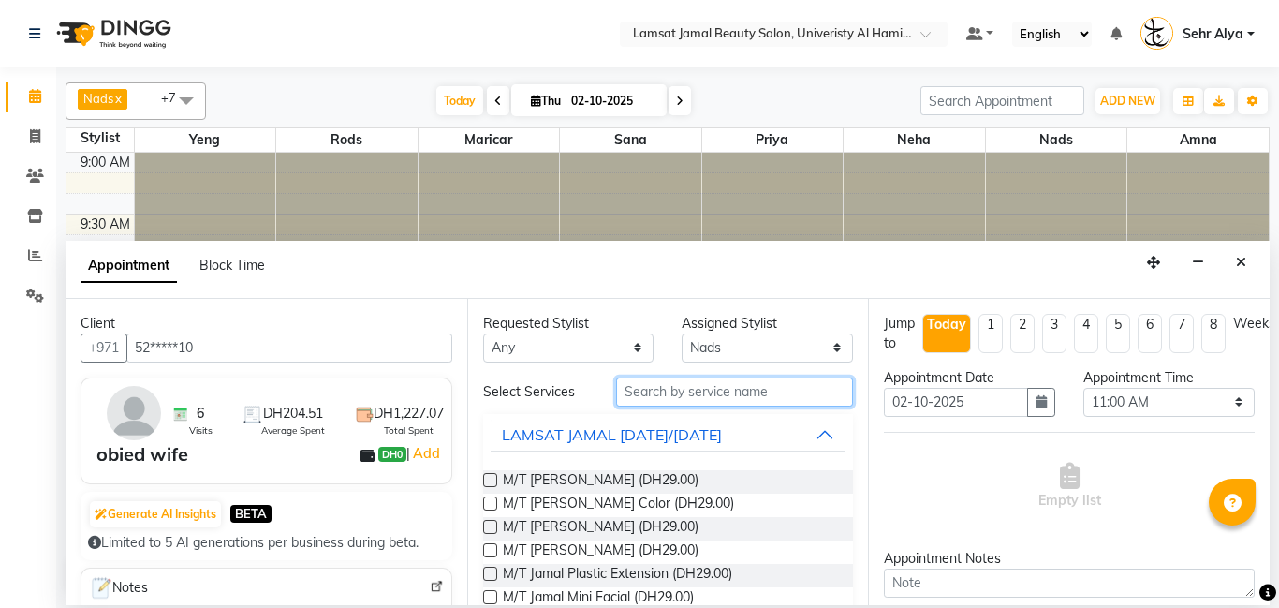
click at [641, 391] on input "text" at bounding box center [735, 391] width 238 height 29
click at [699, 428] on div "LAMSAT JAMAL [DATE]/[DATE]" at bounding box center [612, 434] width 220 height 22
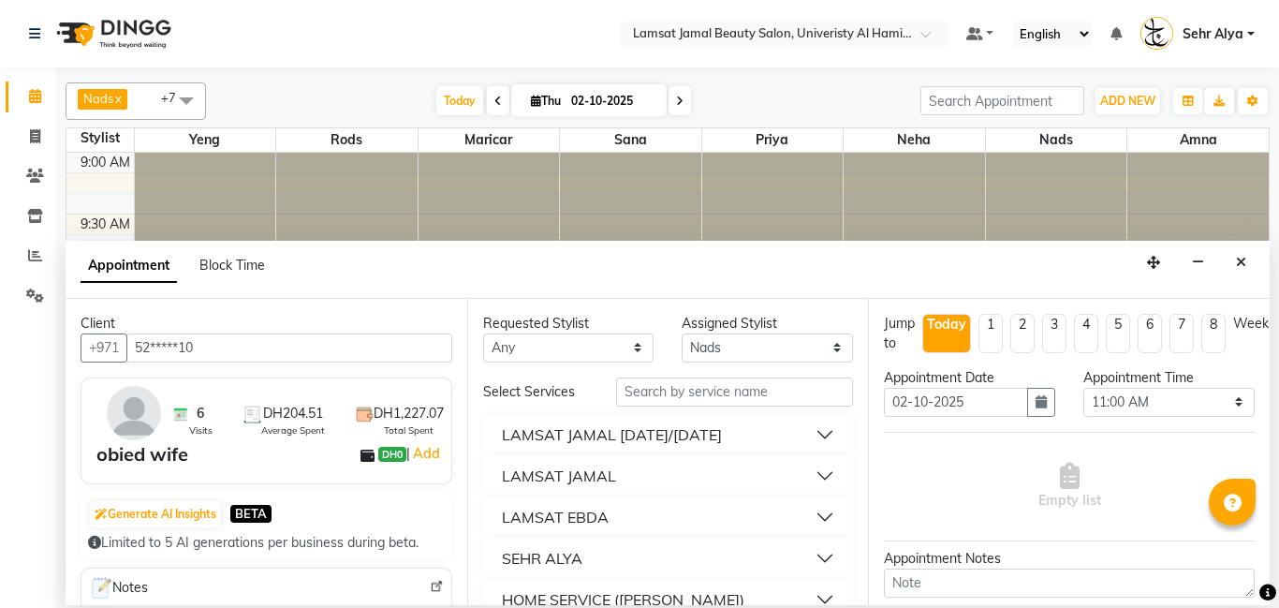
click at [577, 559] on div "SEHR ALYA" at bounding box center [542, 558] width 81 height 22
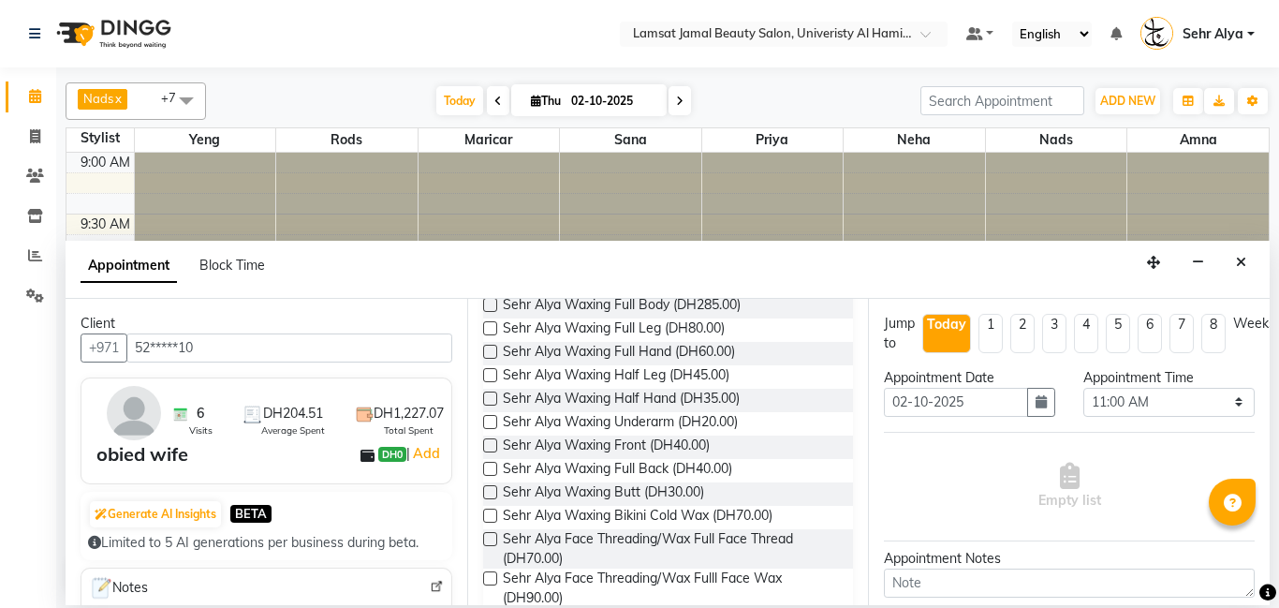
scroll to position [3031, 0]
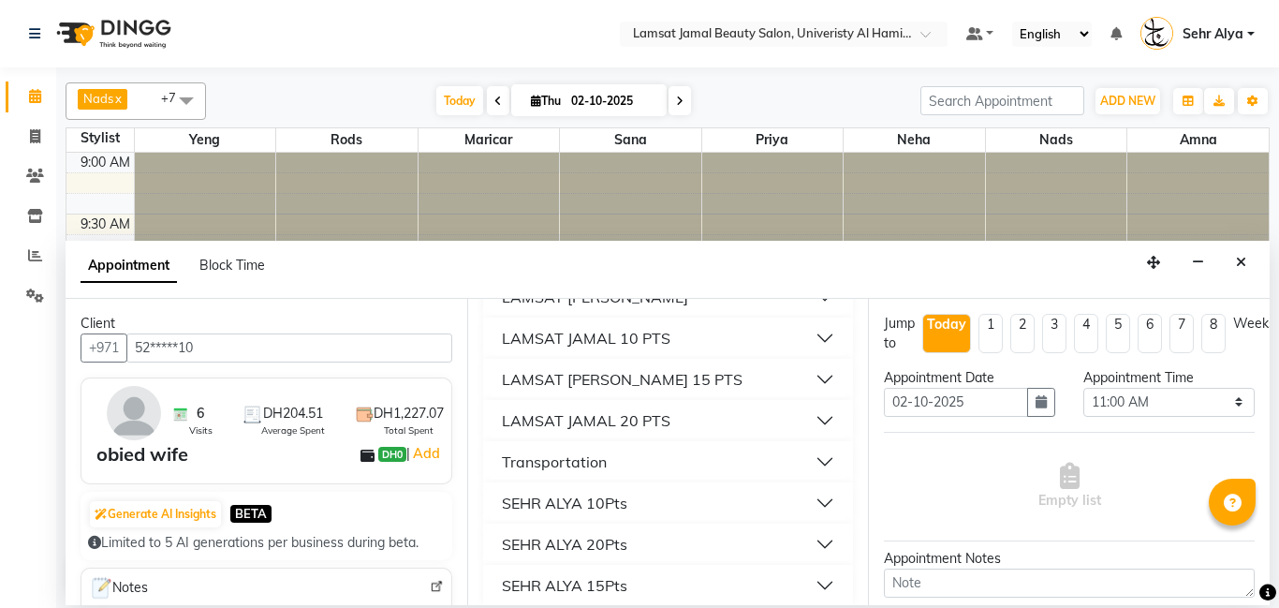
click at [591, 492] on div "SEHR ALYA 10Pts" at bounding box center [564, 503] width 125 height 22
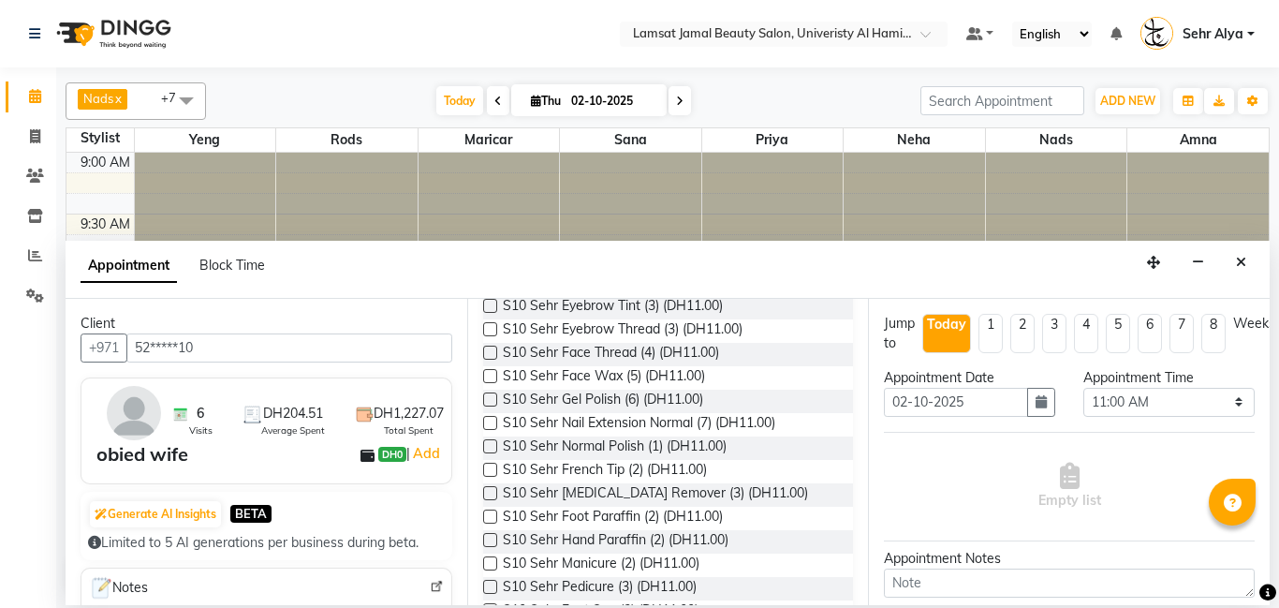
scroll to position [3792, 0]
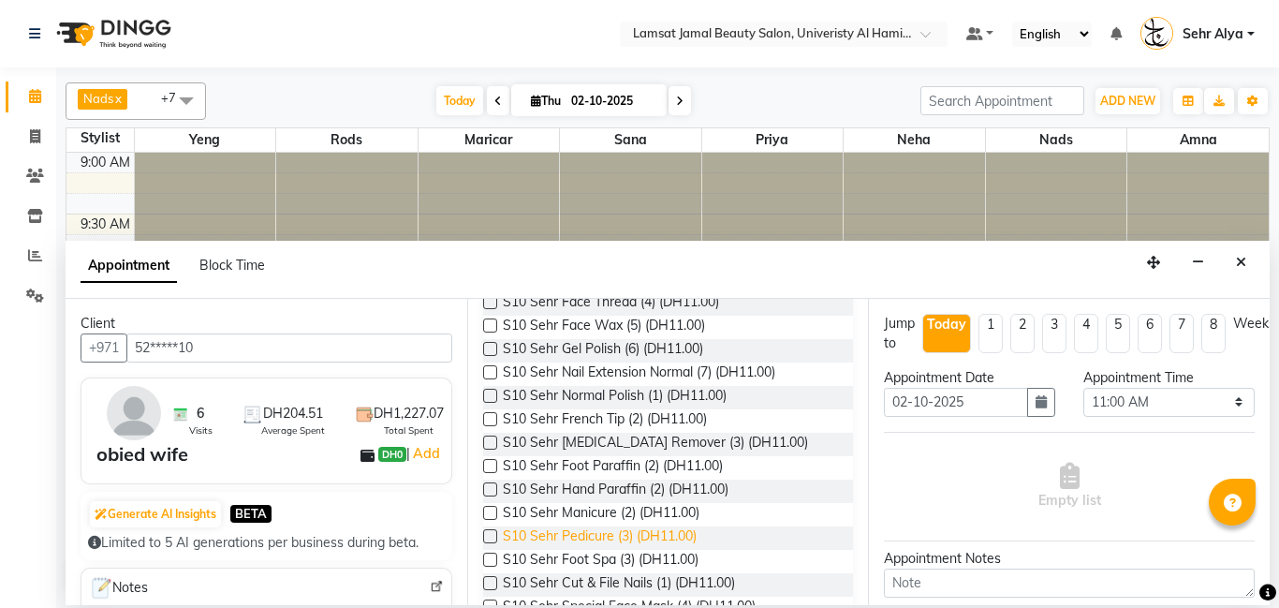
click at [575, 526] on span "S10 Sehr Pedicure (3) (DH11.00)" at bounding box center [600, 537] width 194 height 23
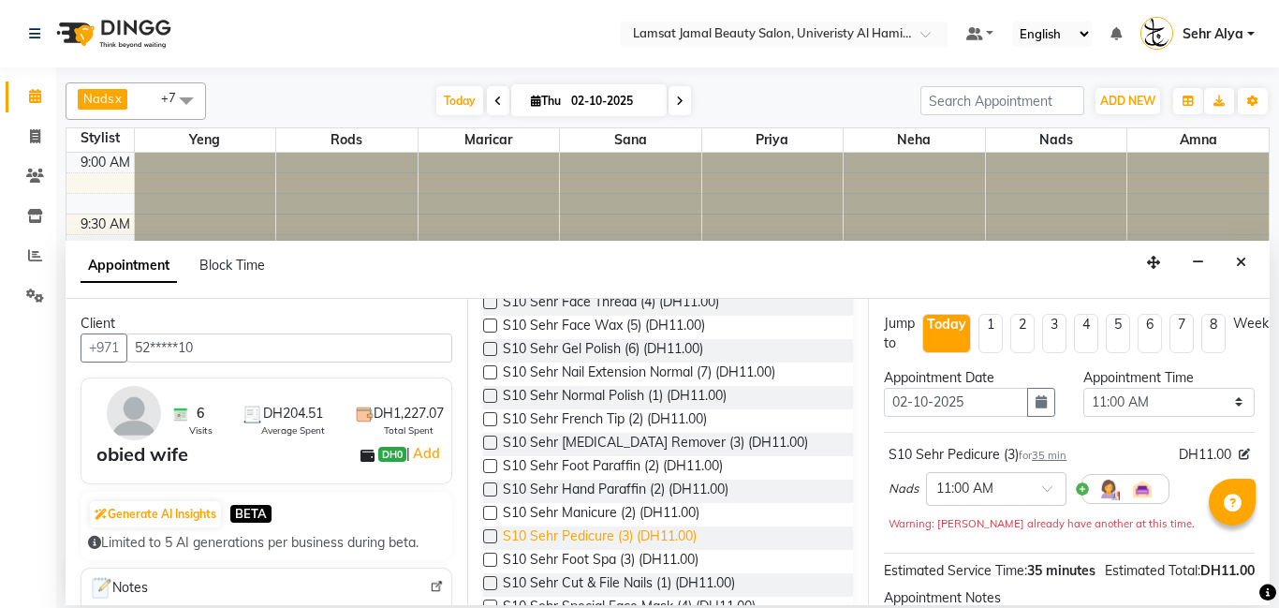
click at [575, 526] on span "S10 Sehr Pedicure (3) (DH11.00)" at bounding box center [600, 537] width 194 height 23
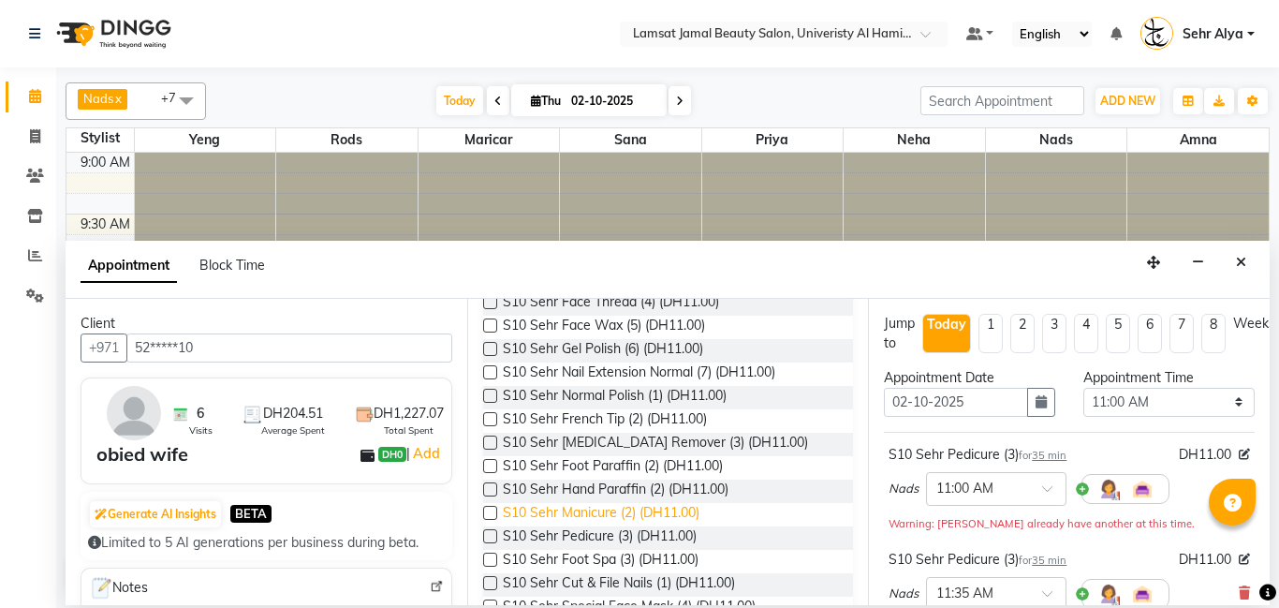
click at [575, 503] on span "S10 Sehr Manicure (2) (DH11.00)" at bounding box center [601, 514] width 197 height 23
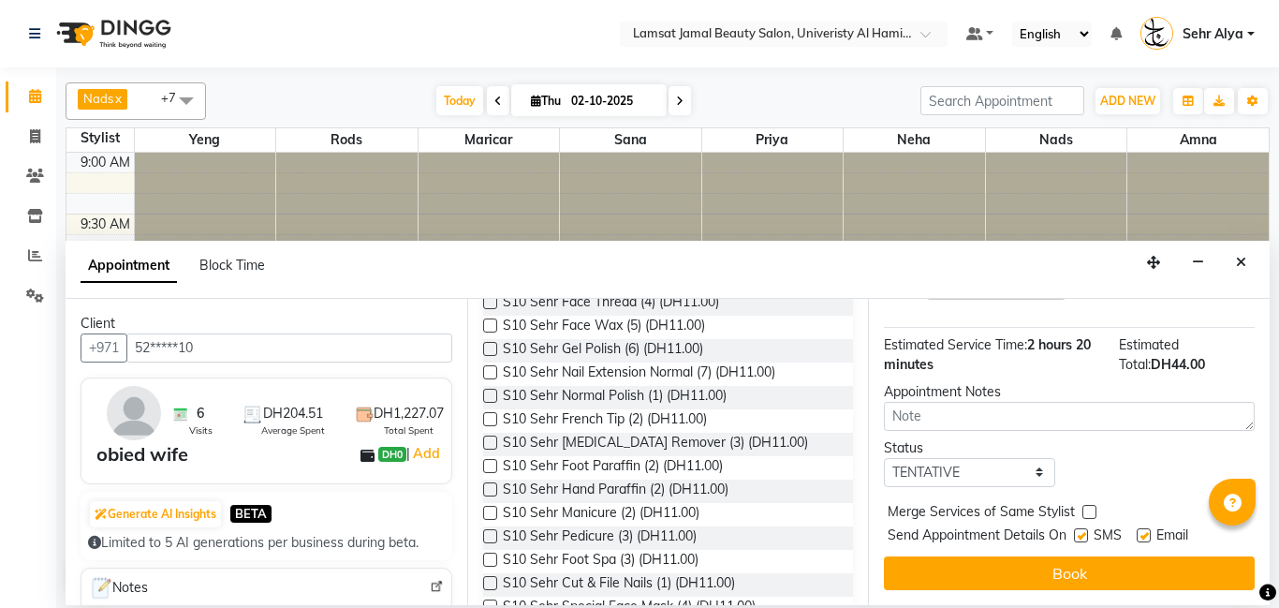
click at [1087, 507] on label at bounding box center [1089, 512] width 14 height 14
click at [1087, 507] on input "checkbox" at bounding box center [1088, 513] width 12 height 12
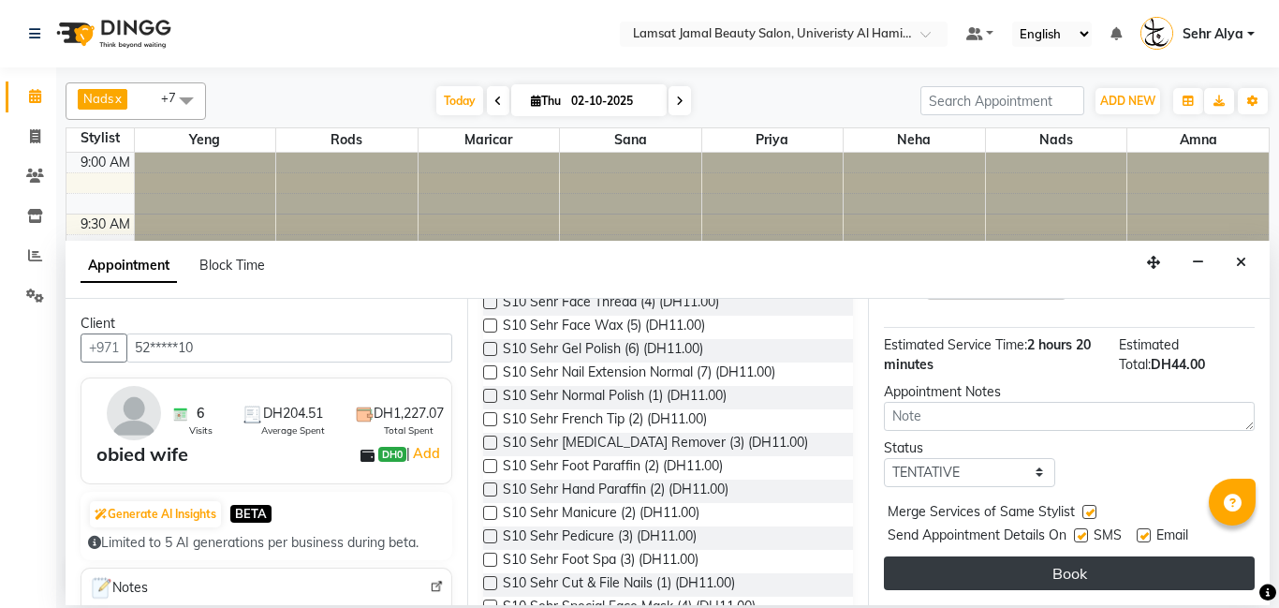
click at [1083, 571] on button "Book" at bounding box center [1069, 573] width 371 height 34
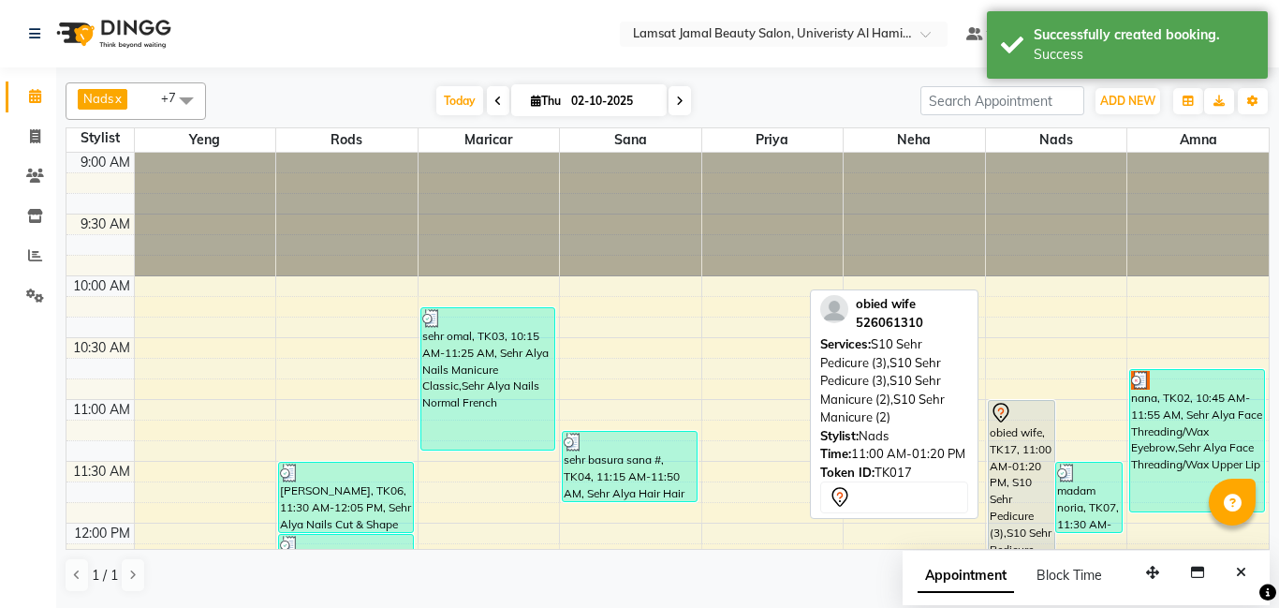
click at [1008, 456] on div "obied wife, TK17, 11:00 AM-01:20 PM, S10 Sehr Pedicure (3),S10 Sehr Pedicure (3…" at bounding box center [1022, 544] width 66 height 286
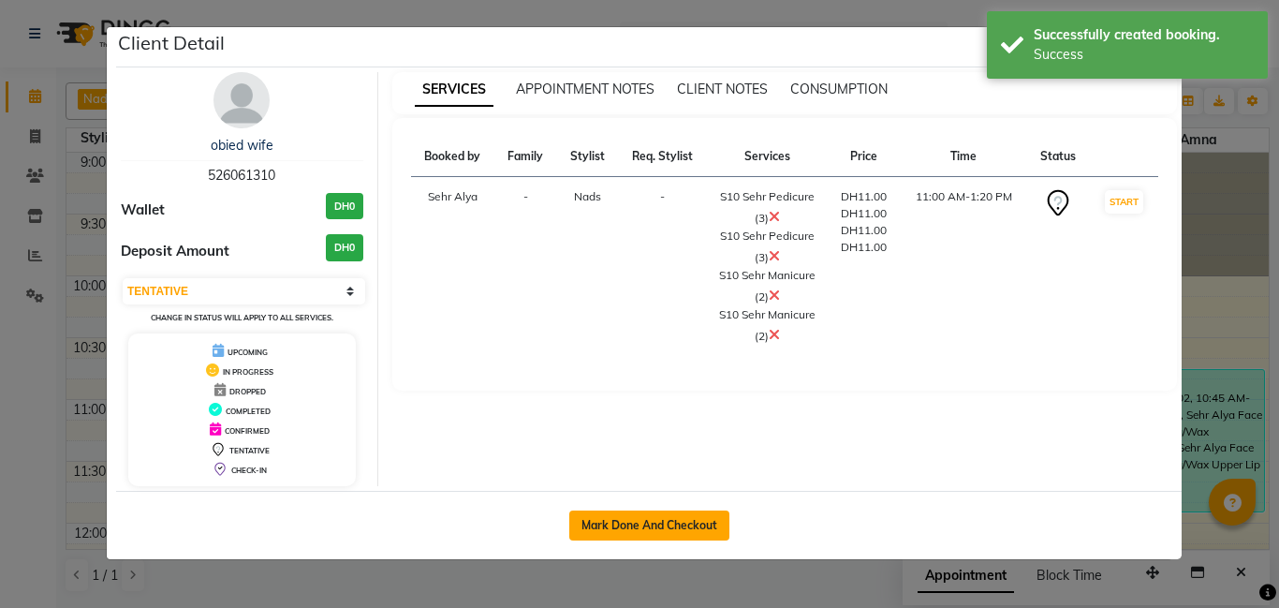
click at [678, 522] on button "Mark Done And Checkout" at bounding box center [649, 525] width 160 height 30
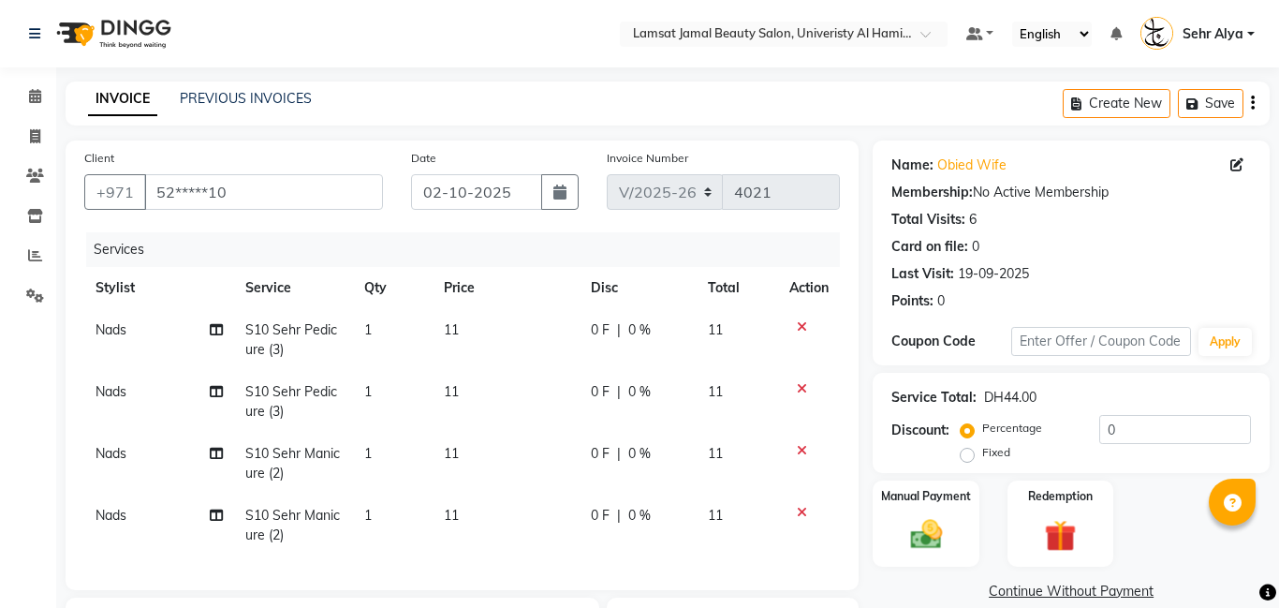
click at [118, 453] on span "Nads" at bounding box center [111, 453] width 31 height 17
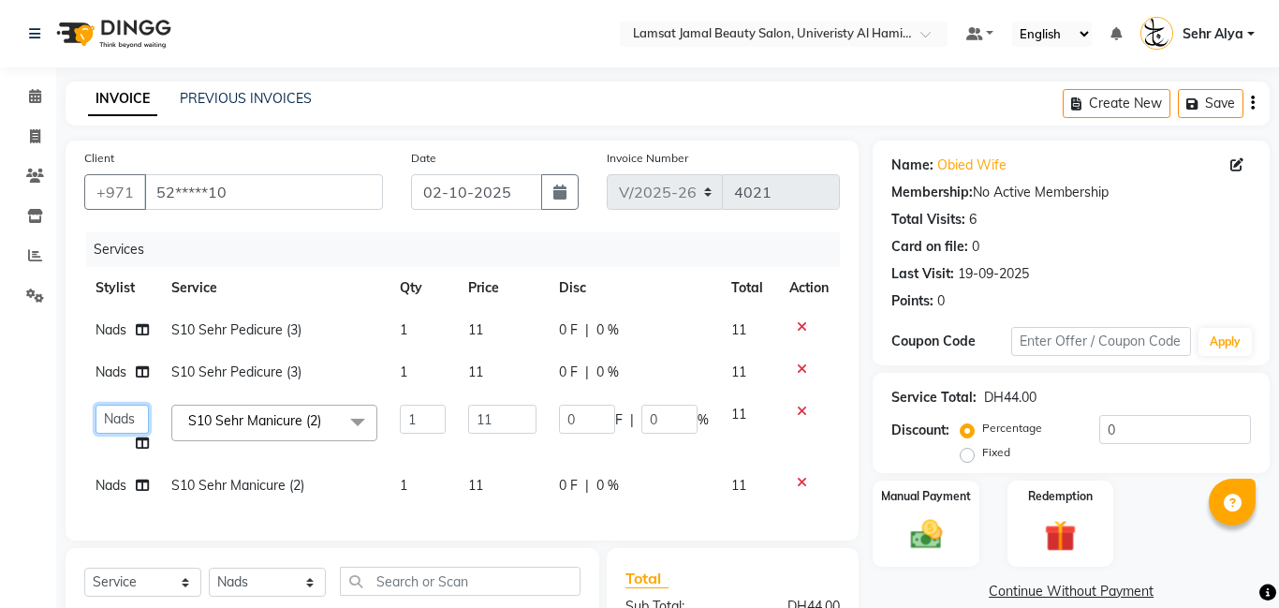
click at [126, 421] on select "[PERSON_NAME] Amna [PERSON_NAME] [PERSON_NAME] Ebda Lamsat [PERSON_NAME] [PERSO…" at bounding box center [122, 419] width 53 height 29
click at [101, 485] on span "Nads" at bounding box center [111, 485] width 31 height 17
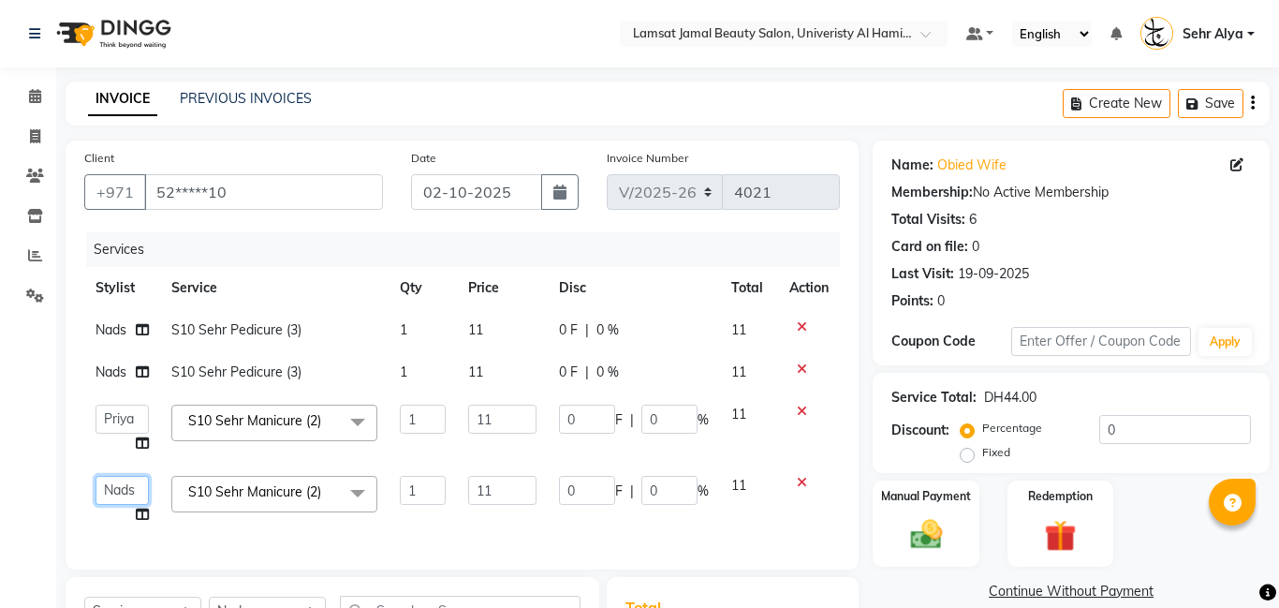
click at [107, 483] on select "[PERSON_NAME] Amna [PERSON_NAME] [PERSON_NAME] Ebda Lamsat [PERSON_NAME] [PERSO…" at bounding box center [122, 490] width 53 height 29
click at [410, 326] on td "1" at bounding box center [422, 330] width 67 height 42
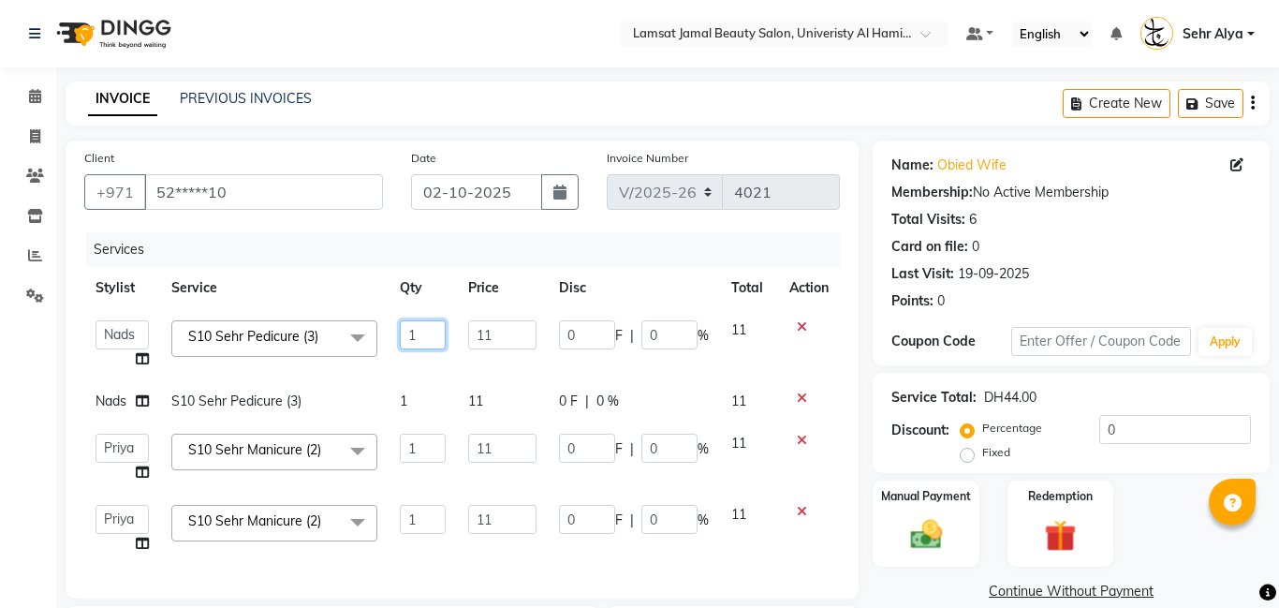
click at [429, 334] on input "1" at bounding box center [422, 334] width 45 height 29
click at [423, 451] on td "1" at bounding box center [422, 457] width 67 height 71
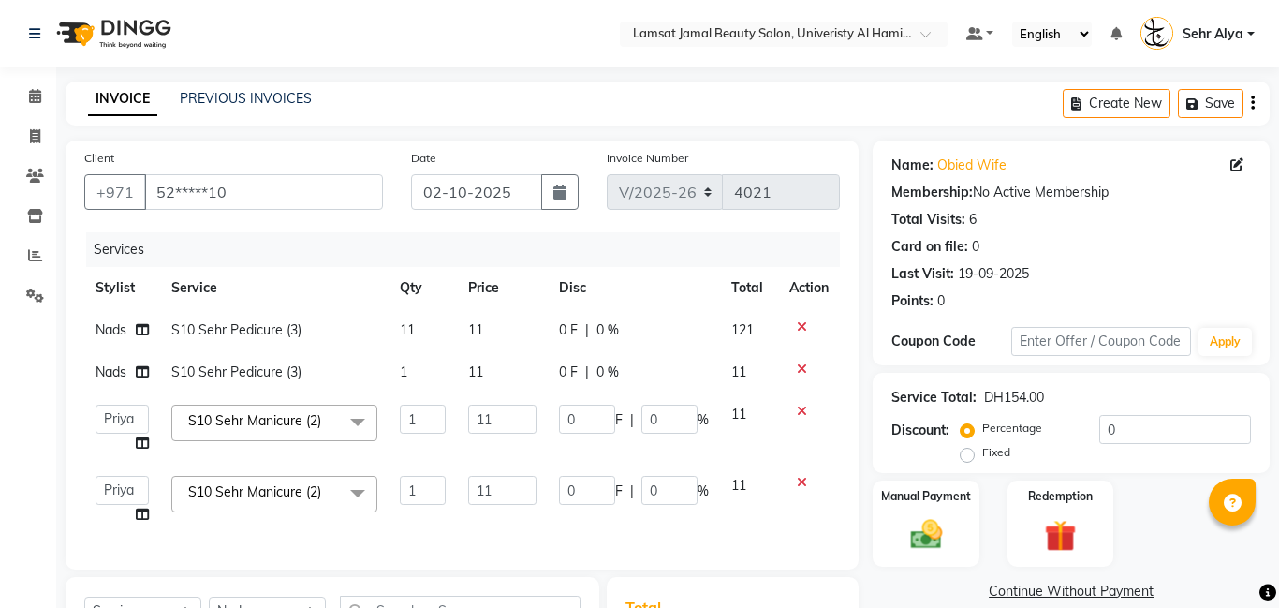
click at [419, 325] on td "11" at bounding box center [422, 330] width 67 height 42
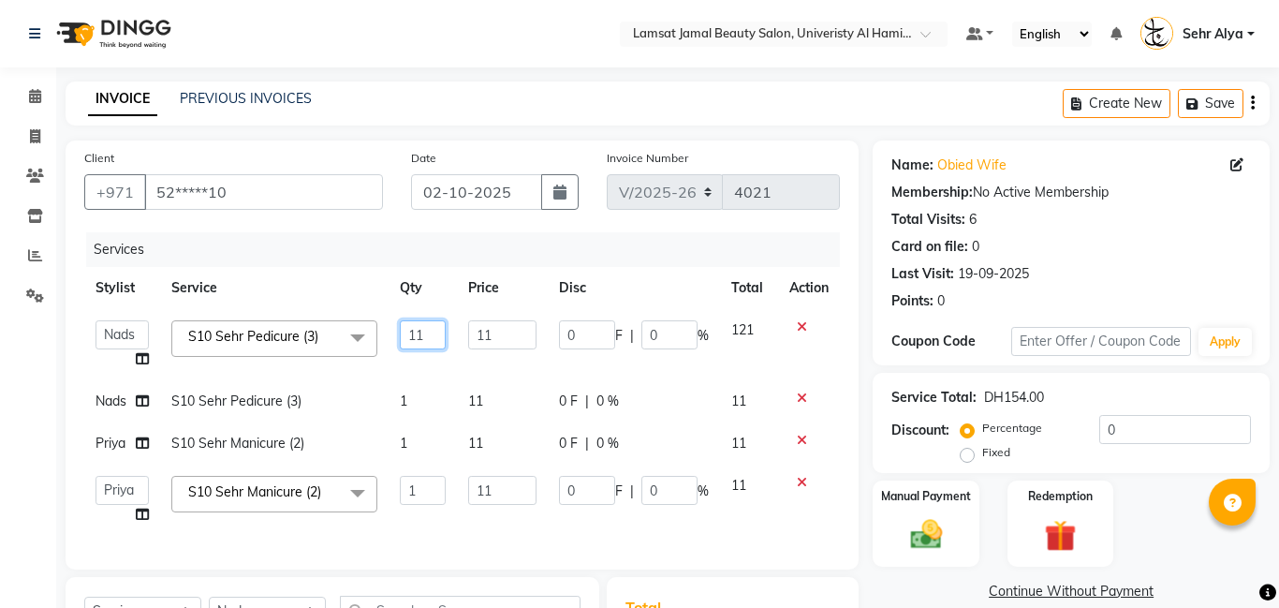
click at [428, 333] on input "11" at bounding box center [422, 334] width 45 height 29
click at [408, 401] on tbody "[PERSON_NAME] Amna [PERSON_NAME] Joytie [PERSON_NAME] Ebda Lamsat [PERSON_NAME]…" at bounding box center [462, 422] width 756 height 227
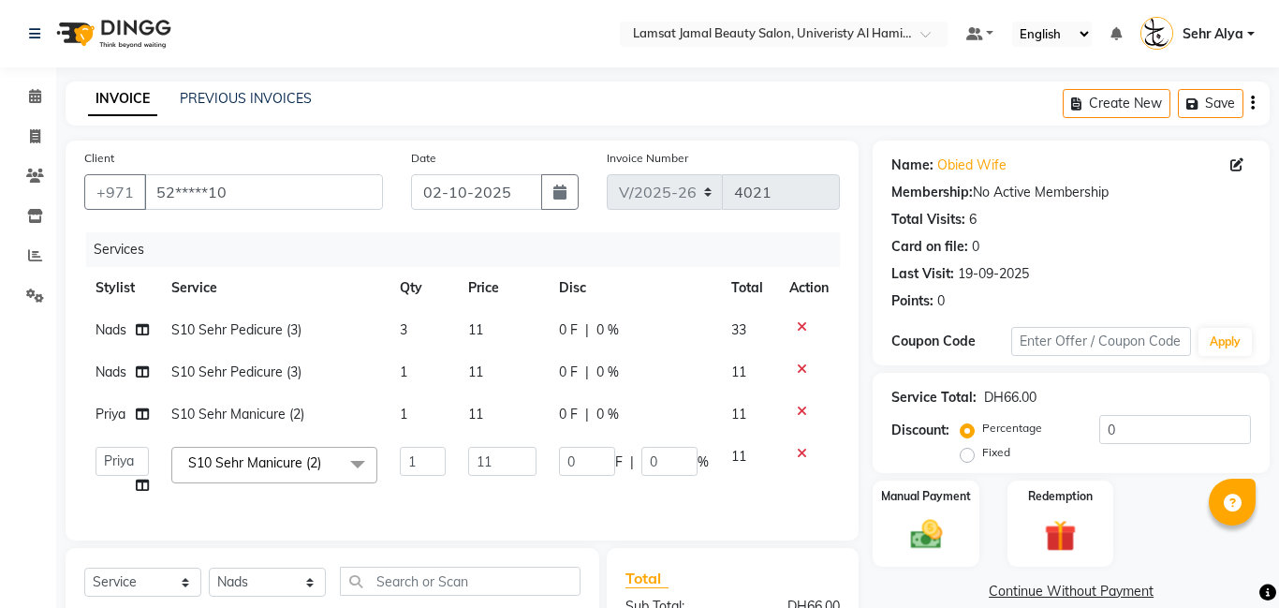
click at [411, 370] on td "1" at bounding box center [422, 372] width 67 height 42
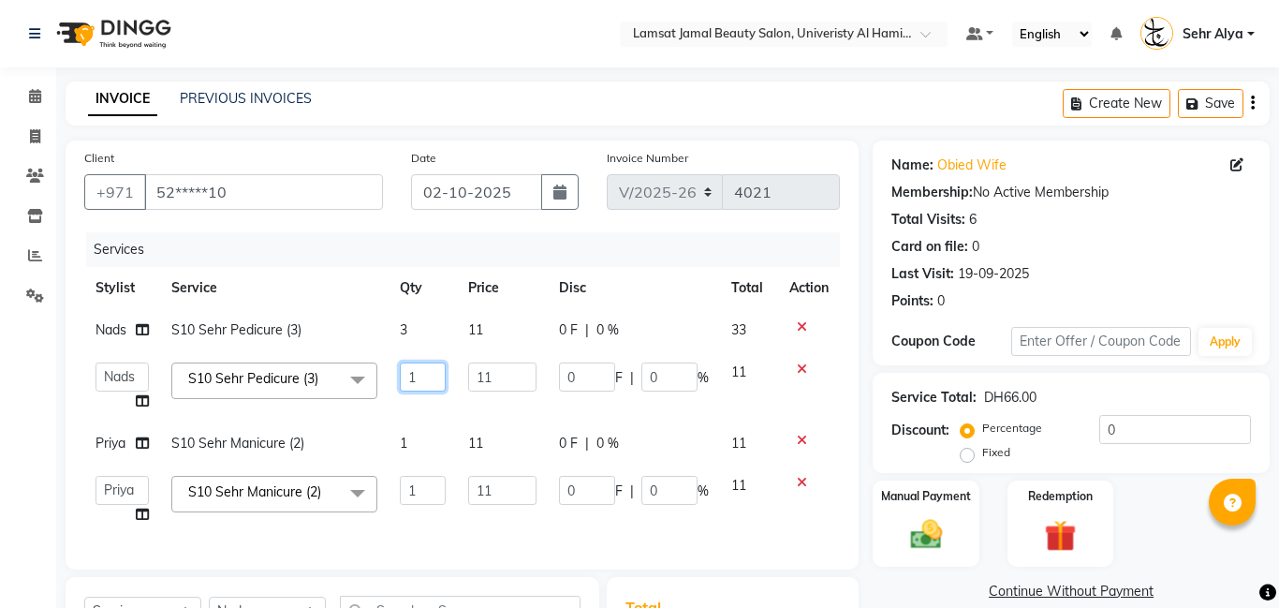
click at [424, 373] on input "1" at bounding box center [422, 376] width 45 height 29
click at [405, 445] on tbody "Nads S10 Sehr Pedicure (3) 3 11 0 F | 0 % 33 Aldie [PERSON_NAME] Amna [PERSON_N…" at bounding box center [462, 422] width 756 height 227
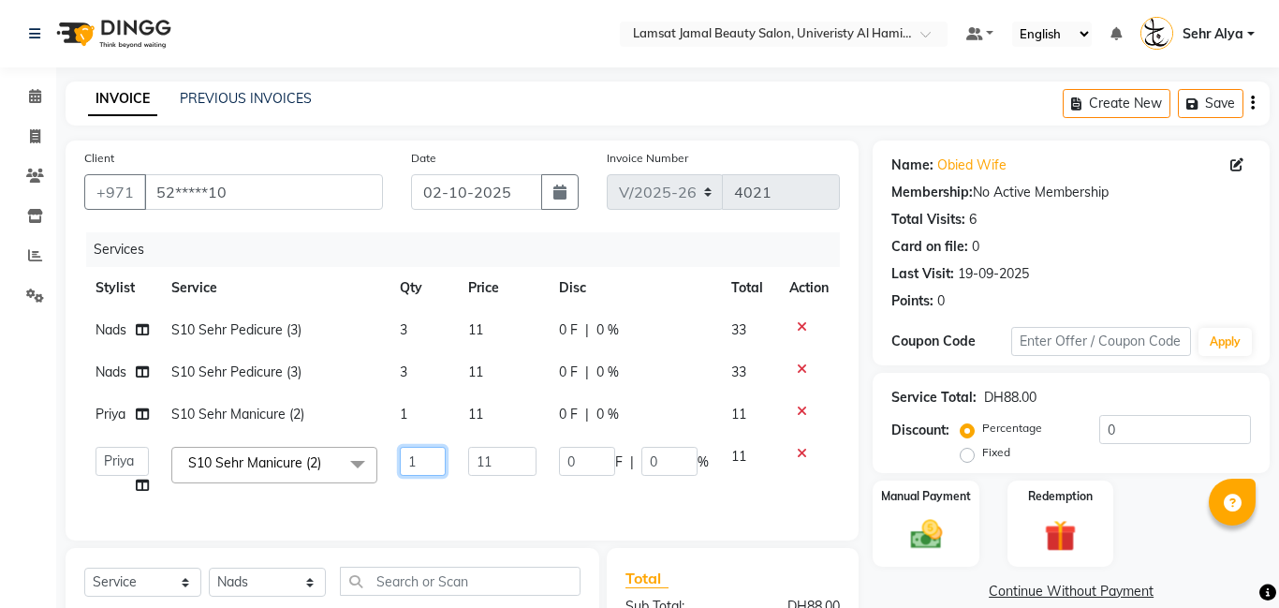
click at [422, 447] on input "1" at bounding box center [422, 461] width 45 height 29
click at [426, 468] on input "1" at bounding box center [422, 461] width 45 height 29
click at [405, 411] on tbody "Nads S10 Sehr Pedicure (3) 3 11 0 F | 0 % 33 Nads S10 Sehr Pedicure (3) 3 11 0 …" at bounding box center [462, 408] width 756 height 198
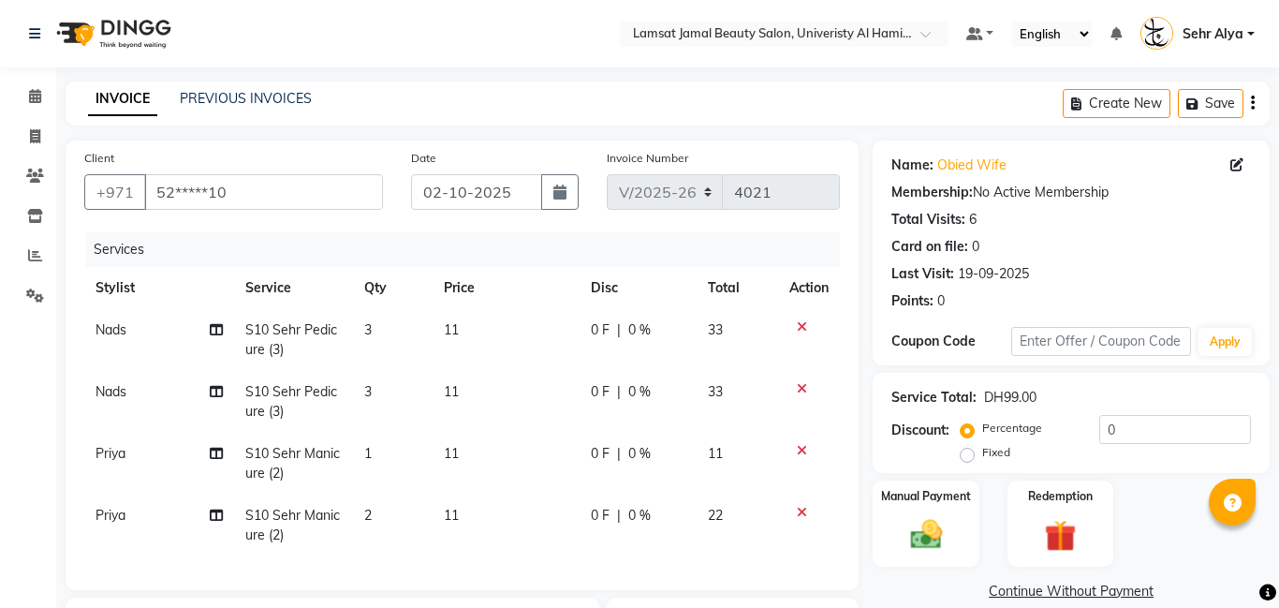
click at [368, 451] on span "1" at bounding box center [367, 453] width 7 height 17
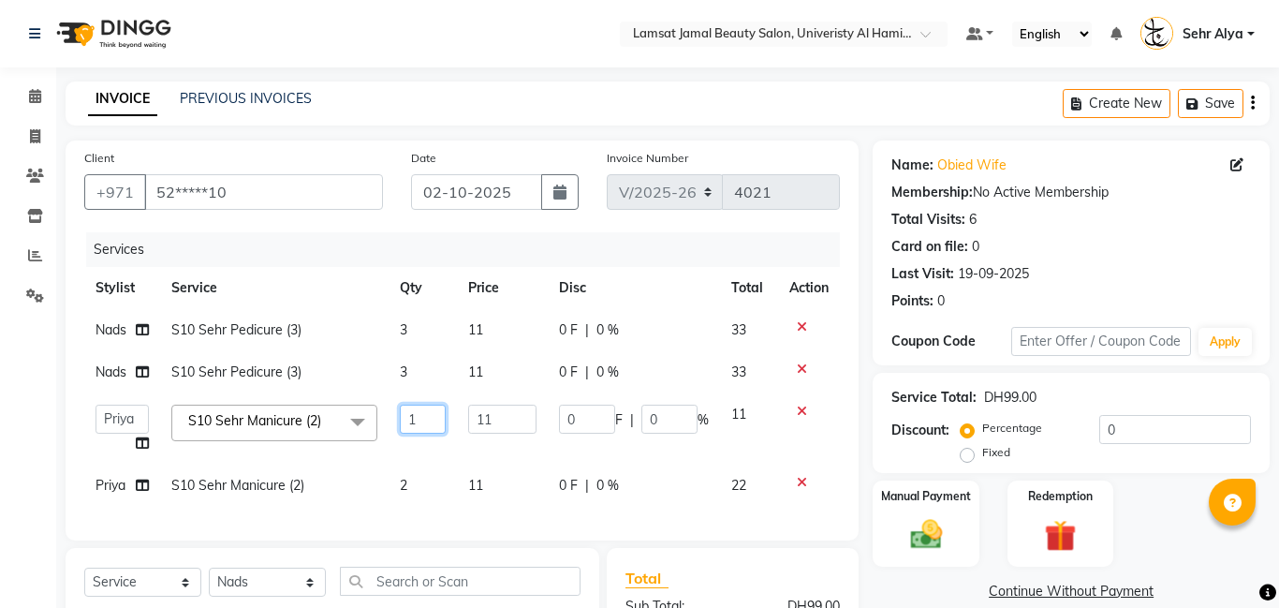
click at [420, 419] on input "1" at bounding box center [422, 419] width 45 height 29
click at [405, 483] on tbody "Nads S10 Sehr Pedicure (3) 3 11 0 F | 0 % 33 Nads S10 Sehr Pedicure (3) 3 11 0 …" at bounding box center [462, 408] width 756 height 198
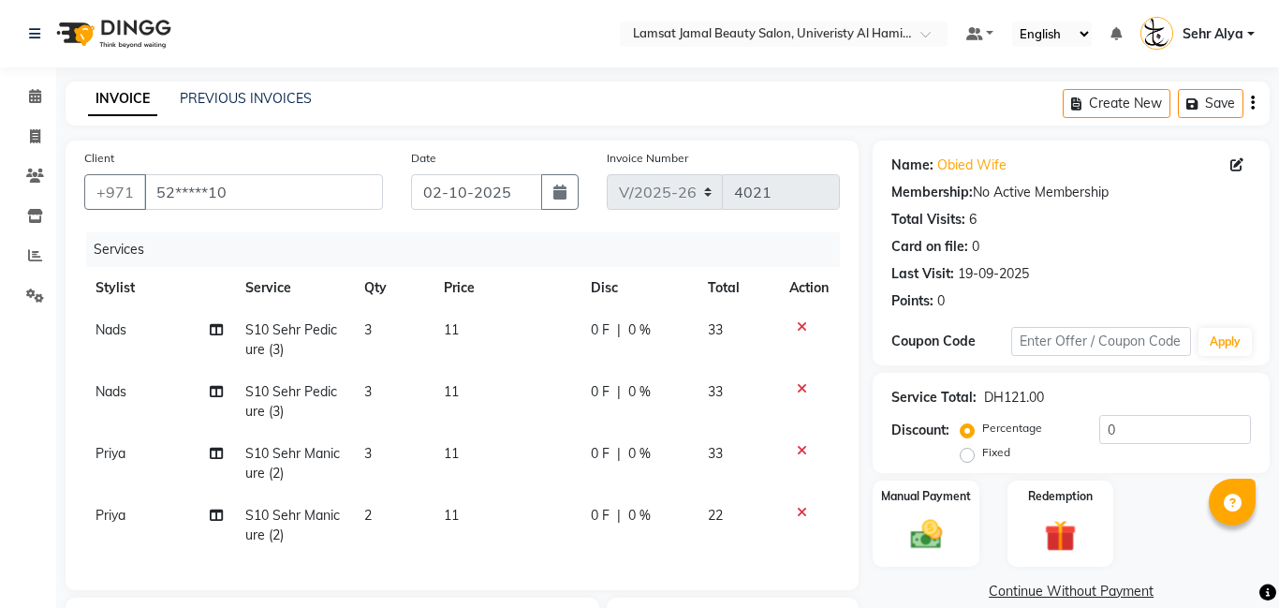
click at [369, 389] on span "3" at bounding box center [367, 391] width 7 height 17
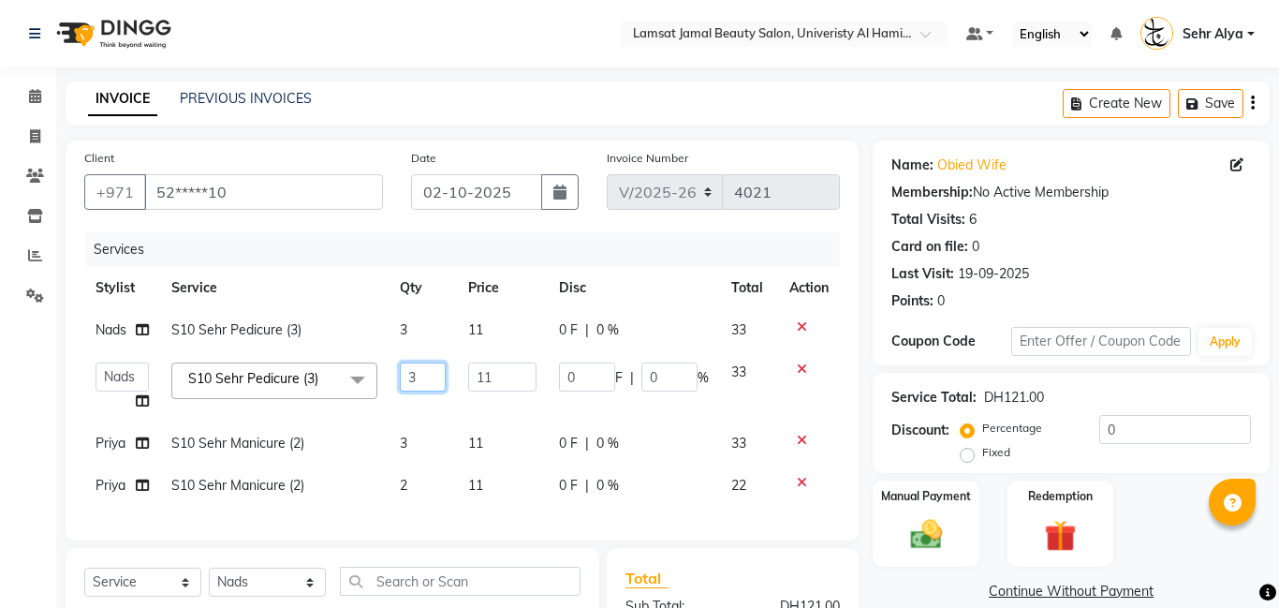
click at [427, 373] on input "3" at bounding box center [422, 376] width 45 height 29
click at [427, 428] on tbody "Nads S10 Sehr Pedicure (3) 3 11 0 F | 0 % 33 Aldie [PERSON_NAME] Amna [PERSON_N…" at bounding box center [462, 408] width 756 height 198
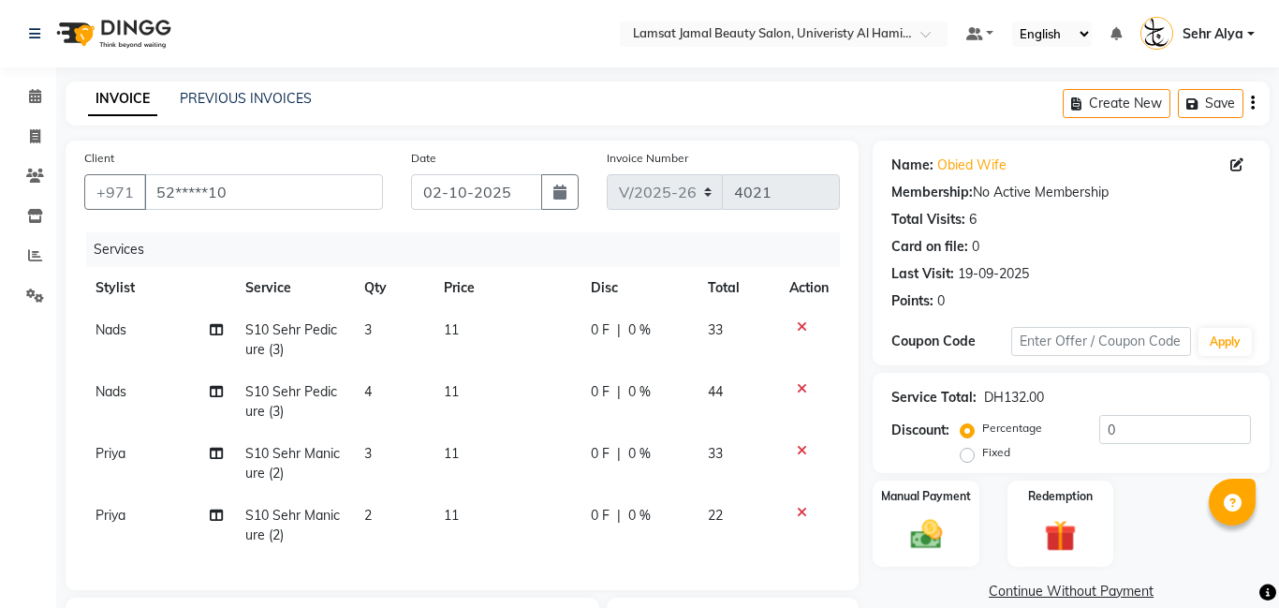
click at [370, 519] on span "2" at bounding box center [367, 515] width 7 height 17
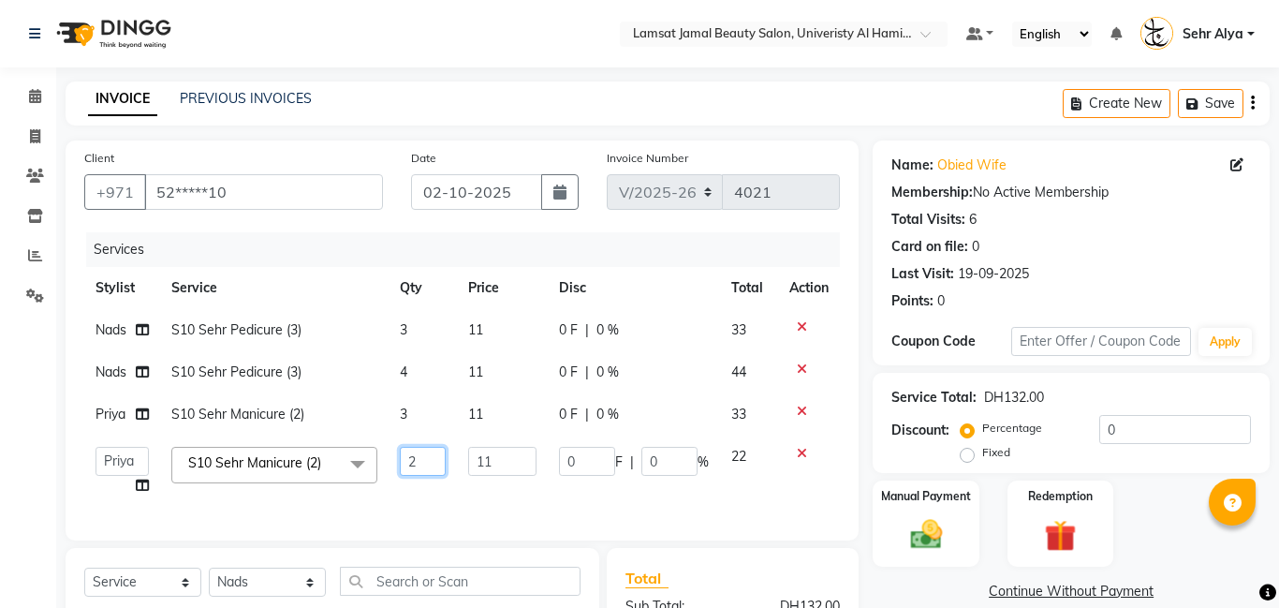
click at [425, 449] on input "2" at bounding box center [422, 461] width 45 height 29
click at [430, 461] on input "2" at bounding box center [422, 461] width 45 height 29
click at [410, 331] on td "3" at bounding box center [422, 330] width 67 height 42
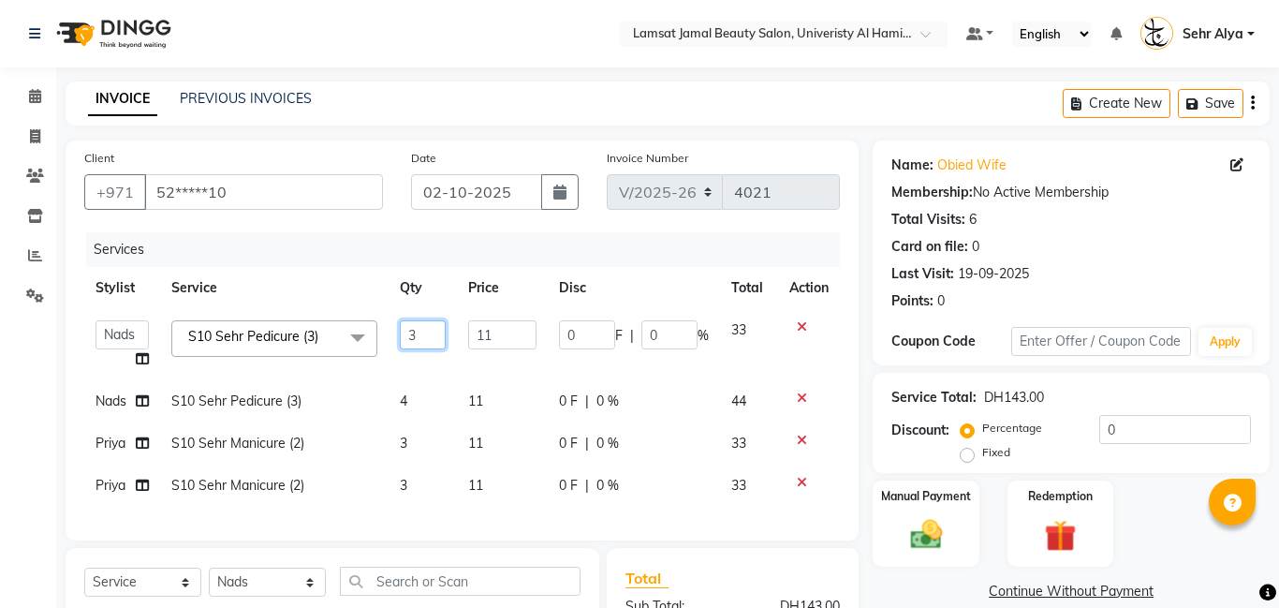
click at [427, 335] on input "3" at bounding box center [422, 334] width 45 height 29
click at [915, 531] on img at bounding box center [925, 534] width 53 height 38
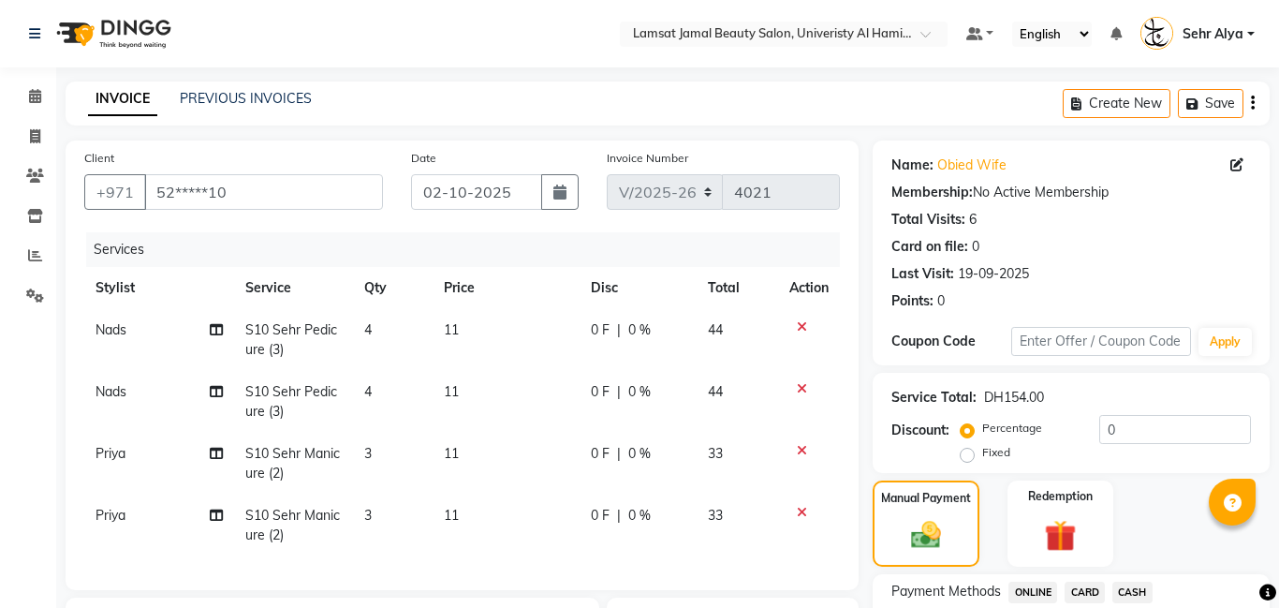
click at [451, 517] on span "11" at bounding box center [451, 515] width 15 height 17
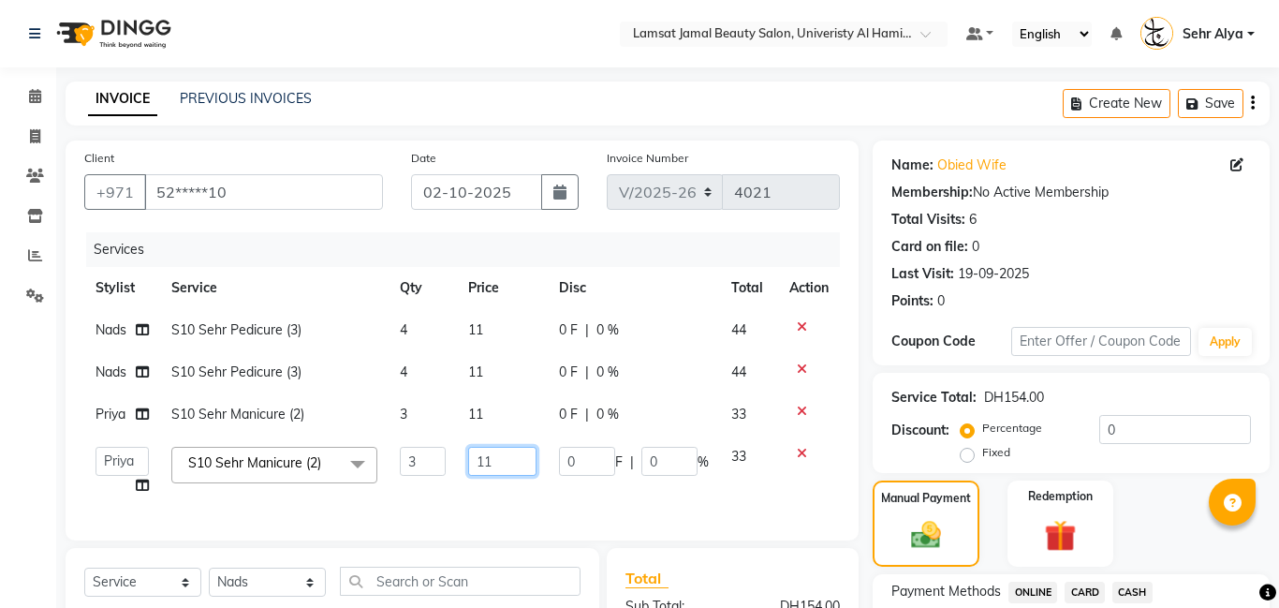
click at [495, 455] on input "11" at bounding box center [502, 461] width 68 height 29
click at [905, 513] on div "Manual Payment" at bounding box center [926, 523] width 110 height 90
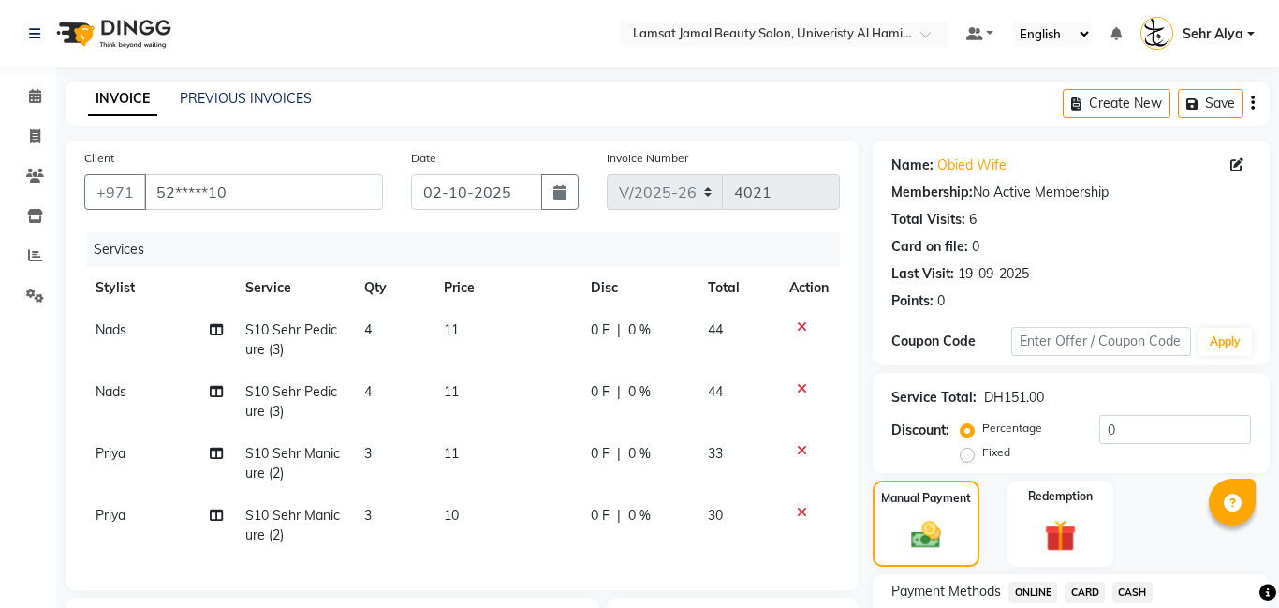
click at [1077, 583] on span "CARD" at bounding box center [1085, 592] width 40 height 22
click at [1135, 588] on span "CASH" at bounding box center [1132, 592] width 40 height 22
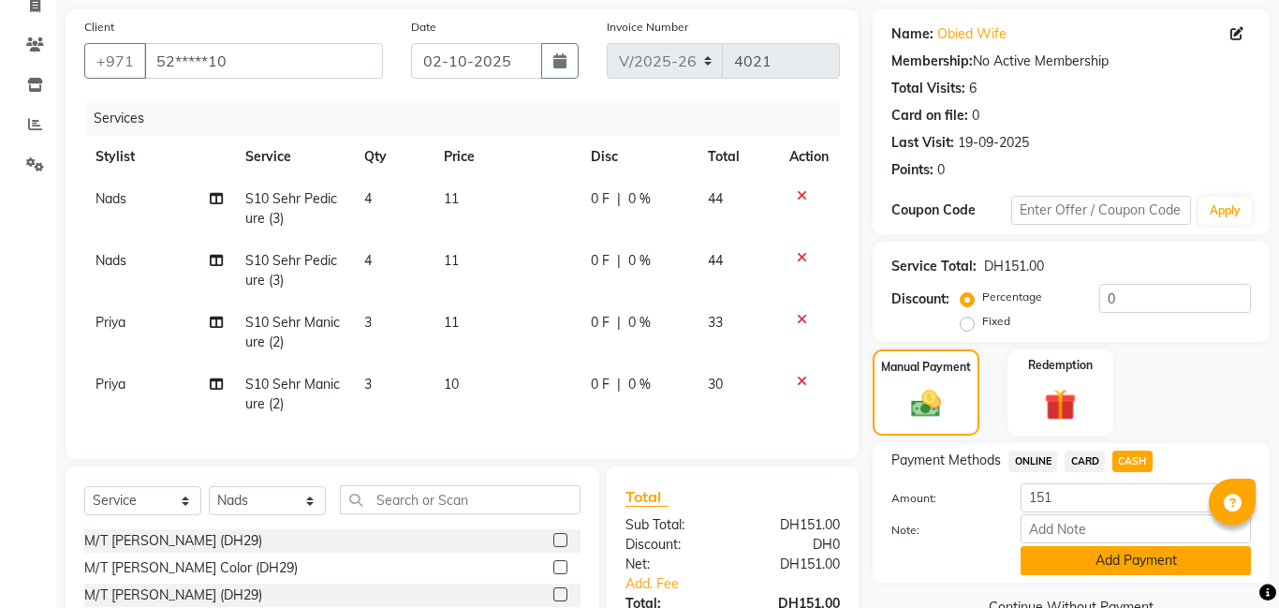
click at [1144, 562] on button "Add Payment" at bounding box center [1136, 560] width 230 height 29
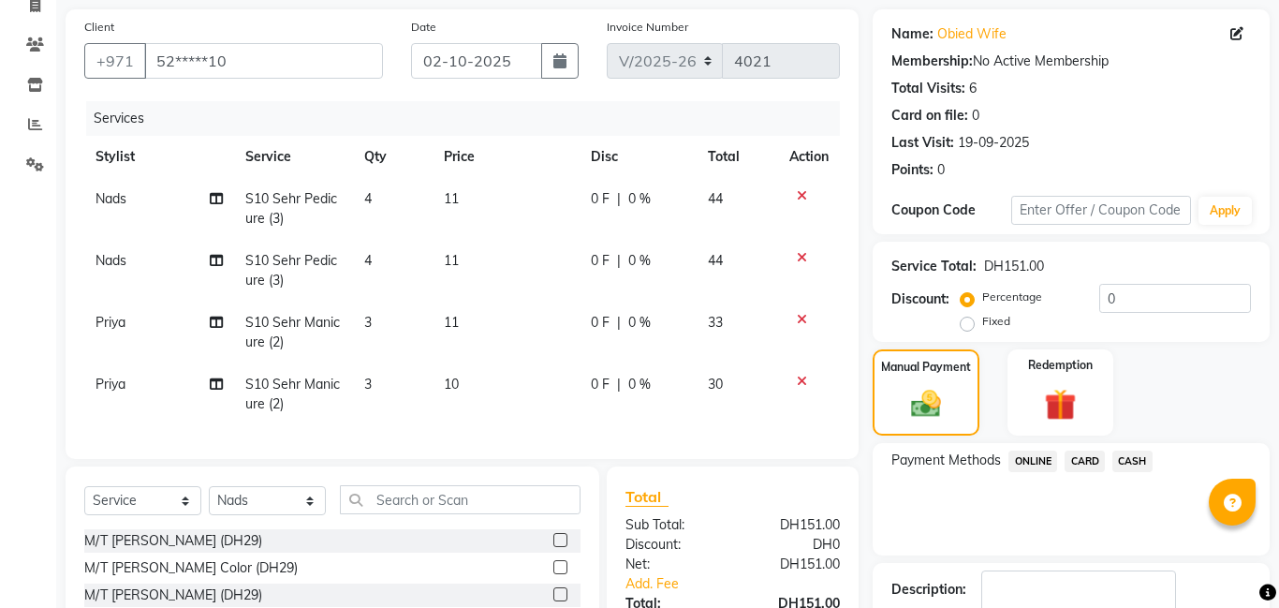
scroll to position [340, 0]
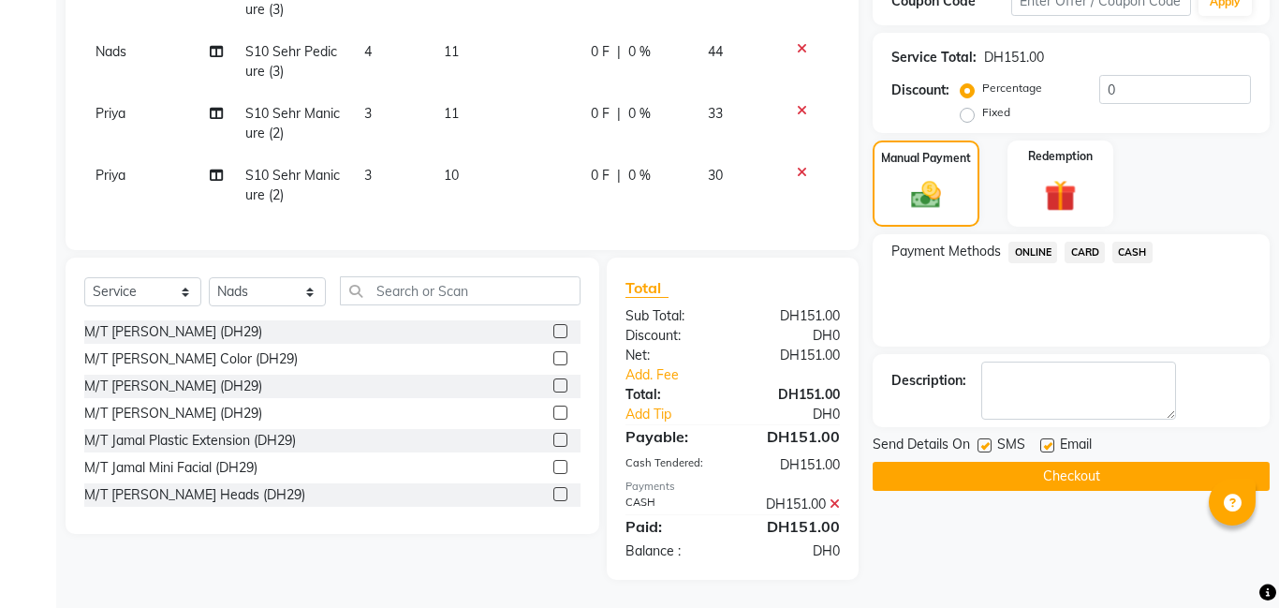
click at [1137, 463] on button "Checkout" at bounding box center [1071, 476] width 397 height 29
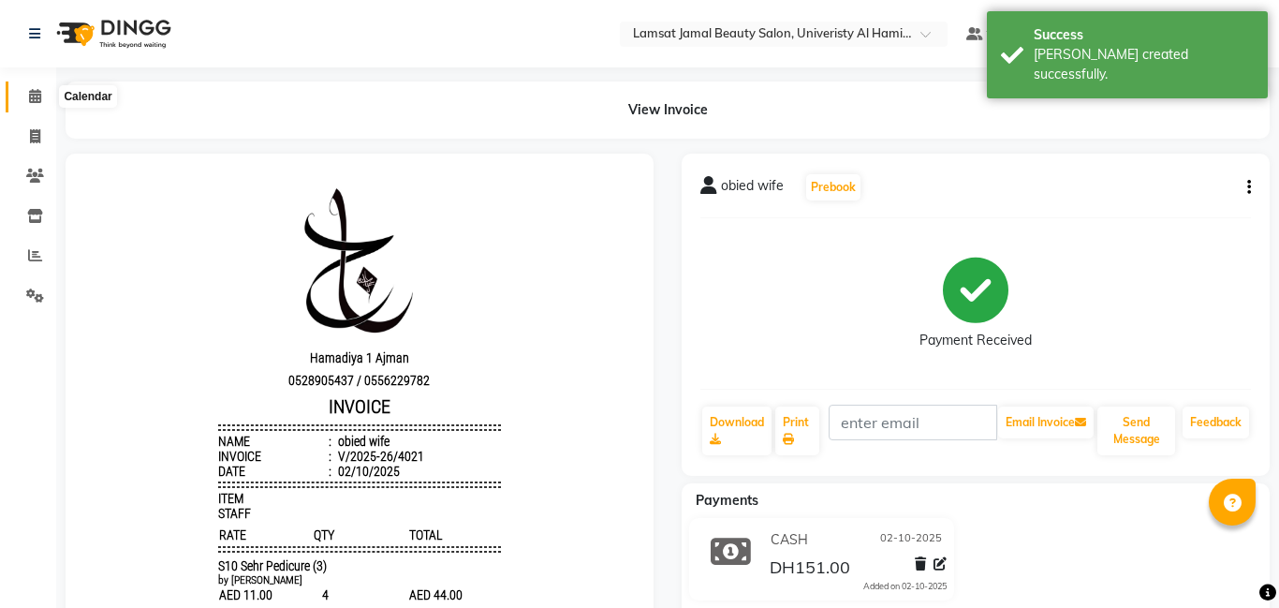
click at [32, 95] on icon at bounding box center [35, 96] width 12 height 14
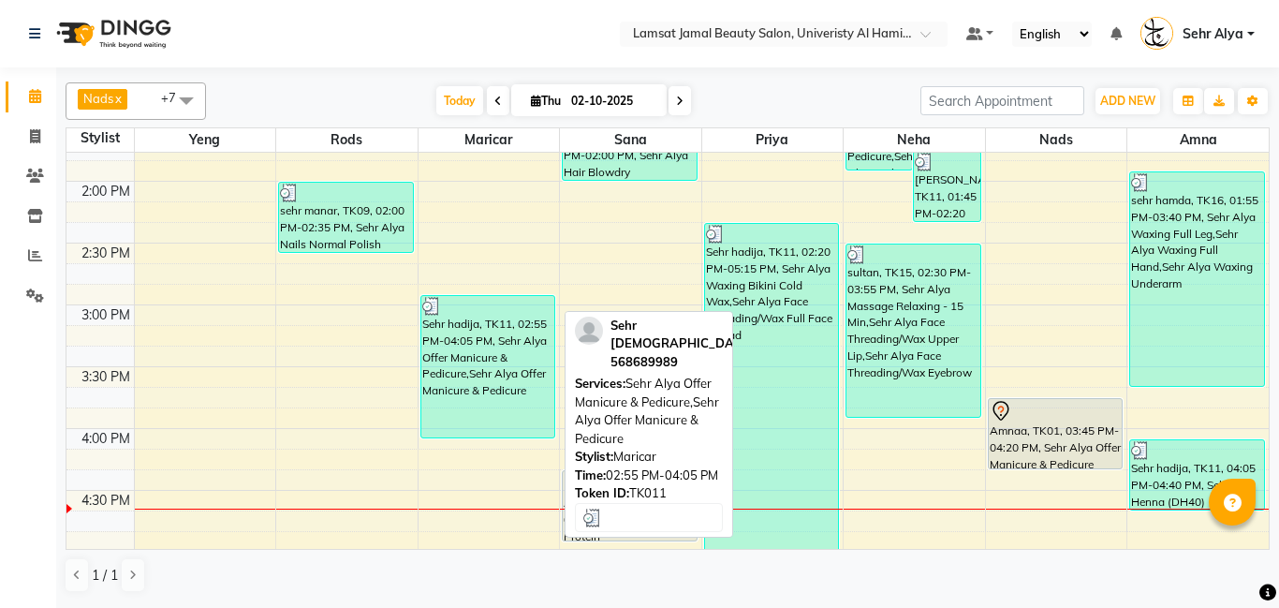
scroll to position [617, 0]
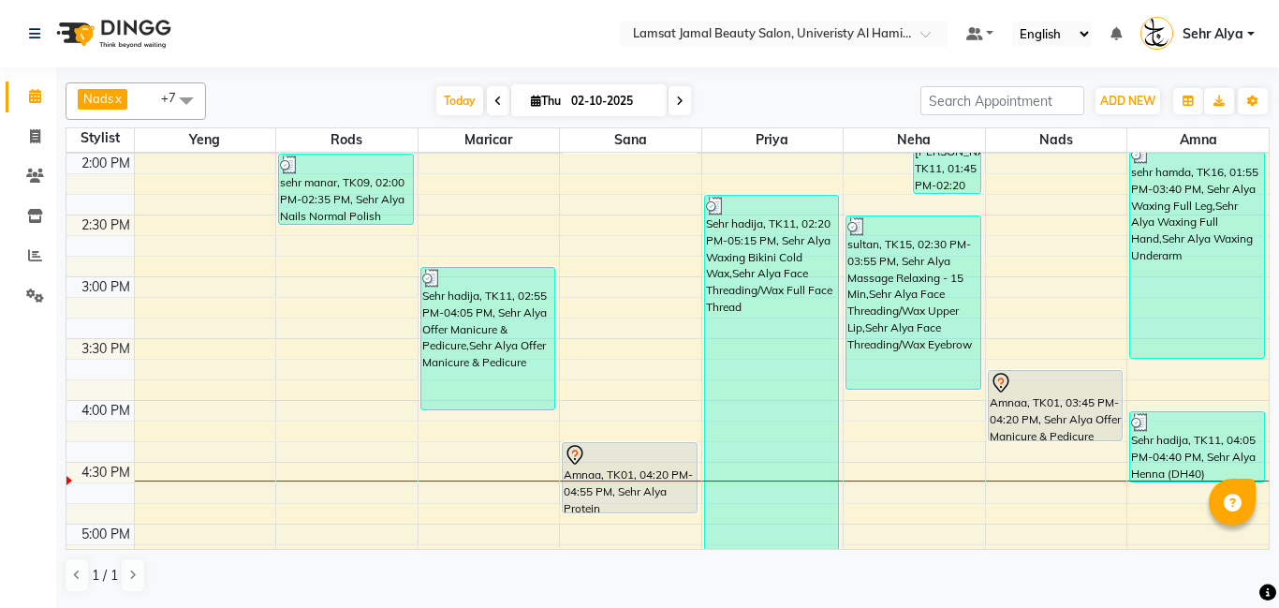
click at [511, 153] on td at bounding box center [701, 163] width 1135 height 21
click at [504, 170] on div "9:00 AM 9:30 AM 10:00 AM 10:30 AM 11:00 AM 11:30 AM 12:00 PM 12:30 PM 1:00 PM 1…" at bounding box center [667, 462] width 1202 height 1853
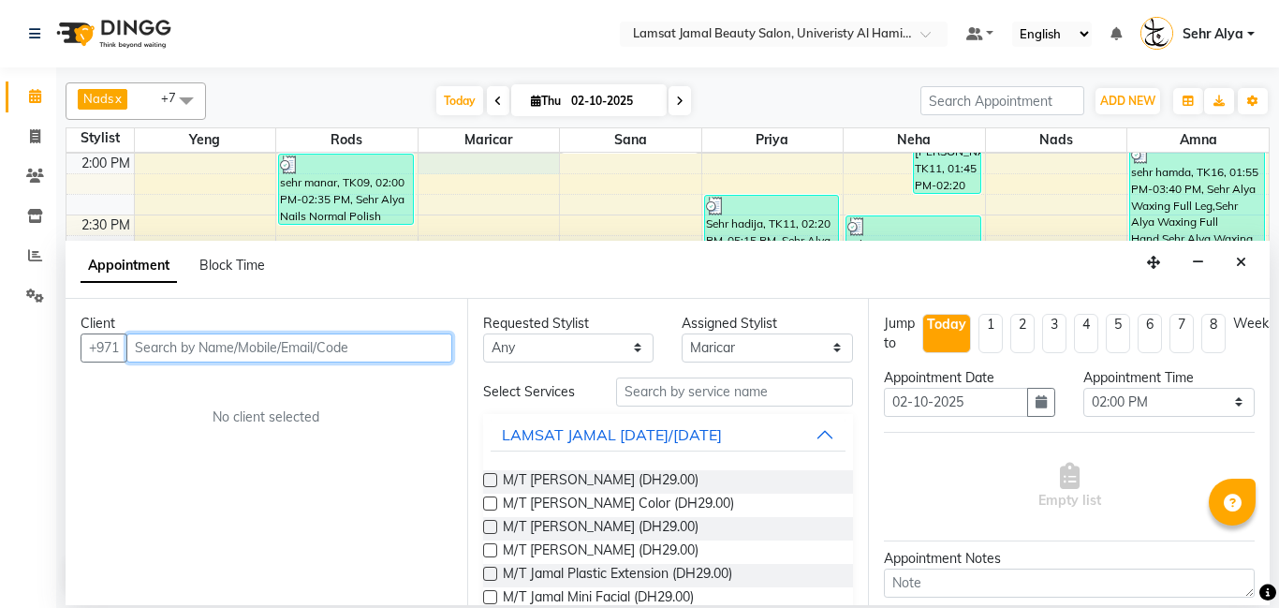
click at [157, 348] on input "text" at bounding box center [289, 347] width 326 height 29
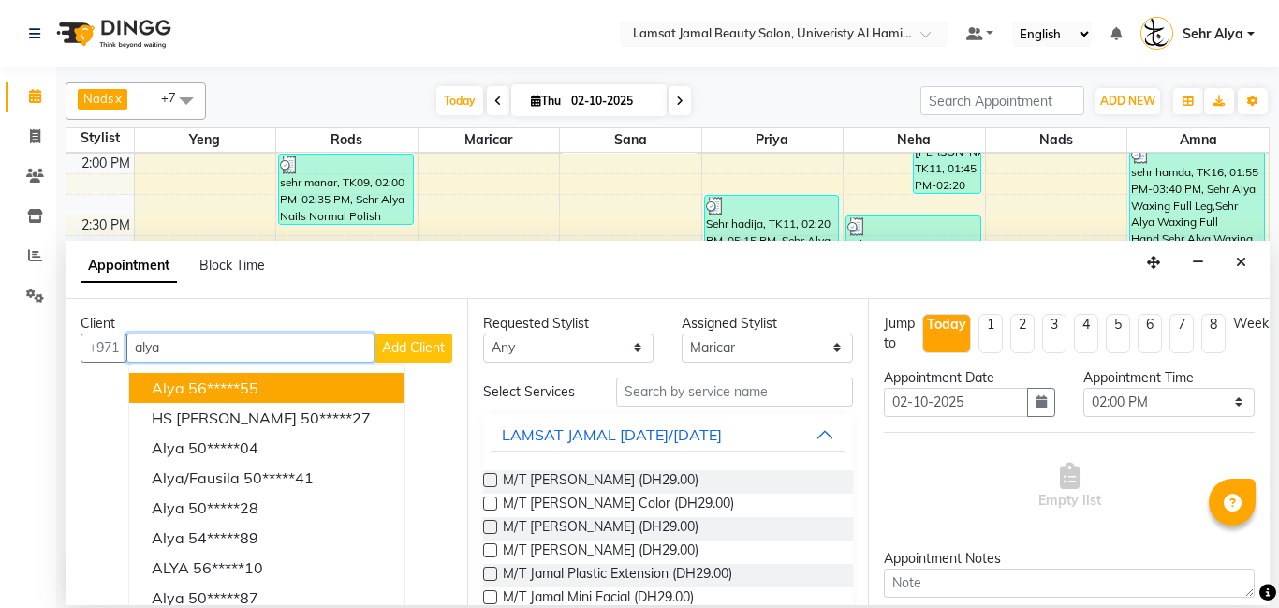
click at [188, 378] on ngb-highlight "56*****55" at bounding box center [223, 387] width 70 height 19
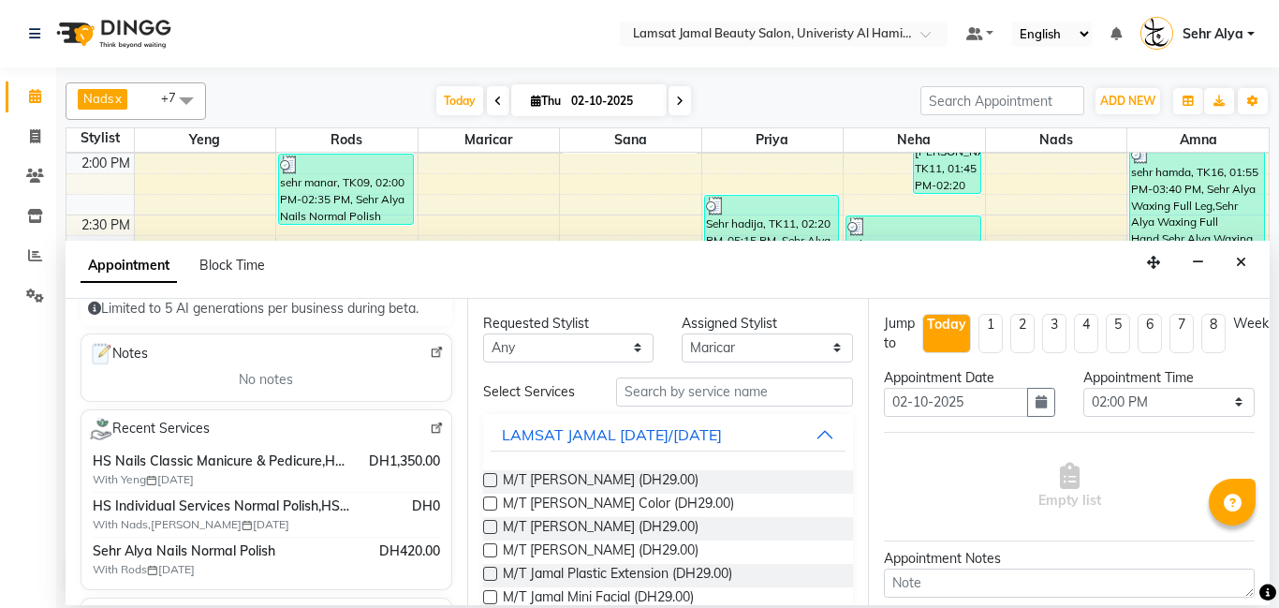
scroll to position [239, 0]
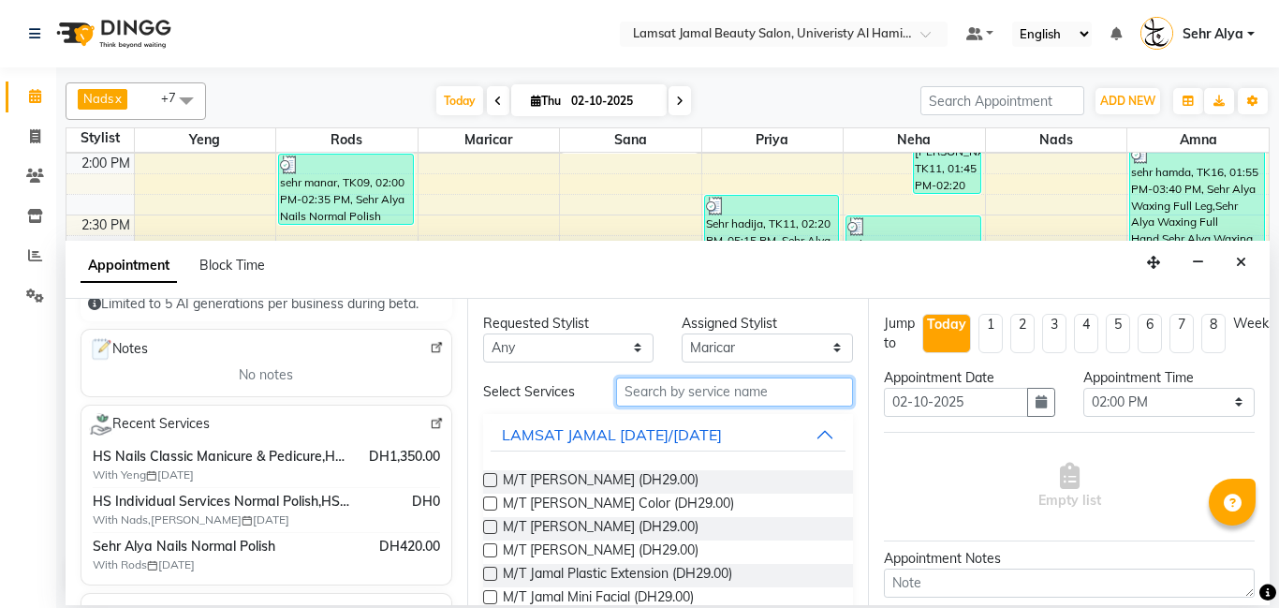
click at [656, 395] on input "text" at bounding box center [735, 391] width 238 height 29
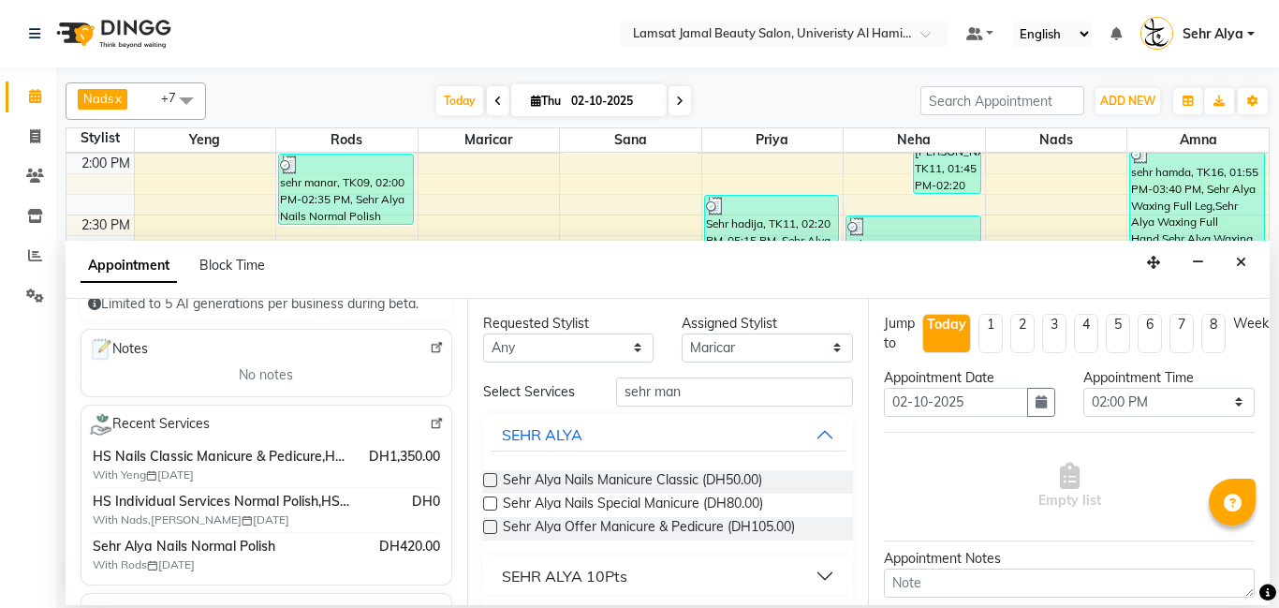
click at [632, 478] on span "Sehr Alya Nails Manicure Classic (DH50.00)" at bounding box center [632, 481] width 259 height 23
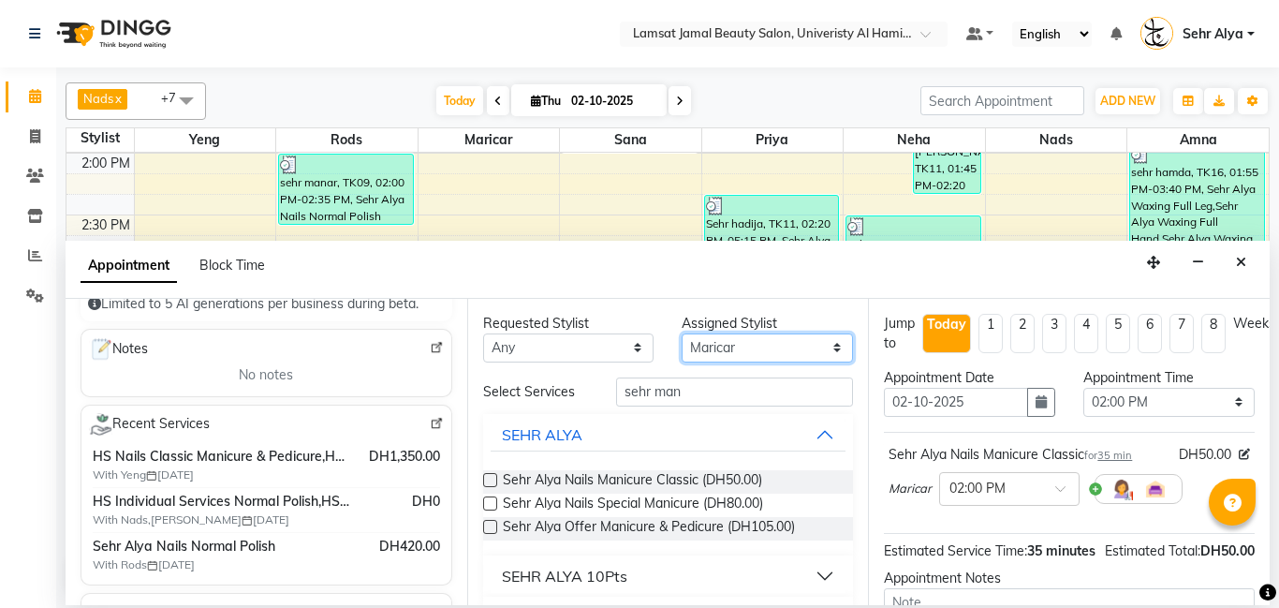
click at [726, 350] on select "Select [PERSON_NAME] Amna [PERSON_NAME] [PERSON_NAME] Ebda Lamsat [PERSON_NAME]…" at bounding box center [767, 347] width 171 height 29
click at [682, 333] on select "Select [PERSON_NAME] Amna [PERSON_NAME] [PERSON_NAME] Ebda Lamsat [PERSON_NAME]…" at bounding box center [767, 347] width 171 height 29
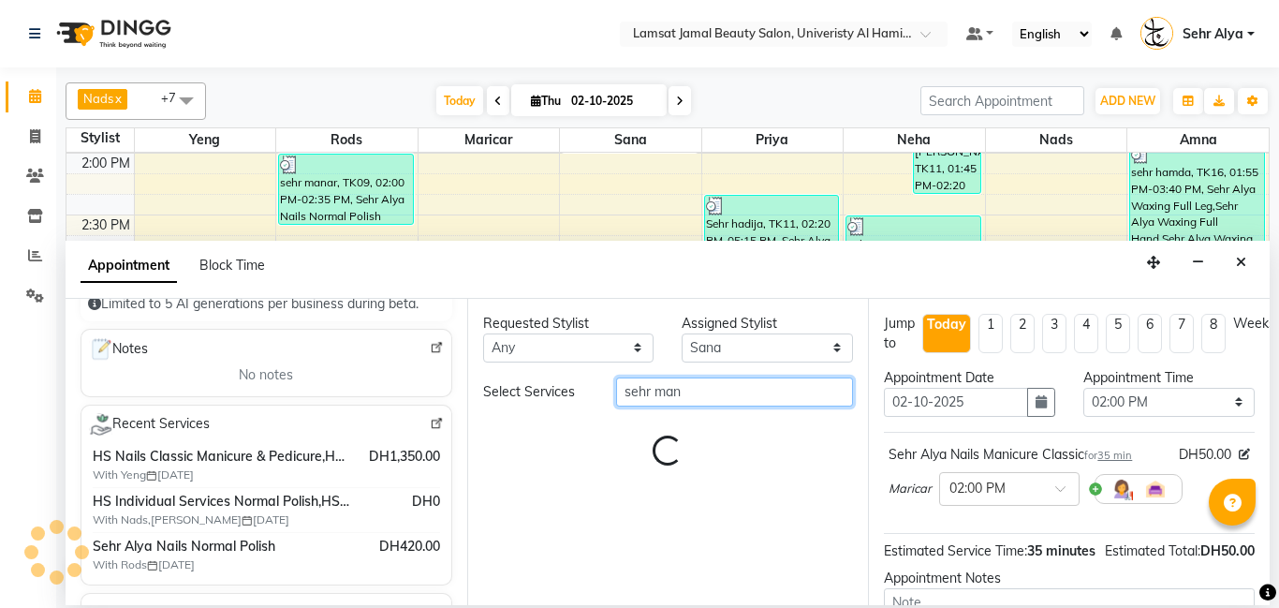
click at [733, 394] on input "sehr man" at bounding box center [735, 391] width 238 height 29
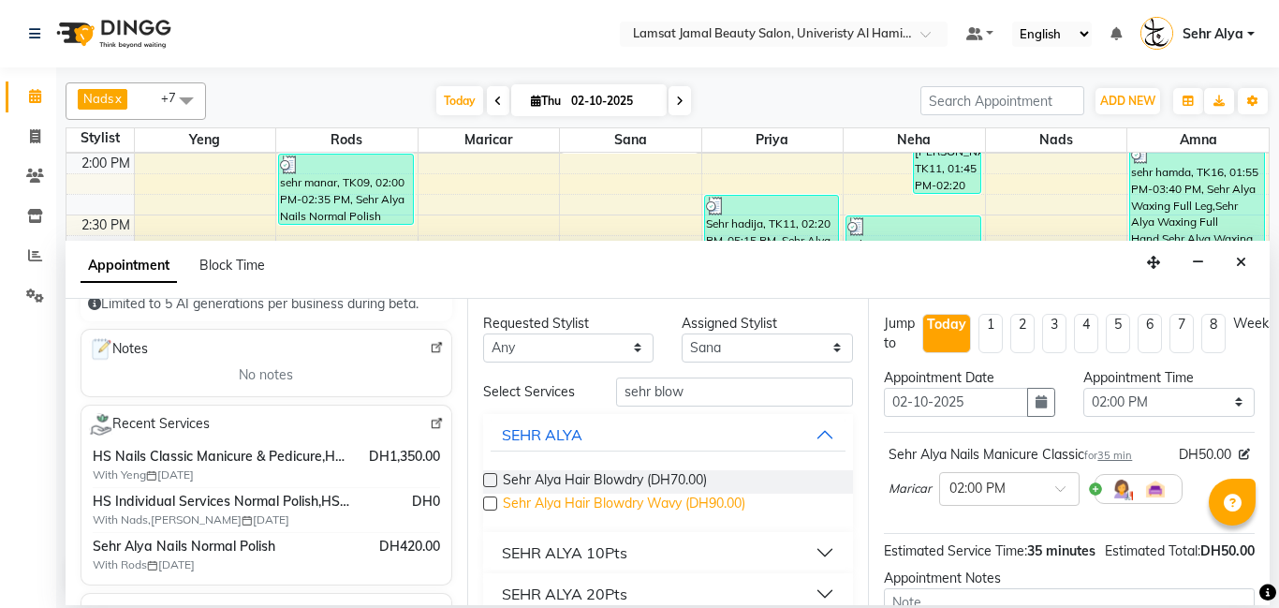
click at [702, 507] on span "Sehr Alya Hair Blowdry Wavy (DH90.00)" at bounding box center [624, 504] width 243 height 23
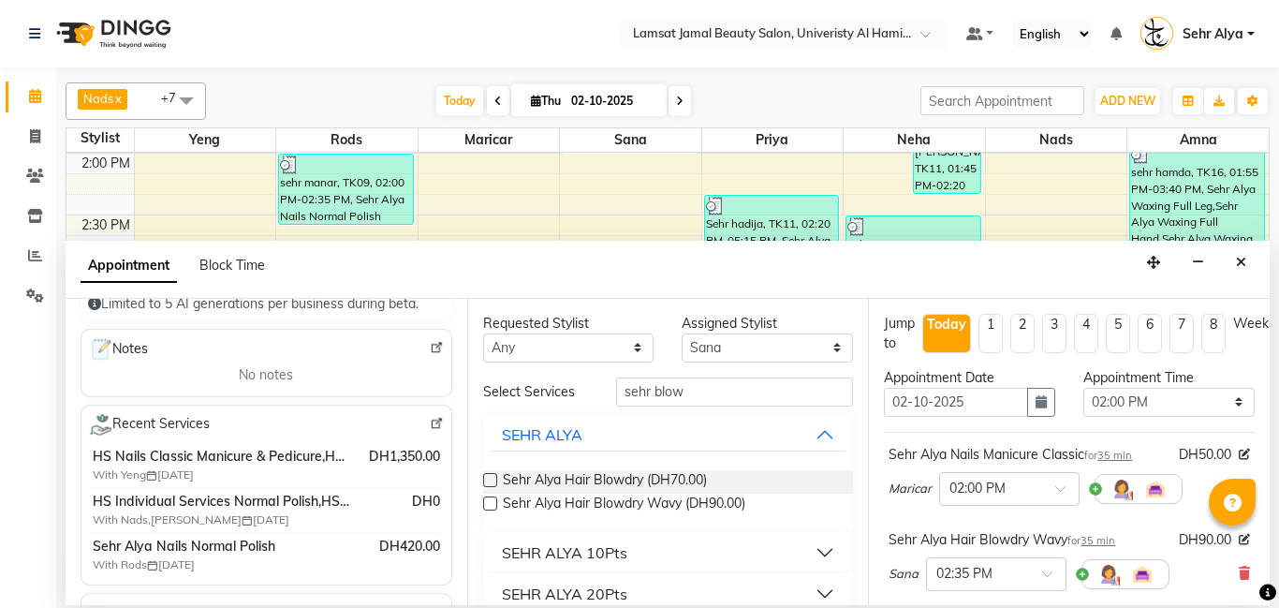
scroll to position [291, 0]
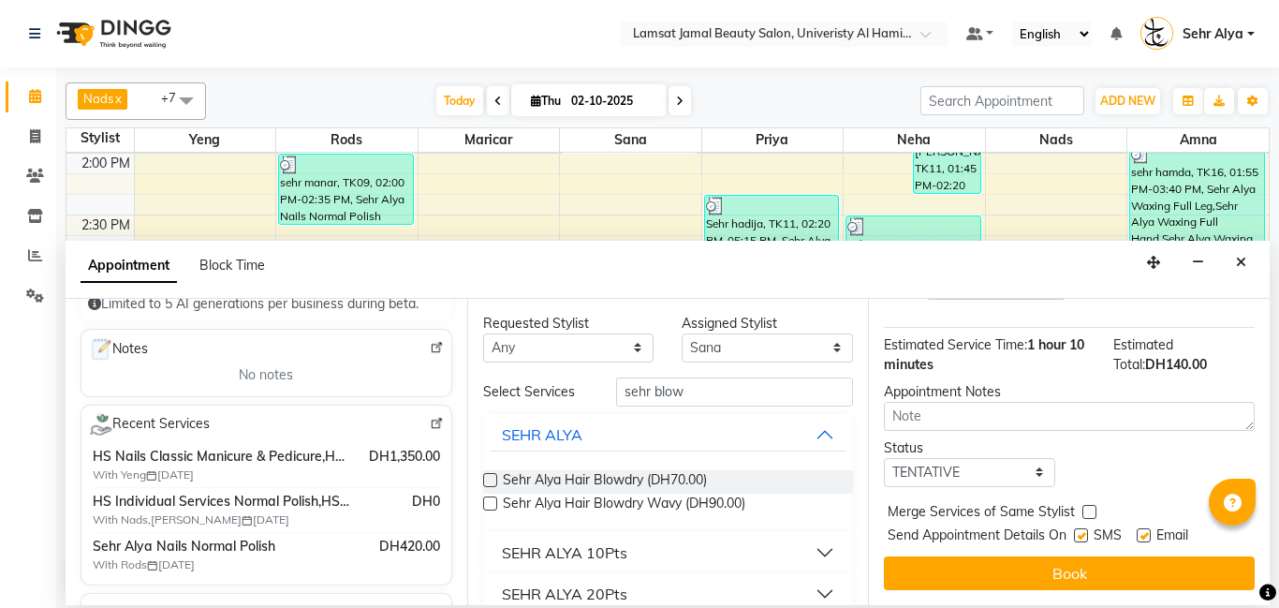
click at [1095, 508] on label at bounding box center [1089, 512] width 14 height 14
click at [1095, 508] on input "checkbox" at bounding box center [1088, 513] width 12 height 12
click at [1095, 508] on label at bounding box center [1089, 512] width 14 height 14
click at [1095, 508] on input "checkbox" at bounding box center [1088, 513] width 12 height 12
click at [728, 385] on input "sehr blow" at bounding box center [735, 391] width 238 height 29
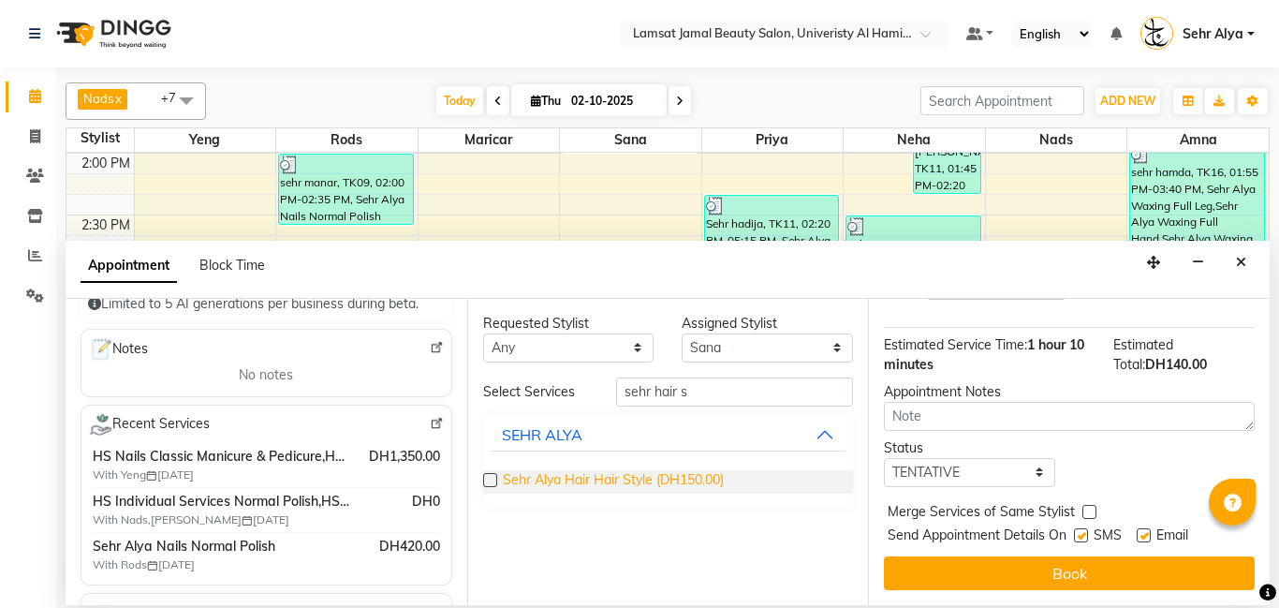
click at [660, 480] on span "Sehr Alya Hair Hair Style (DH150.00)" at bounding box center [613, 481] width 221 height 23
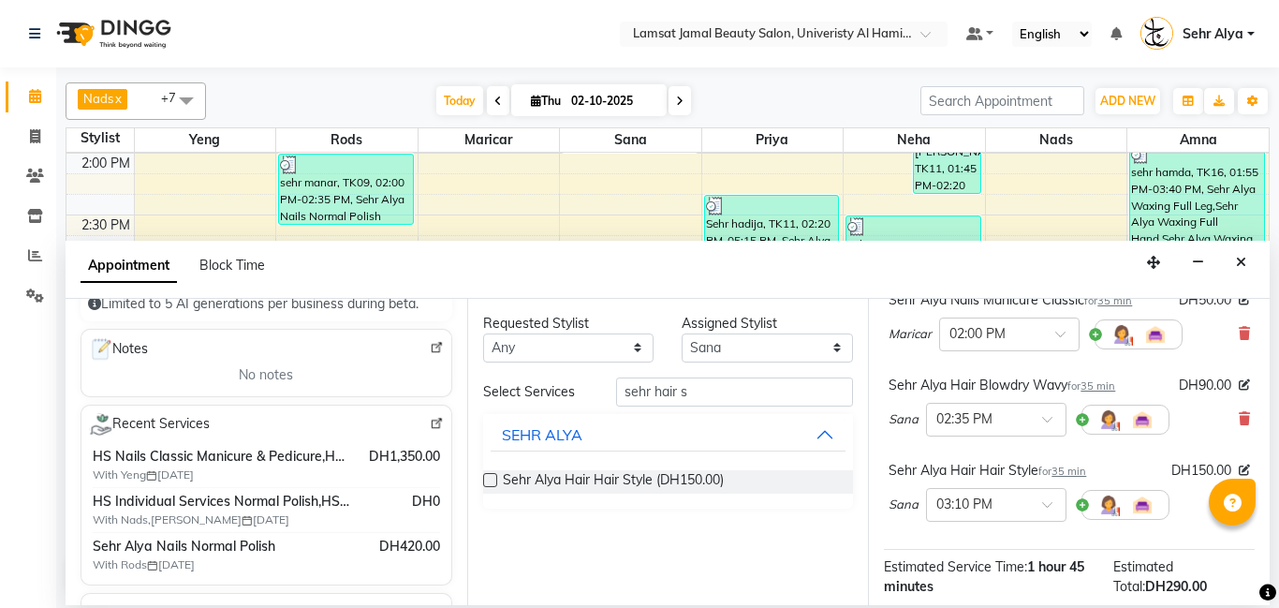
scroll to position [151, 7]
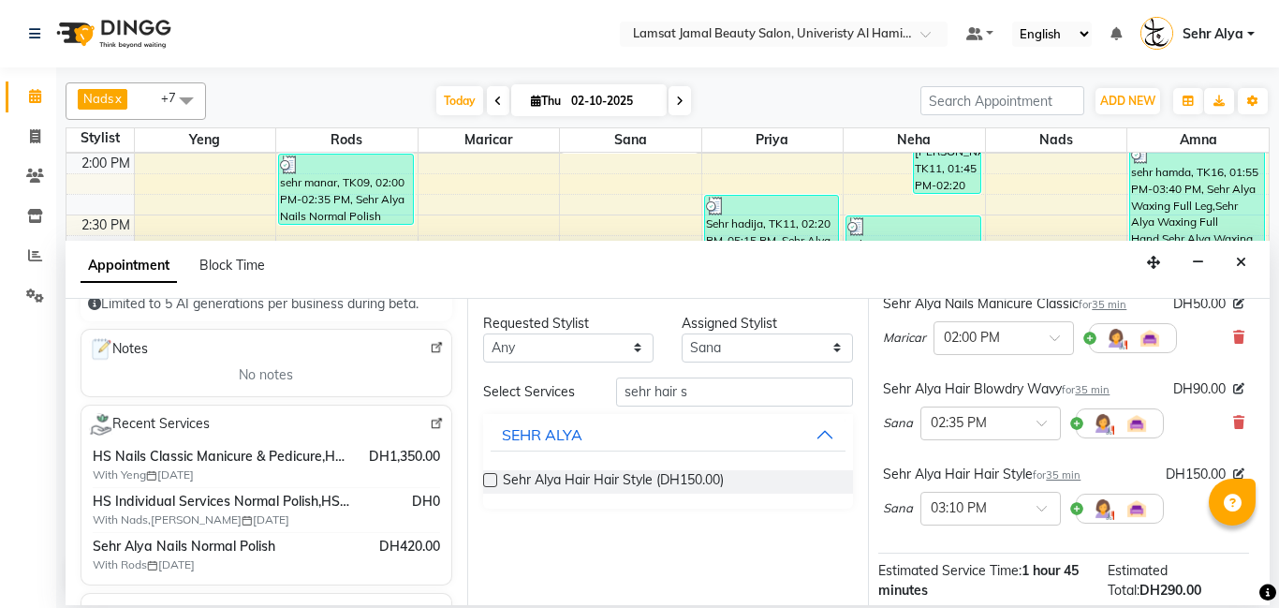
click at [1243, 416] on div "Sehr Alya Hair Blowdry Wavy for 35 min DH90.00 Sana × 02:35 PM" at bounding box center [1063, 414] width 371 height 78
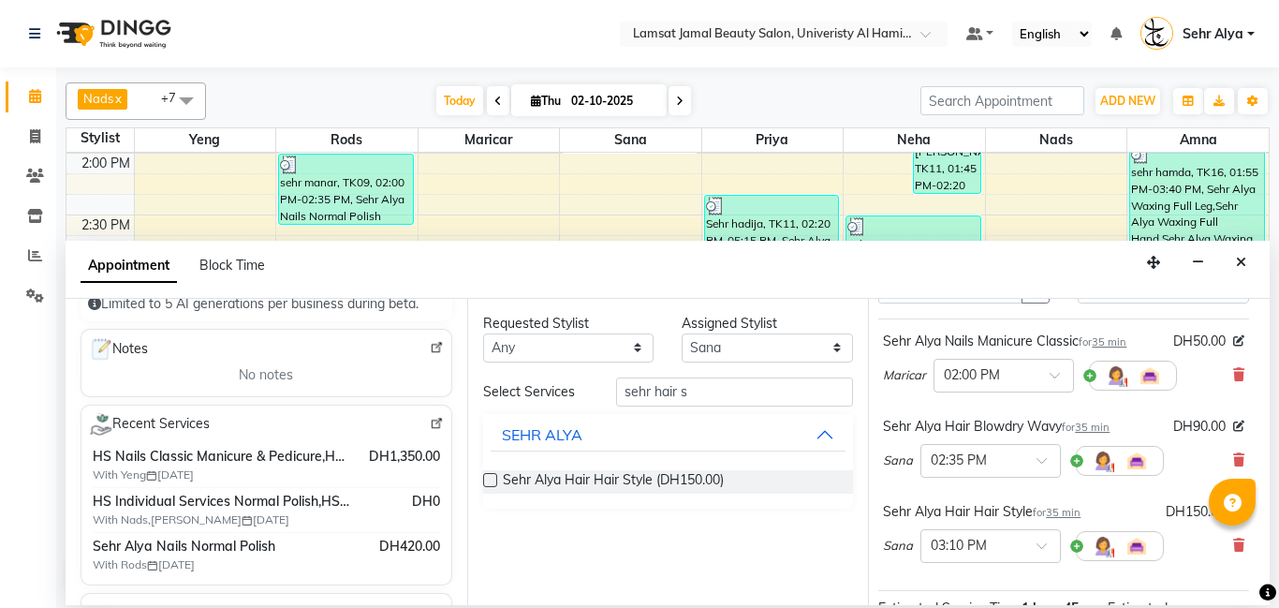
scroll to position [110, 7]
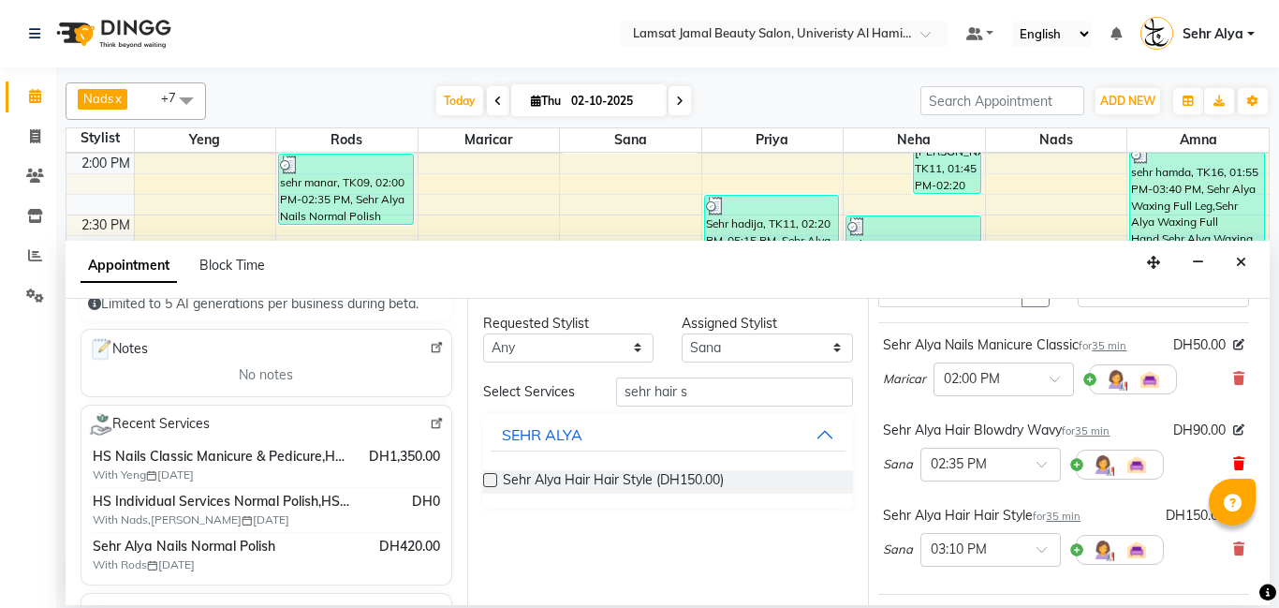
click at [1242, 461] on icon at bounding box center [1238, 463] width 11 height 13
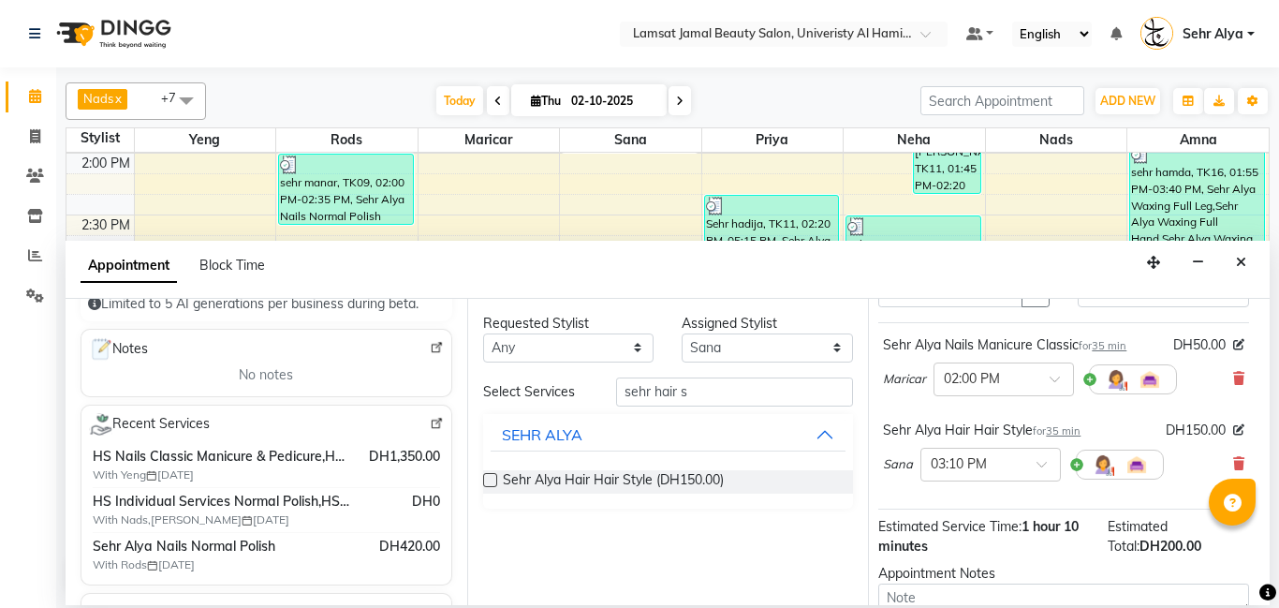
scroll to position [291, 7]
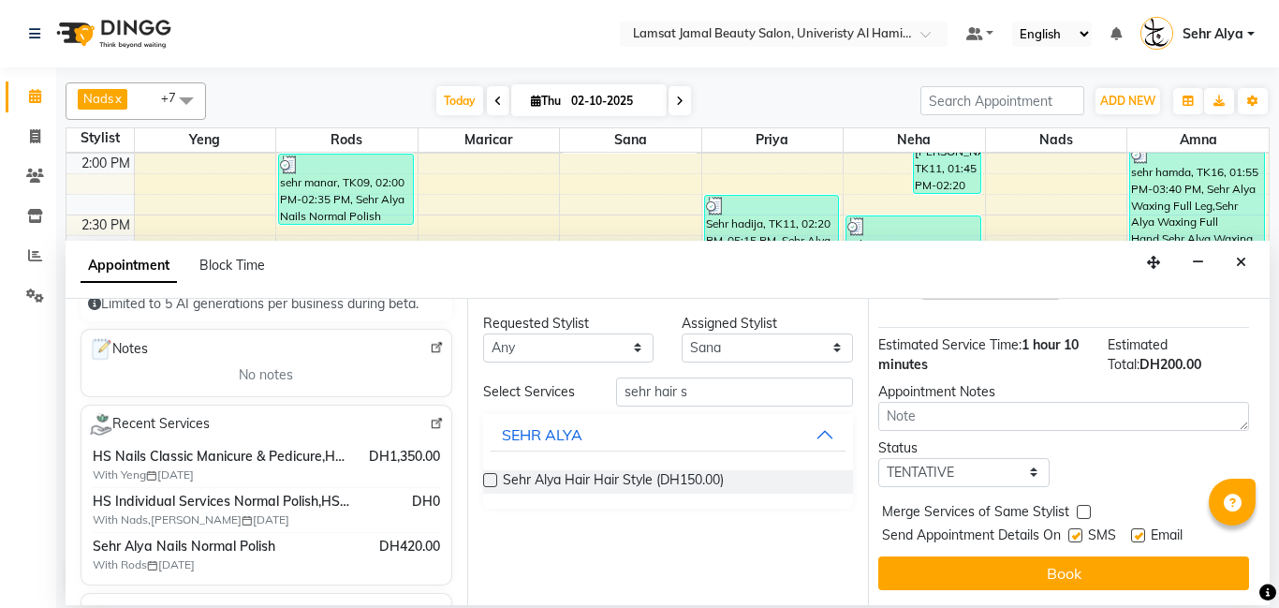
click at [1077, 511] on label at bounding box center [1084, 512] width 14 height 14
click at [1077, 511] on input "checkbox" at bounding box center [1083, 513] width 12 height 12
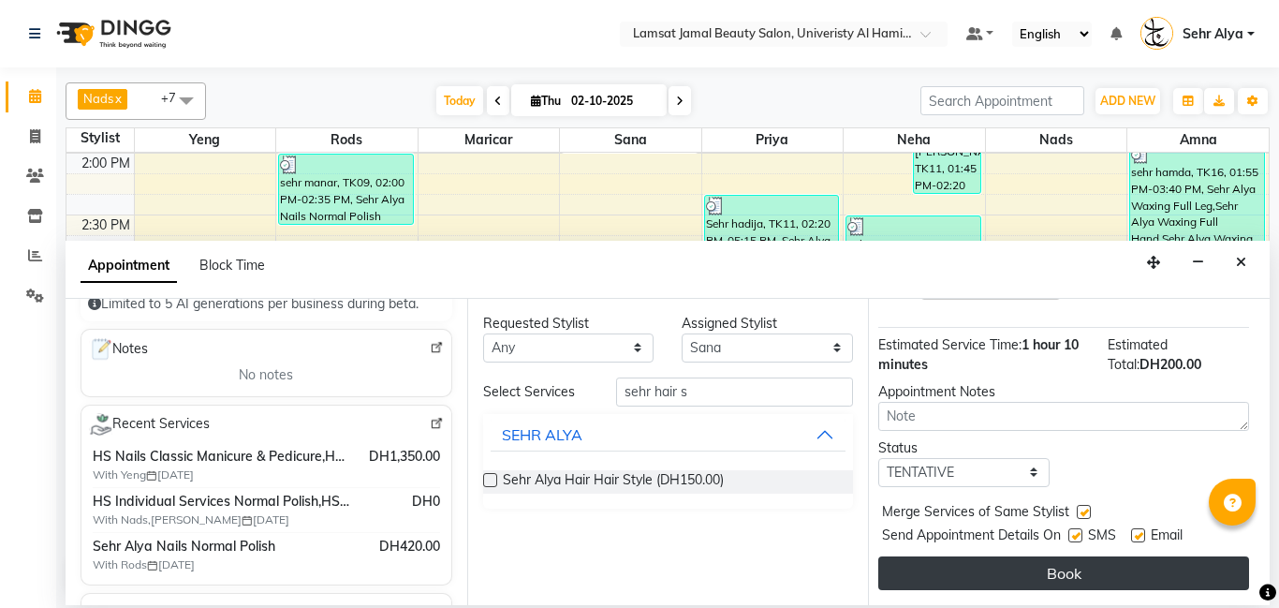
click at [1041, 580] on button "Book" at bounding box center [1063, 573] width 371 height 34
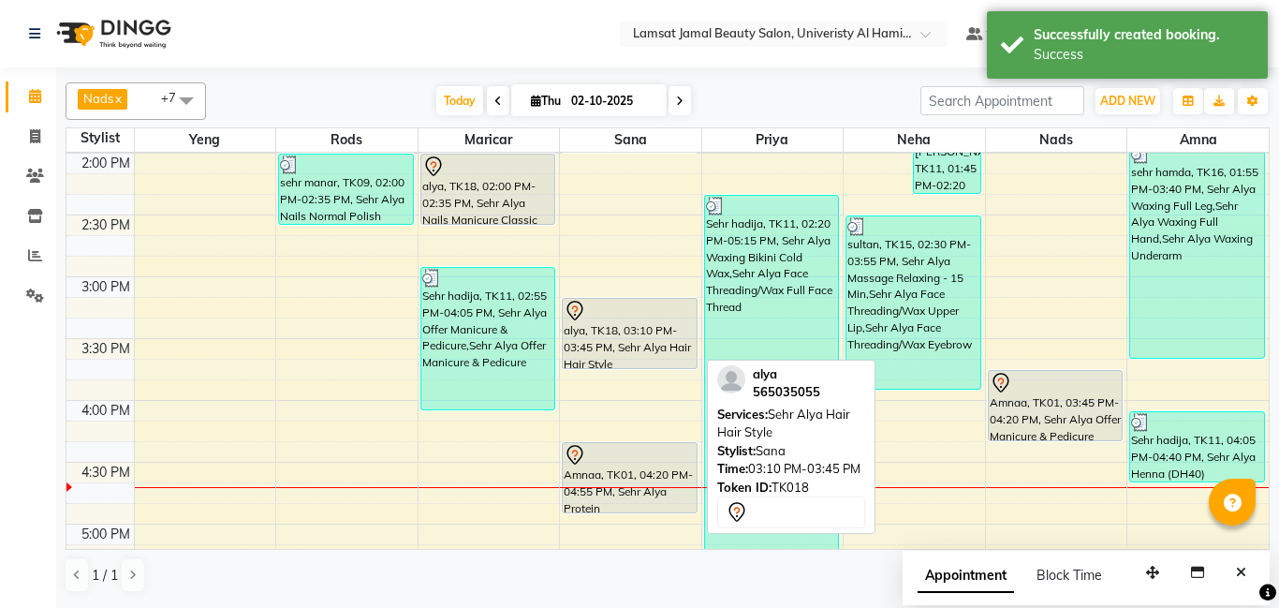
click at [661, 341] on div "alya, TK18, 03:10 PM-03:45 PM, Sehr Alya Hair Hair Style" at bounding box center [630, 333] width 134 height 69
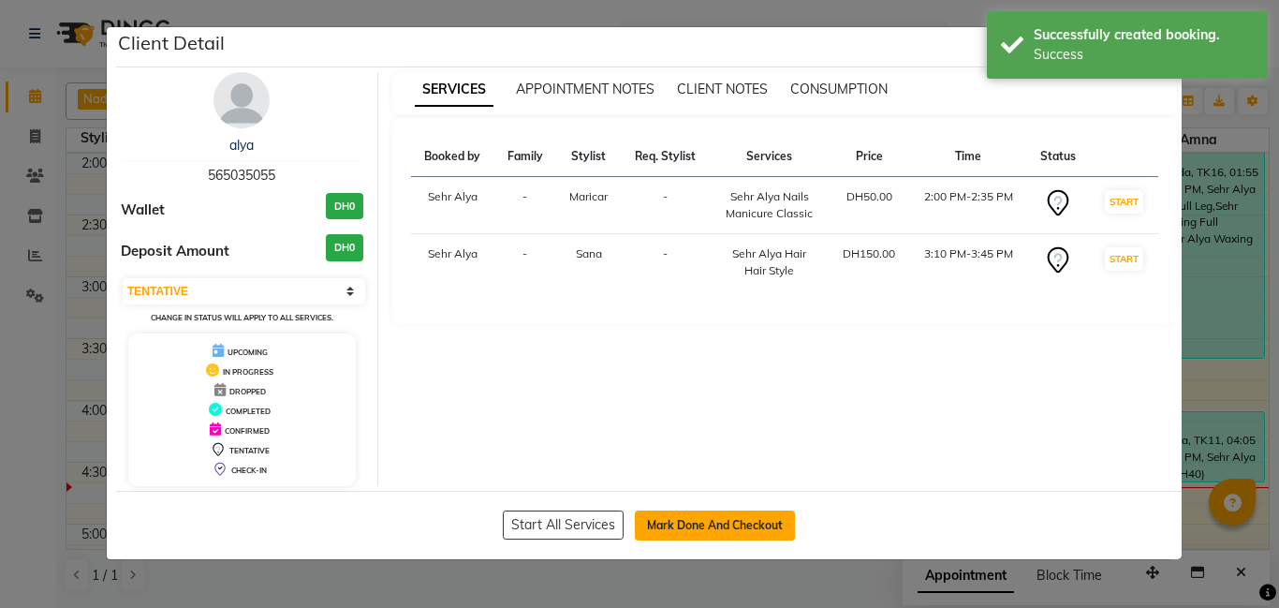
click at [673, 523] on button "Mark Done And Checkout" at bounding box center [715, 525] width 160 height 30
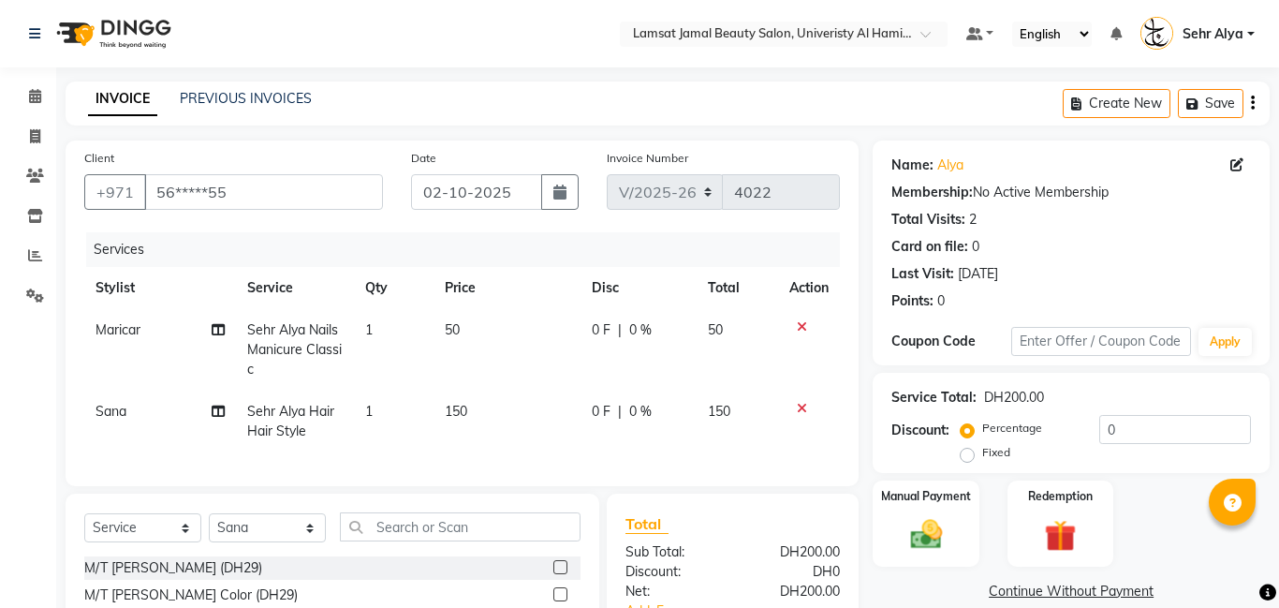
click at [654, 411] on div "0 F | 0 %" at bounding box center [639, 412] width 94 height 20
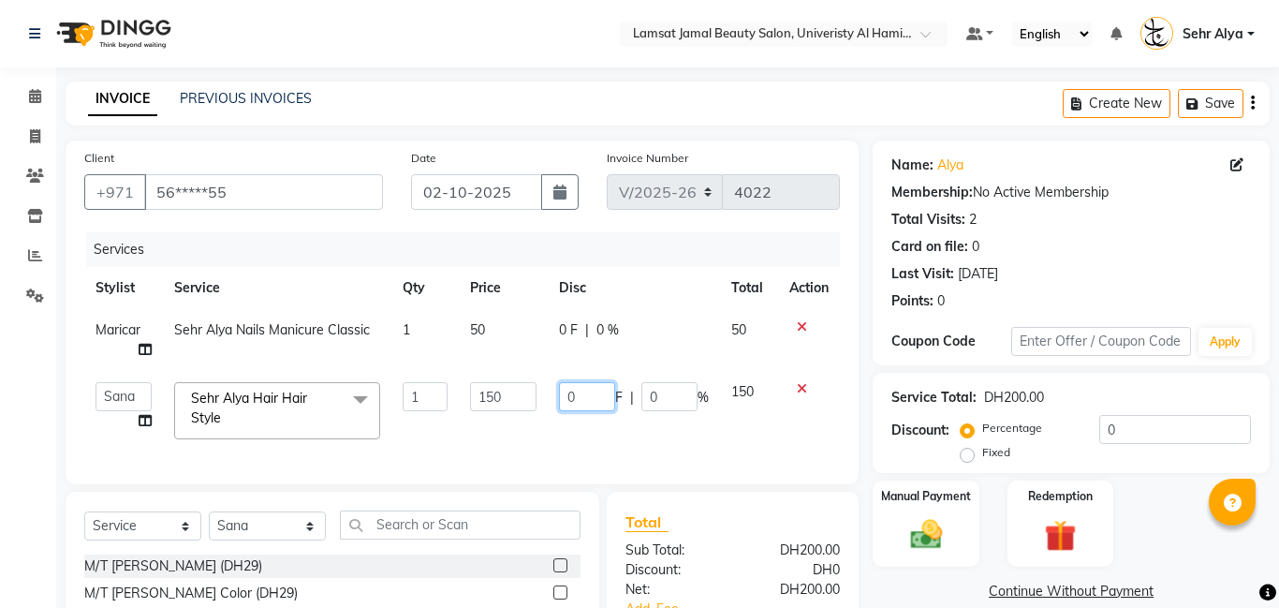
click at [599, 402] on input "0" at bounding box center [587, 396] width 56 height 29
click at [900, 493] on label "Manual Payment" at bounding box center [926, 495] width 94 height 18
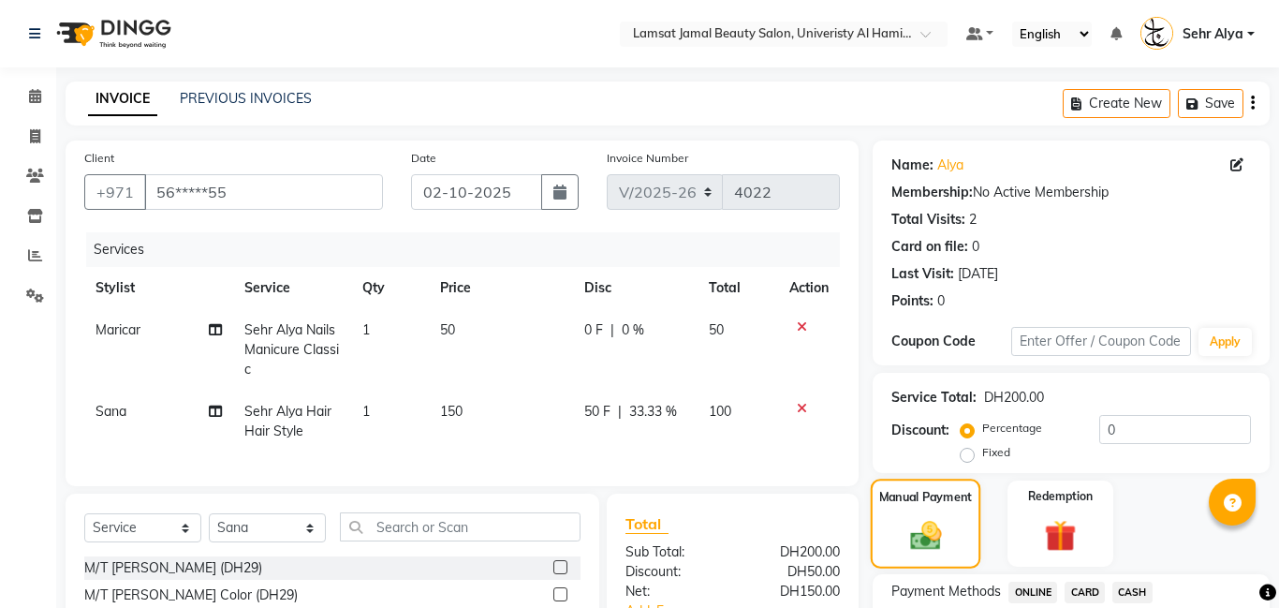
scroll to position [160, 0]
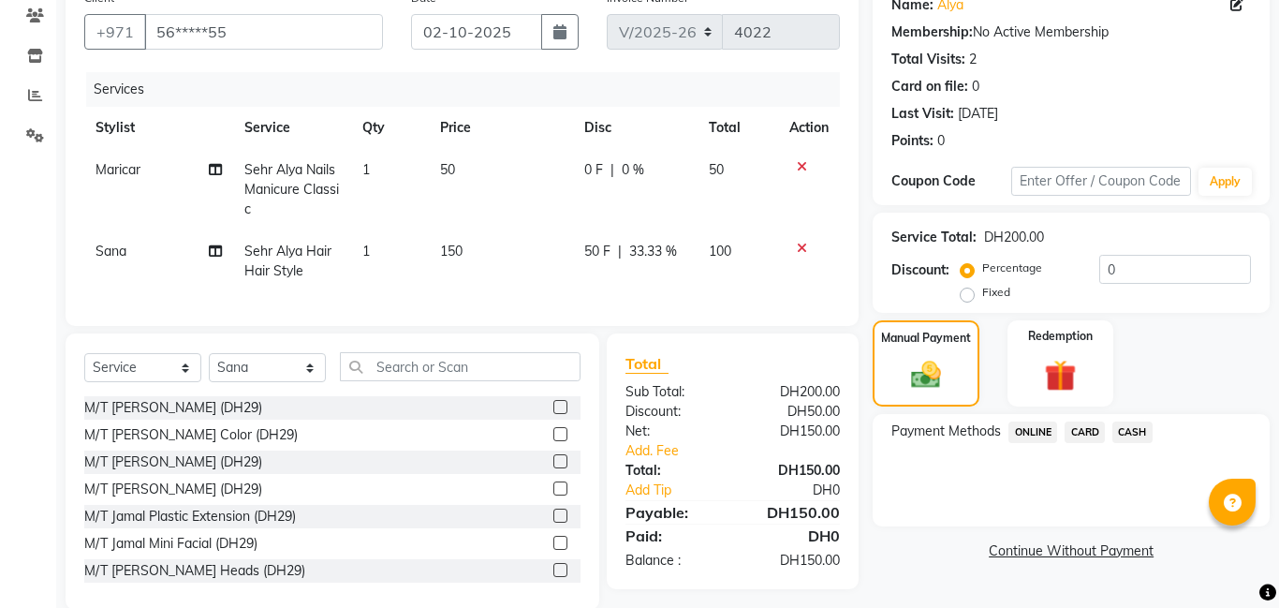
click at [455, 254] on span "150" at bounding box center [451, 251] width 22 height 17
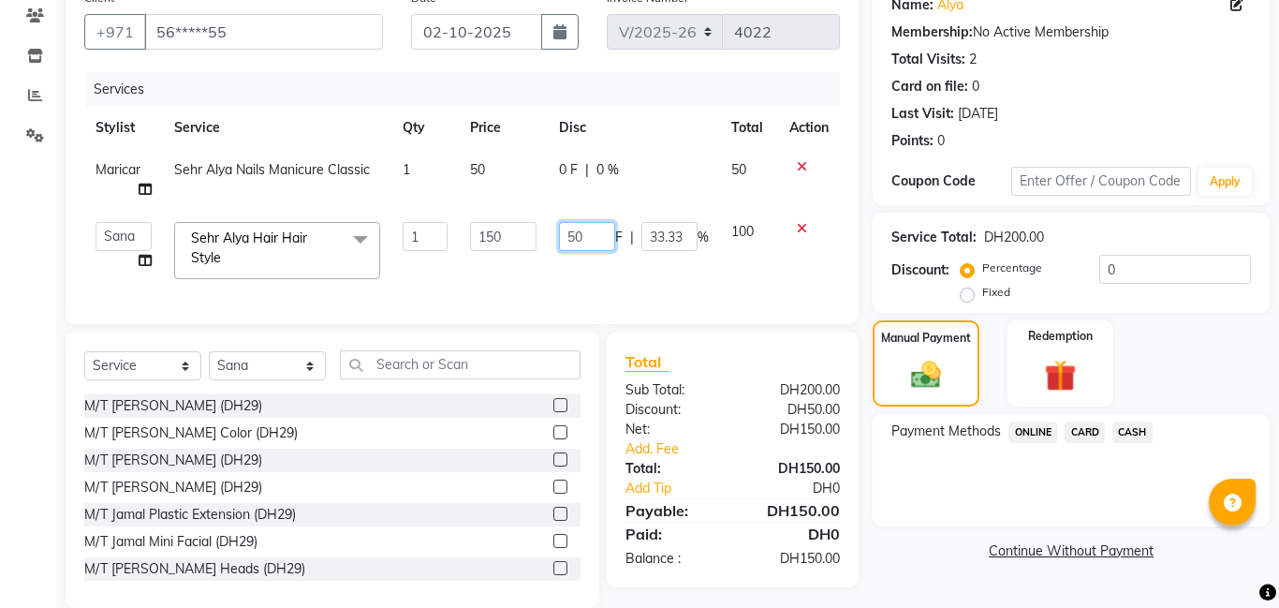
click at [597, 238] on input "50" at bounding box center [587, 236] width 56 height 29
click at [1085, 432] on span "CARD" at bounding box center [1085, 432] width 40 height 22
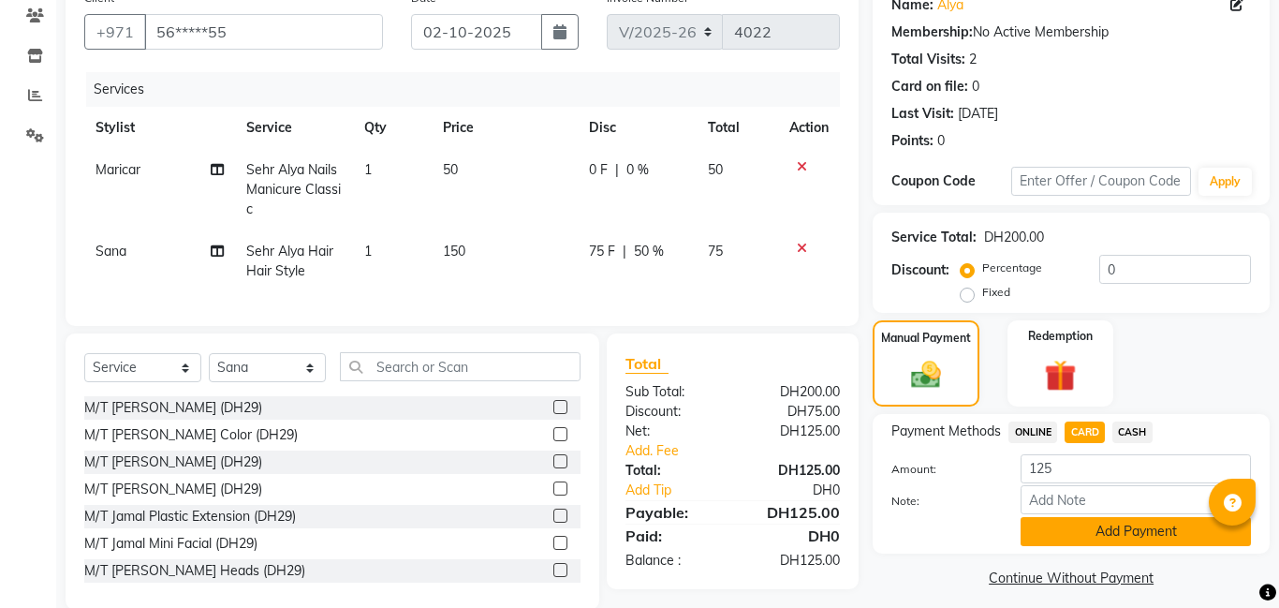
scroll to position [190, 0]
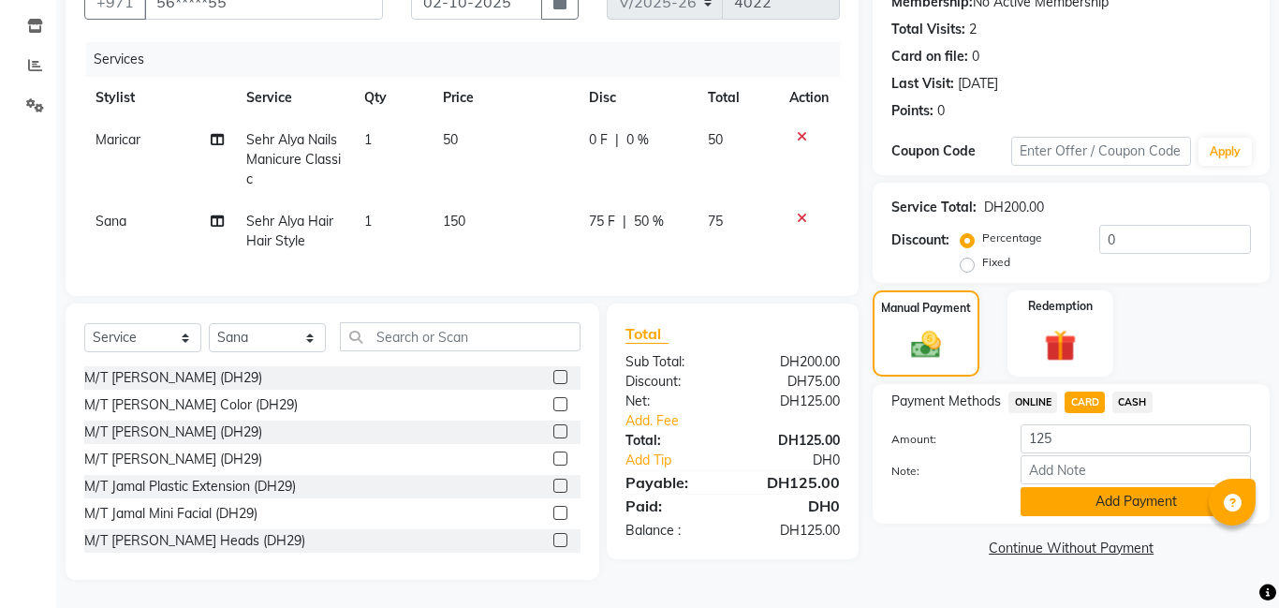
click at [1090, 496] on button "Add Payment" at bounding box center [1136, 501] width 230 height 29
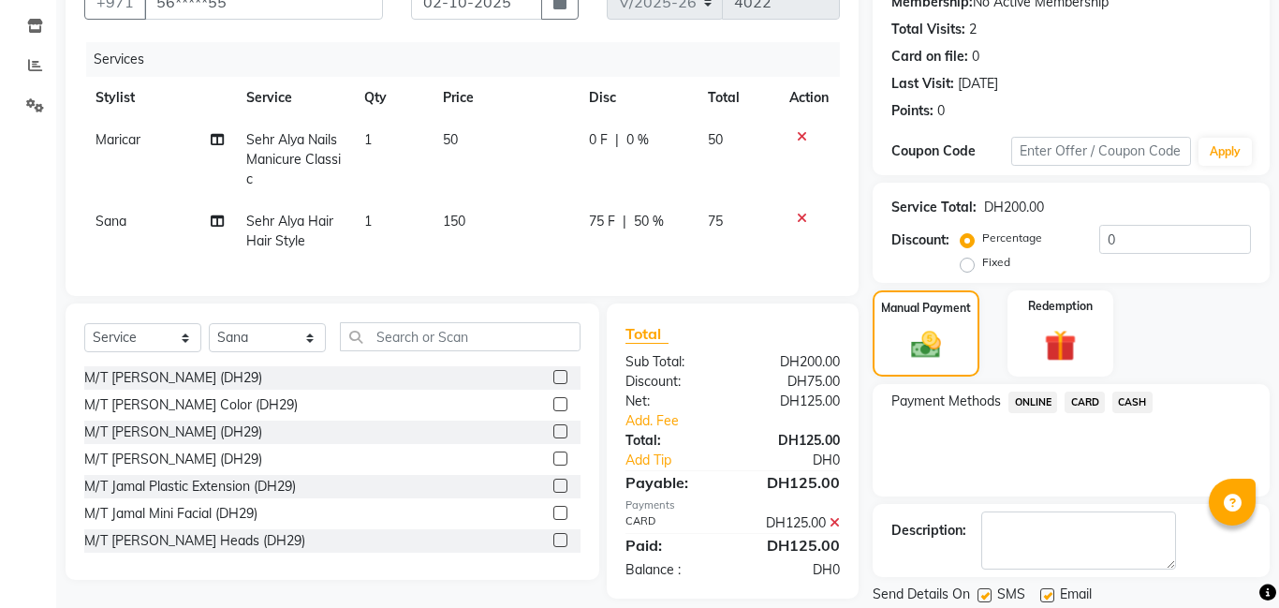
scroll to position [251, 0]
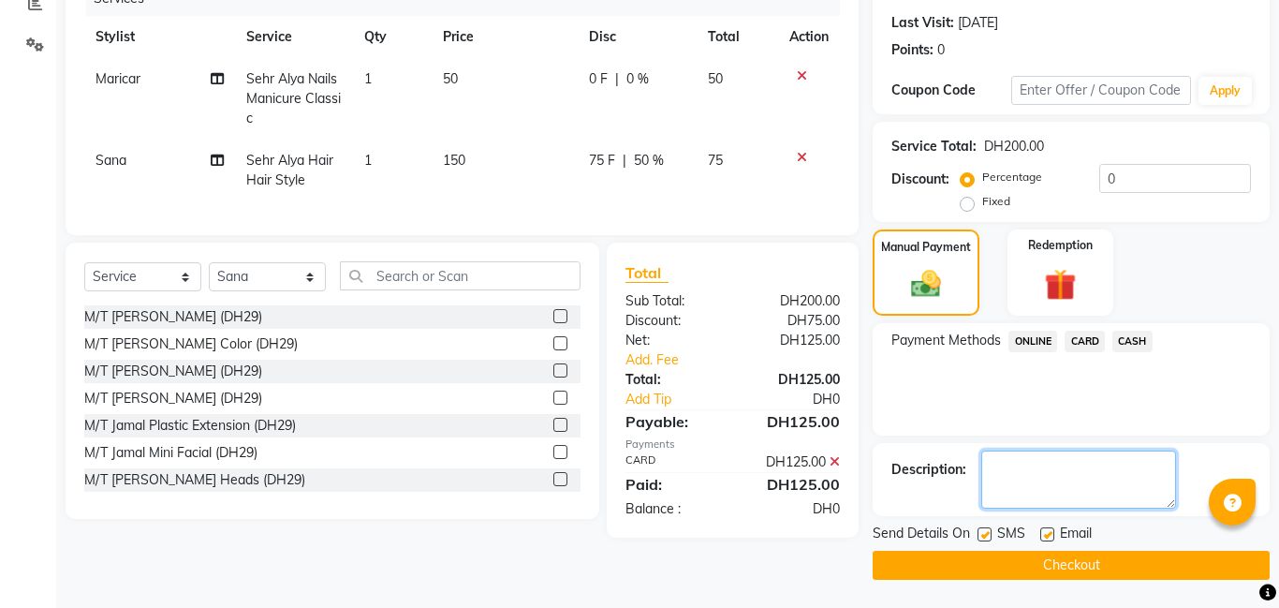
click at [1043, 478] on textarea at bounding box center [1078, 479] width 195 height 58
click at [964, 574] on button "Checkout" at bounding box center [1071, 565] width 397 height 29
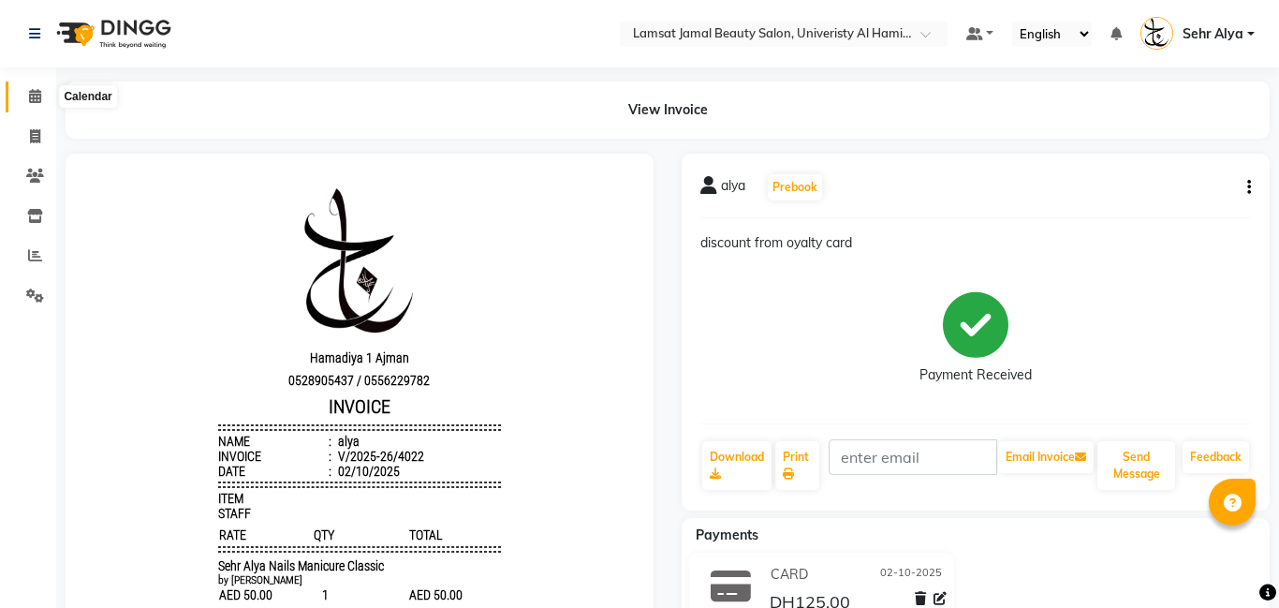
click at [32, 91] on icon at bounding box center [35, 96] width 12 height 14
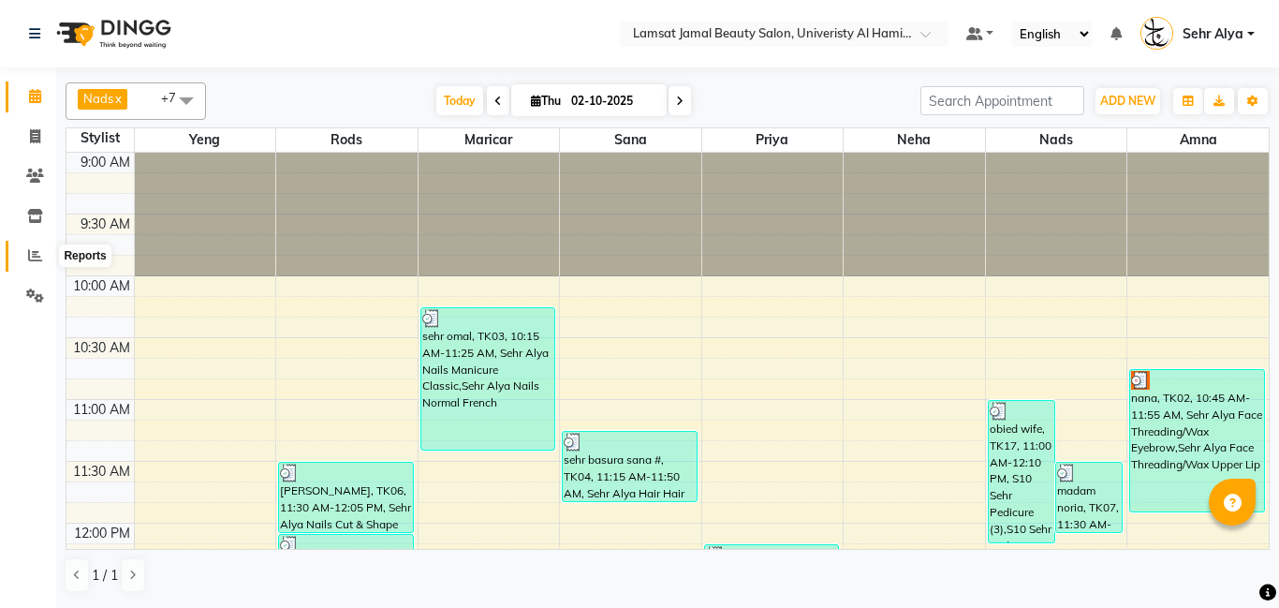
click at [31, 256] on icon at bounding box center [35, 255] width 14 height 14
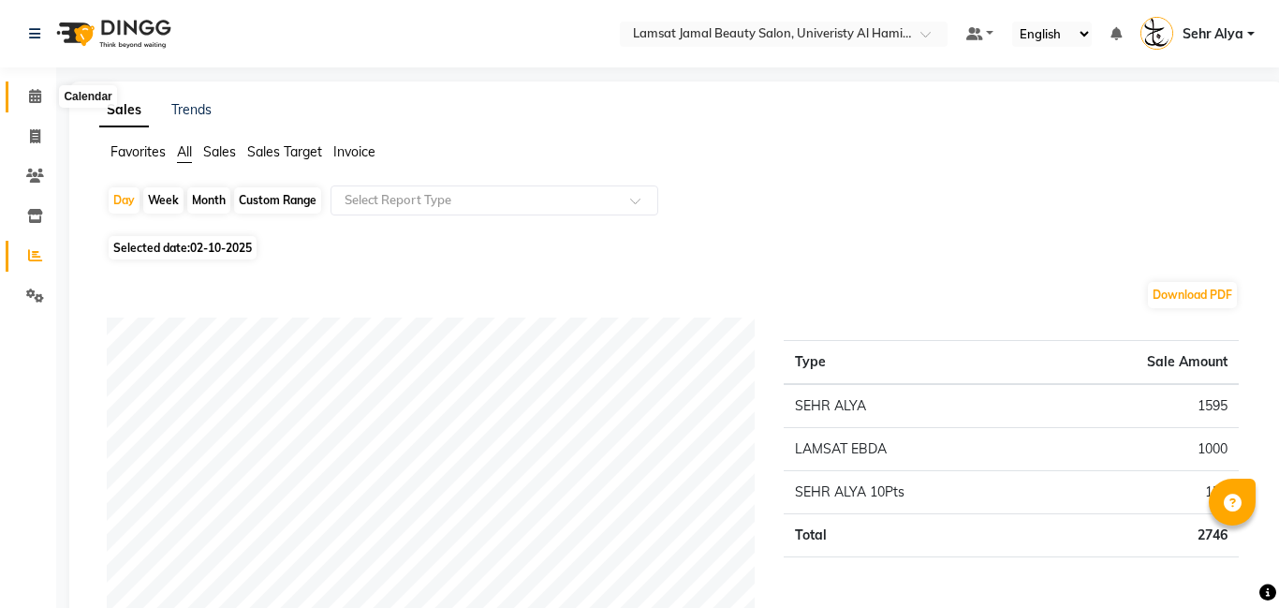
click at [36, 92] on icon at bounding box center [35, 96] width 12 height 14
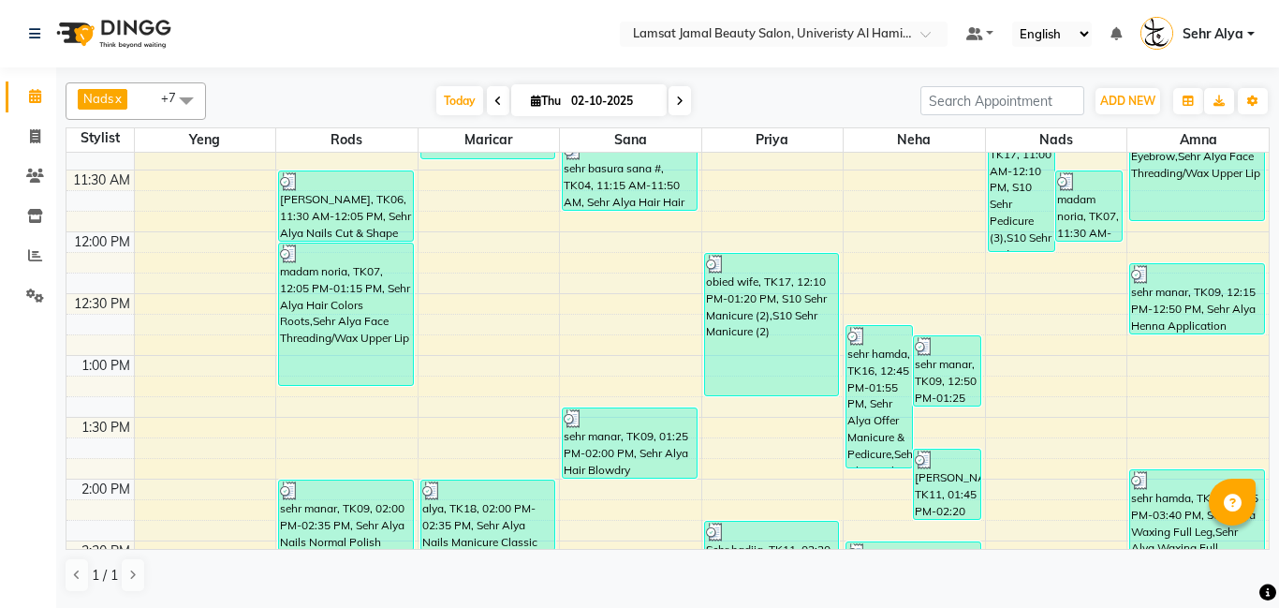
scroll to position [295, 0]
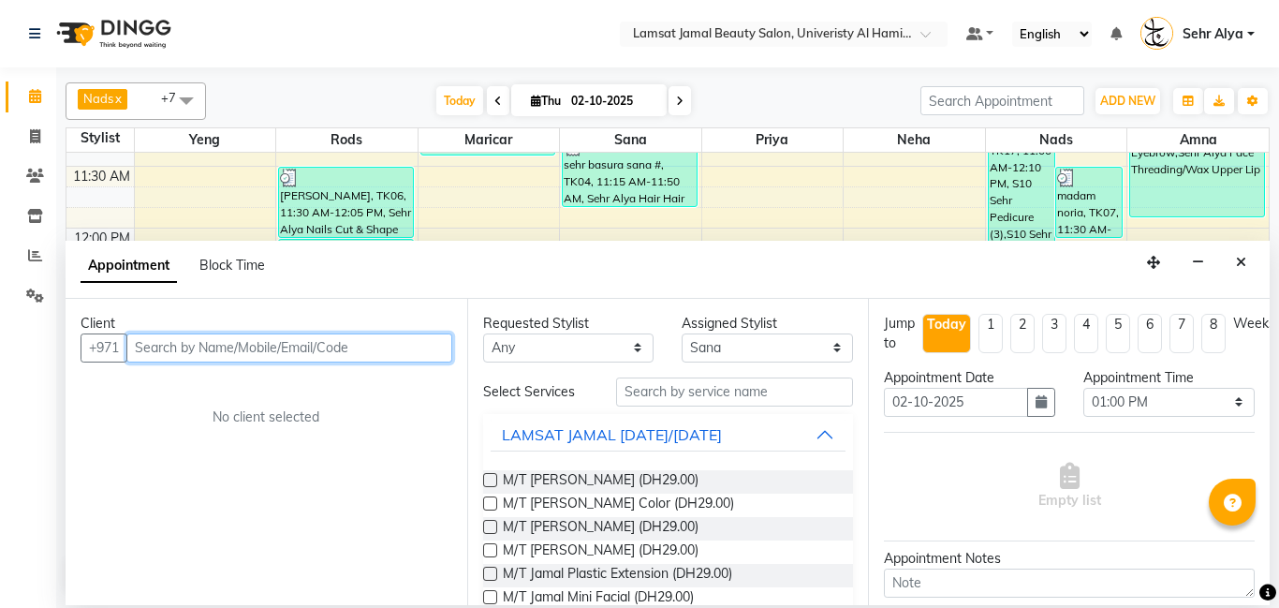
click at [230, 339] on input "text" at bounding box center [289, 347] width 326 height 29
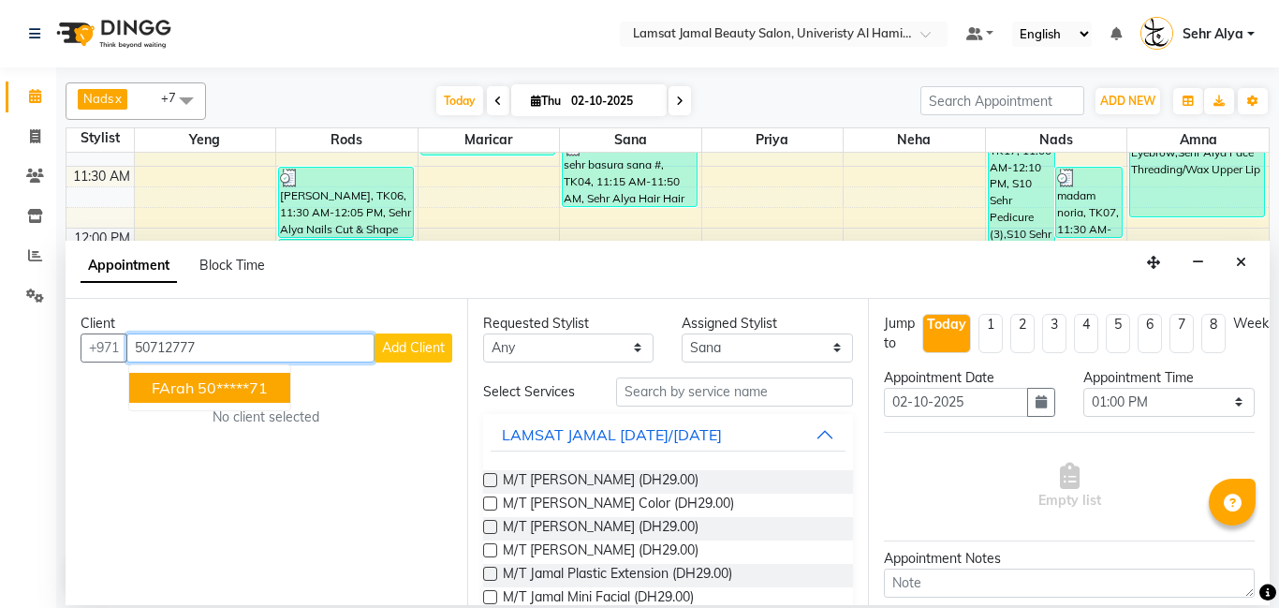
click at [198, 389] on ngb-highlight "50*****71" at bounding box center [233, 387] width 70 height 19
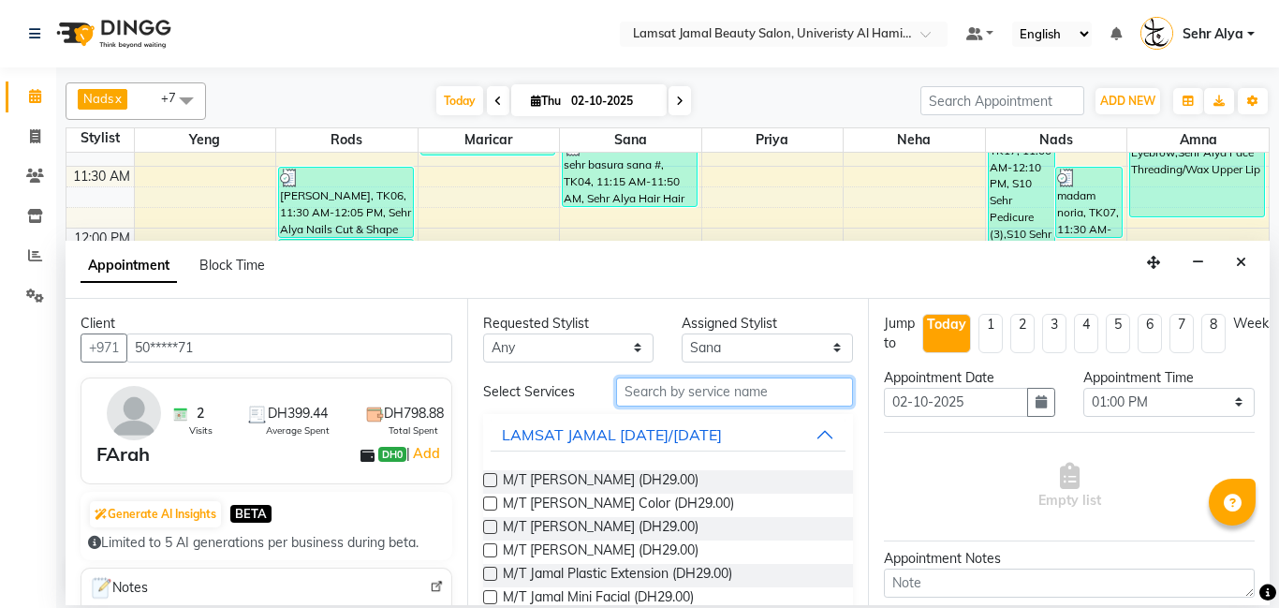
click at [644, 392] on input "text" at bounding box center [735, 391] width 238 height 29
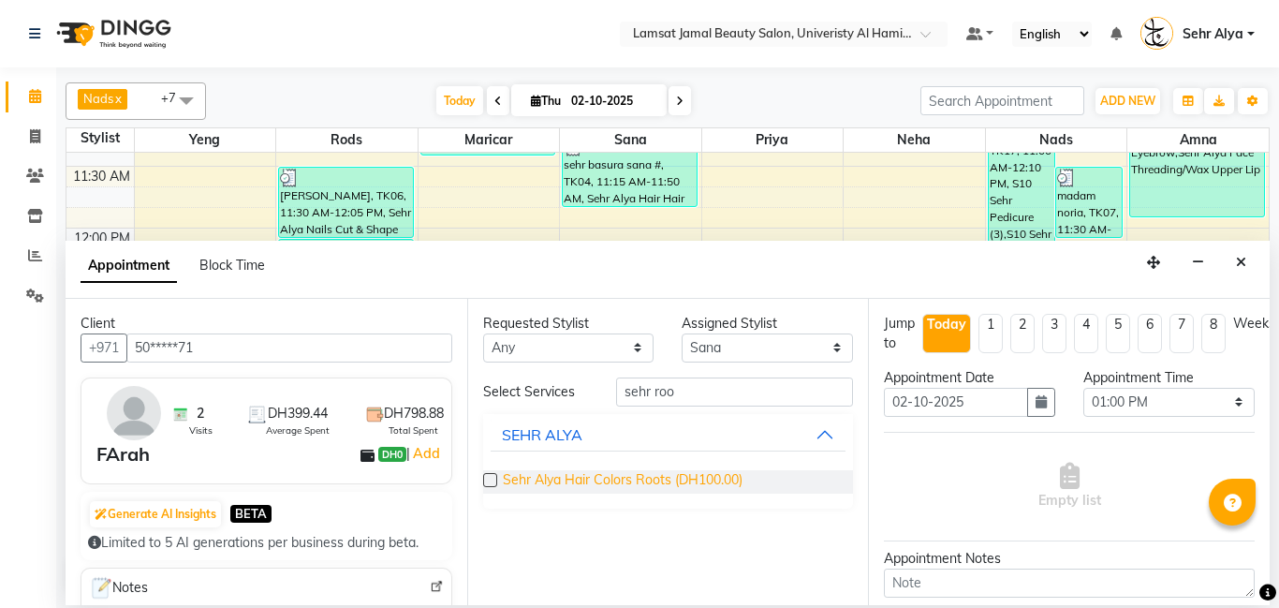
click at [613, 477] on span "Sehr Alya Hair Colors Roots (DH100.00)" at bounding box center [623, 481] width 240 height 23
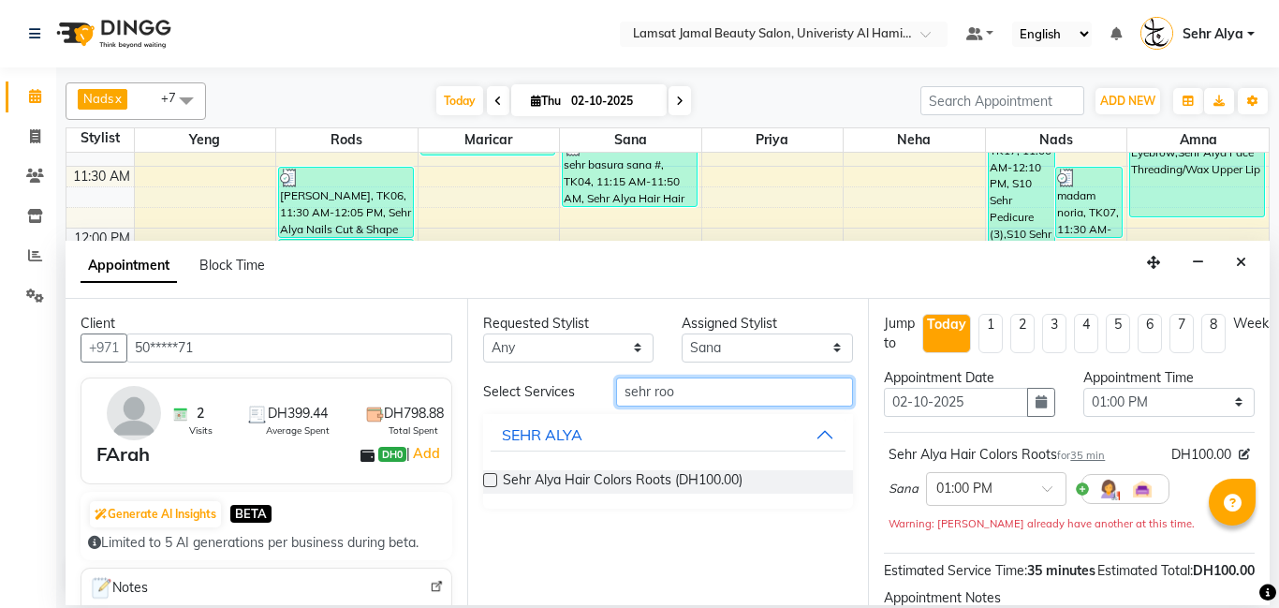
click at [710, 393] on input "sehr roo" at bounding box center [735, 391] width 238 height 29
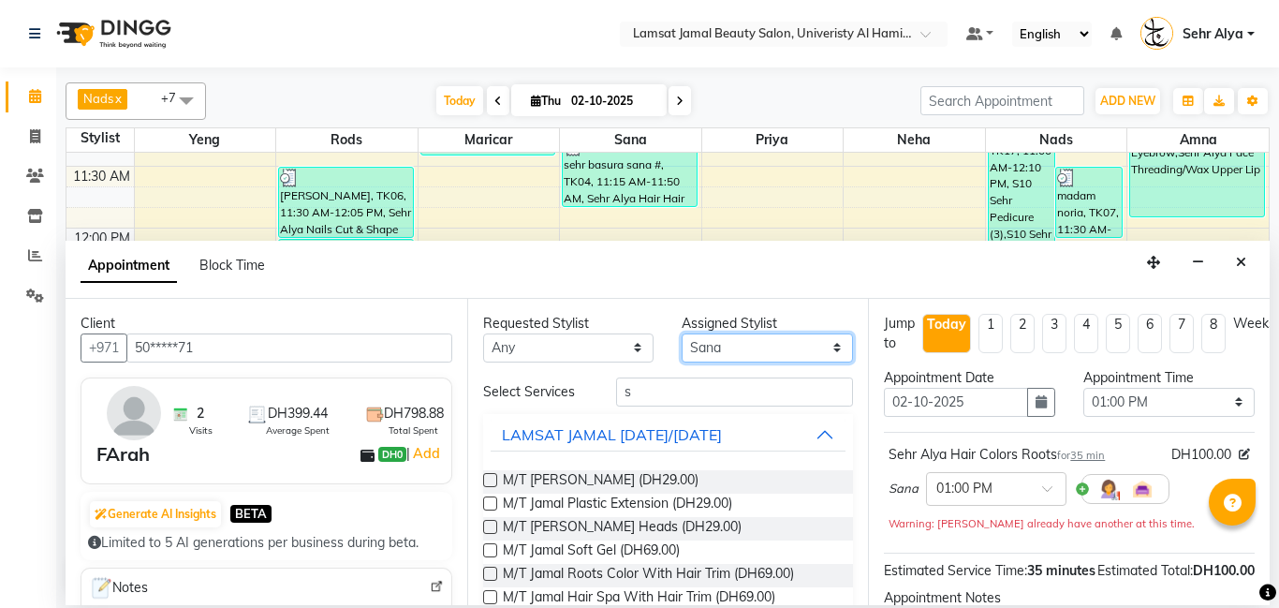
click at [721, 351] on select "Select [PERSON_NAME] Amna [PERSON_NAME] [PERSON_NAME] Ebda Lamsat [PERSON_NAME]…" at bounding box center [767, 347] width 171 height 29
click at [682, 333] on select "Select [PERSON_NAME] Amna [PERSON_NAME] [PERSON_NAME] Ebda Lamsat [PERSON_NAME]…" at bounding box center [767, 347] width 171 height 29
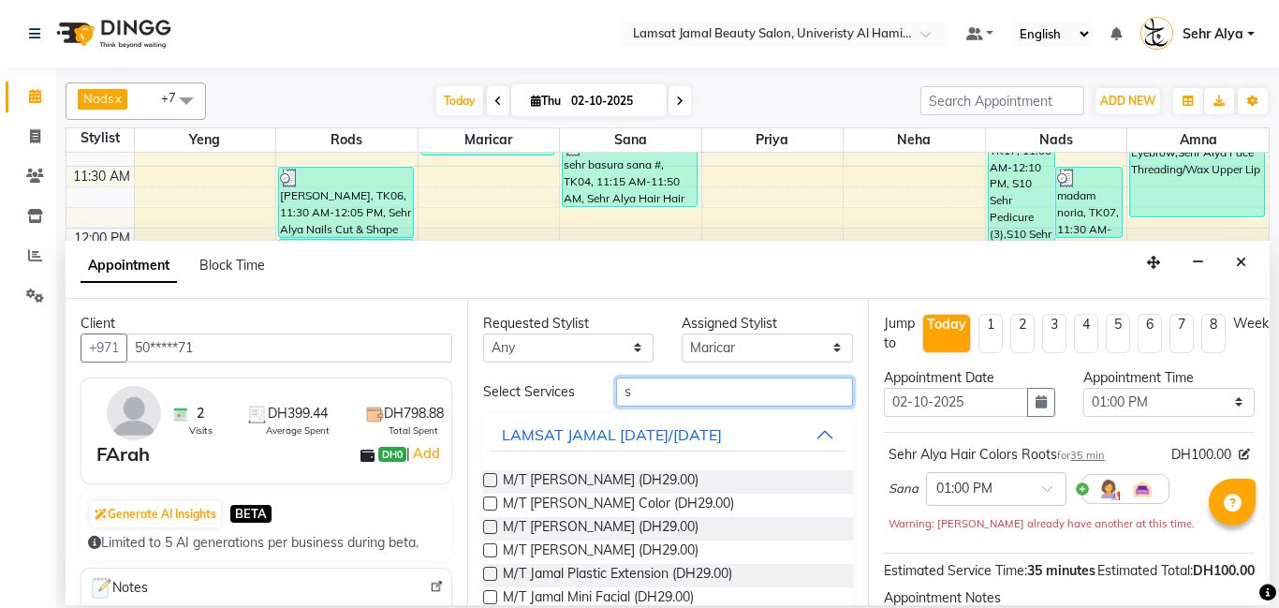
click at [662, 395] on input "s" at bounding box center [735, 391] width 238 height 29
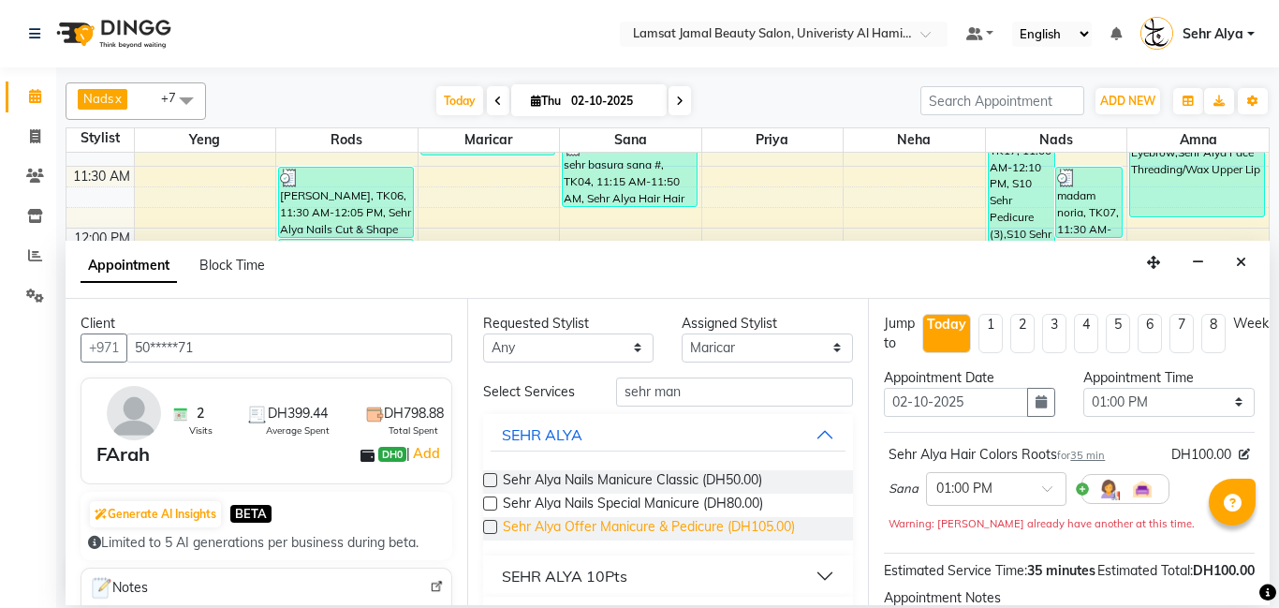
click at [670, 533] on span "Sehr Alya Offer Manicure & Pedicure (DH105.00)" at bounding box center [649, 528] width 292 height 23
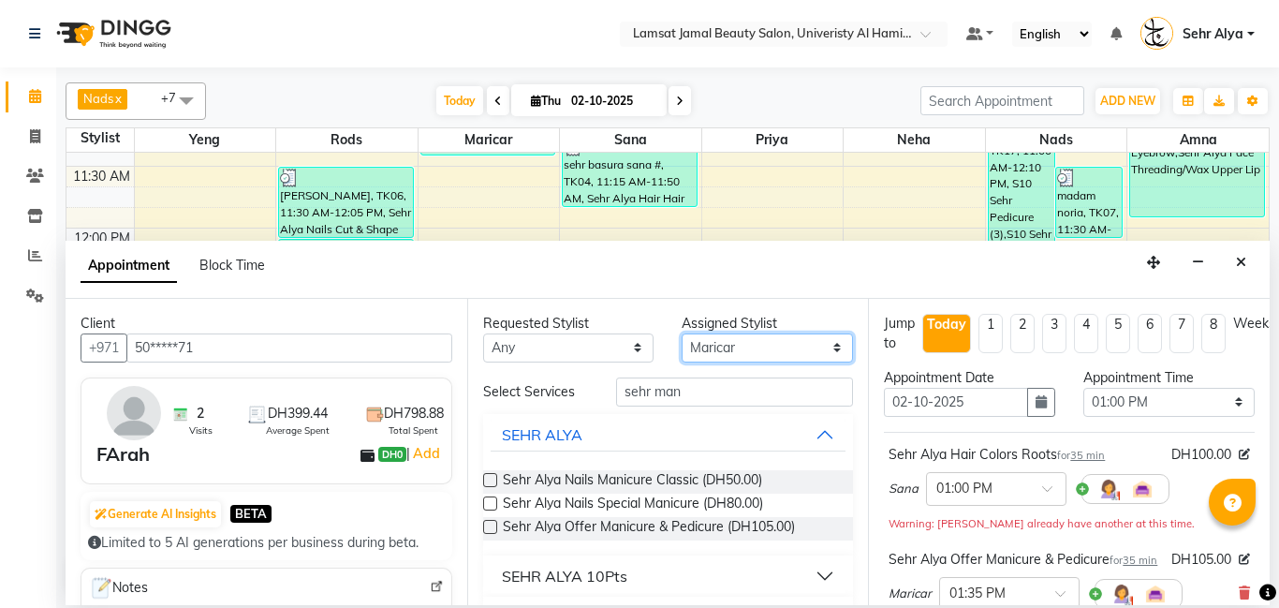
click at [746, 350] on select "Select [PERSON_NAME] Amna [PERSON_NAME] [PERSON_NAME] Ebda Lamsat [PERSON_NAME]…" at bounding box center [767, 347] width 171 height 29
click at [682, 333] on select "Select [PERSON_NAME] Amna [PERSON_NAME] [PERSON_NAME] Ebda Lamsat [PERSON_NAME]…" at bounding box center [767, 347] width 171 height 29
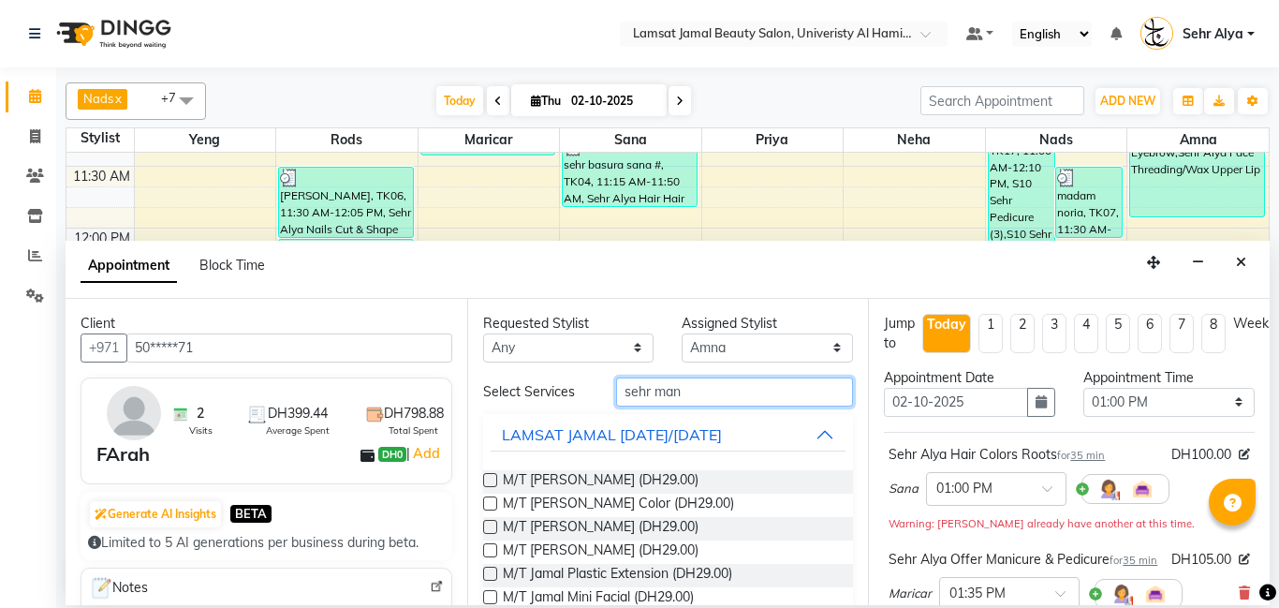
click at [693, 394] on input "sehr man" at bounding box center [735, 391] width 238 height 29
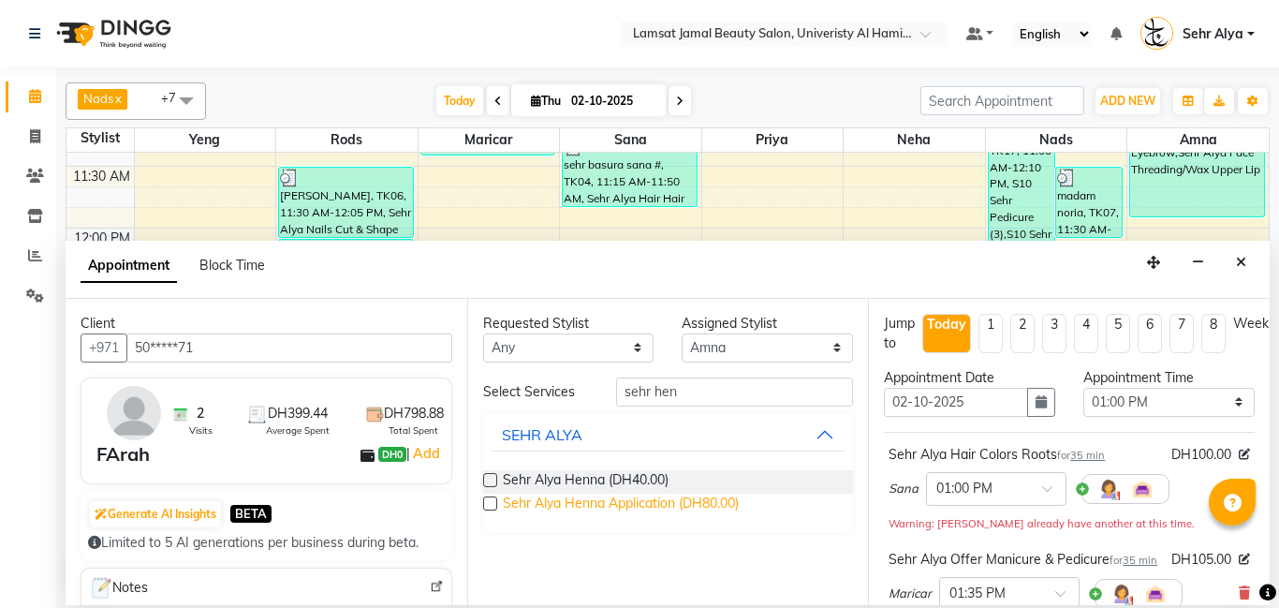
click at [620, 502] on span "Sehr Alya Henna Application (DH80.00)" at bounding box center [621, 504] width 236 height 23
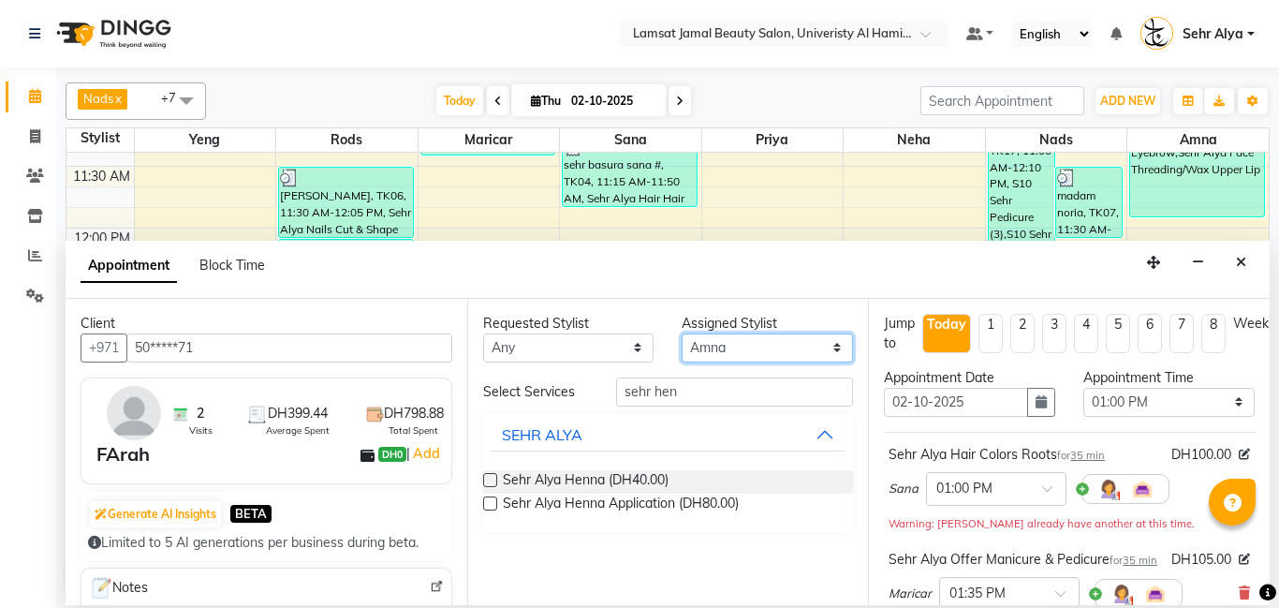
click at [732, 345] on select "Select [PERSON_NAME] Amna [PERSON_NAME] [PERSON_NAME] Ebda Lamsat [PERSON_NAME]…" at bounding box center [767, 347] width 171 height 29
click at [682, 333] on select "Select [PERSON_NAME] Amna [PERSON_NAME] [PERSON_NAME] Ebda Lamsat [PERSON_NAME]…" at bounding box center [767, 347] width 171 height 29
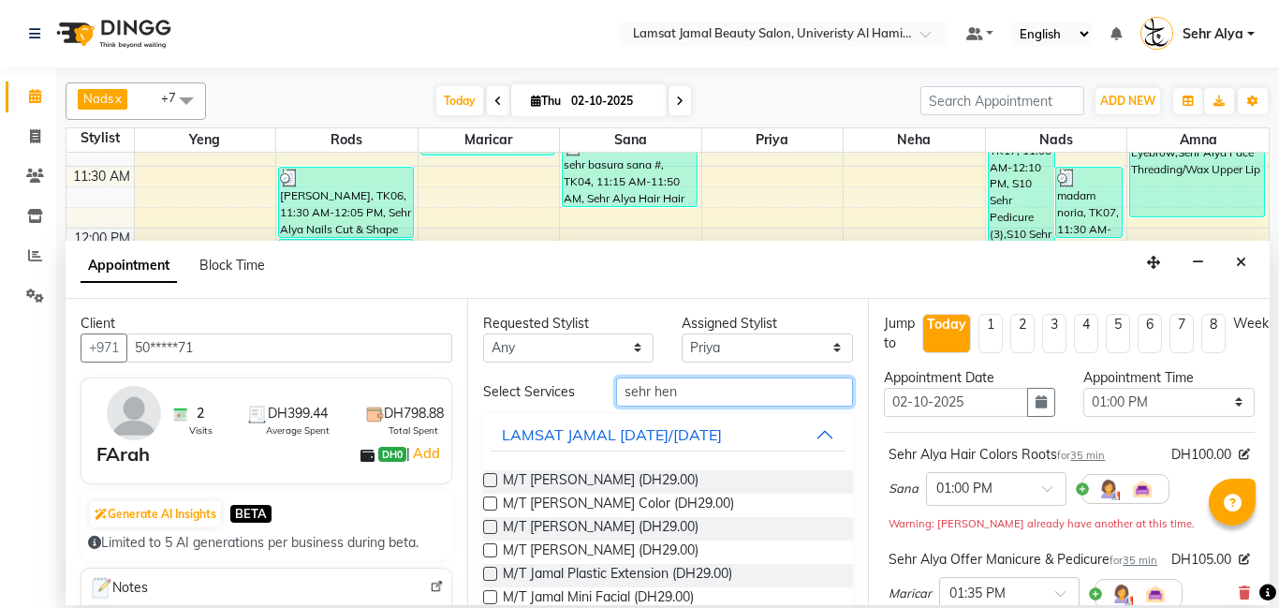
click at [685, 396] on input "sehr hen" at bounding box center [735, 391] width 238 height 29
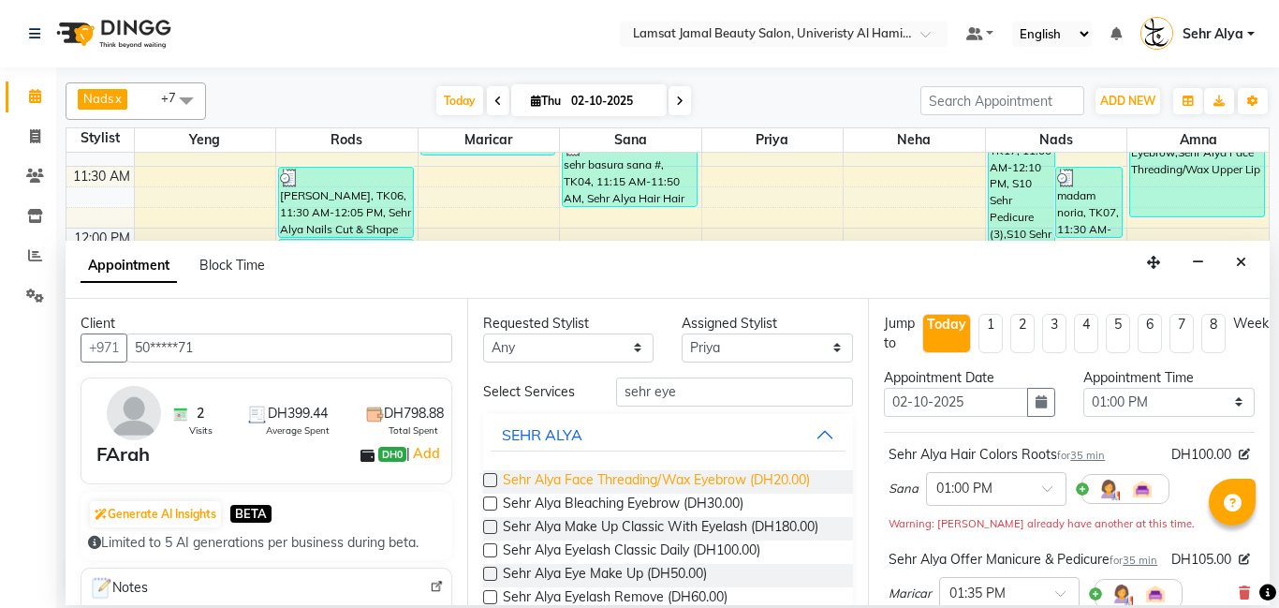
click at [672, 478] on span "Sehr Alya Face Threading/Wax Eyebrow (DH20.00)" at bounding box center [656, 481] width 307 height 23
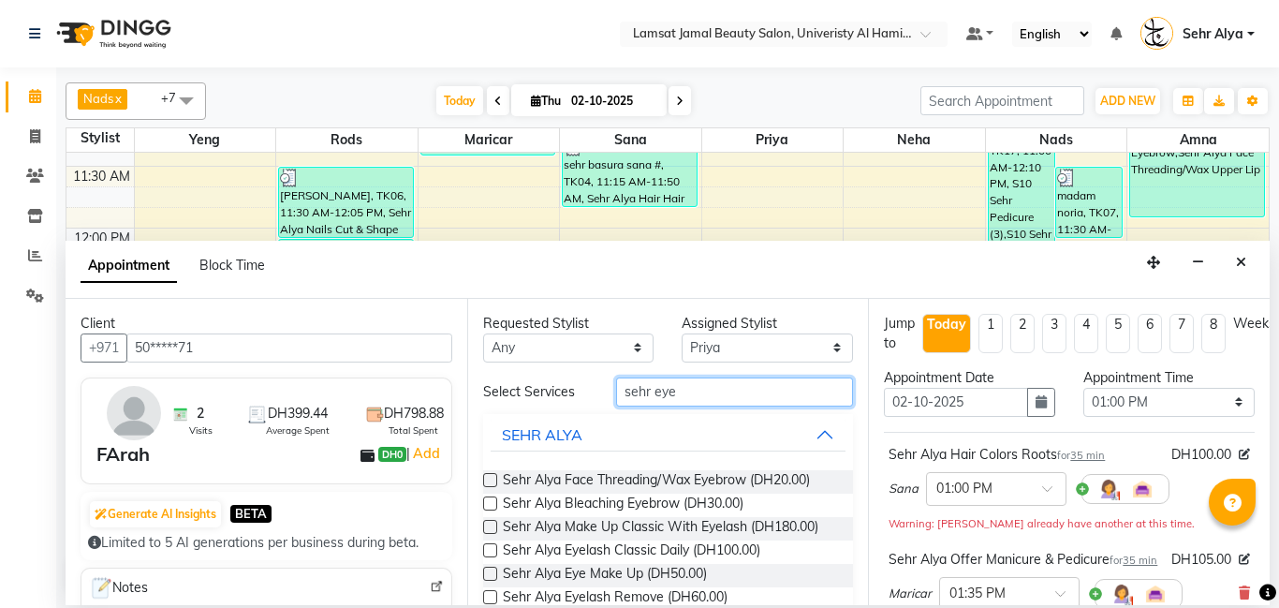
click at [717, 391] on input "sehr eye" at bounding box center [735, 391] width 238 height 29
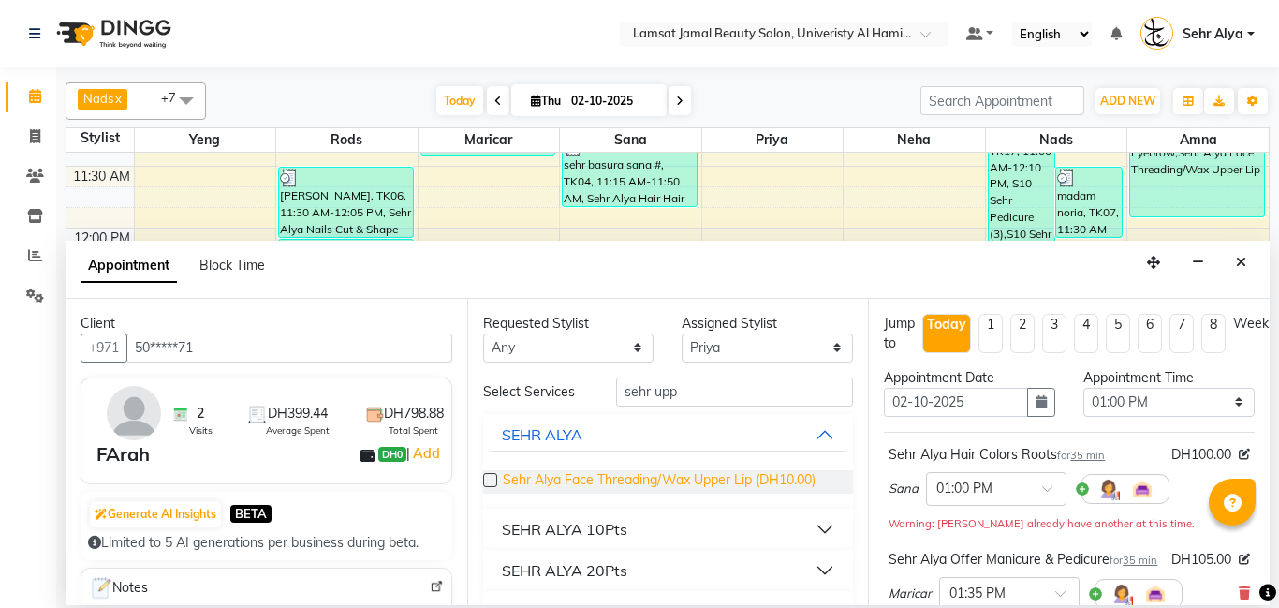
click at [707, 478] on span "Sehr Alya Face Threading/Wax Upper Lip (DH10.00)" at bounding box center [659, 481] width 313 height 23
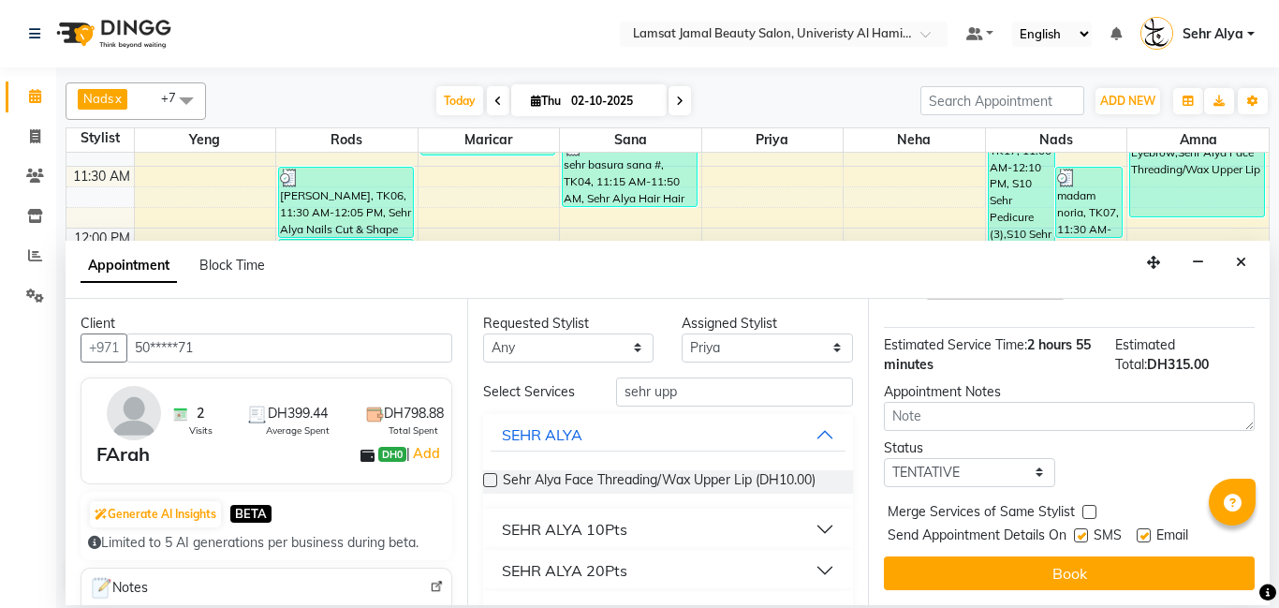
click at [1087, 516] on label at bounding box center [1089, 512] width 14 height 14
click at [1087, 516] on input "checkbox" at bounding box center [1088, 513] width 12 height 12
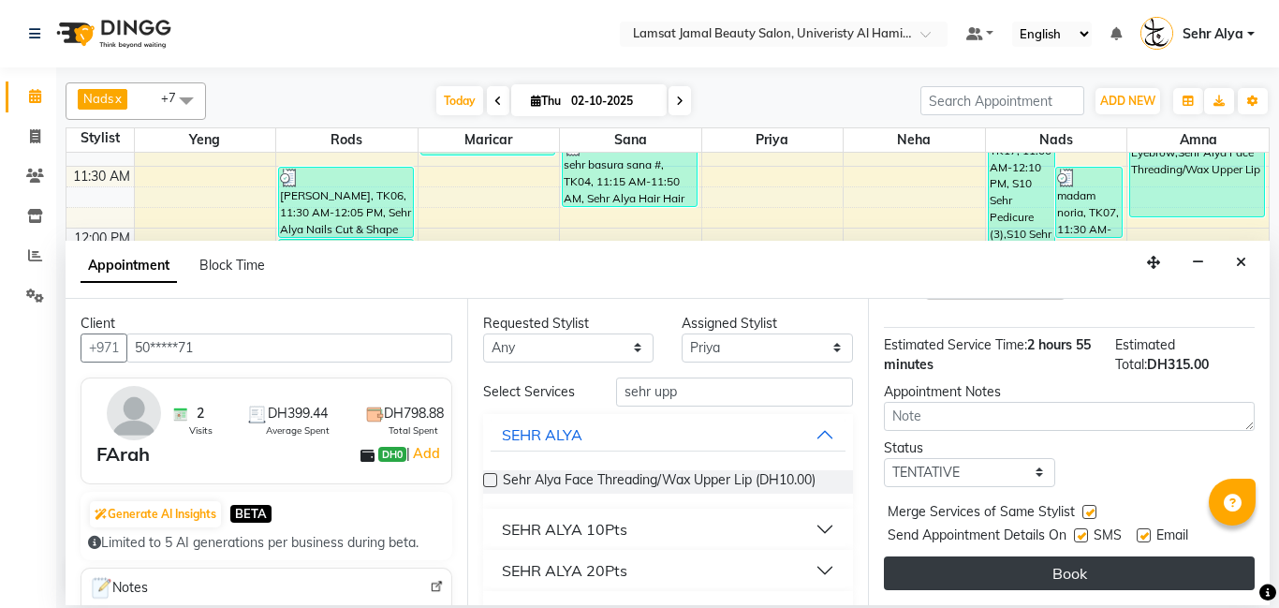
click at [1070, 570] on button "Book" at bounding box center [1069, 573] width 371 height 34
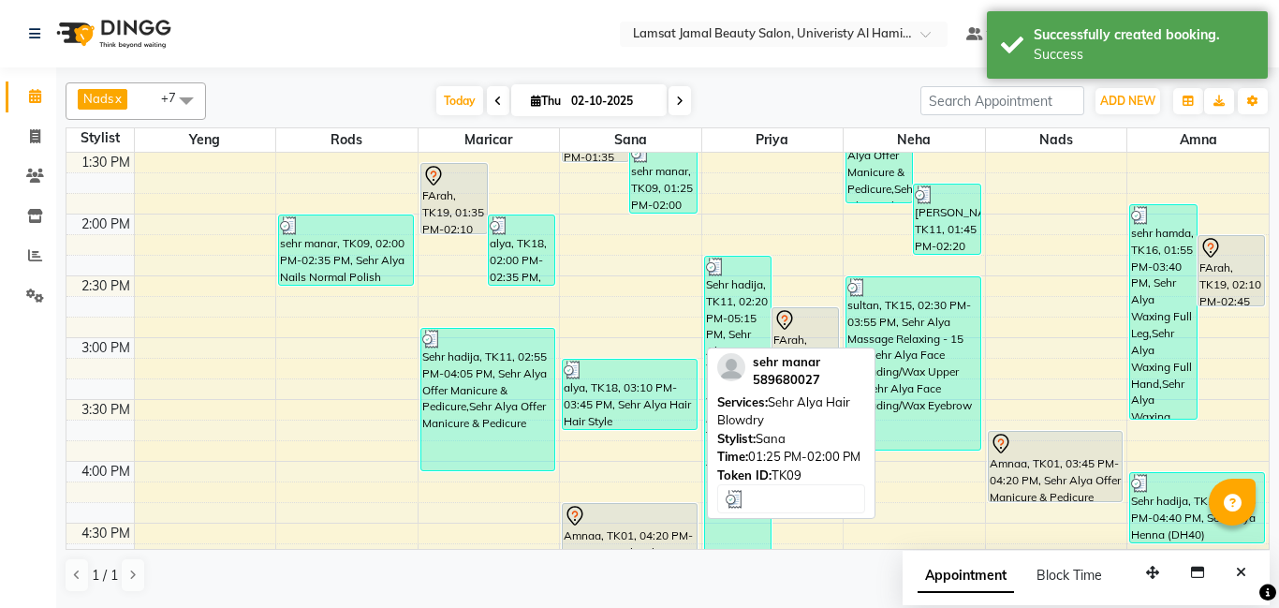
scroll to position [566, 0]
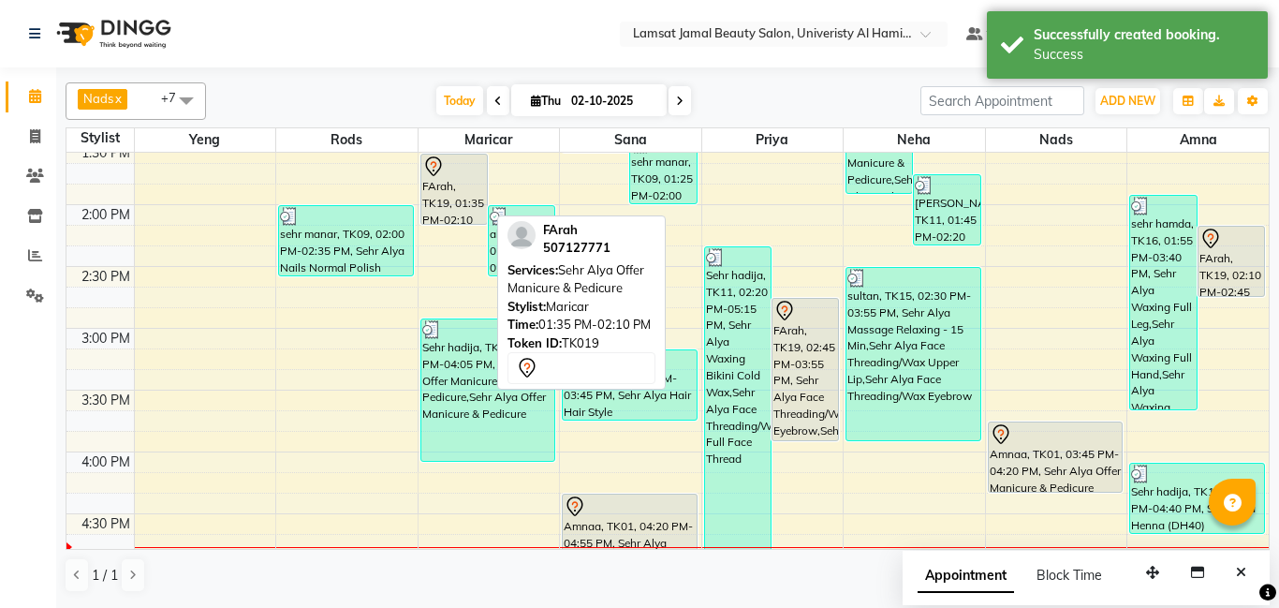
click at [434, 185] on div "FArah, TK19, 01:35 PM-02:10 PM, Sehr Alya Offer Manicure & Pedicure" at bounding box center [454, 188] width 66 height 69
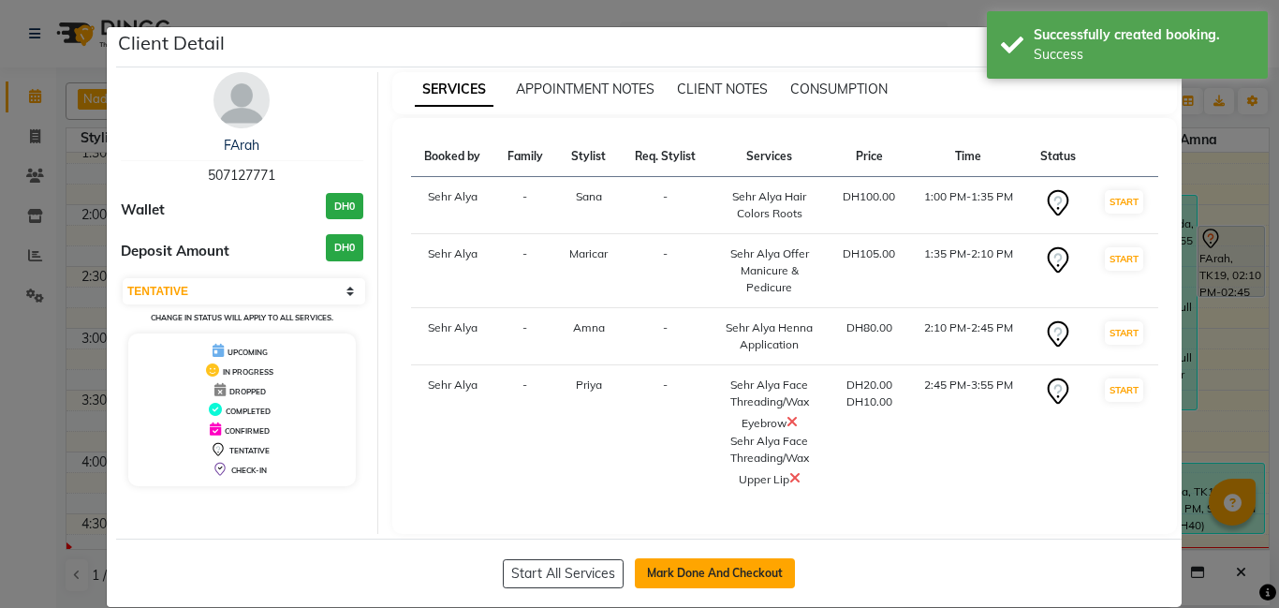
click at [728, 568] on button "Mark Done And Checkout" at bounding box center [715, 573] width 160 height 30
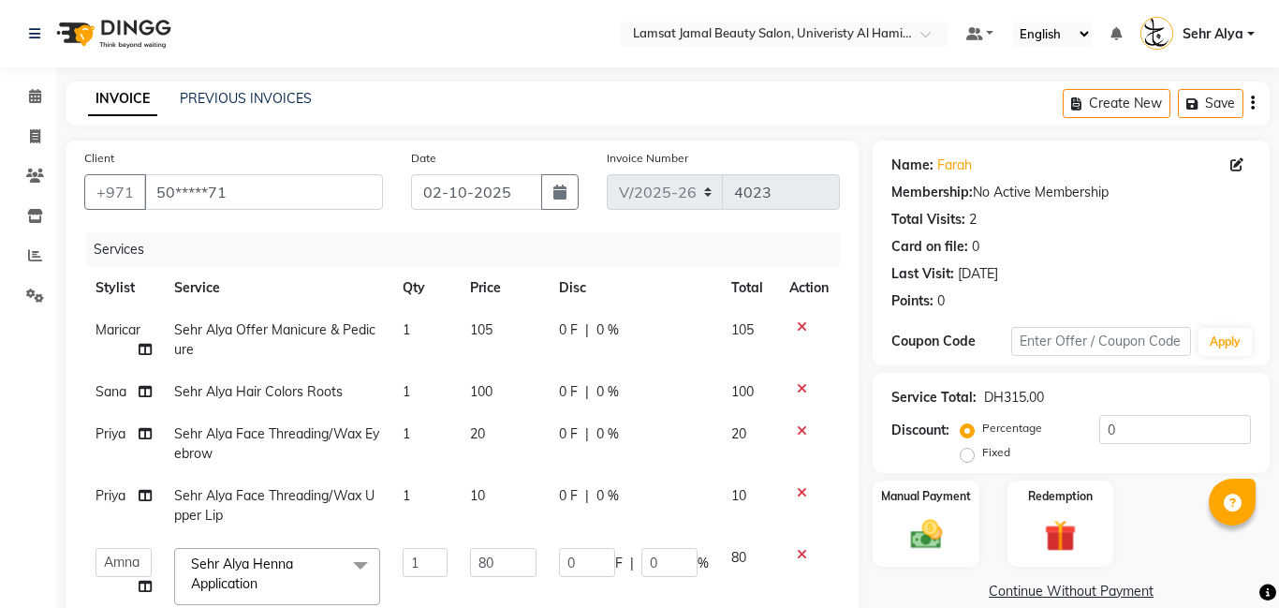
select select "8294"
select select "79916"
select select "service"
select select "79916"
click at [510, 548] on input "80" at bounding box center [503, 562] width 66 height 29
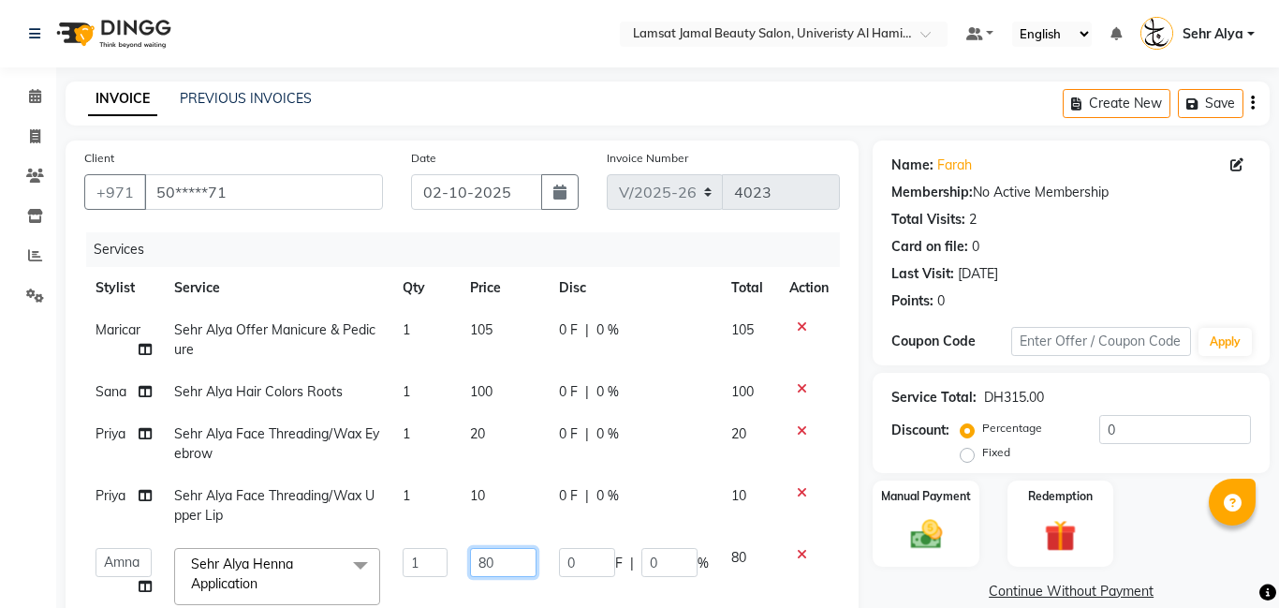
type input "8"
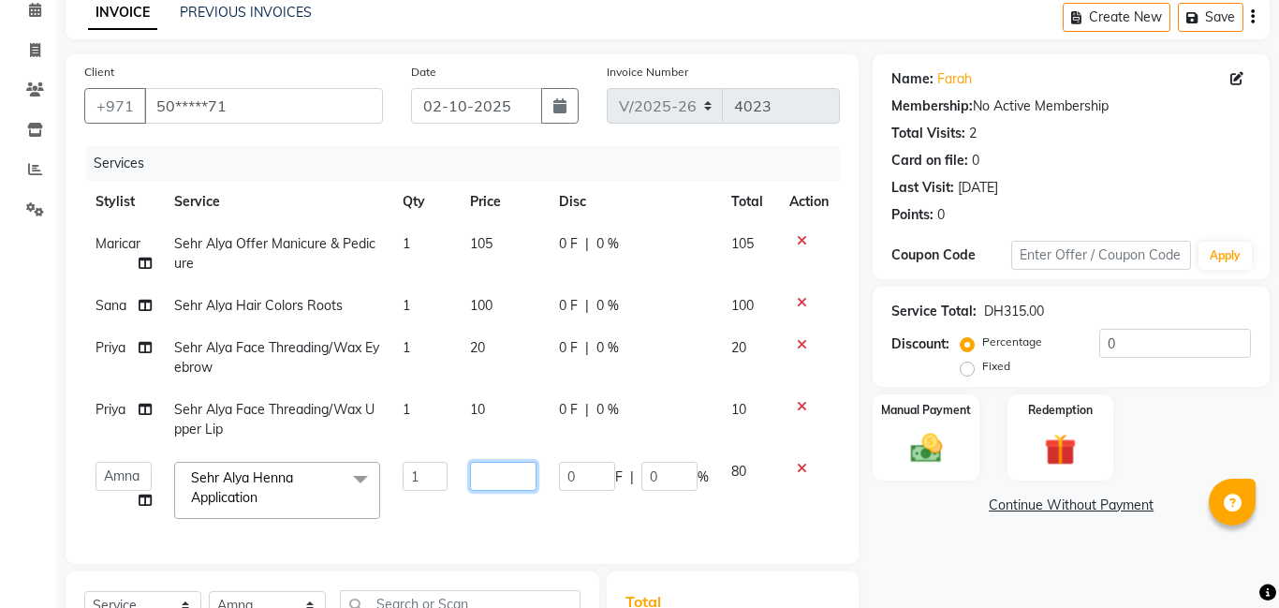
scroll to position [86, 0]
type input "140"
click at [936, 434] on img at bounding box center [925, 448] width 53 height 38
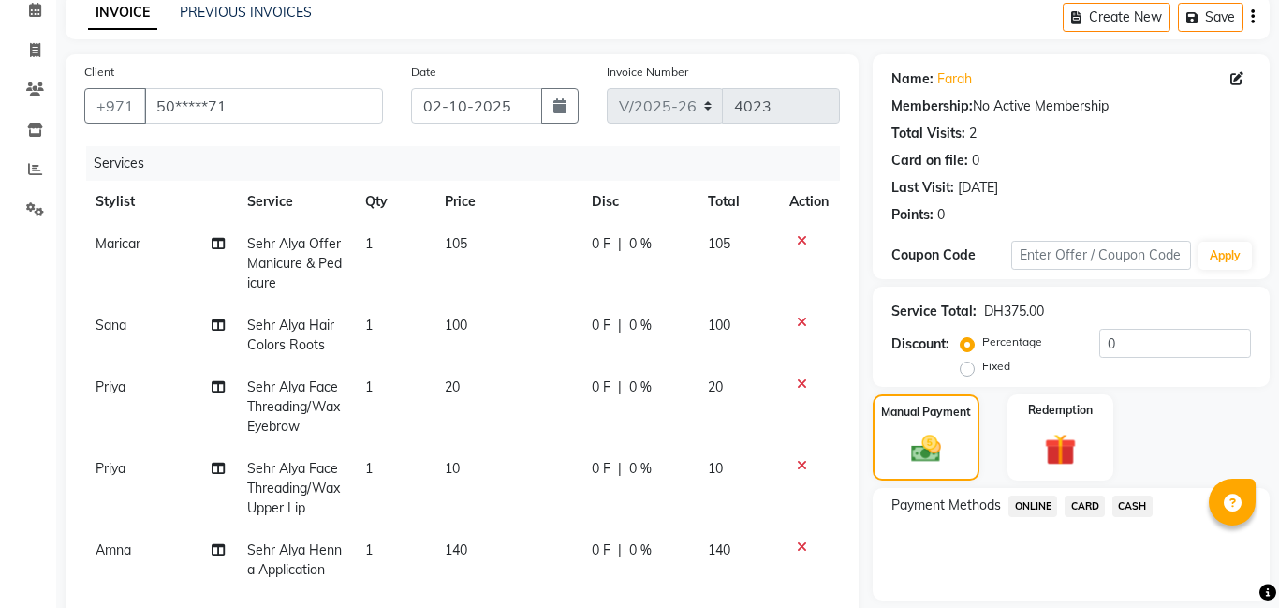
click at [1088, 503] on span "CARD" at bounding box center [1085, 506] width 40 height 22
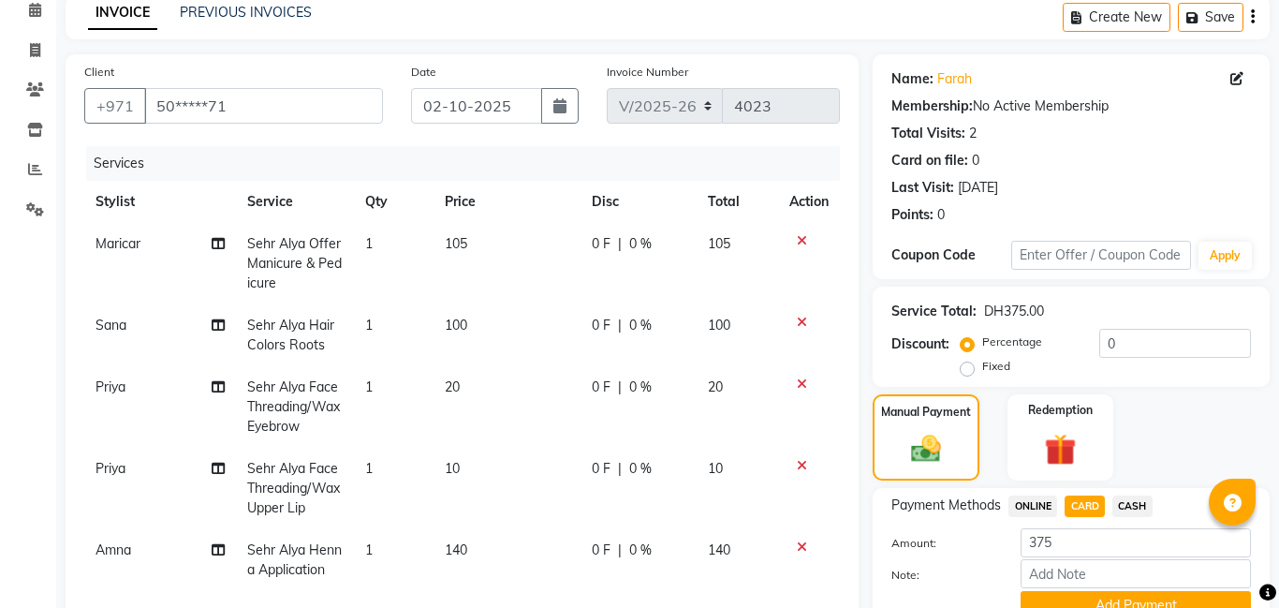
scroll to position [415, 0]
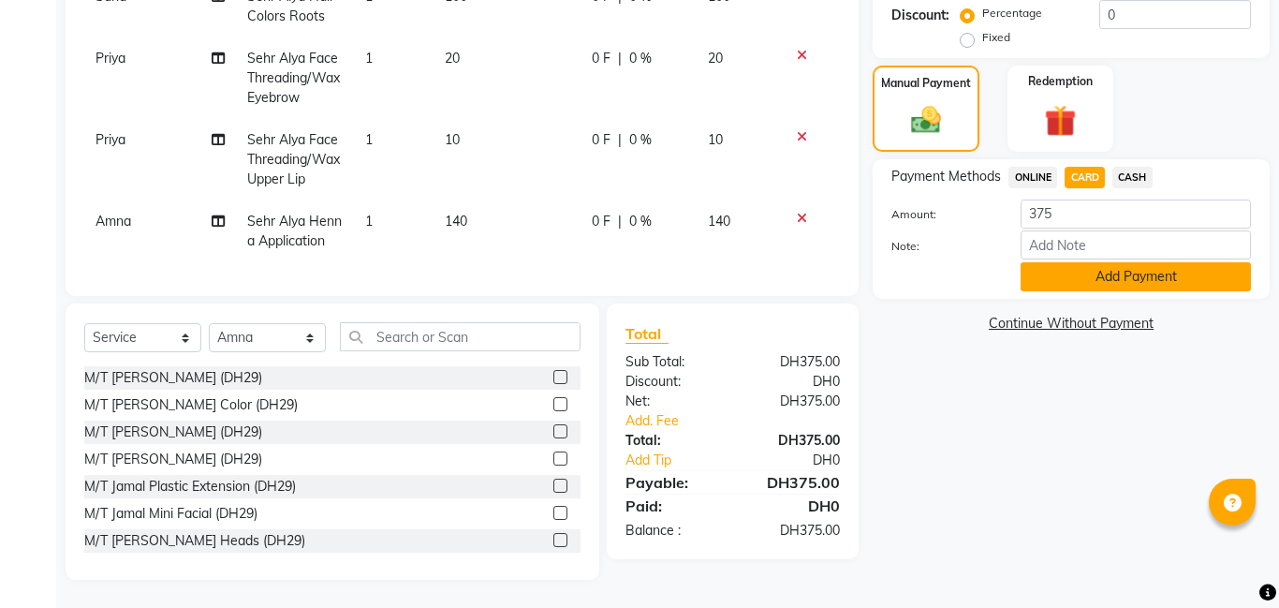
click at [1150, 271] on button "Add Payment" at bounding box center [1136, 276] width 230 height 29
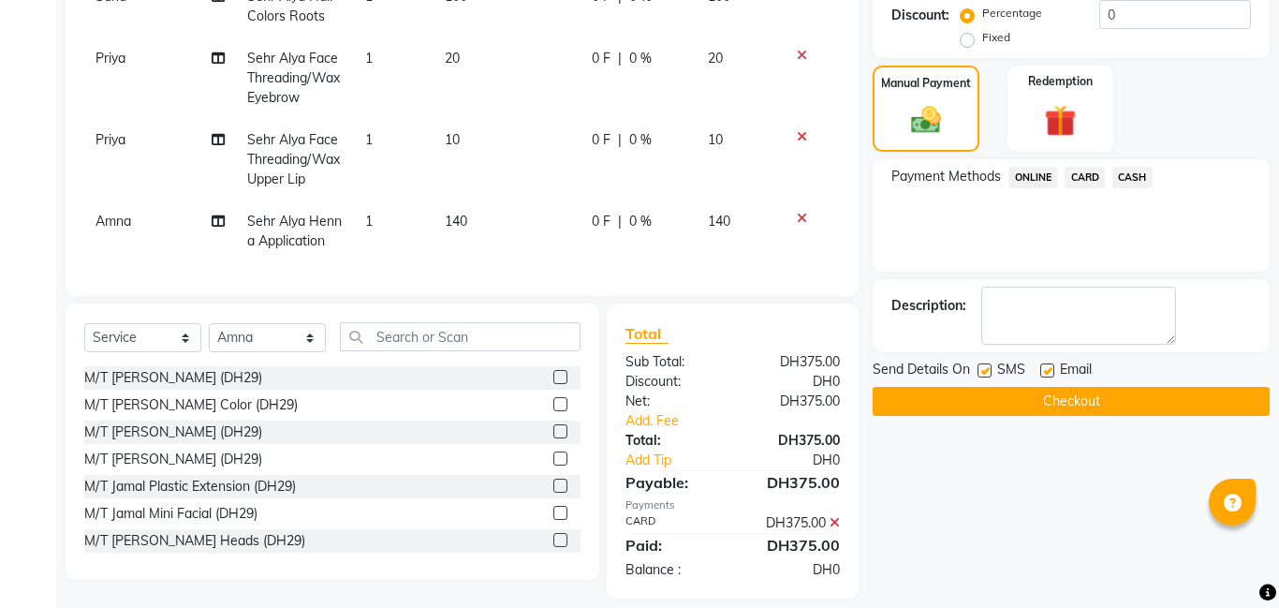
click at [1125, 391] on button "Checkout" at bounding box center [1071, 401] width 397 height 29
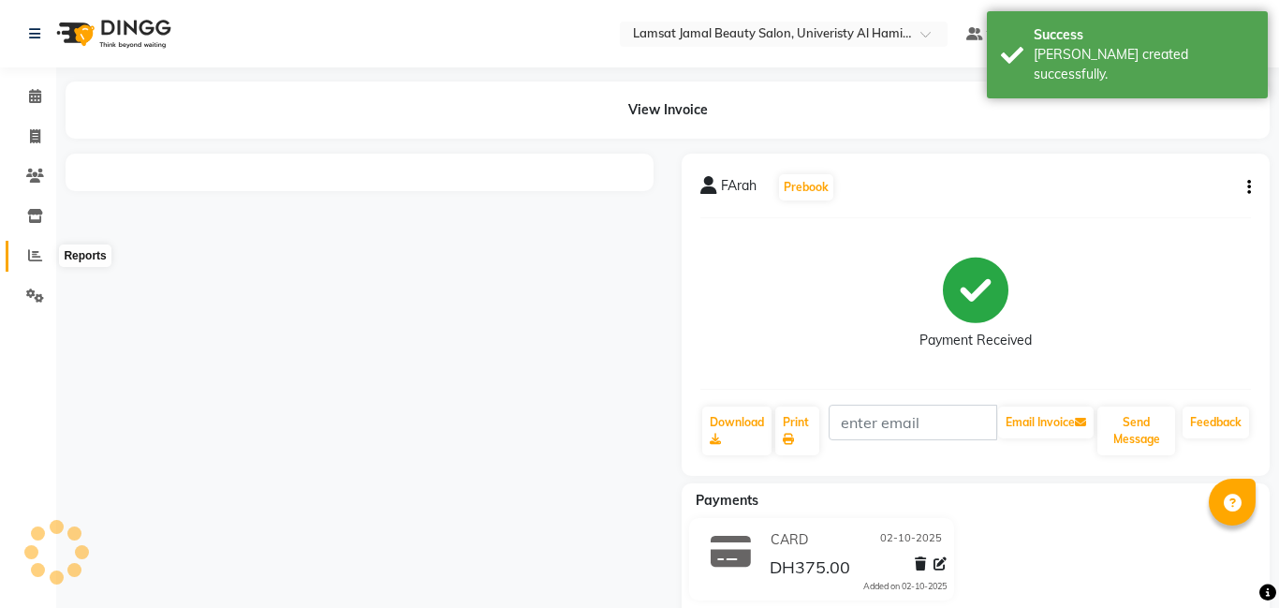
click at [33, 254] on icon at bounding box center [35, 255] width 14 height 14
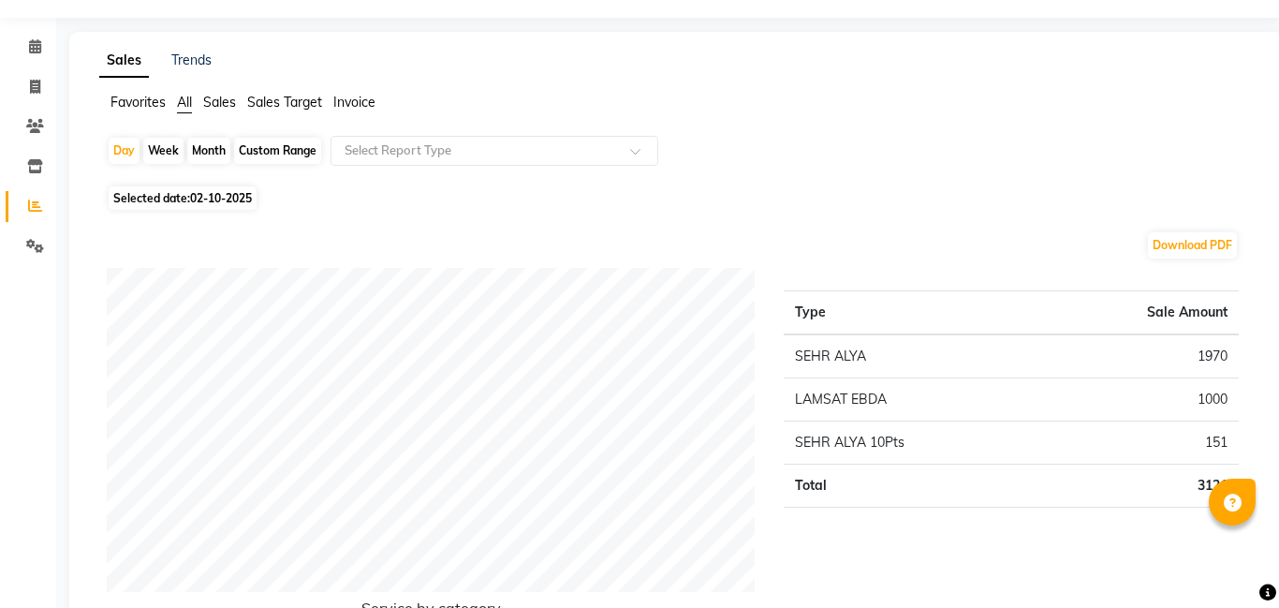
scroll to position [54, 0]
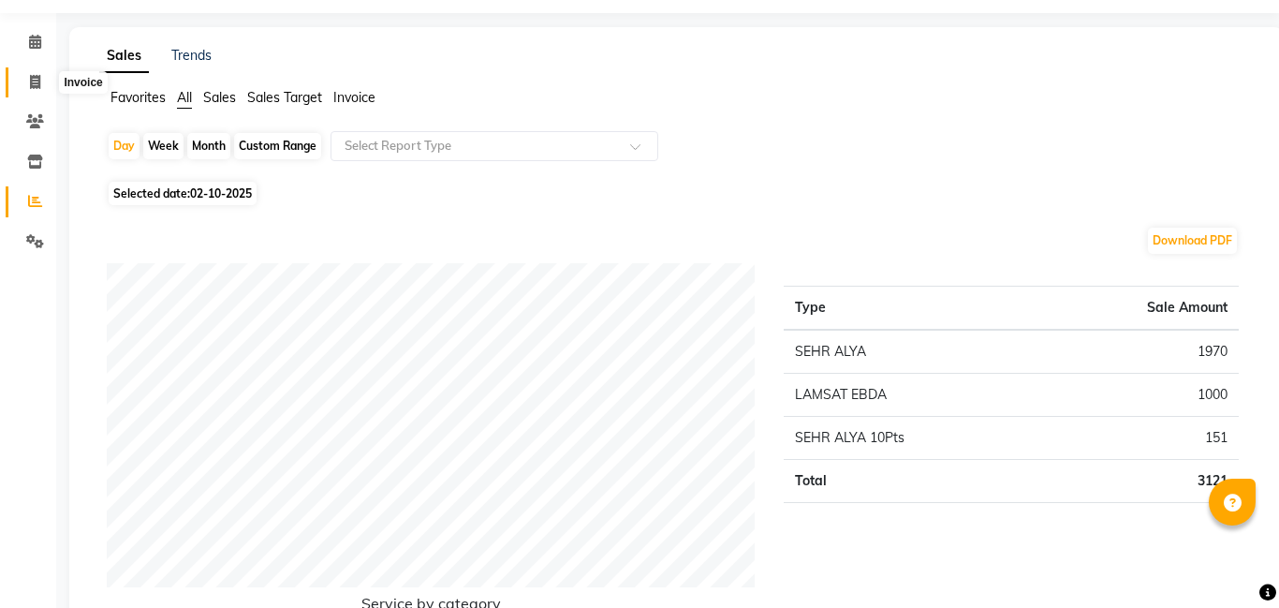
click at [30, 76] on icon at bounding box center [35, 82] width 10 height 14
select select "service"
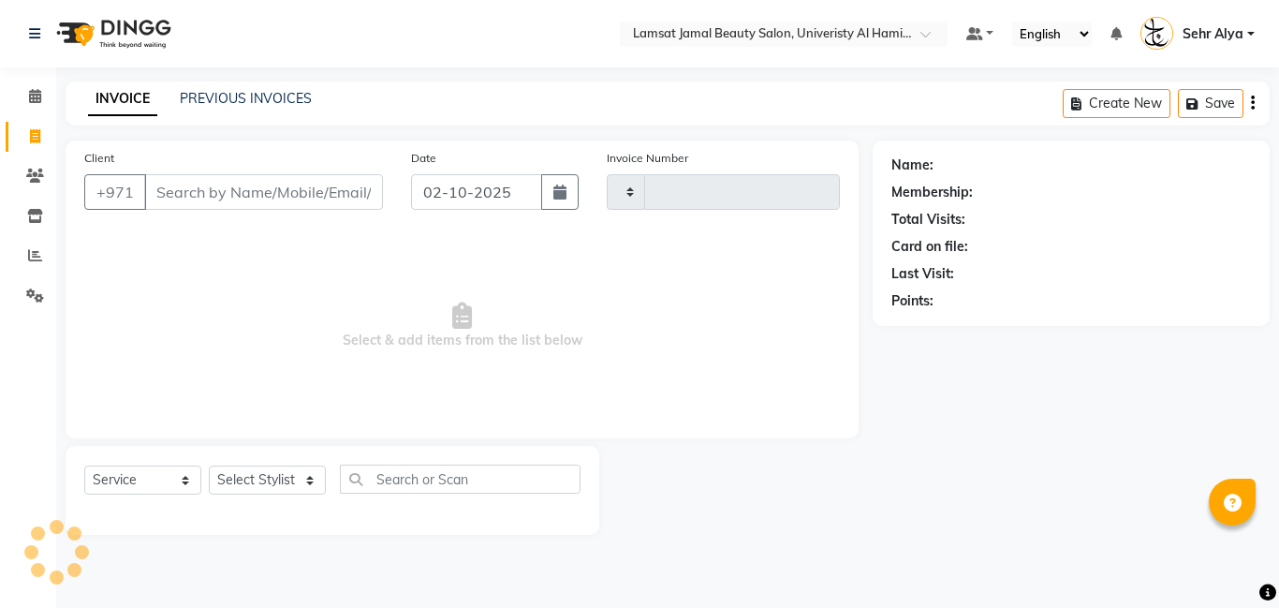
type input "4024"
select select "8294"
click at [31, 93] on icon at bounding box center [35, 96] width 12 height 14
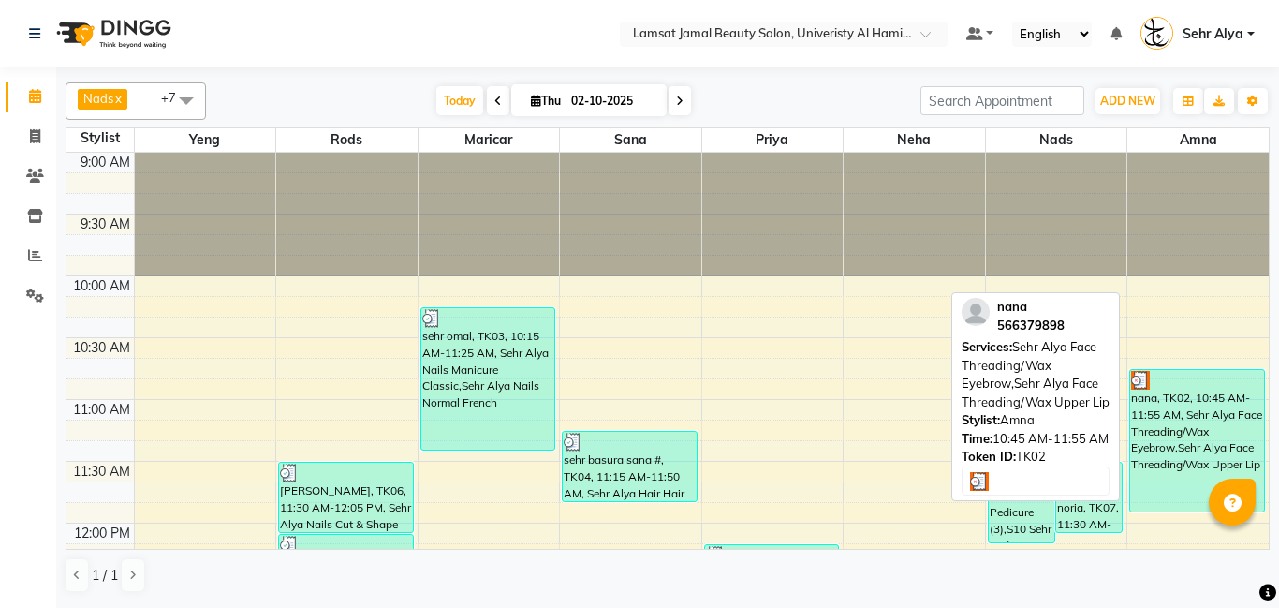
scroll to position [203, 0]
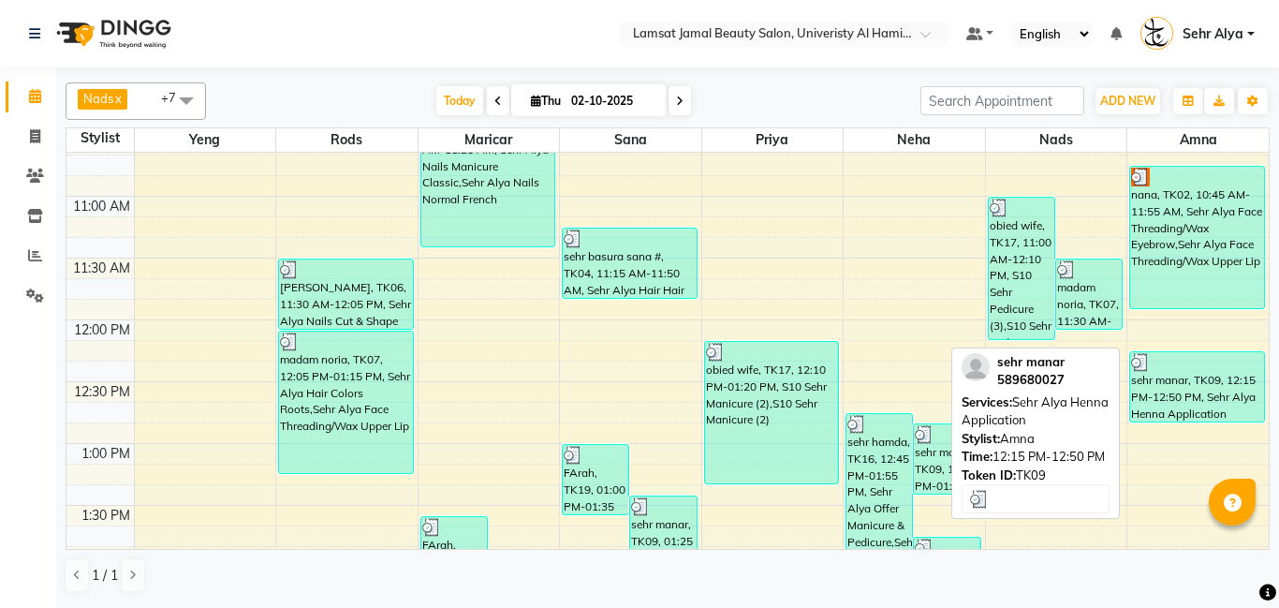
click at [1222, 386] on div "sehr manar, TK09, 12:15 PM-12:50 PM, Sehr Alya Henna Application" at bounding box center [1197, 386] width 134 height 69
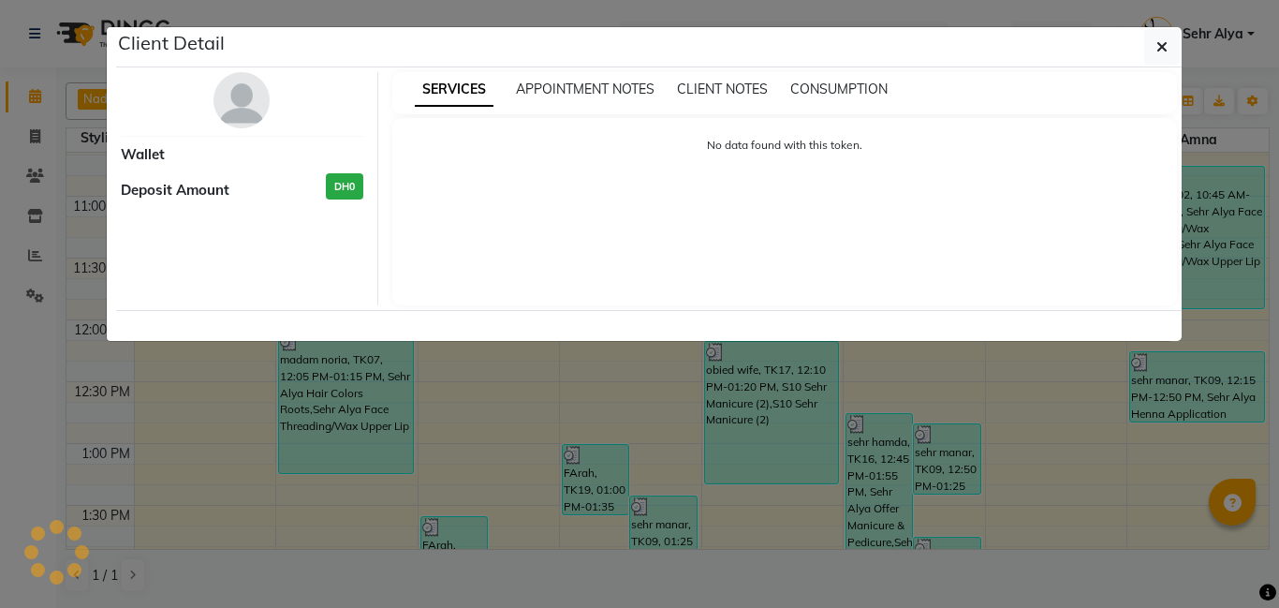
select select "3"
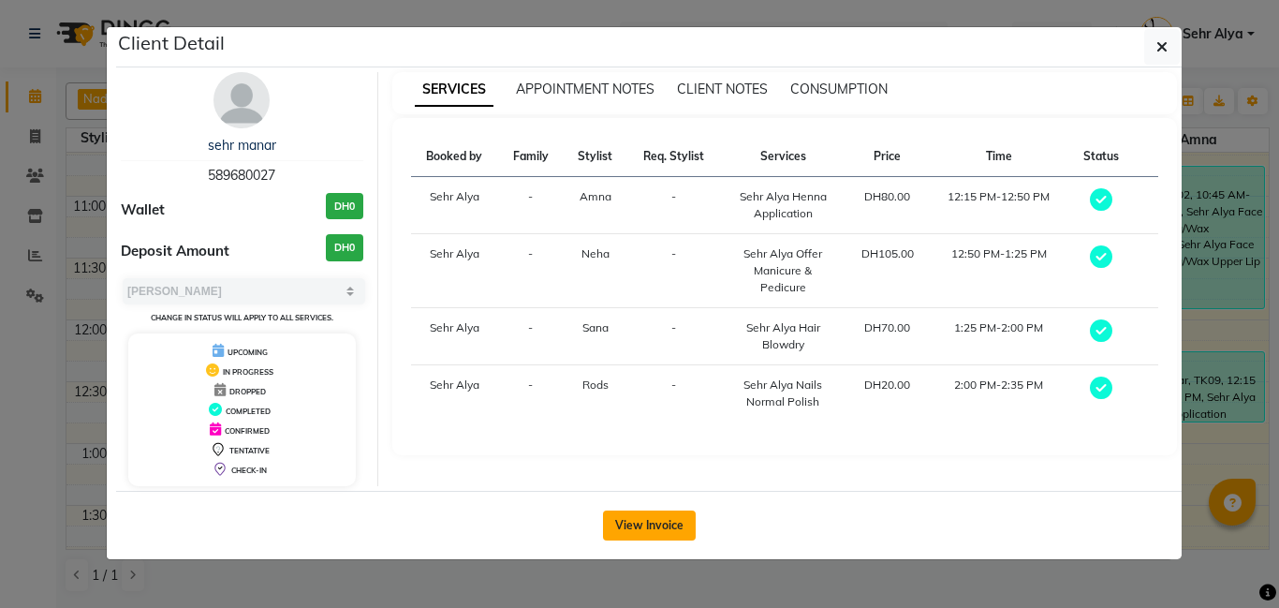
click at [638, 515] on button "View Invoice" at bounding box center [649, 525] width 93 height 30
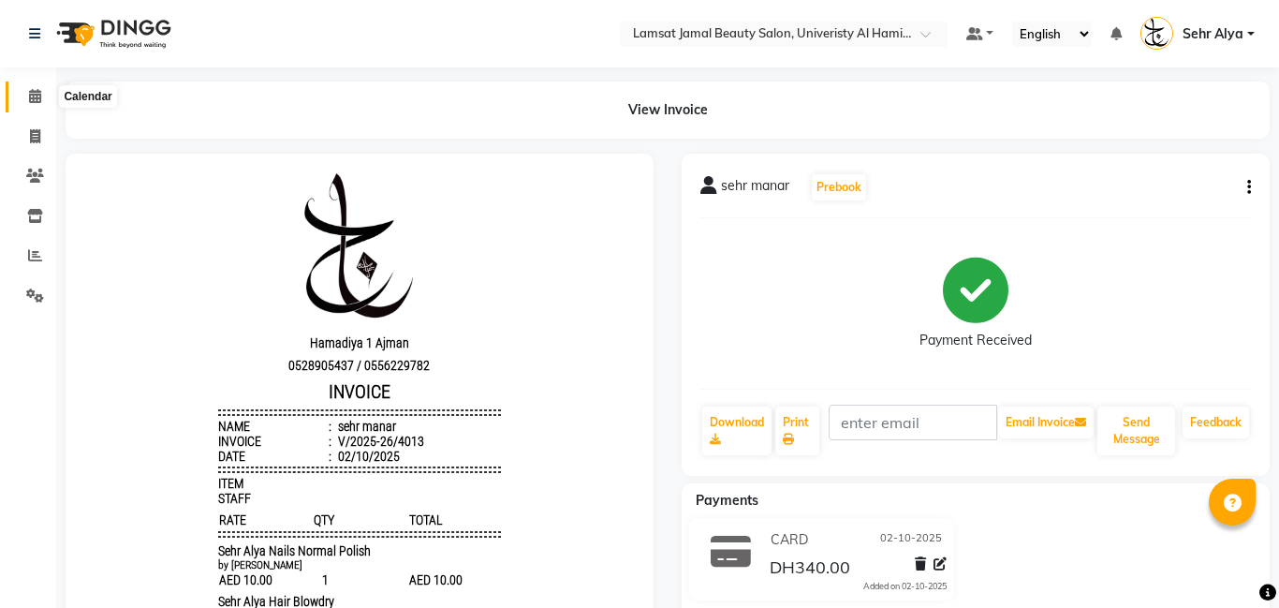
click at [36, 96] on icon at bounding box center [35, 96] width 12 height 14
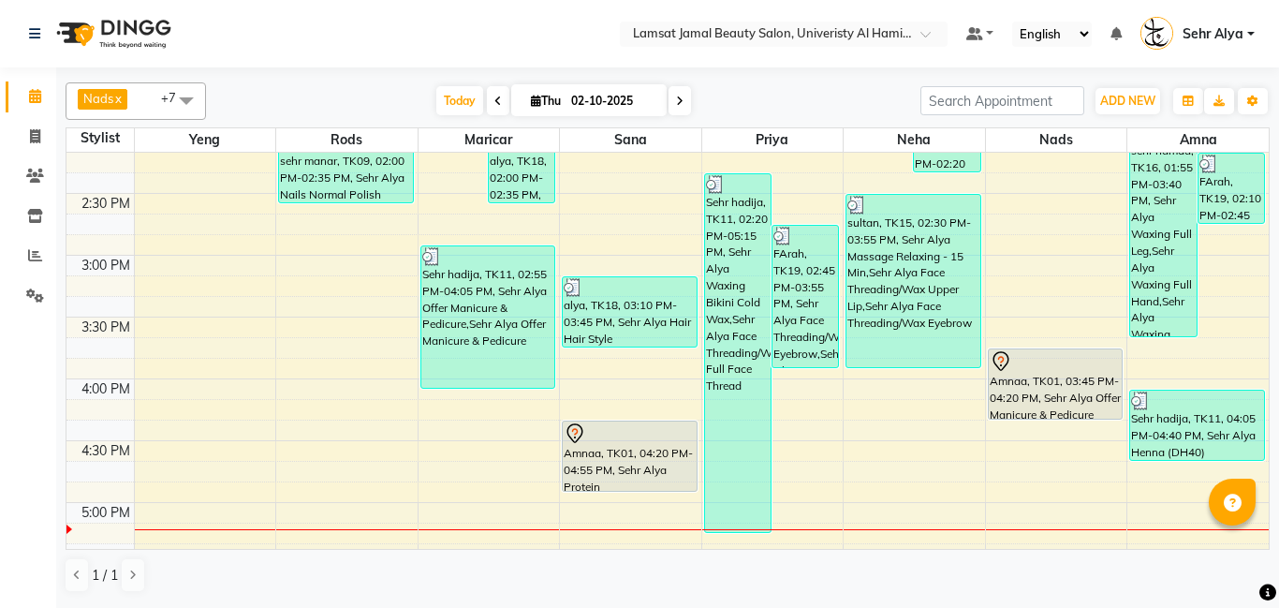
scroll to position [638, 0]
click at [31, 256] on icon at bounding box center [35, 255] width 14 height 14
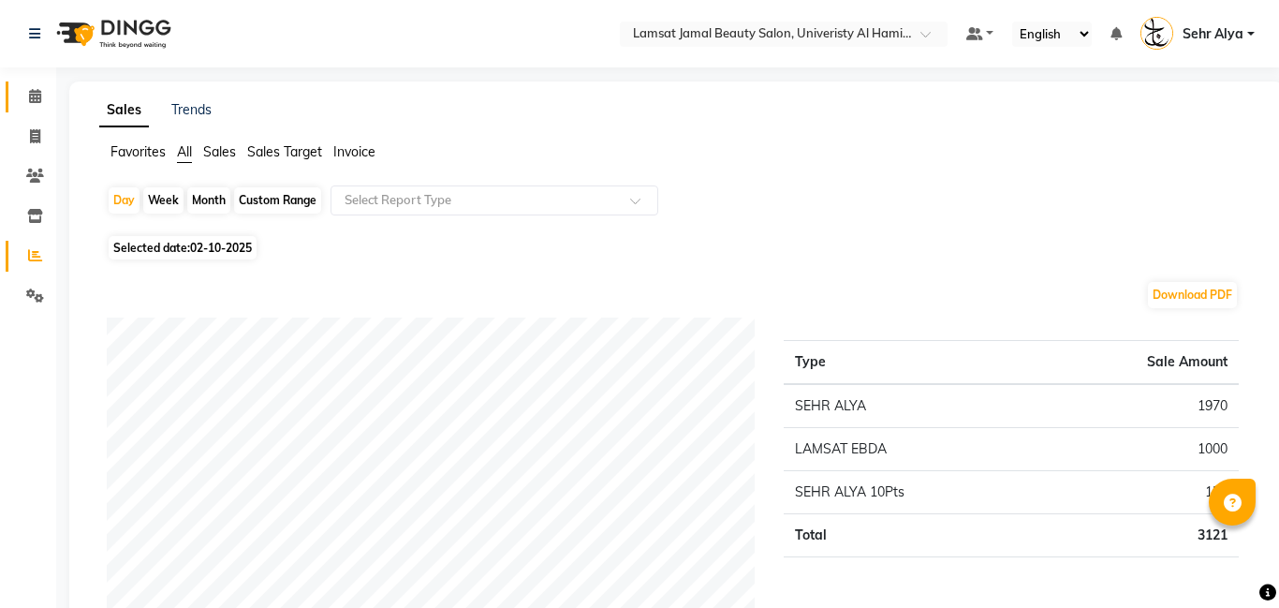
scroll to position [29, 0]
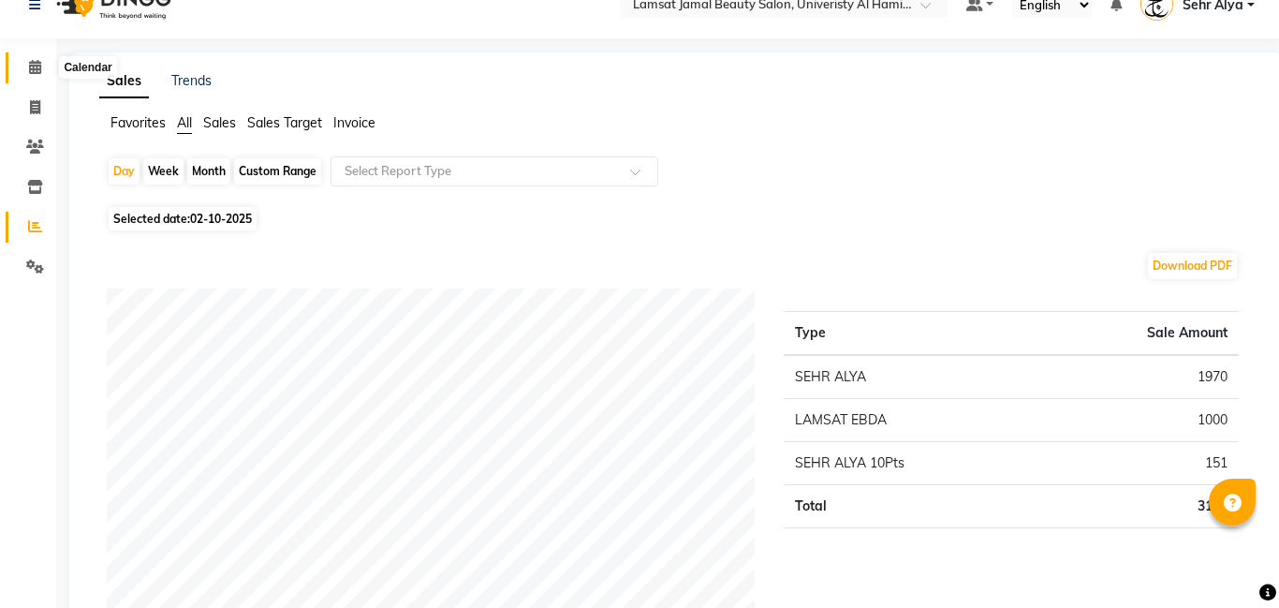
click at [37, 70] on icon at bounding box center [35, 67] width 12 height 14
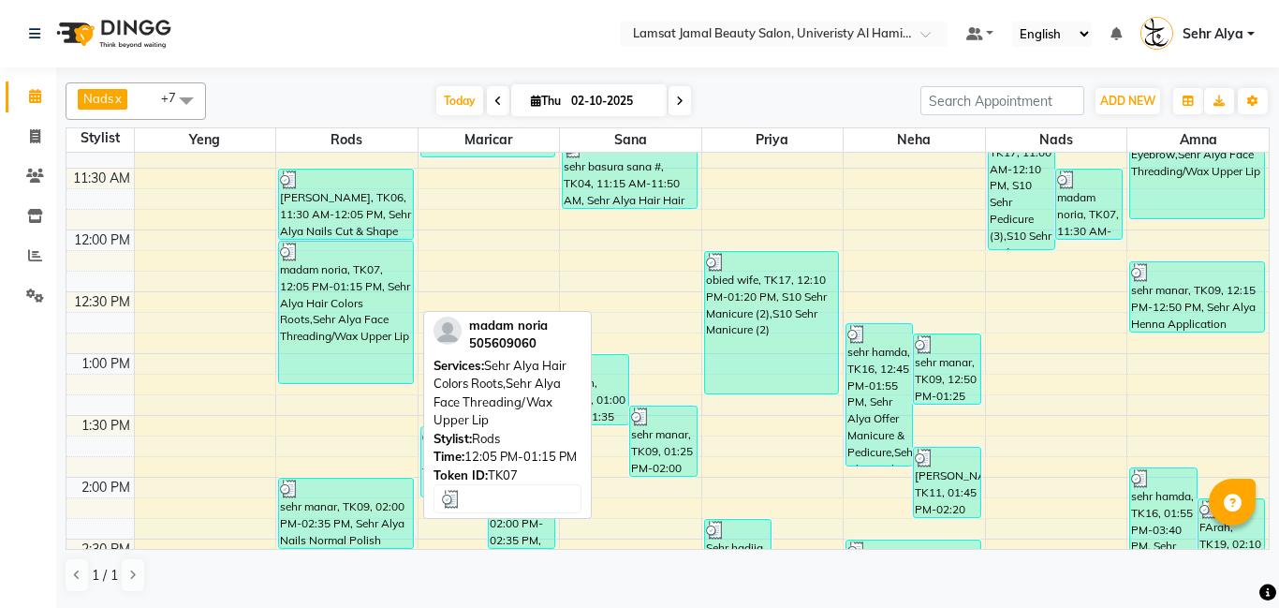
scroll to position [298, 0]
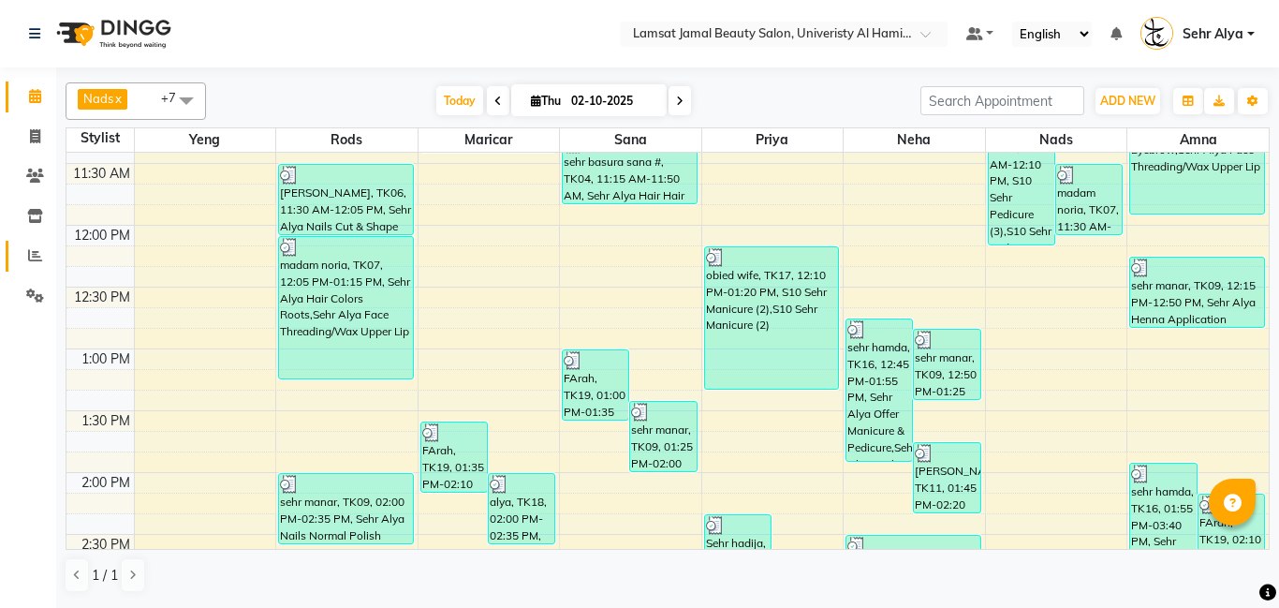
click at [39, 249] on icon at bounding box center [35, 255] width 14 height 14
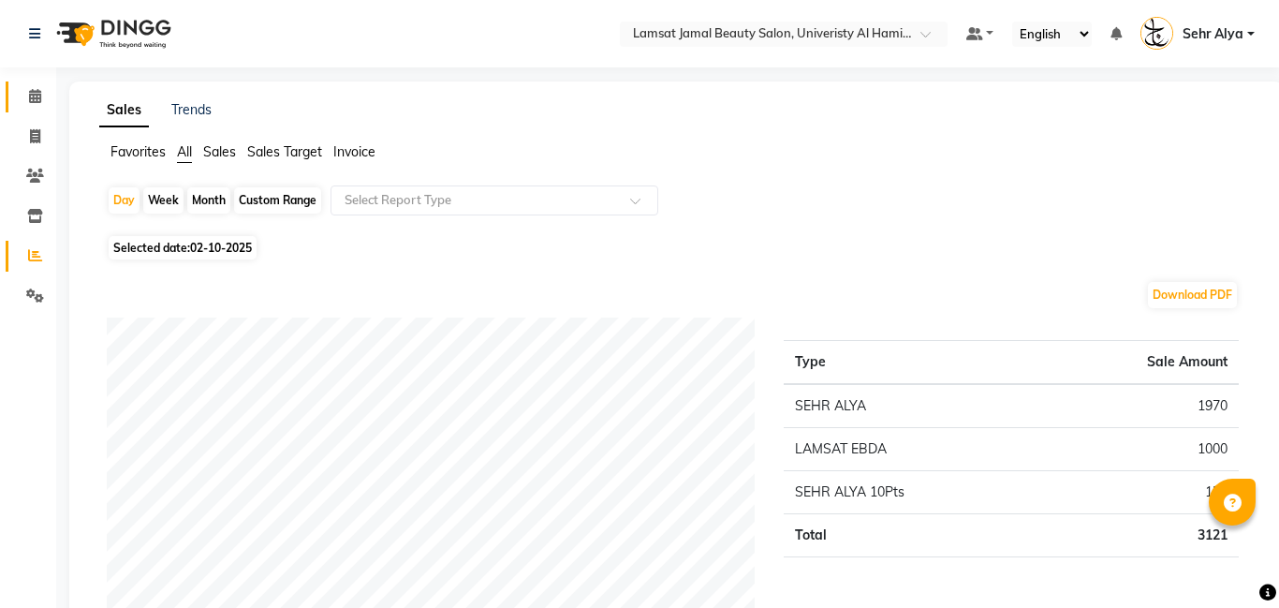
scroll to position [67, 0]
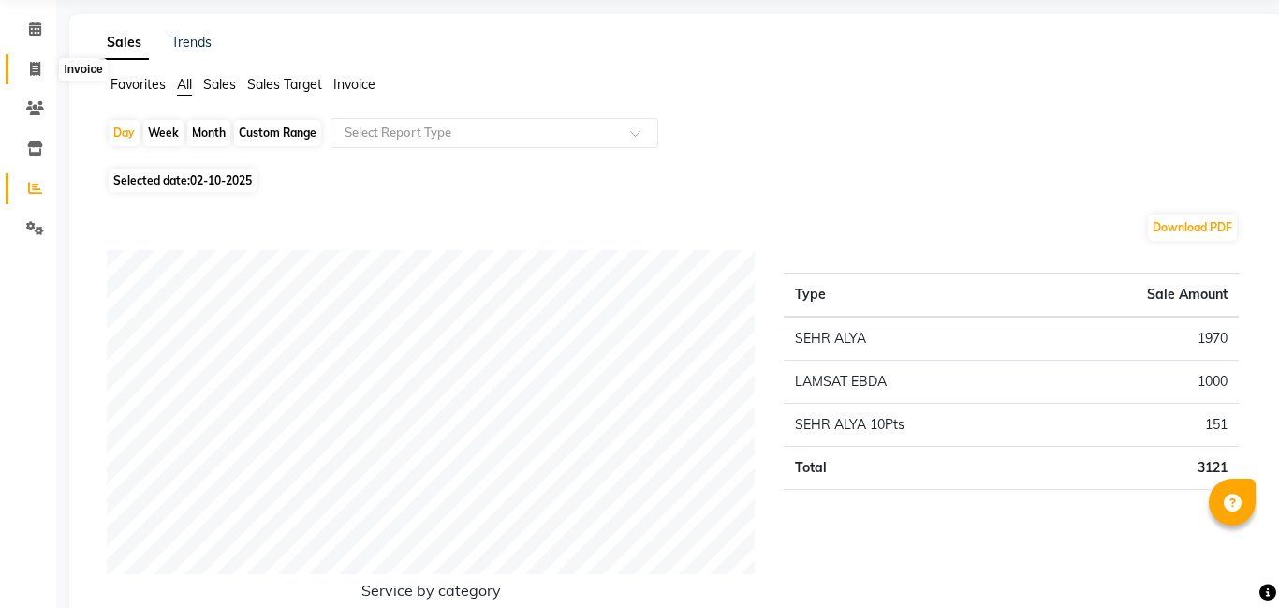
click at [30, 65] on icon at bounding box center [35, 69] width 10 height 14
select select "service"
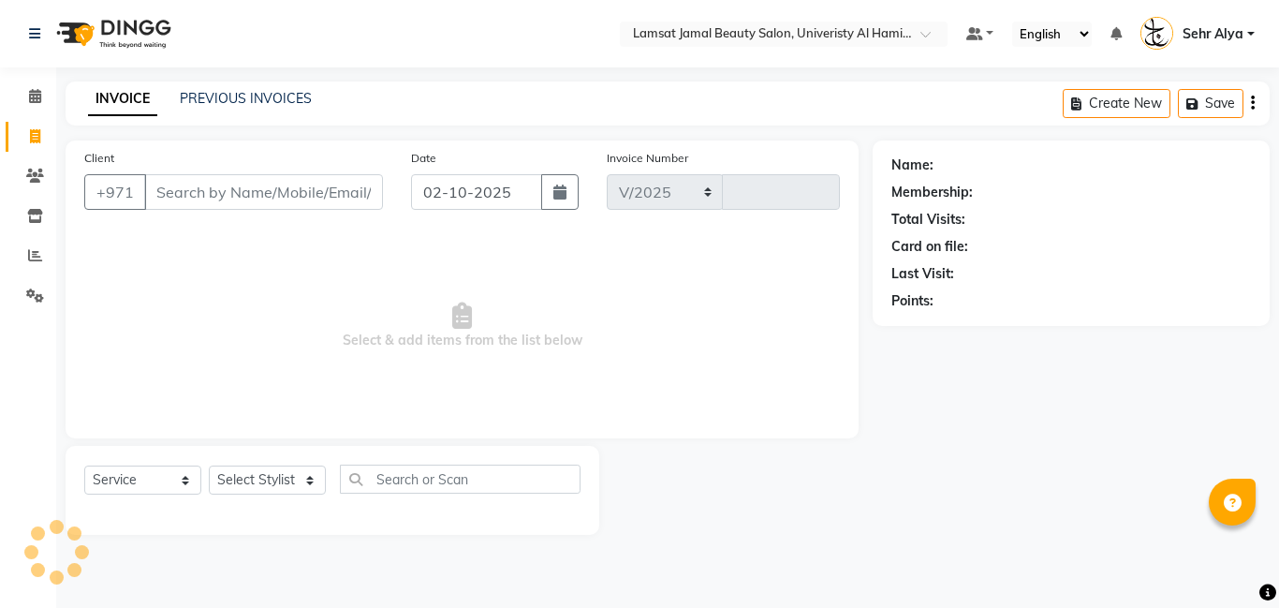
select select "8294"
type input "4024"
click at [32, 92] on icon at bounding box center [35, 96] width 12 height 14
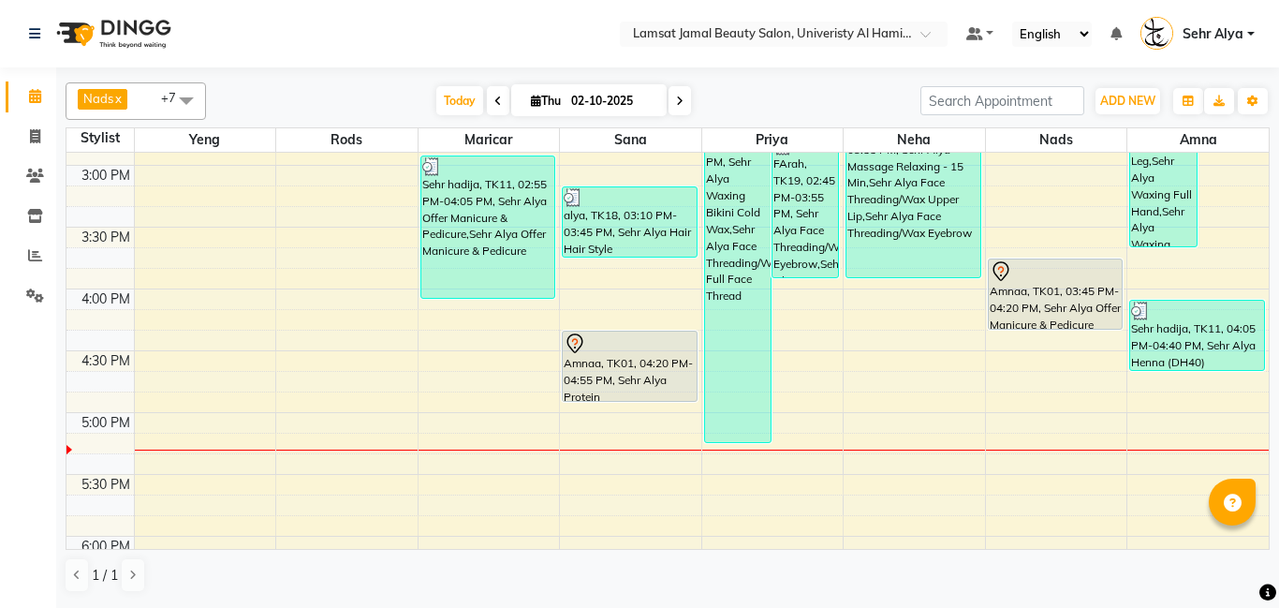
scroll to position [756, 0]
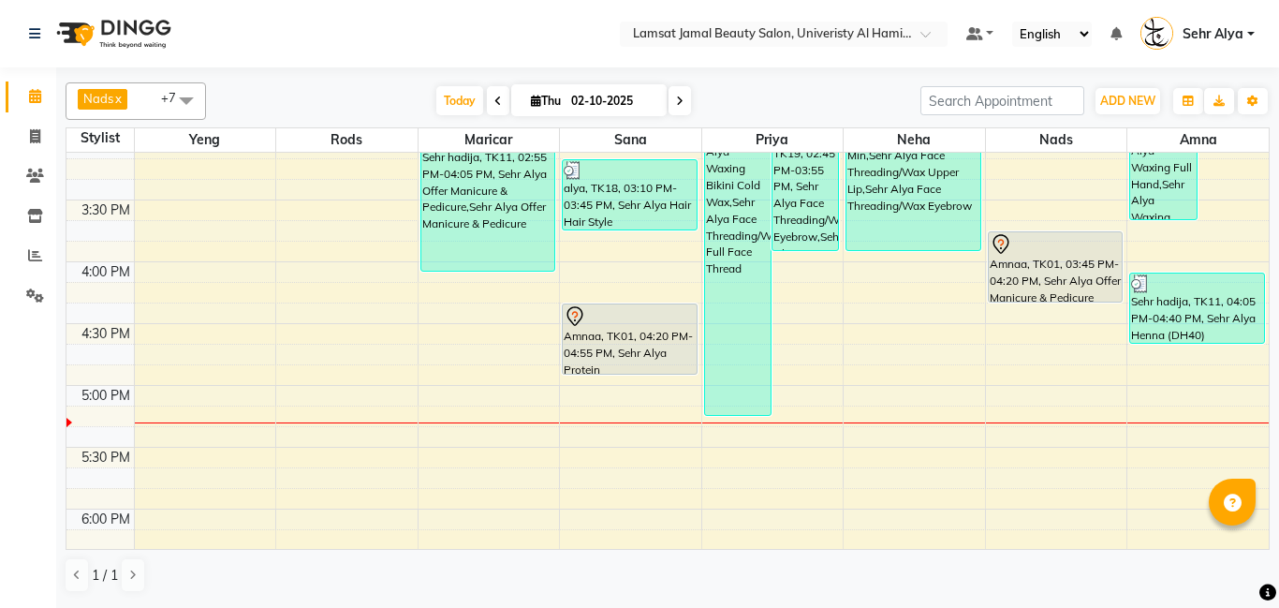
click at [348, 191] on div "9:00 AM 9:30 AM 10:00 AM 10:30 AM 11:00 AM 11:30 AM 12:00 PM 12:30 PM 1:00 PM 1…" at bounding box center [667, 323] width 1202 height 1853
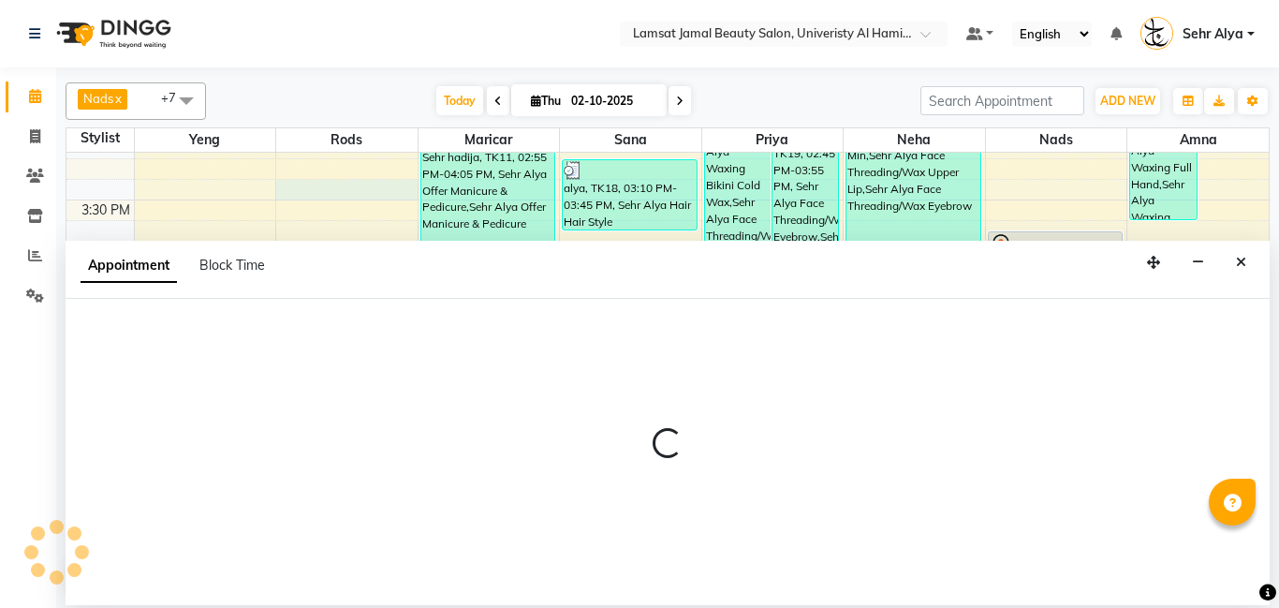
select select "79910"
select select "tentative"
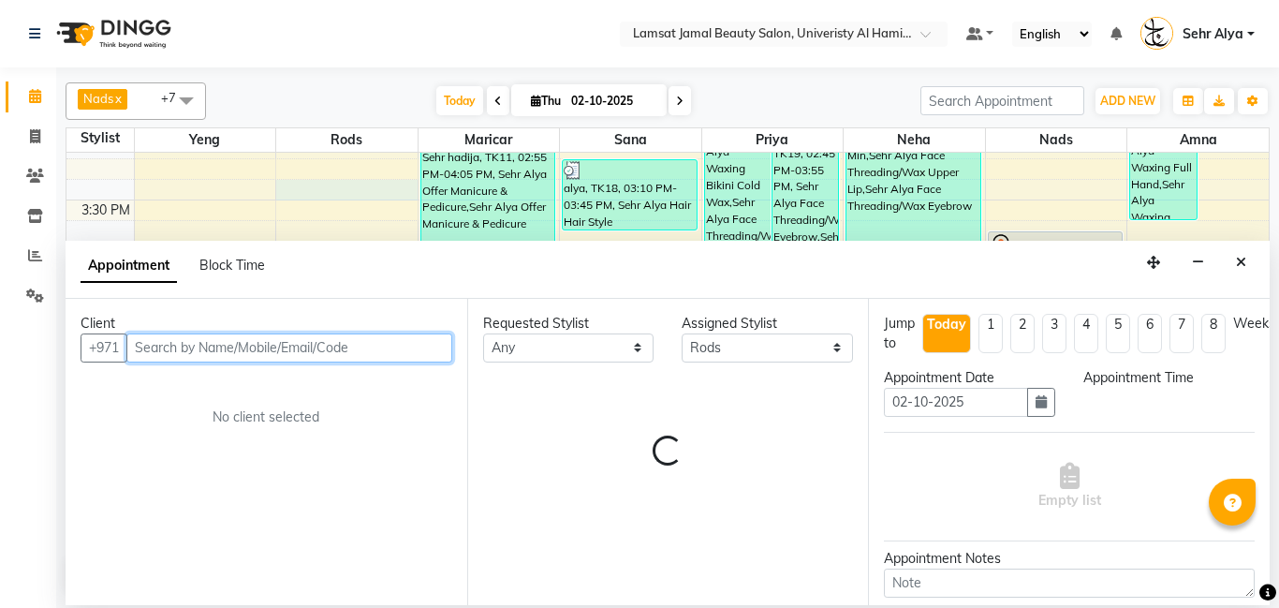
select select "915"
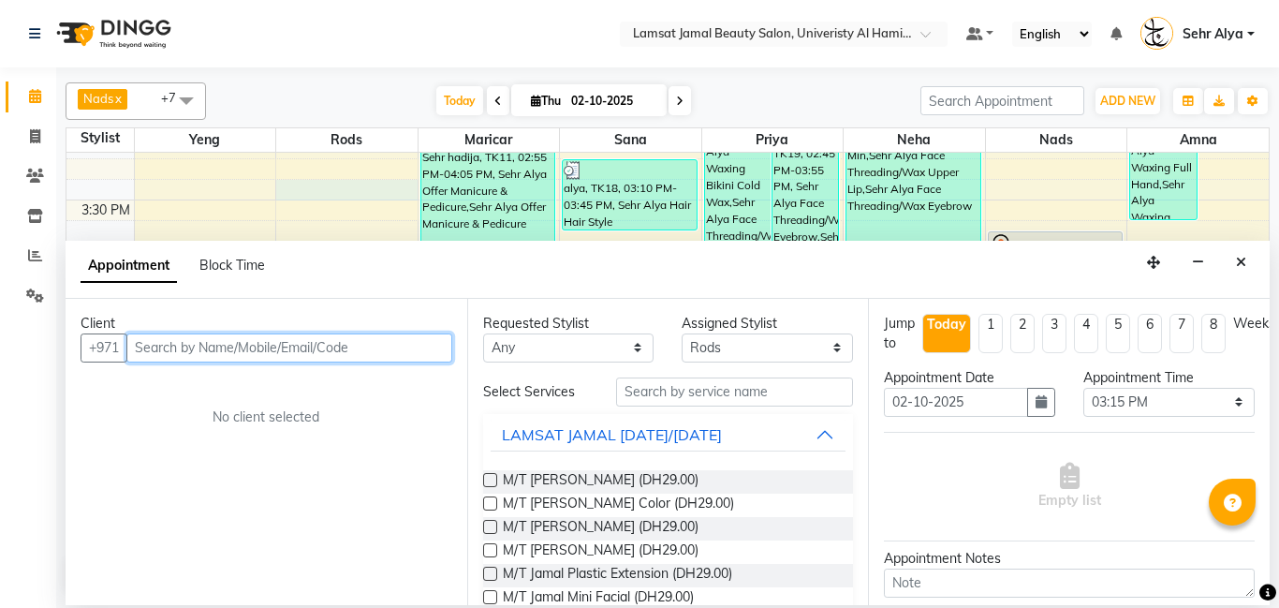
click at [153, 342] on input "text" at bounding box center [289, 347] width 326 height 29
click at [167, 352] on input "text" at bounding box center [289, 347] width 326 height 29
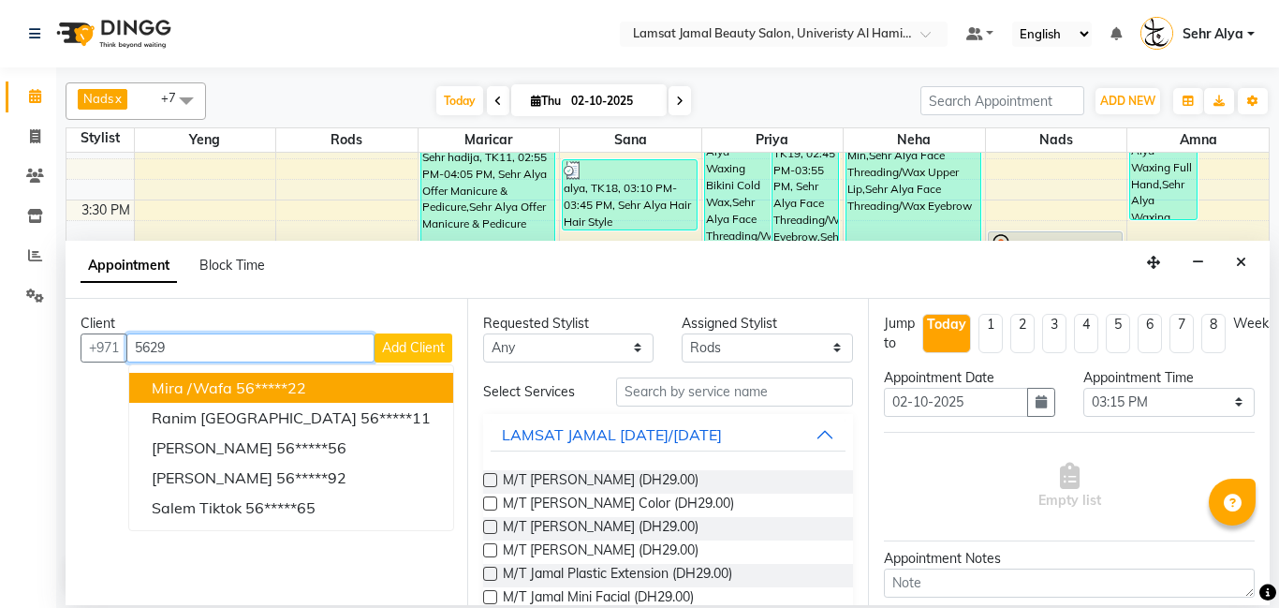
click at [186, 392] on span "mira /wafa" at bounding box center [192, 387] width 81 height 19
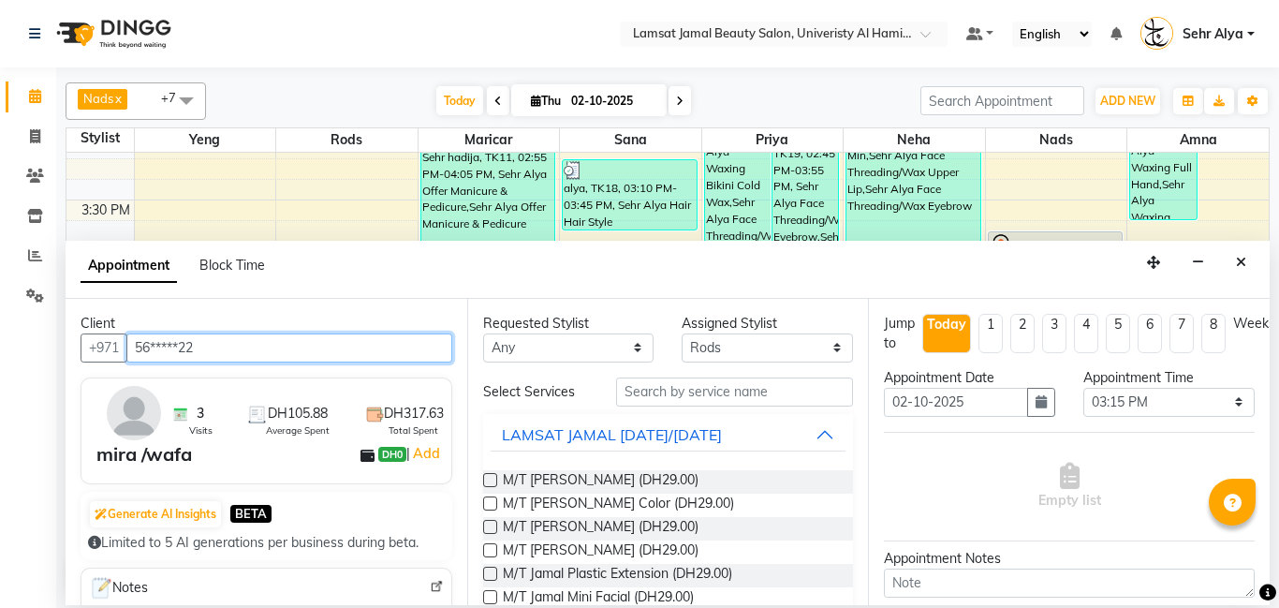
type input "56*****22"
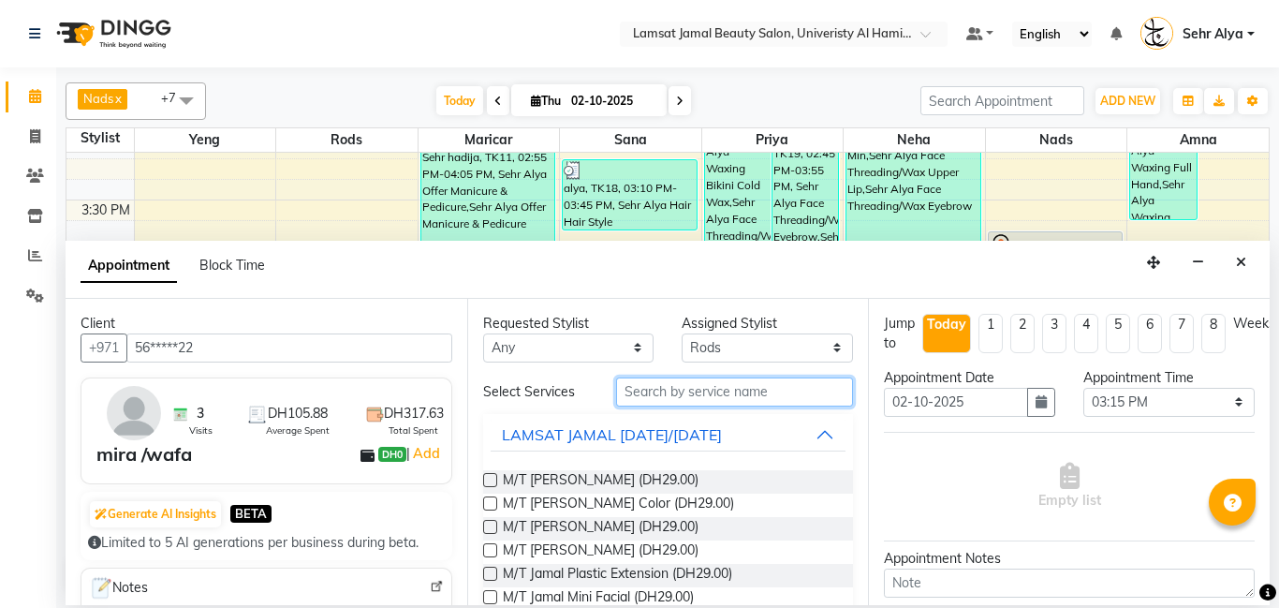
click at [643, 393] on input "text" at bounding box center [735, 391] width 238 height 29
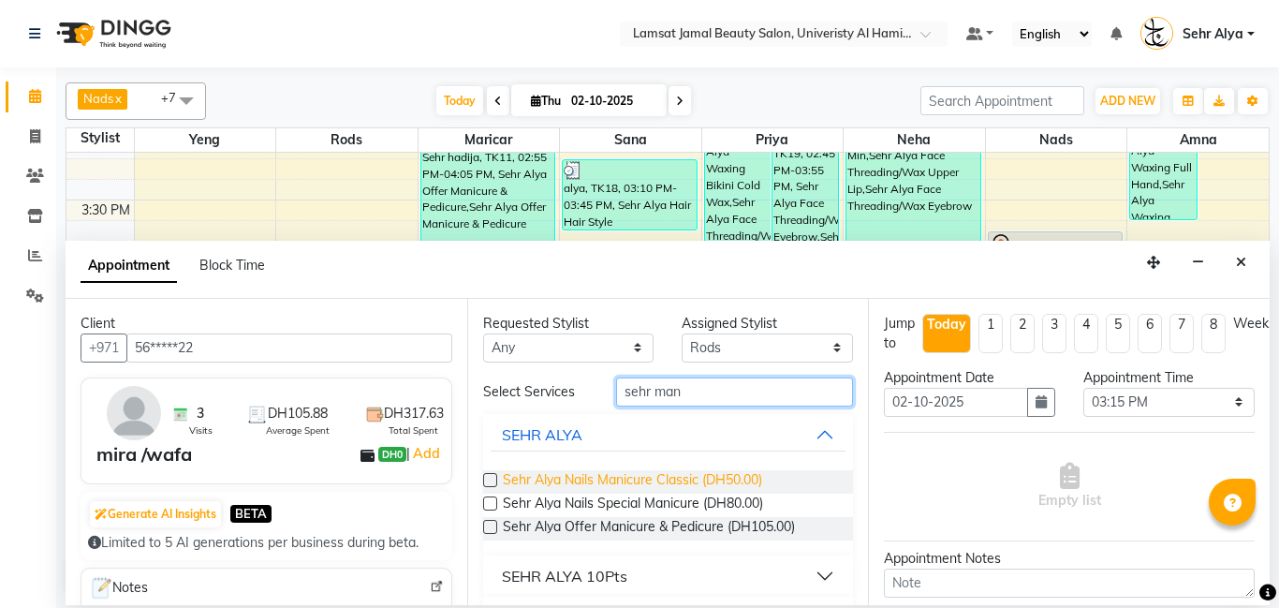
type input "sehr man"
click at [631, 476] on span "Sehr Alya Nails Manicure Classic (DH50.00)" at bounding box center [632, 481] width 259 height 23
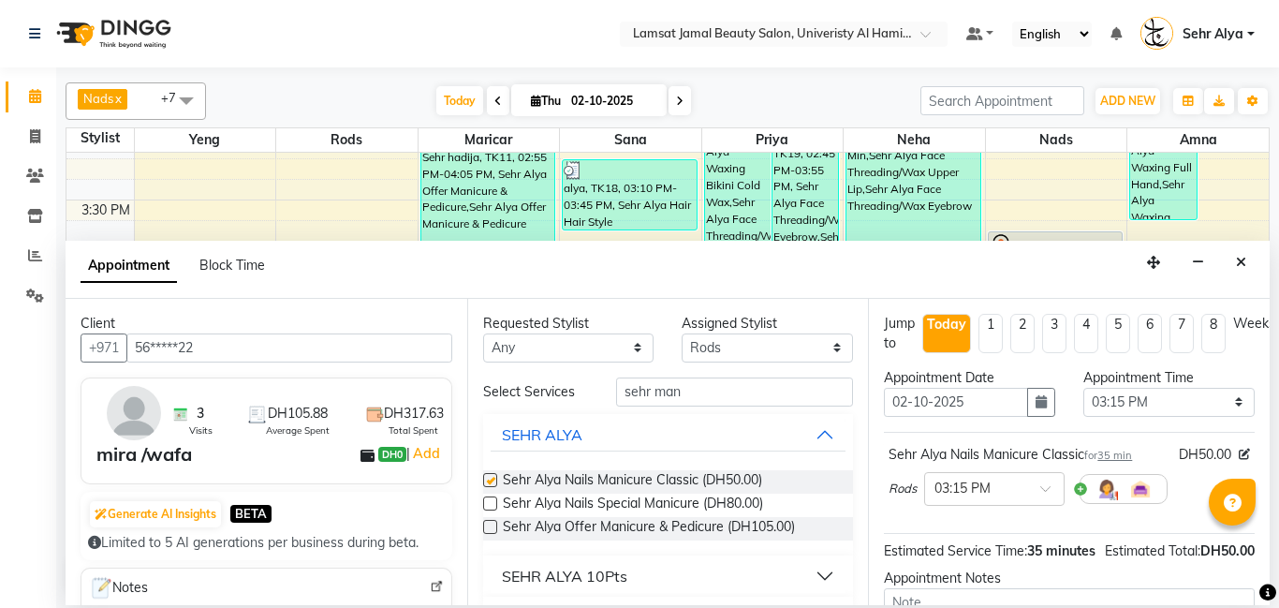
checkbox input "false"
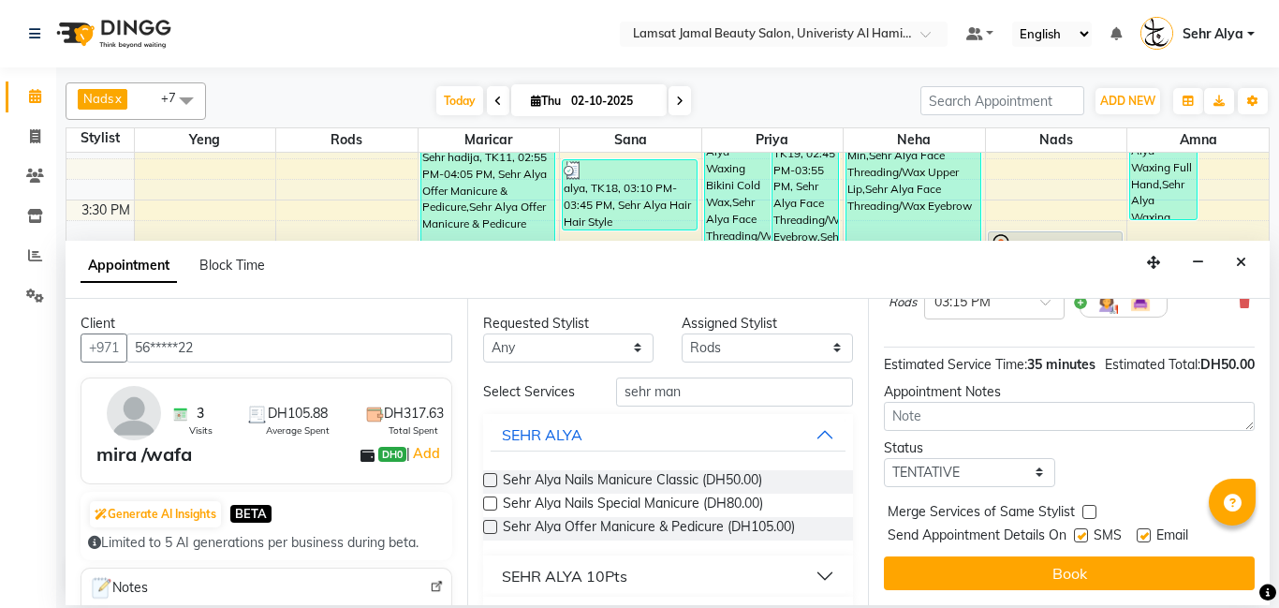
click at [1090, 507] on label at bounding box center [1089, 512] width 14 height 14
click at [1090, 507] on input "checkbox" at bounding box center [1088, 513] width 12 height 12
checkbox input "true"
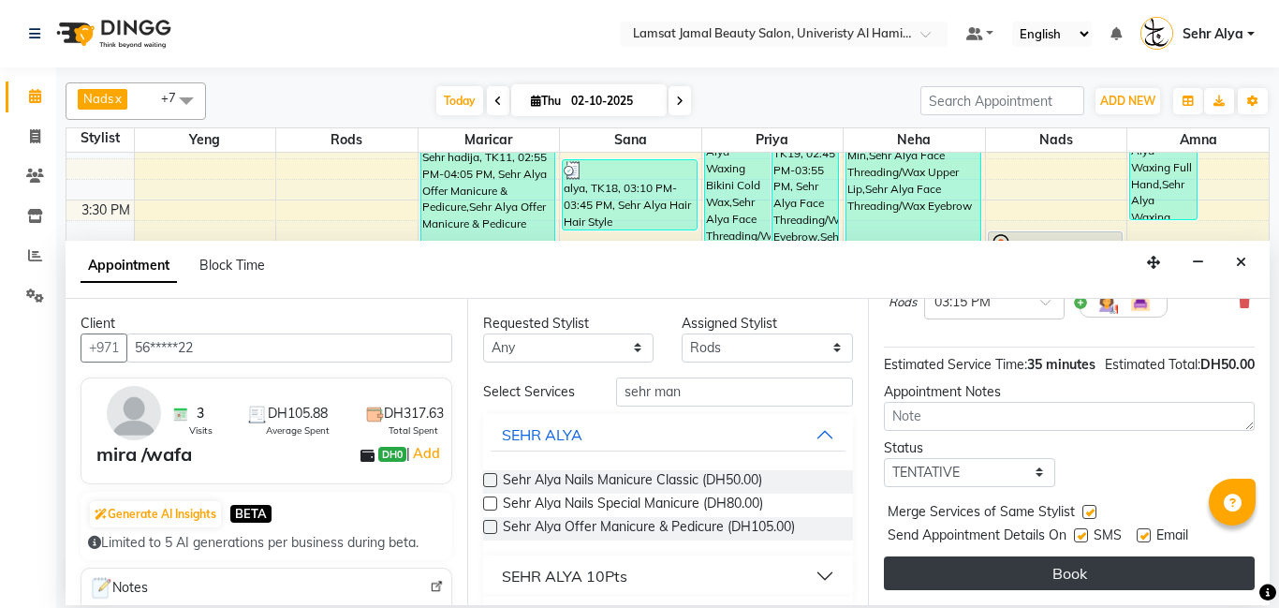
click at [1051, 577] on button "Book" at bounding box center [1069, 573] width 371 height 34
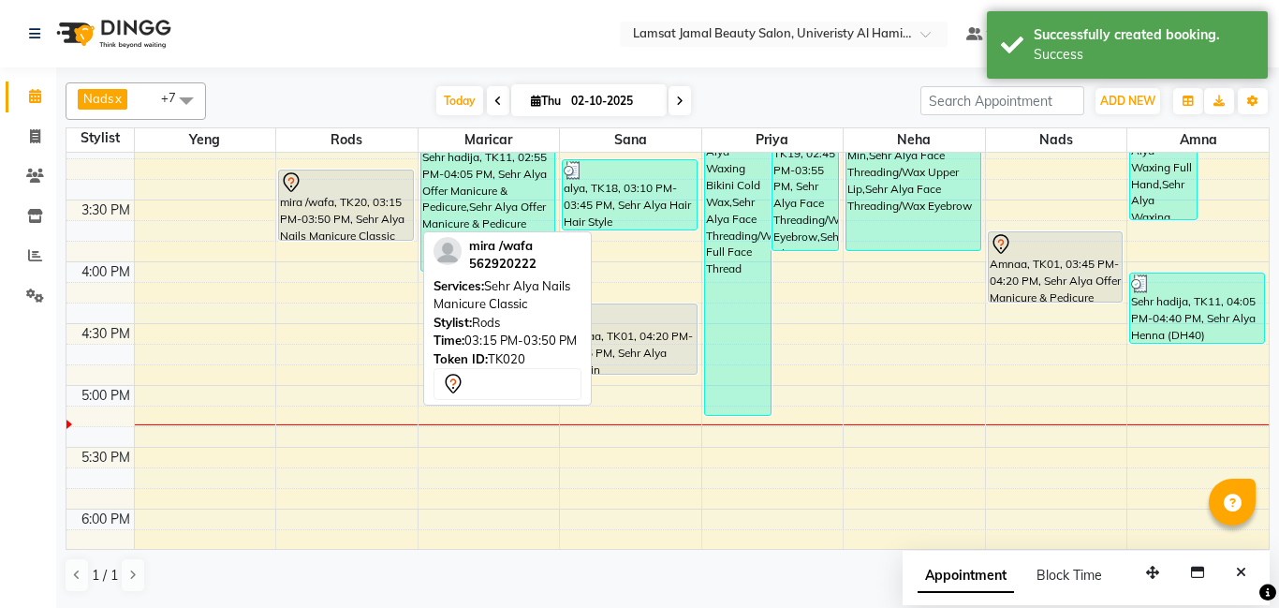
click at [344, 217] on div "mira /wafa, TK20, 03:15 PM-03:50 PM, Sehr Alya Nails Manicure Classic" at bounding box center [346, 204] width 134 height 69
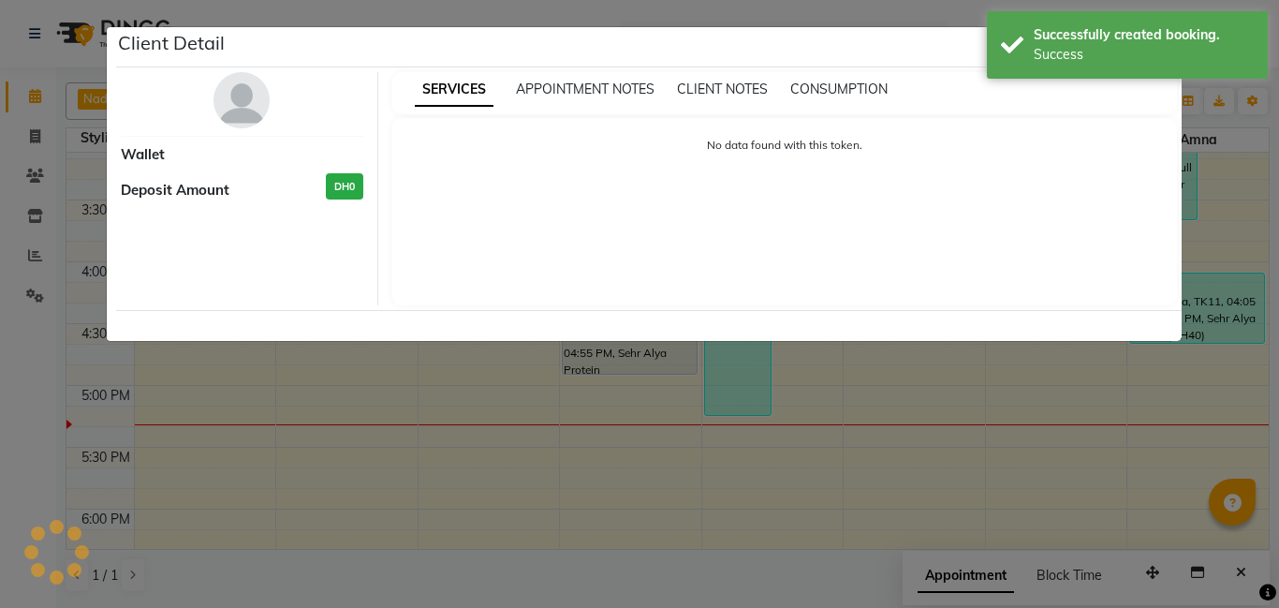
select select "7"
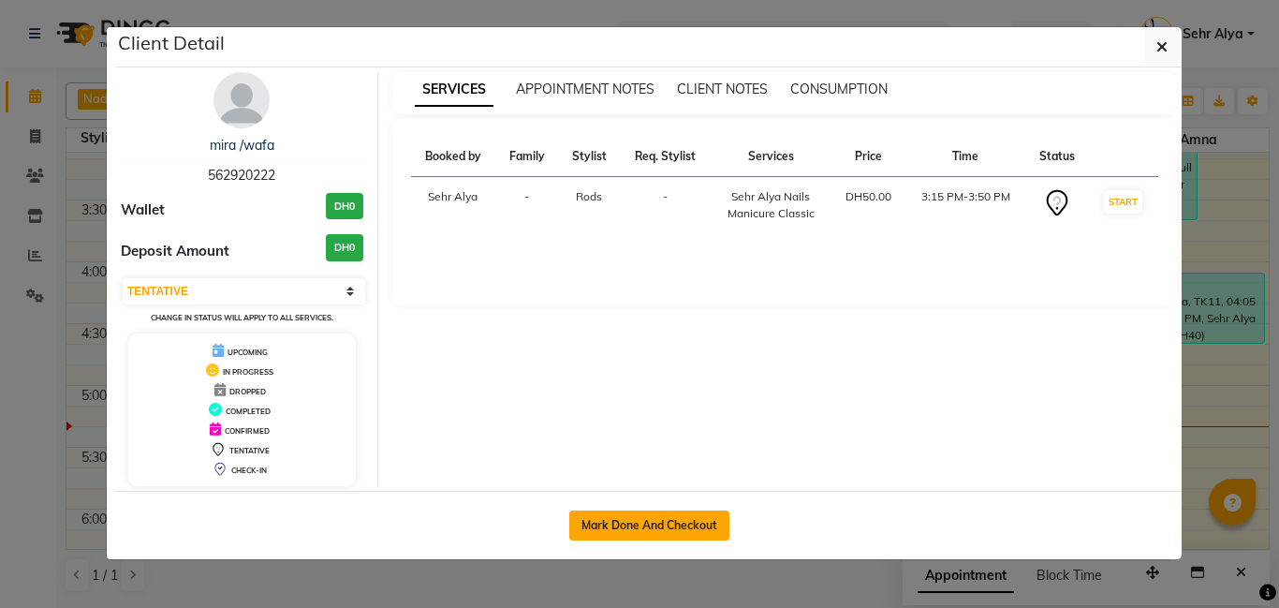
click at [668, 518] on button "Mark Done And Checkout" at bounding box center [649, 525] width 160 height 30
select select "service"
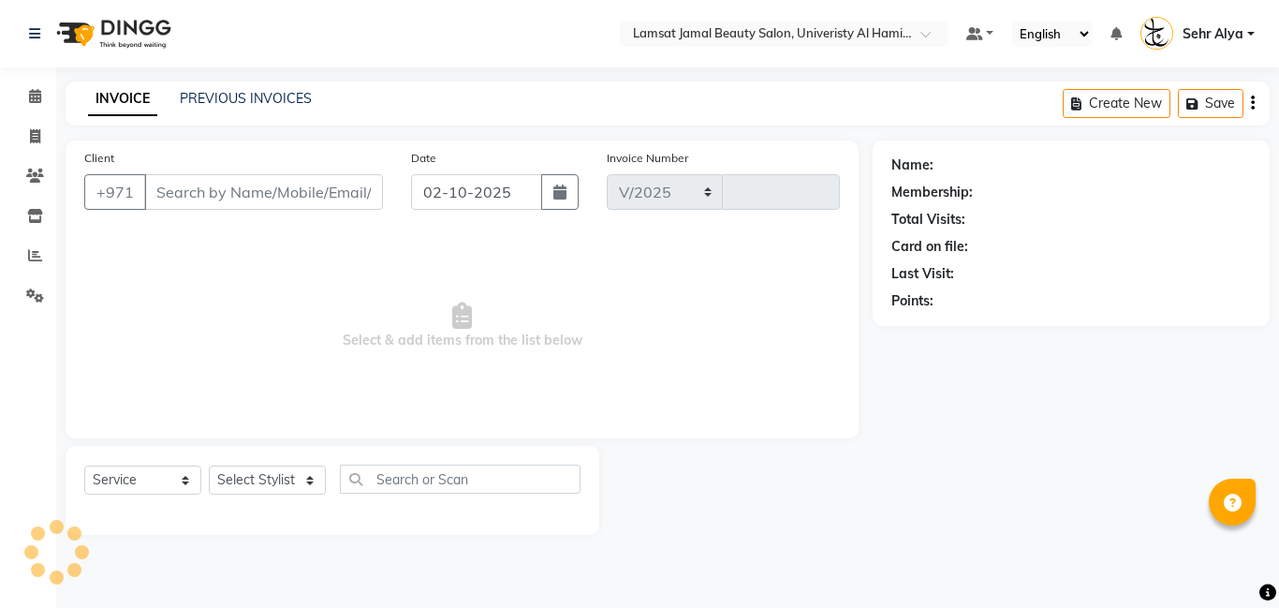
select select "8294"
type input "4024"
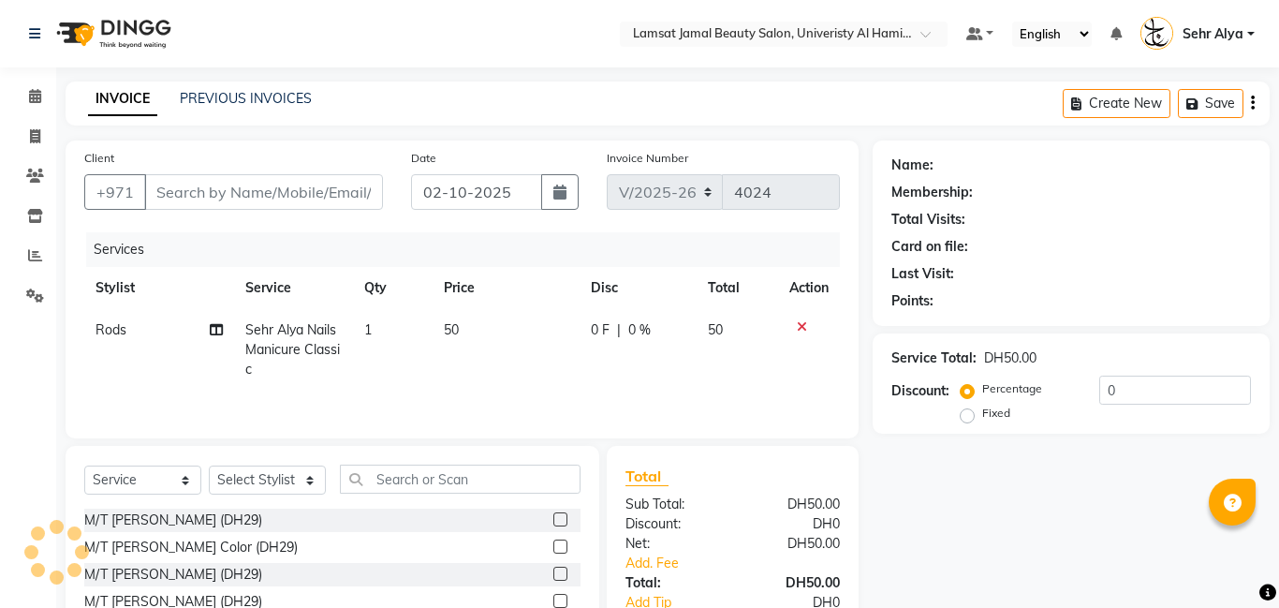
type input "56*****22"
select select "79910"
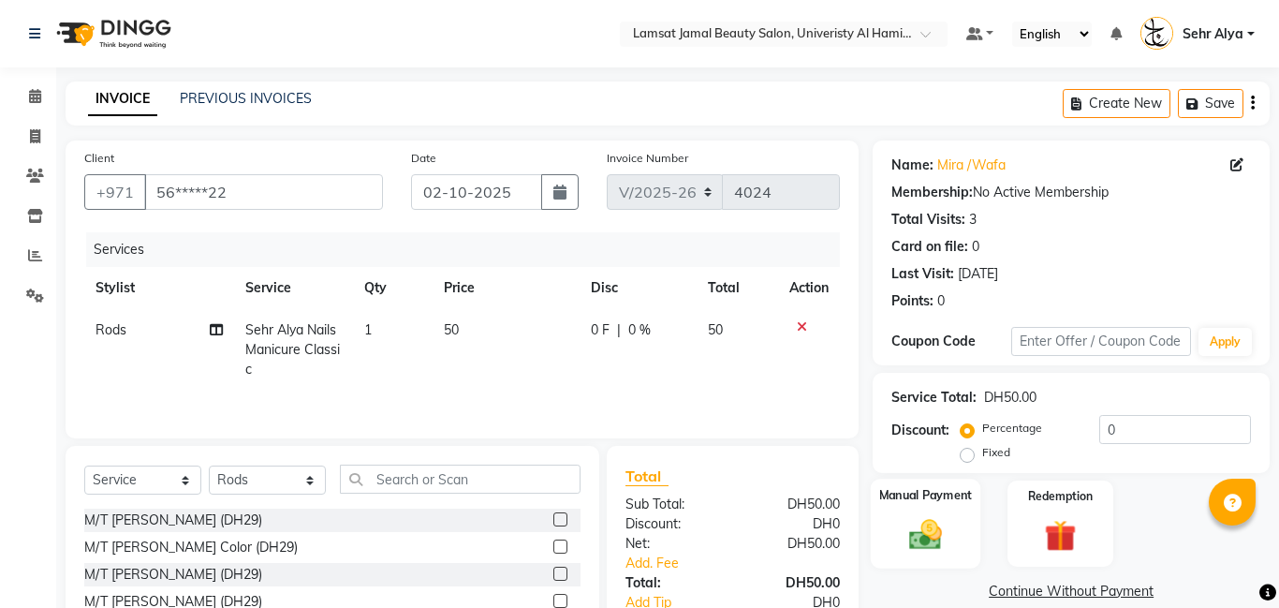
click at [960, 507] on div "Manual Payment" at bounding box center [926, 523] width 110 height 90
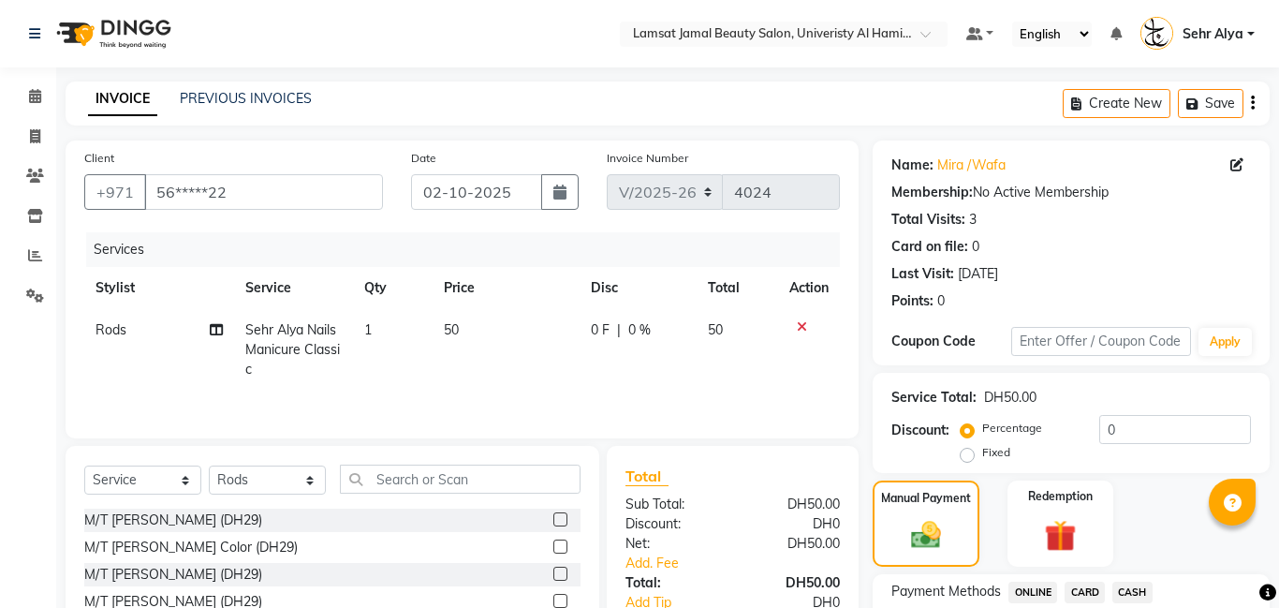
click at [1092, 593] on span "CARD" at bounding box center [1085, 592] width 40 height 22
click at [1116, 602] on div "CASH" at bounding box center [1129, 593] width 48 height 25
click at [1133, 592] on span "CASH" at bounding box center [1132, 592] width 40 height 22
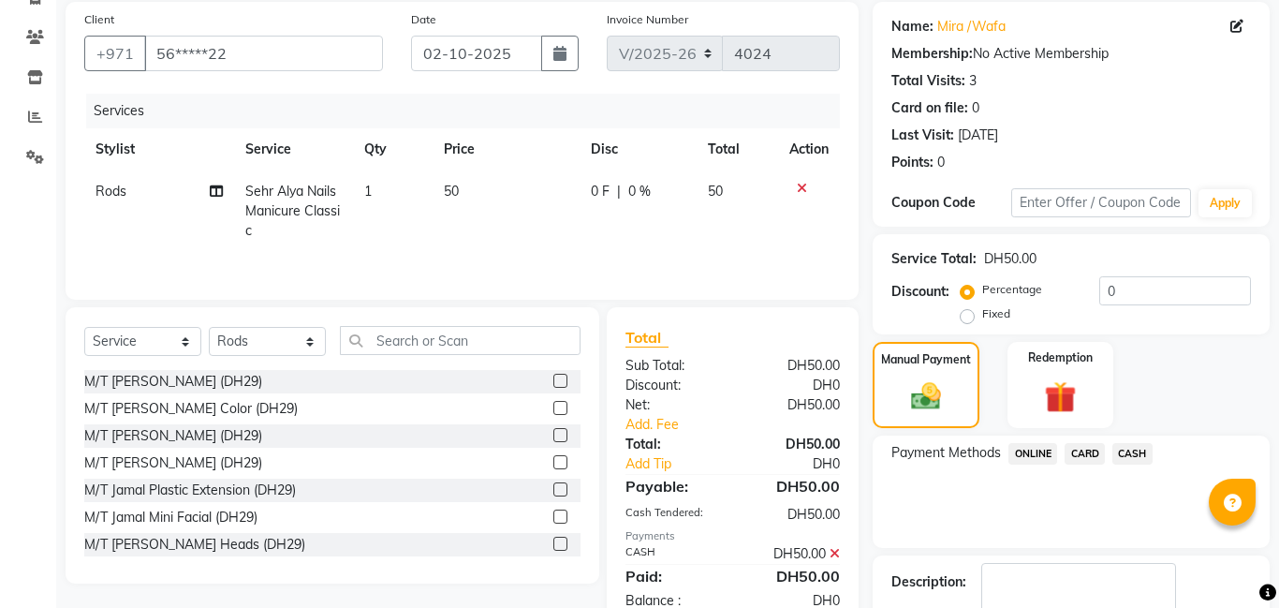
scroll to position [251, 0]
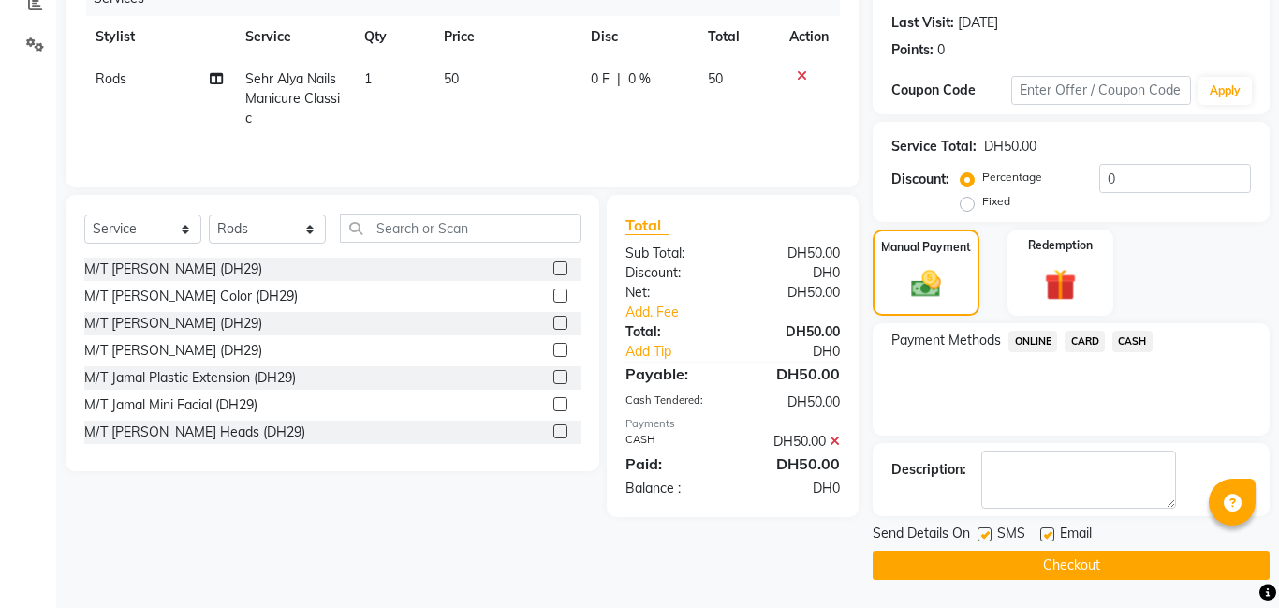
click at [1138, 557] on button "Checkout" at bounding box center [1071, 565] width 397 height 29
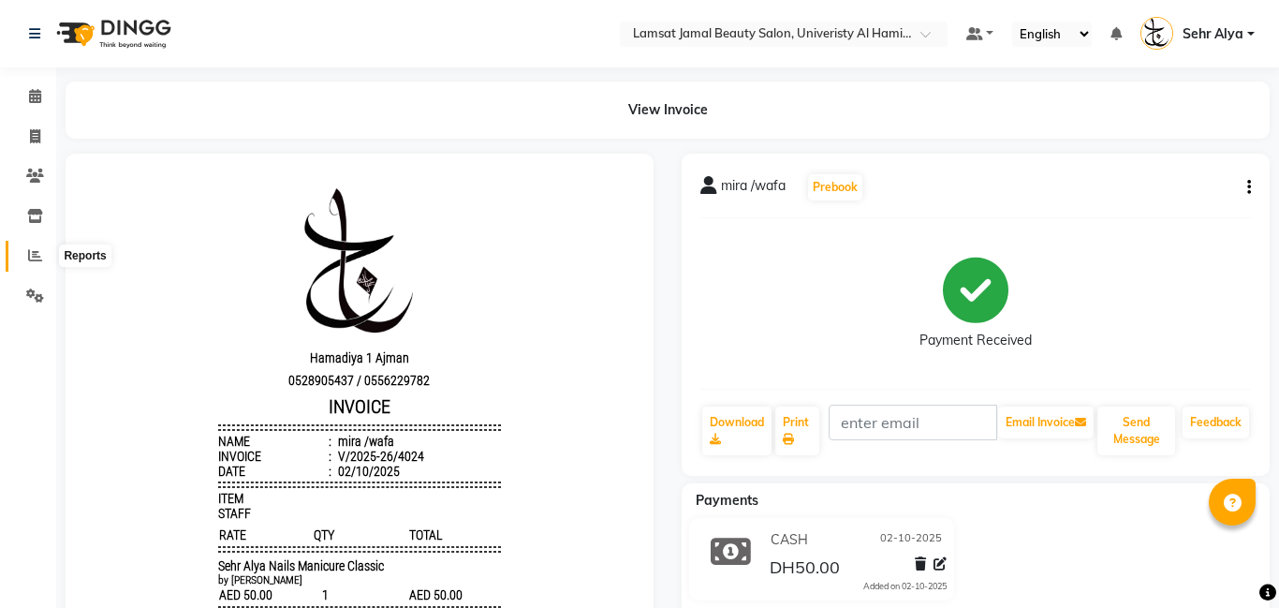
click at [37, 246] on span at bounding box center [35, 256] width 33 height 22
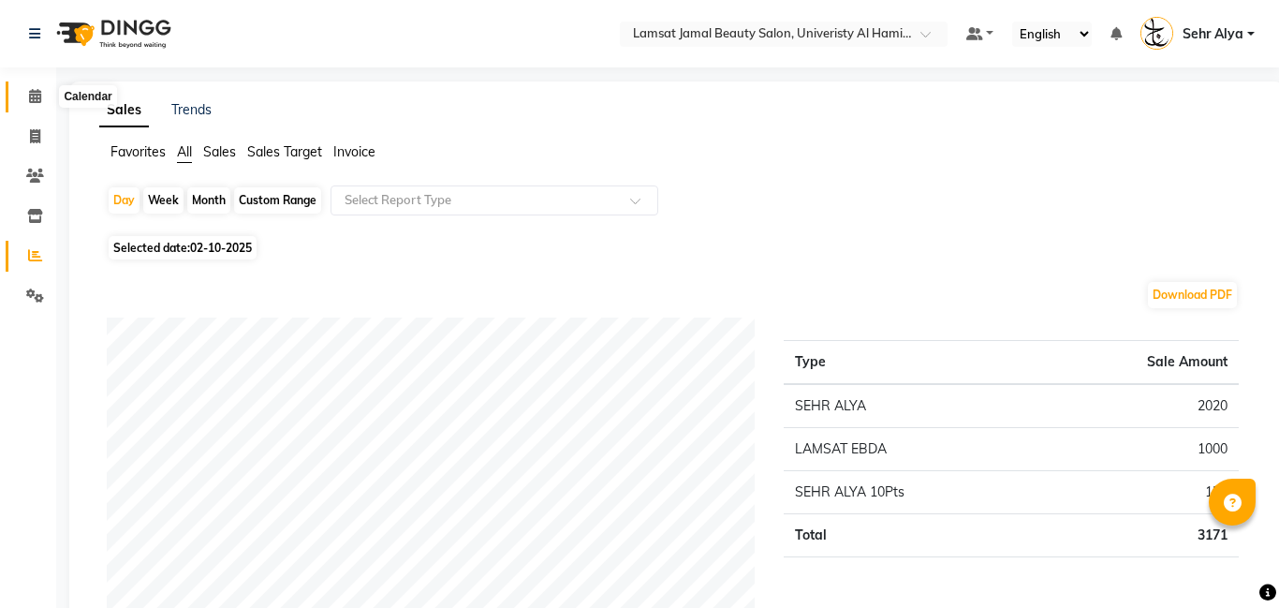
click at [38, 90] on icon at bounding box center [35, 96] width 12 height 14
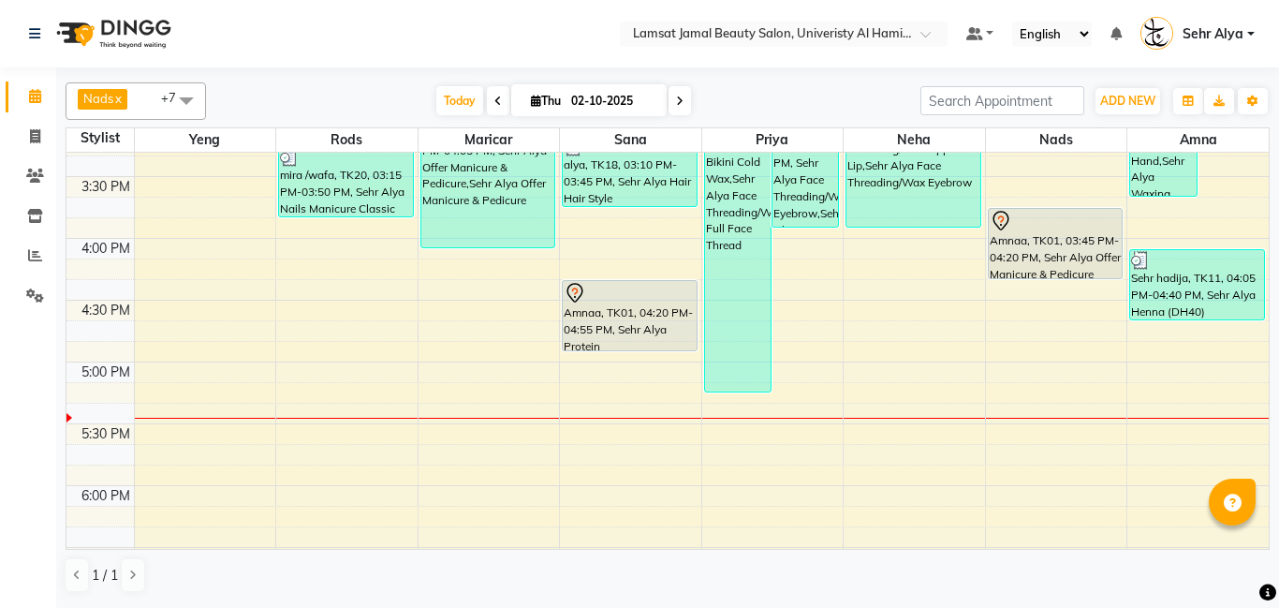
scroll to position [774, 0]
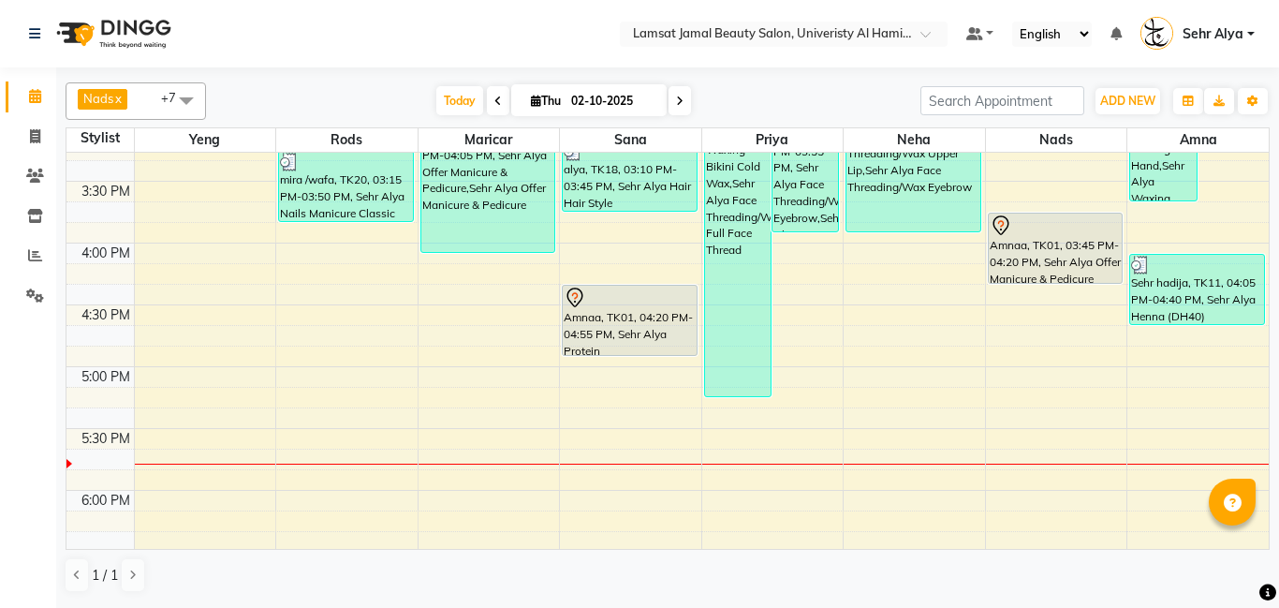
click at [613, 370] on div "9:00 AM 9:30 AM 10:00 AM 10:30 AM 11:00 AM 11:30 AM 12:00 PM 12:30 PM 1:00 PM 1…" at bounding box center [667, 304] width 1202 height 1853
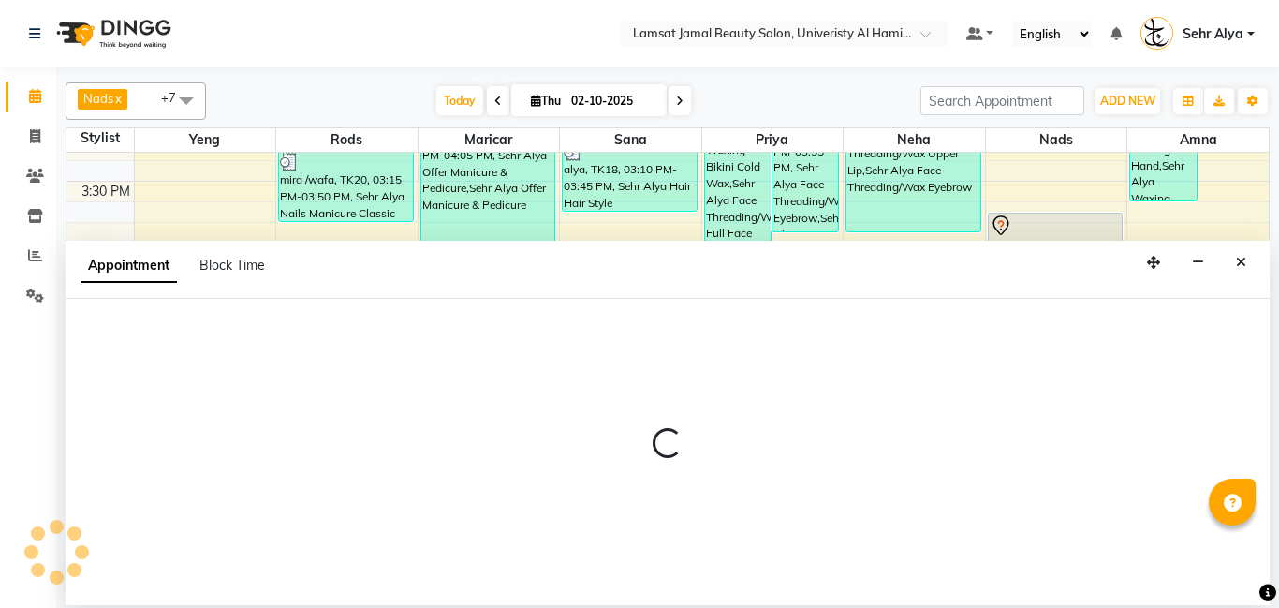
select select "79912"
select select "tentative"
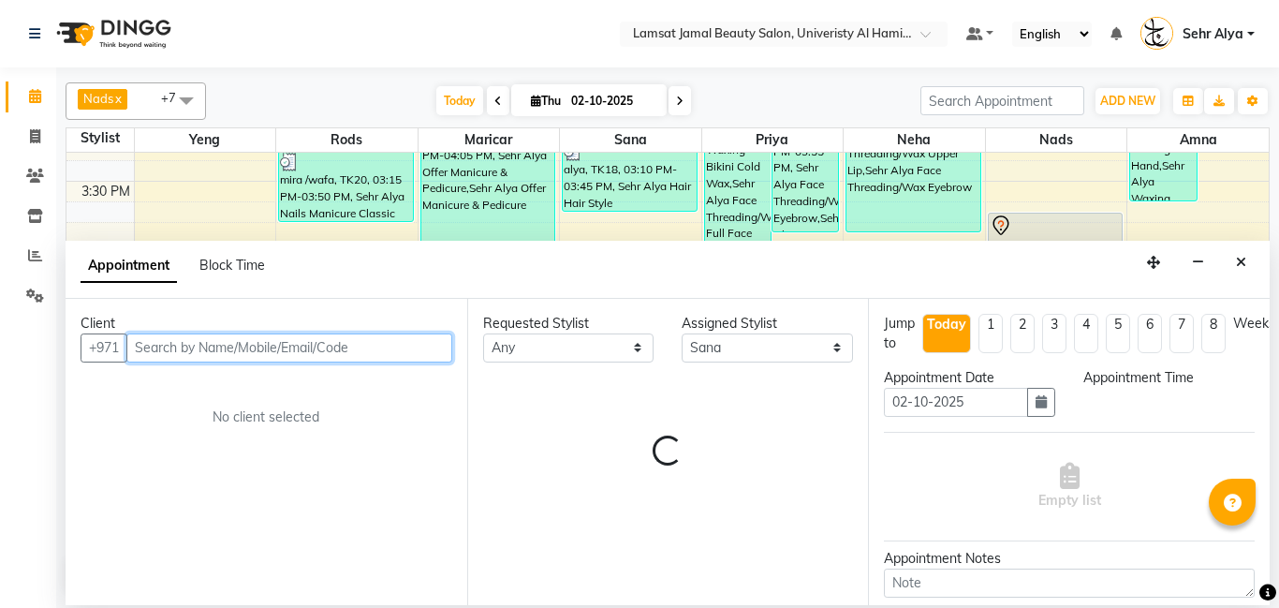
select select "1020"
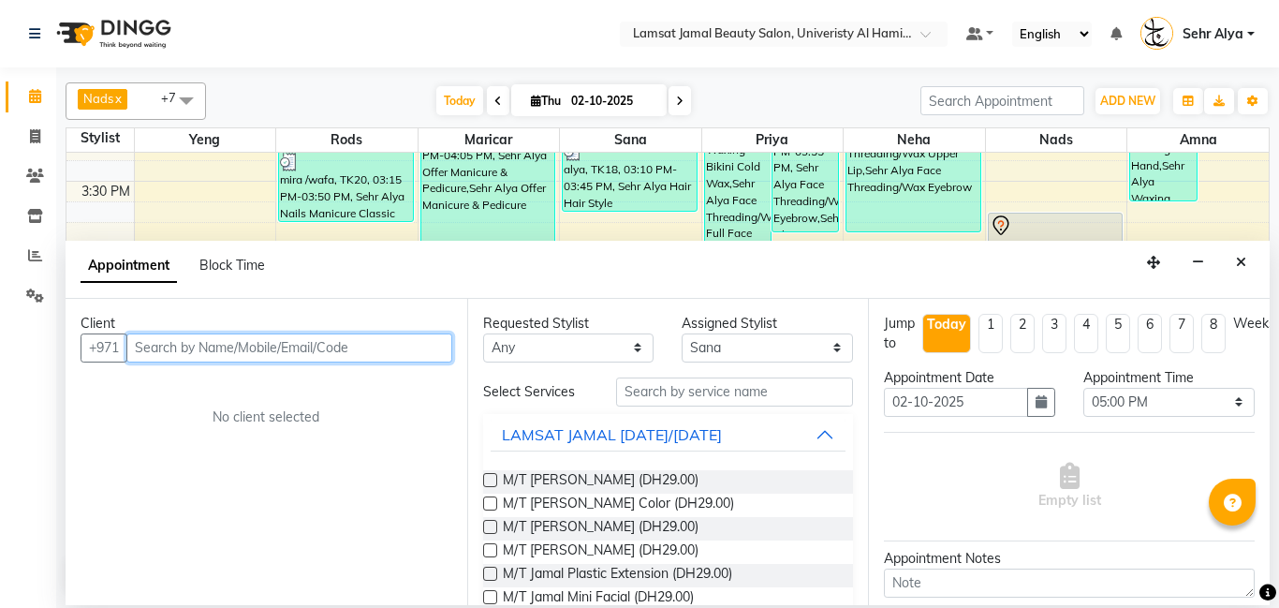
type input "4"
type input "3"
type input "503606046"
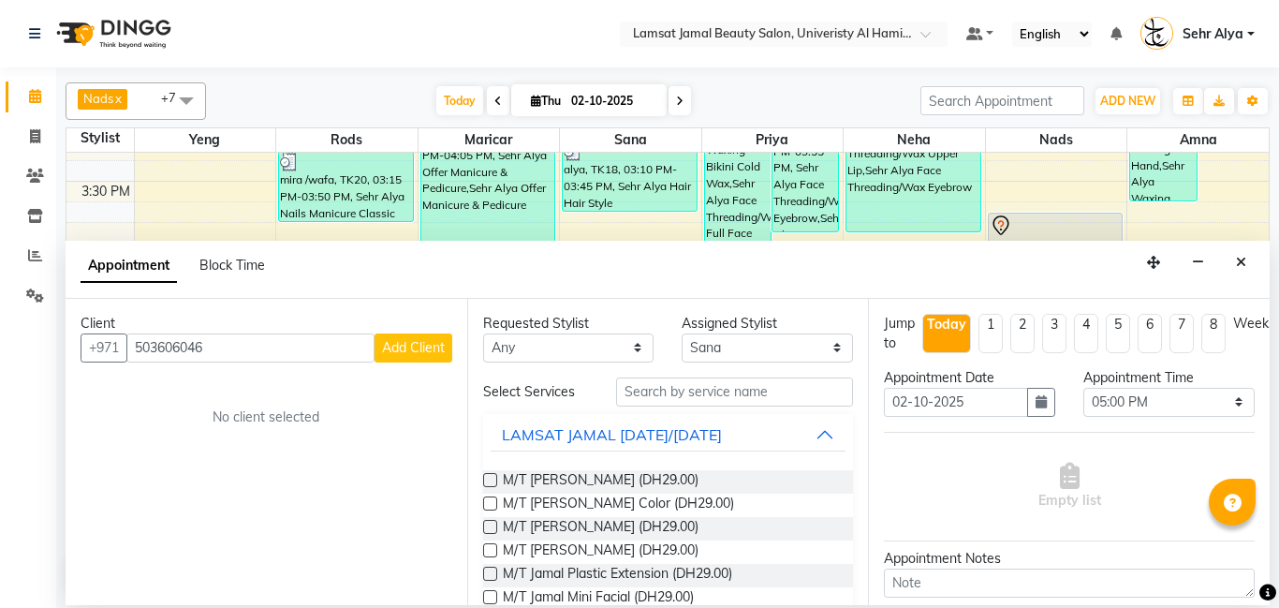
click at [403, 346] on span "Add Client" at bounding box center [413, 347] width 63 height 17
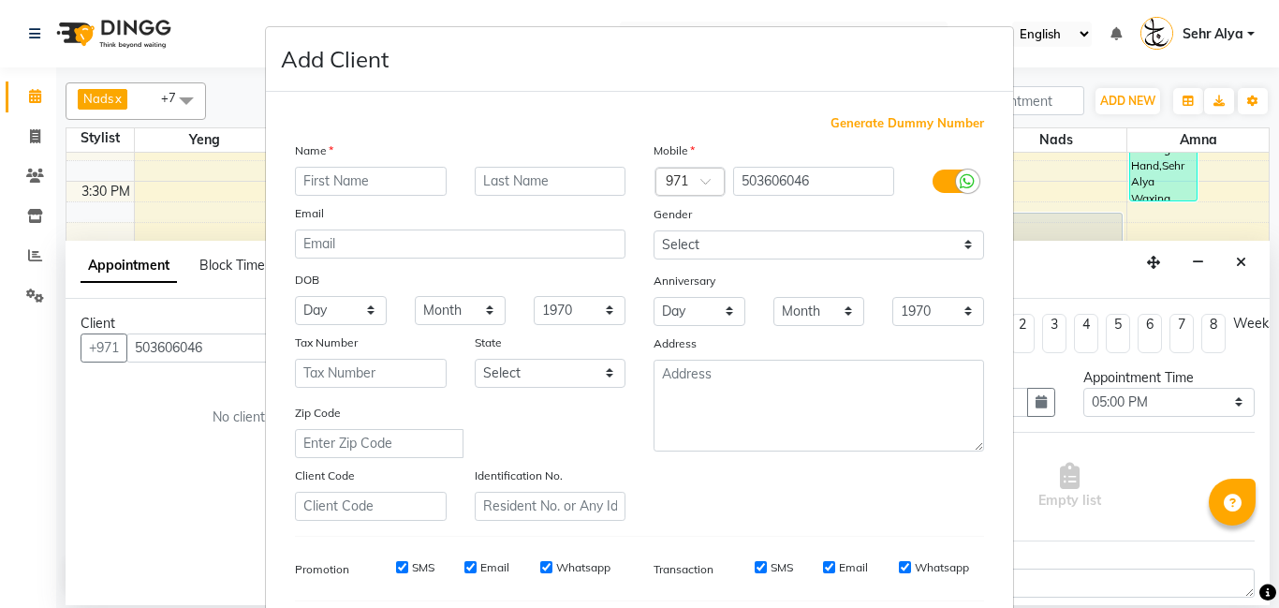
click at [325, 179] on input "text" at bounding box center [371, 181] width 152 height 29
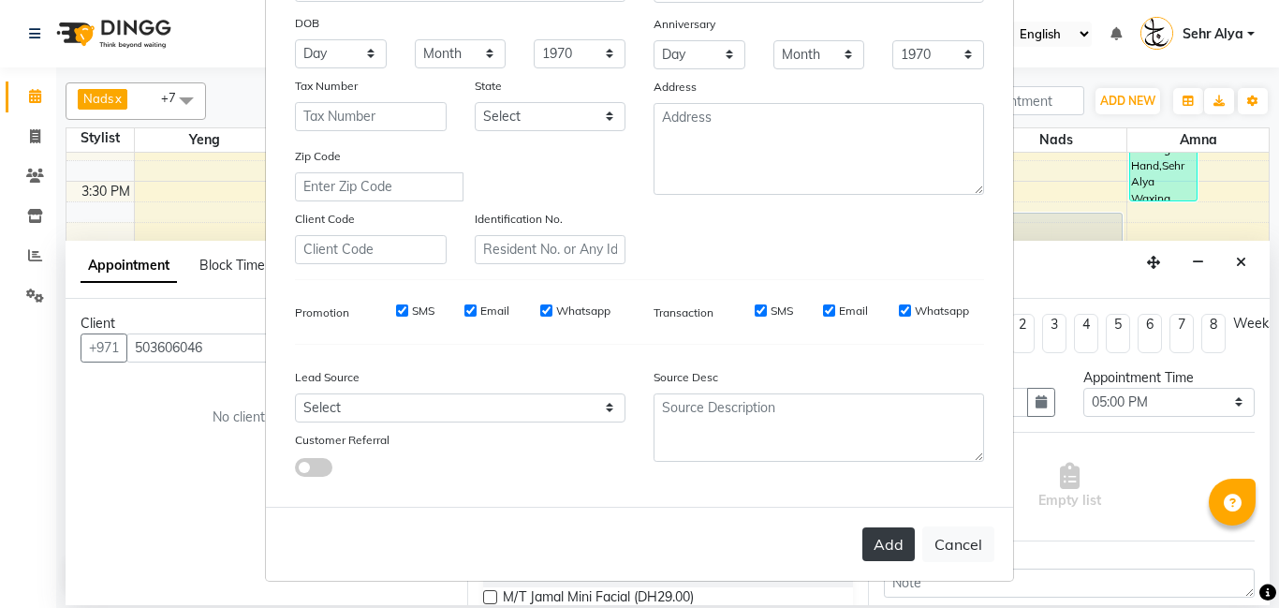
type input "sehr fatma new 6046"
click at [897, 553] on button "Add" at bounding box center [888, 544] width 52 height 34
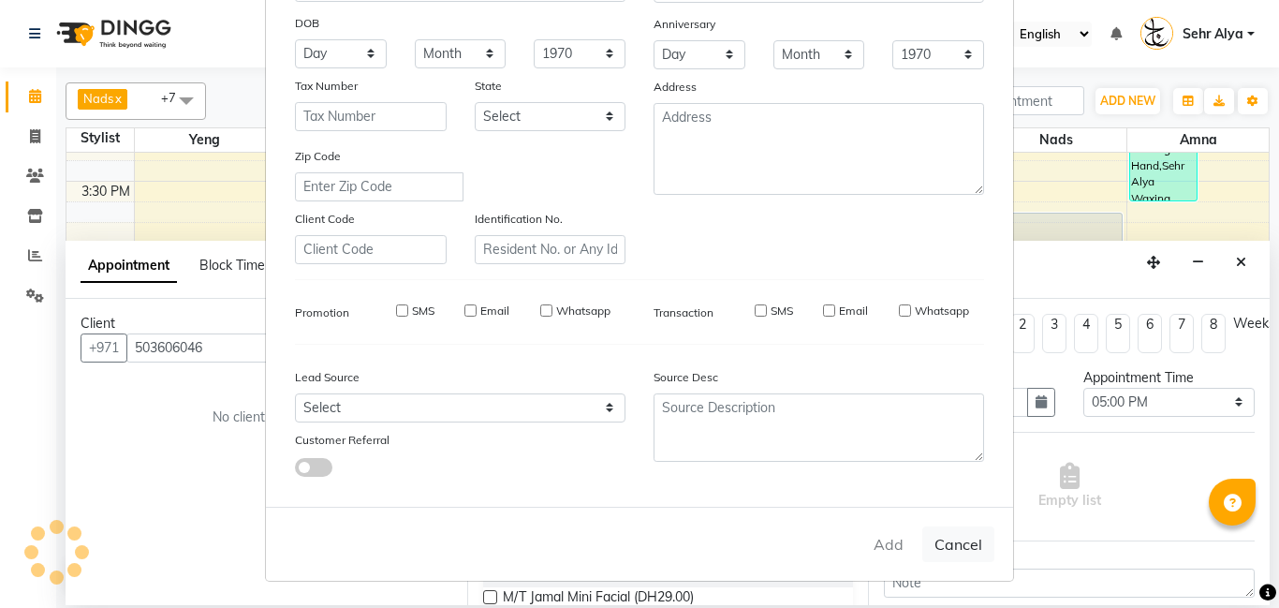
type input "50*****46"
select select
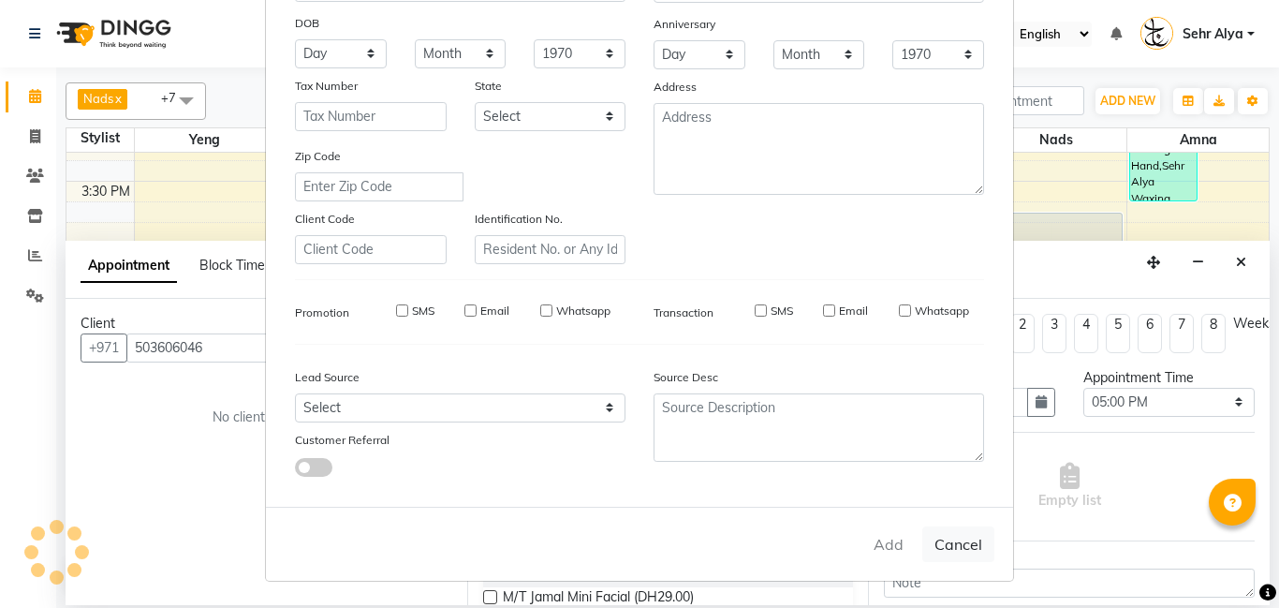
select select
checkbox input "false"
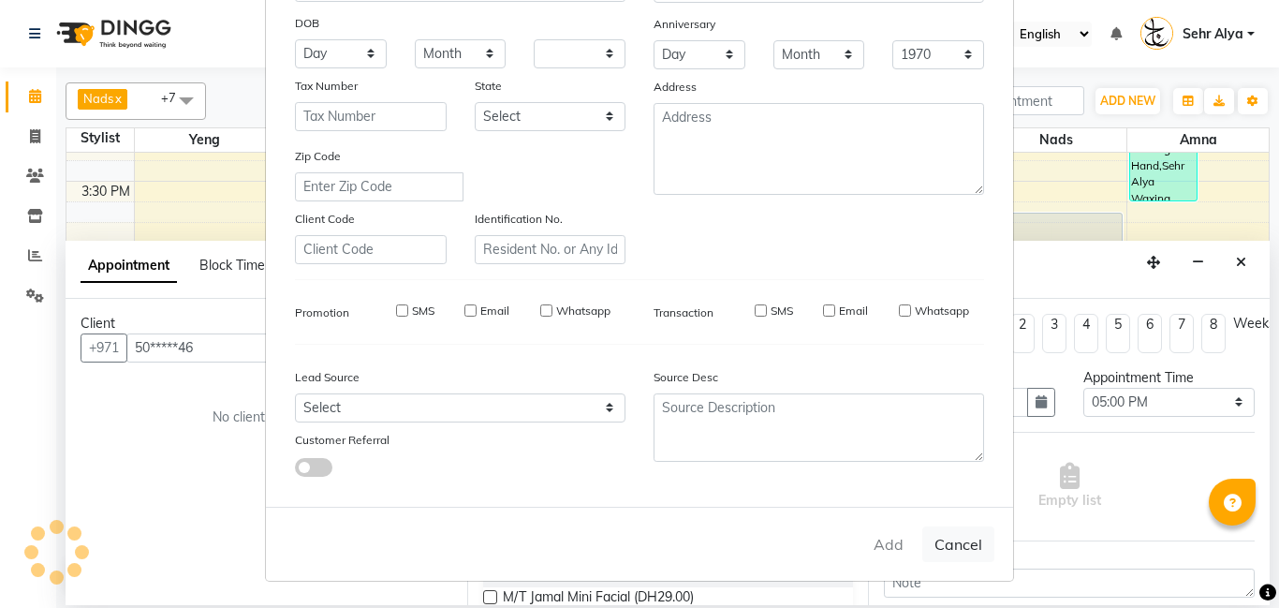
checkbox input "false"
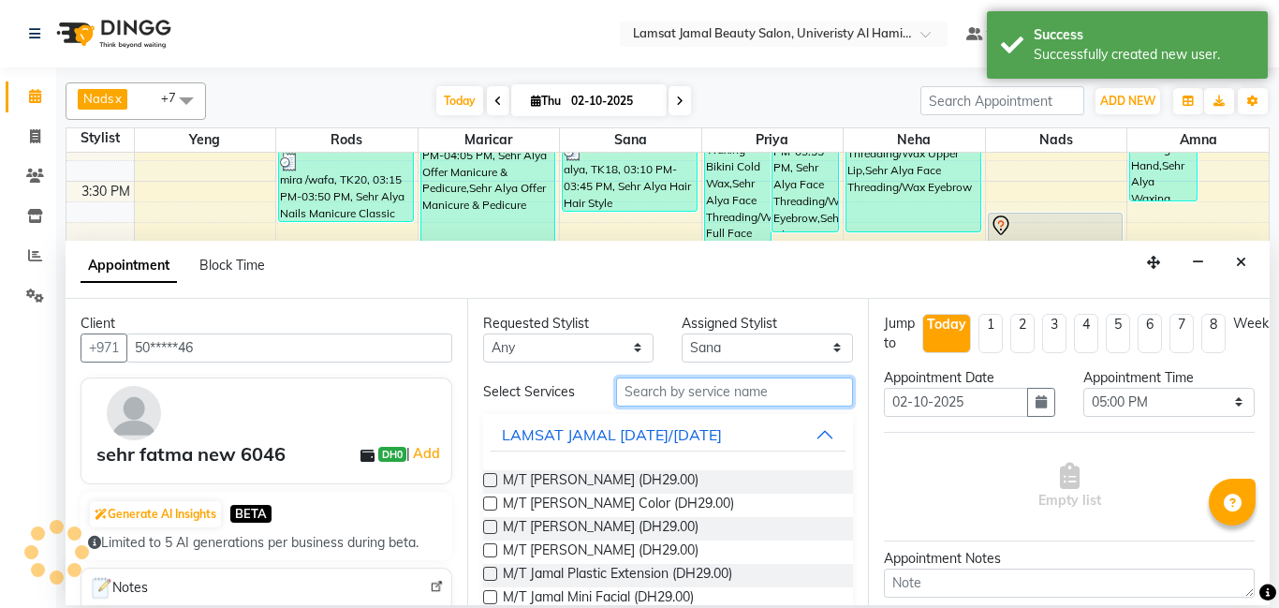
click at [656, 390] on input "text" at bounding box center [735, 391] width 238 height 29
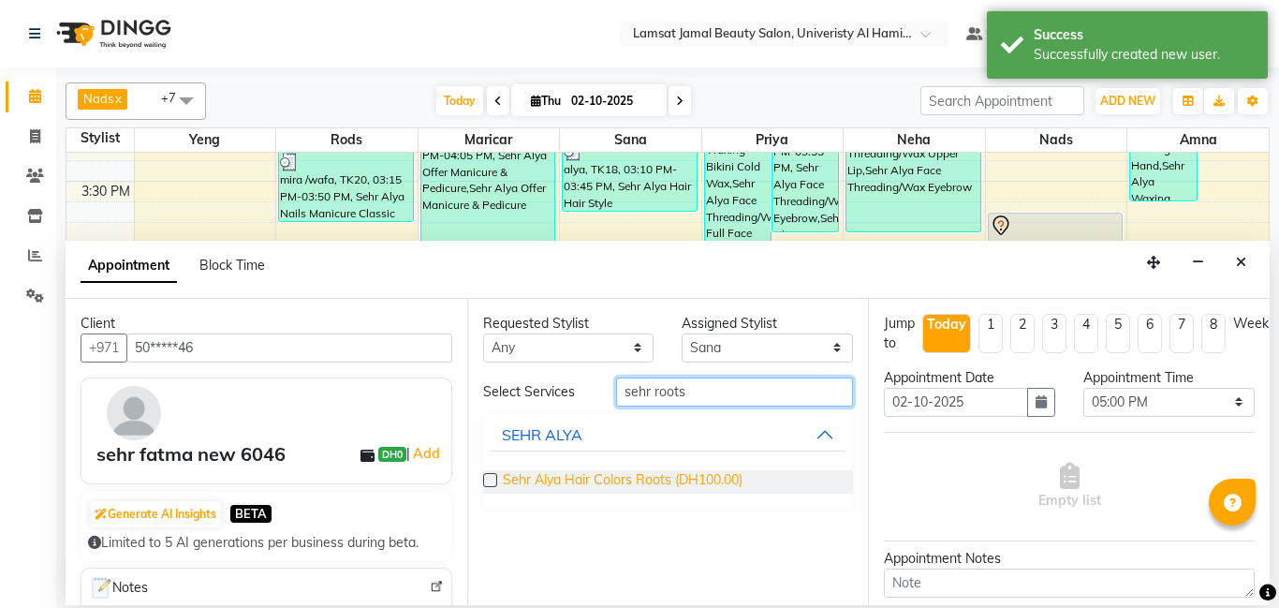
type input "sehr roots"
click at [602, 489] on span "Sehr Alya Hair Colors Roots (DH100.00)" at bounding box center [623, 481] width 240 height 23
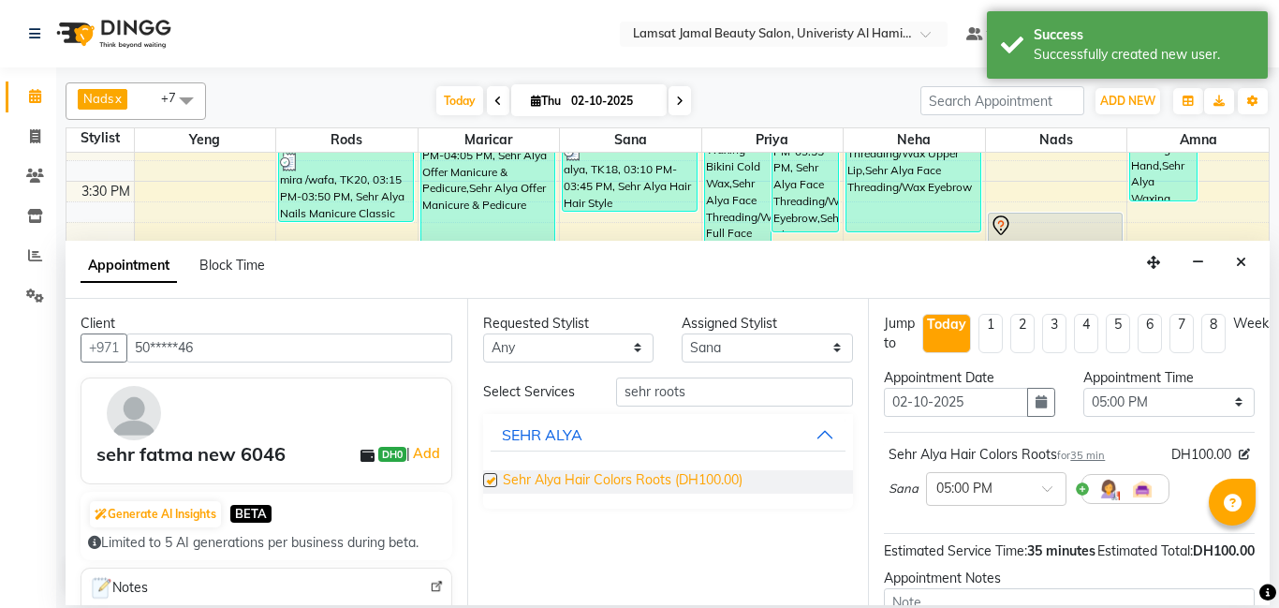
checkbox input "false"
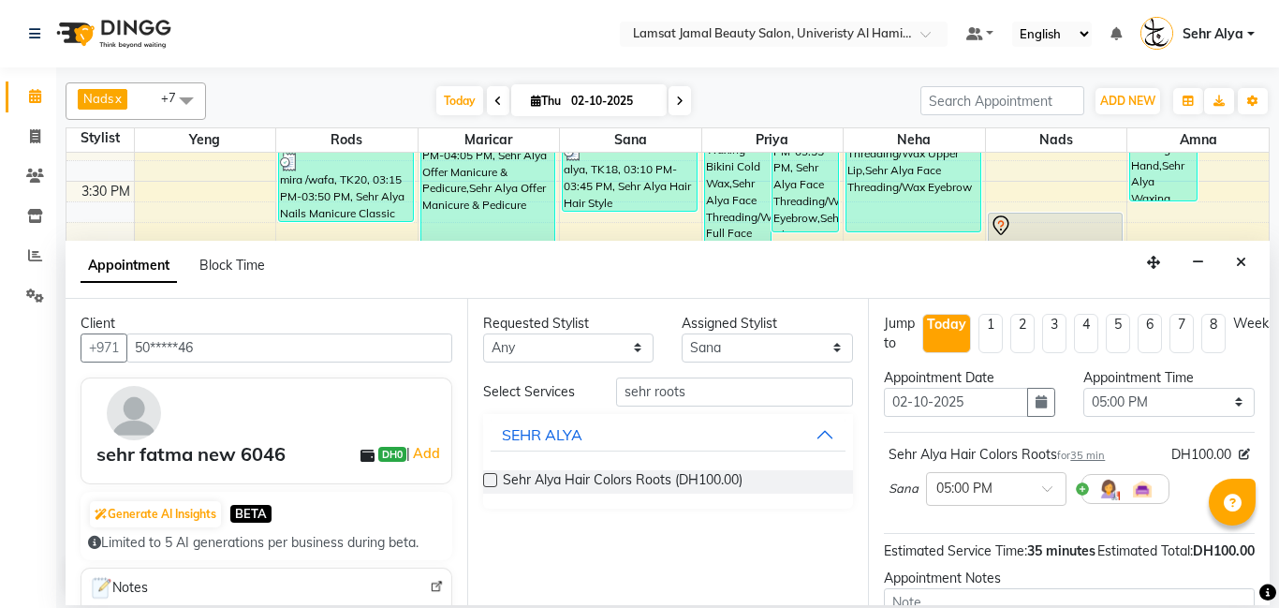
scroll to position [206, 0]
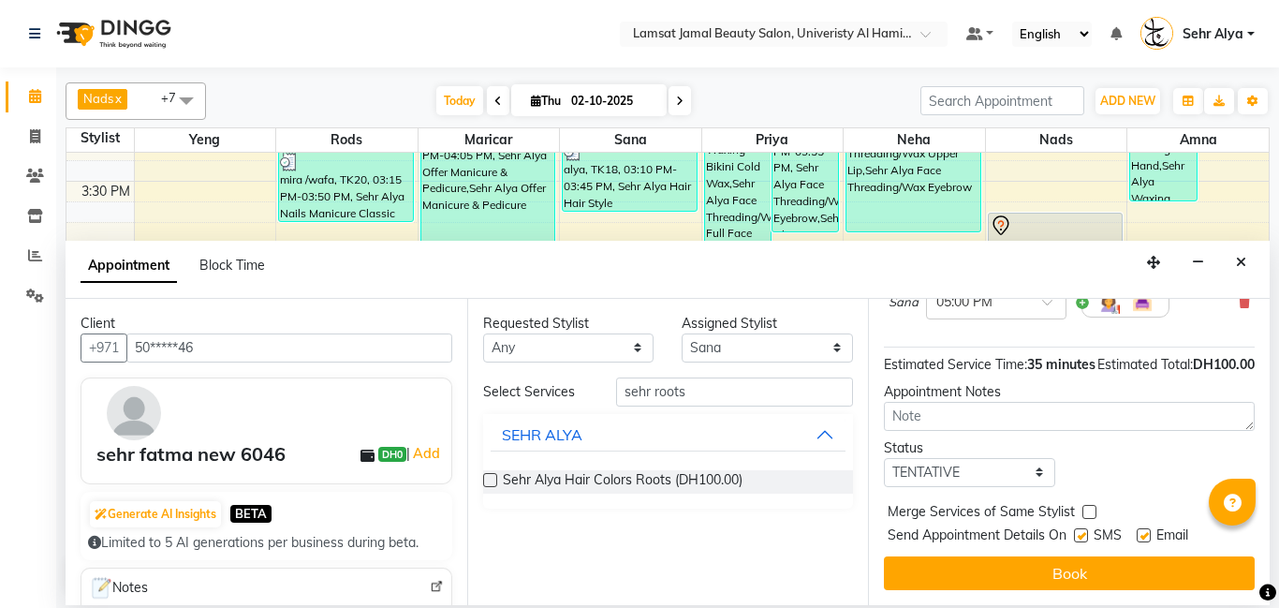
click at [1084, 514] on label at bounding box center [1089, 512] width 14 height 14
click at [1084, 514] on input "checkbox" at bounding box center [1088, 513] width 12 height 12
checkbox input "true"
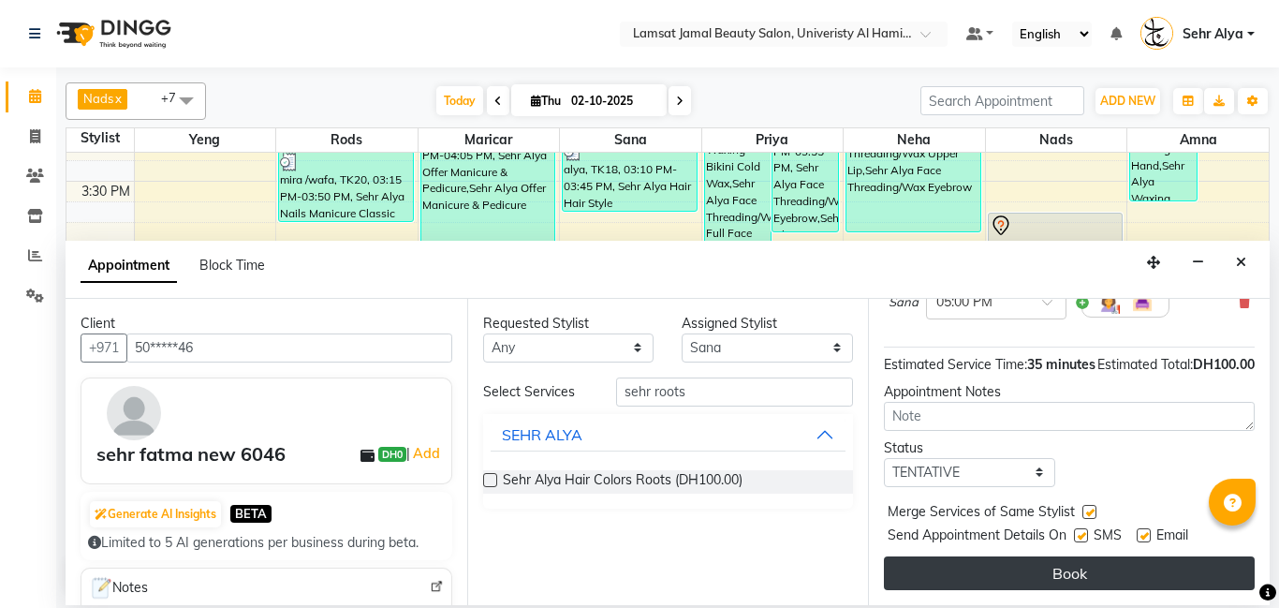
click at [1076, 578] on button "Book" at bounding box center [1069, 573] width 371 height 34
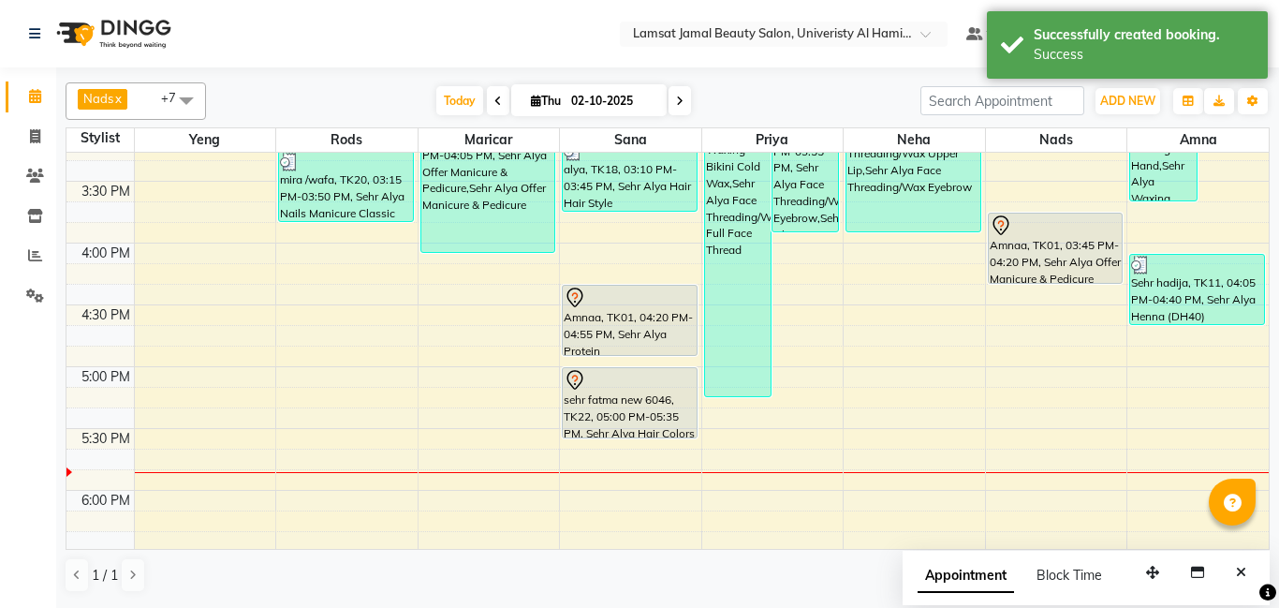
click at [1230, 345] on div "9:00 AM 9:30 AM 10:00 AM 10:30 AM 11:00 AM 11:30 AM 12:00 PM 12:30 PM 1:00 PM 1…" at bounding box center [667, 304] width 1202 height 1853
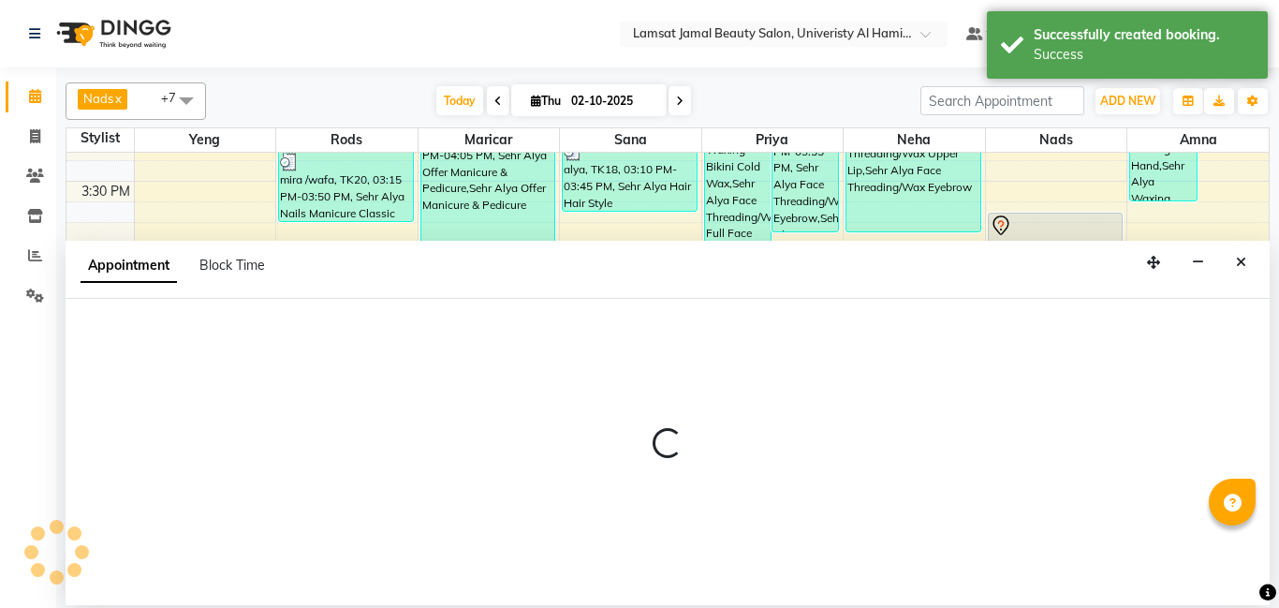
select select "79916"
select select "tentative"
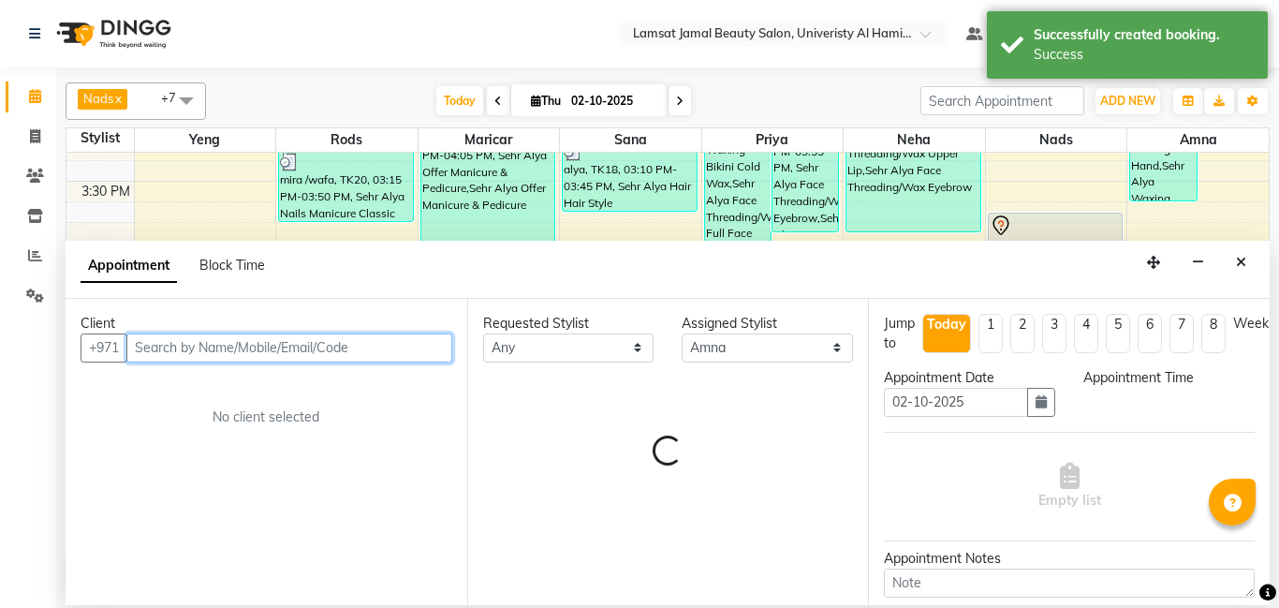
select select "1005"
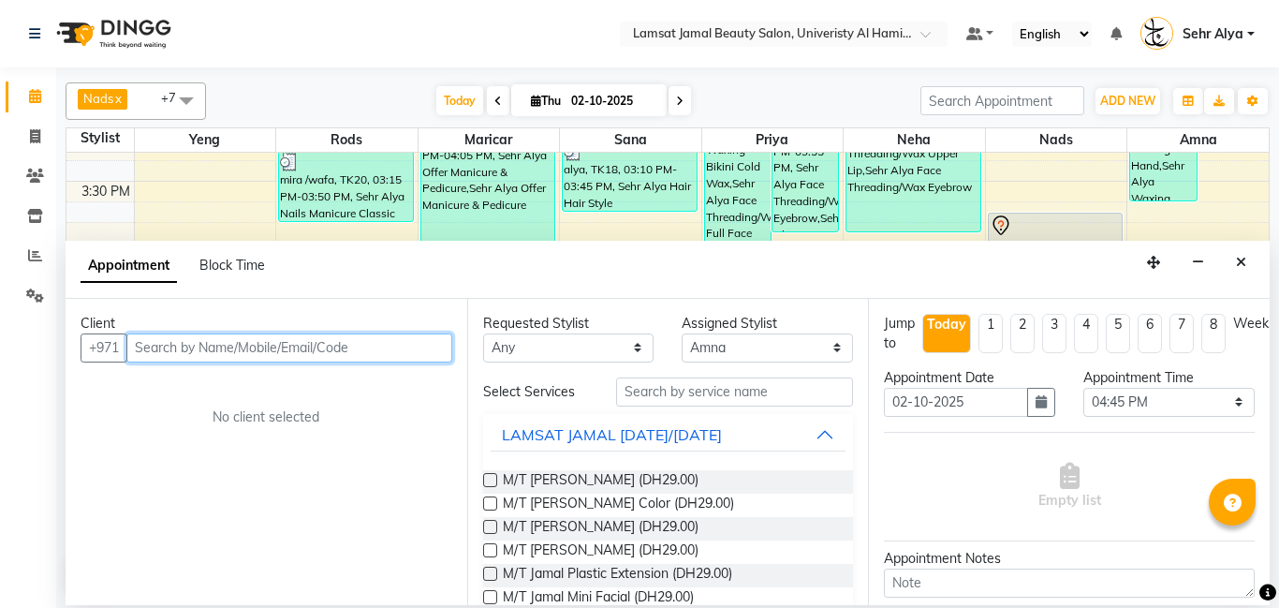
click at [252, 343] on input "text" at bounding box center [289, 347] width 326 height 29
click at [263, 343] on input "50" at bounding box center [289, 347] width 326 height 29
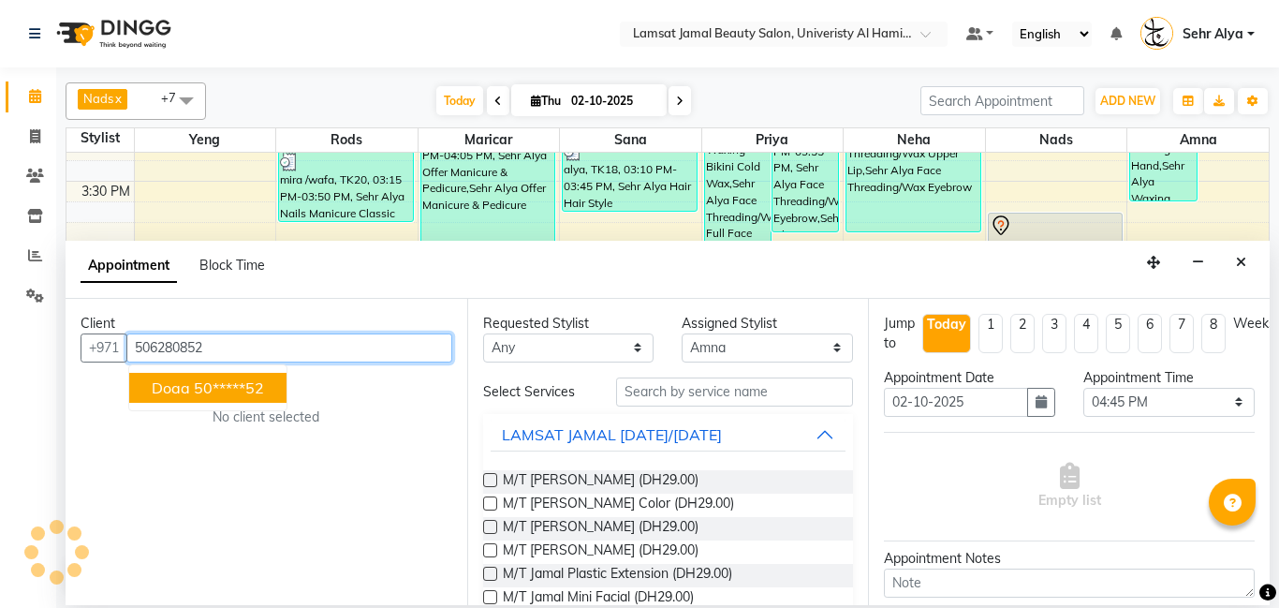
click at [243, 389] on ngb-highlight "50*****52" at bounding box center [229, 387] width 70 height 19
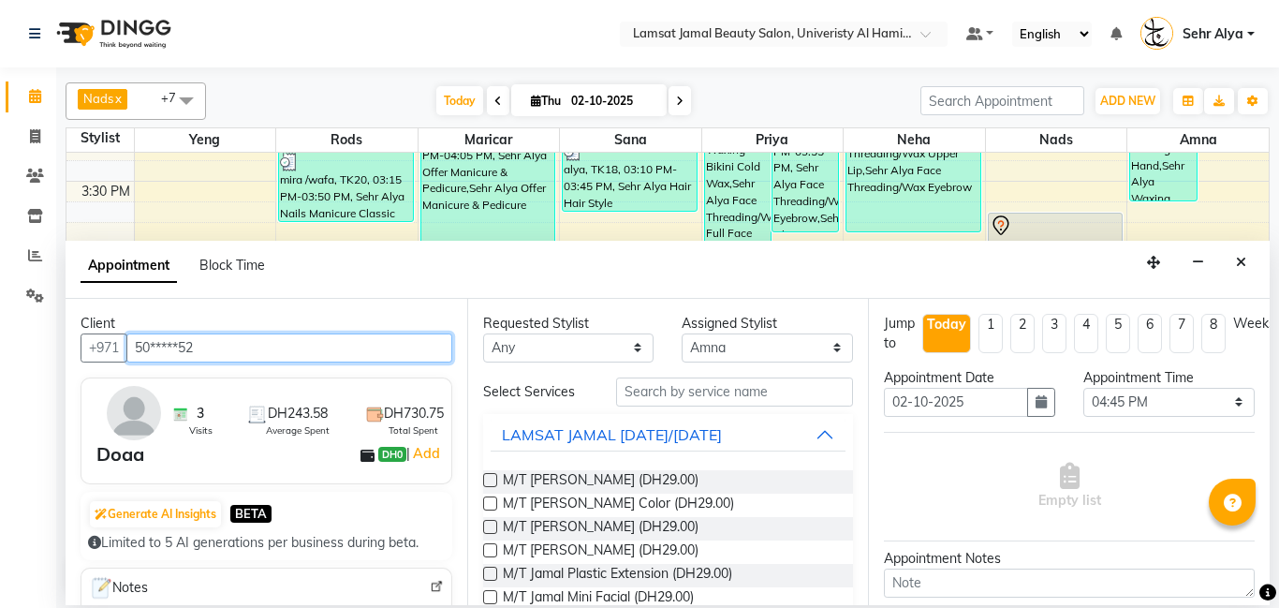
type input "50*****52"
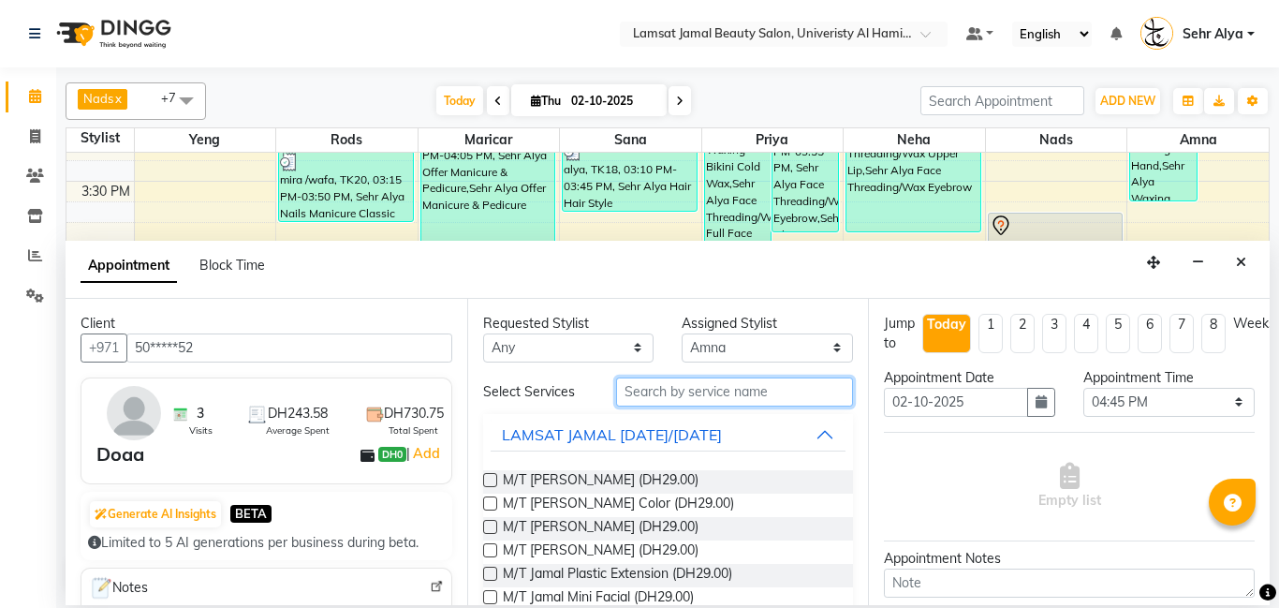
click at [654, 390] on input "text" at bounding box center [735, 391] width 238 height 29
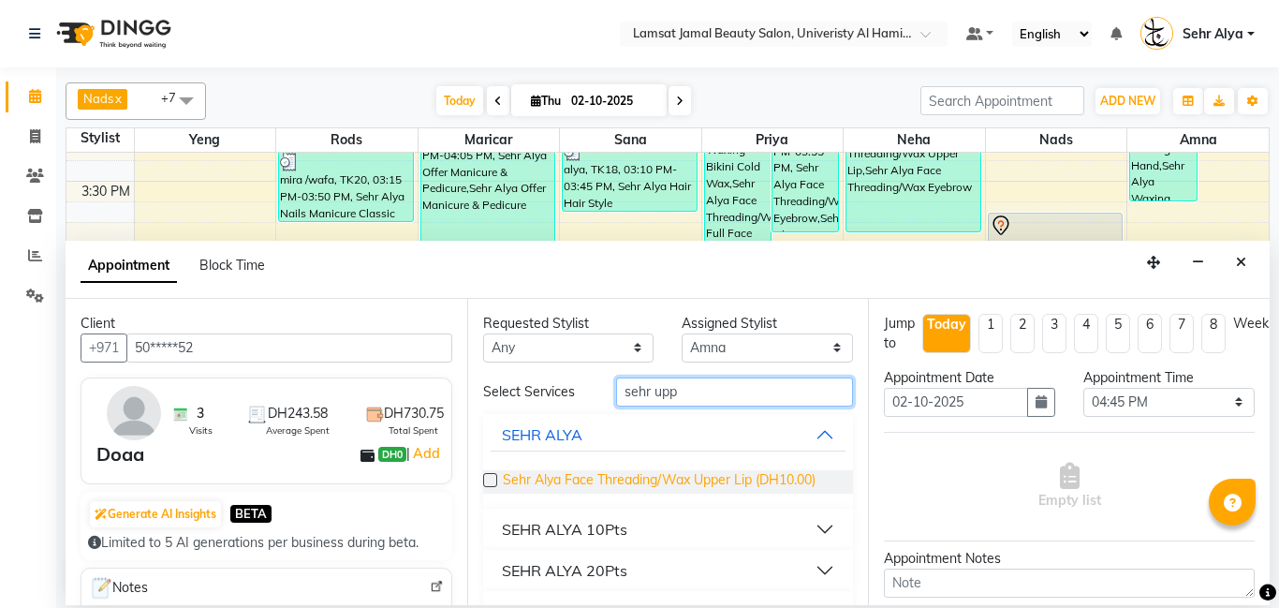
type input "sehr upp"
click at [806, 480] on span "Sehr Alya Face Threading/Wax Upper Lip (DH10.00)" at bounding box center [659, 481] width 313 height 23
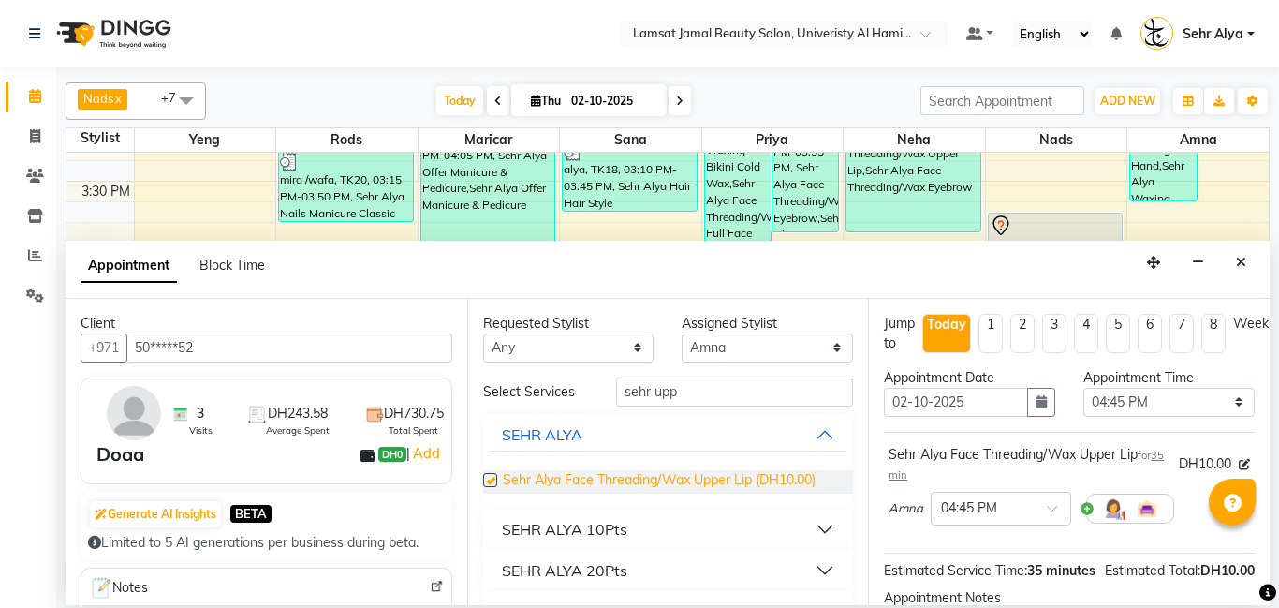
checkbox input "false"
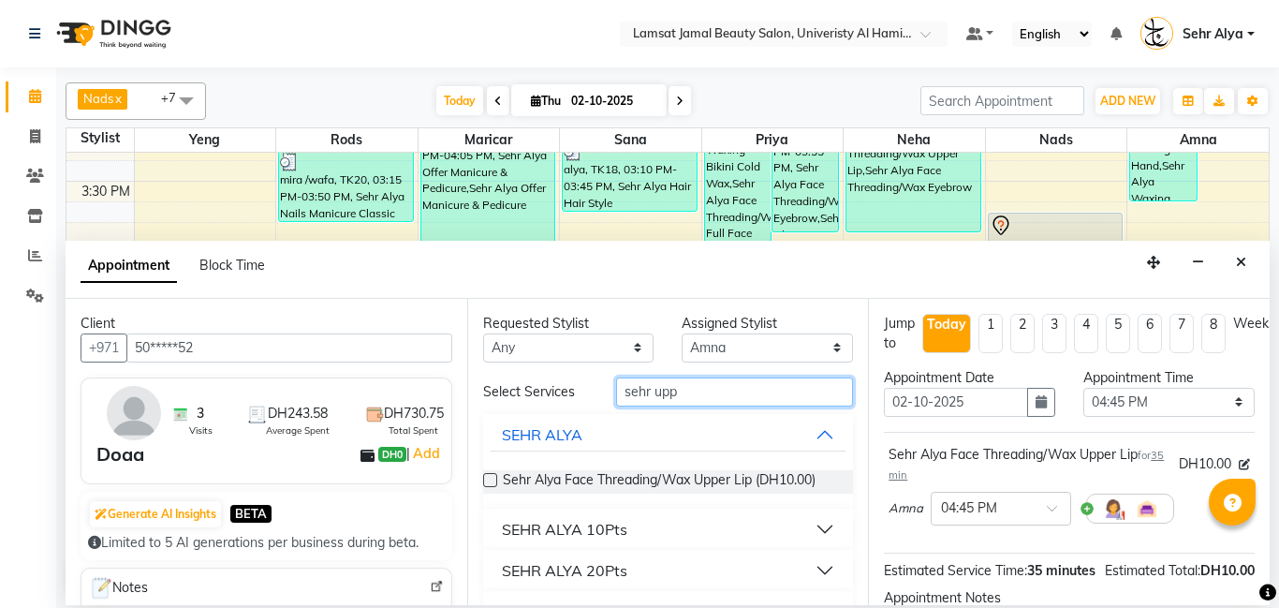
click at [699, 386] on input "sehr upp" at bounding box center [735, 391] width 238 height 29
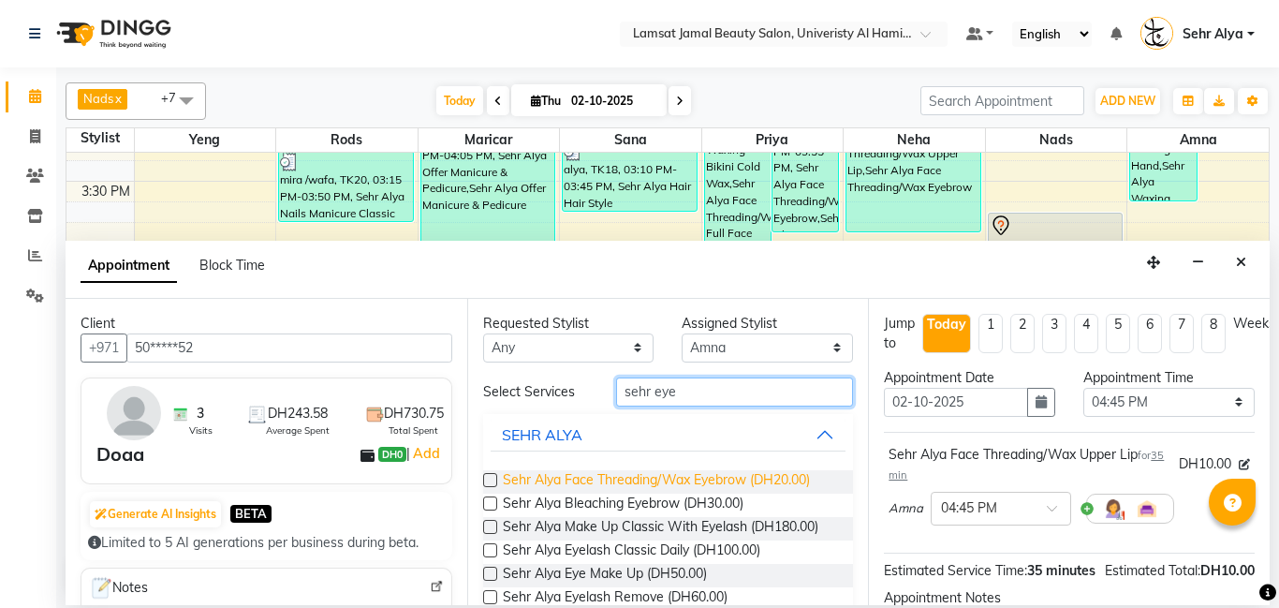
type input "sehr eye"
click at [677, 478] on span "Sehr Alya Face Threading/Wax Eyebrow (DH20.00)" at bounding box center [656, 481] width 307 height 23
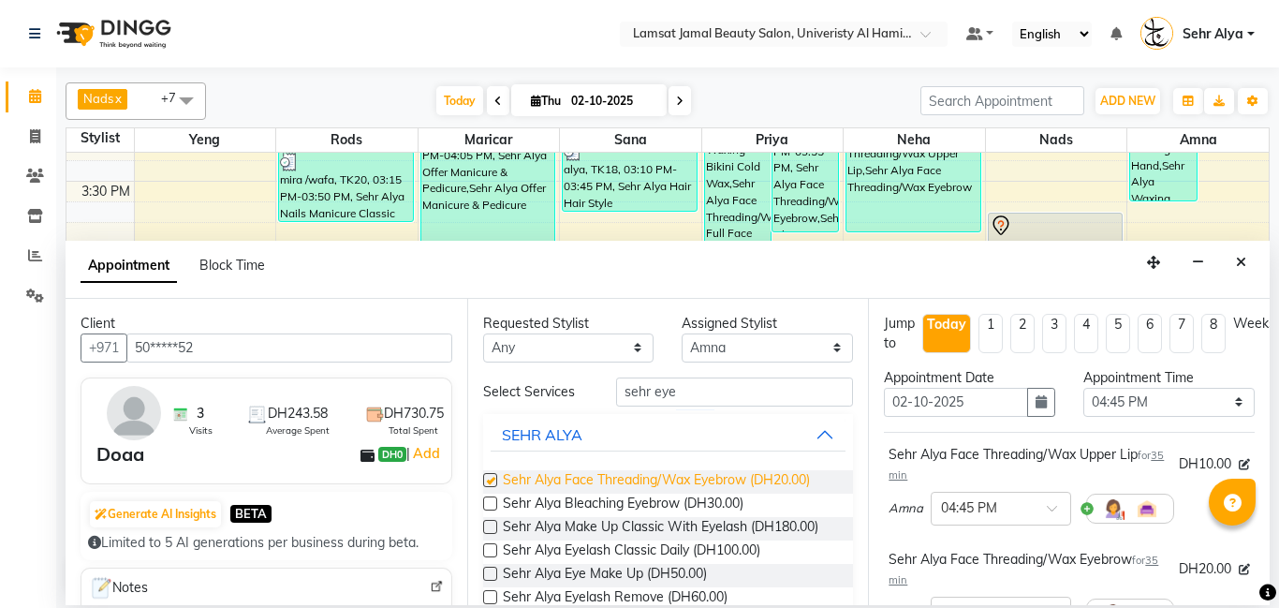
checkbox input "false"
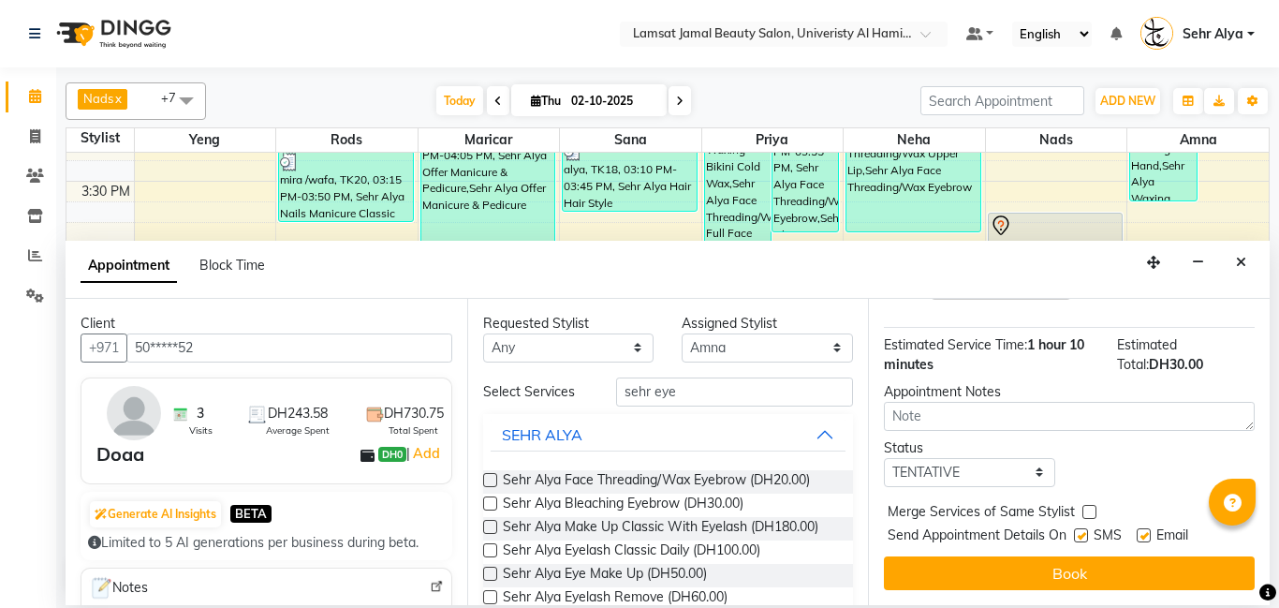
click at [1087, 511] on label at bounding box center [1089, 512] width 14 height 14
click at [1087, 511] on input "checkbox" at bounding box center [1088, 513] width 12 height 12
checkbox input "true"
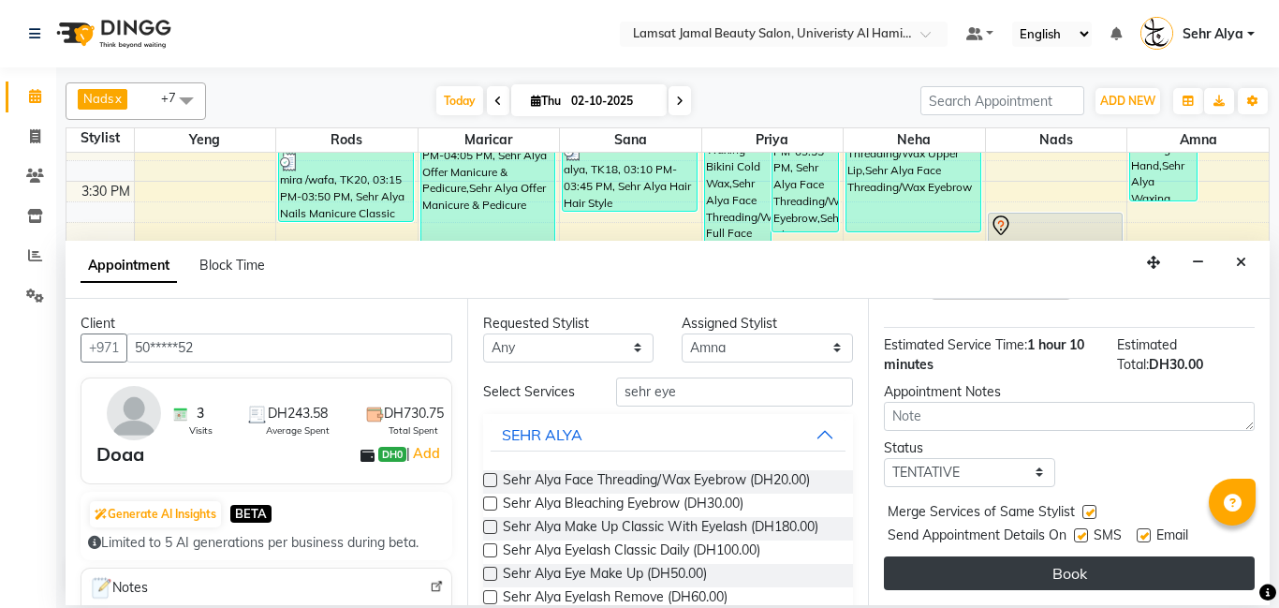
click at [1088, 573] on button "Book" at bounding box center [1069, 573] width 371 height 34
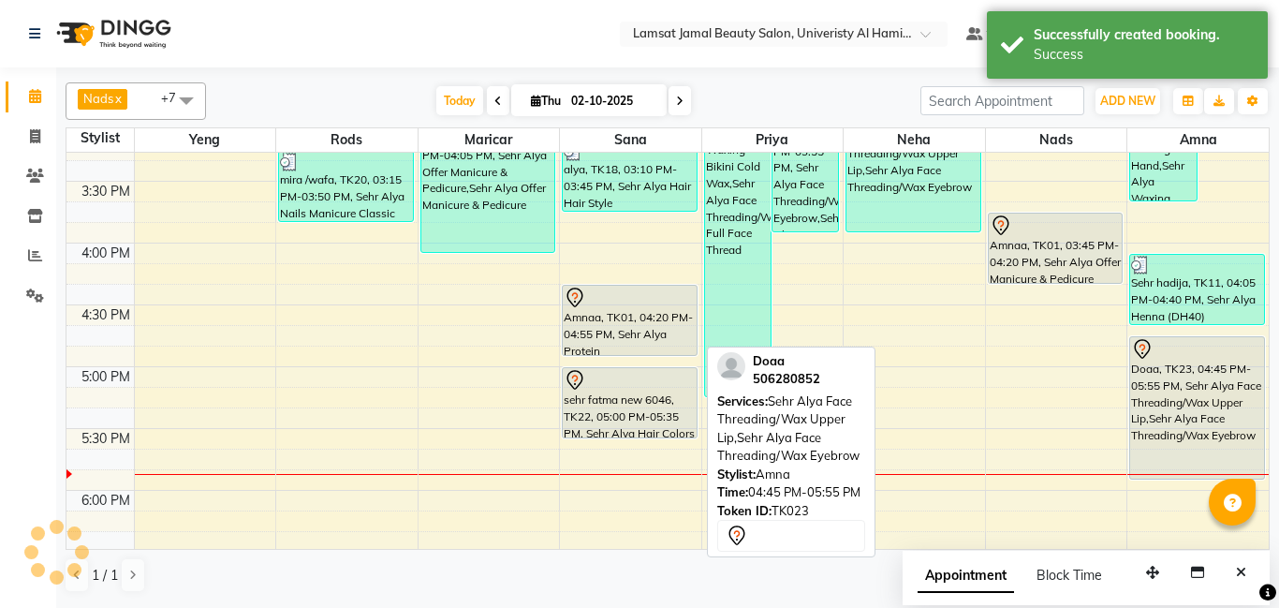
click at [1192, 372] on div "Doaa, TK23, 04:45 PM-05:55 PM, Sehr Alya Face Threading/Wax Upper Lip,Sehr Alya…" at bounding box center [1197, 407] width 134 height 141
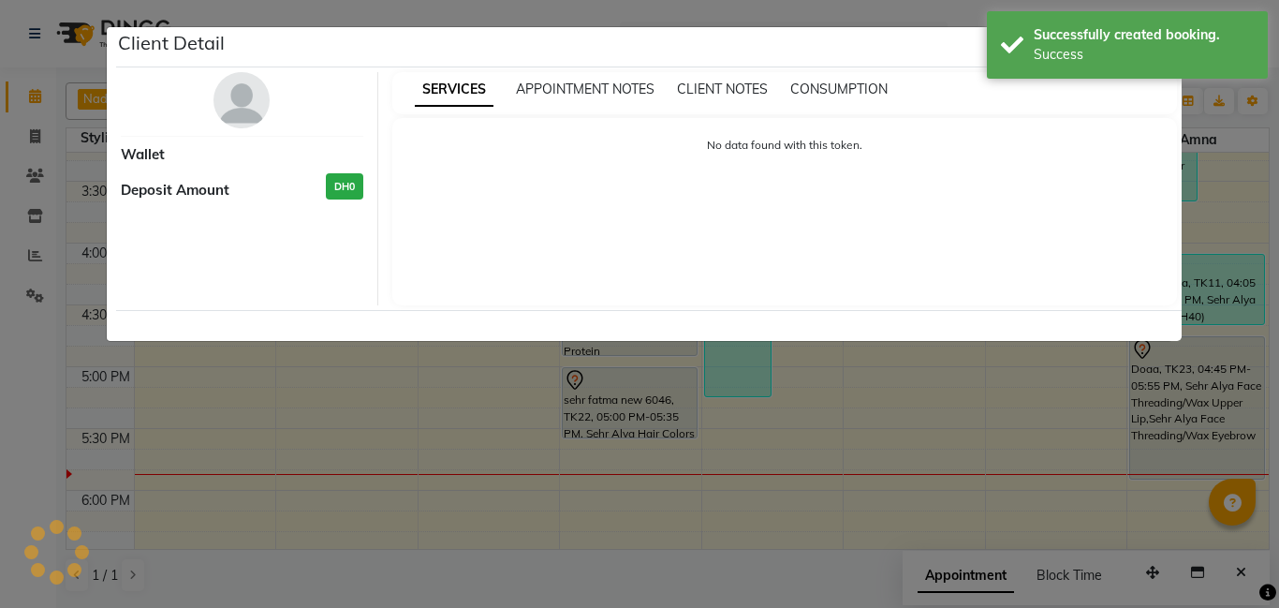
select select "7"
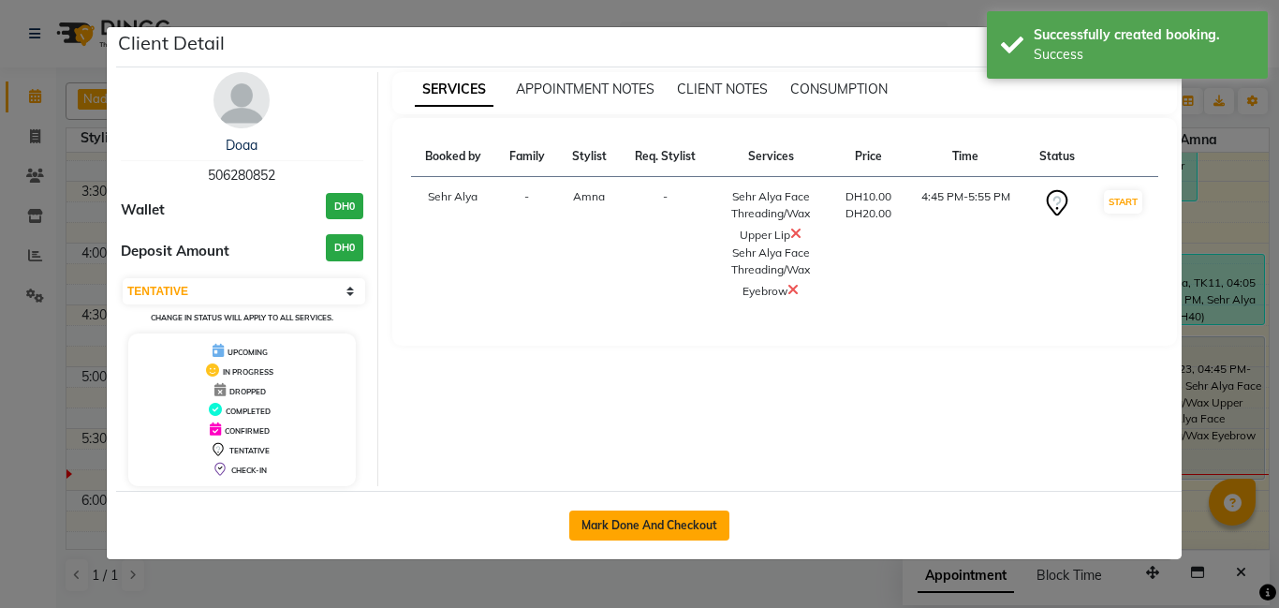
click at [611, 530] on button "Mark Done And Checkout" at bounding box center [649, 525] width 160 height 30
select select "service"
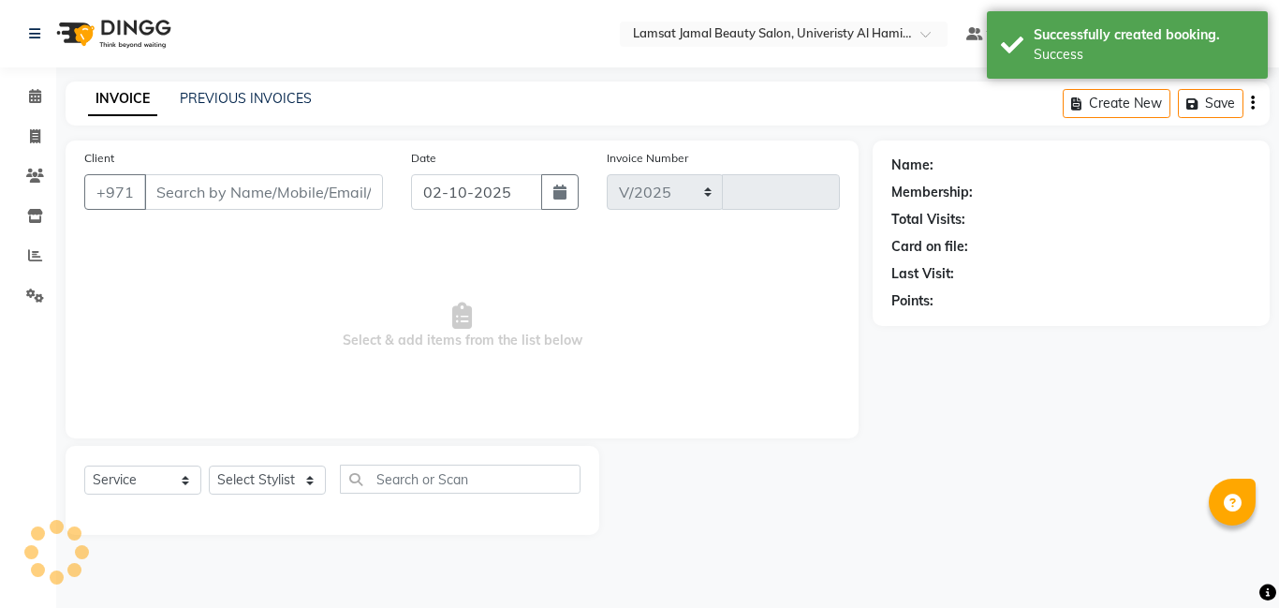
select select "8294"
type input "4026"
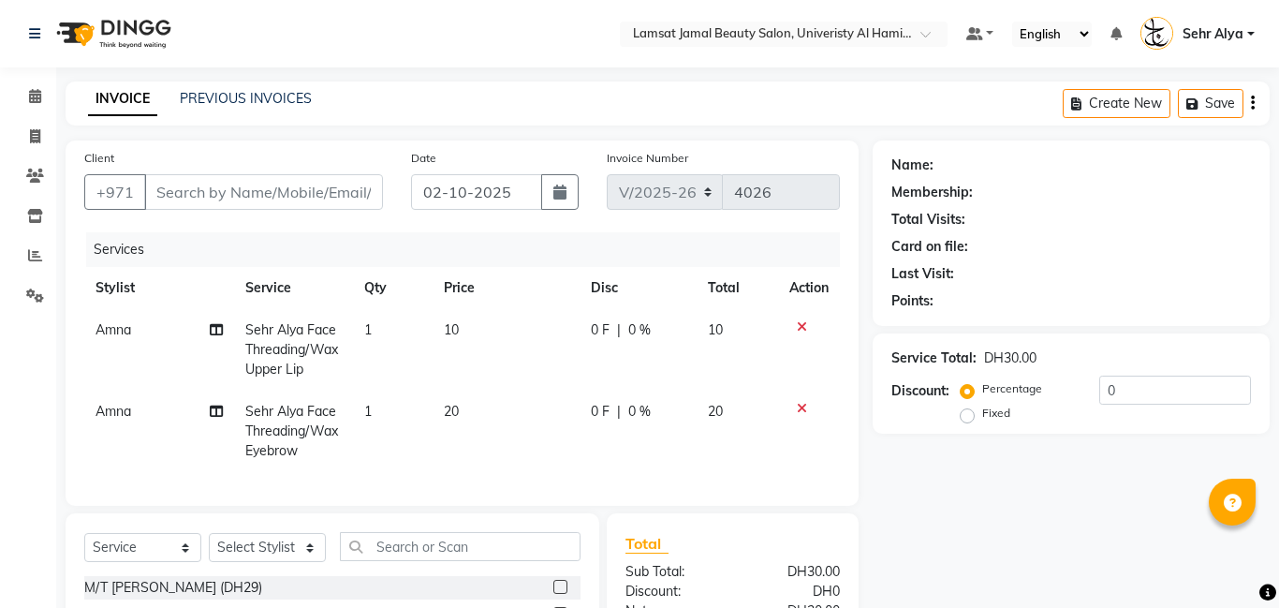
type input "50*****52"
select select "79916"
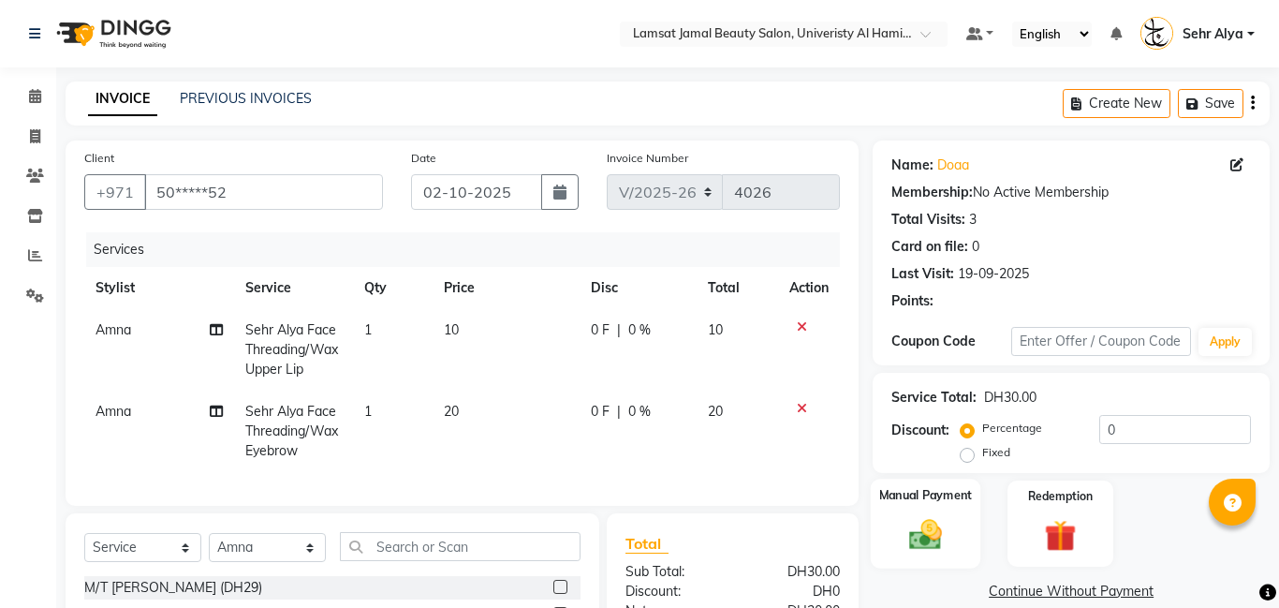
click at [951, 487] on label "Manual Payment" at bounding box center [926, 495] width 94 height 18
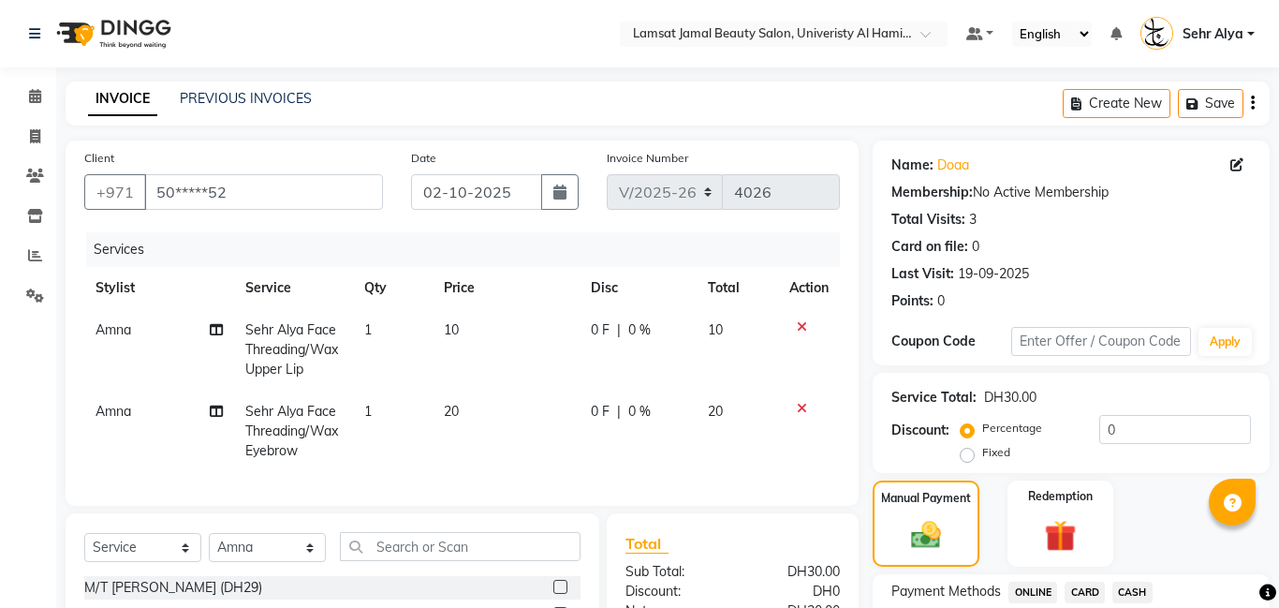
click at [1092, 595] on span "CARD" at bounding box center [1085, 592] width 40 height 22
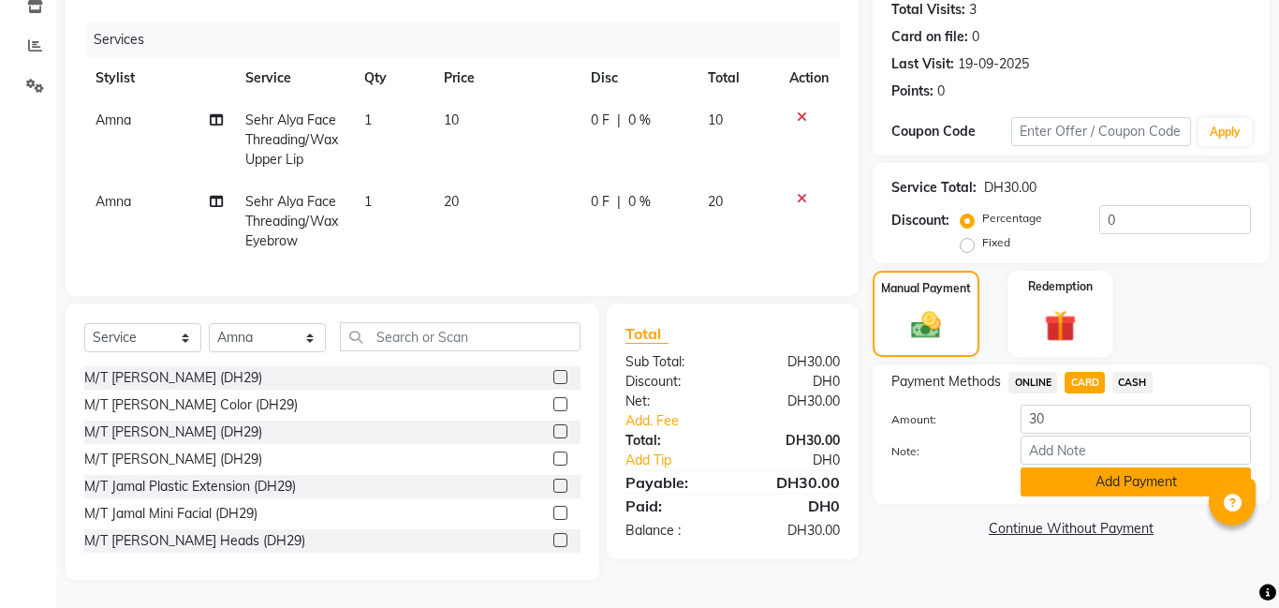
click at [1109, 481] on button "Add Payment" at bounding box center [1136, 481] width 230 height 29
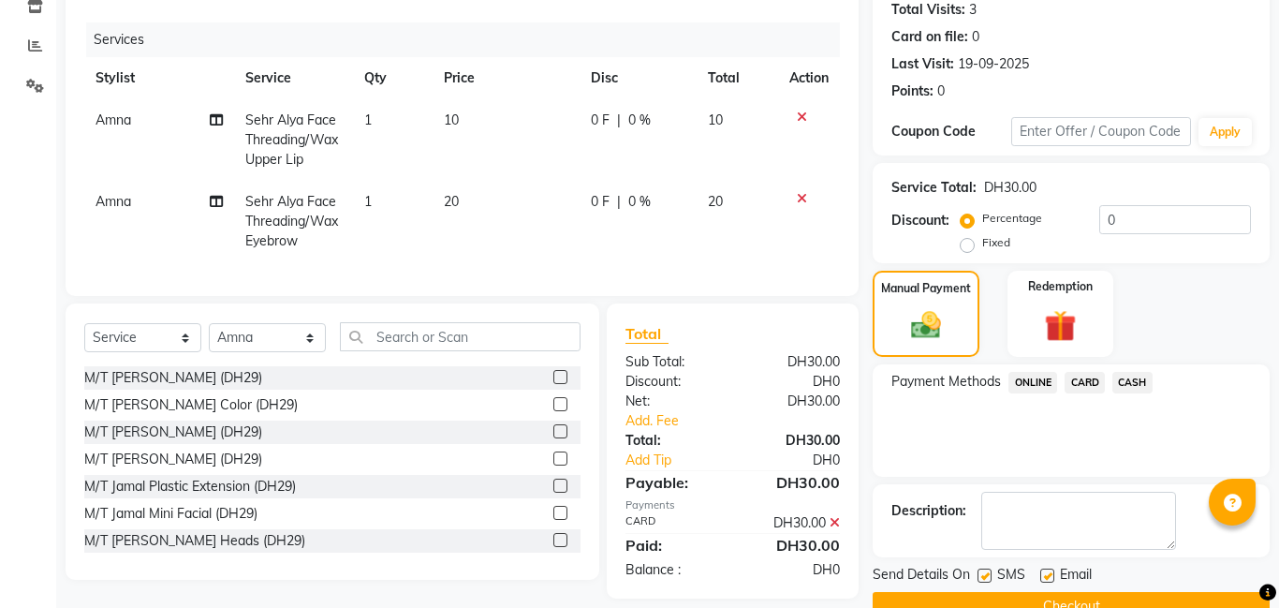
scroll to position [251, 0]
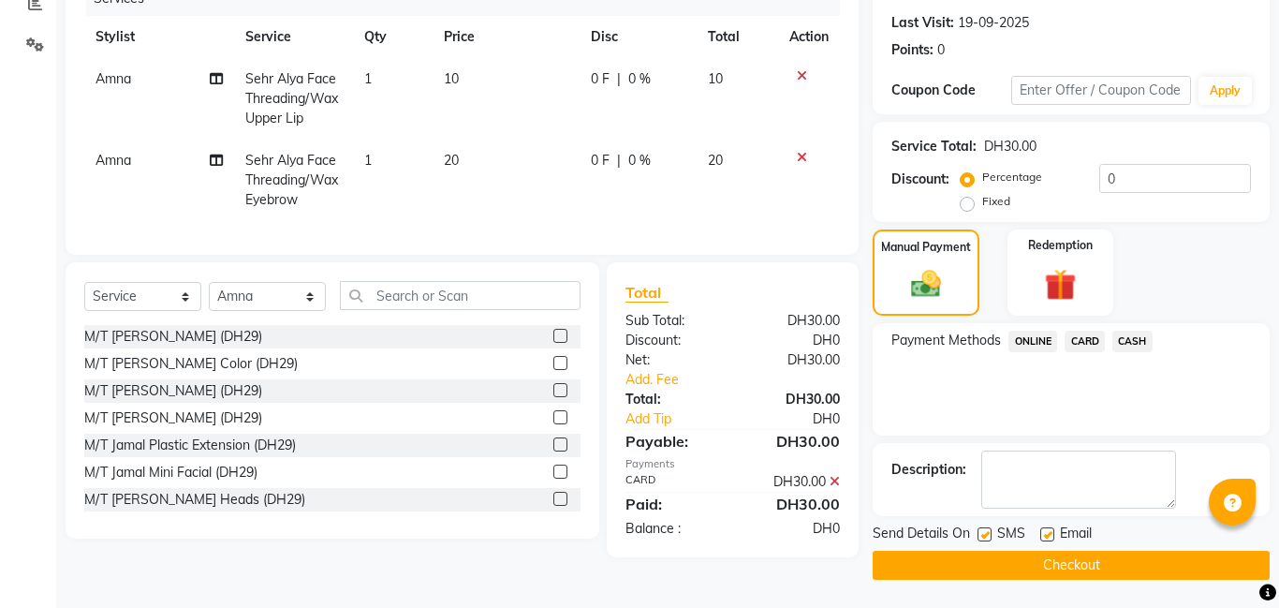
click at [1087, 562] on button "Checkout" at bounding box center [1071, 565] width 397 height 29
